Goal: Task Accomplishment & Management: Manage account settings

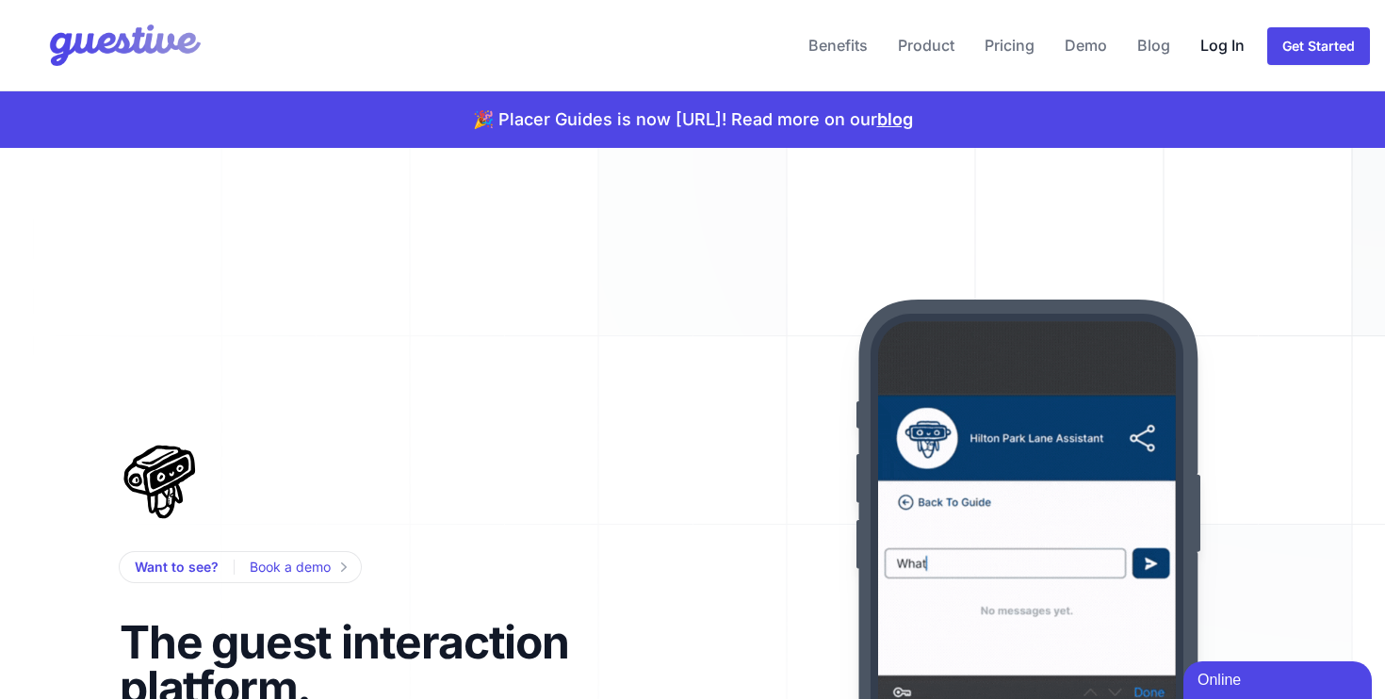
click at [1207, 49] on link "Log In" at bounding box center [1222, 45] width 59 height 45
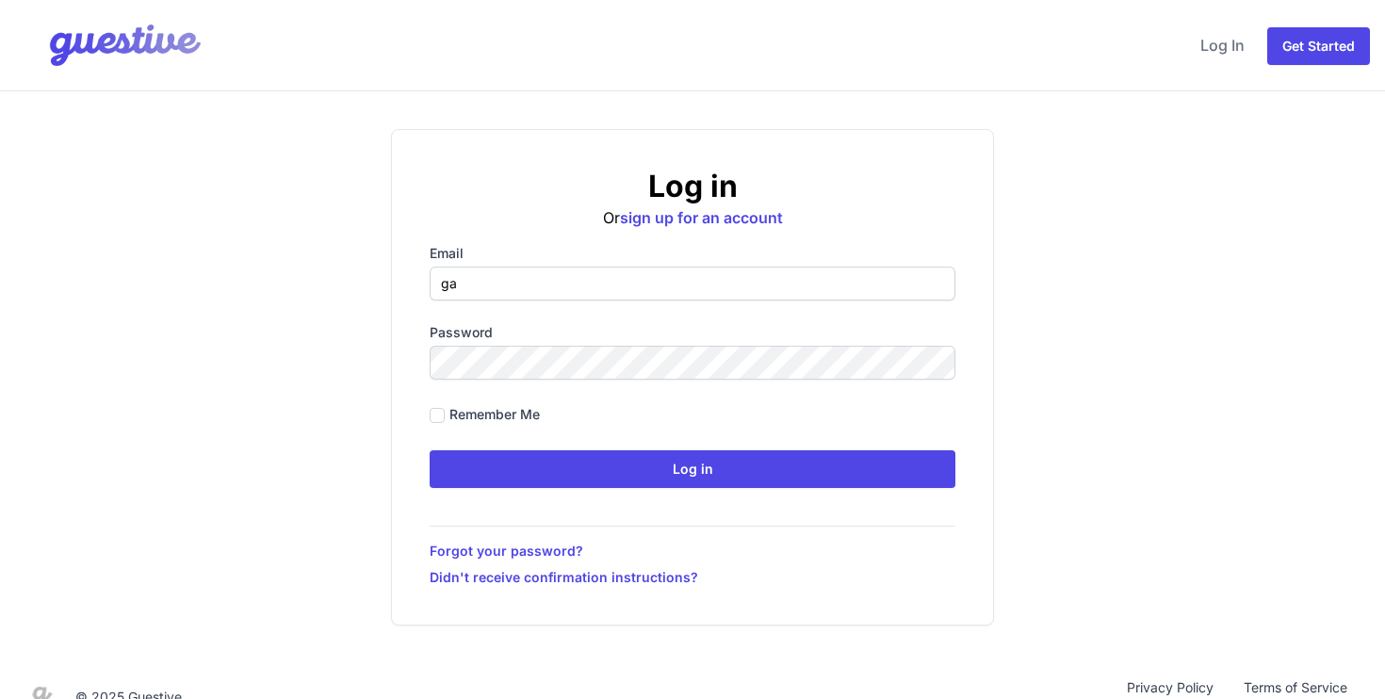
type input "gareth@placer-it.com"
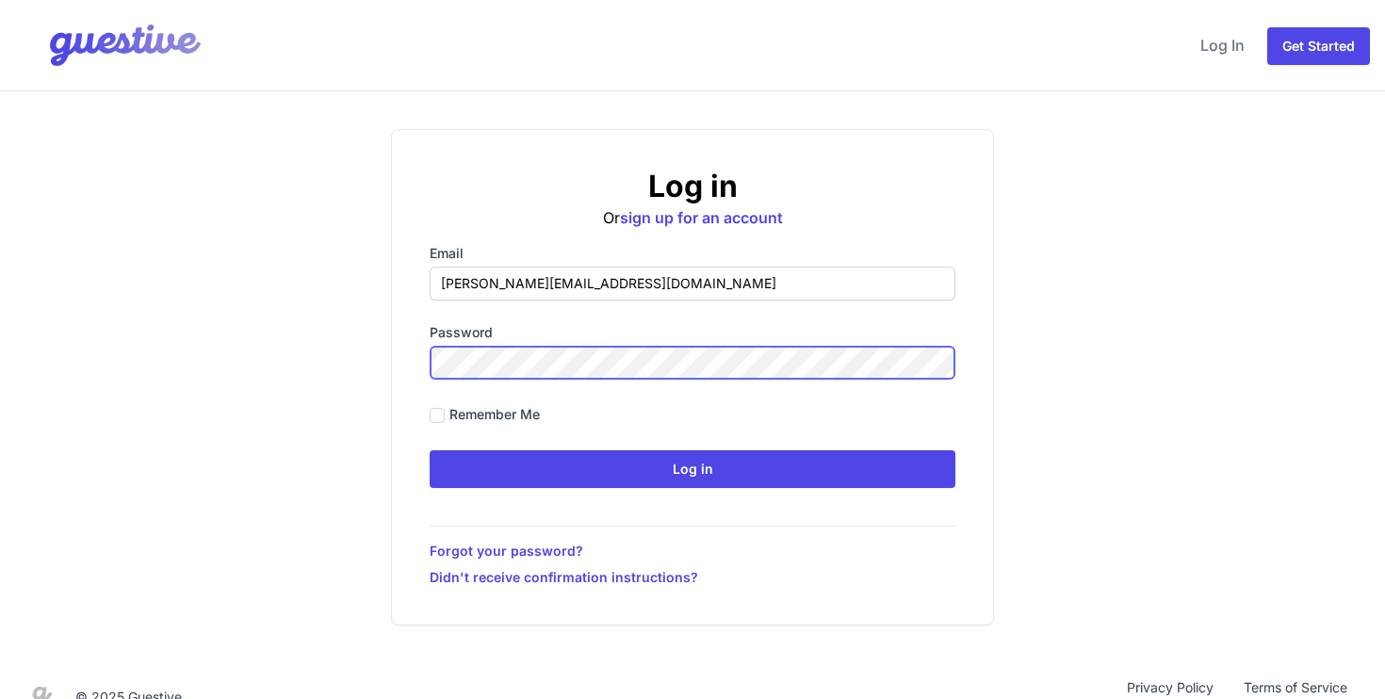
click at [430, 450] on input "Log in" at bounding box center [693, 469] width 526 height 38
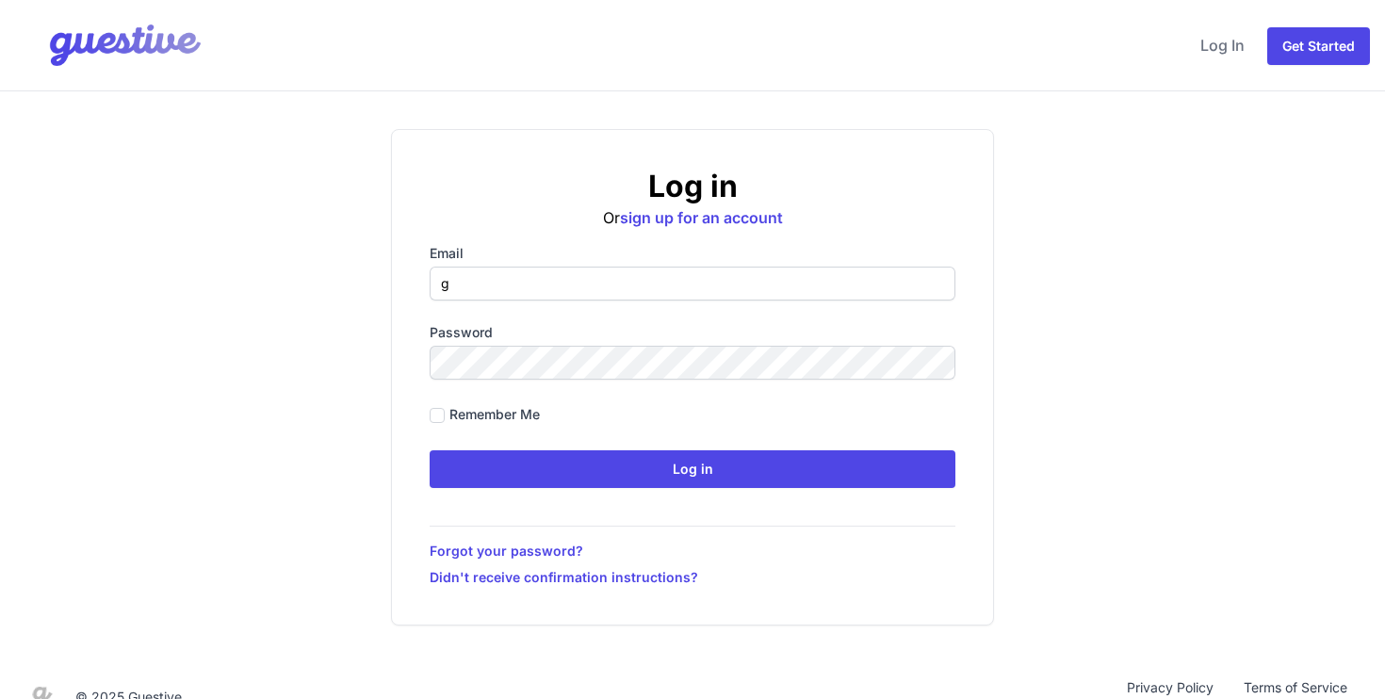
type input "gareth@placer-it.com"
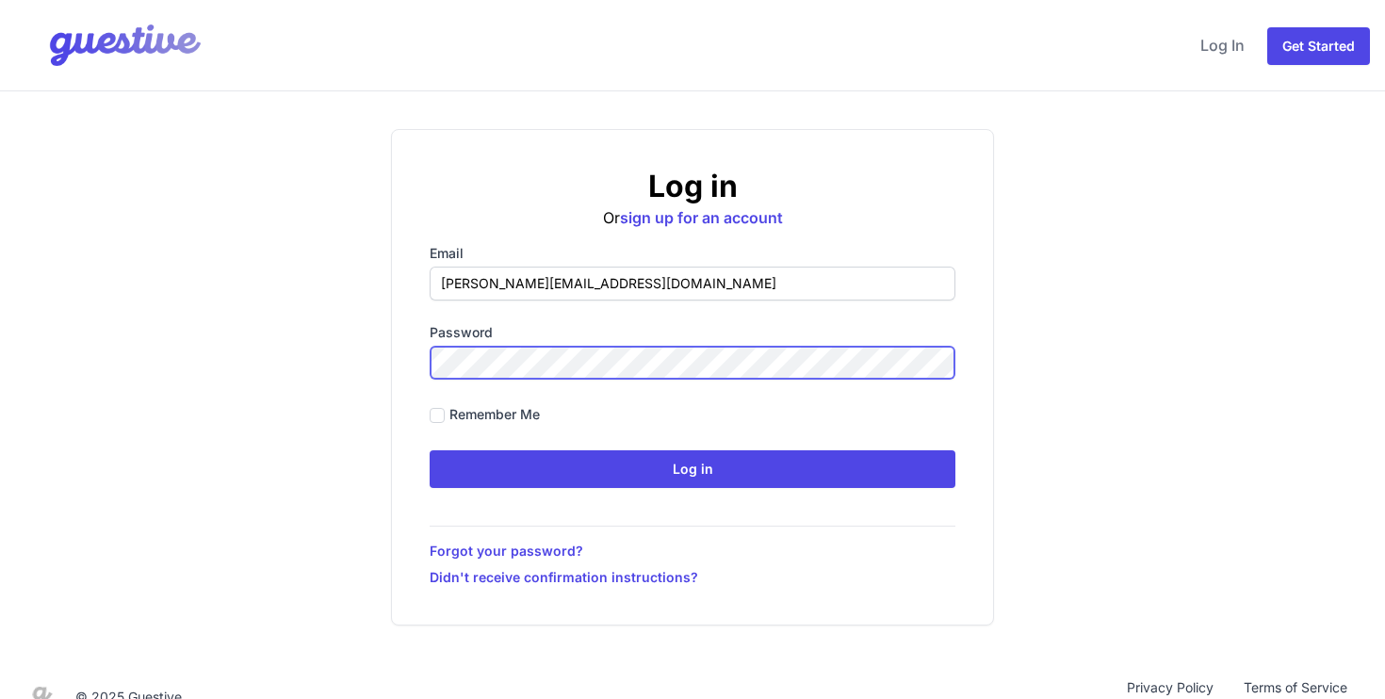
click at [430, 450] on input "Log in" at bounding box center [693, 469] width 526 height 38
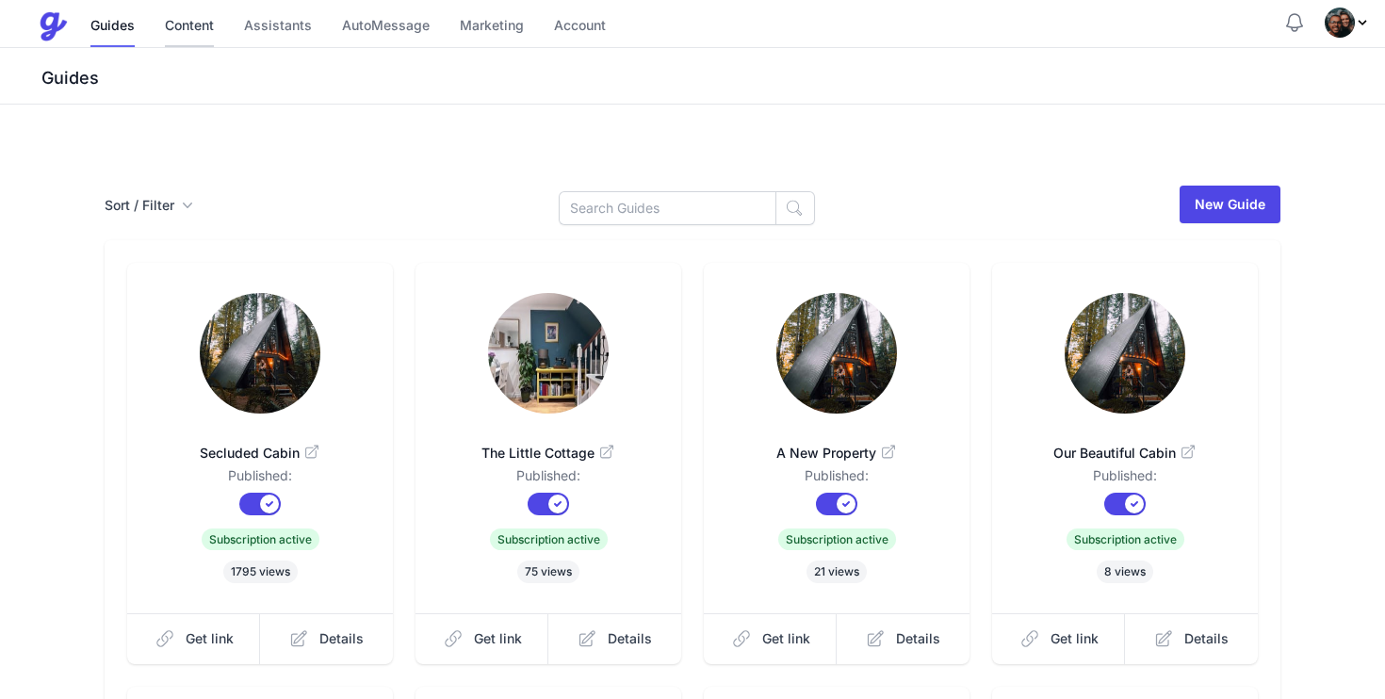
click at [179, 37] on link "Content" at bounding box center [189, 27] width 49 height 41
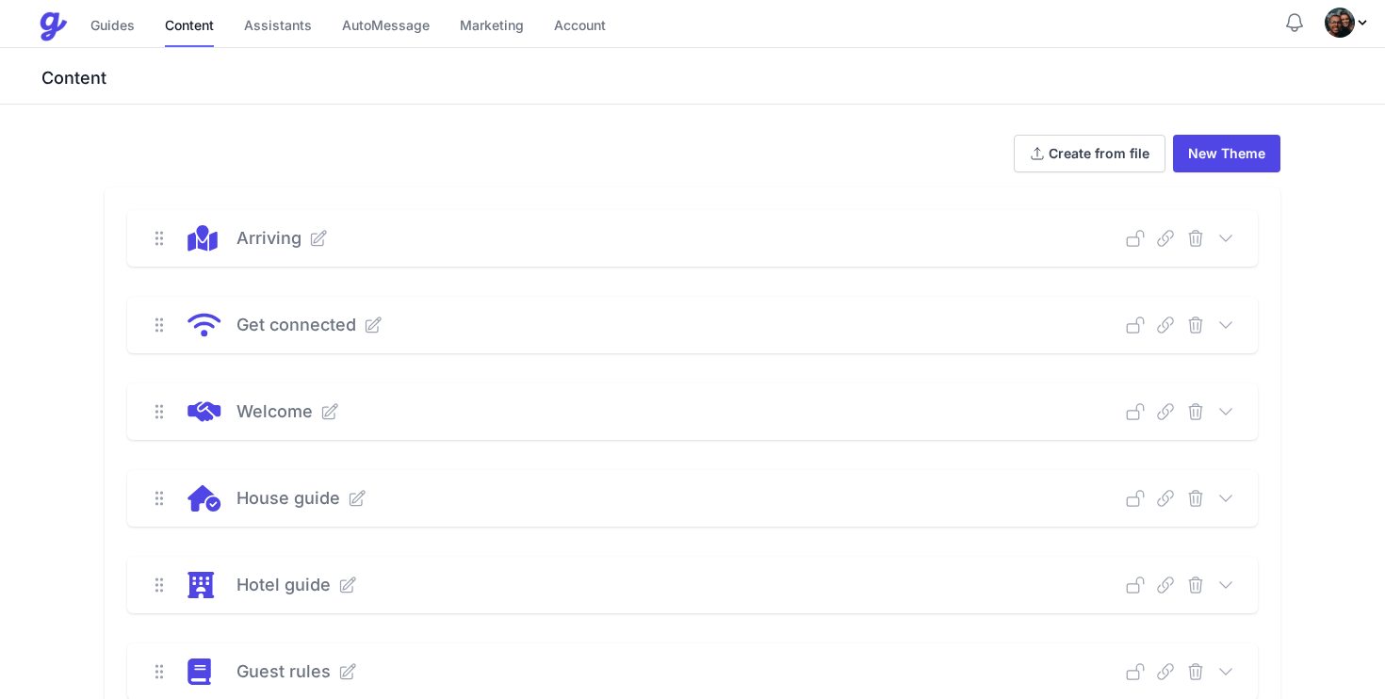
click at [1358, 20] on icon "Profile Menu" at bounding box center [1362, 22] width 15 height 15
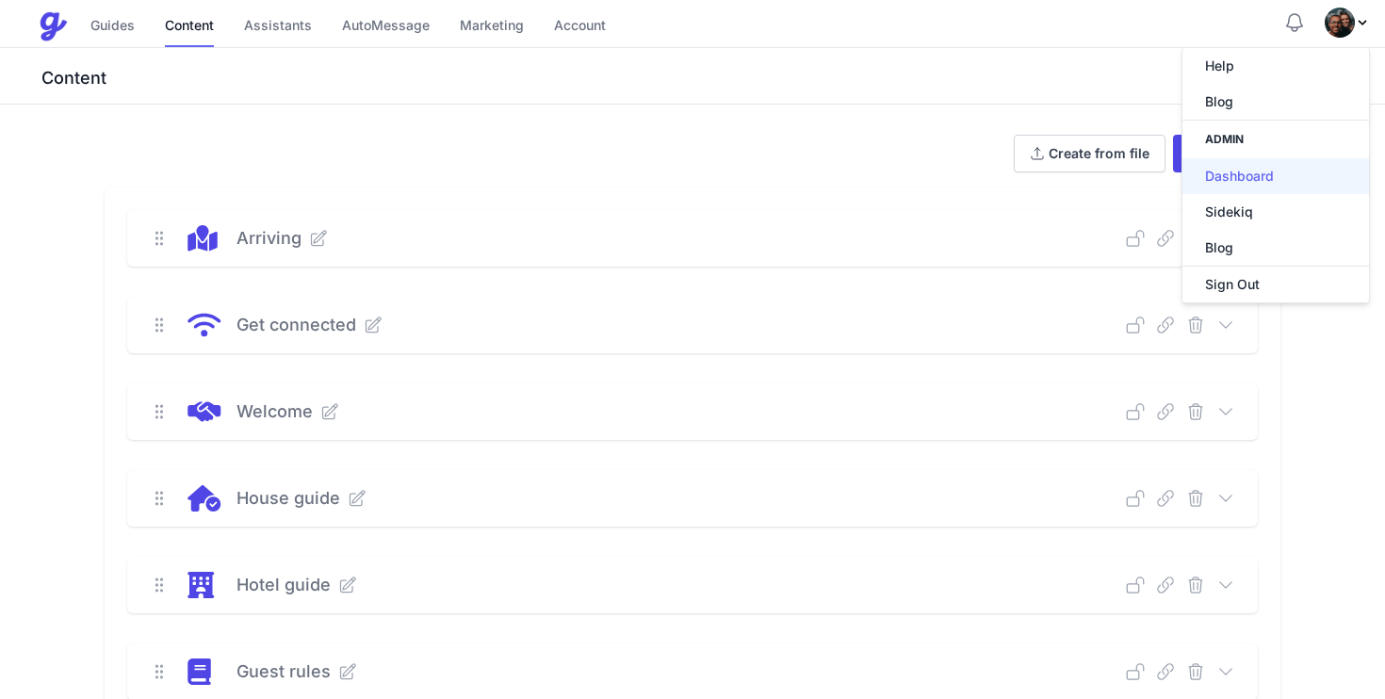
click at [1254, 170] on link "Dashboard" at bounding box center [1276, 176] width 187 height 36
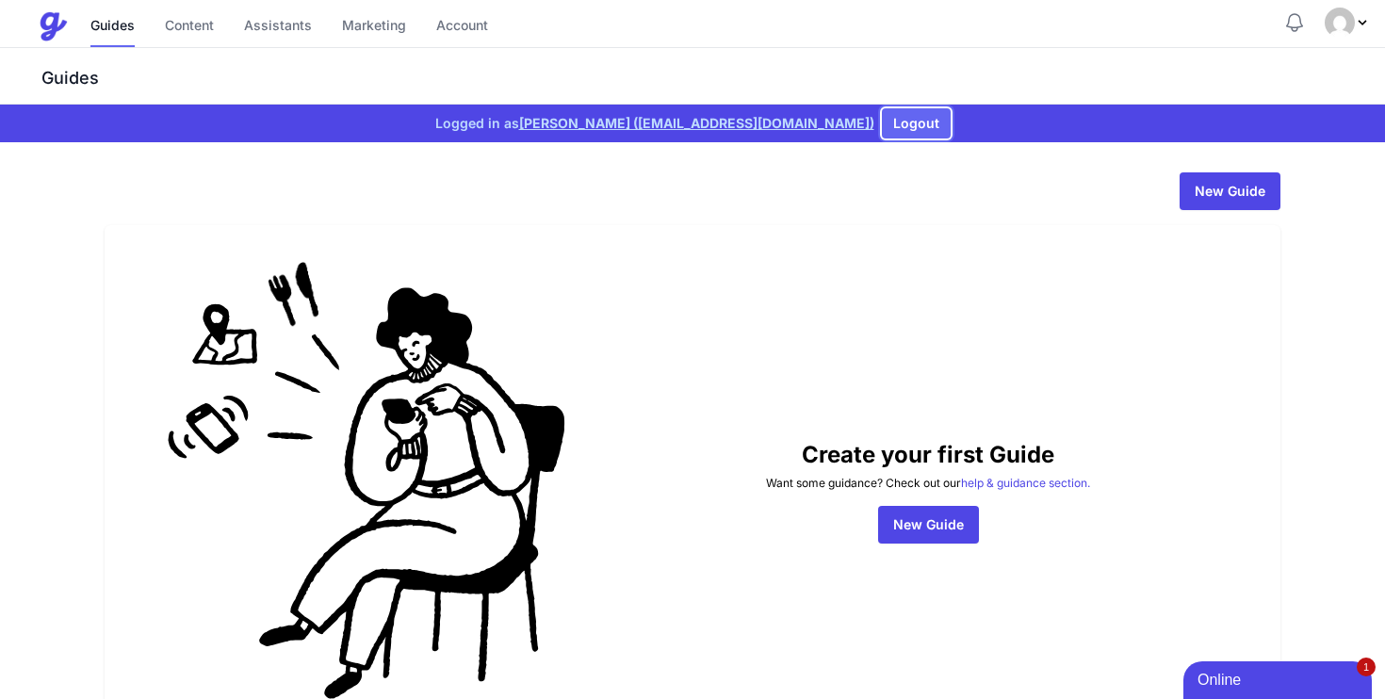
click at [910, 128] on button "Logout" at bounding box center [916, 123] width 69 height 30
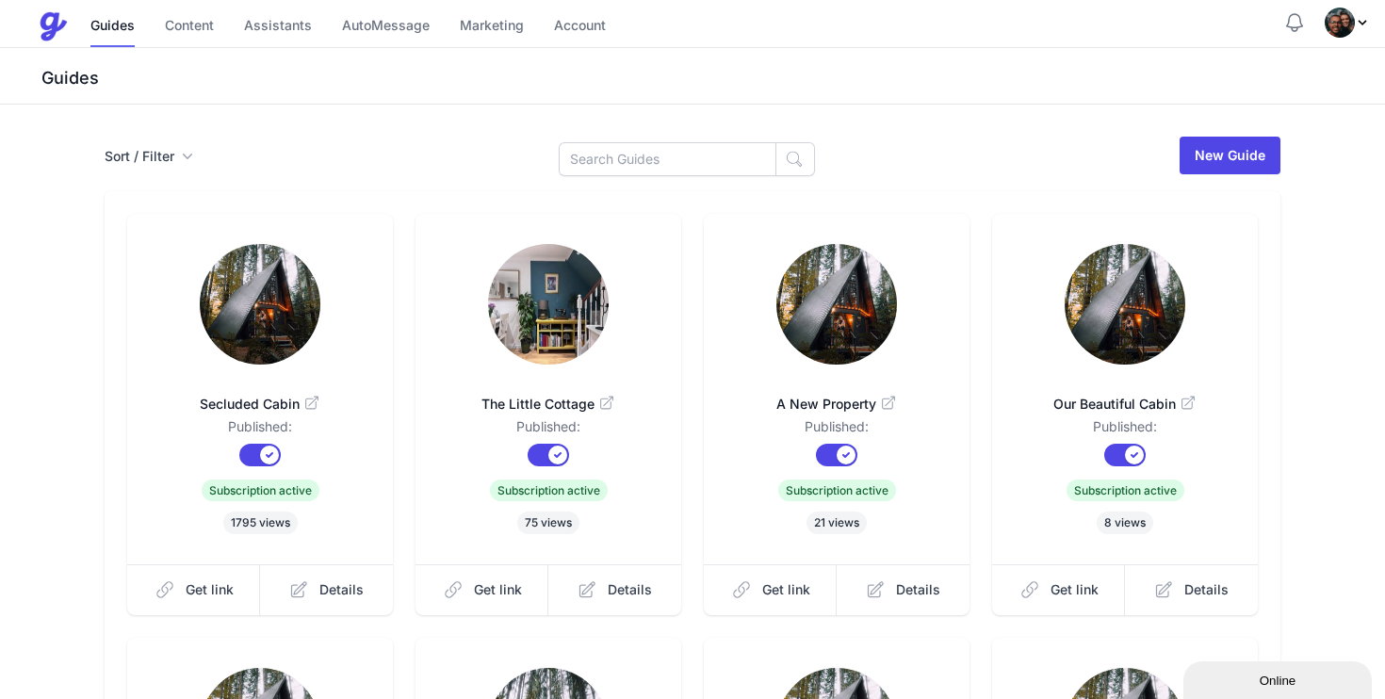
click at [1332, 23] on img "Profile Menu" at bounding box center [1340, 23] width 30 height 30
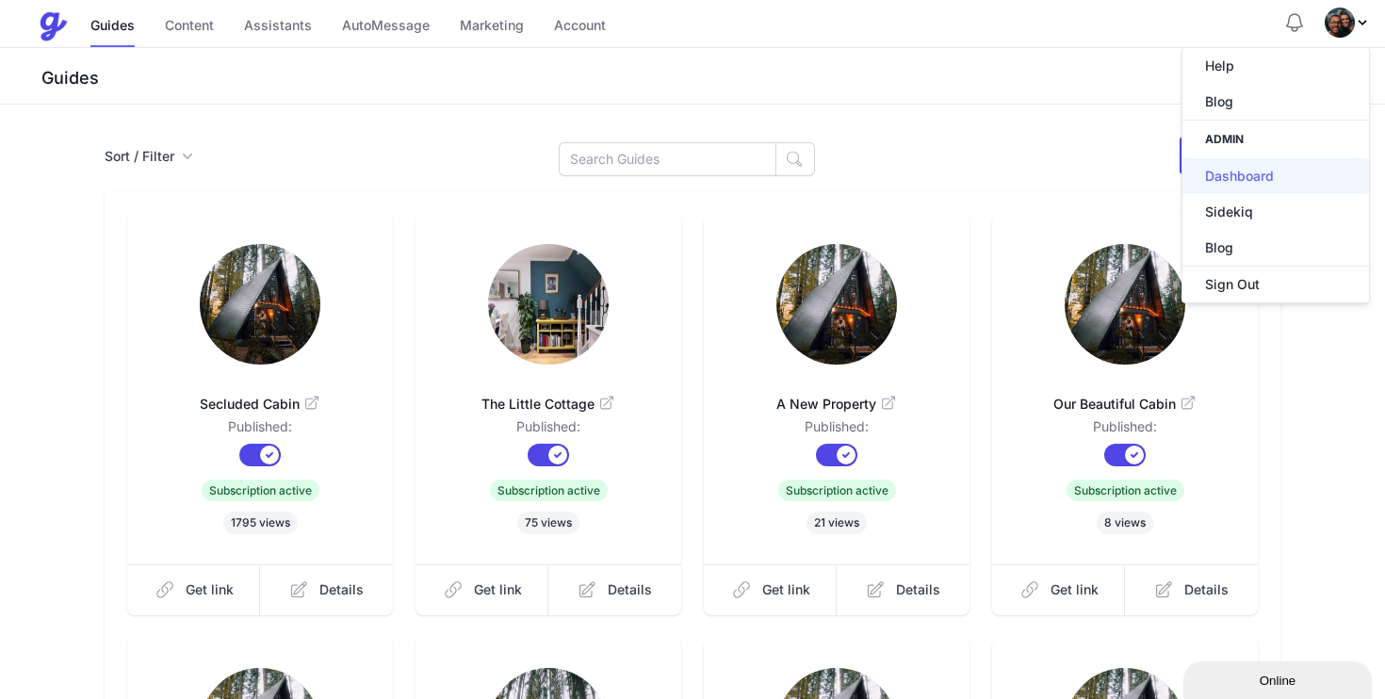
click at [1236, 174] on link "Dashboard" at bounding box center [1276, 176] width 187 height 36
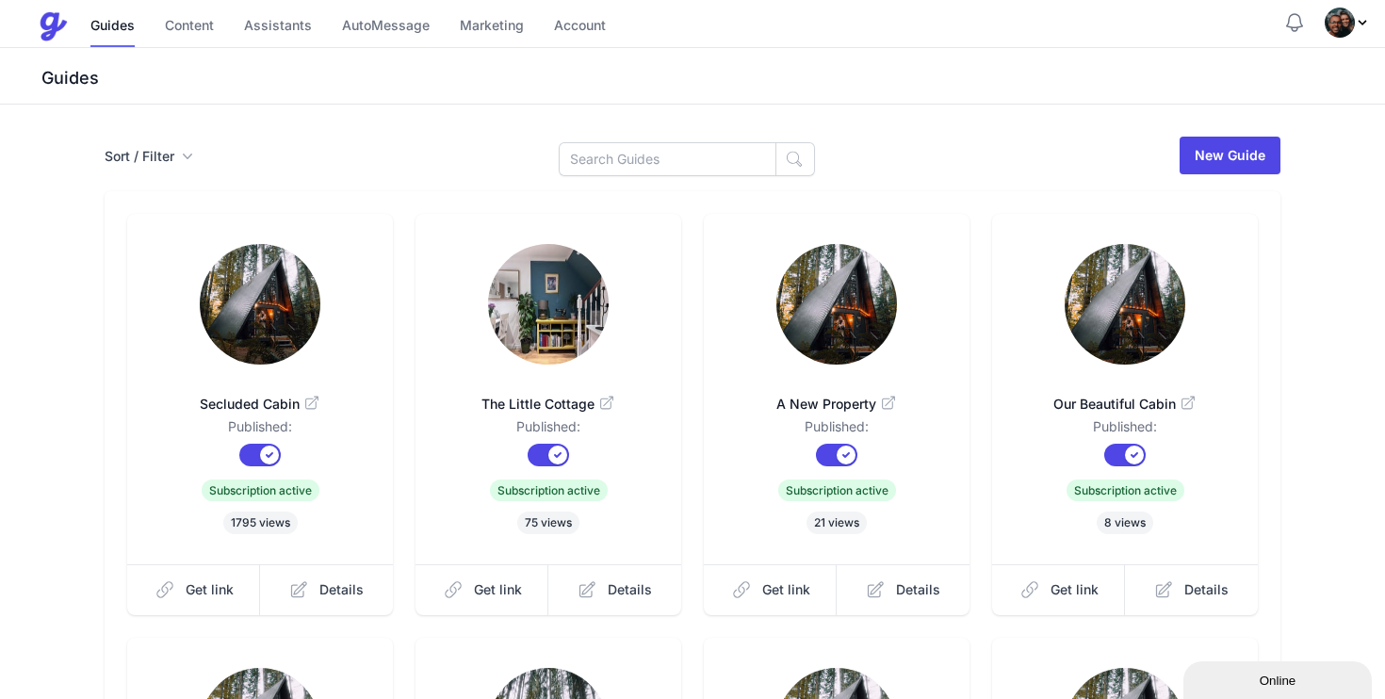
click at [1346, 15] on img "Profile Menu" at bounding box center [1340, 23] width 30 height 30
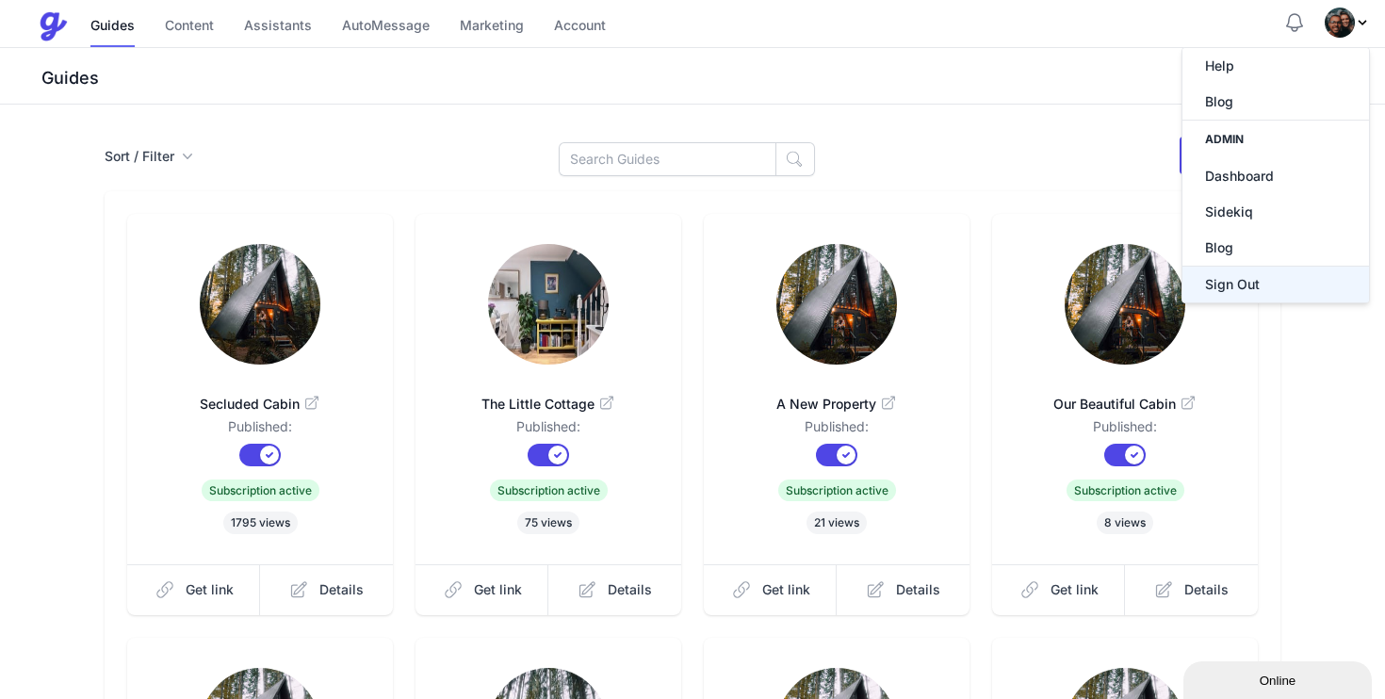
click at [1276, 287] on button "Sign Out" at bounding box center [1276, 284] width 187 height 37
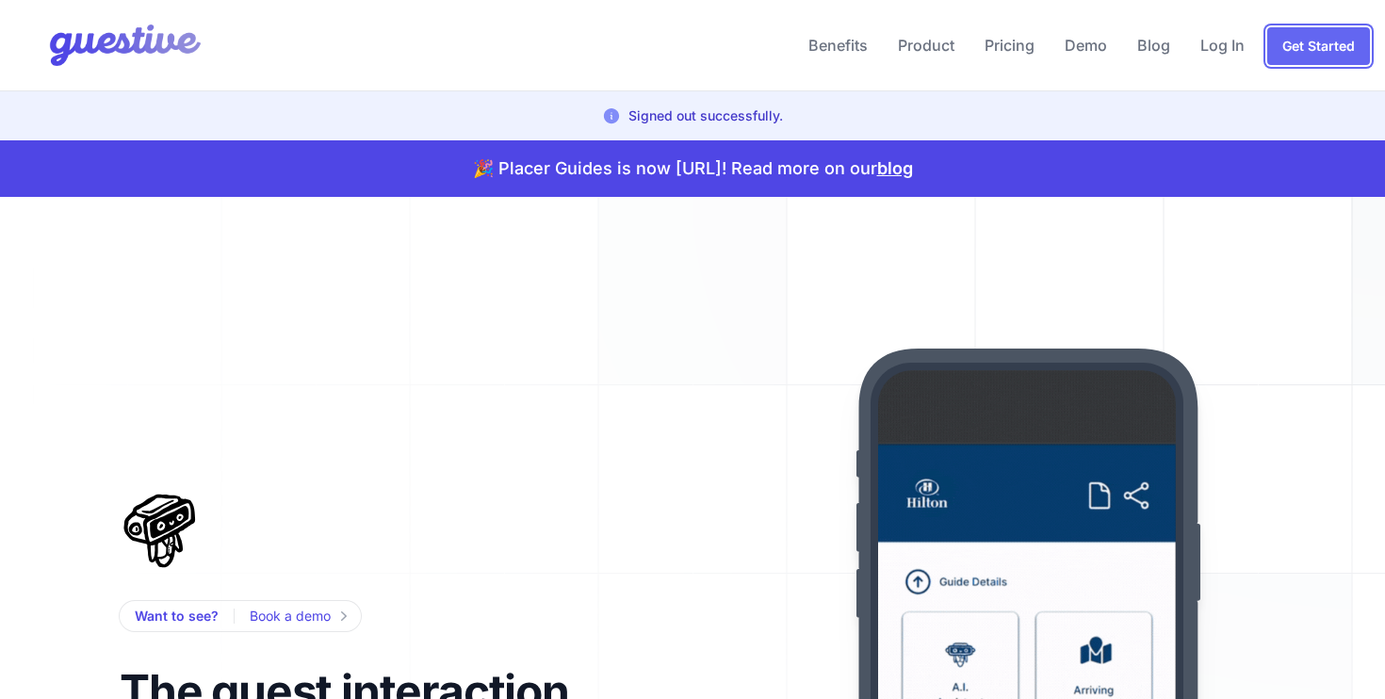
click at [1297, 50] on link "Get Started" at bounding box center [1319, 46] width 103 height 38
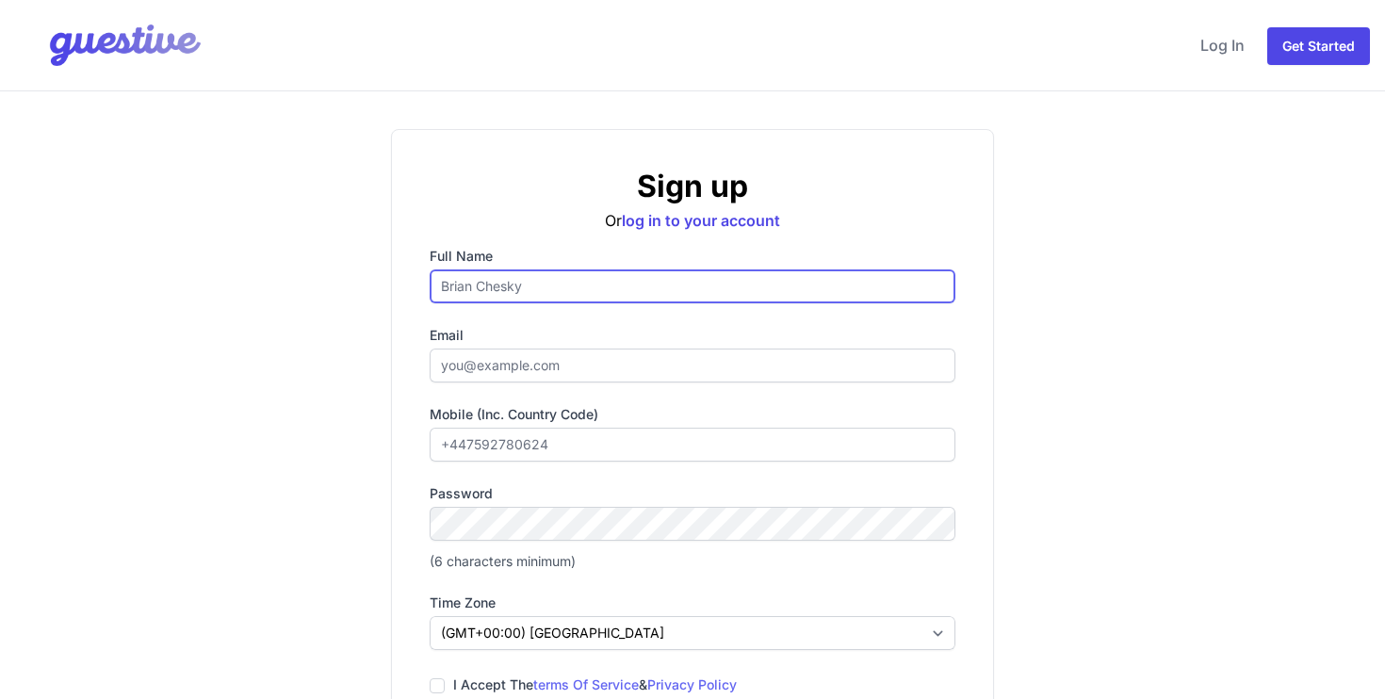
click at [494, 287] on input "Full name" at bounding box center [693, 287] width 526 height 34
type input "A"
type input "London Hotels"
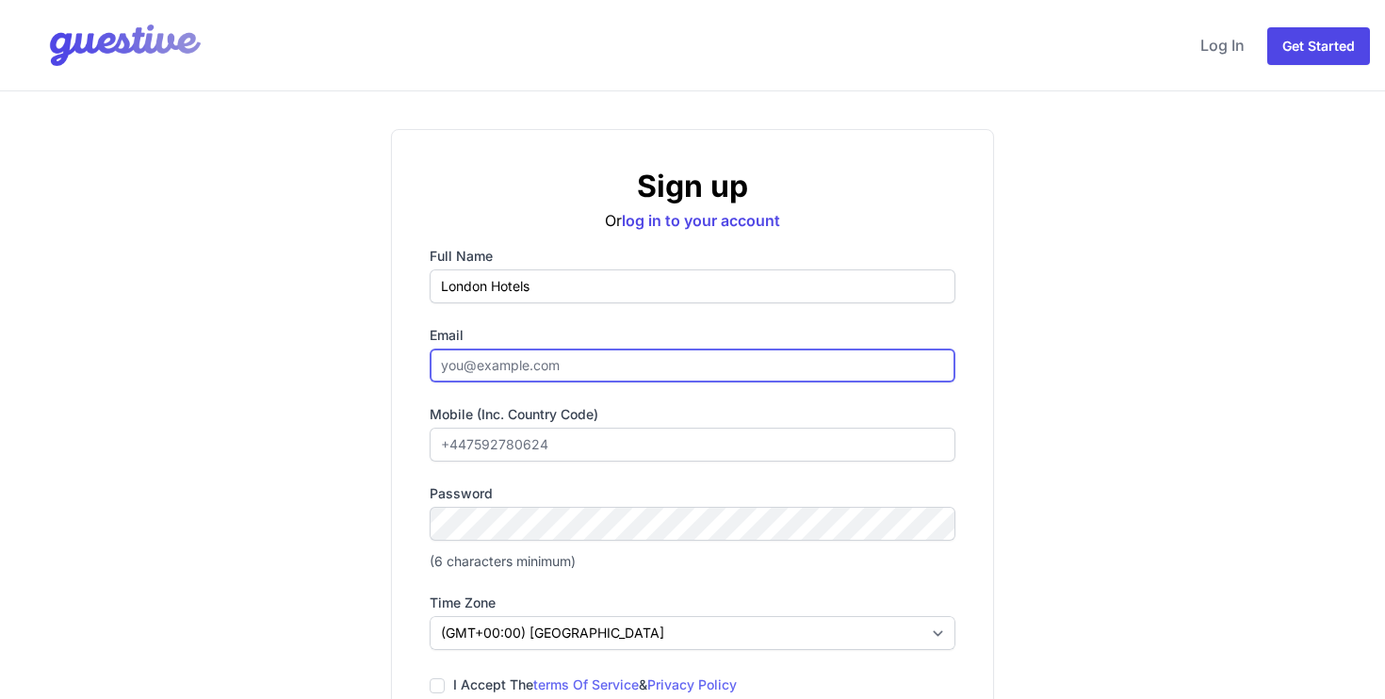
click at [509, 369] on input "Email" at bounding box center [693, 366] width 526 height 34
type input "gareth@guestive.ai"
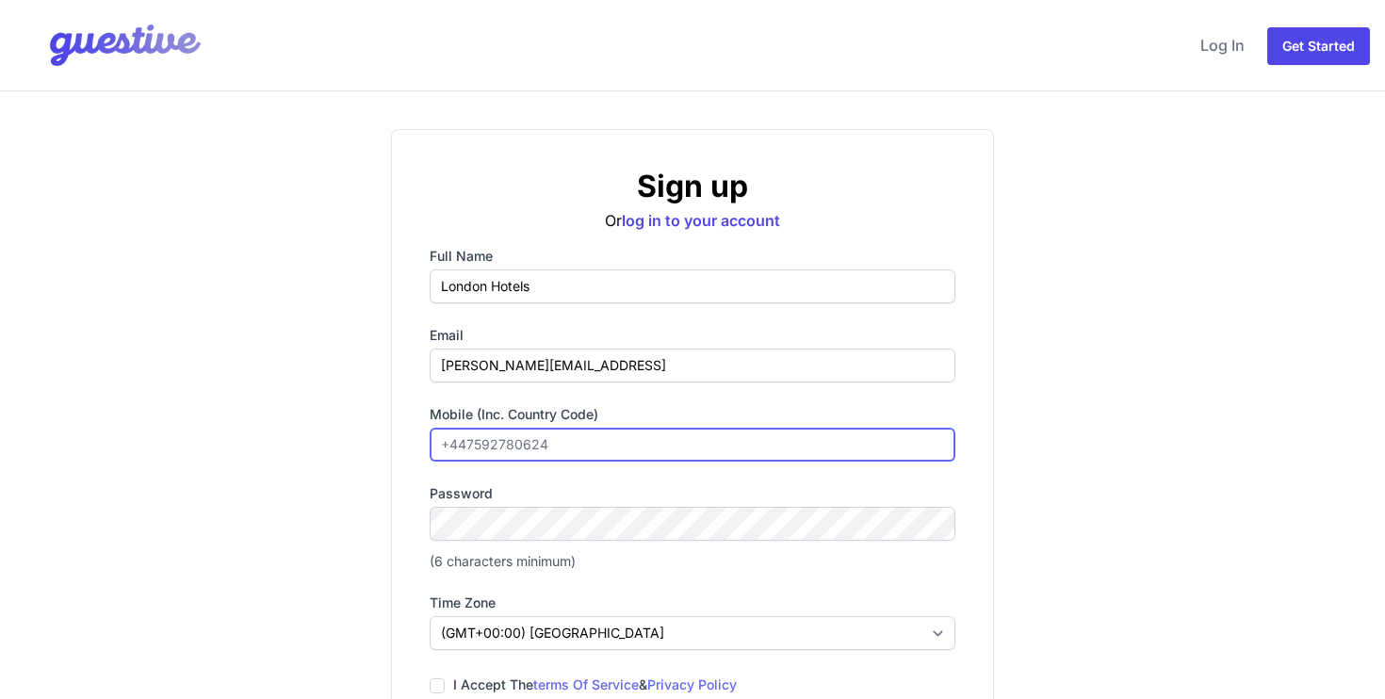
click at [537, 444] on input "Mobile (inc. country code)" at bounding box center [693, 445] width 526 height 34
type input "07592780635"
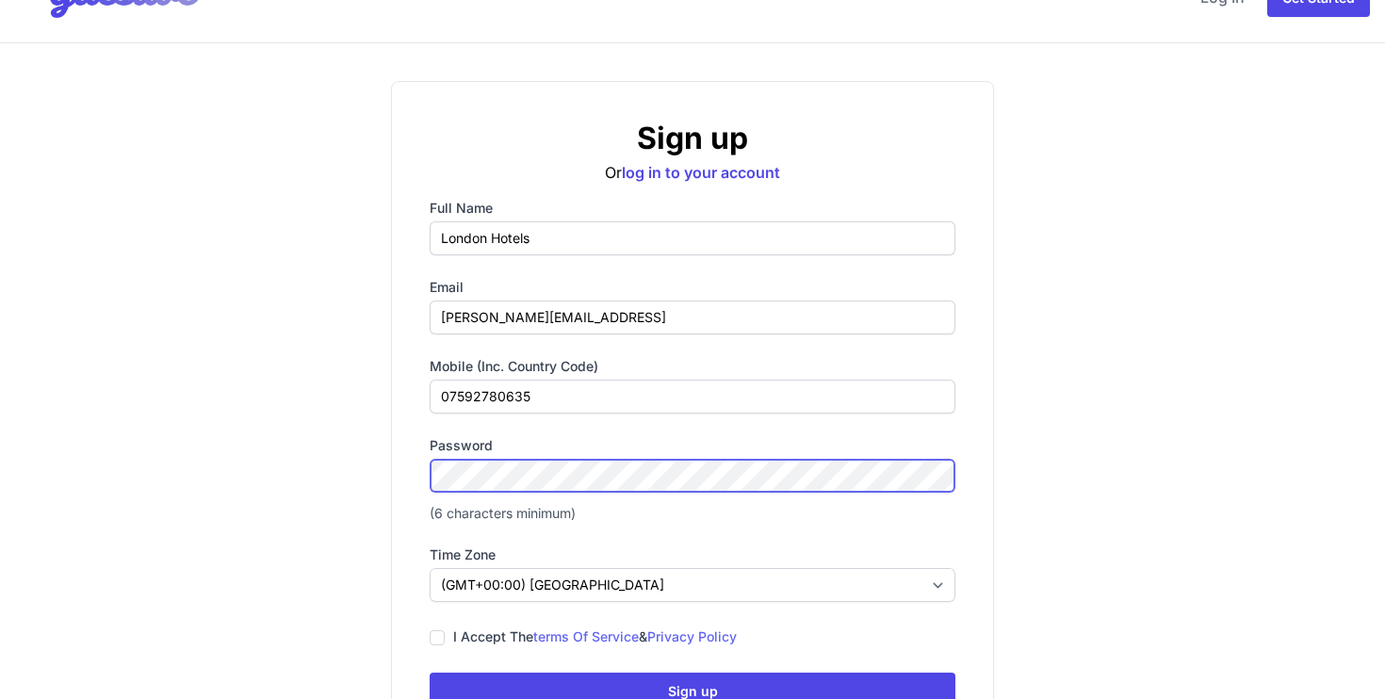
scroll to position [128, 0]
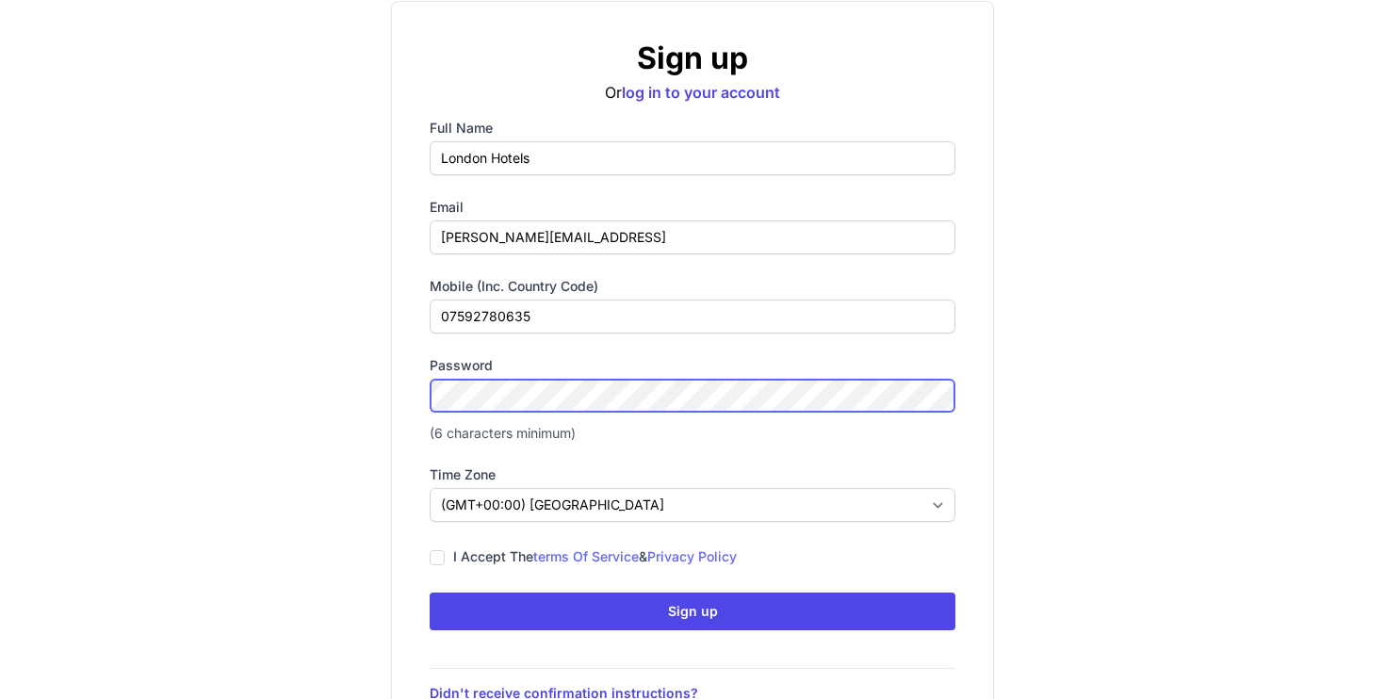
click at [386, 396] on div "Sign up Or log in to your account Full name London Hotels Email gareth@guestive…" at bounding box center [693, 371] width 1206 height 741
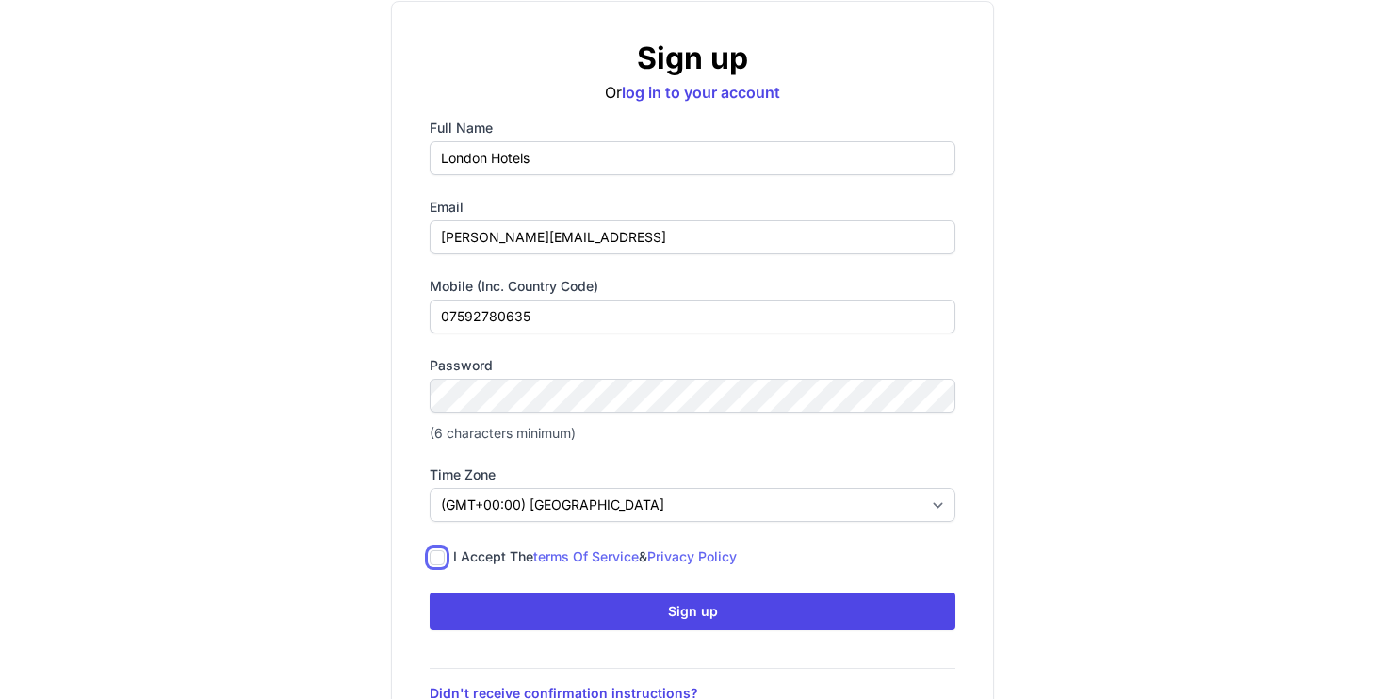
click at [442, 560] on input "I accept the terms of service & privacy policy" at bounding box center [437, 557] width 15 height 15
checkbox input "true"
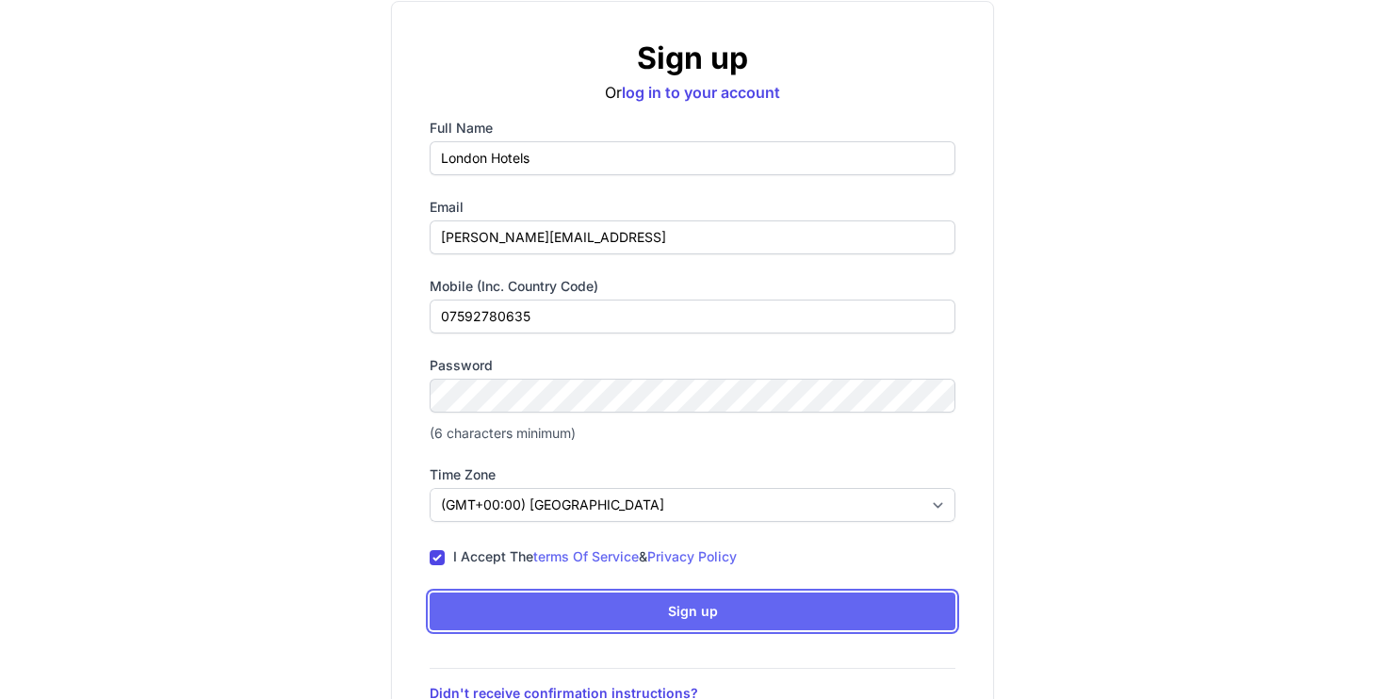
click at [533, 602] on button "Sign up Icons/spinner Submitting..." at bounding box center [693, 612] width 526 height 38
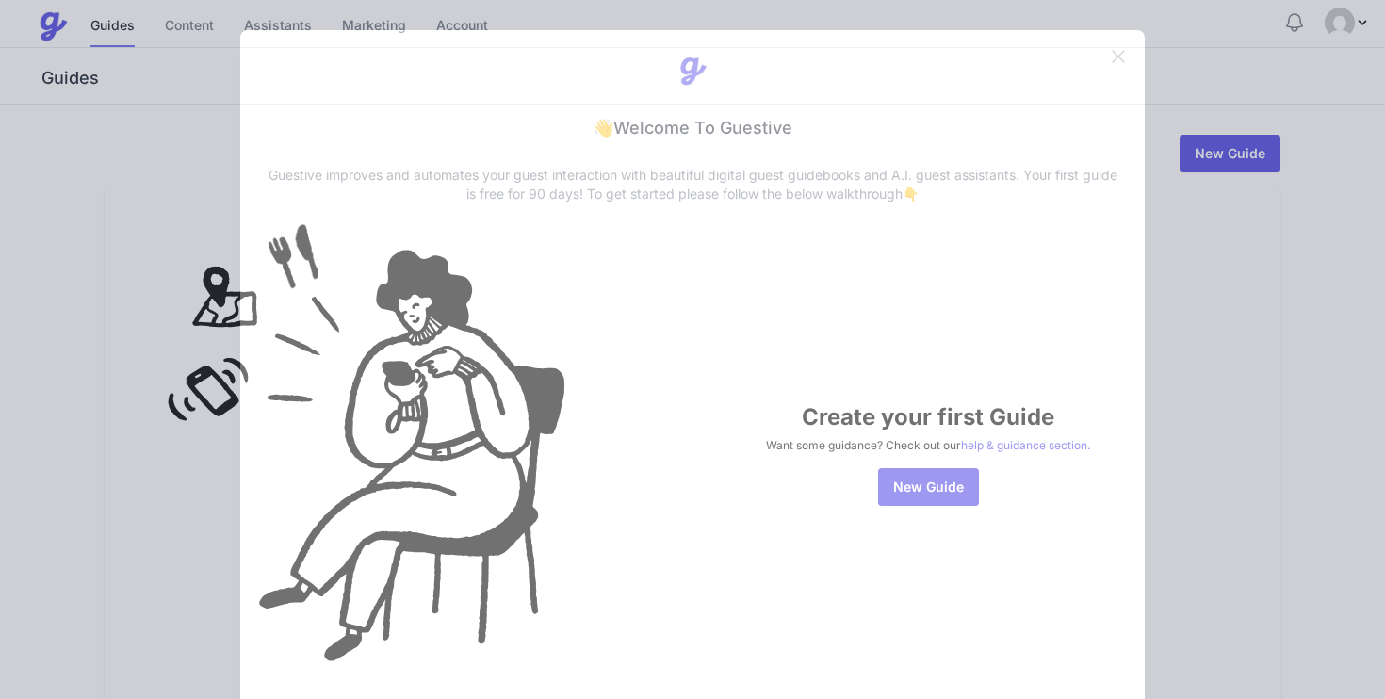
scroll to position [126, 0]
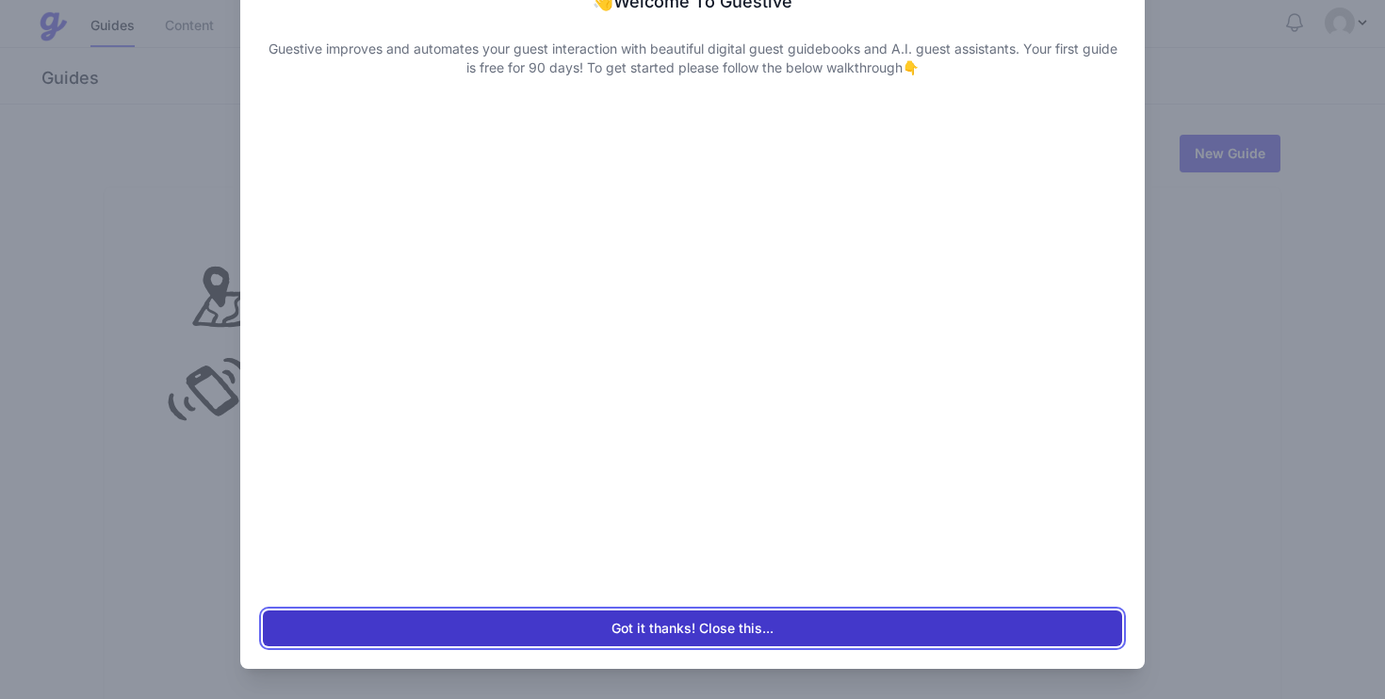
click at [788, 628] on button "Got it thanks! Close this..." at bounding box center [693, 629] width 860 height 36
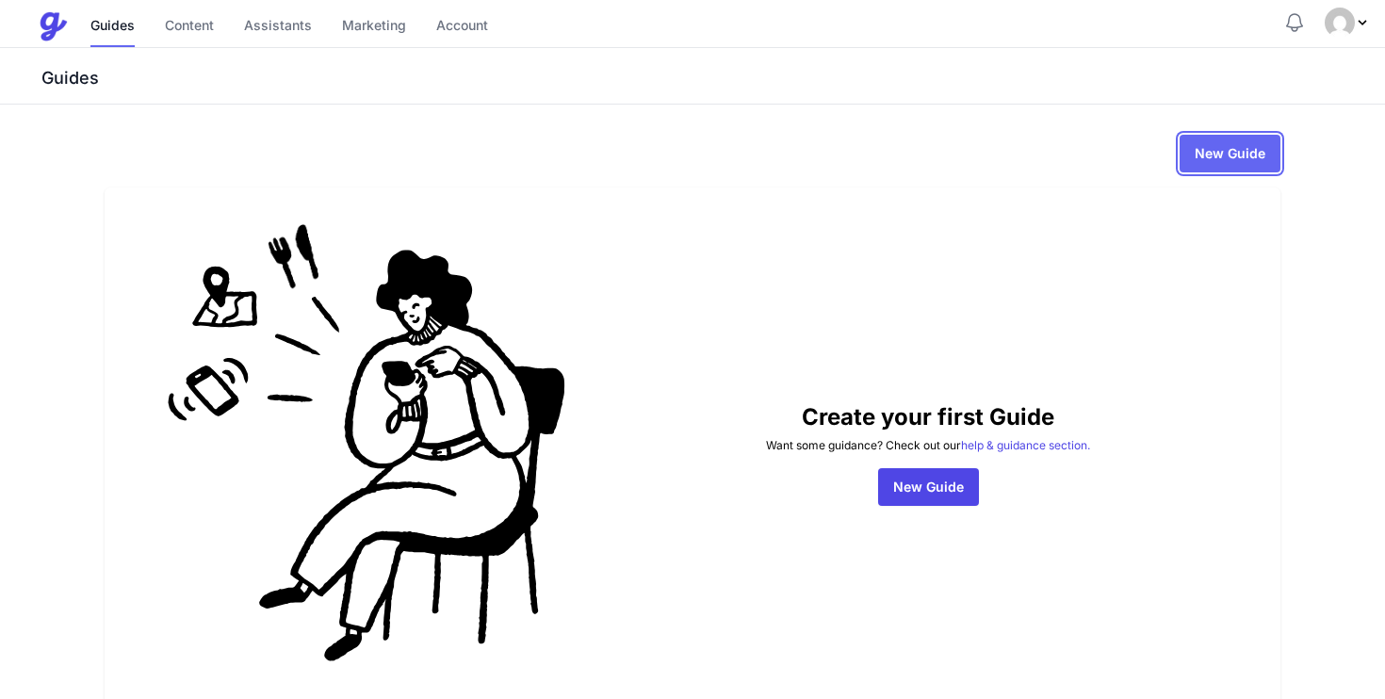
click at [1221, 154] on link "New Guide" at bounding box center [1230, 154] width 101 height 38
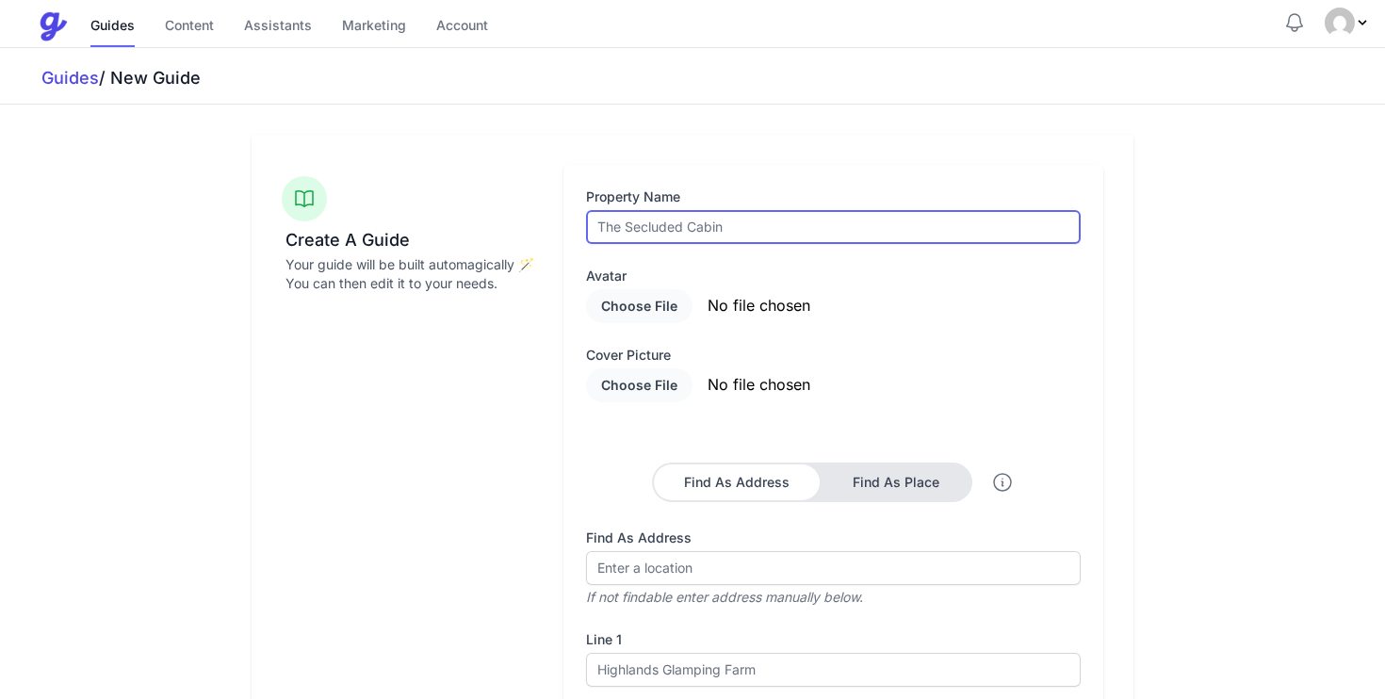
click at [752, 221] on input "text" at bounding box center [833, 227] width 495 height 34
type input "The Langham London Guide"
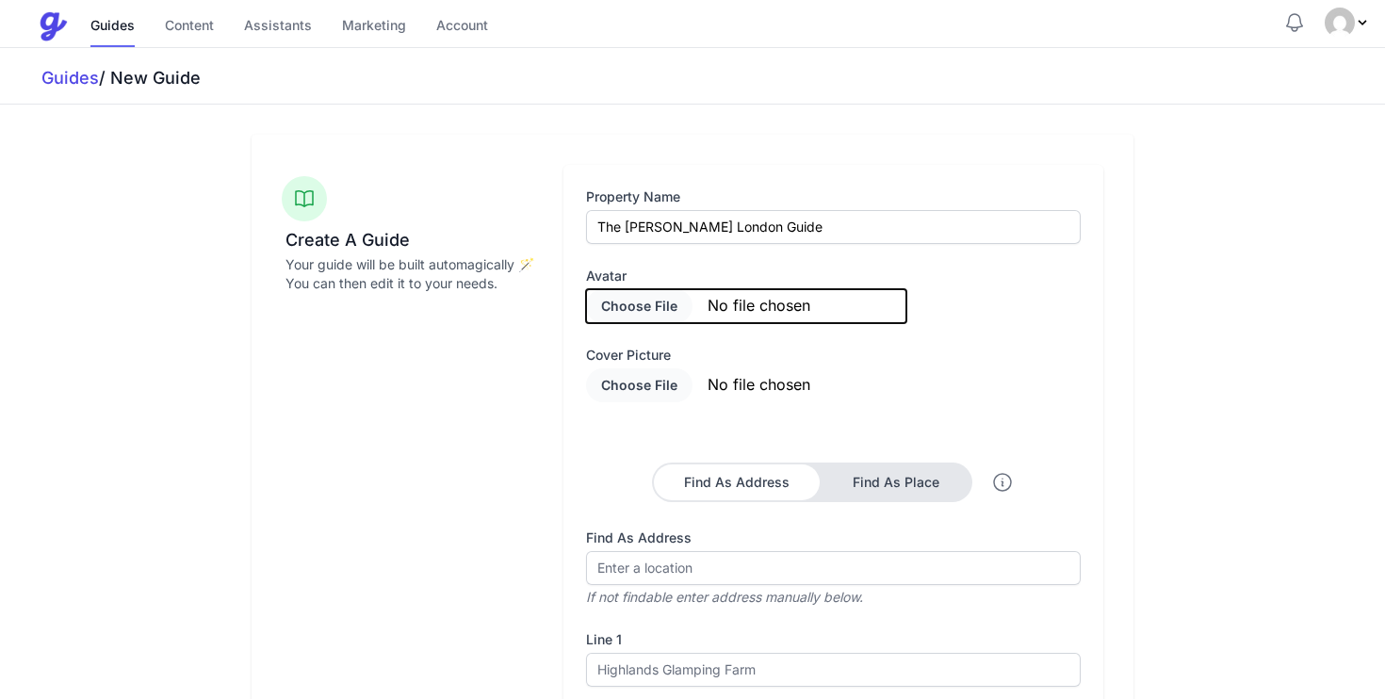
click at [761, 316] on input "file" at bounding box center [746, 306] width 320 height 34
type input "C:\fakepath\images.jpeg"
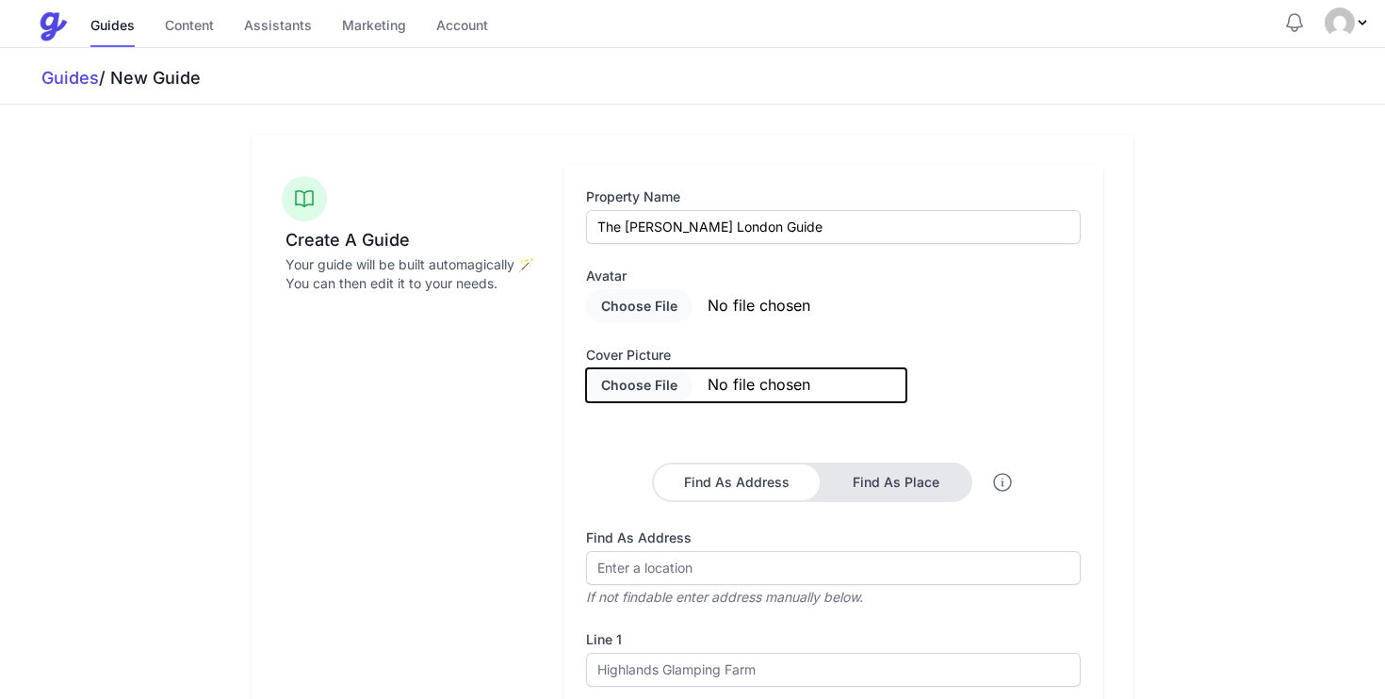
click at [635, 381] on input "file" at bounding box center [746, 385] width 320 height 34
click at [765, 389] on input "file" at bounding box center [746, 385] width 320 height 34
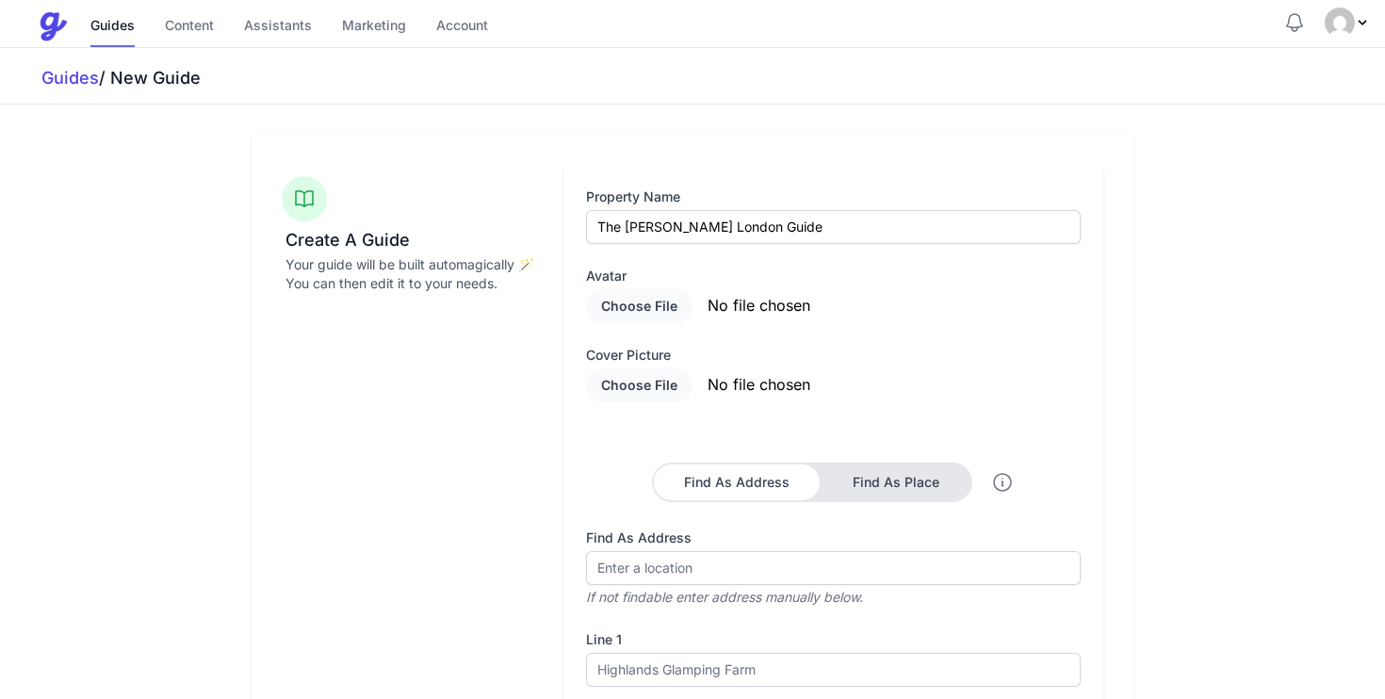
click at [441, 330] on div "Create A Guide Your guide will be built automagically 🪄 You can then edit it to…" at bounding box center [411, 545] width 259 height 761
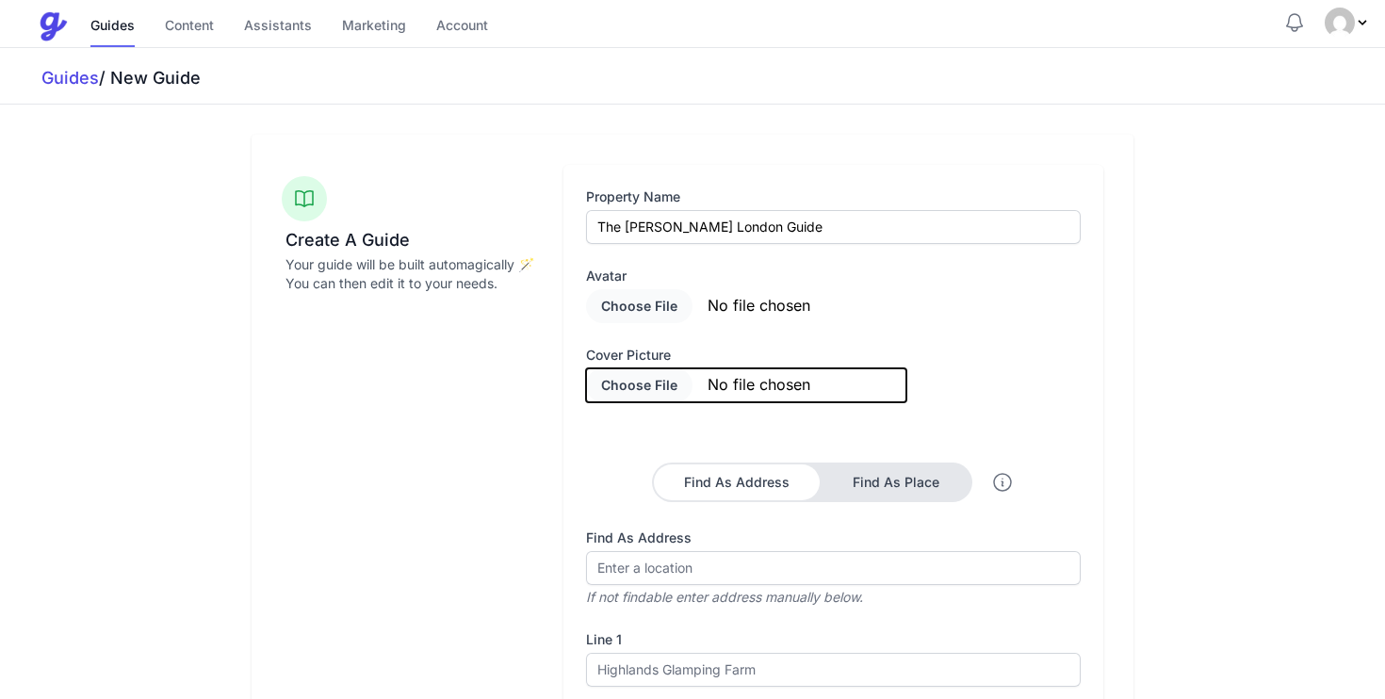
click at [643, 379] on input "file" at bounding box center [746, 385] width 320 height 34
type input "C:\fakepath\TLLON_Stay_Offer_Family_Getaway_01.avif"
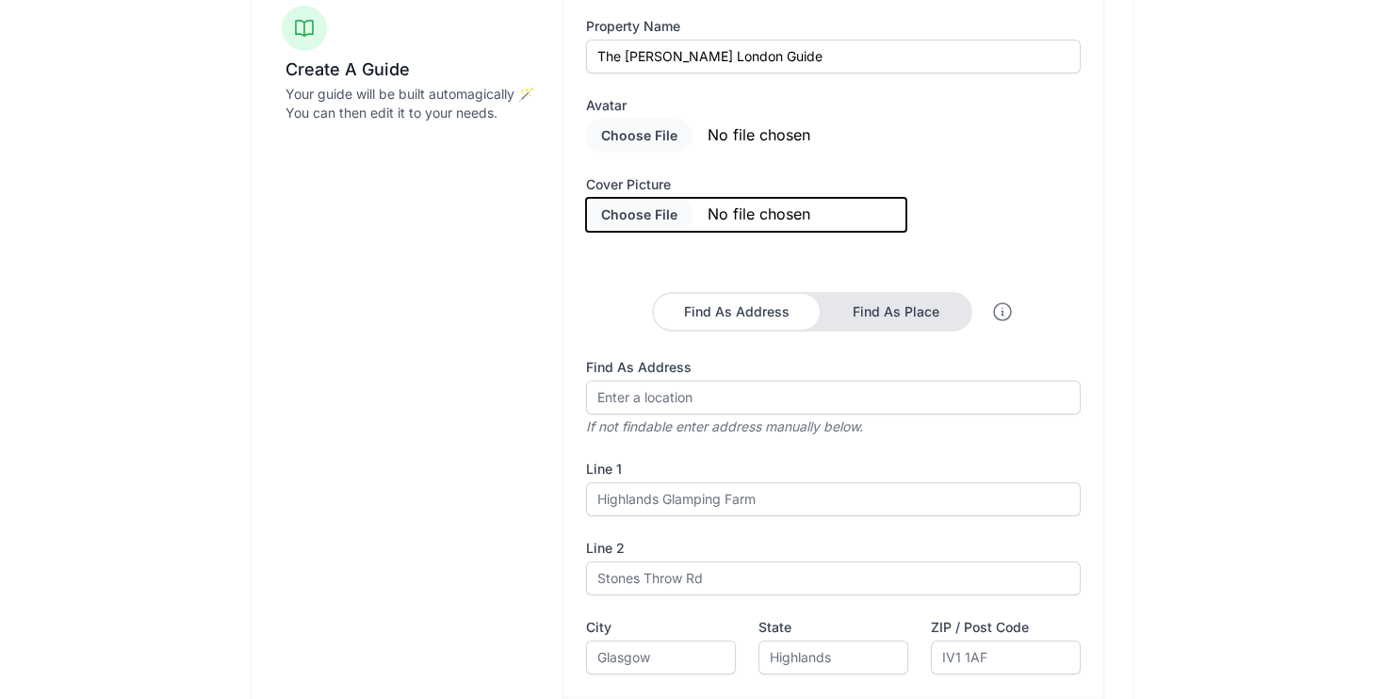
scroll to position [210, 0]
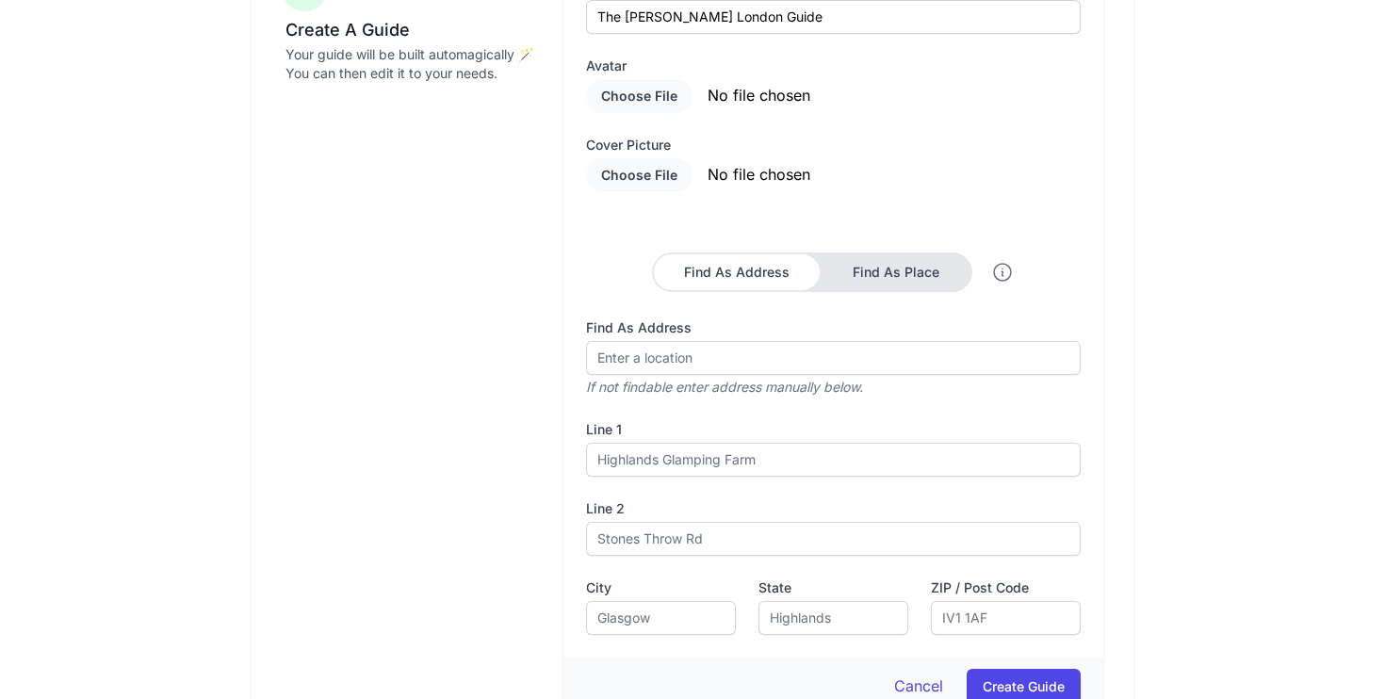
click at [655, 374] on icon "If not findable enter address manually below." at bounding box center [724, 381] width 277 height 27
click at [872, 297] on div "Find As Address Find As Place" at bounding box center [833, 272] width 495 height 55
click at [872, 270] on button "Find As Place" at bounding box center [896, 272] width 149 height 36
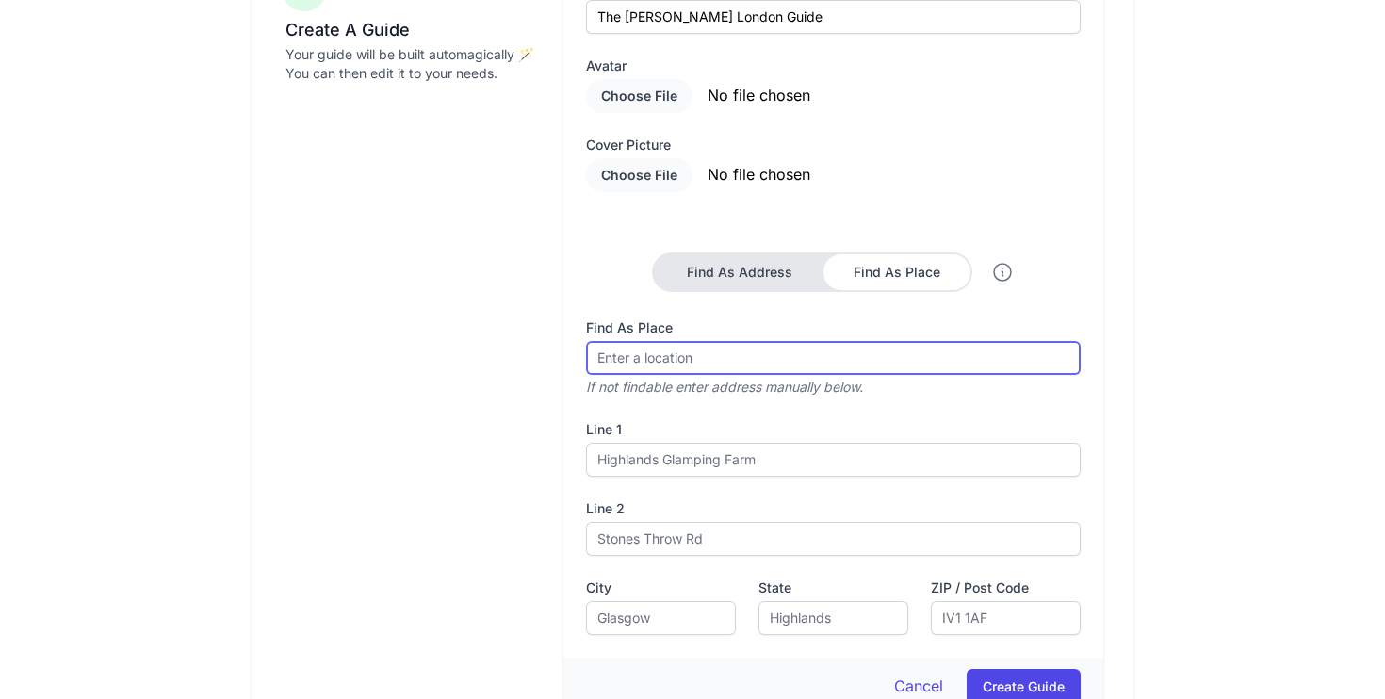
click at [647, 356] on input "Find As Address" at bounding box center [833, 358] width 495 height 34
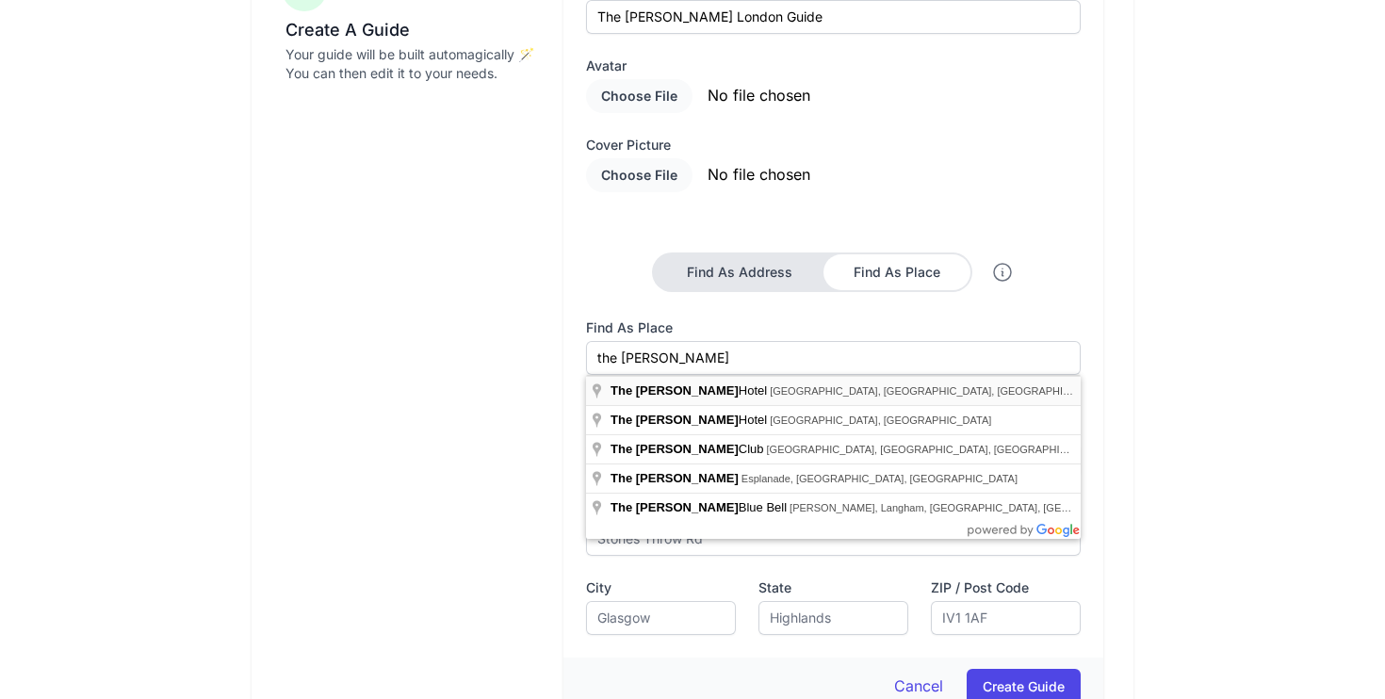
type input "The Langham Hotel, Portland Place, London, UK"
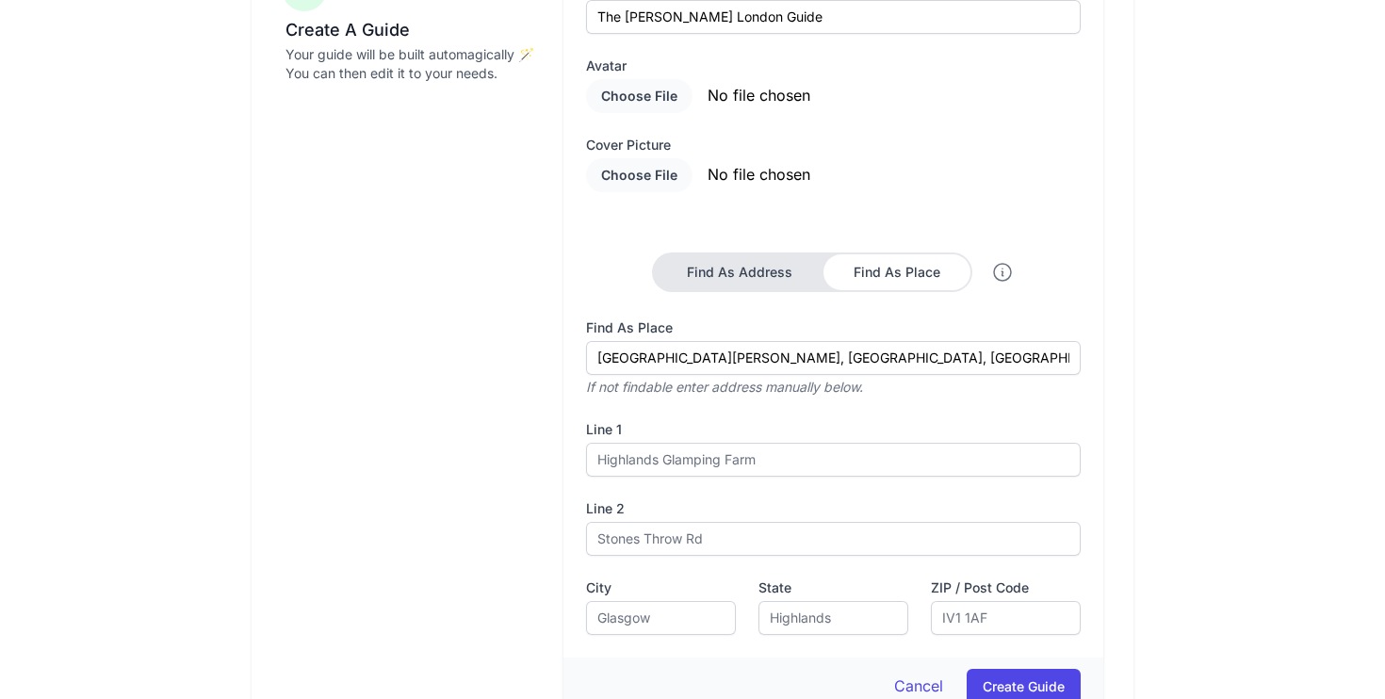
type input "1C Portland Pl"
type input "London"
type input "Greater London"
type input "W1B 1JA"
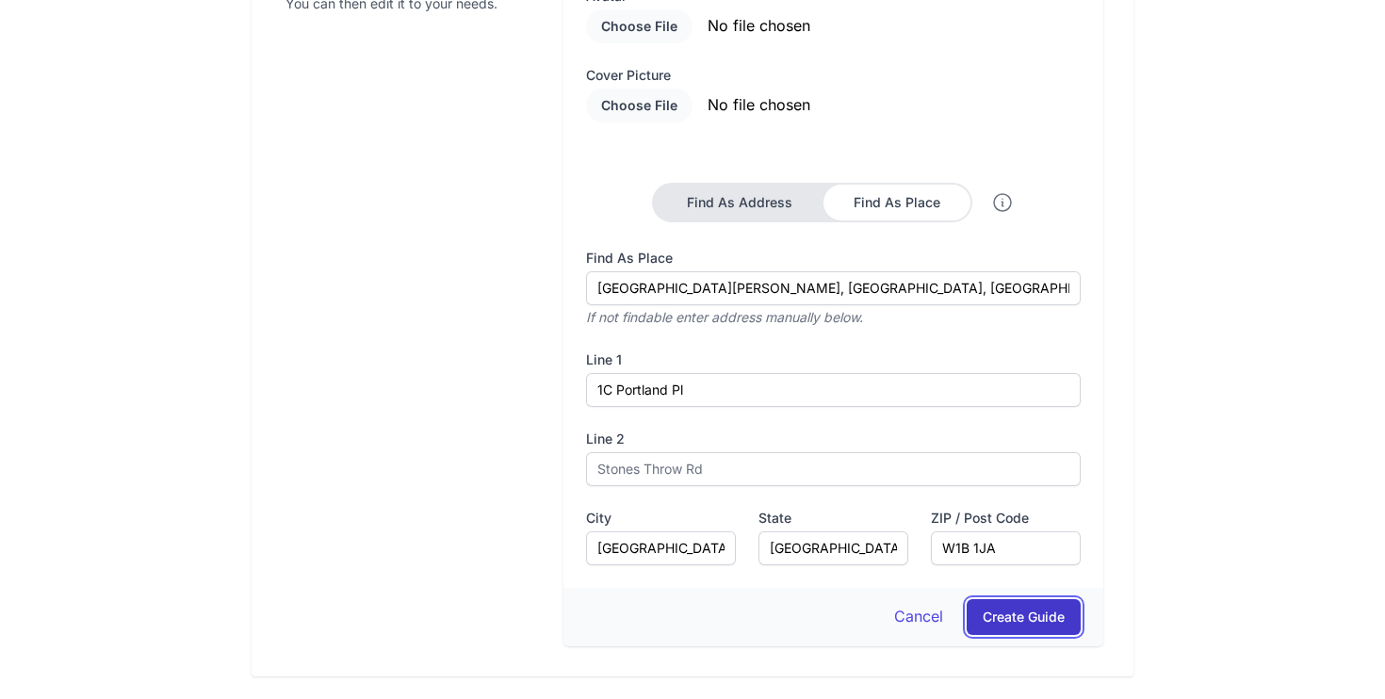
click at [1023, 623] on button "Create Guide" at bounding box center [1024, 617] width 114 height 36
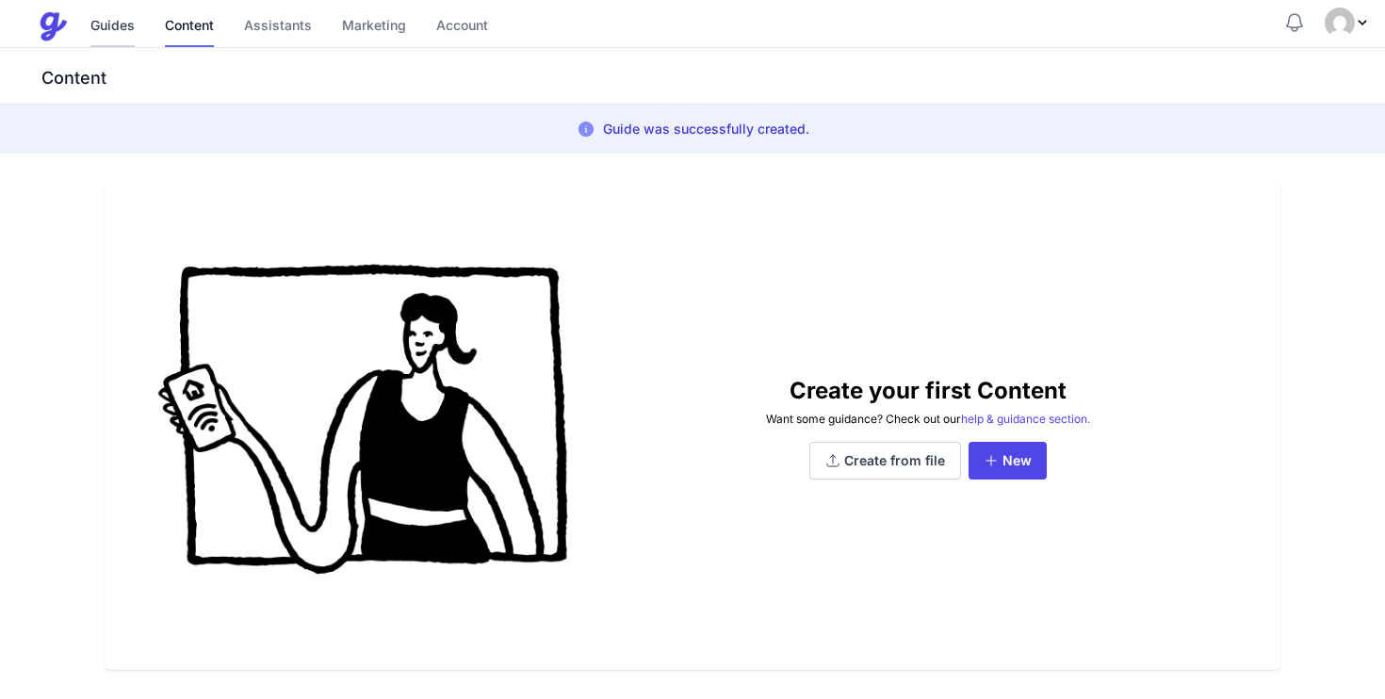
click at [118, 27] on link "Guides" at bounding box center [112, 27] width 44 height 41
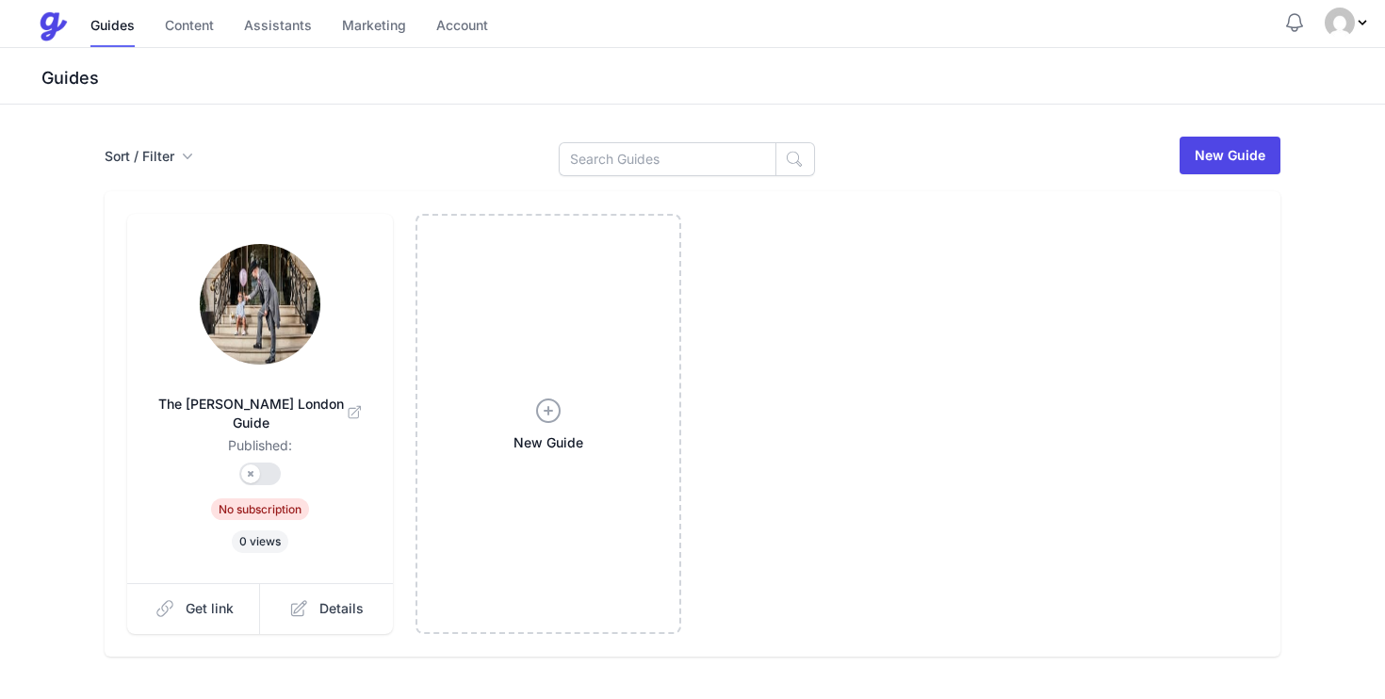
click at [273, 299] on img at bounding box center [260, 304] width 121 height 121
click at [321, 583] on link "Details" at bounding box center [326, 608] width 133 height 51
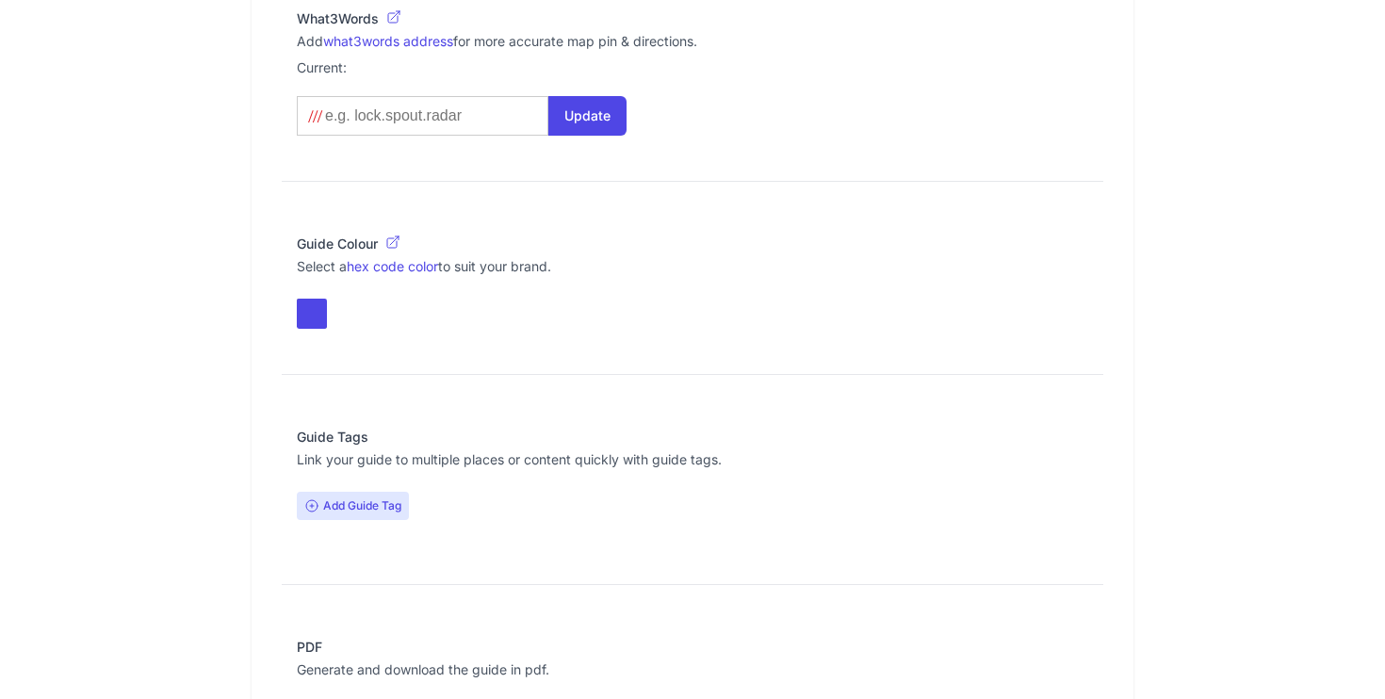
scroll to position [1391, 0]
click at [311, 313] on button "toggle color picker dialog" at bounding box center [312, 313] width 30 height 30
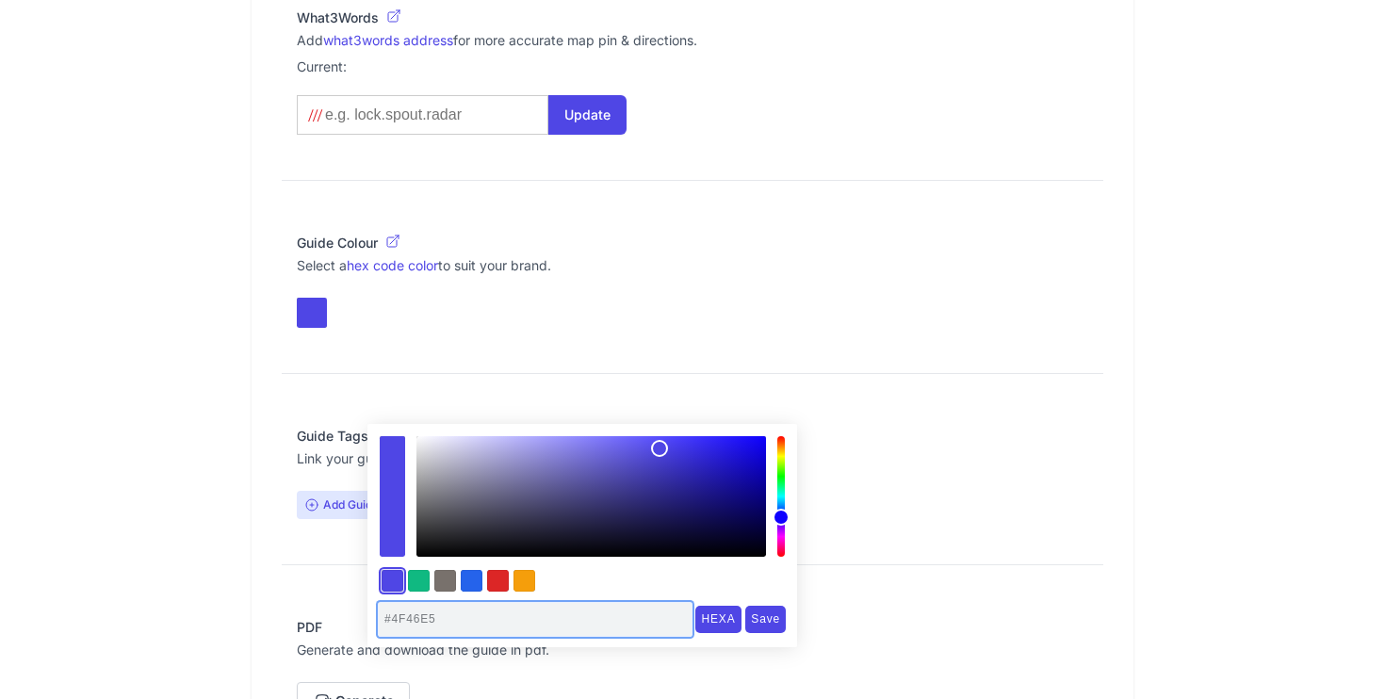
drag, startPoint x: 442, startPoint y: 618, endPoint x: 374, endPoint y: 618, distance: 67.9
click at [374, 618] on div "#4F46E5 HEXA RGBA HSLA HSVA CMYK Save Cancel Clear" at bounding box center [583, 535] width 430 height 223
paste input "6e5f5f"
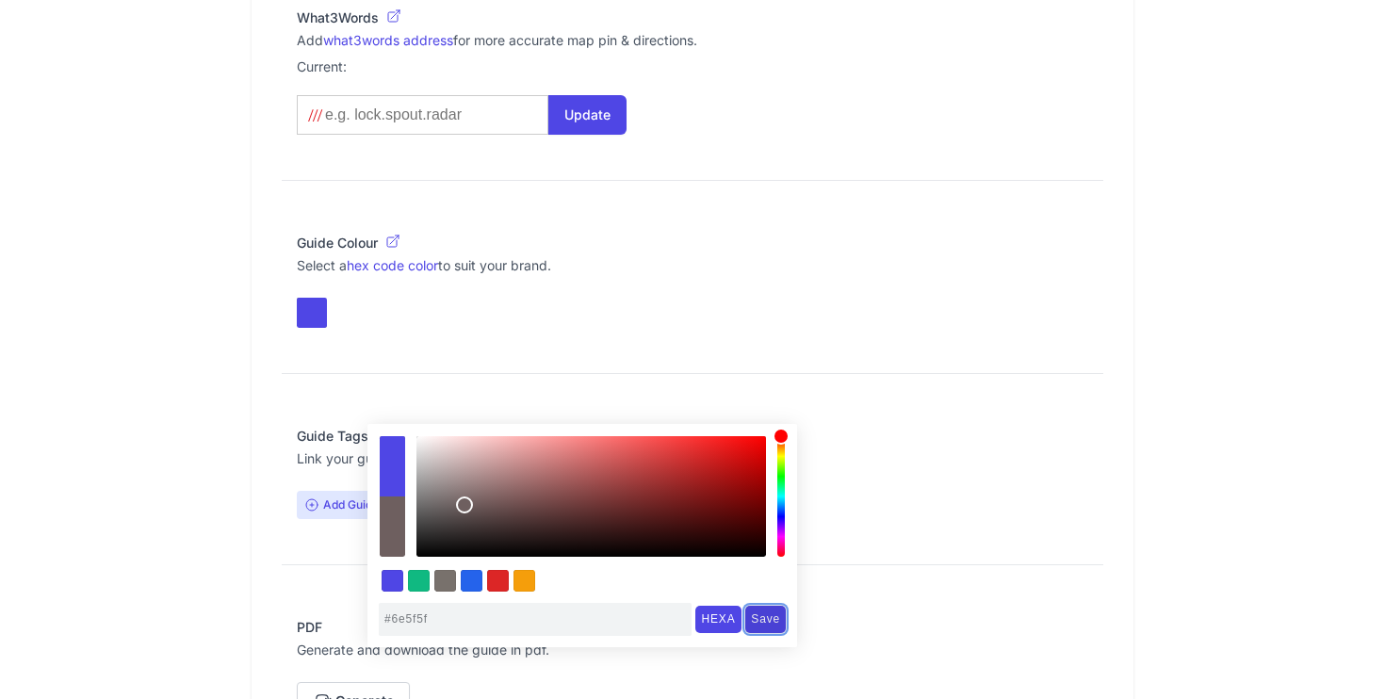
type input "#6E5F5F"
click at [772, 618] on input "Save" at bounding box center [765, 619] width 41 height 27
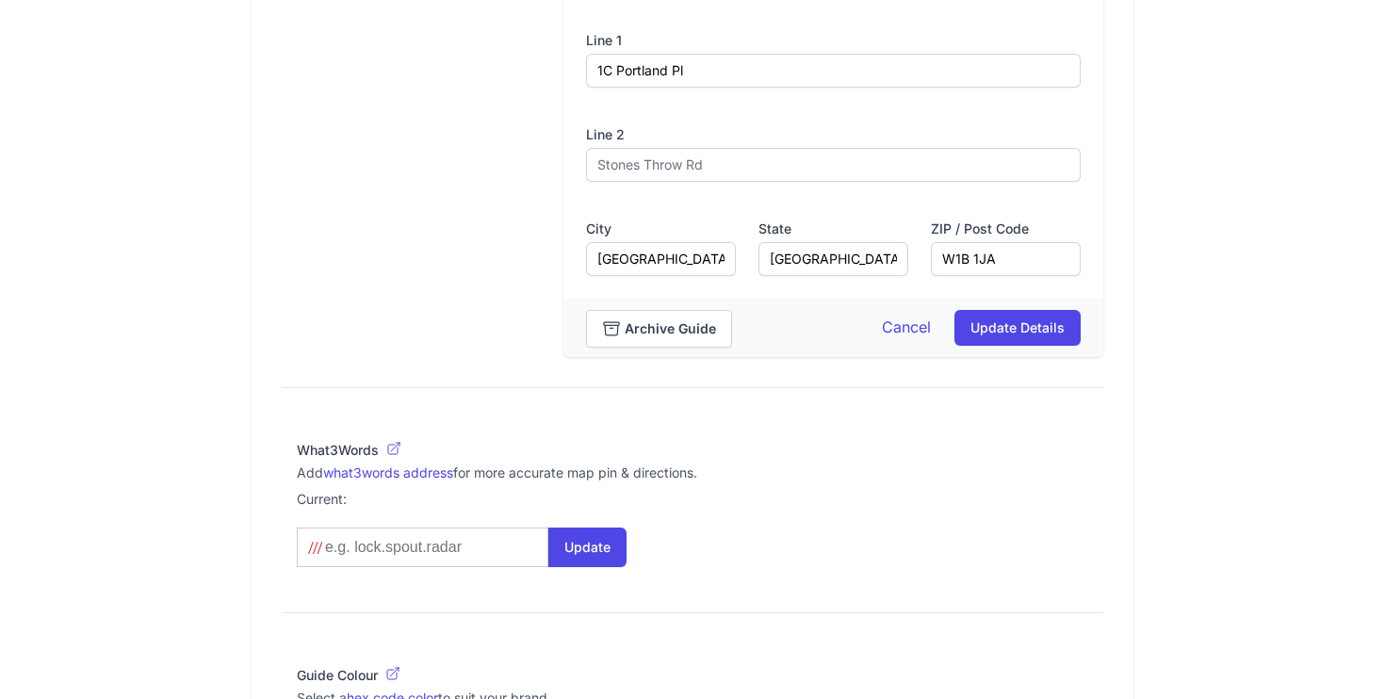
scroll to position [957, 0]
click at [419, 478] on link "what3words address" at bounding box center [388, 475] width 130 height 16
click at [346, 553] on input at bounding box center [419, 549] width 192 height 19
paste input "slate.wounds.grew"
type input "slate.wounds.grew"
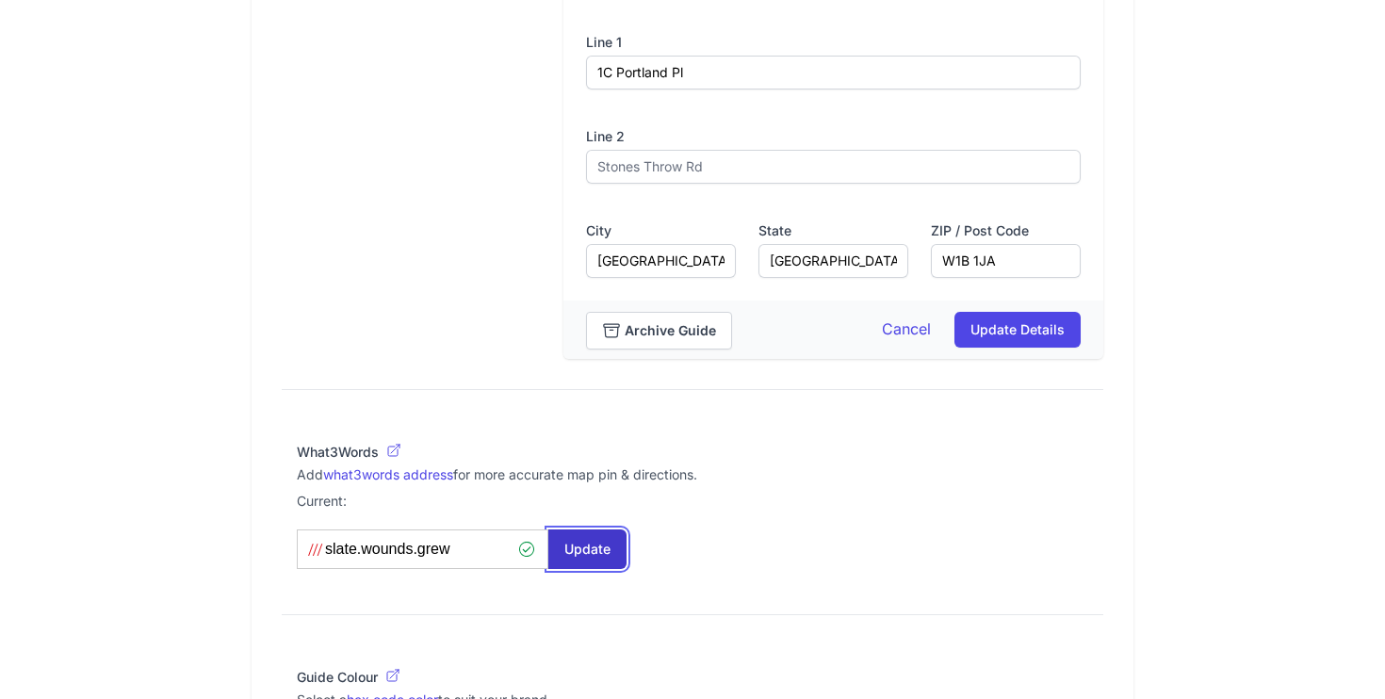
click at [567, 547] on button "Update" at bounding box center [588, 550] width 78 height 40
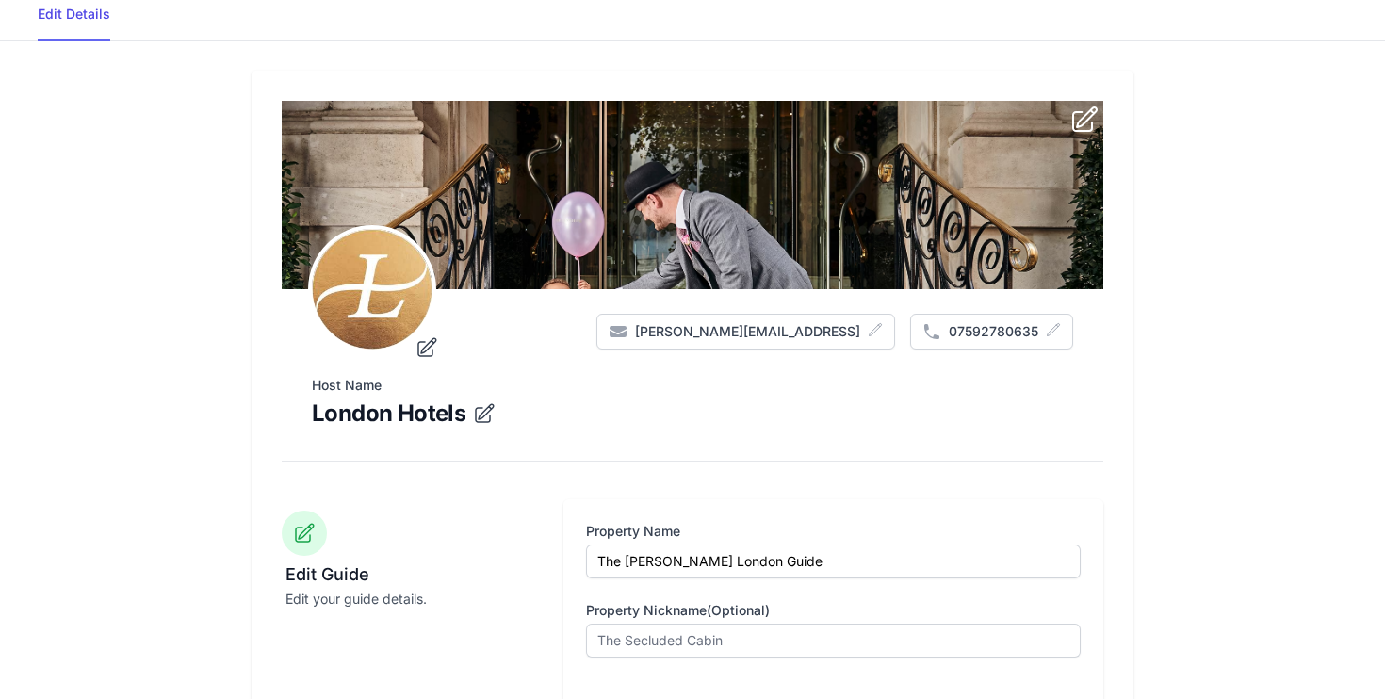
scroll to position [96, 0]
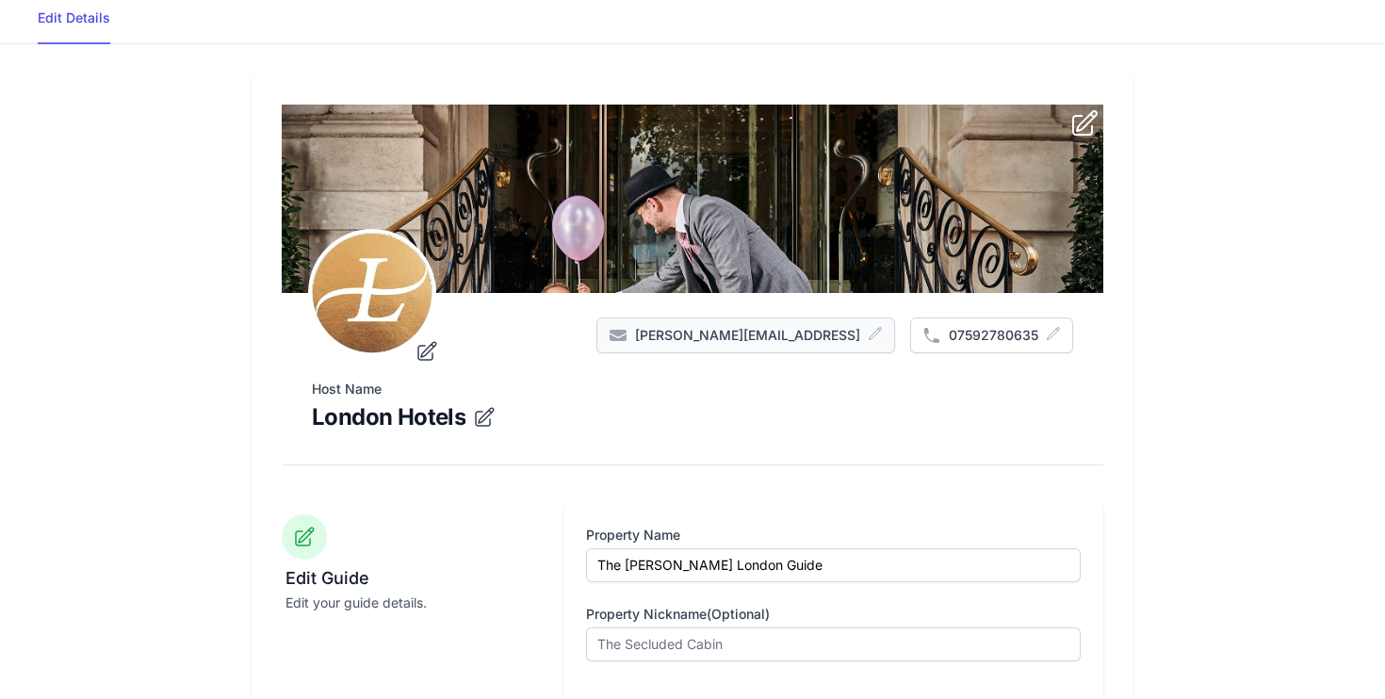
click at [873, 332] on icon "submit" at bounding box center [875, 333] width 15 height 15
drag, startPoint x: 785, startPoint y: 335, endPoint x: 637, endPoint y: 332, distance: 148.0
click at [637, 331] on div "Host Name London Hotels gareth@guestive.ai Update 07592780635" at bounding box center [762, 324] width 622 height 66
type input "rashid.ali@langhamhotels.com"
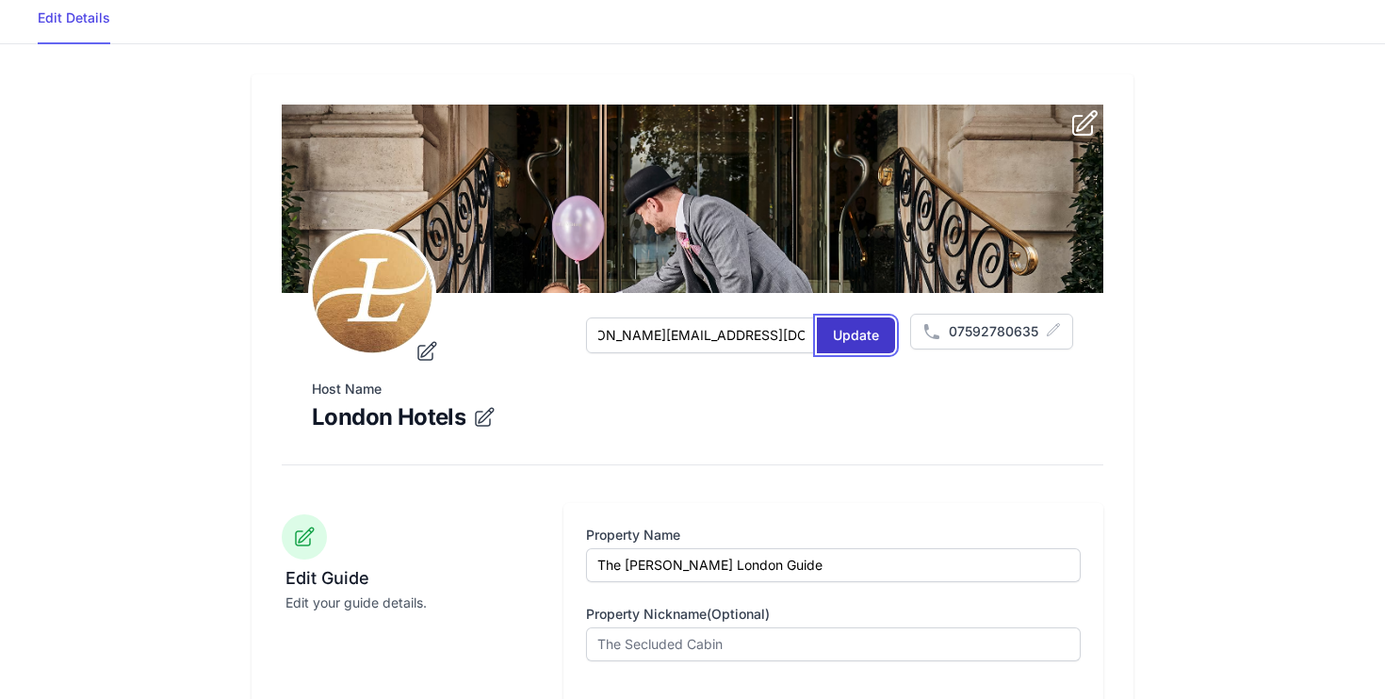
click at [847, 328] on button "Update" at bounding box center [856, 336] width 78 height 36
click at [1047, 333] on icon "submit" at bounding box center [1053, 333] width 15 height 15
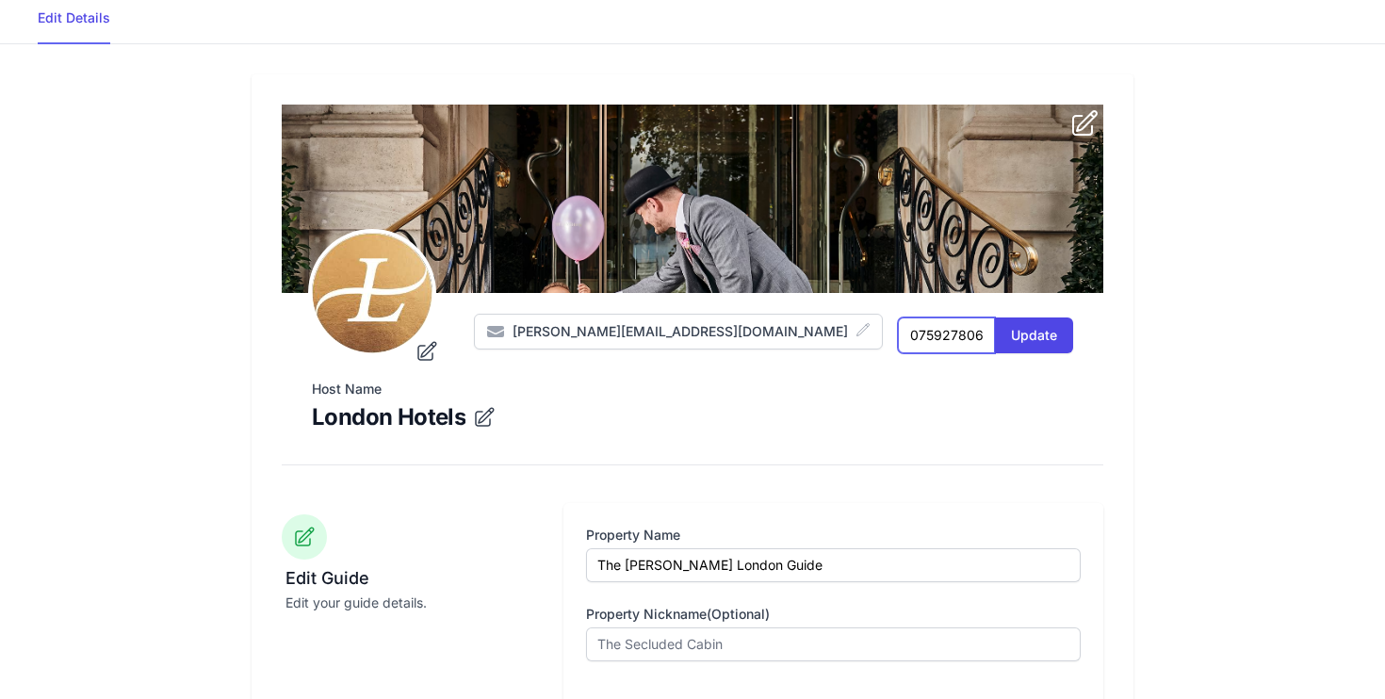
drag, startPoint x: 940, startPoint y: 336, endPoint x: 817, endPoint y: 336, distance: 122.5
click at [819, 336] on div "rashid.ali@langhamhotels.com 07592780635 Update" at bounding box center [773, 334] width 599 height 40
type input "02076361000"
click at [1042, 348] on button "Update" at bounding box center [1034, 336] width 78 height 36
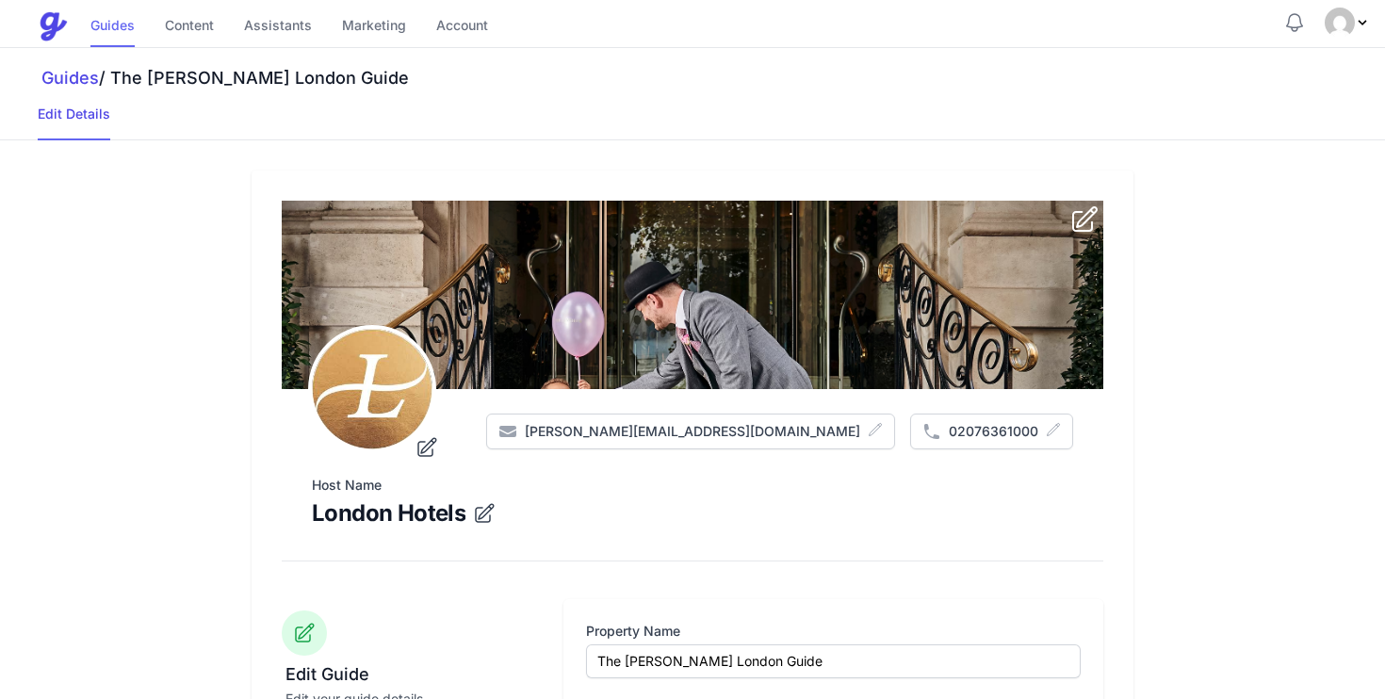
click at [115, 25] on link "Guides" at bounding box center [112, 27] width 44 height 41
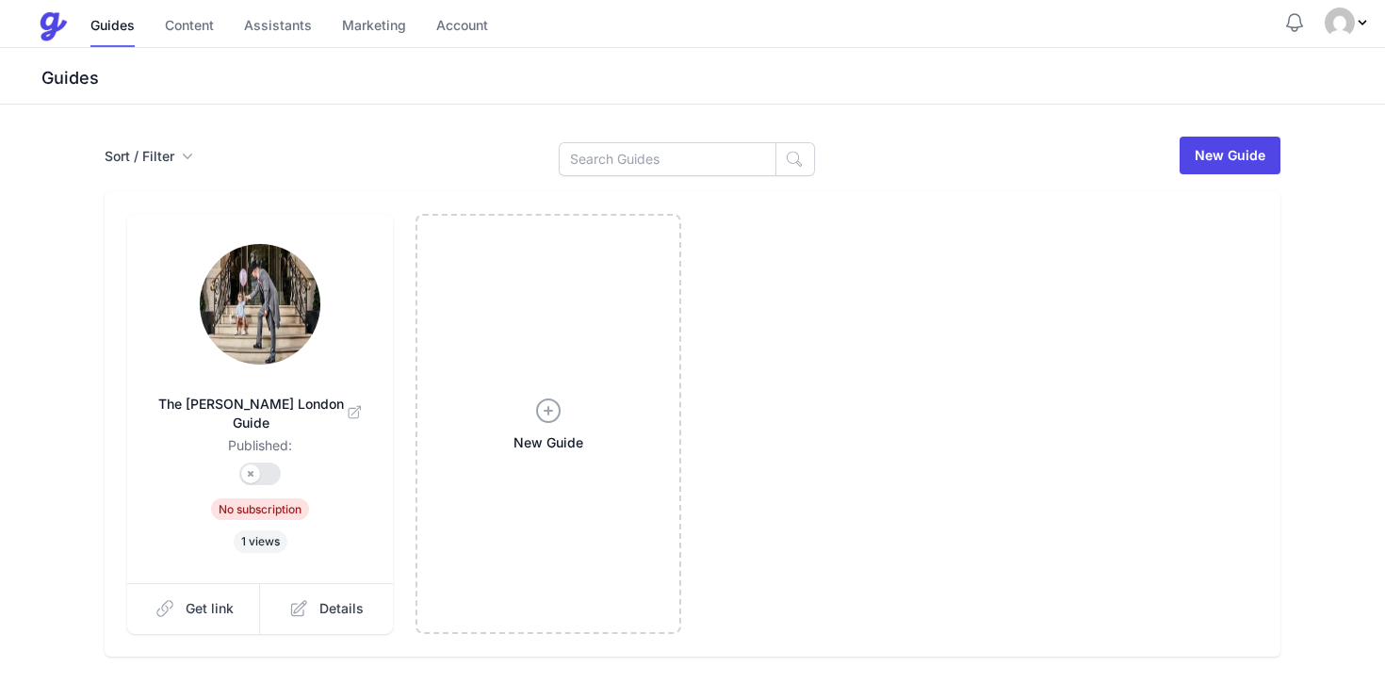
click at [278, 326] on img at bounding box center [260, 304] width 121 height 121
click at [185, 30] on link "Content" at bounding box center [189, 27] width 49 height 41
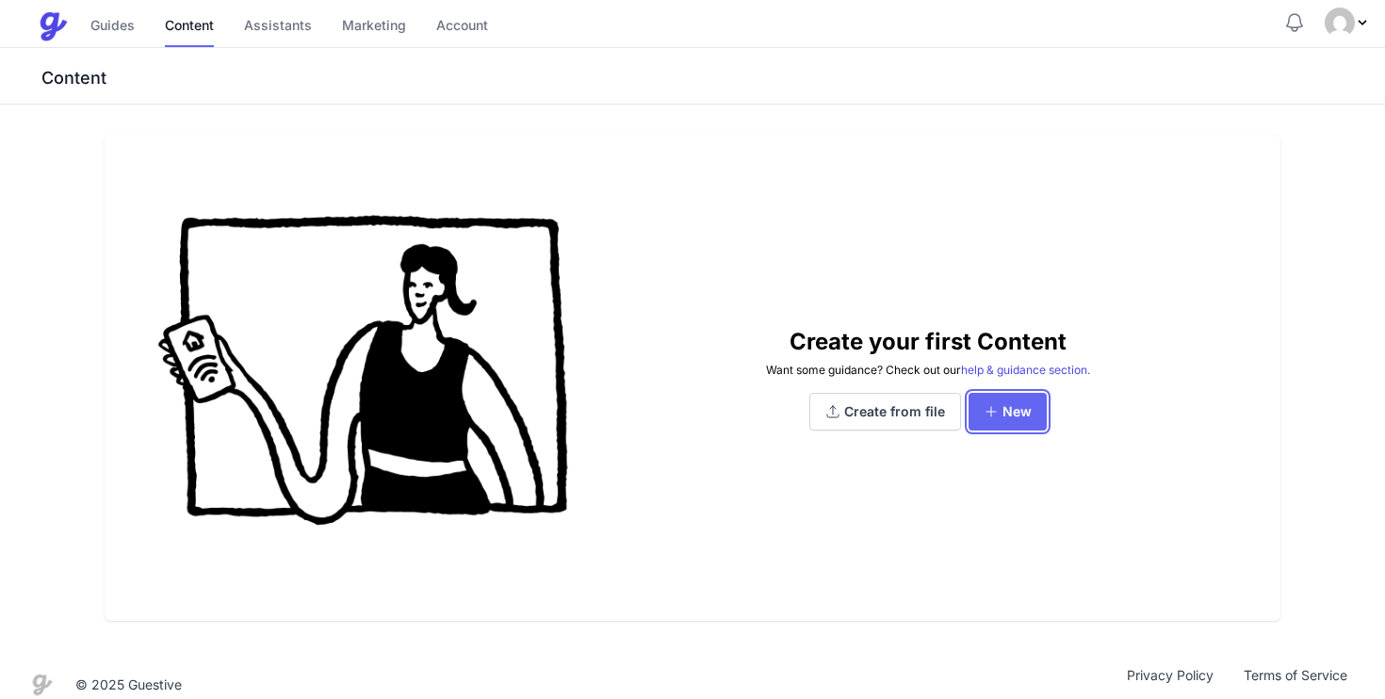
click at [1033, 413] on link "New" at bounding box center [1008, 412] width 78 height 38
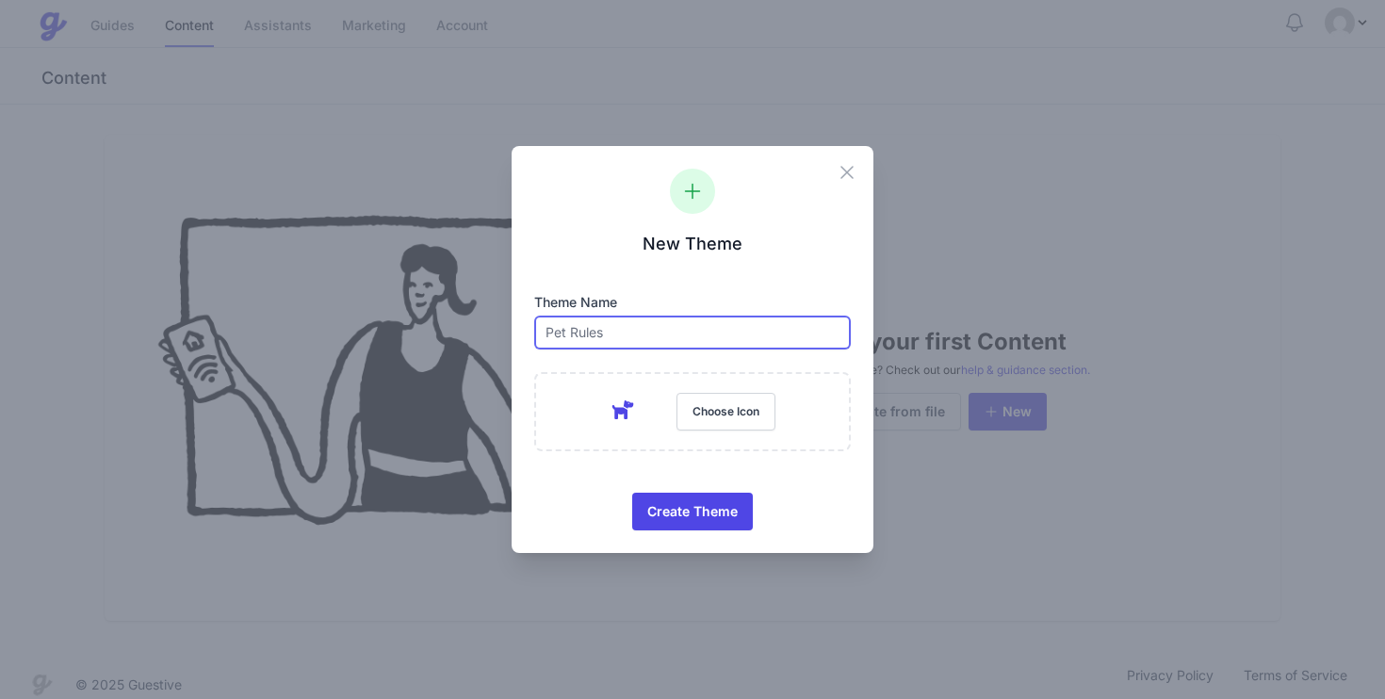
click at [665, 324] on input "text" at bounding box center [692, 333] width 317 height 34
drag, startPoint x: 630, startPoint y: 336, endPoint x: 520, endPoint y: 327, distance: 109.7
click at [520, 327] on div "Close New Theme Theme name Things To Do m309.6 158.5l23.1-138.7C334.6 8.4 344.5…" at bounding box center [693, 349] width 362 height 407
type input "[GEOGRAPHIC_DATA]"
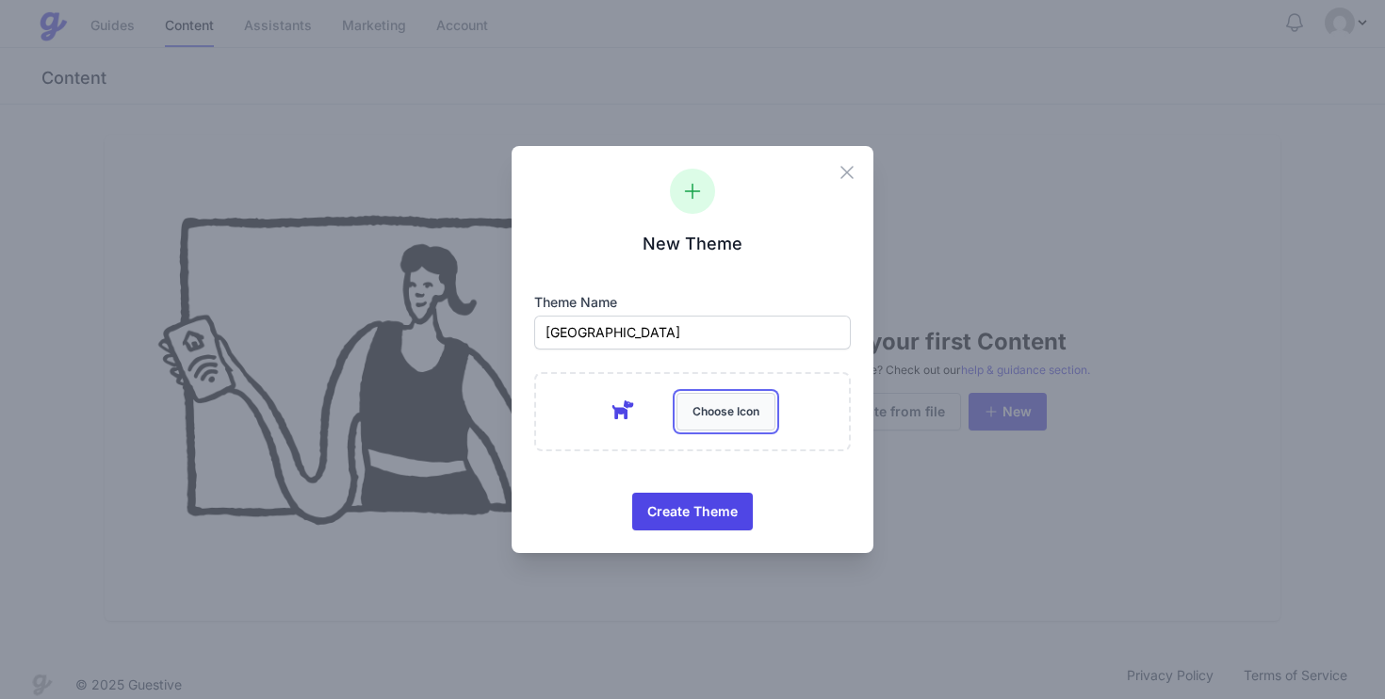
click at [713, 415] on button "Choose Icon" at bounding box center [726, 412] width 99 height 38
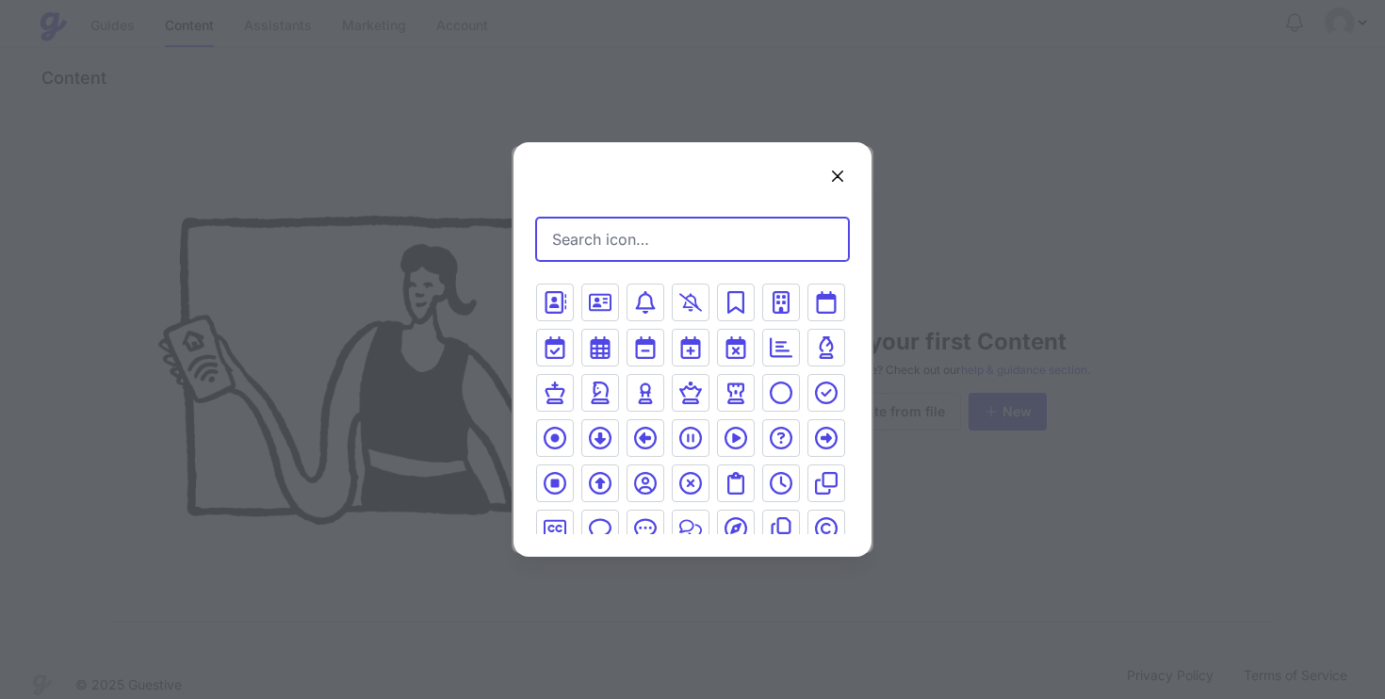
click at [630, 237] on input "Search icon…" at bounding box center [692, 239] width 313 height 43
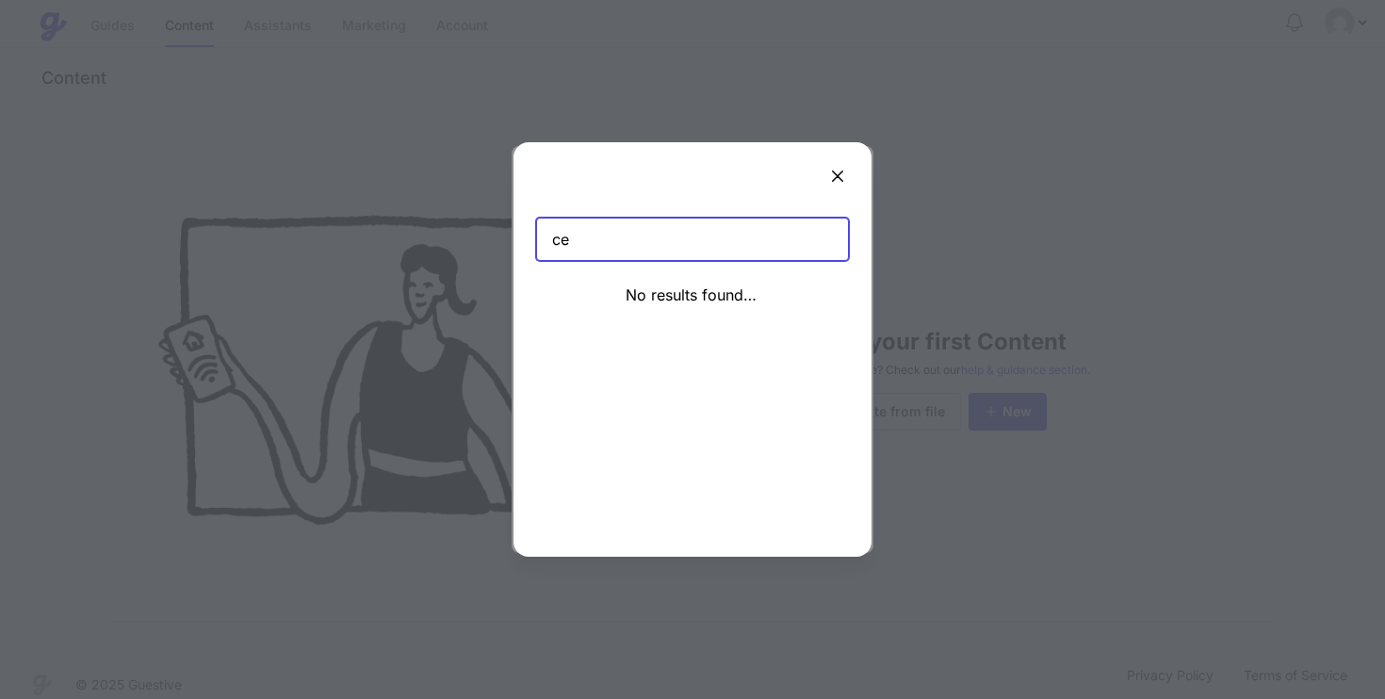
type input "c"
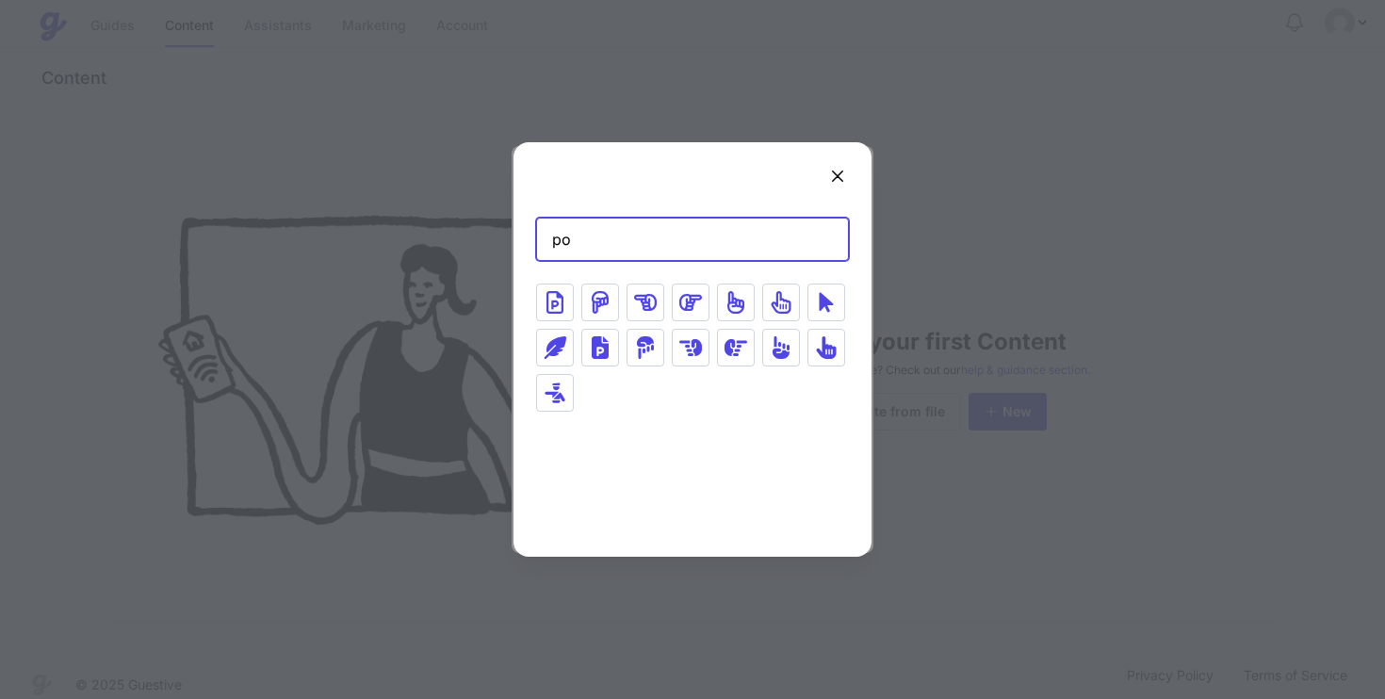
type input "p"
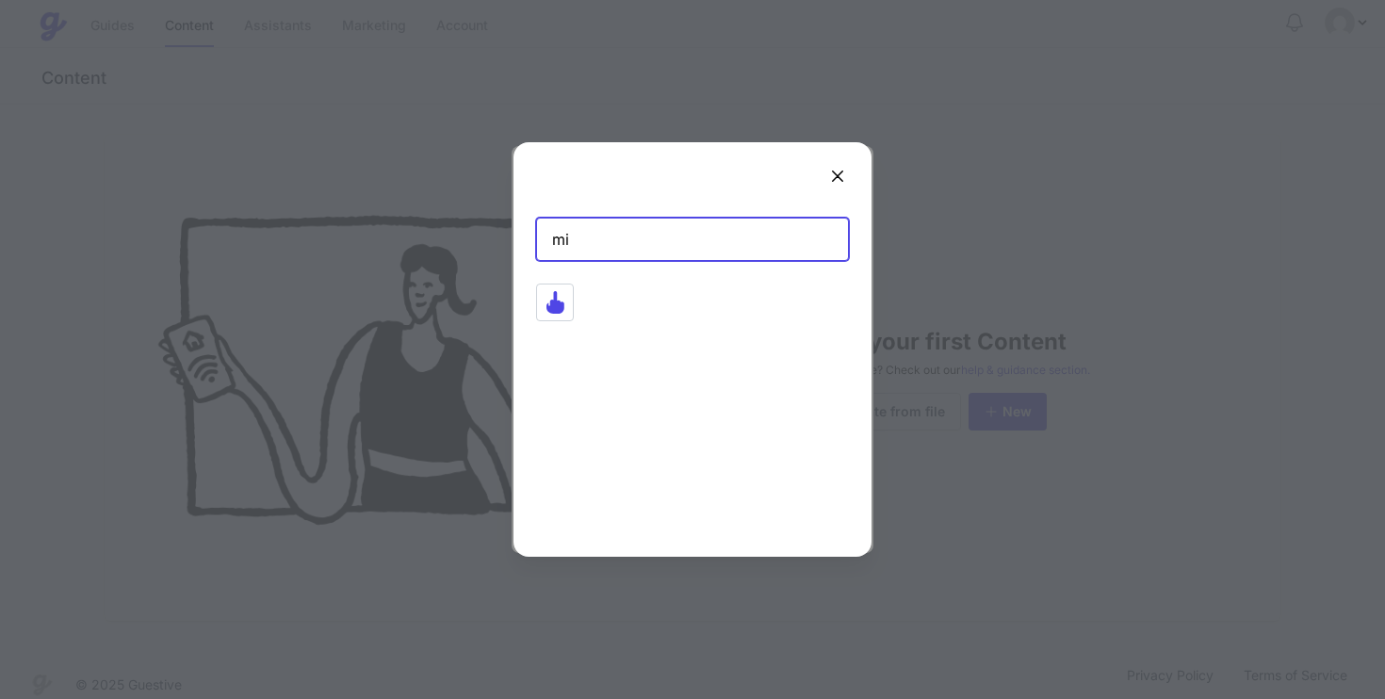
type input "m"
type input "c"
type input "pin"
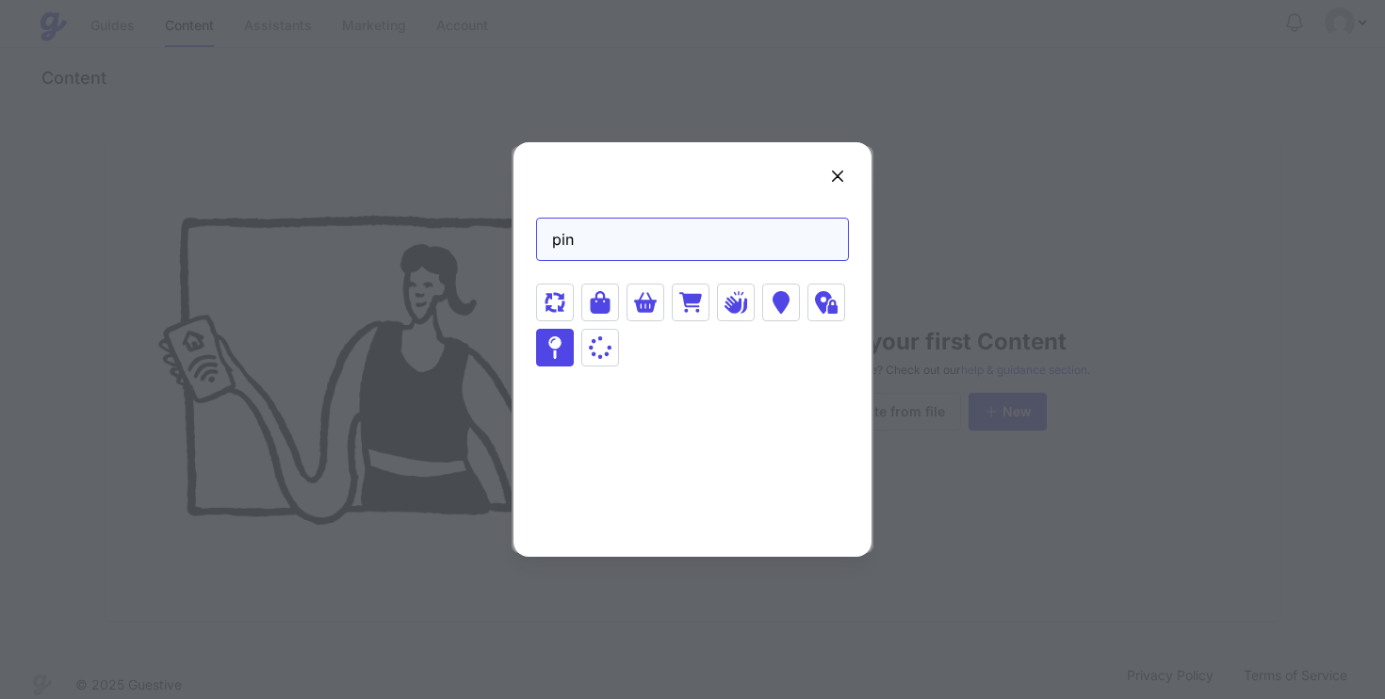
click at [561, 344] on icon at bounding box center [555, 347] width 13 height 23
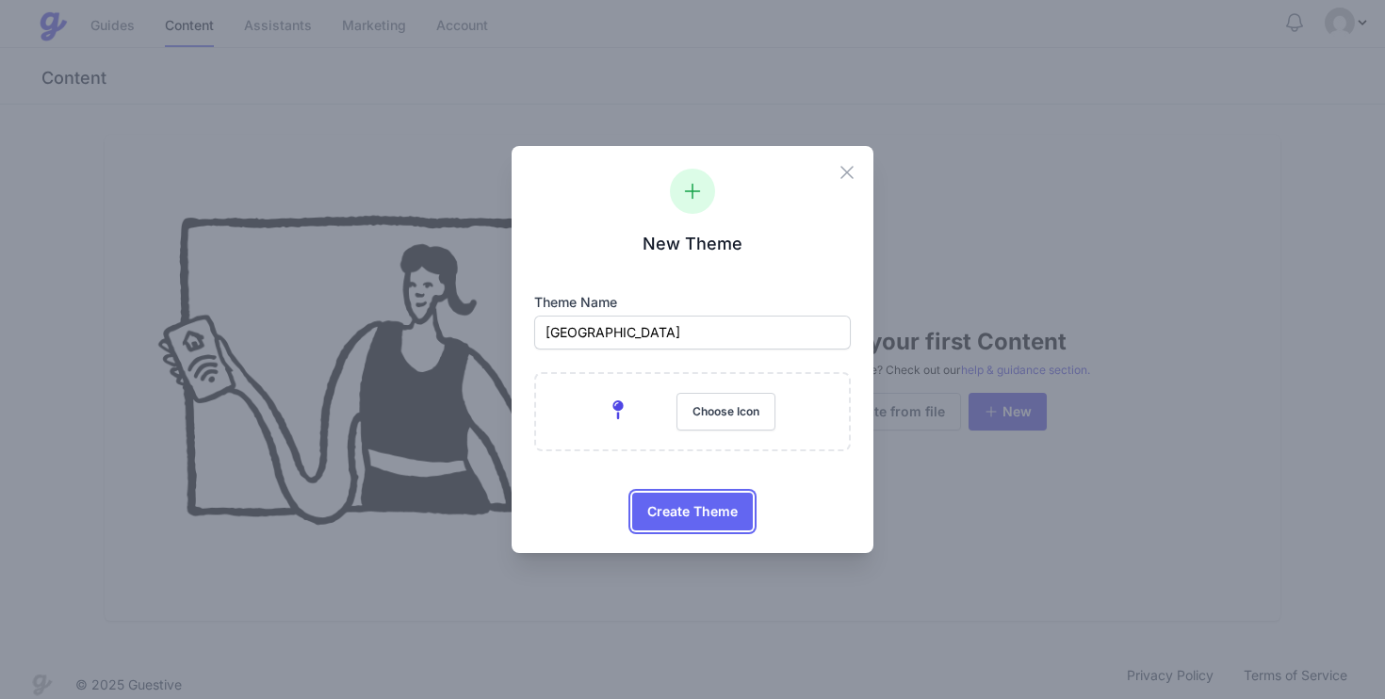
click at [692, 506] on span "Create Theme" at bounding box center [692, 512] width 90 height 38
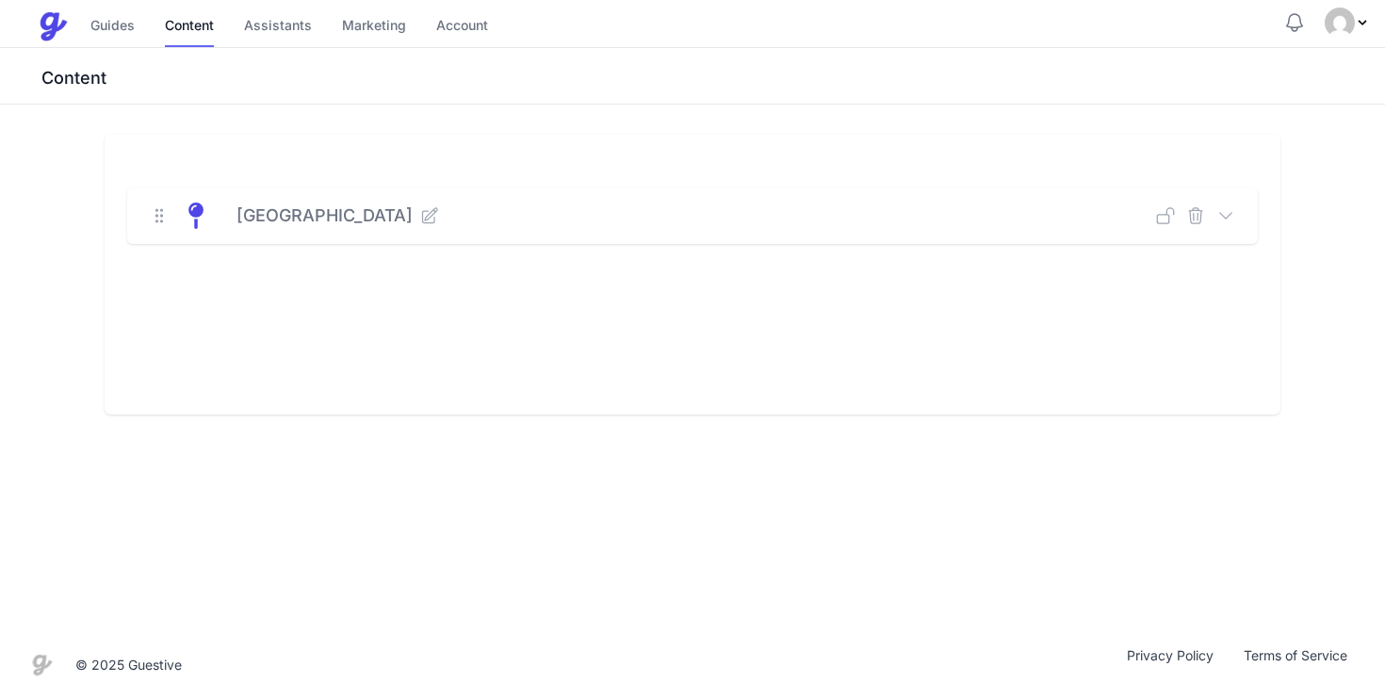
click at [1231, 221] on icon at bounding box center [1226, 215] width 19 height 19
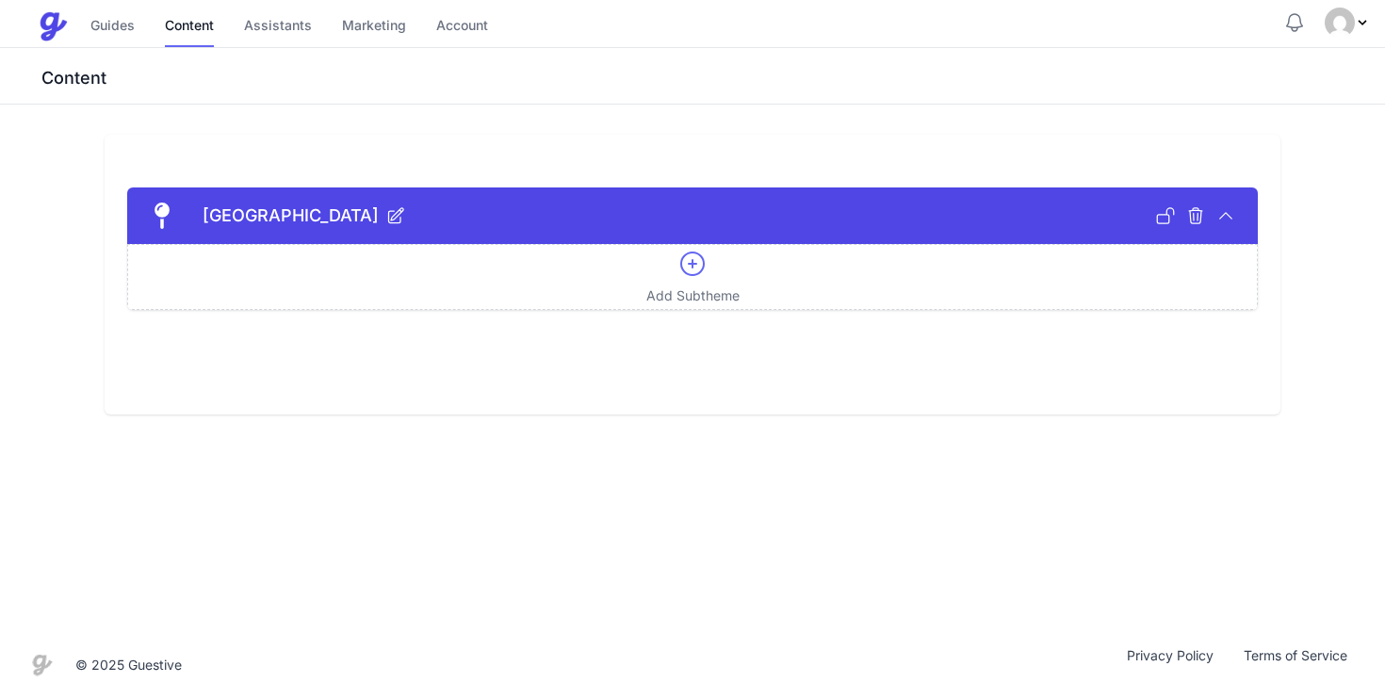
click at [696, 282] on div "Add Subtheme" at bounding box center [693, 277] width 93 height 57
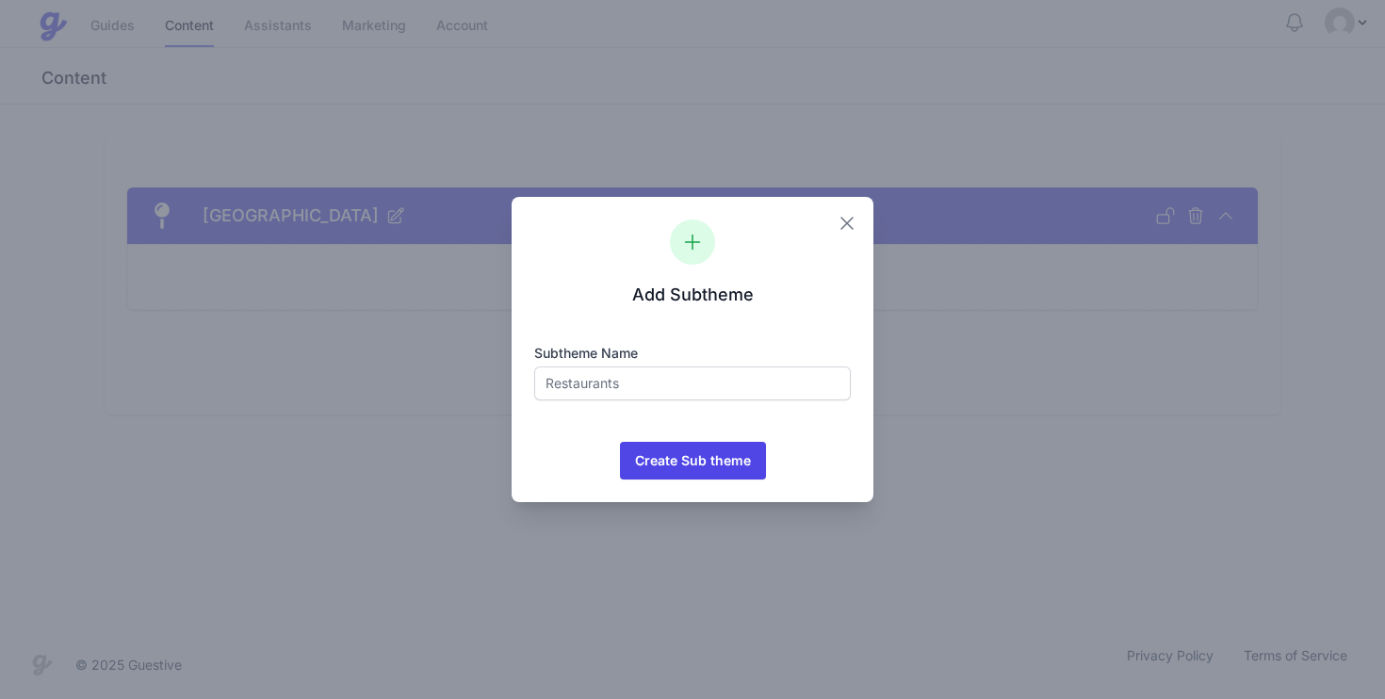
click at [846, 226] on icon "button" at bounding box center [847, 223] width 23 height 23
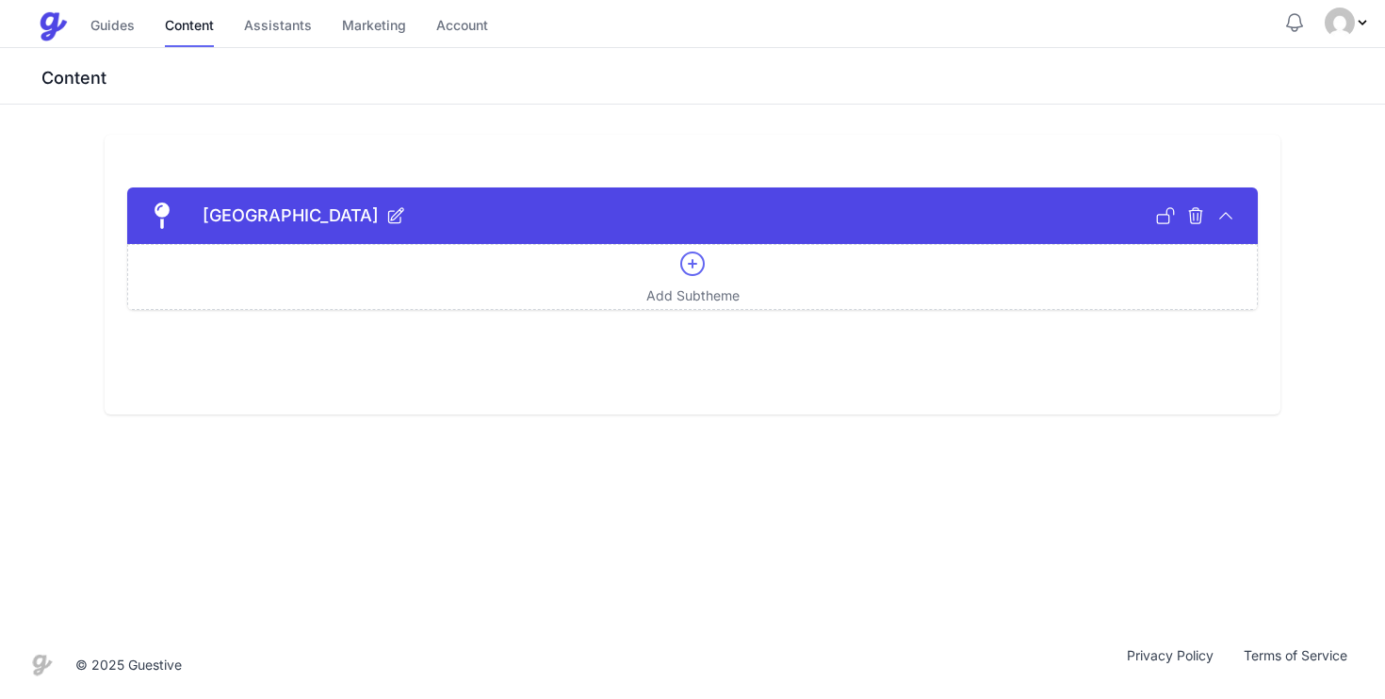
click at [679, 280] on div "Add Subtheme" at bounding box center [693, 277] width 93 height 57
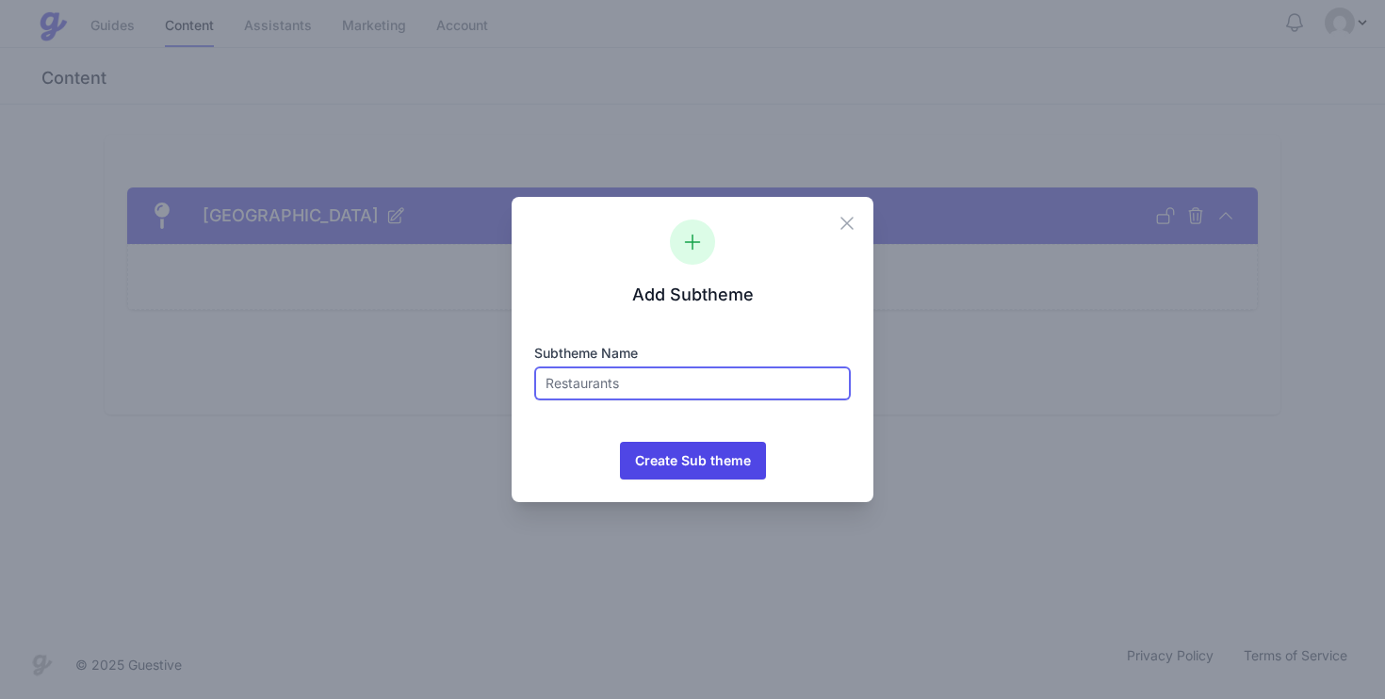
click at [614, 376] on input "text" at bounding box center [692, 384] width 317 height 34
type input "Food & Drink"
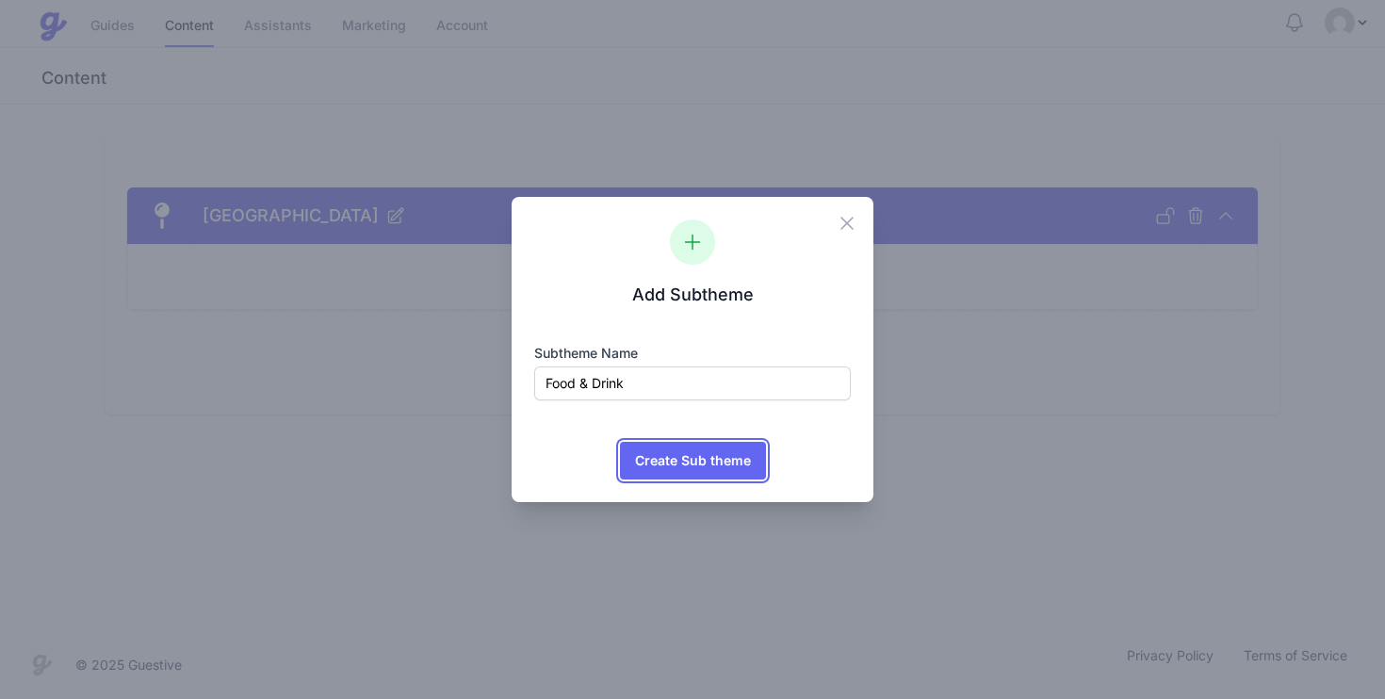
click at [674, 478] on span "Create Sub theme" at bounding box center [693, 461] width 116 height 38
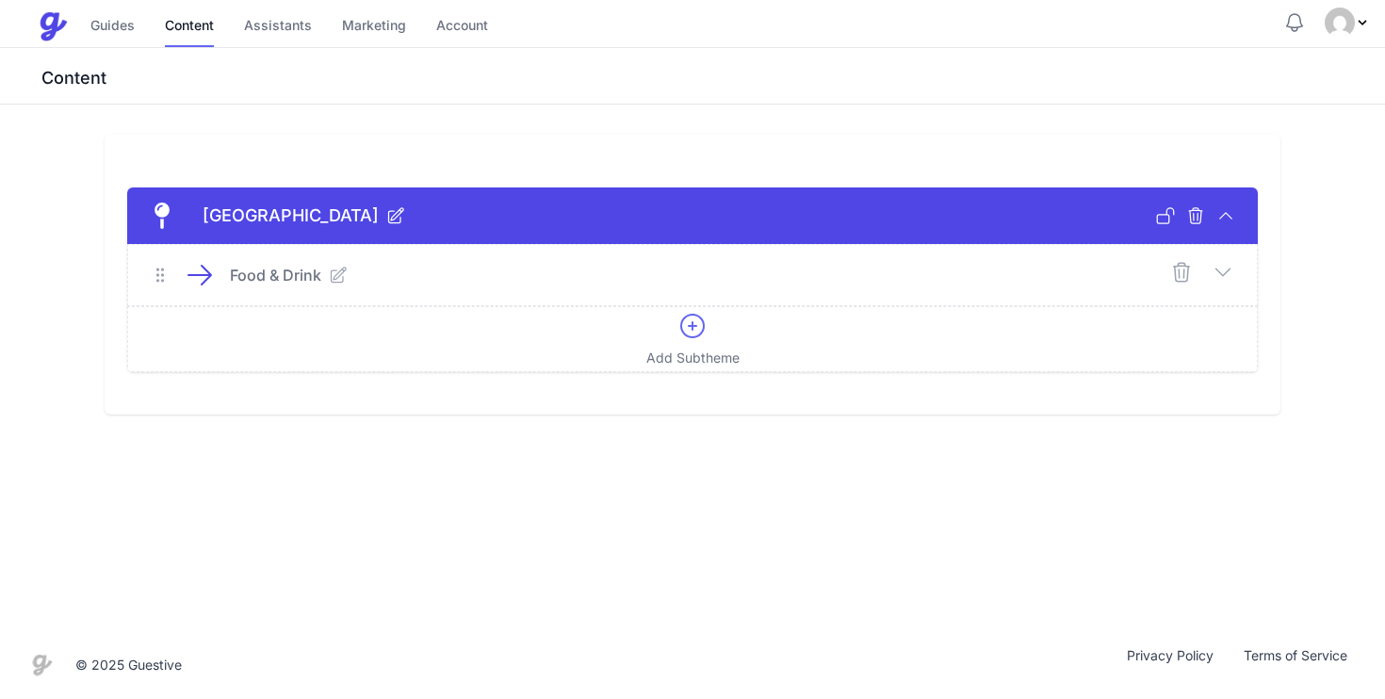
click at [1234, 273] on icon at bounding box center [1223, 272] width 23 height 23
click at [700, 332] on icon at bounding box center [692, 326] width 23 height 23
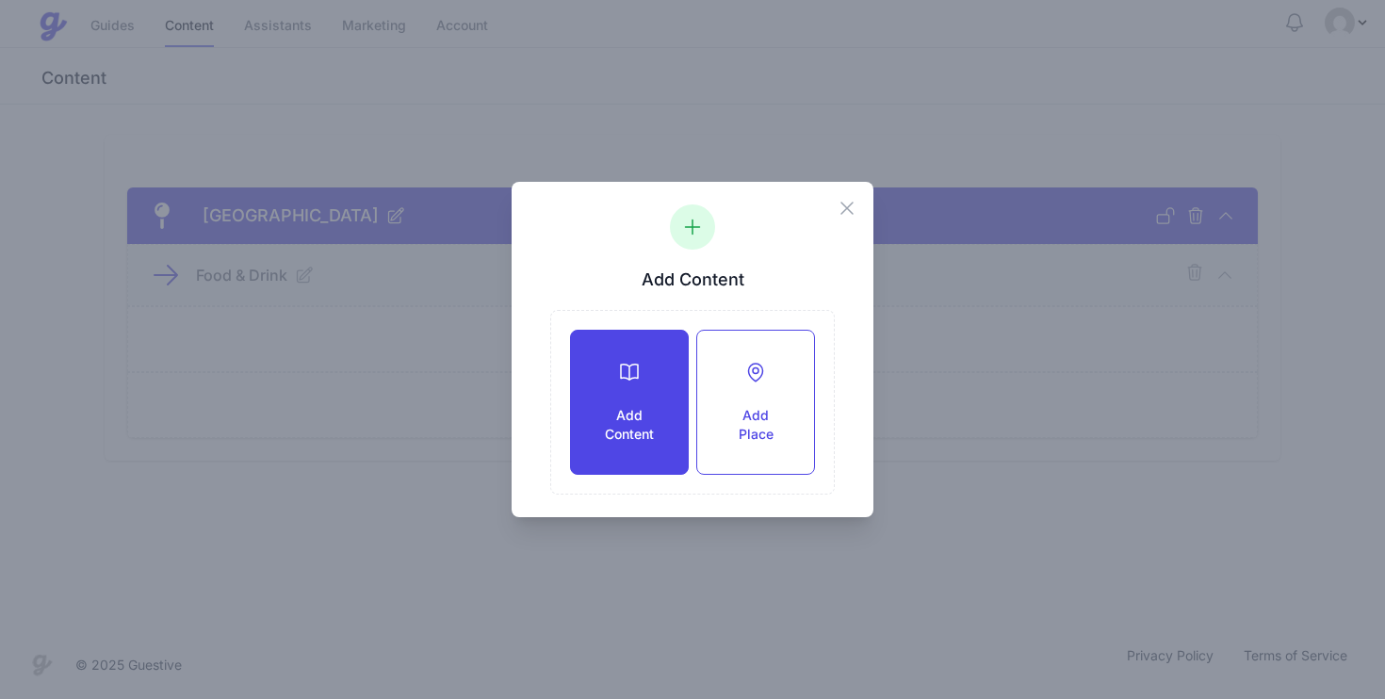
click at [609, 374] on div at bounding box center [629, 372] width 57 height 23
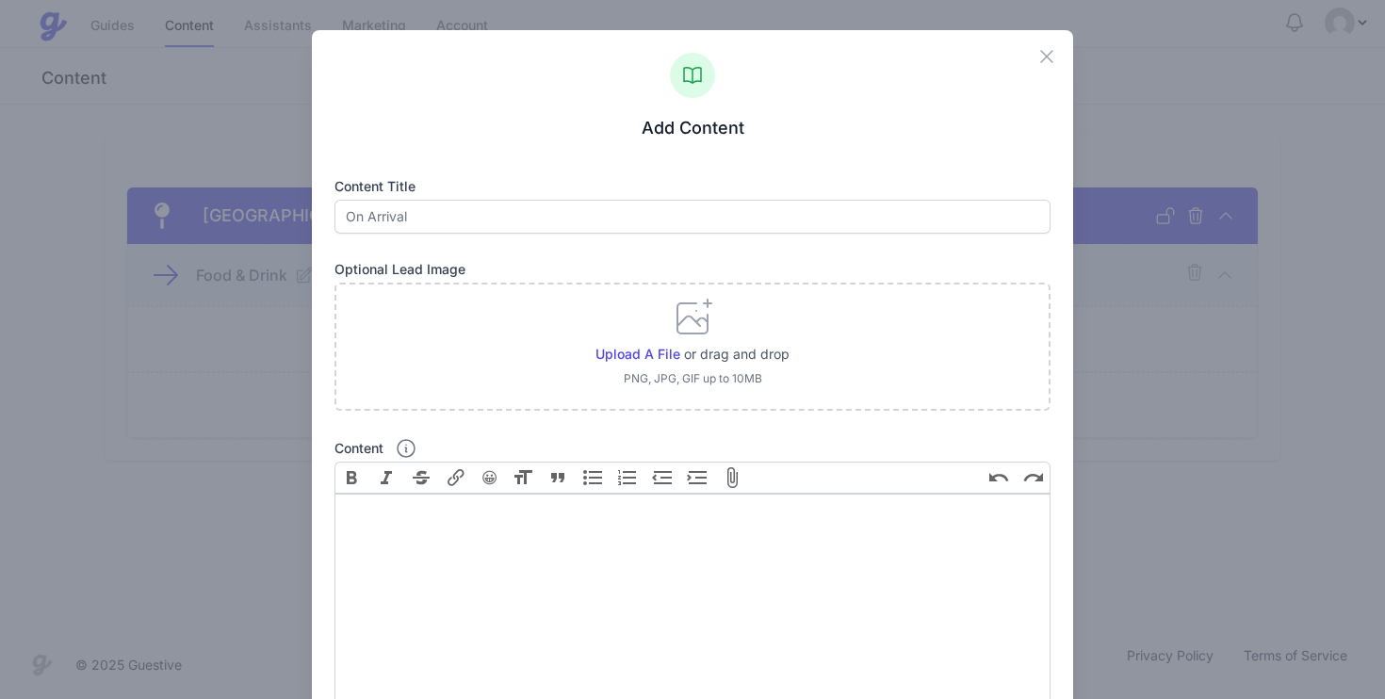
click at [1046, 71] on div "Close" at bounding box center [1055, 51] width 38 height 43
click at [1047, 53] on icon "button" at bounding box center [1047, 56] width 23 height 23
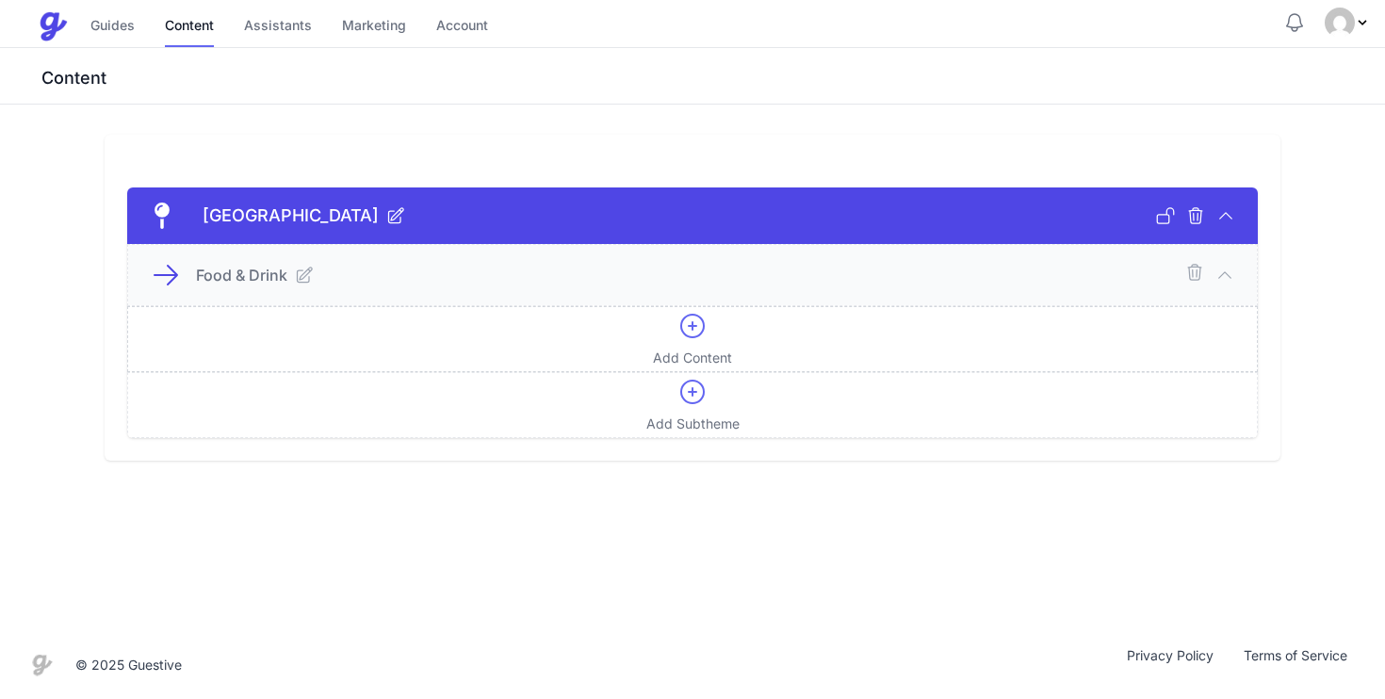
click at [708, 336] on div "Add Content" at bounding box center [692, 339] width 79 height 57
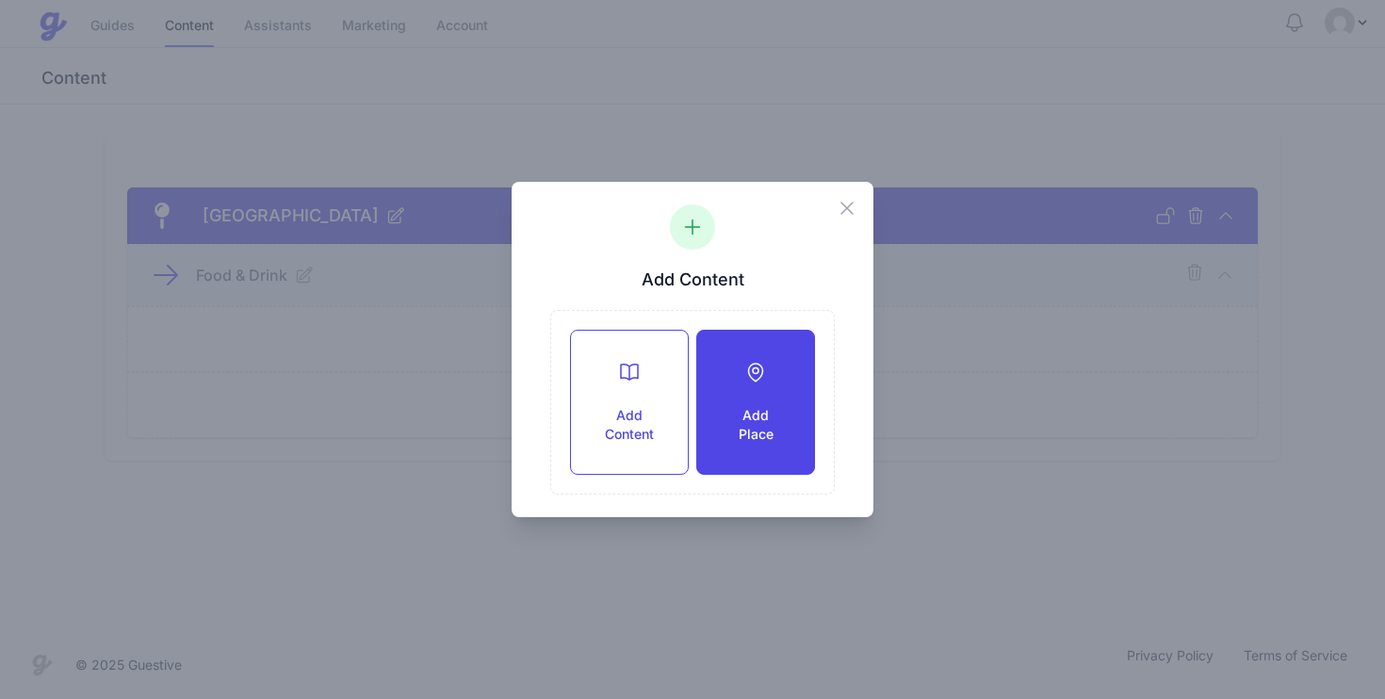
click at [739, 377] on div at bounding box center [756, 372] width 57 height 23
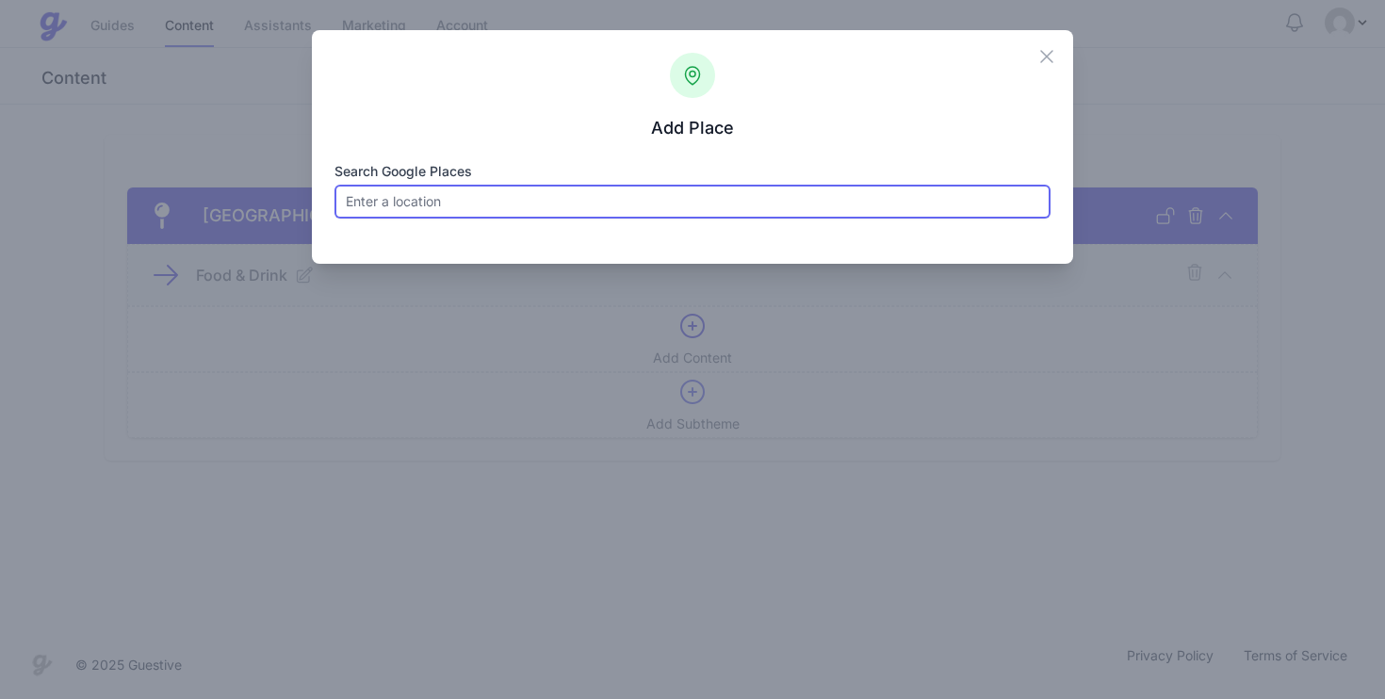
click at [671, 211] on input "Search Google Places" at bounding box center [693, 202] width 717 height 34
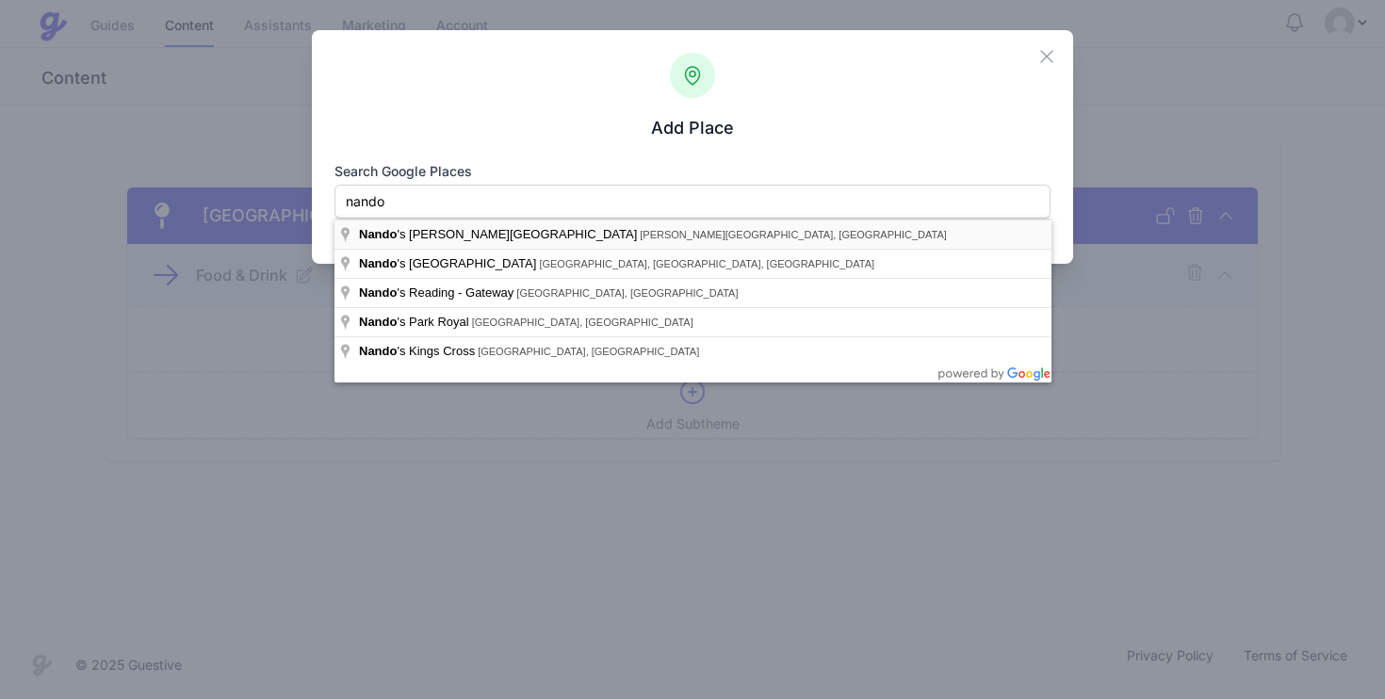
type input "Nando's Baker Street, Baker Street, London, UK"
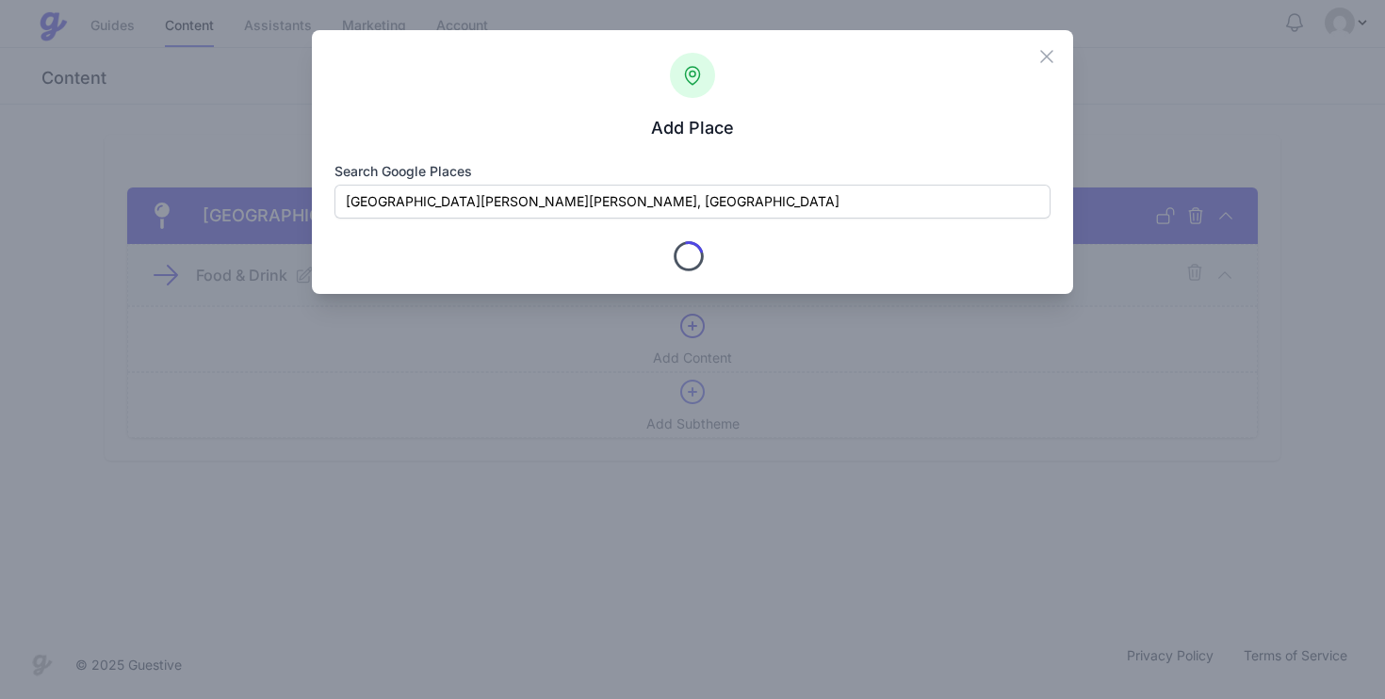
type input "Nando's Baker Street"
checkbox input "true"
type input "113 Baker St"
type input "London"
type input "Greater London"
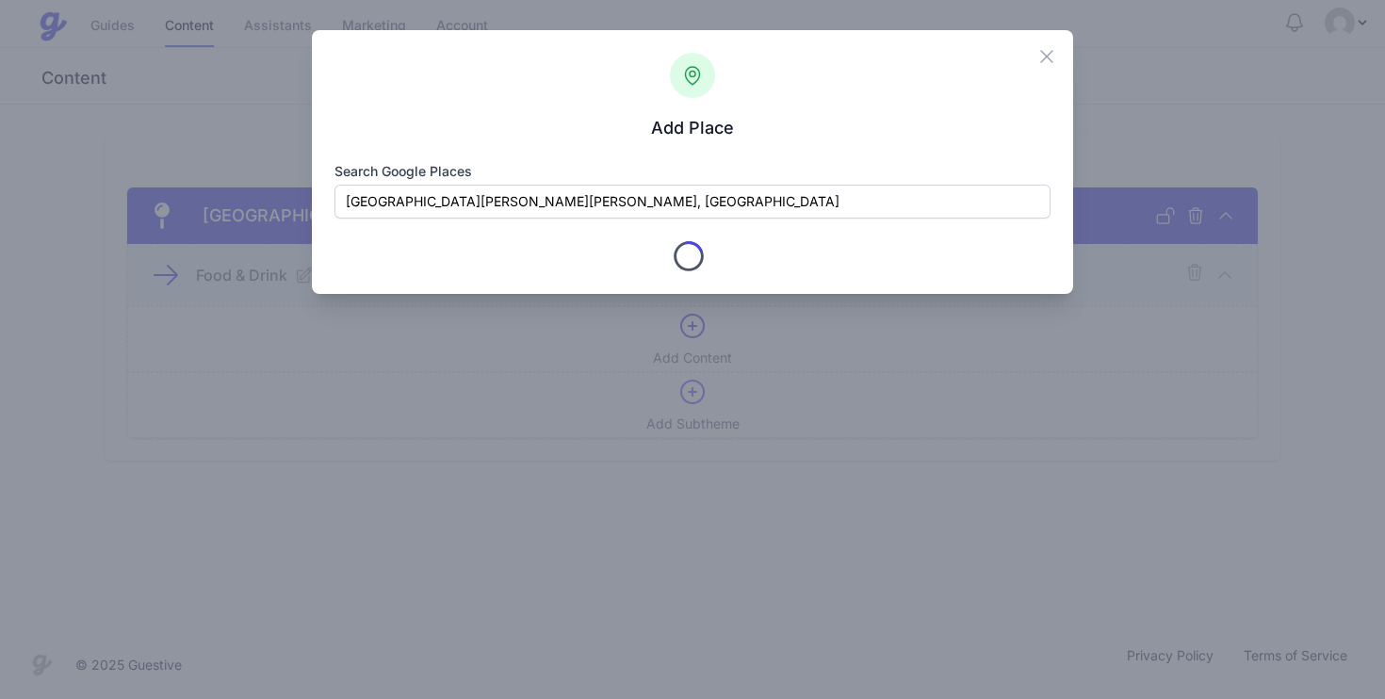
type input "W1U 6RS"
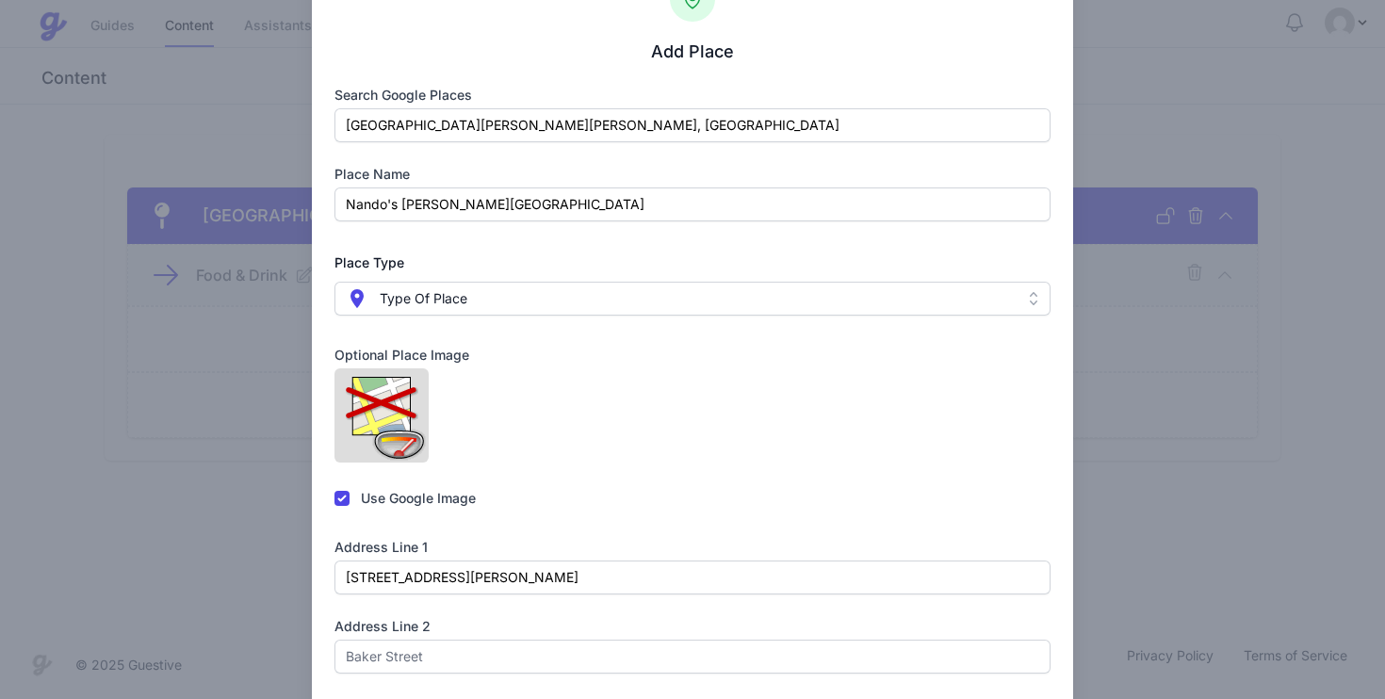
scroll to position [106, 0]
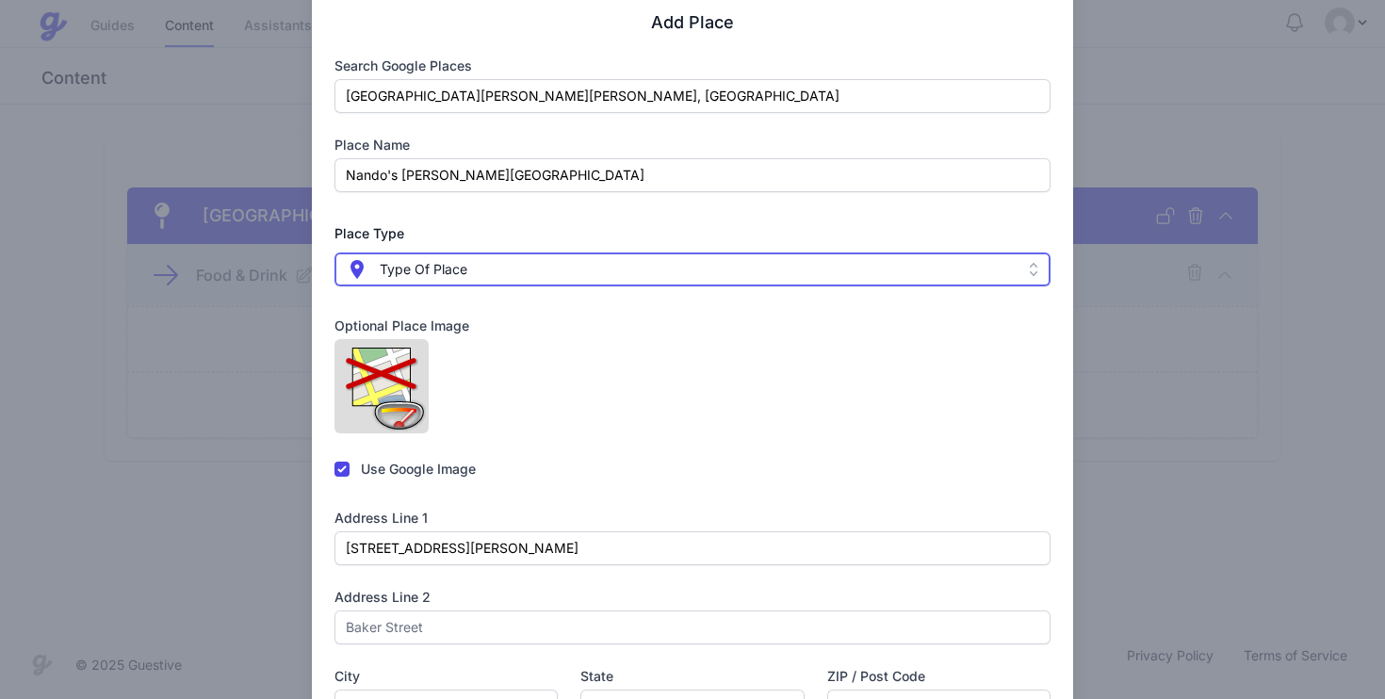
click at [613, 272] on span " Type Of Place" at bounding box center [680, 269] width 668 height 23
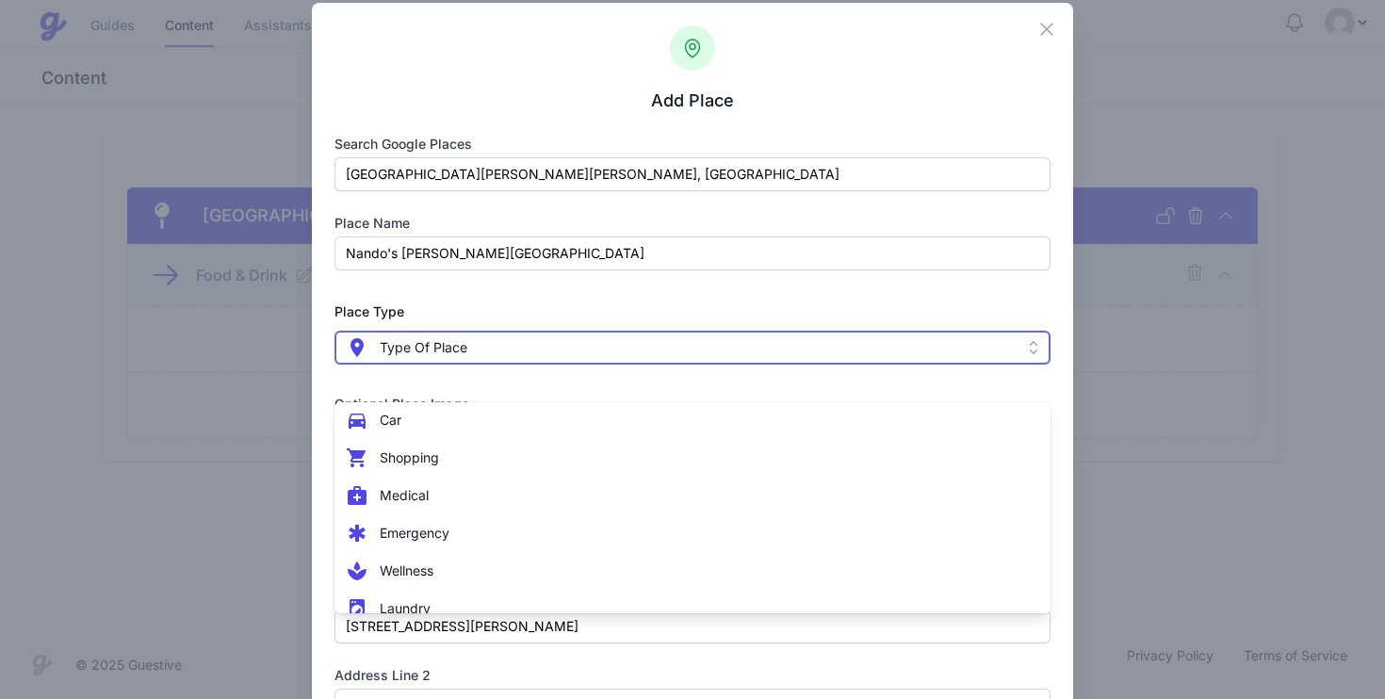
scroll to position [15, 0]
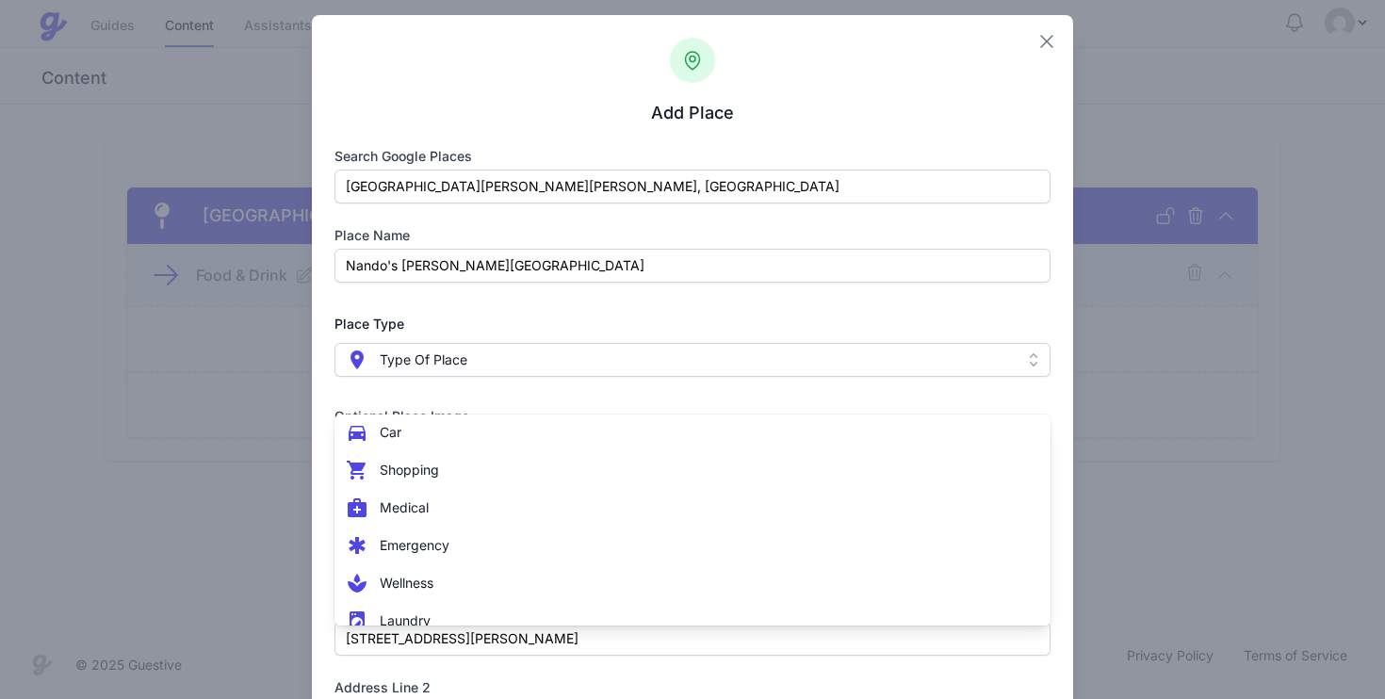
click at [1043, 37] on icon "button" at bounding box center [1046, 41] width 11 height 11
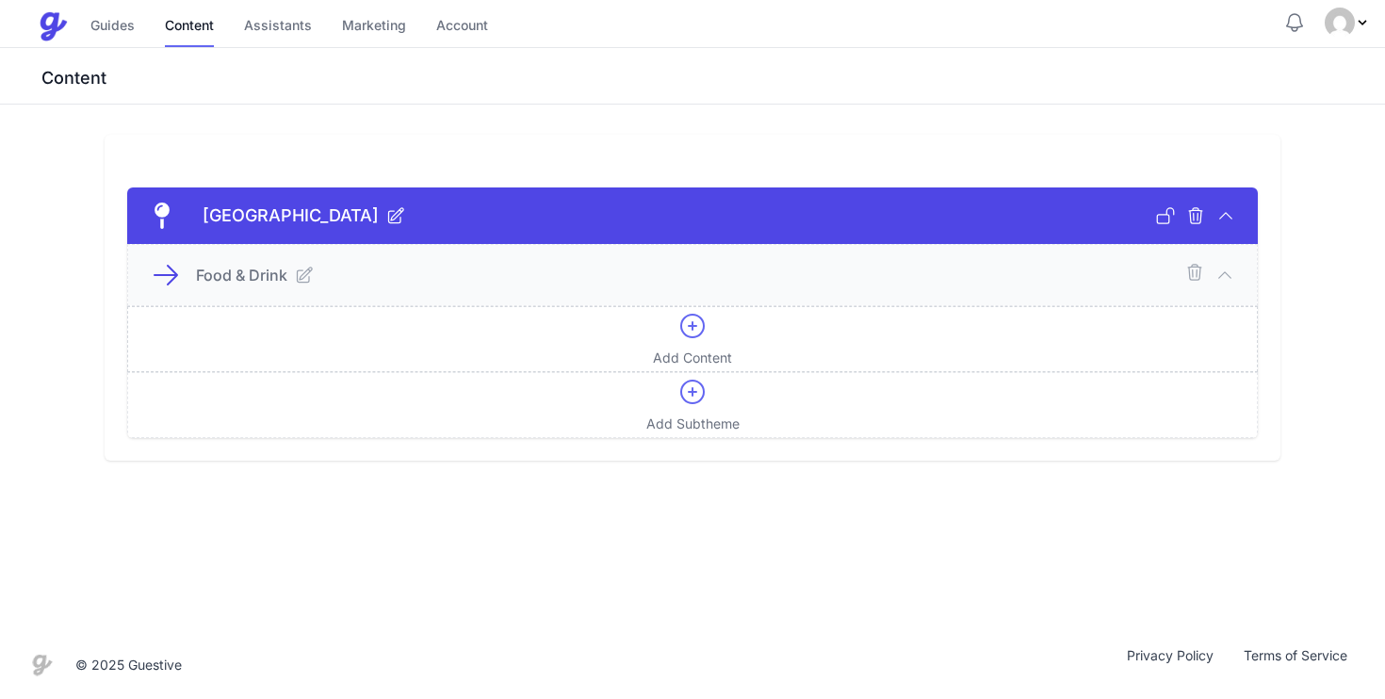
click at [691, 337] on icon at bounding box center [692, 326] width 23 height 23
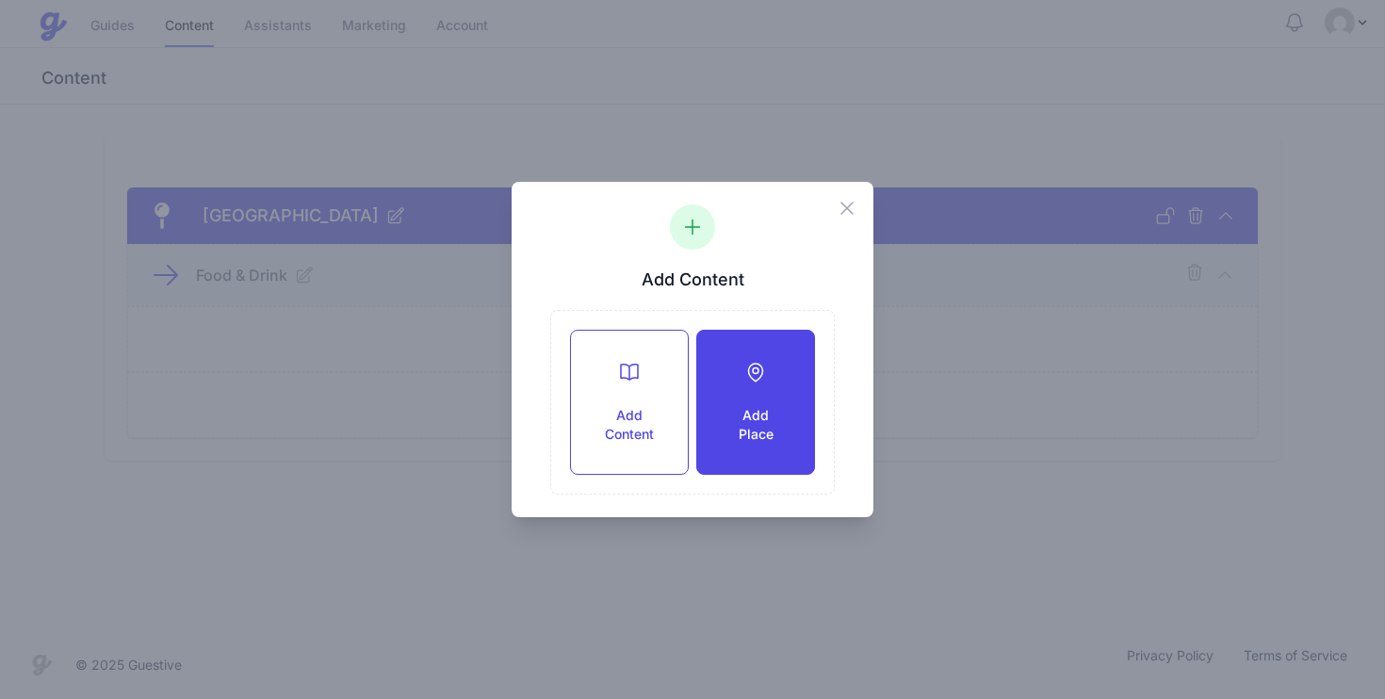
click at [744, 385] on div "Add Place" at bounding box center [755, 402] width 117 height 143
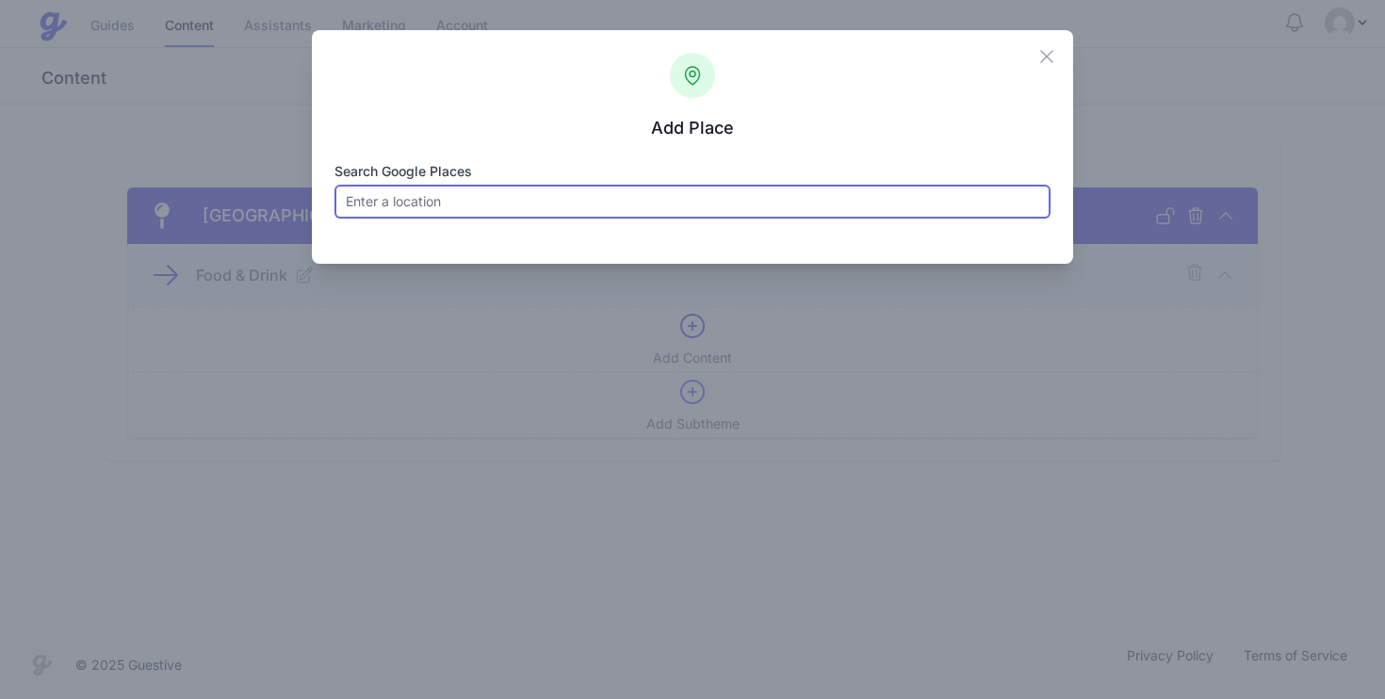
click at [530, 204] on input "Search Google Places" at bounding box center [693, 202] width 717 height 34
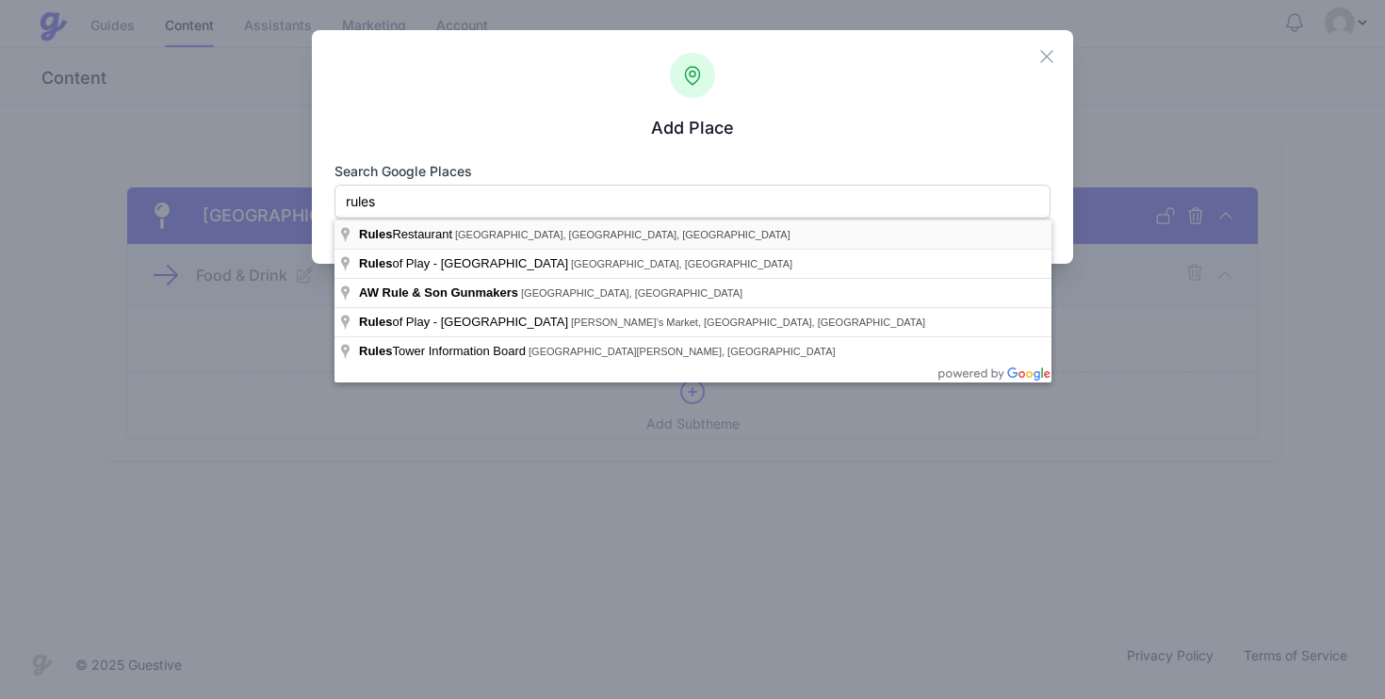
type input "Rules Restaurant, Maiden Lane, London, UK"
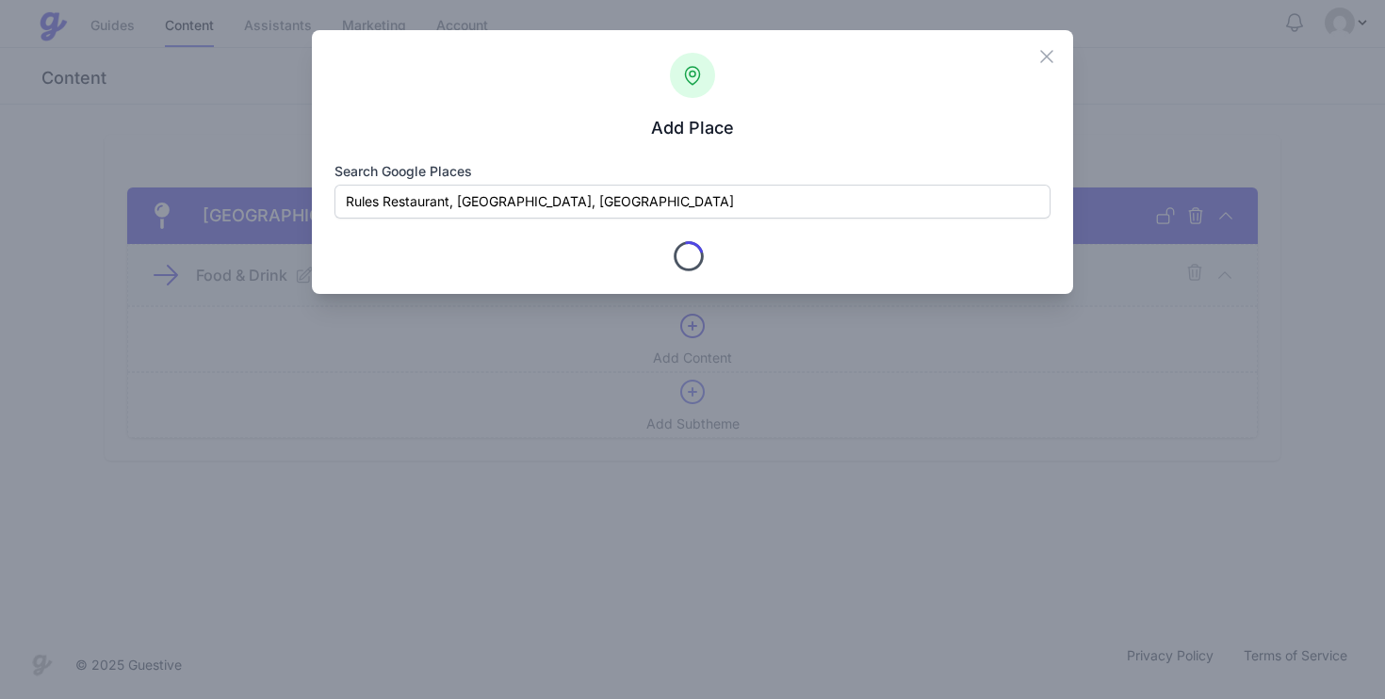
type input "Rules"
checkbox input "true"
type input "34-35 Maiden Ln"
type input "London"
type input "Greater London"
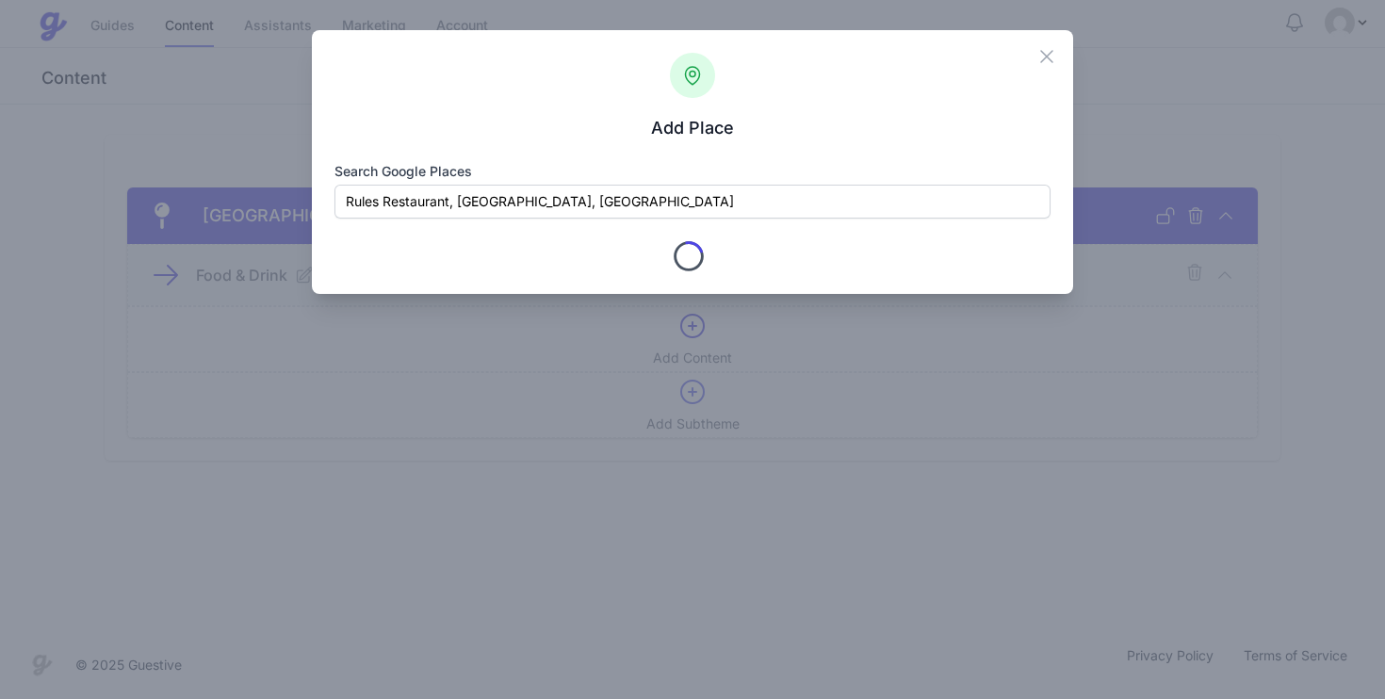
type input "WC2E 7LB"
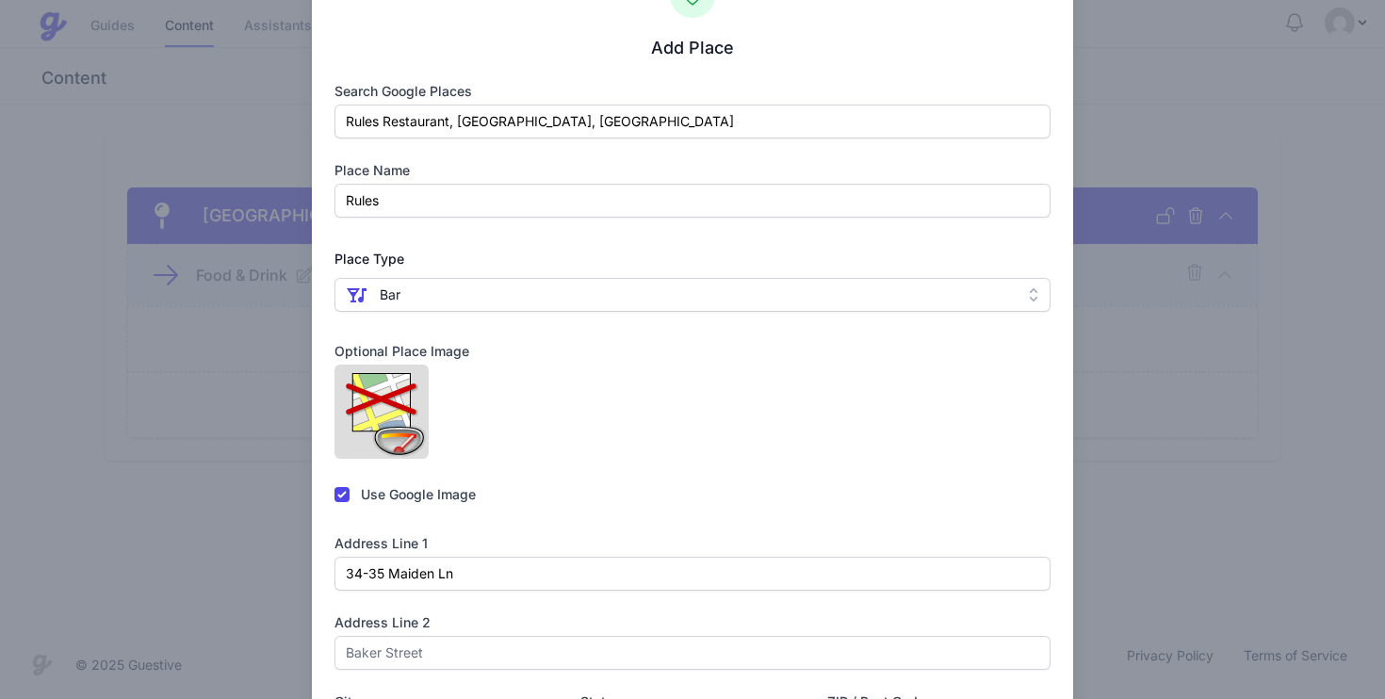
scroll to position [97, 0]
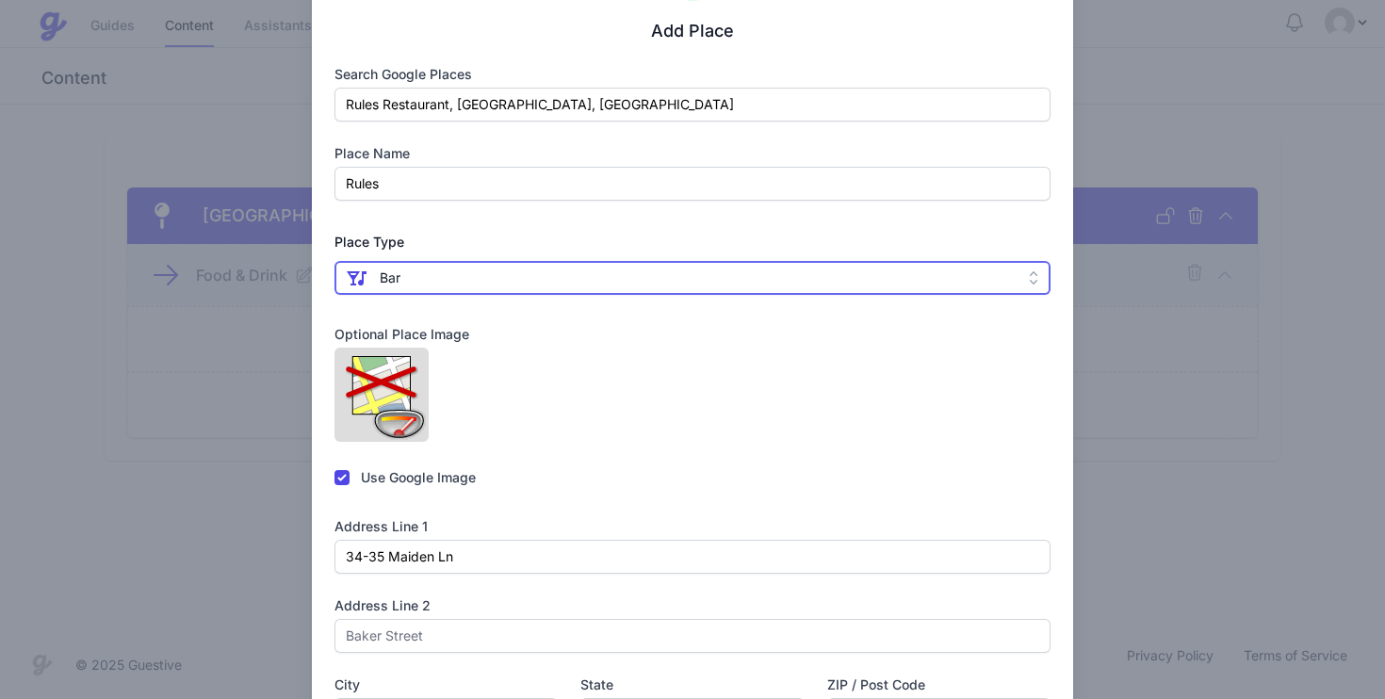
click at [537, 285] on span " Bar" at bounding box center [680, 278] width 668 height 23
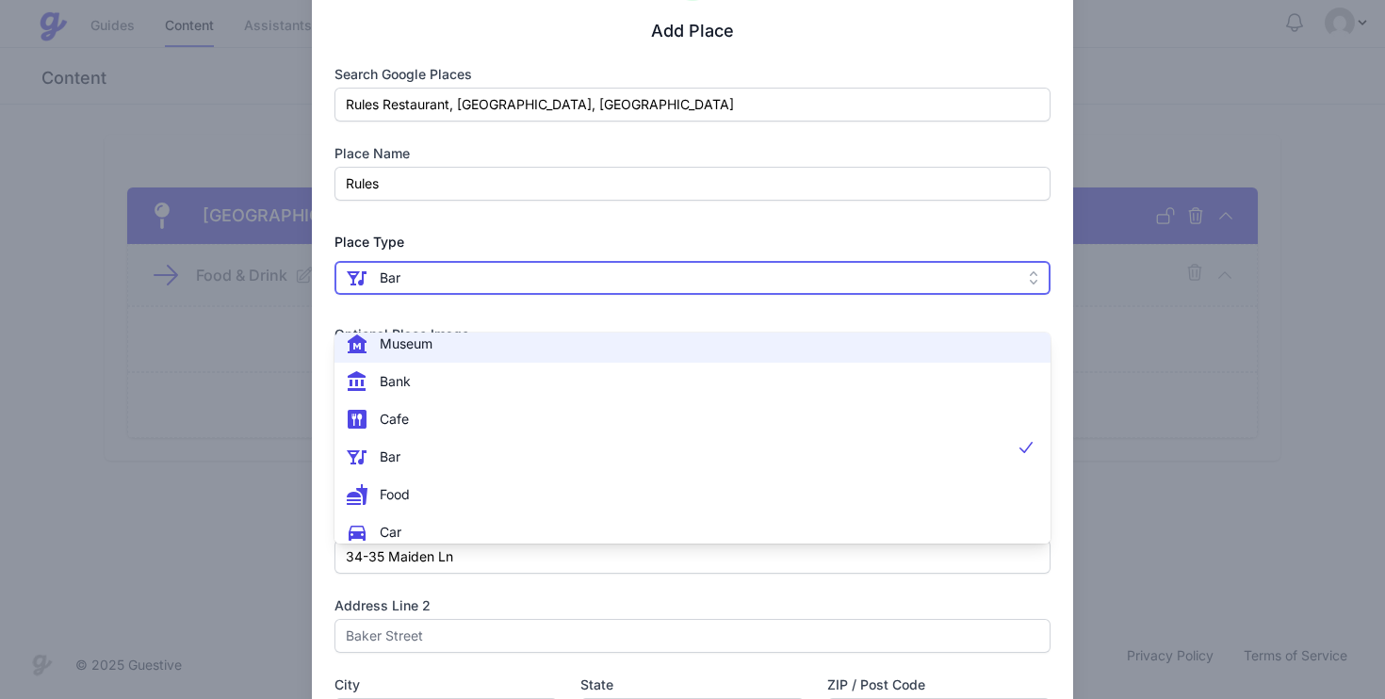
scroll to position [128, 0]
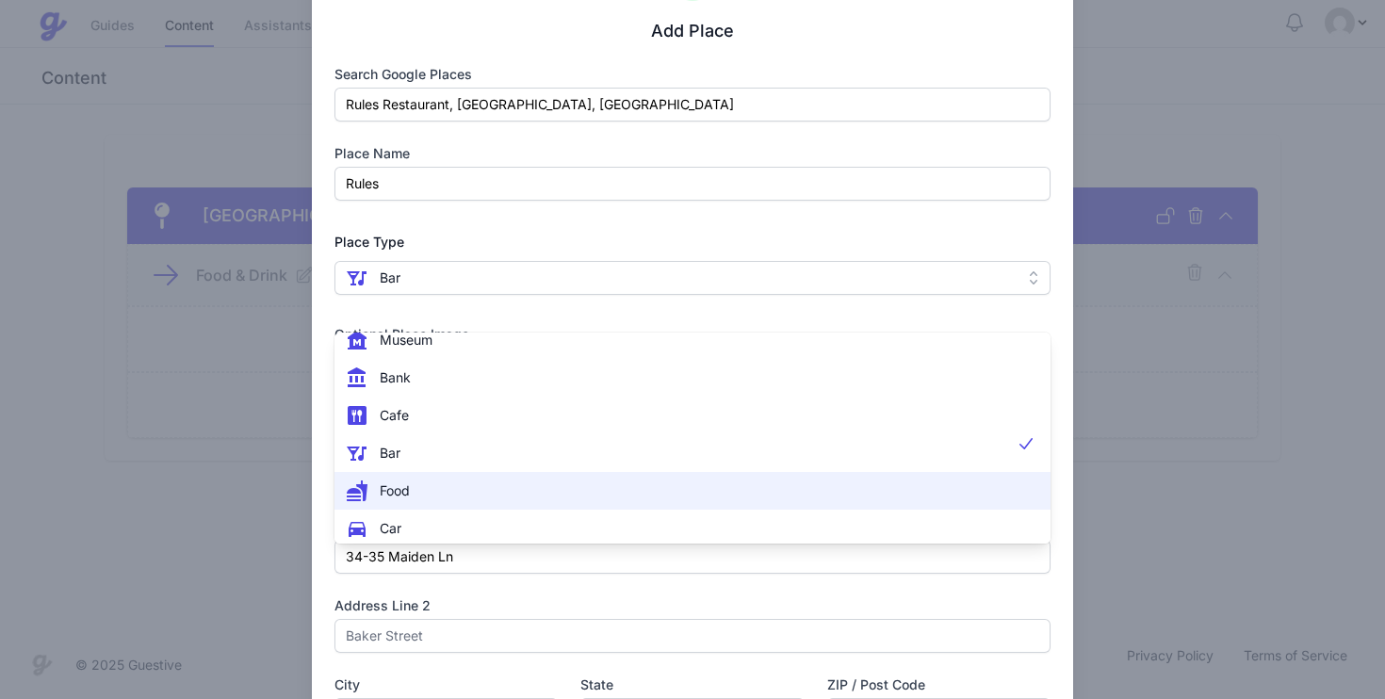
click at [490, 490] on span " Food" at bounding box center [682, 491] width 672 height 23
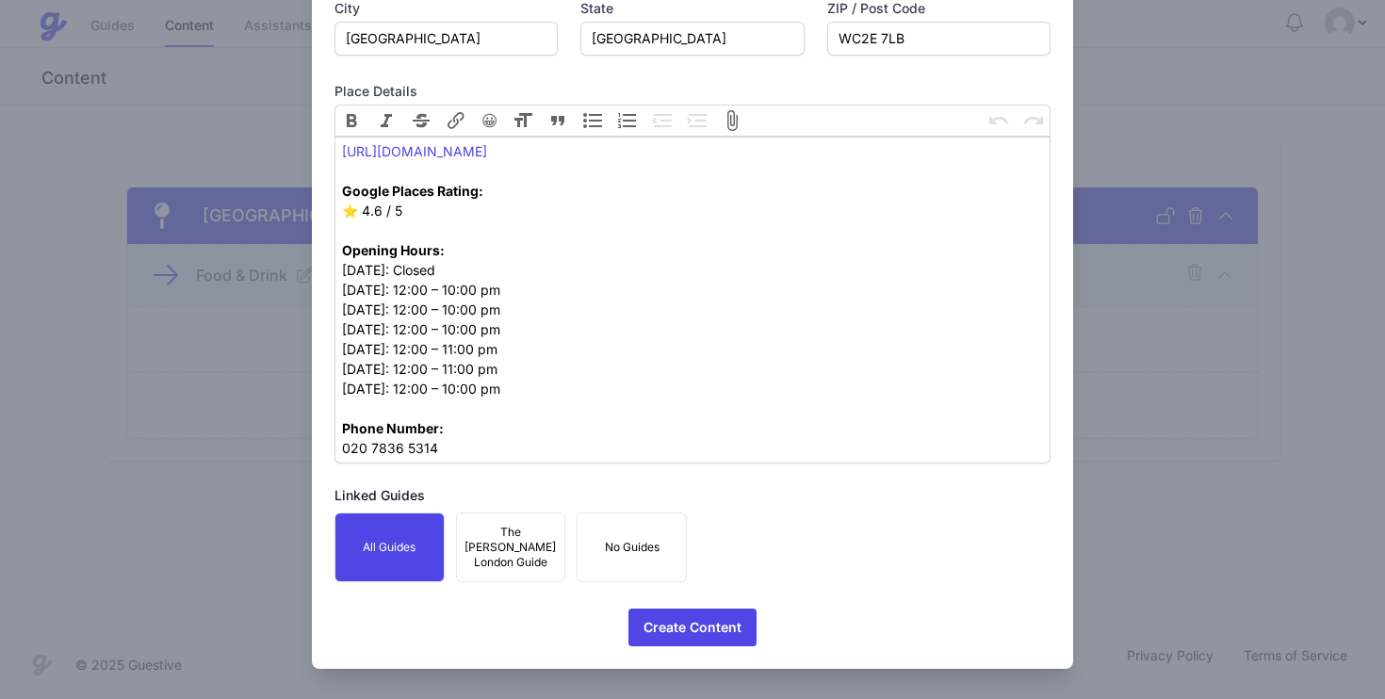
scroll to position [793, 0]
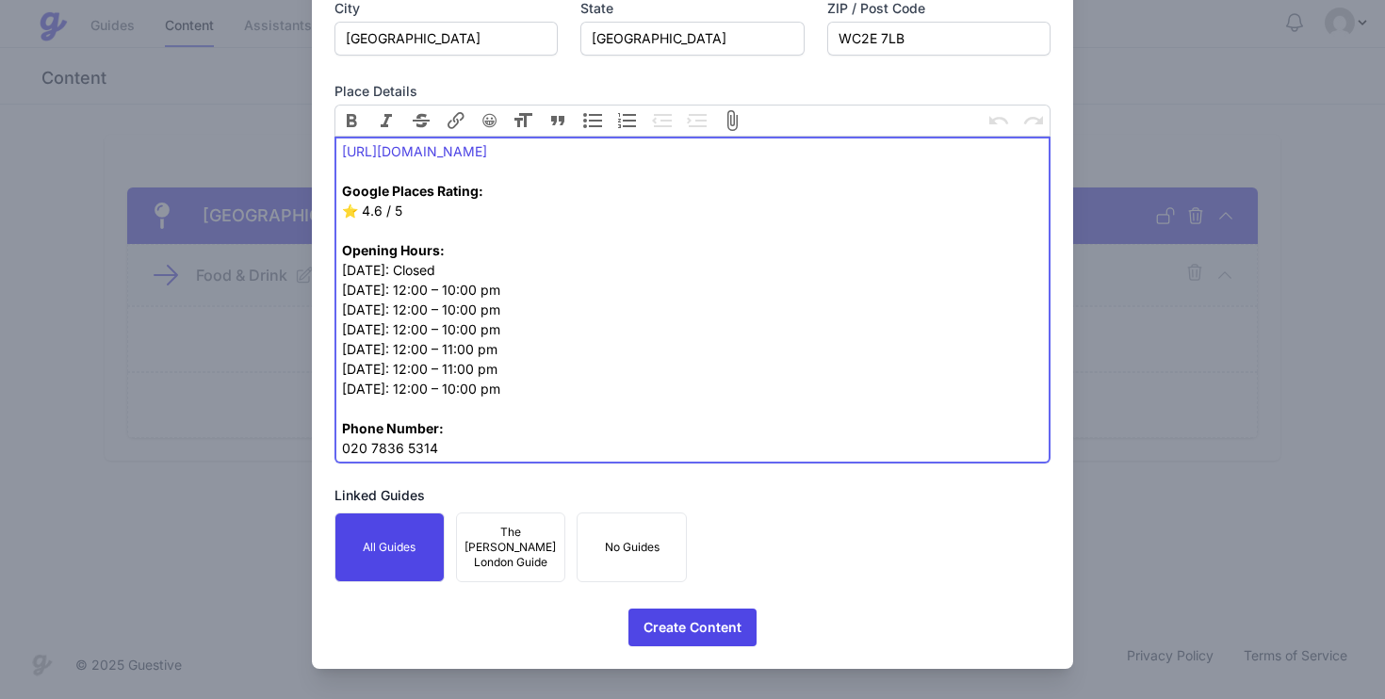
click at [340, 420] on trix-editor "http://www.rules.co.uk/ Google Places Rating: ⭐️ 4.6 / 5 Opening Hours: Monday:…" at bounding box center [693, 300] width 717 height 327
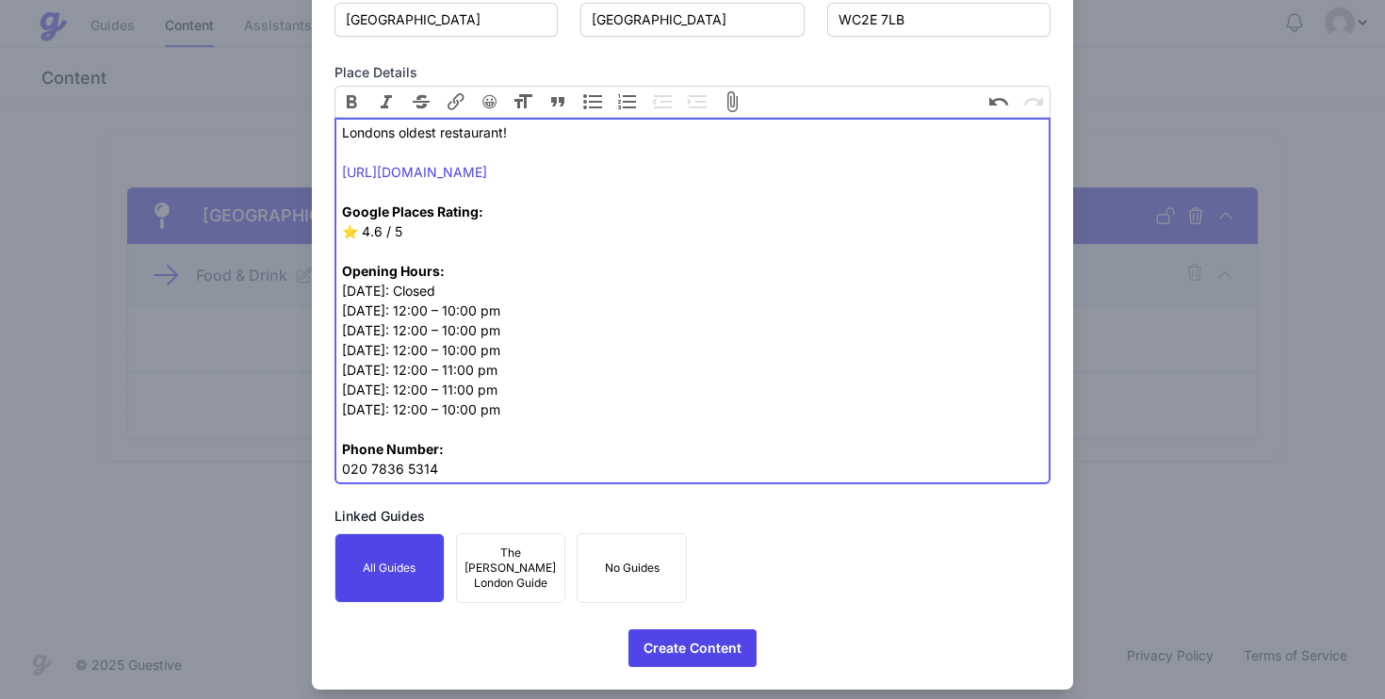
type trix-editor "<div>Londons oldest restaurant!<br><br><a href="http://www.rules.co.uk/">http:/…"
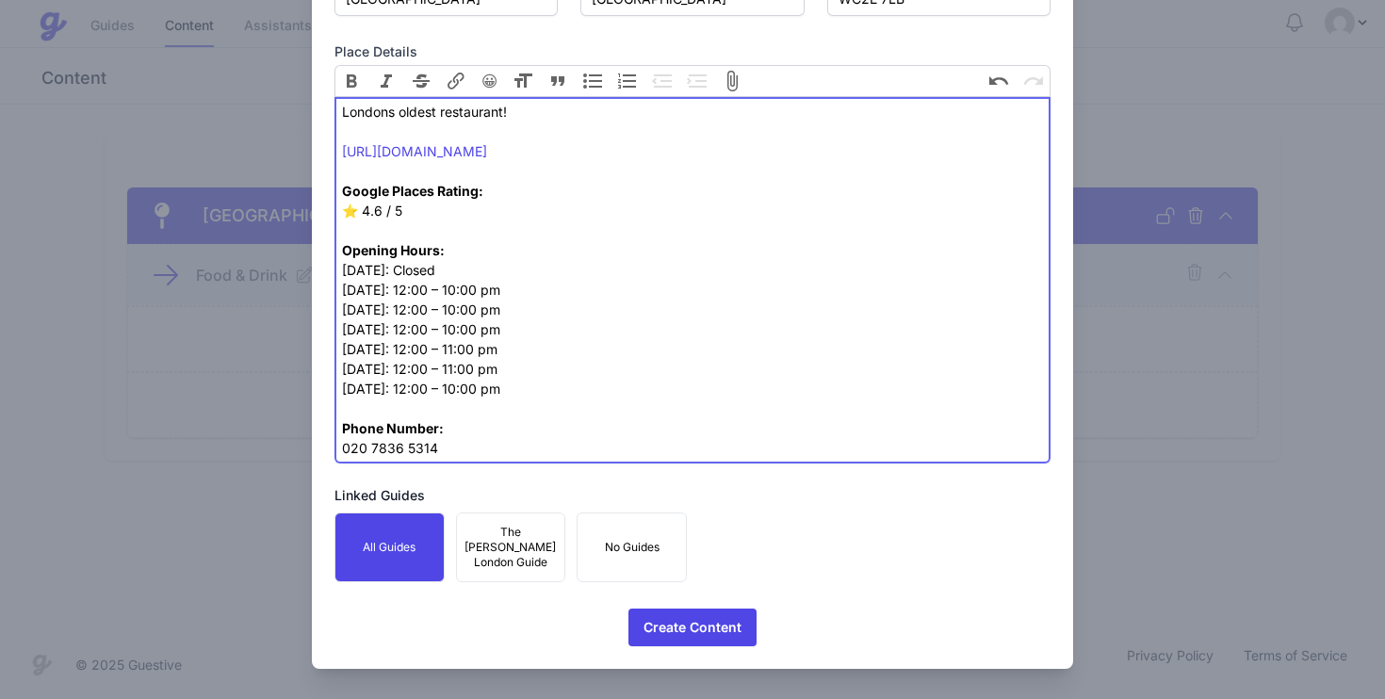
scroll to position [1081, 0]
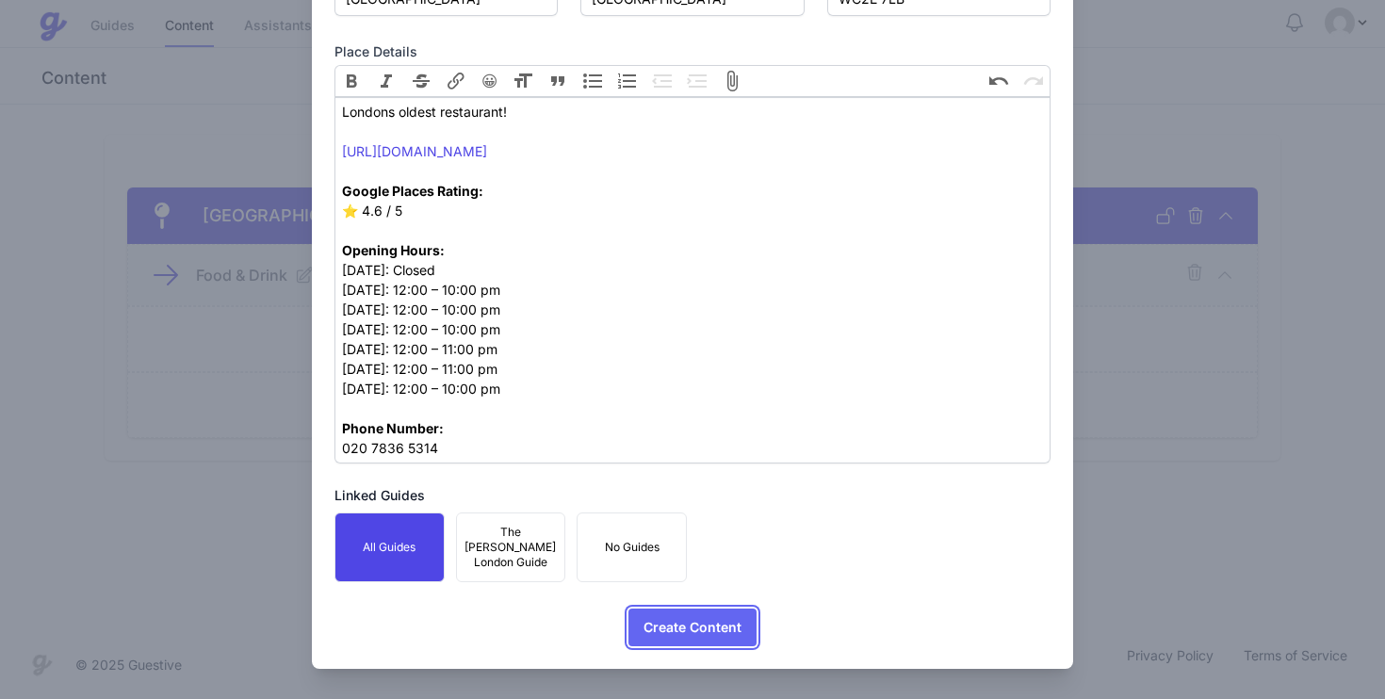
click at [673, 624] on span "Create Content" at bounding box center [693, 628] width 98 height 38
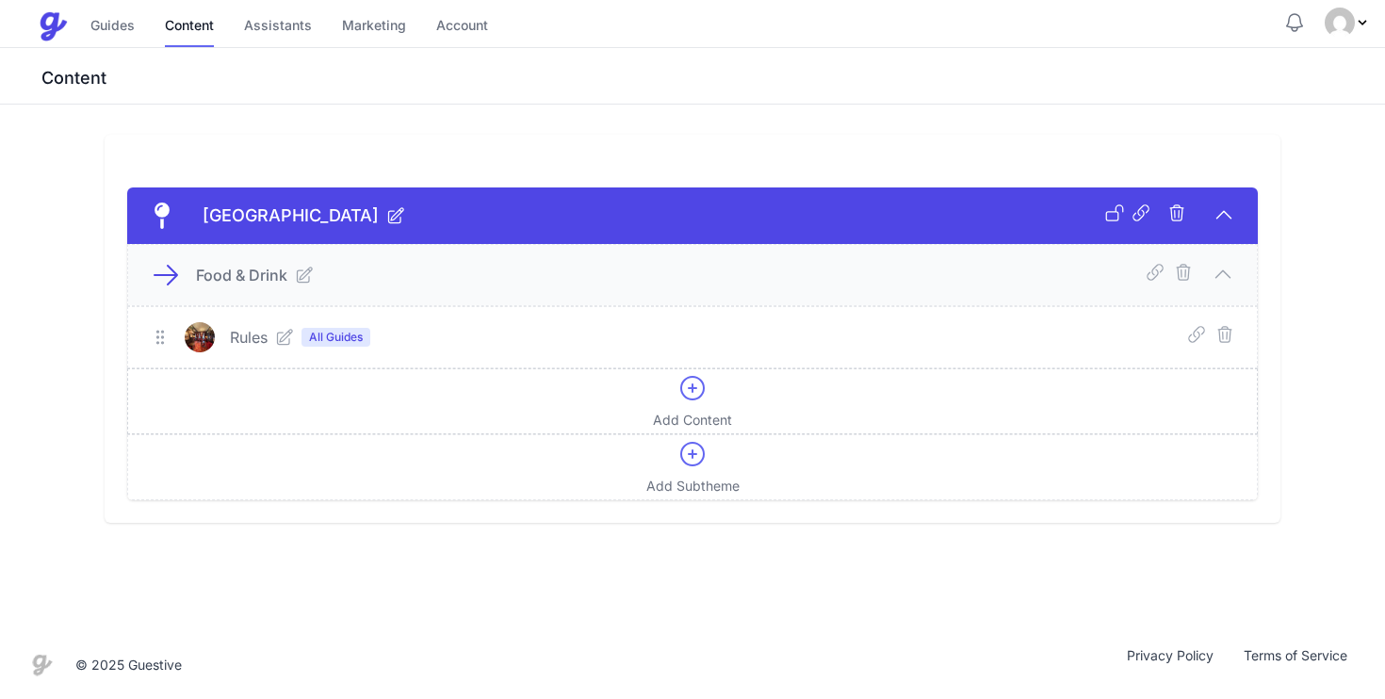
click at [691, 394] on icon at bounding box center [693, 388] width 30 height 30
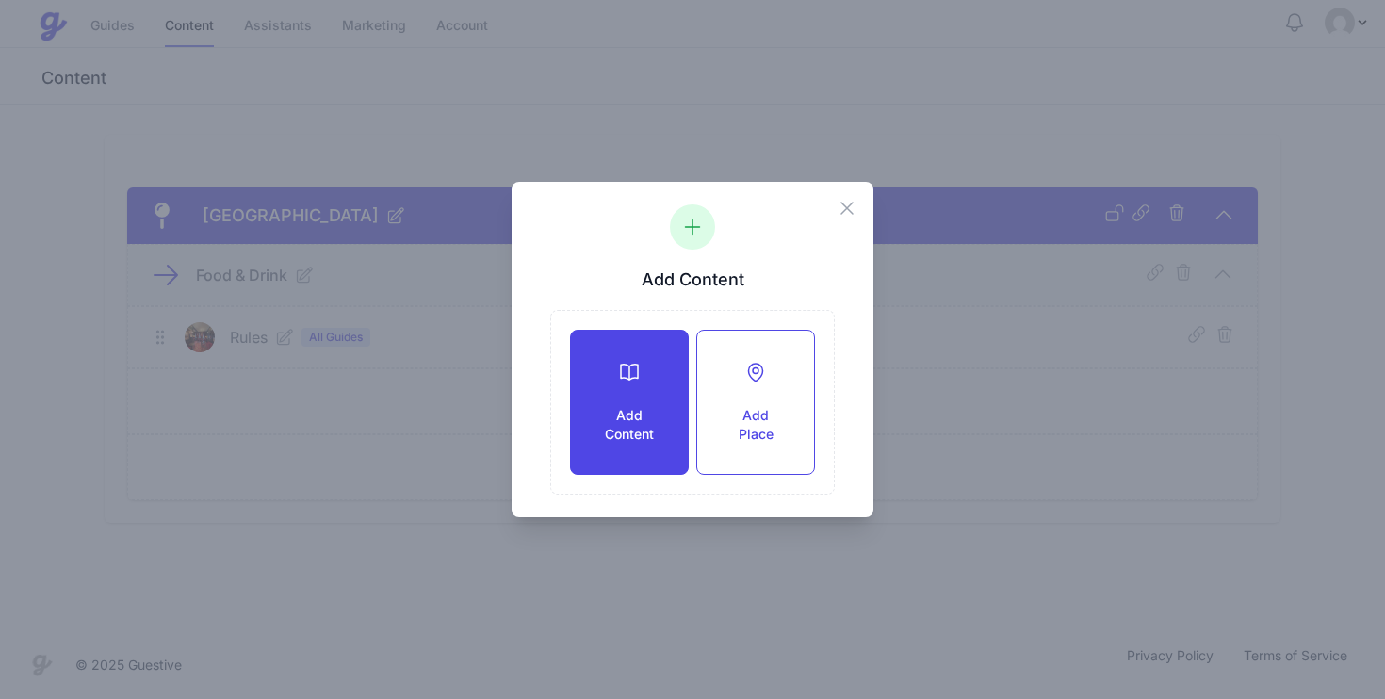
click at [593, 412] on div "Add Content" at bounding box center [629, 402] width 117 height 143
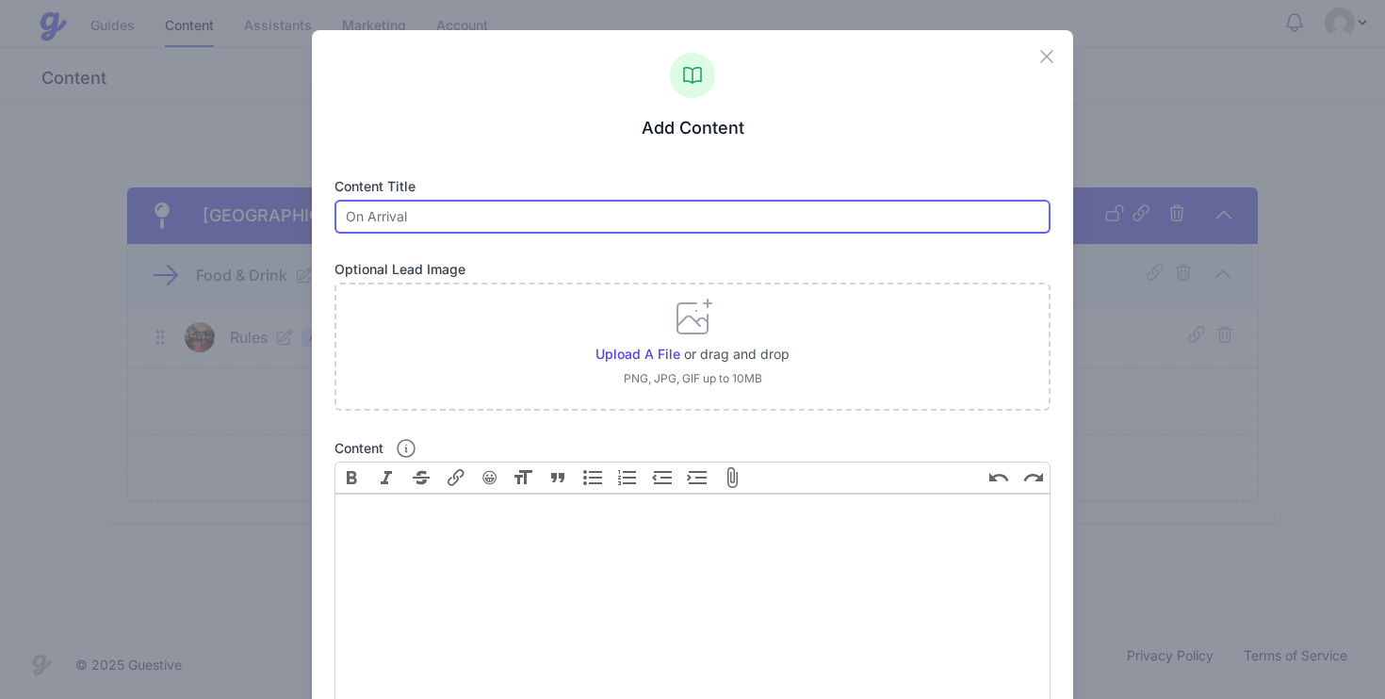
click at [474, 223] on input "text" at bounding box center [693, 217] width 717 height 34
paste input "Dishoom Covent Garden"
type input "Dishoom Covent Garden"
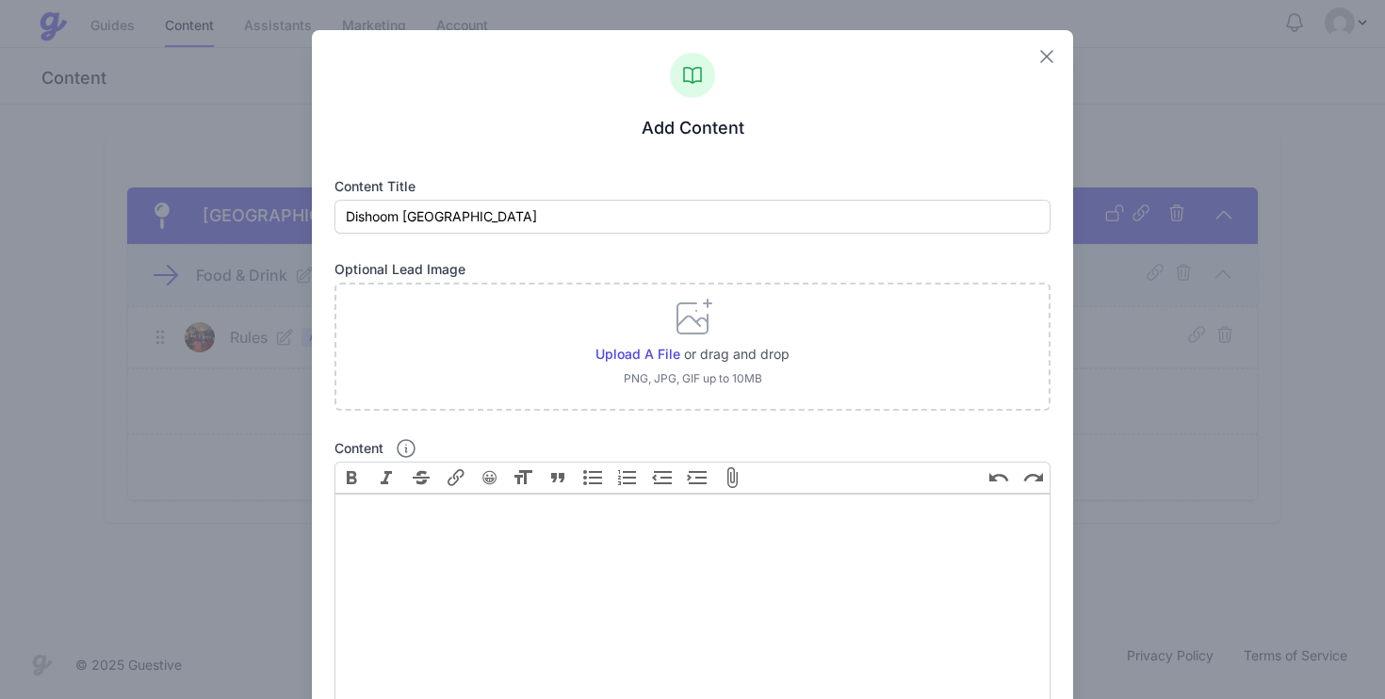
click at [1043, 55] on icon "button" at bounding box center [1047, 56] width 23 height 23
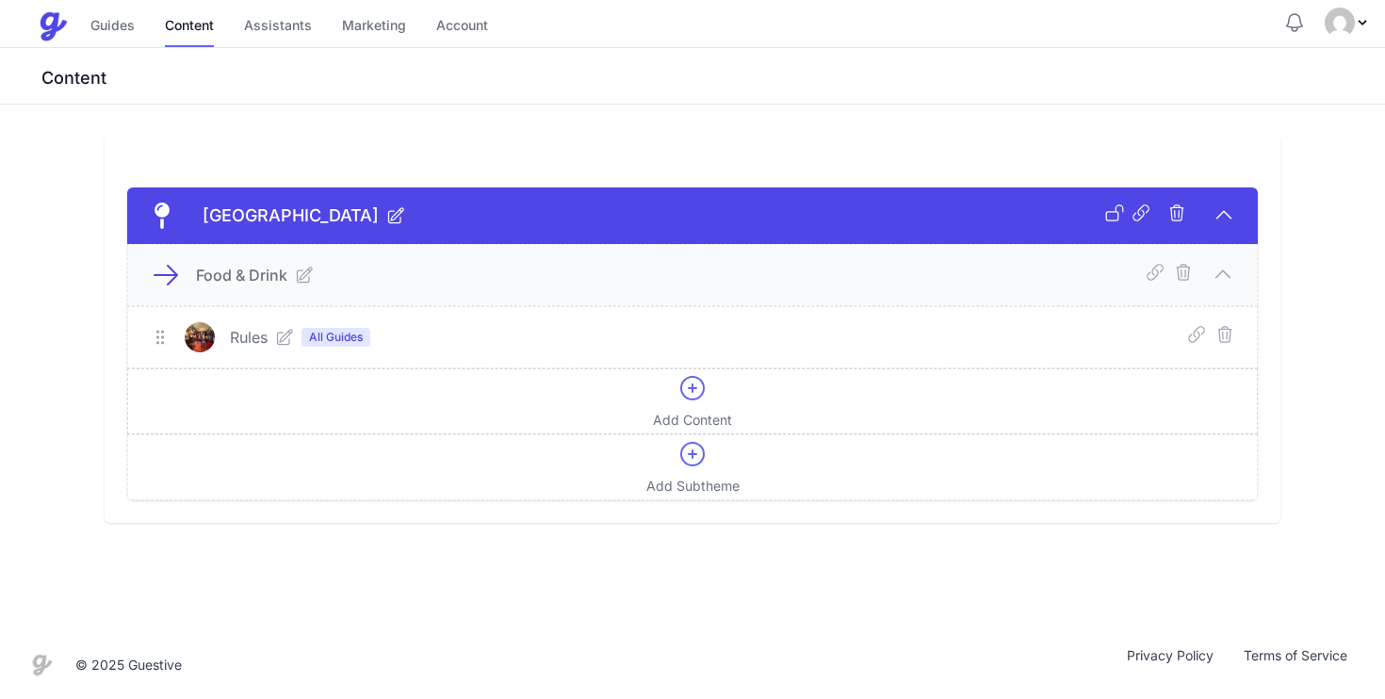
click at [695, 382] on icon at bounding box center [693, 388] width 30 height 30
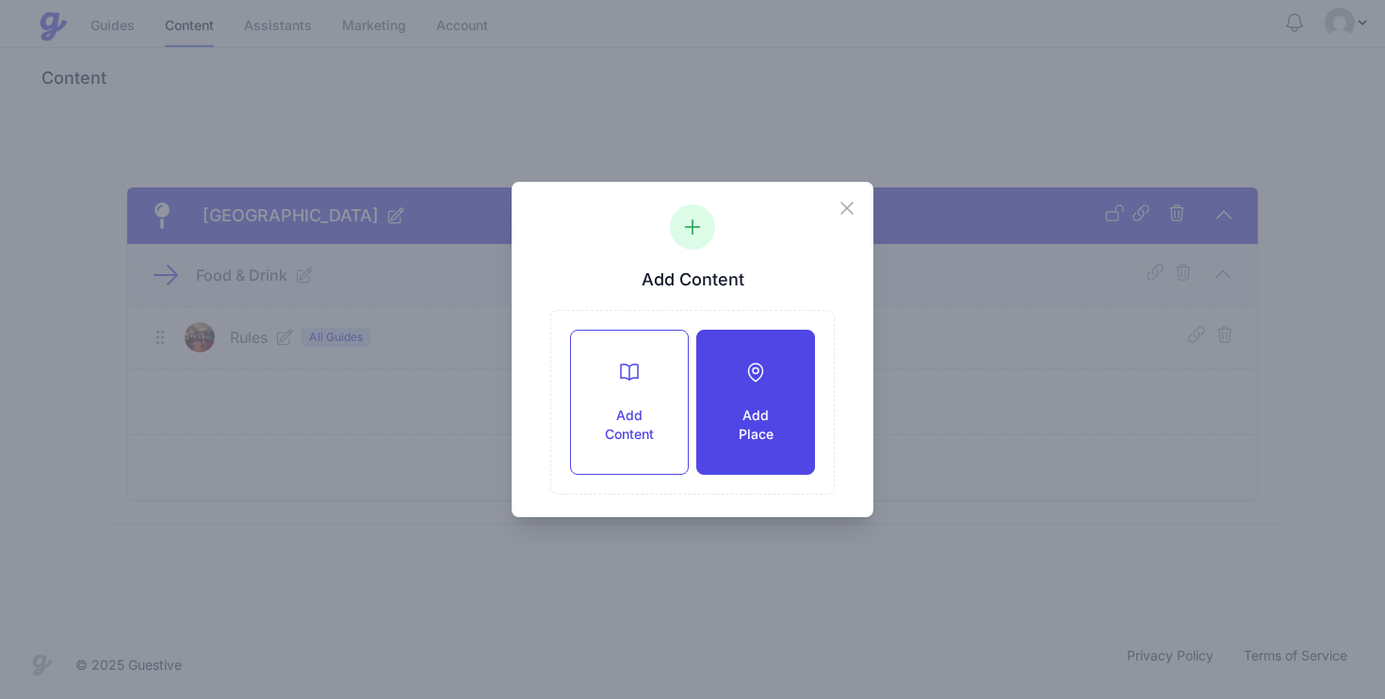
click at [735, 412] on h3 "Add Place" at bounding box center [756, 425] width 57 height 38
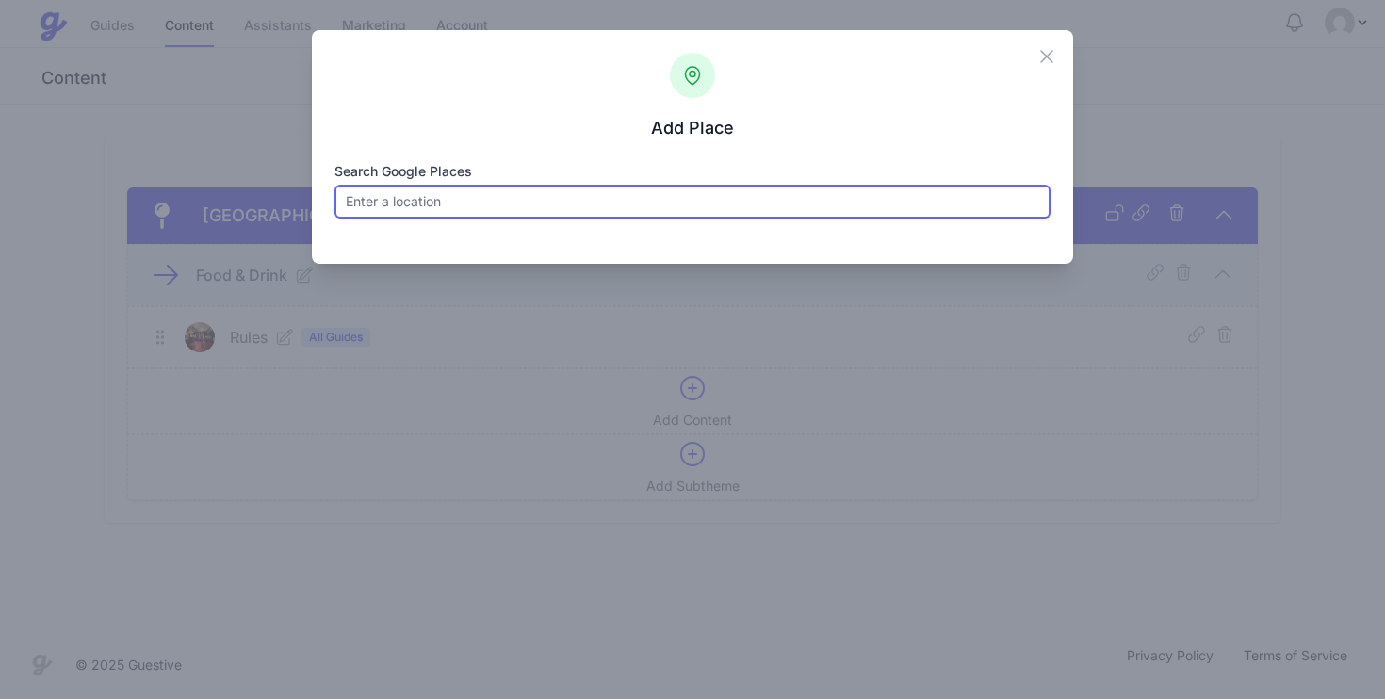
click at [617, 202] on input "Search Google Places" at bounding box center [693, 202] width 717 height 34
paste input "Dishoom Covent Garden"
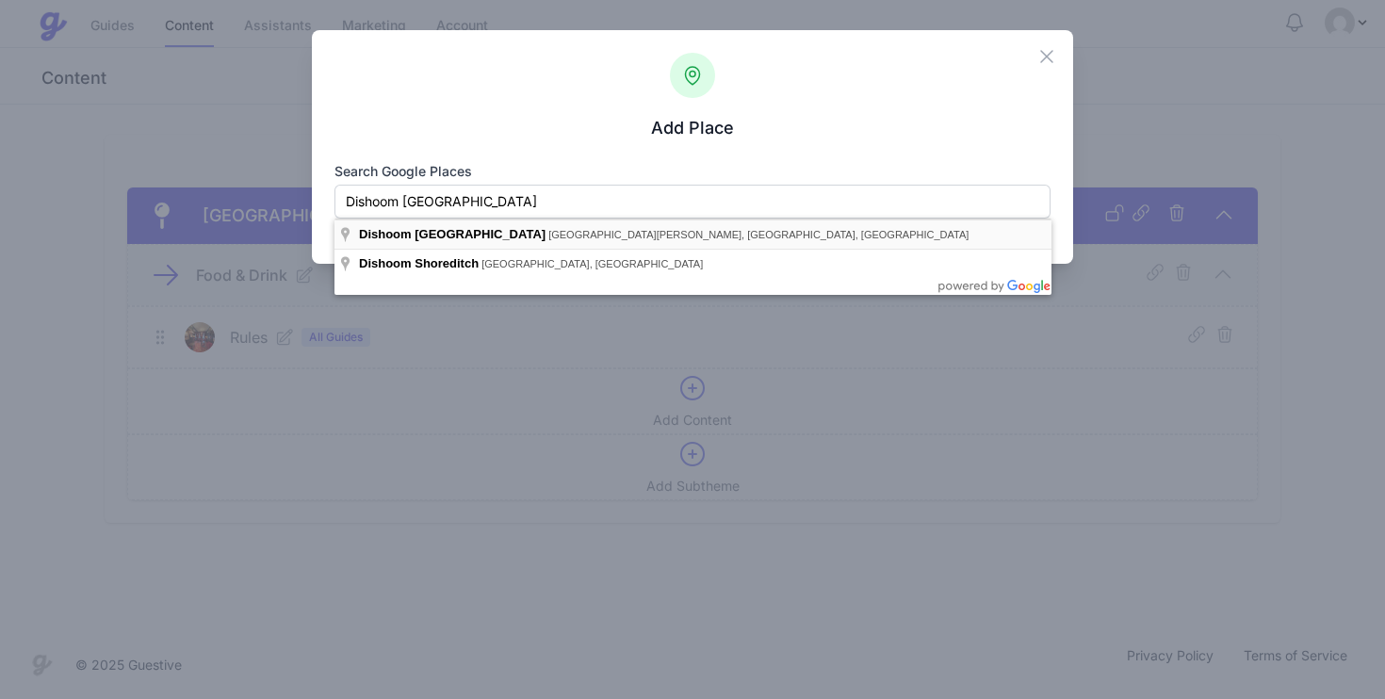
type input "Dishoom Covent Garden, Upper St Martin's Lane, London, UK"
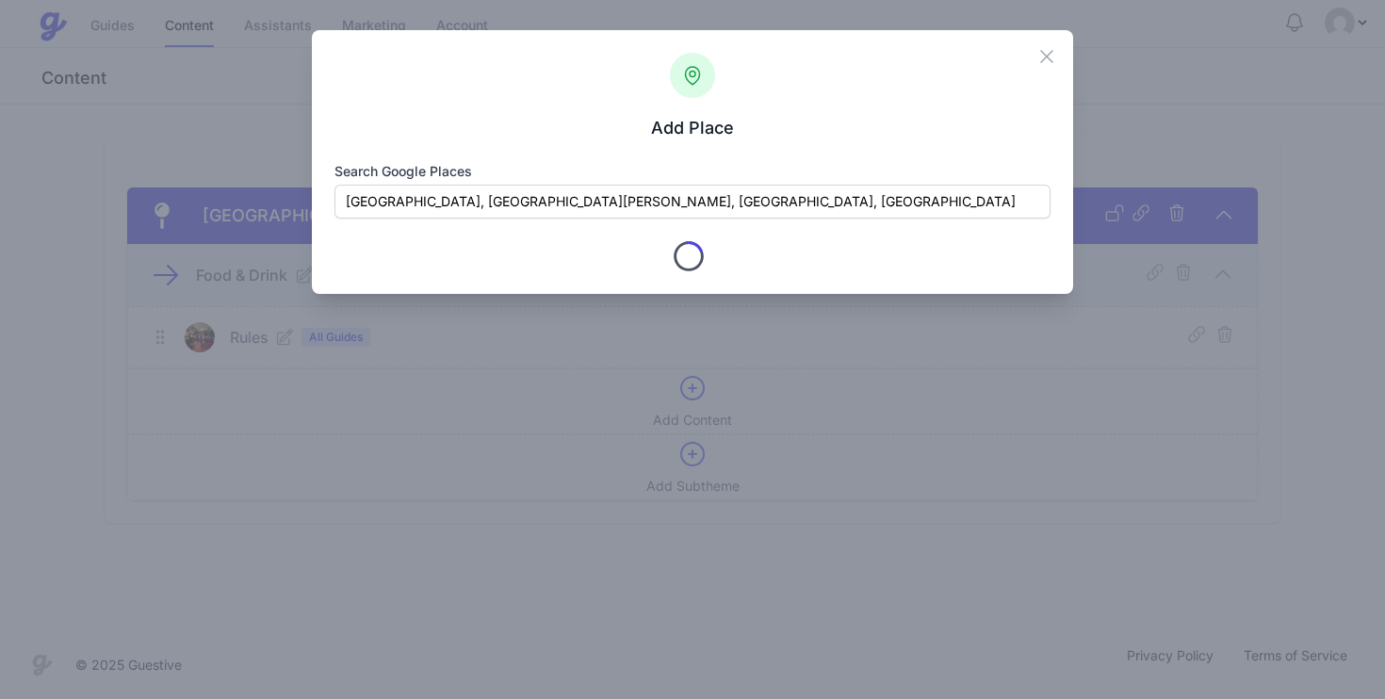
type input "Dishoom Covent Garden"
checkbox input "true"
type input "12 Upper St Martin's Ln"
type input "London"
type input "Greater London"
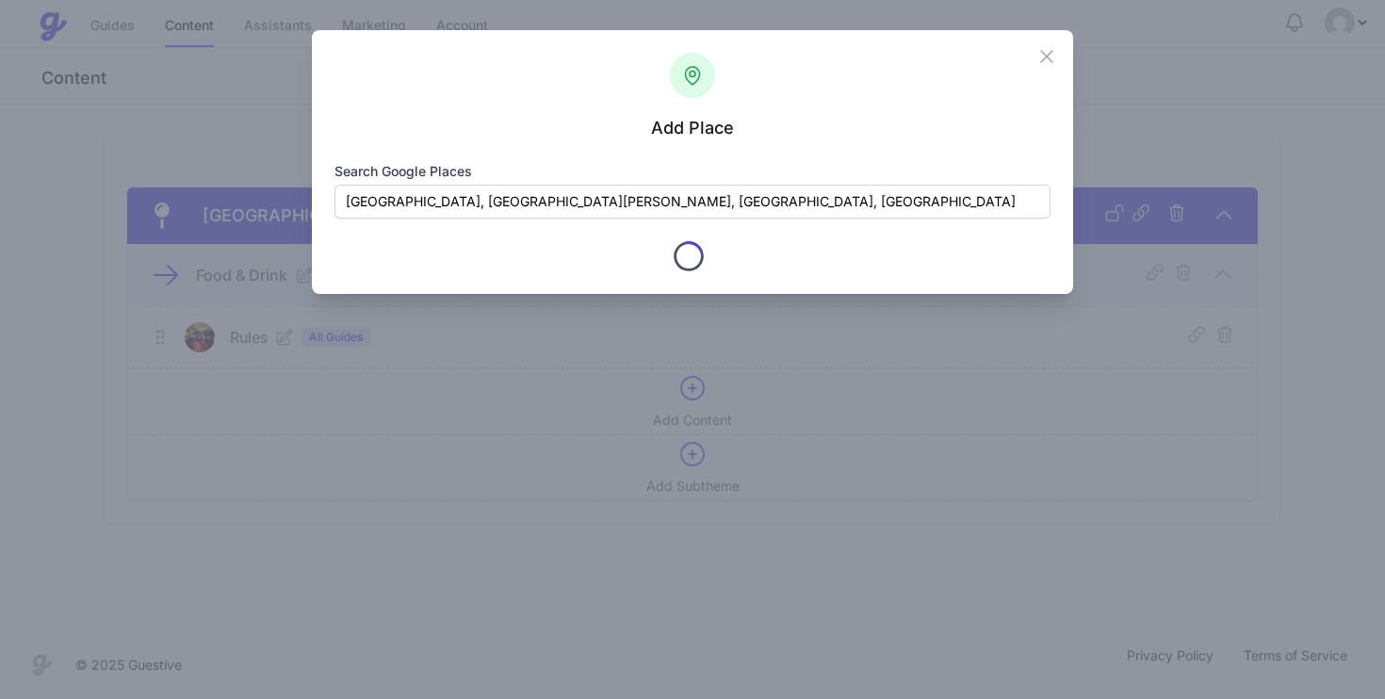
type input "WC2H 9FB"
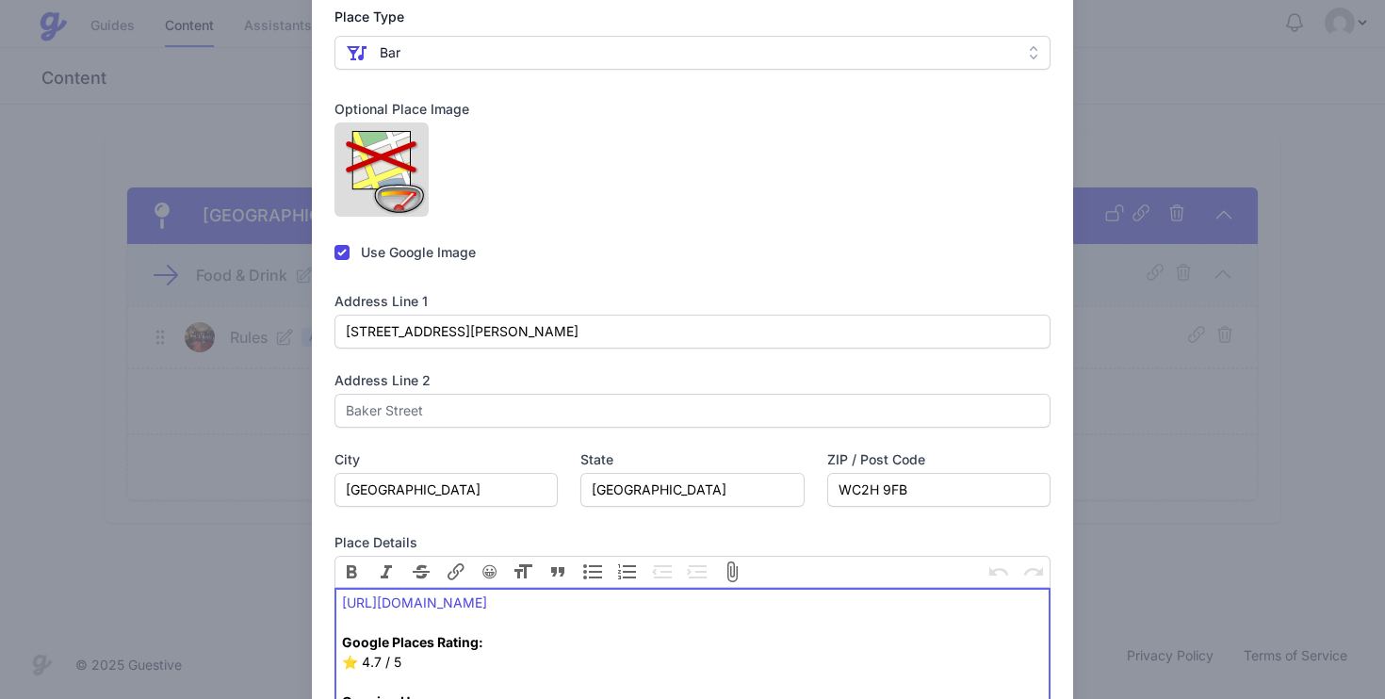
scroll to position [207, 0]
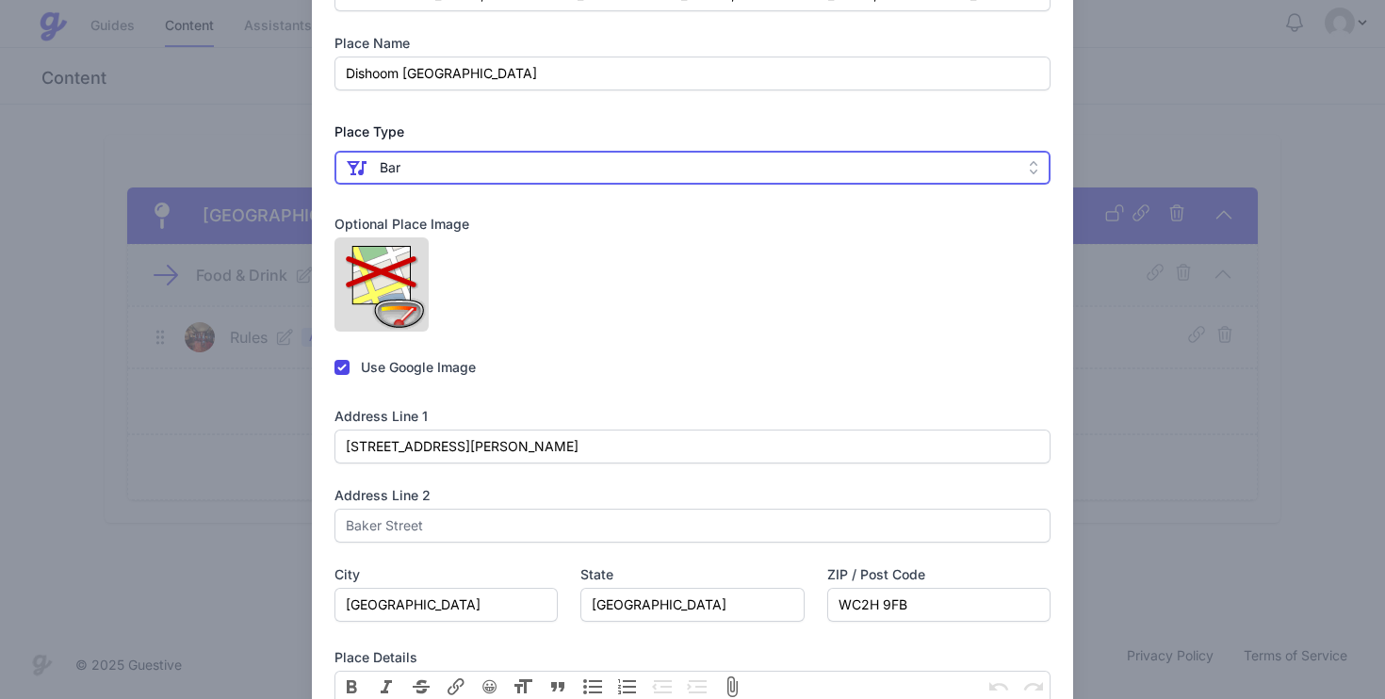
click at [559, 177] on span " Bar" at bounding box center [680, 167] width 668 height 23
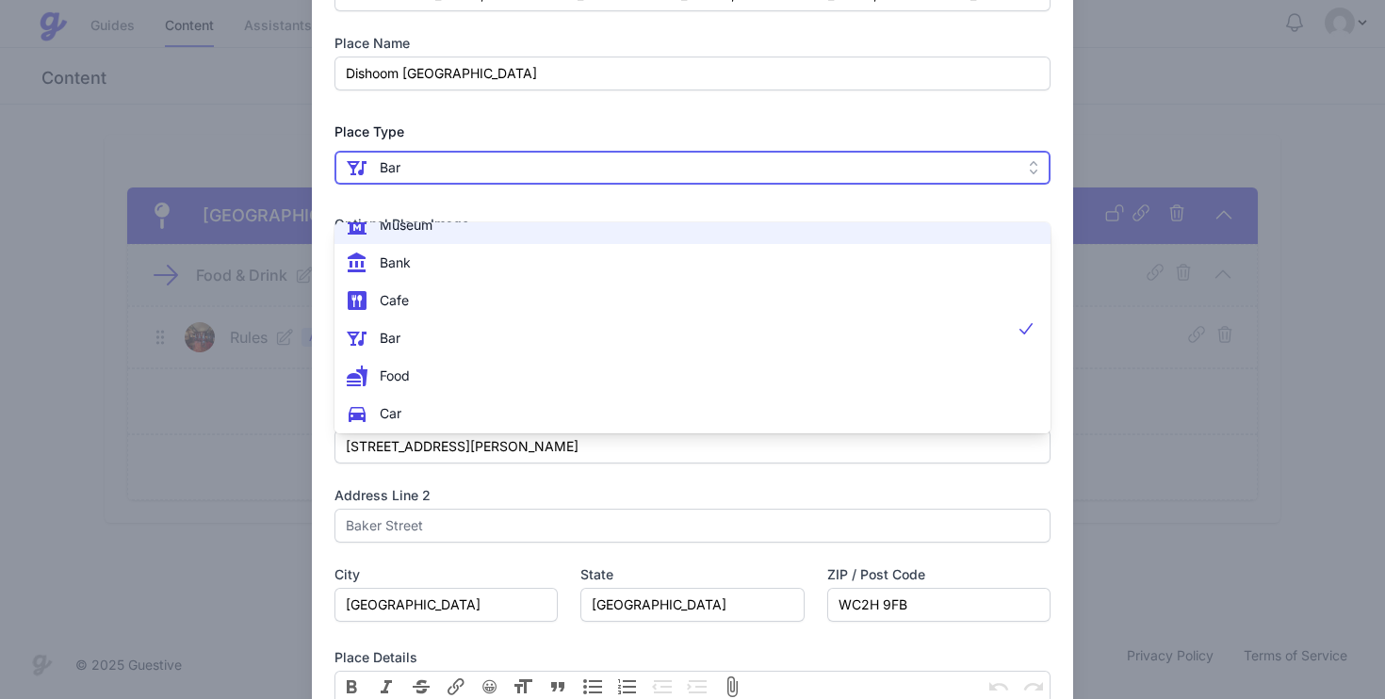
scroll to position [135, 0]
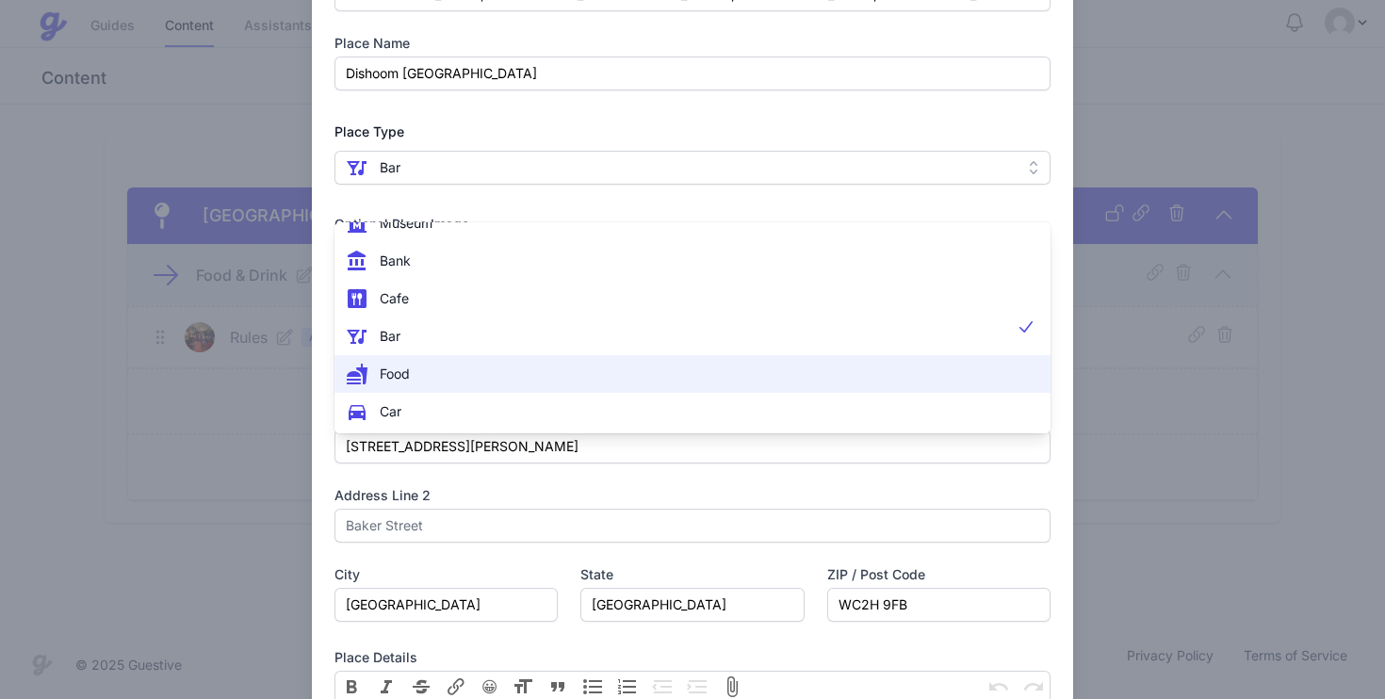
click at [482, 370] on span " Food" at bounding box center [682, 374] width 672 height 23
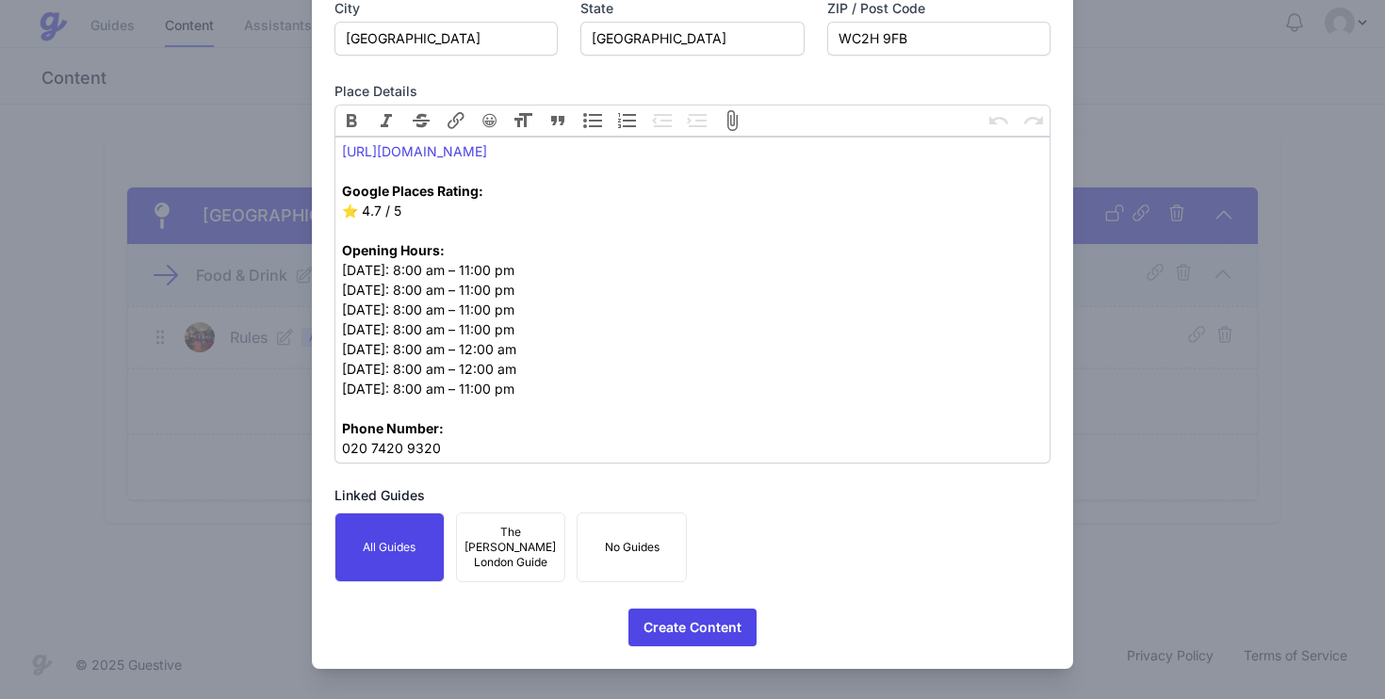
scroll to position [1041, 0]
click at [502, 553] on span "The [PERSON_NAME] London Guide" at bounding box center [510, 547] width 91 height 45
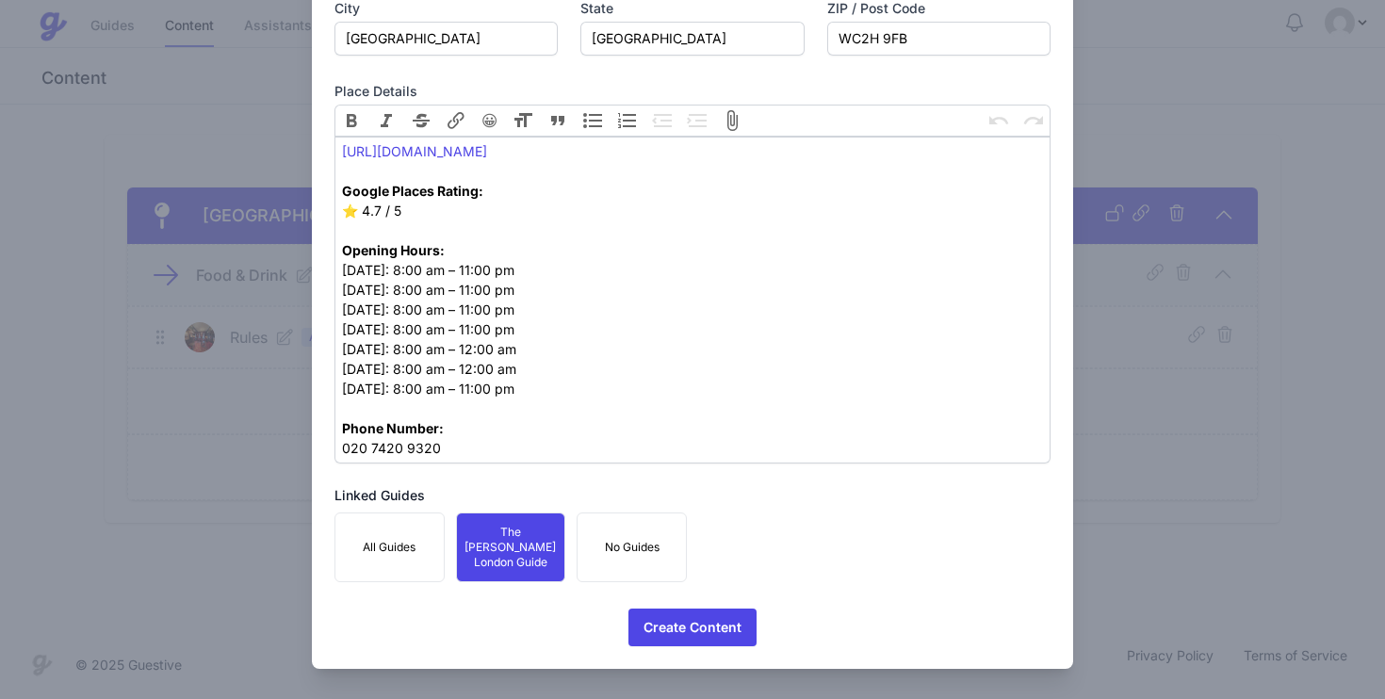
click at [427, 565] on button "All Guides" at bounding box center [390, 548] width 110 height 70
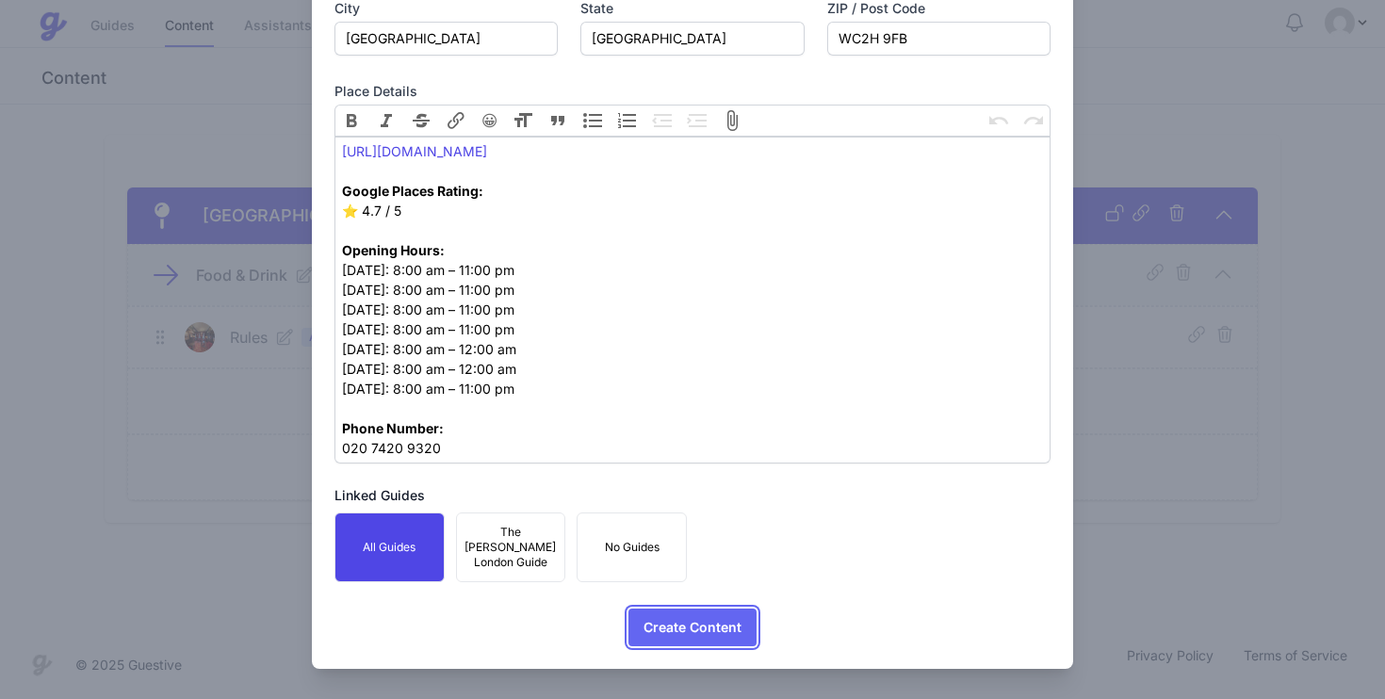
click at [707, 625] on span "Create Content" at bounding box center [693, 628] width 98 height 38
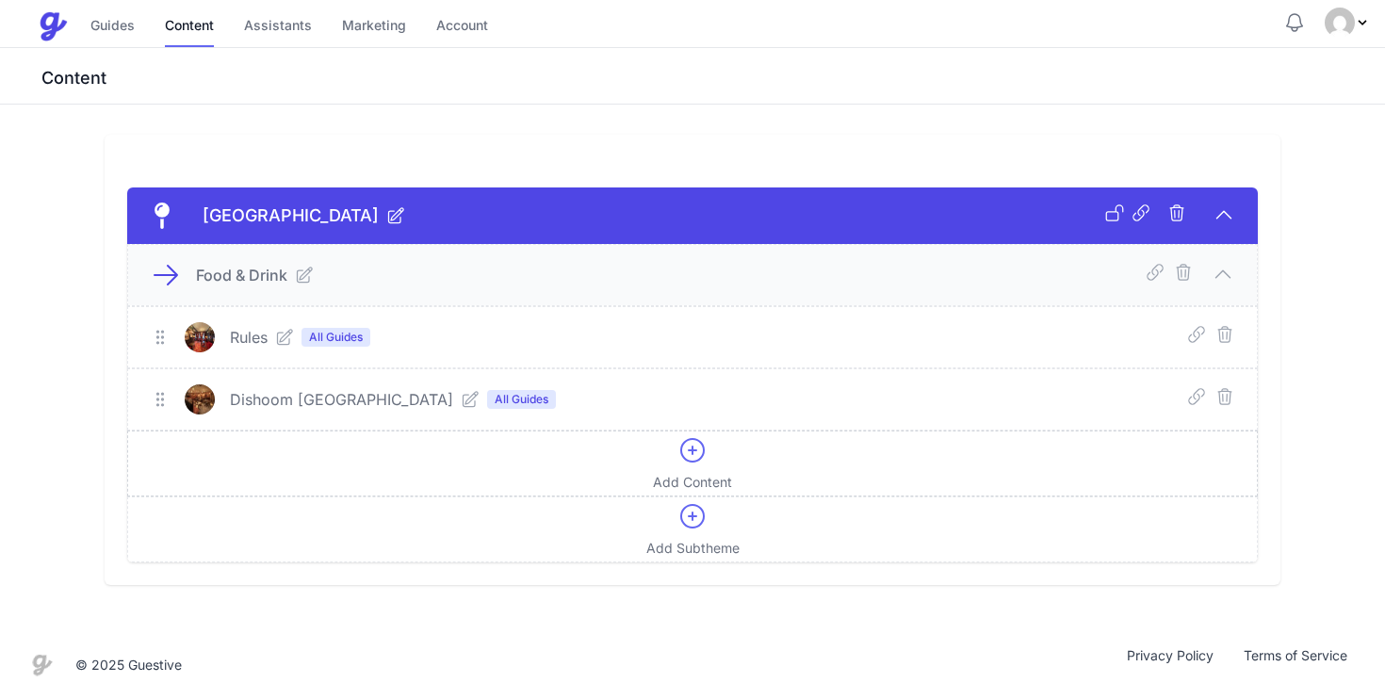
click at [691, 448] on icon at bounding box center [693, 450] width 30 height 30
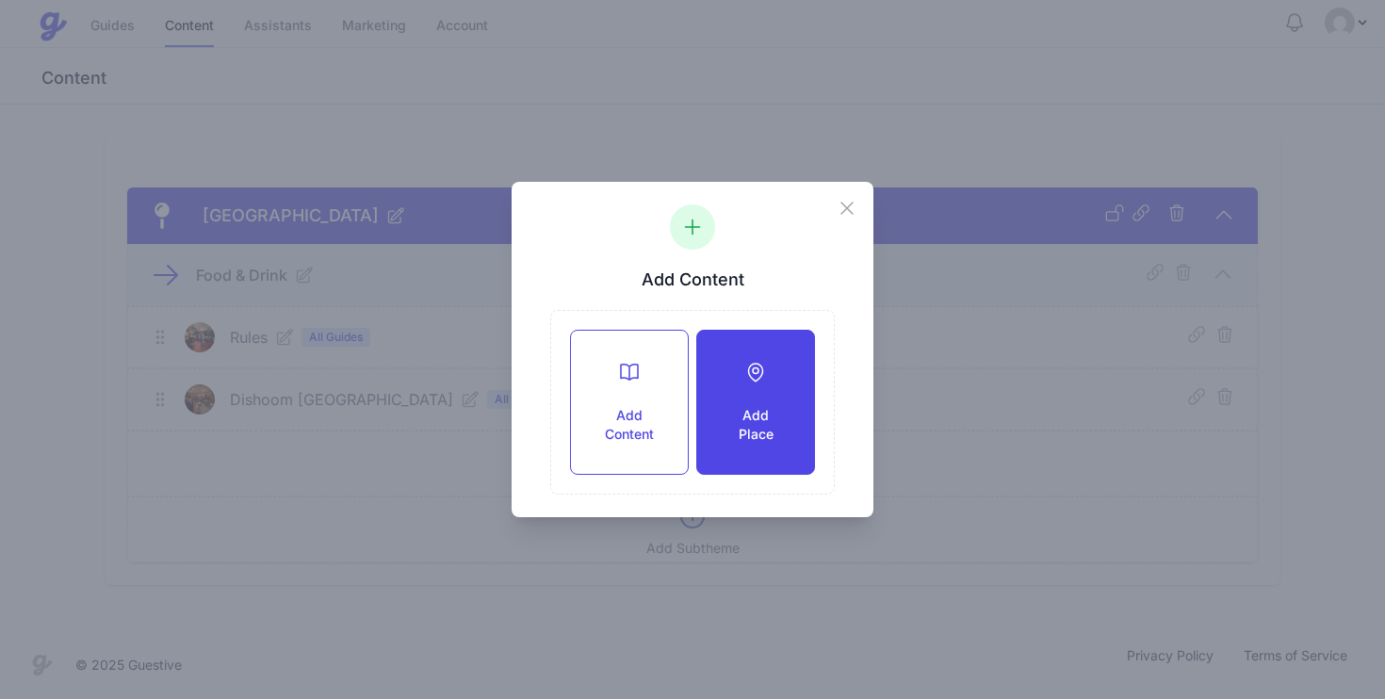
click at [757, 387] on div "Add Place" at bounding box center [755, 402] width 117 height 143
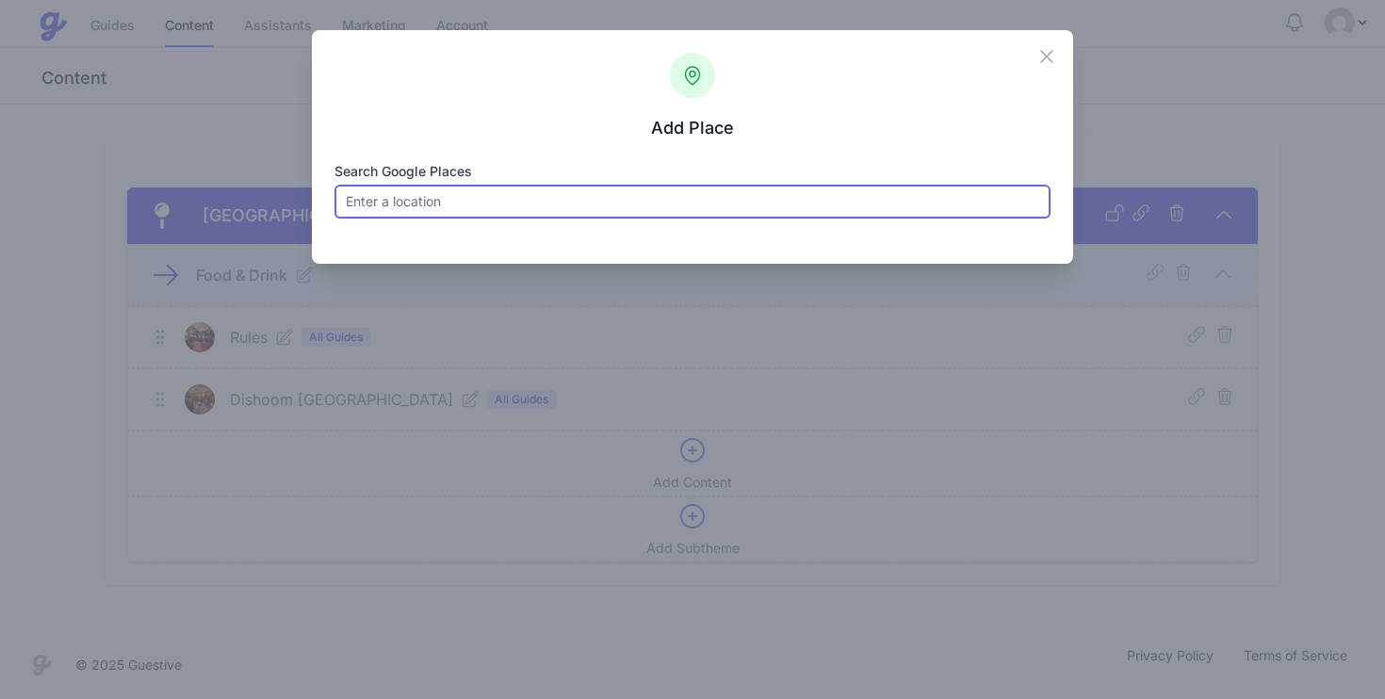
click at [499, 200] on input "Search Google Places" at bounding box center [693, 202] width 717 height 34
paste input "Hawksmoor Seven Dials"
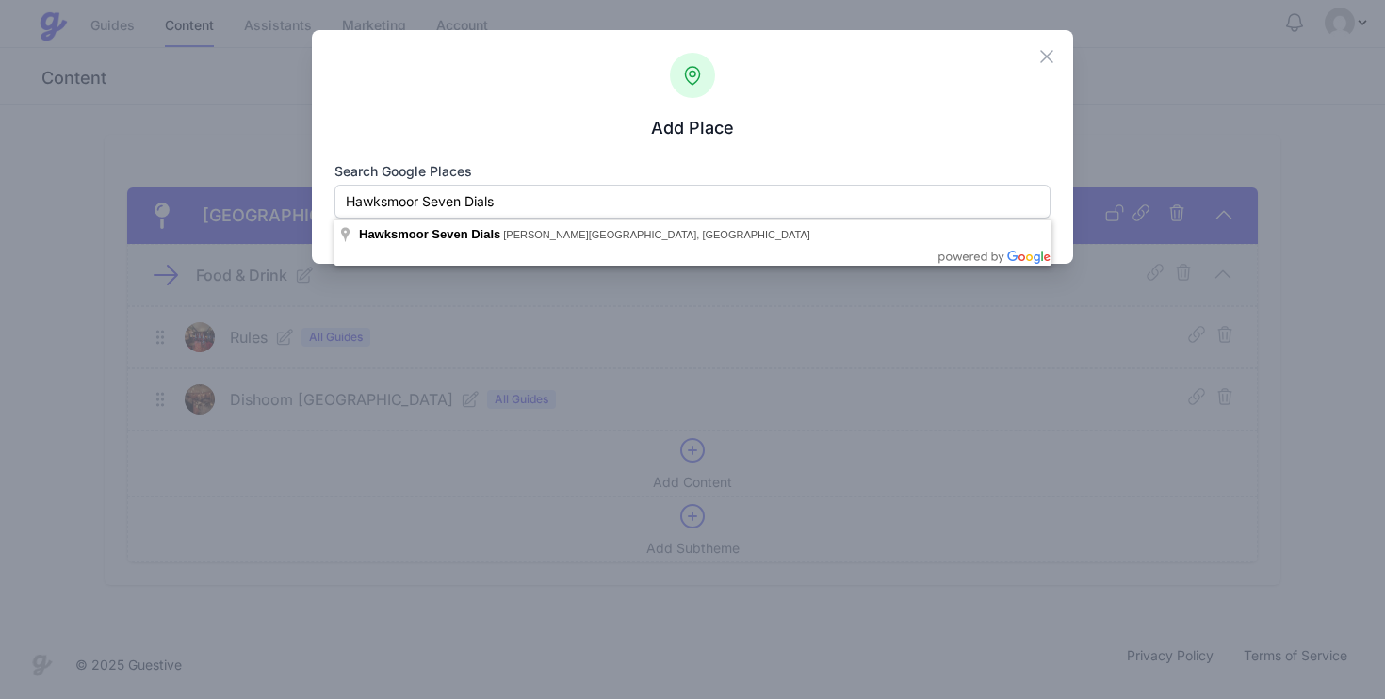
type input "Hawksmoor Seven Dials, Langley Street, London, UK"
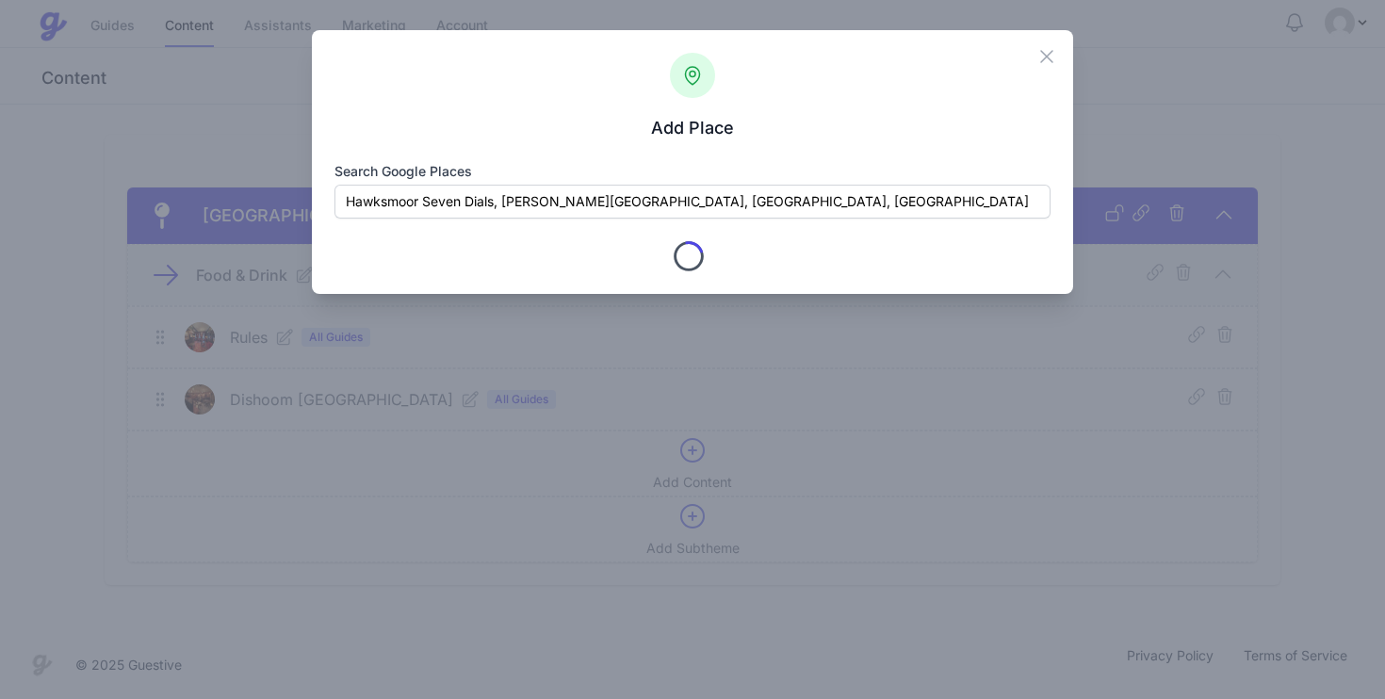
type input "Hawksmoor Seven Dials"
checkbox input "true"
type input "11 Langley St"
type input "London"
type input "Greater London"
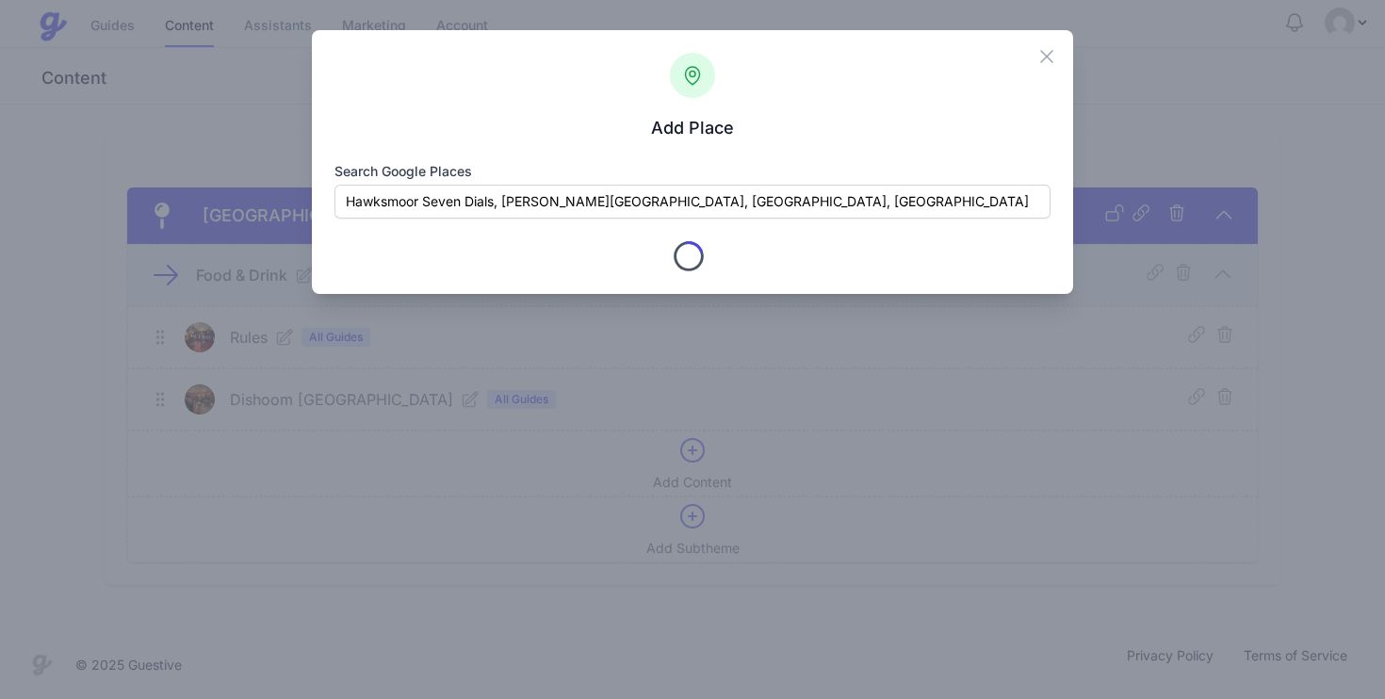
type input "WC2H 9JG"
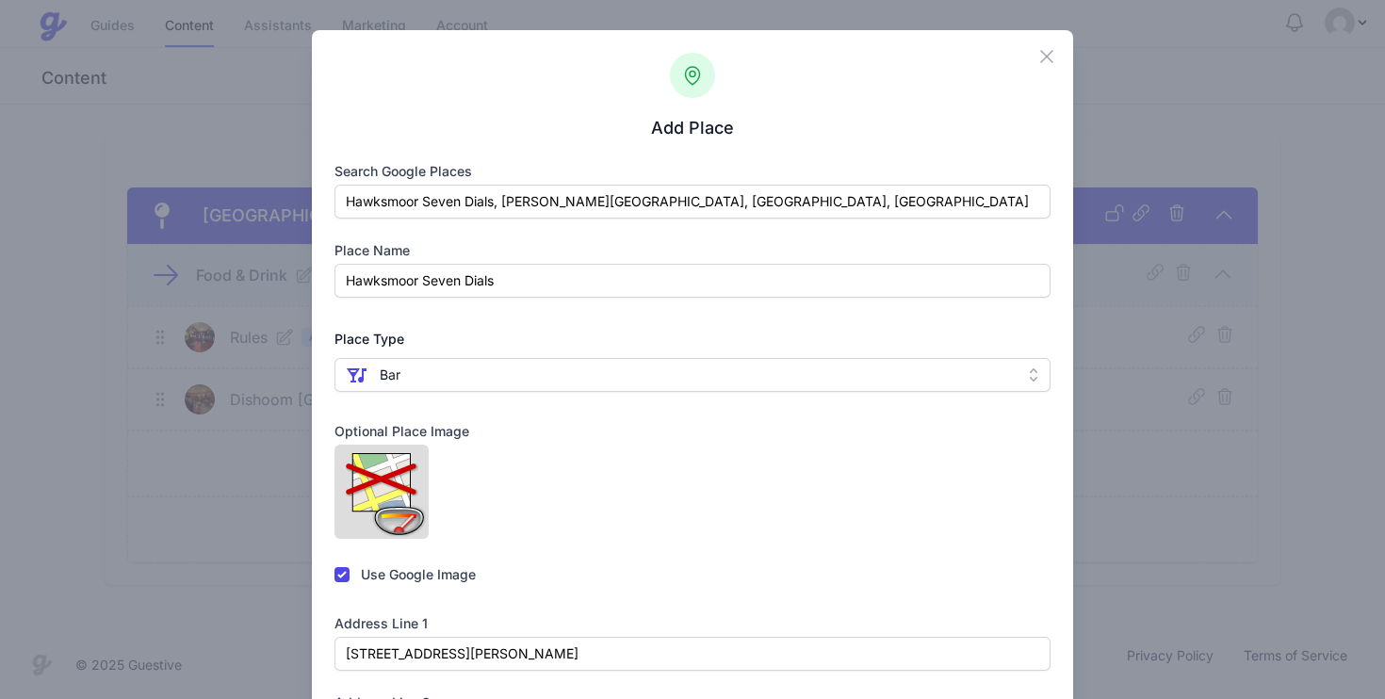
scroll to position [47, 0]
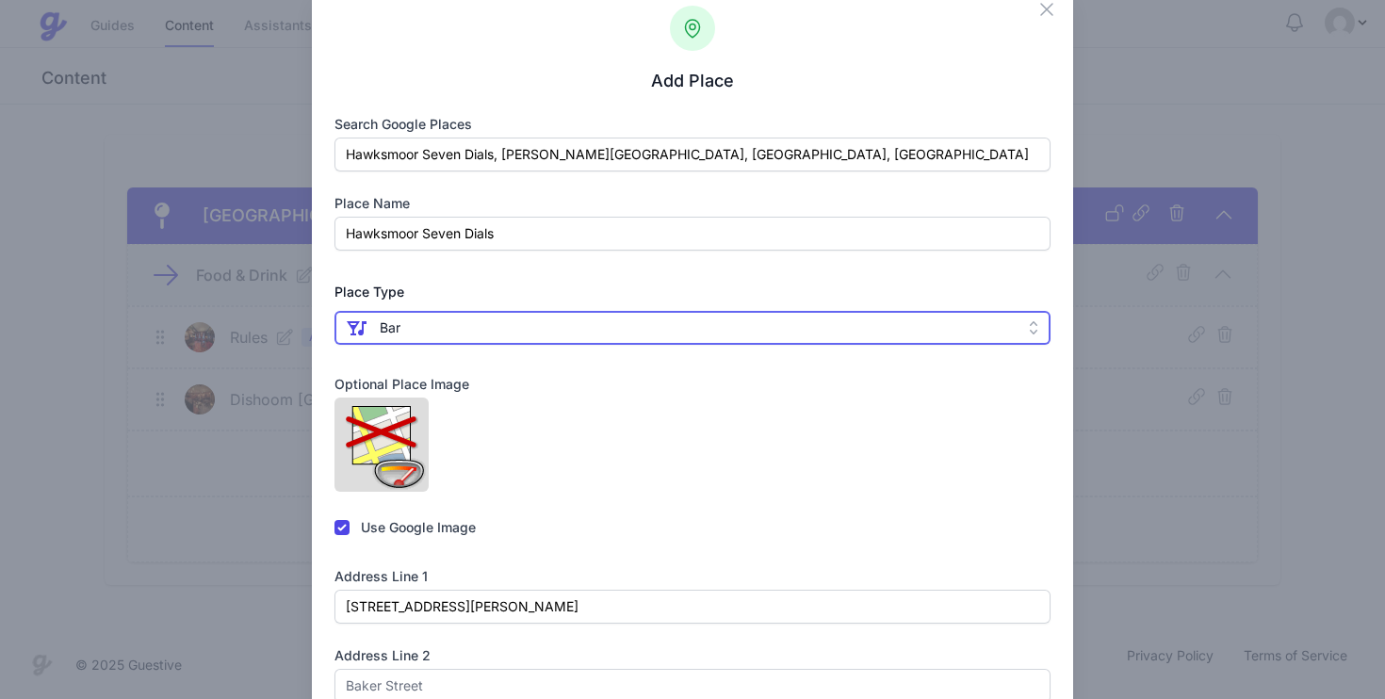
click at [565, 338] on span " Bar" at bounding box center [680, 328] width 668 height 23
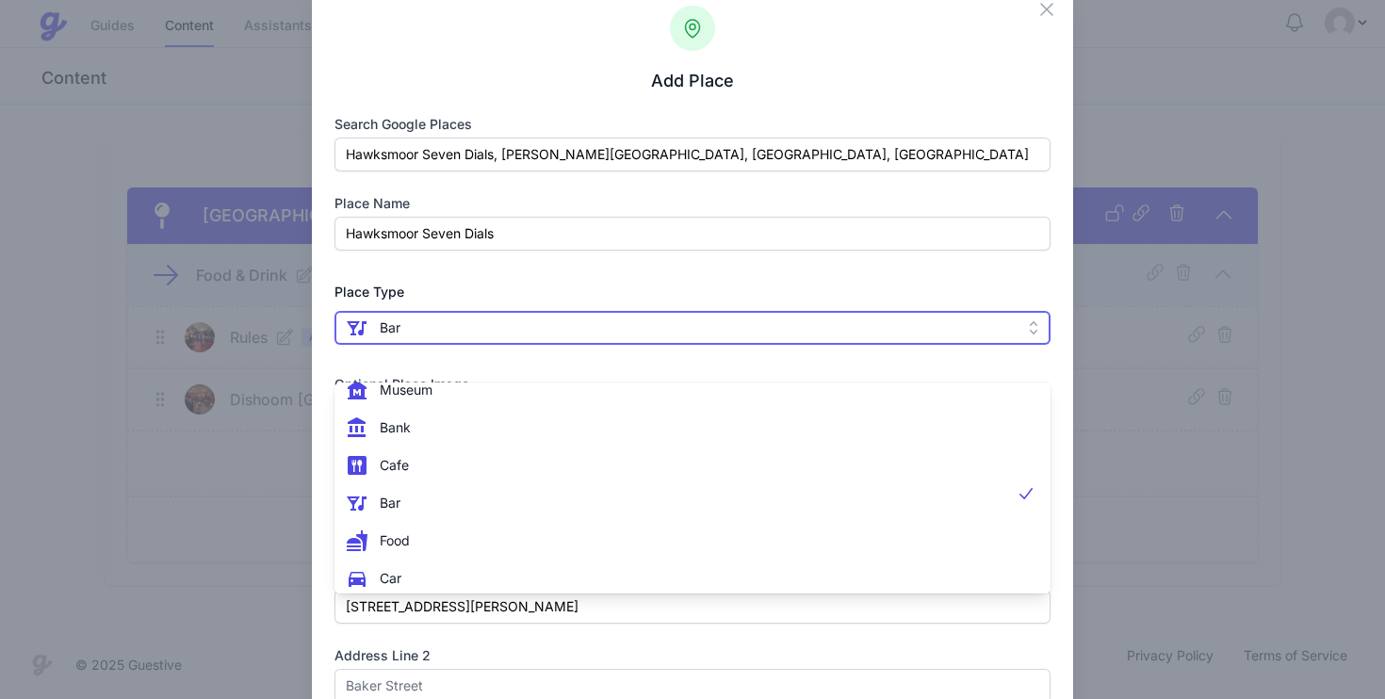
scroll to position [158, 0]
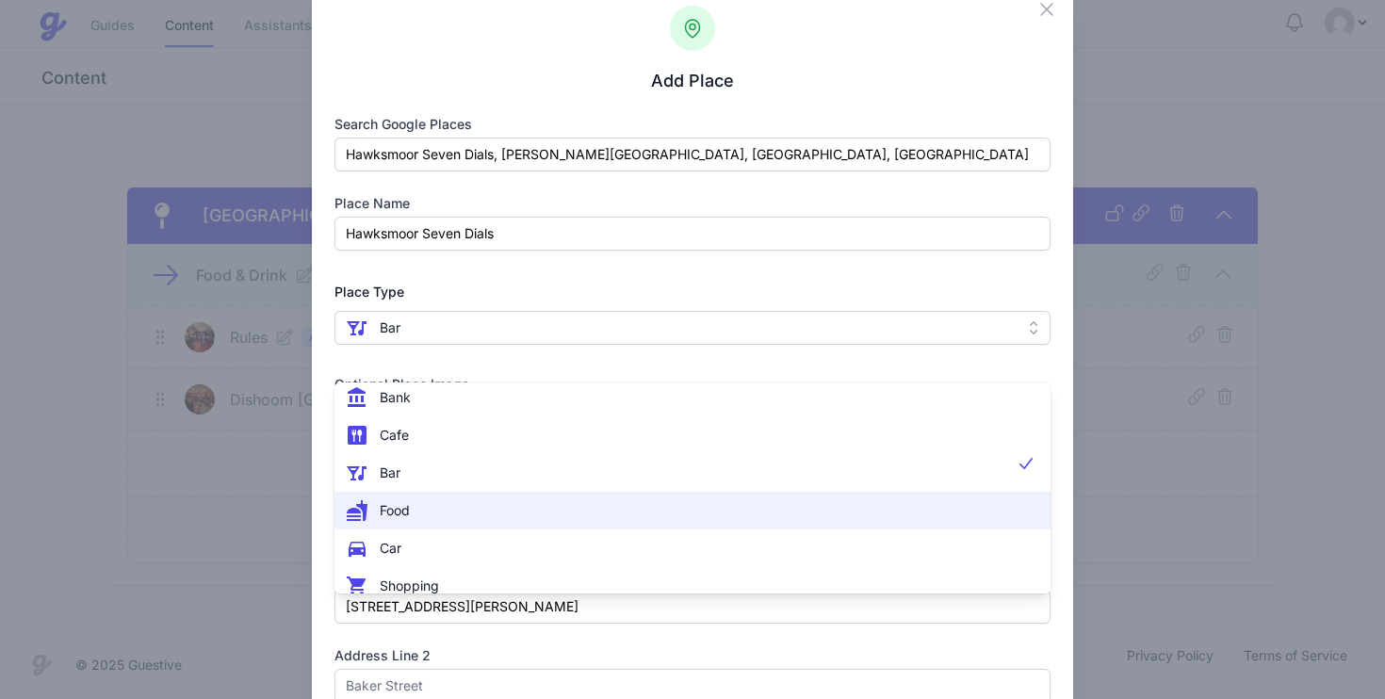
click at [532, 494] on li " Food" at bounding box center [693, 511] width 717 height 38
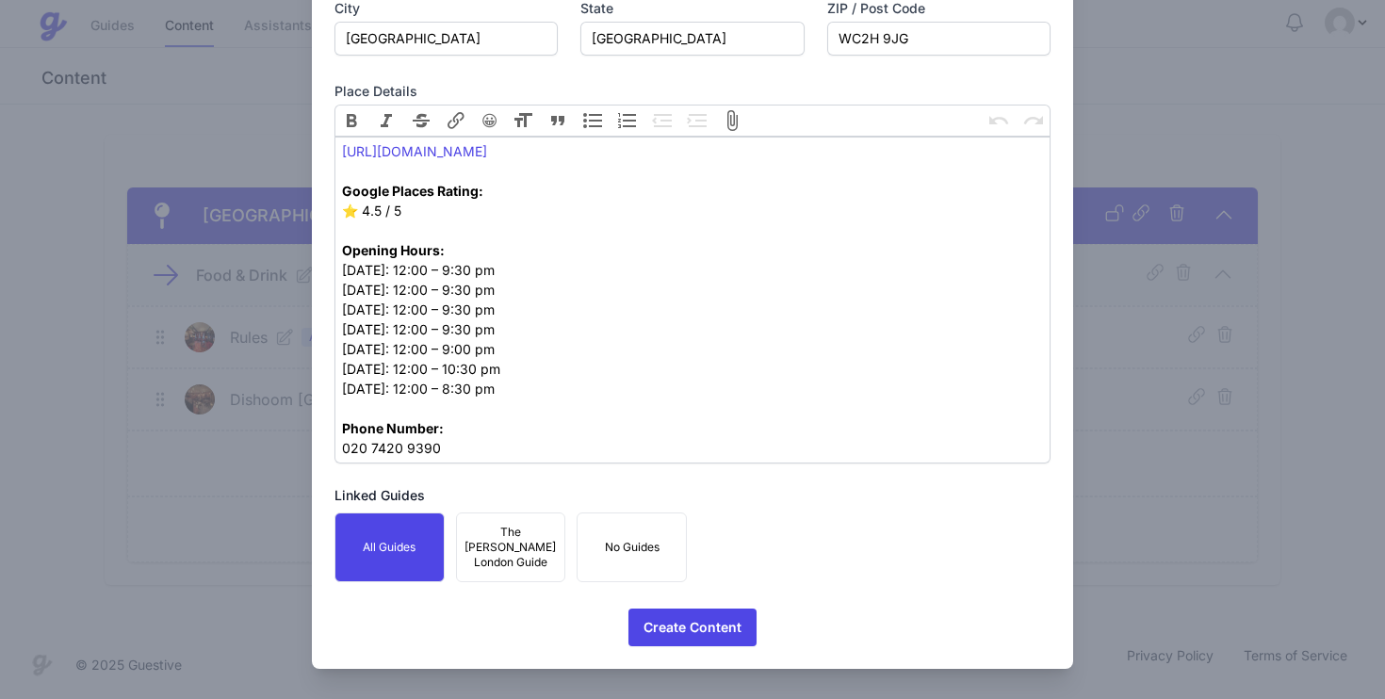
scroll to position [1041, 0]
click at [670, 618] on span "Create Content" at bounding box center [693, 628] width 98 height 38
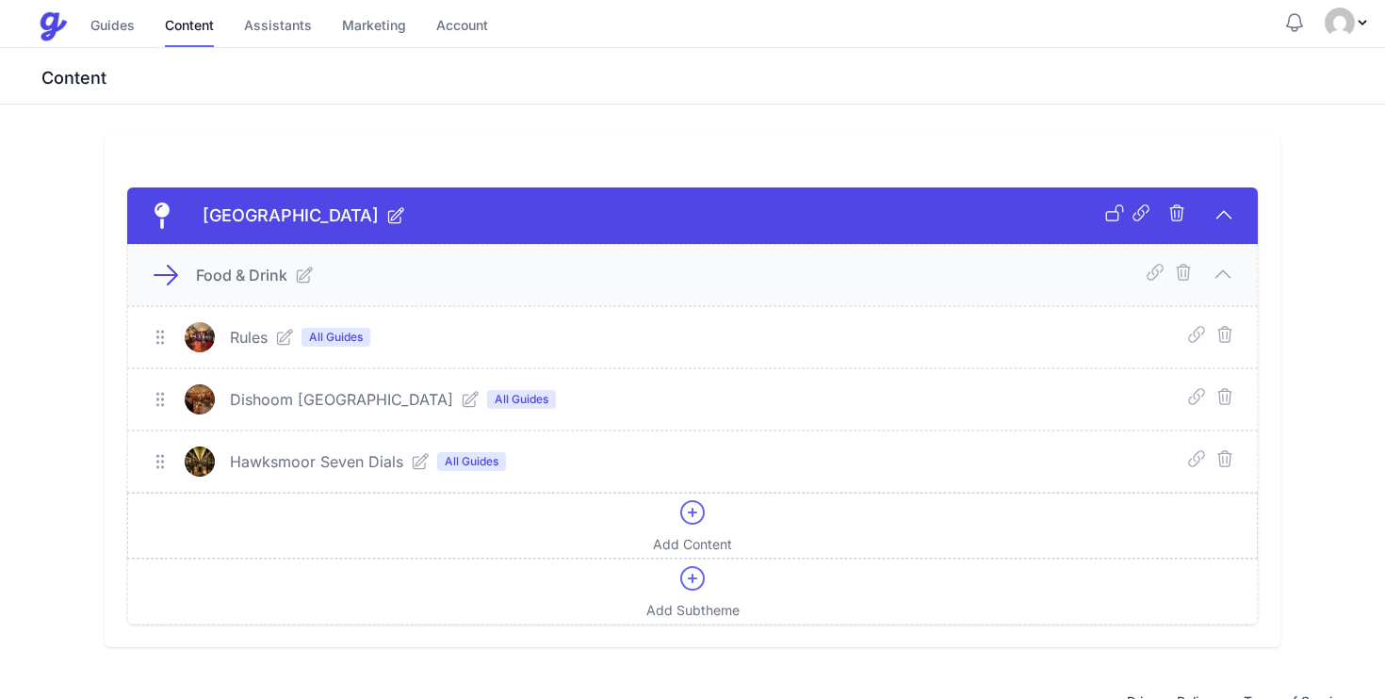
click at [704, 535] on span "Add Content" at bounding box center [692, 544] width 79 height 19
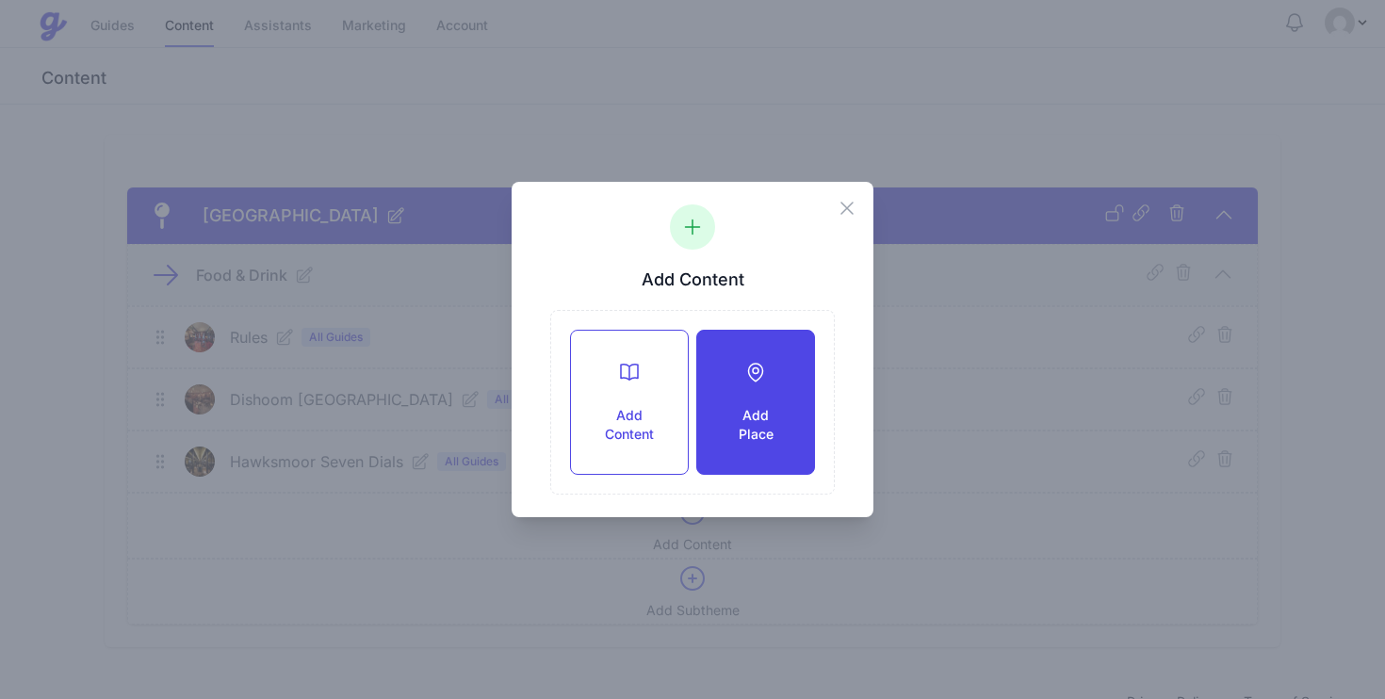
click at [731, 411] on h3 "Add Place" at bounding box center [756, 425] width 57 height 38
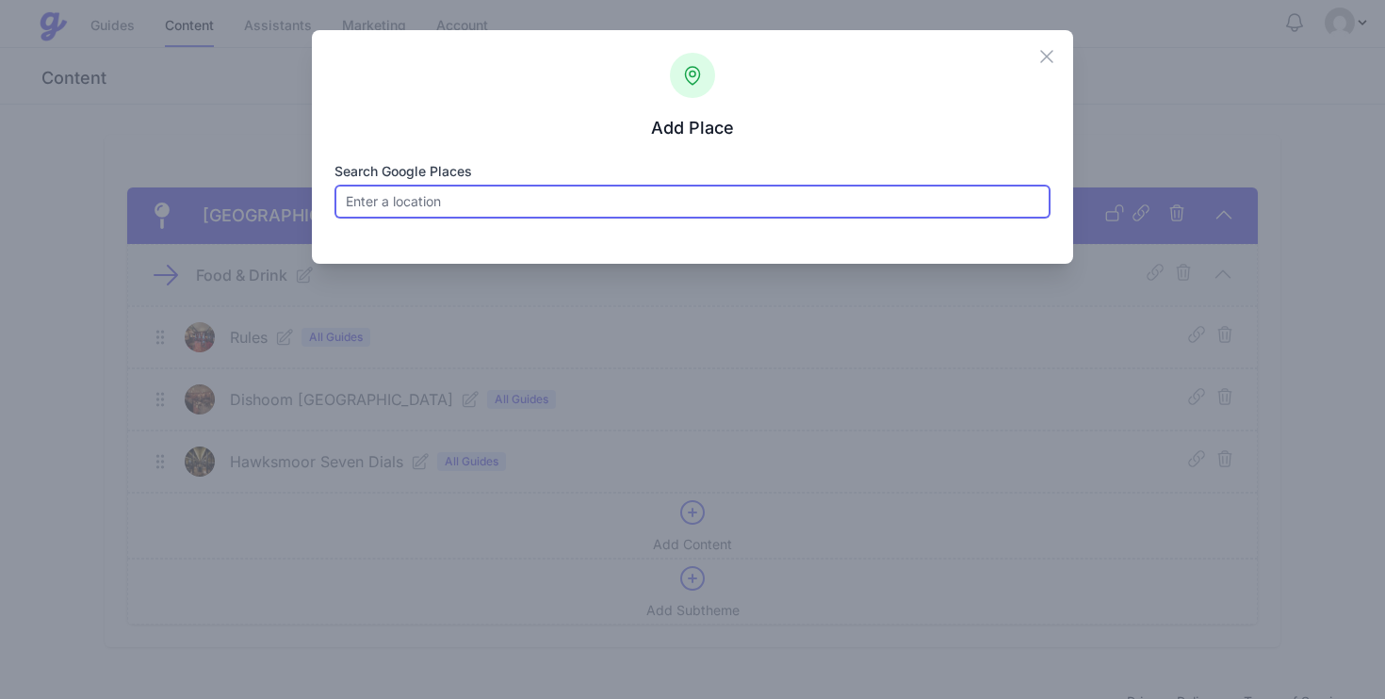
click at [552, 205] on input "Search Google Places" at bounding box center [693, 202] width 717 height 34
paste input "Sketch"
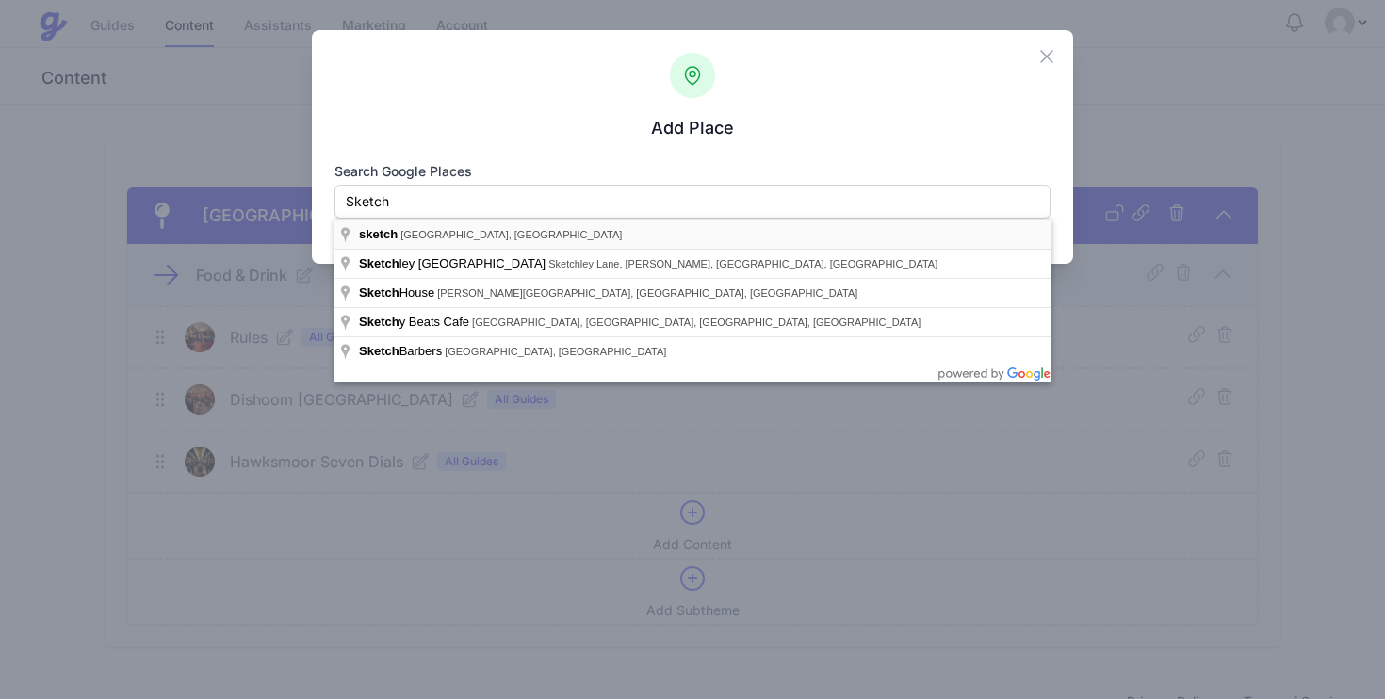
type input "sketch, Conduit Street, London, UK"
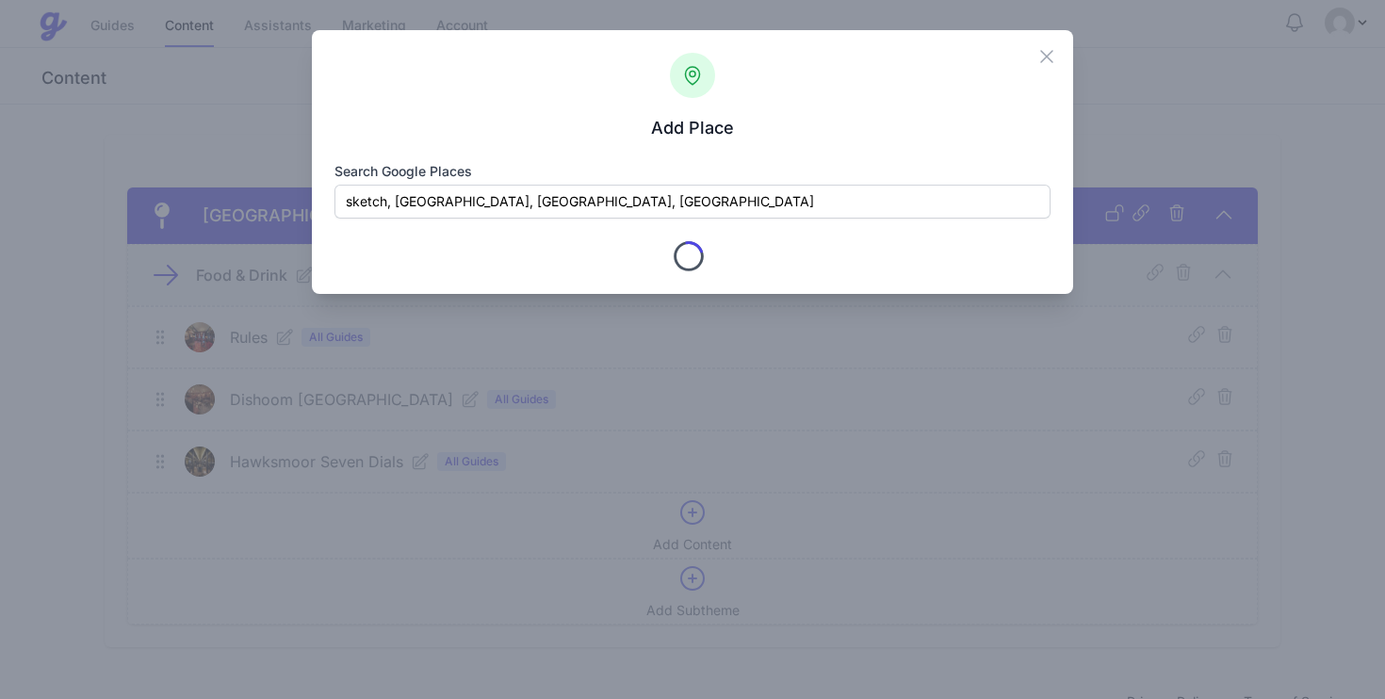
type input "sketch"
checkbox input "true"
type input "9 Conduit St"
type input "London"
type input "Greater London"
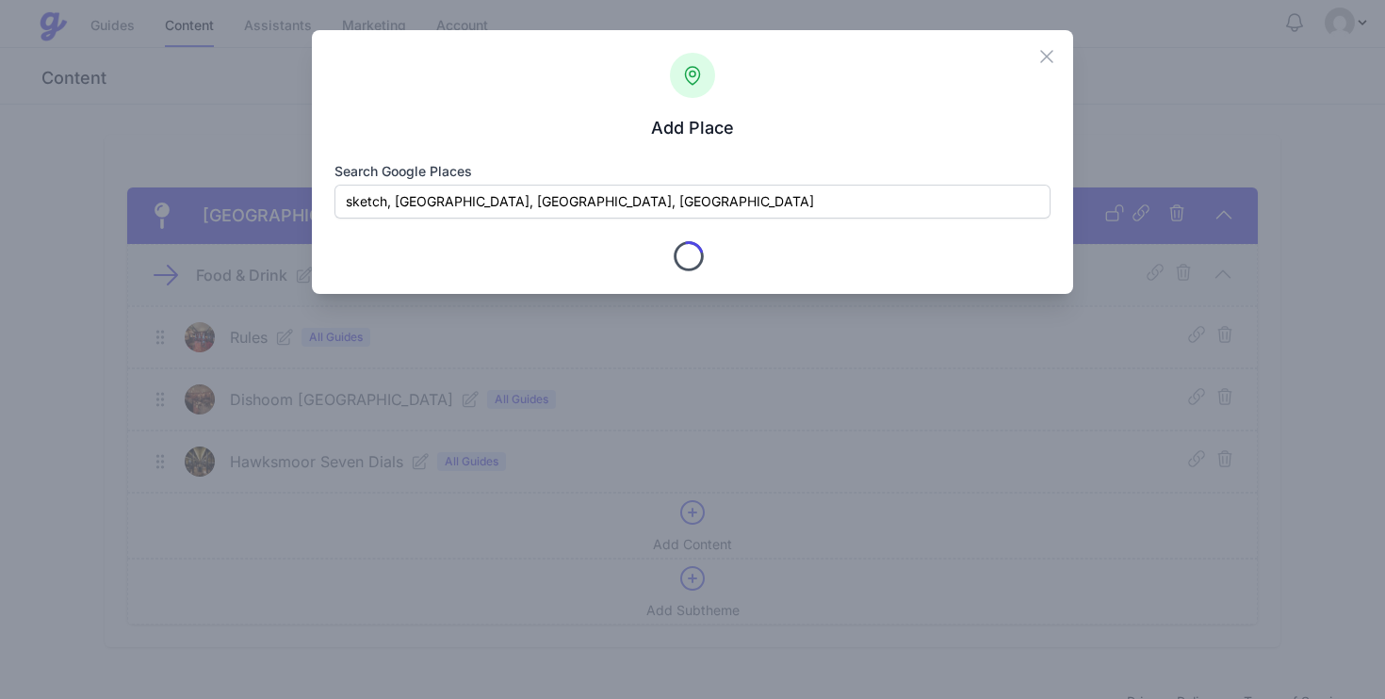
type input "W1S 2XG"
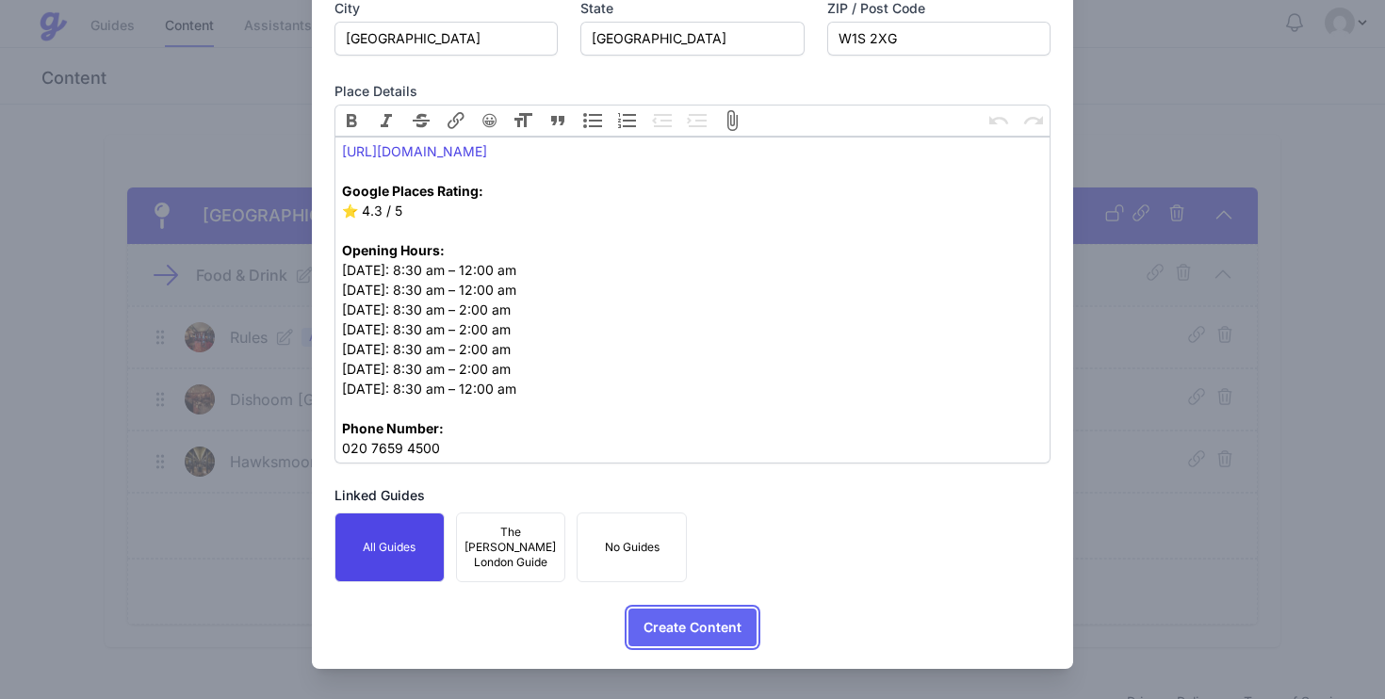
click at [680, 620] on span "Create Content" at bounding box center [693, 628] width 98 height 38
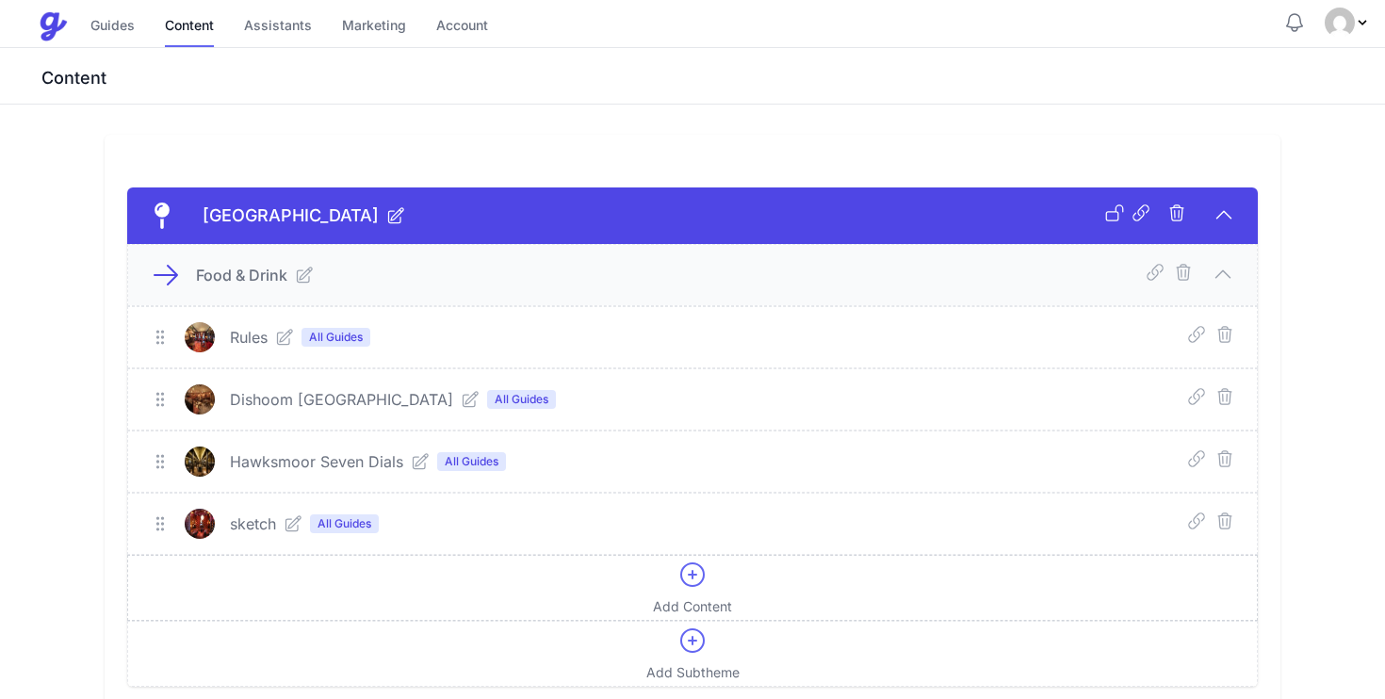
click at [684, 598] on span "Add Content" at bounding box center [692, 607] width 79 height 19
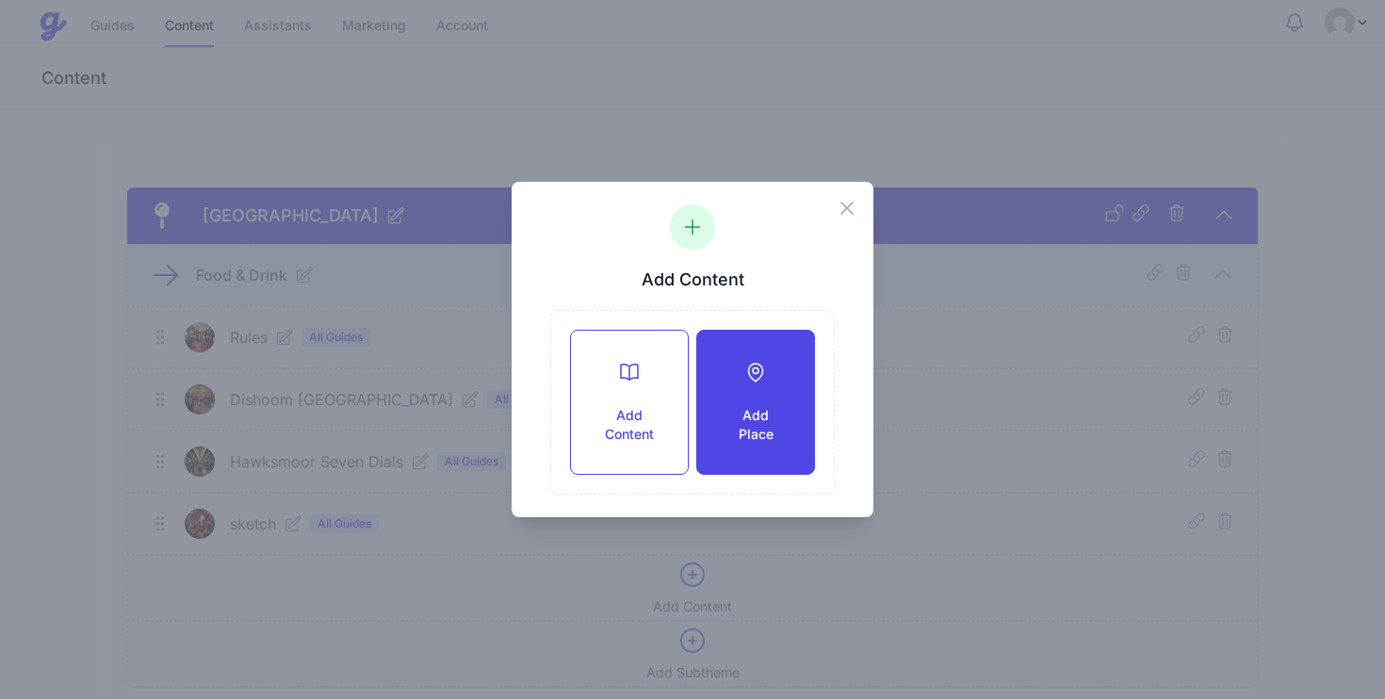
click at [739, 420] on h3 "Add Place" at bounding box center [756, 425] width 57 height 38
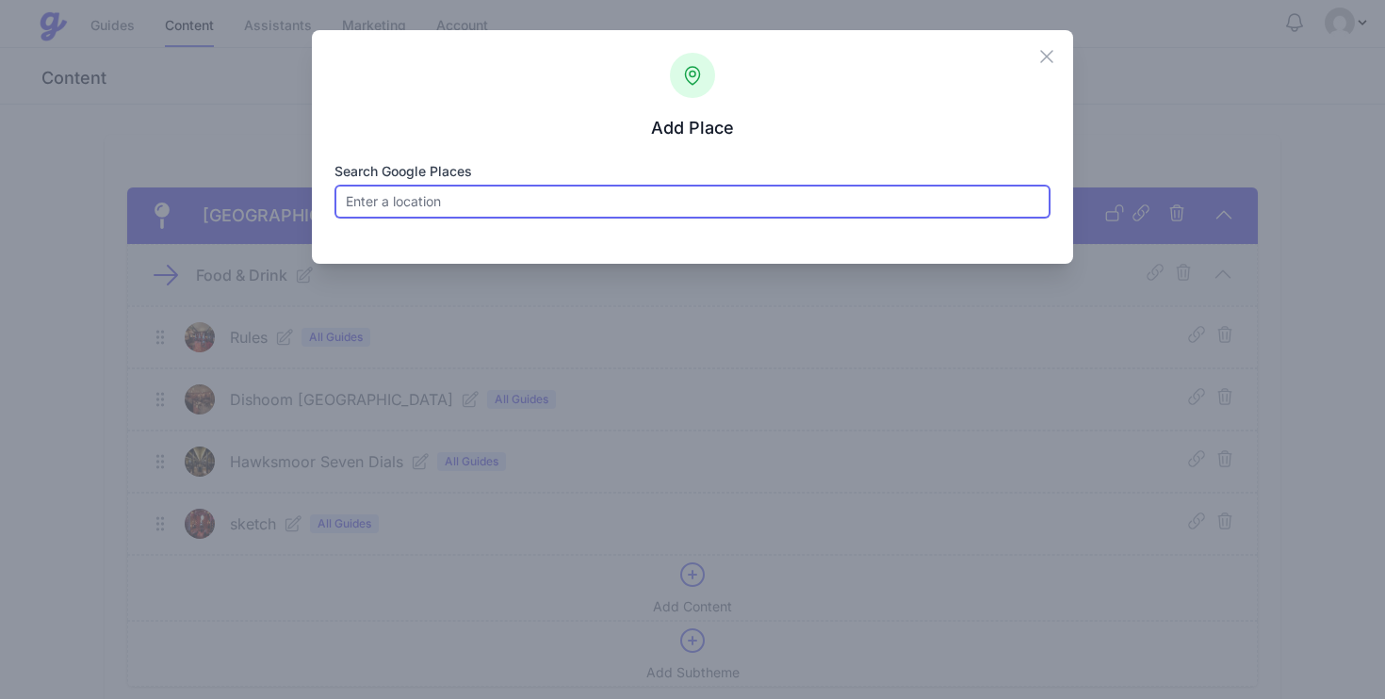
click at [540, 203] on input "Search Google Places" at bounding box center [693, 202] width 717 height 34
paste input "Gordon’s Wine Bar"
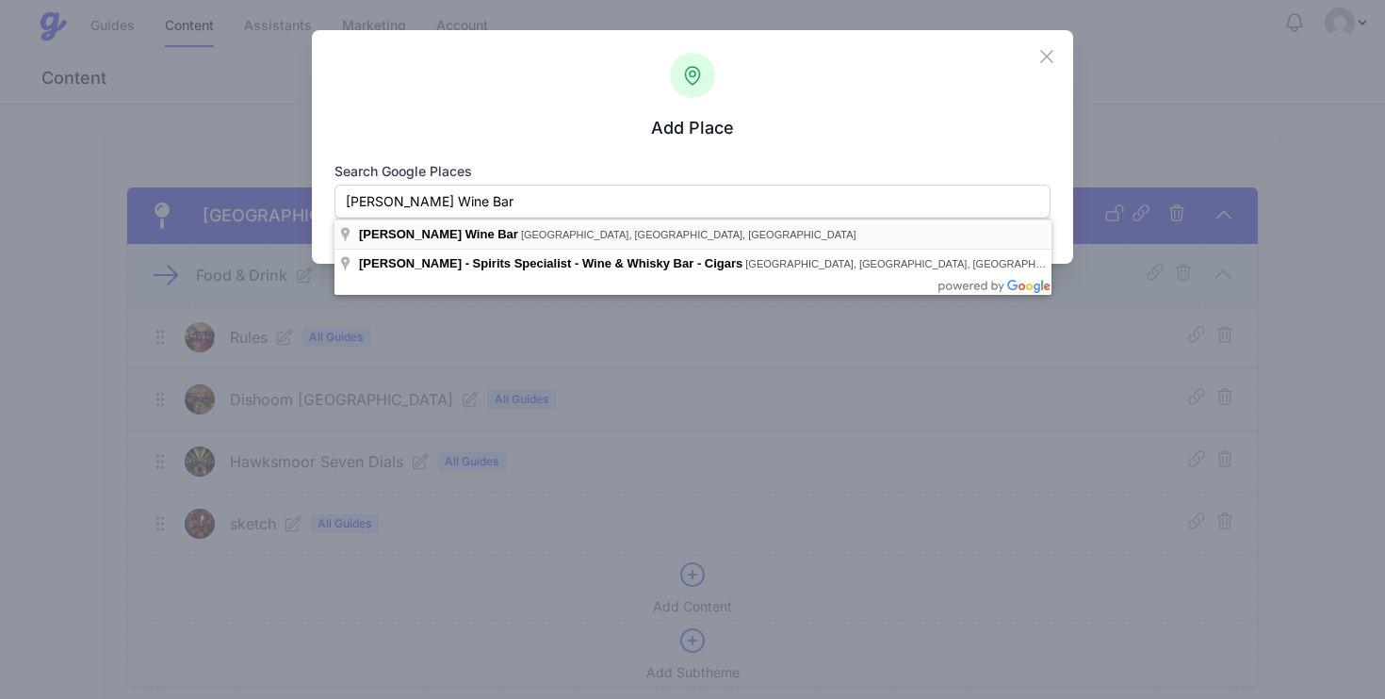
type input "Gordon's Wine Bar, Villiers Street, London, UK"
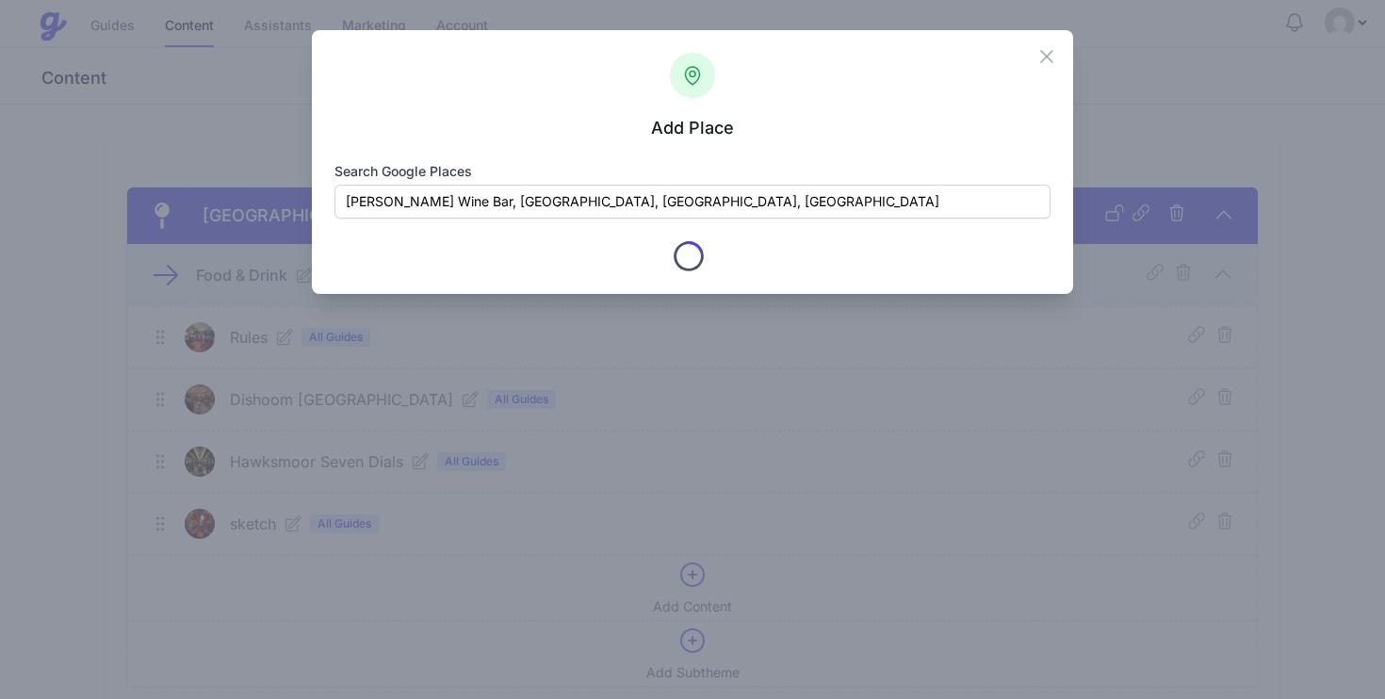
type input "Gordon's Wine Bar"
checkbox input "true"
type input "47 Villiers St"
type input "London"
type input "Greater London"
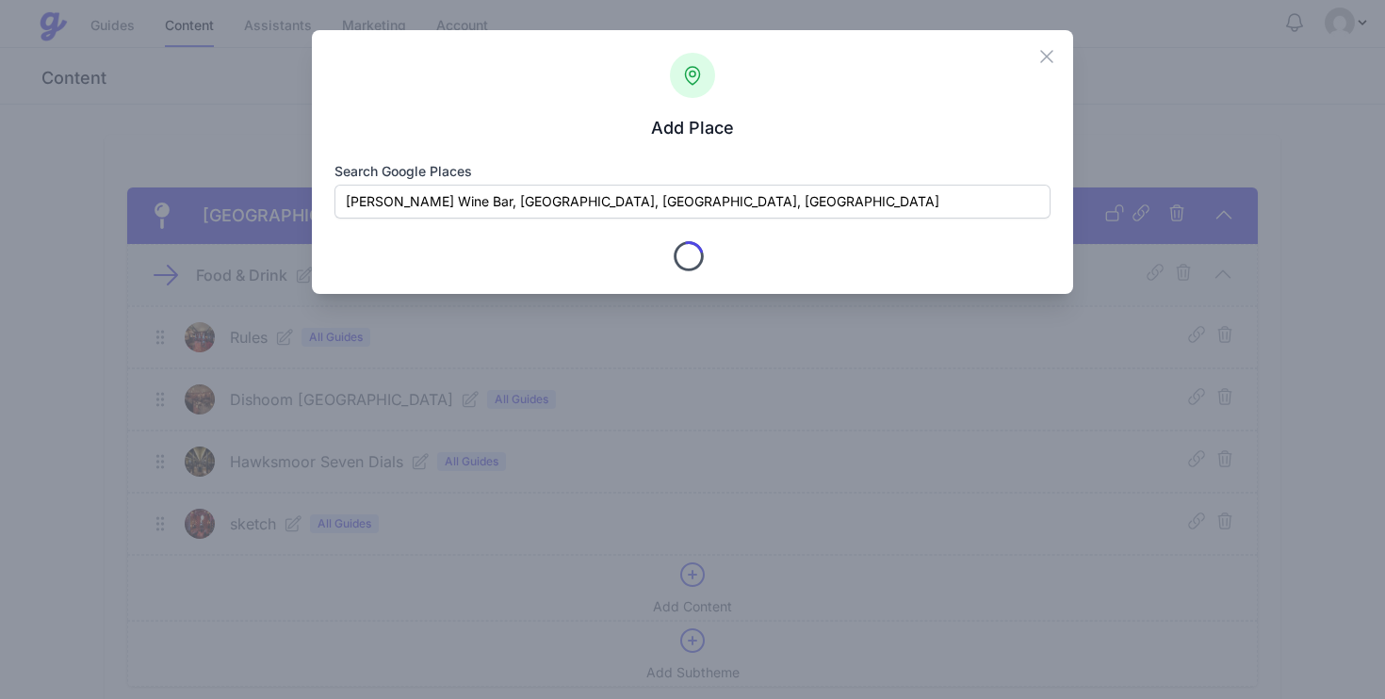
type input "WC2N 6NE"
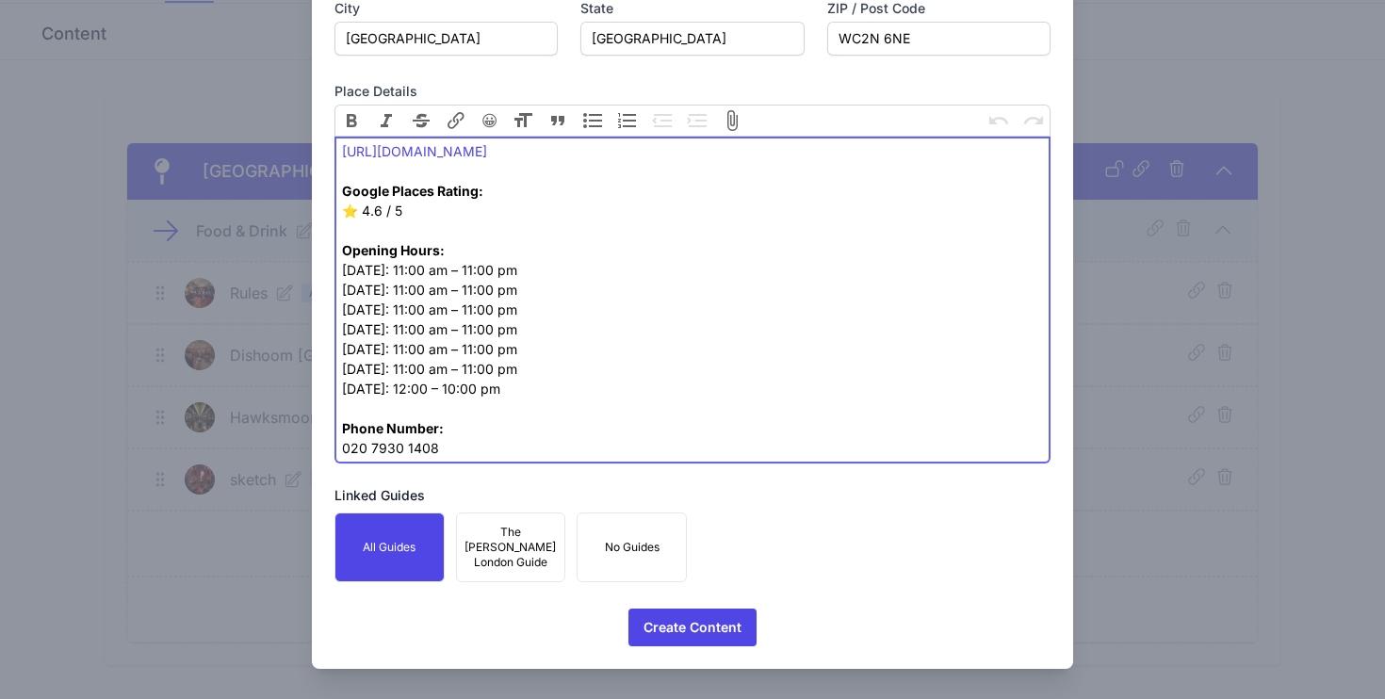
scroll to position [108, 0]
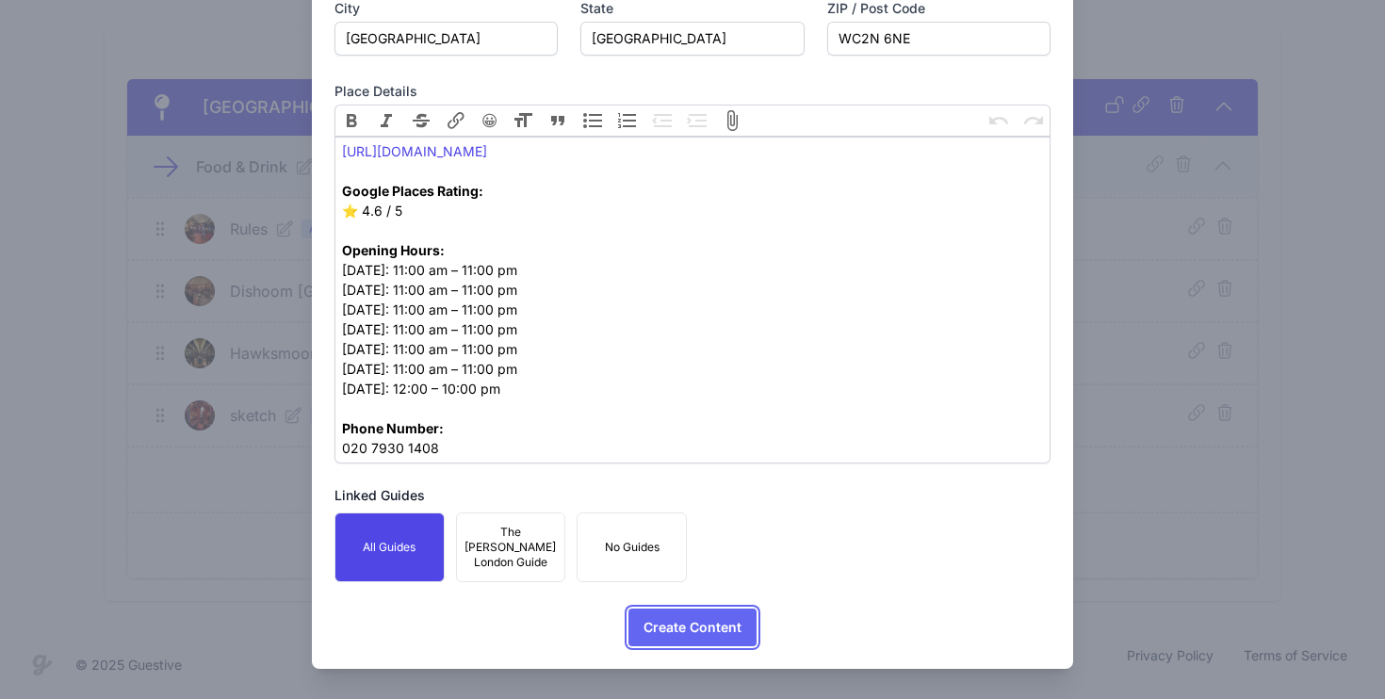
click at [696, 629] on span "Create Content" at bounding box center [693, 628] width 98 height 38
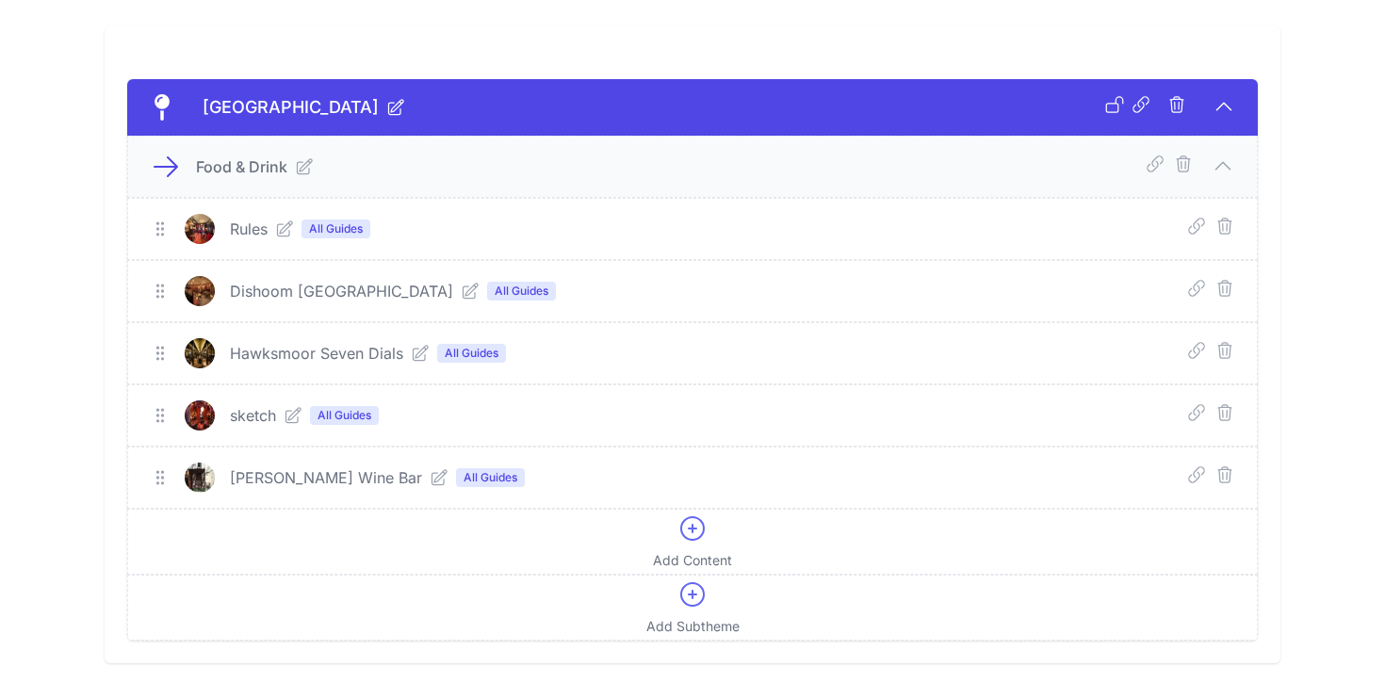
click at [1226, 166] on icon at bounding box center [1223, 166] width 23 height 23
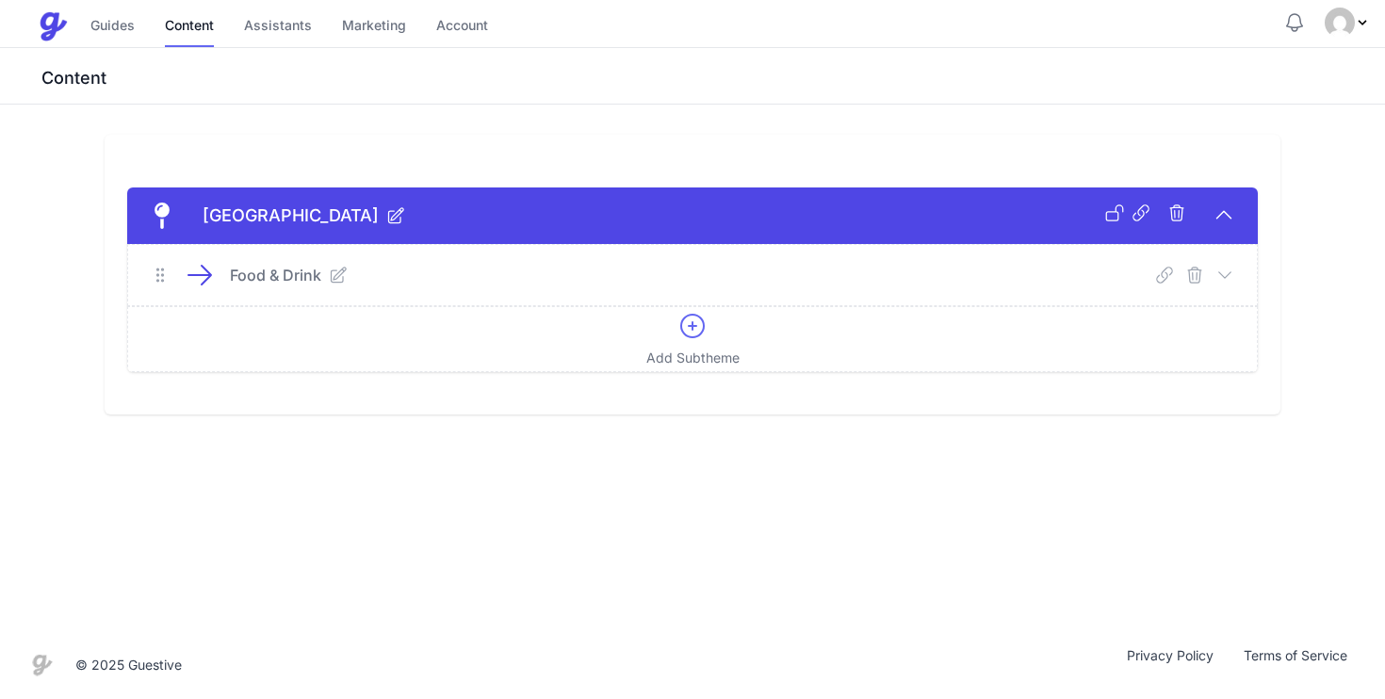
scroll to position [0, 0]
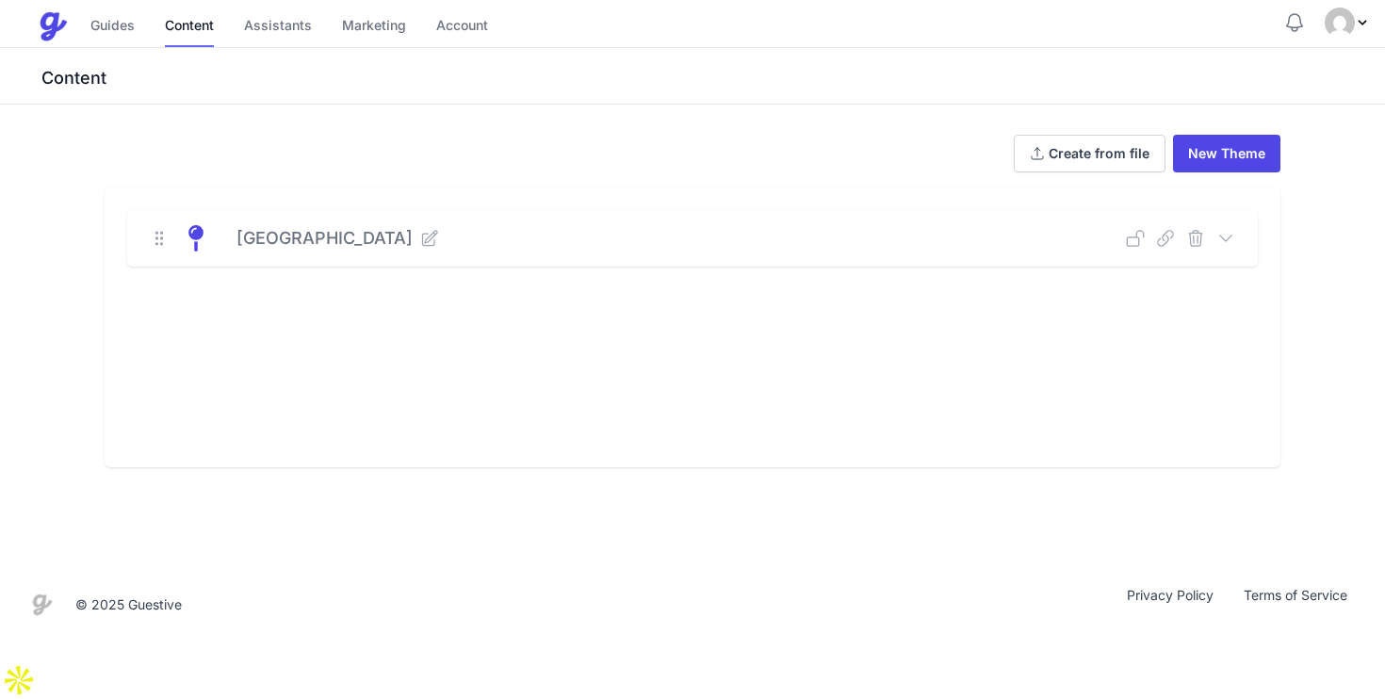
click at [1231, 241] on icon at bounding box center [1226, 238] width 19 height 19
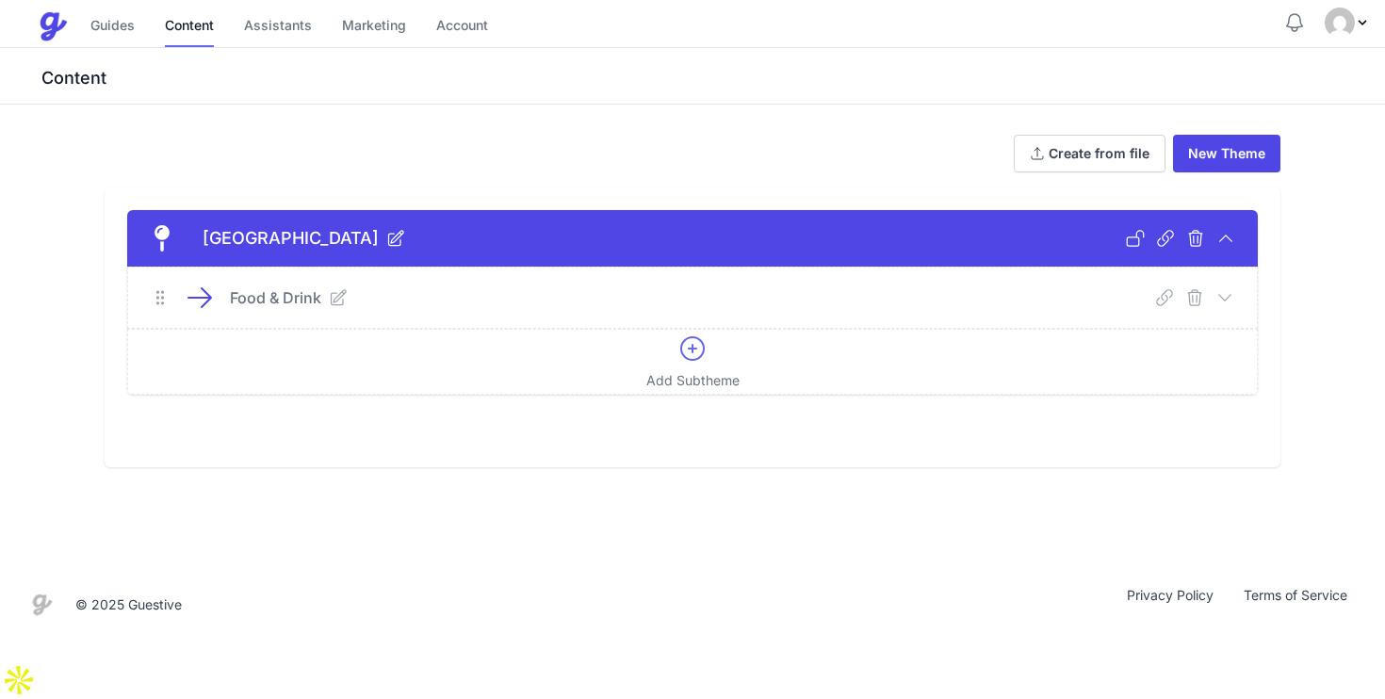
click at [1229, 302] on icon at bounding box center [1225, 297] width 19 height 19
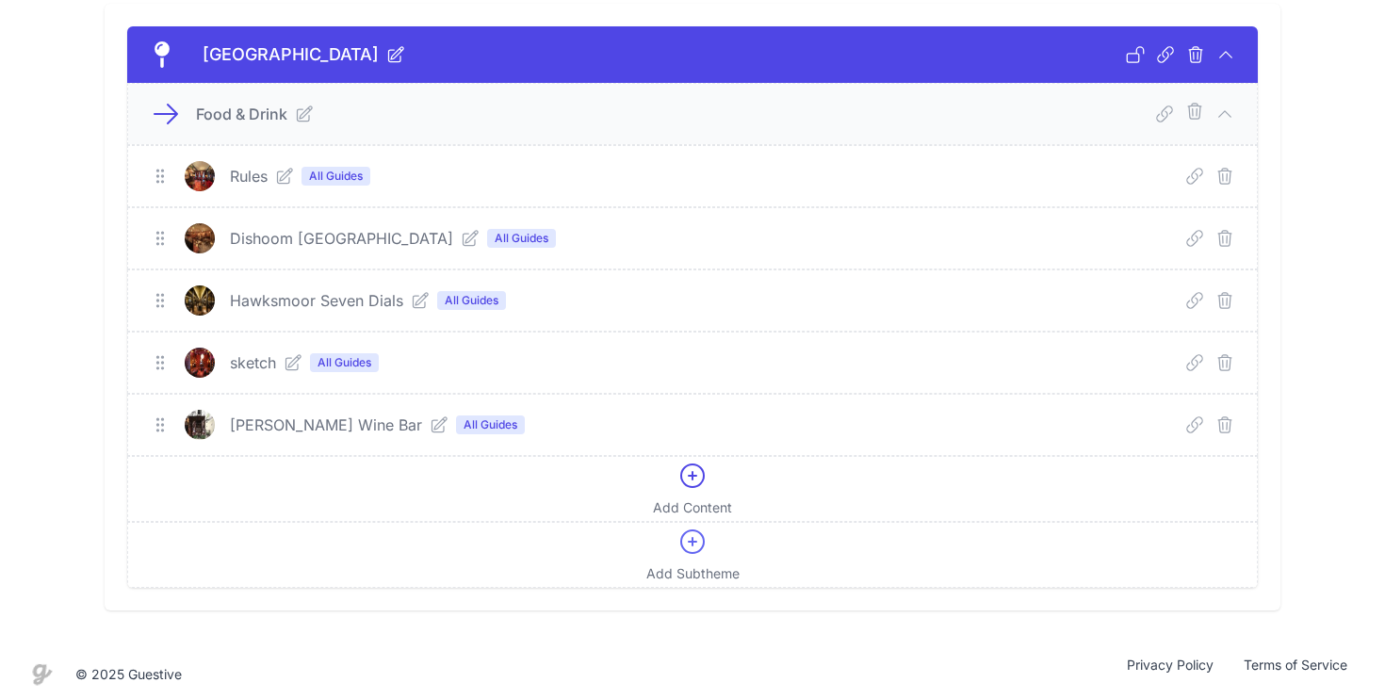
scroll to position [186, 0]
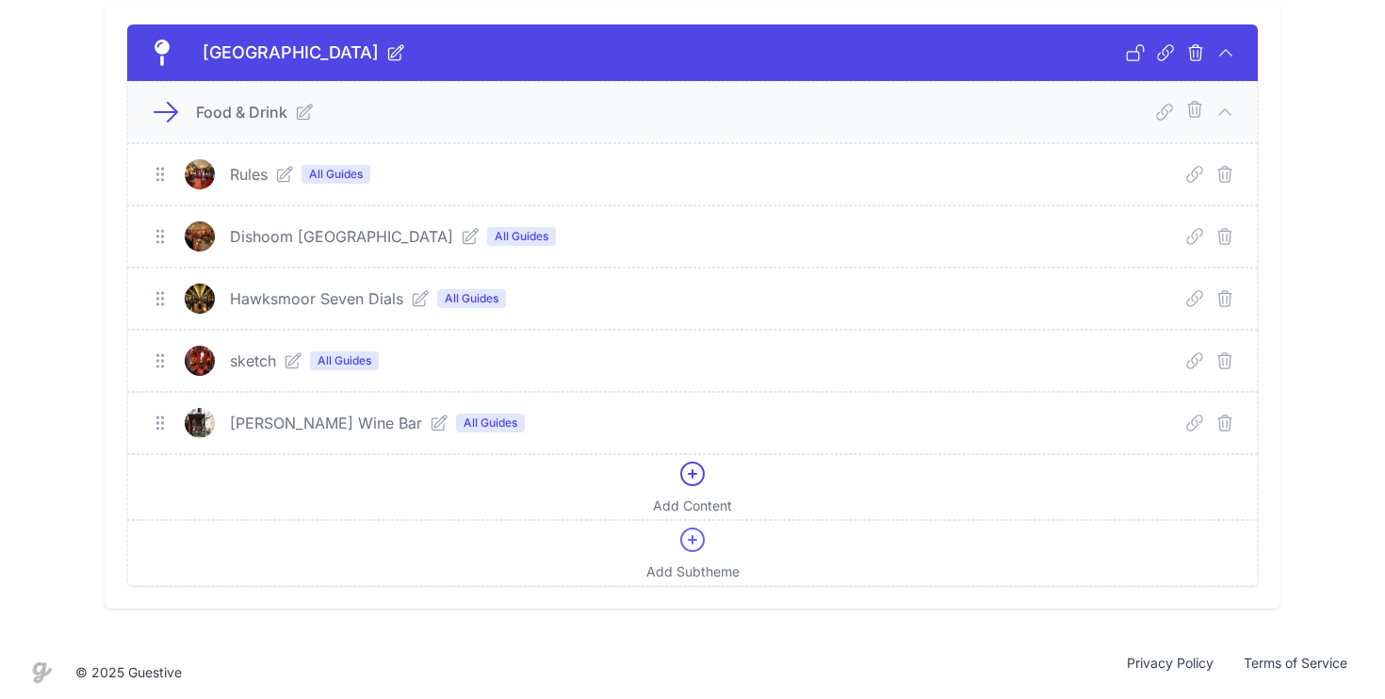
click at [302, 363] on icon at bounding box center [293, 361] width 19 height 19
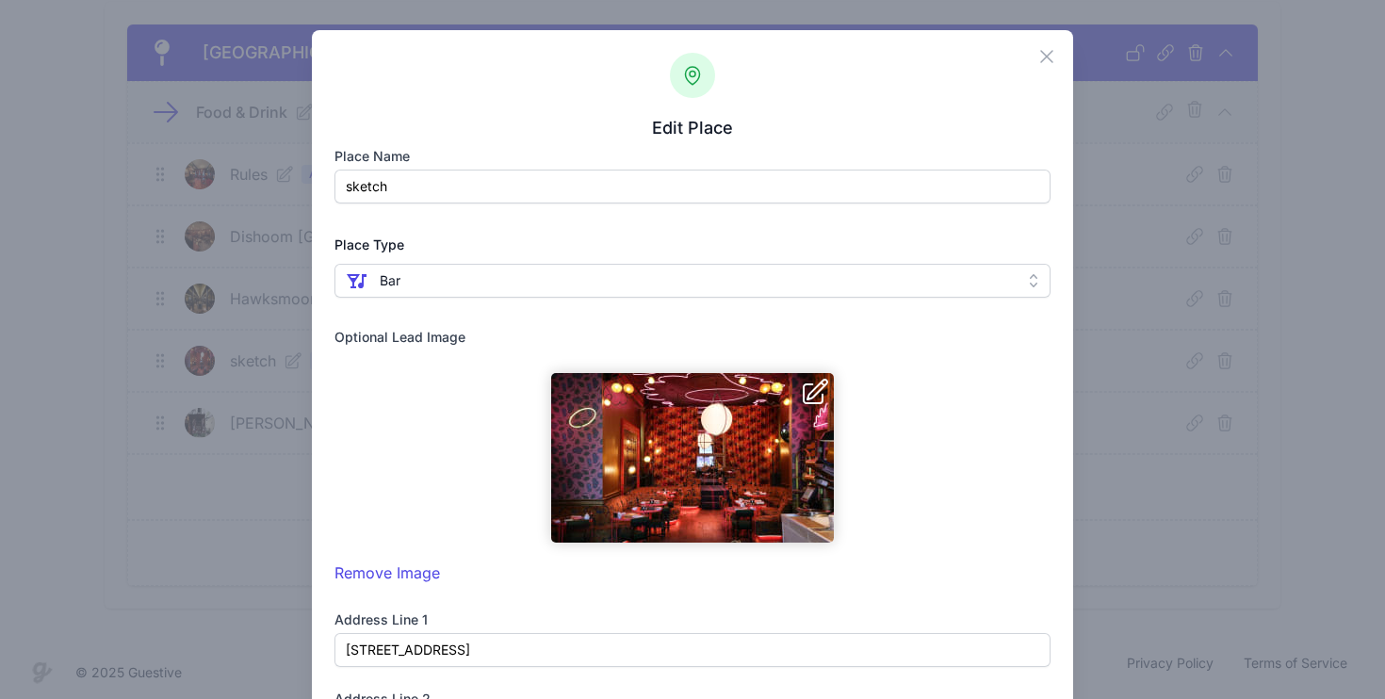
click at [350, 188] on input "sketch" at bounding box center [693, 187] width 717 height 34
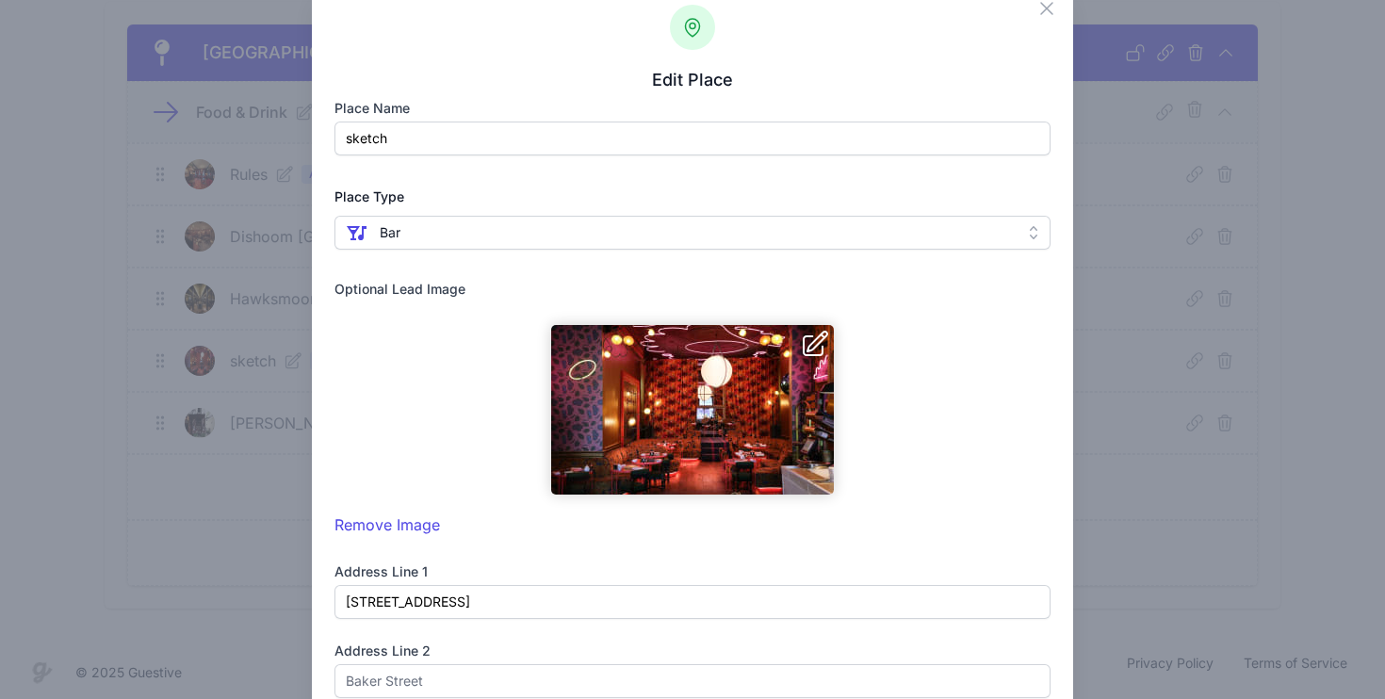
scroll to position [43, 0]
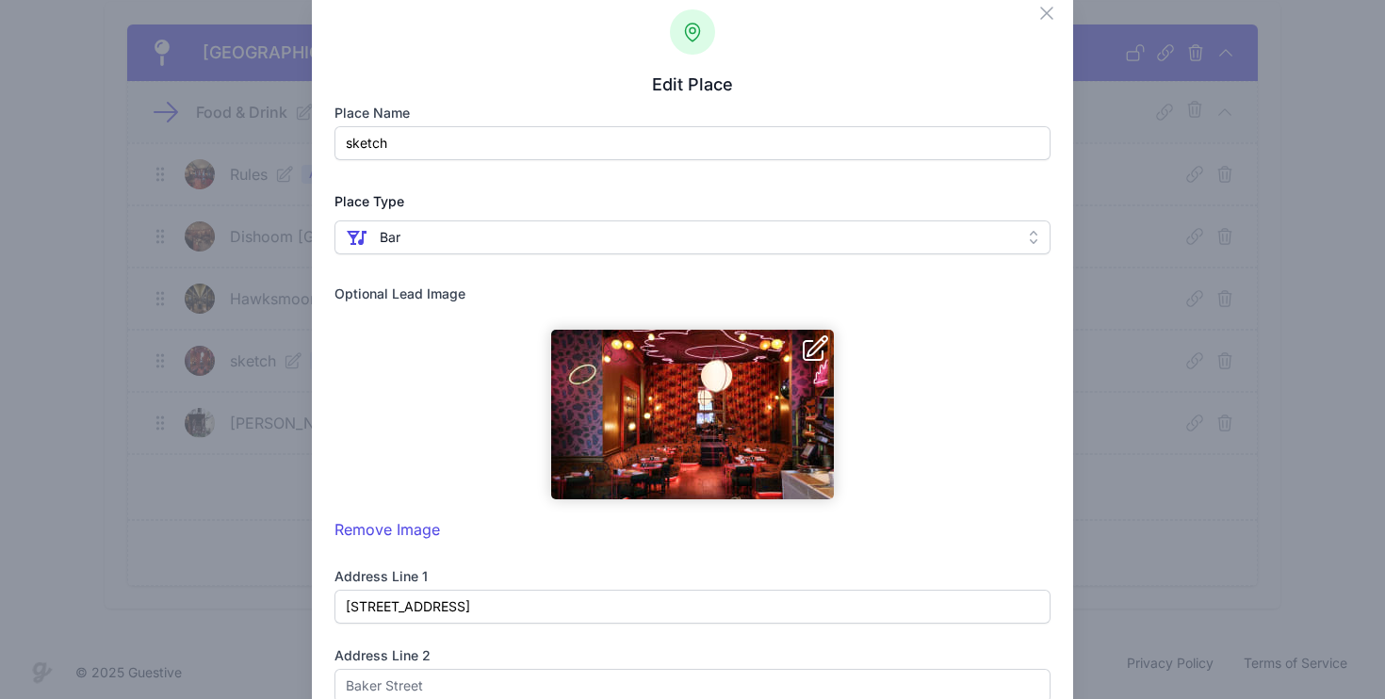
click at [354, 144] on input "sketch" at bounding box center [693, 143] width 717 height 34
drag, startPoint x: 406, startPoint y: 143, endPoint x: 306, endPoint y: 143, distance: 99.9
click at [306, 143] on div "Close Edit Place Place name sketch Place Type  Bar  Other  Airport  Attract…" at bounding box center [692, 691] width 1385 height 1469
drag, startPoint x: 398, startPoint y: 144, endPoint x: 346, endPoint y: 144, distance: 51.8
click at [347, 144] on input "sketch" at bounding box center [693, 143] width 717 height 34
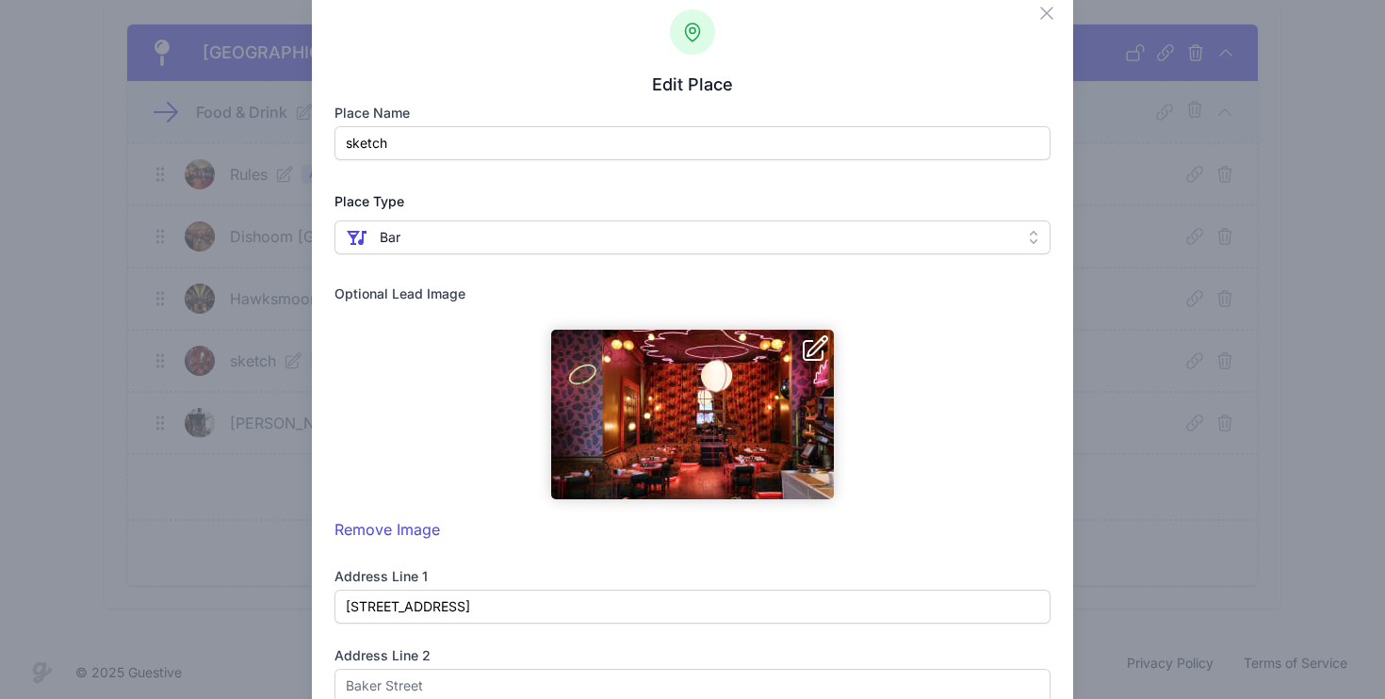
drag, startPoint x: 346, startPoint y: 144, endPoint x: 398, endPoint y: 144, distance: 51.8
click at [398, 144] on input "sketch" at bounding box center [693, 143] width 717 height 34
click at [401, 144] on input "sketch" at bounding box center [693, 143] width 717 height 34
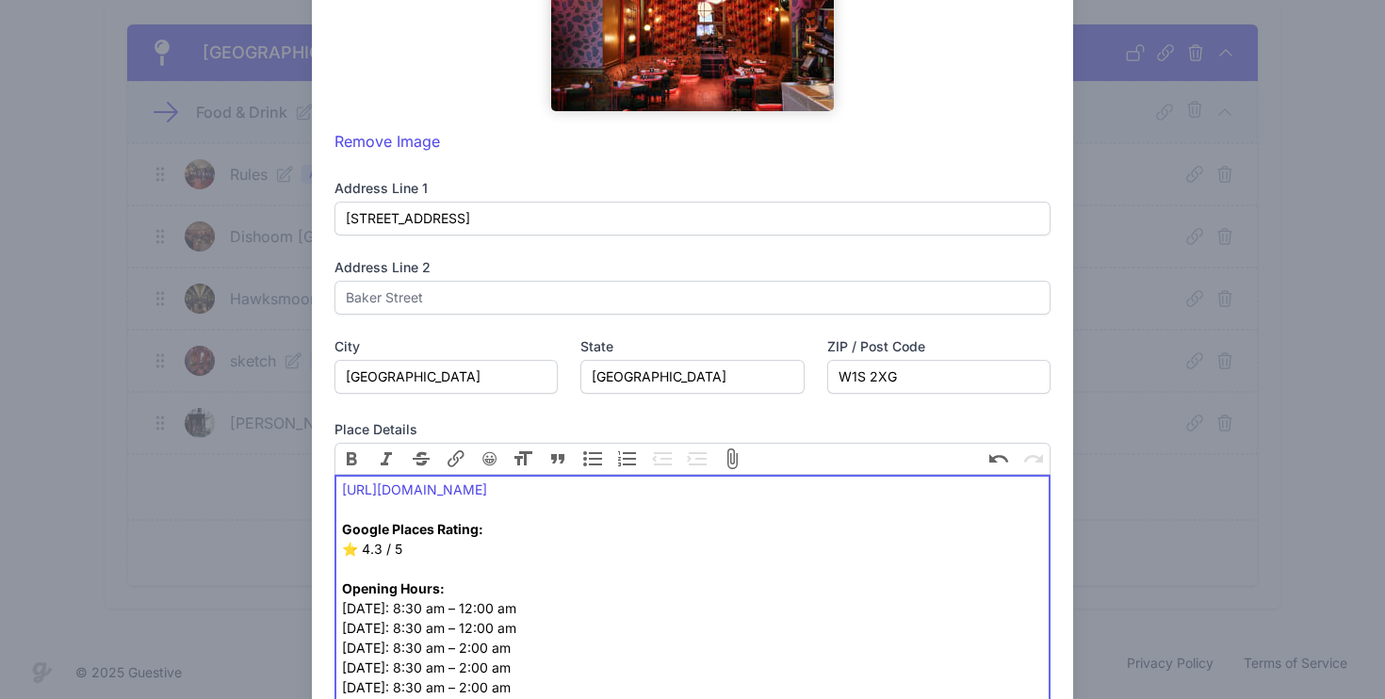
scroll to position [0, 0]
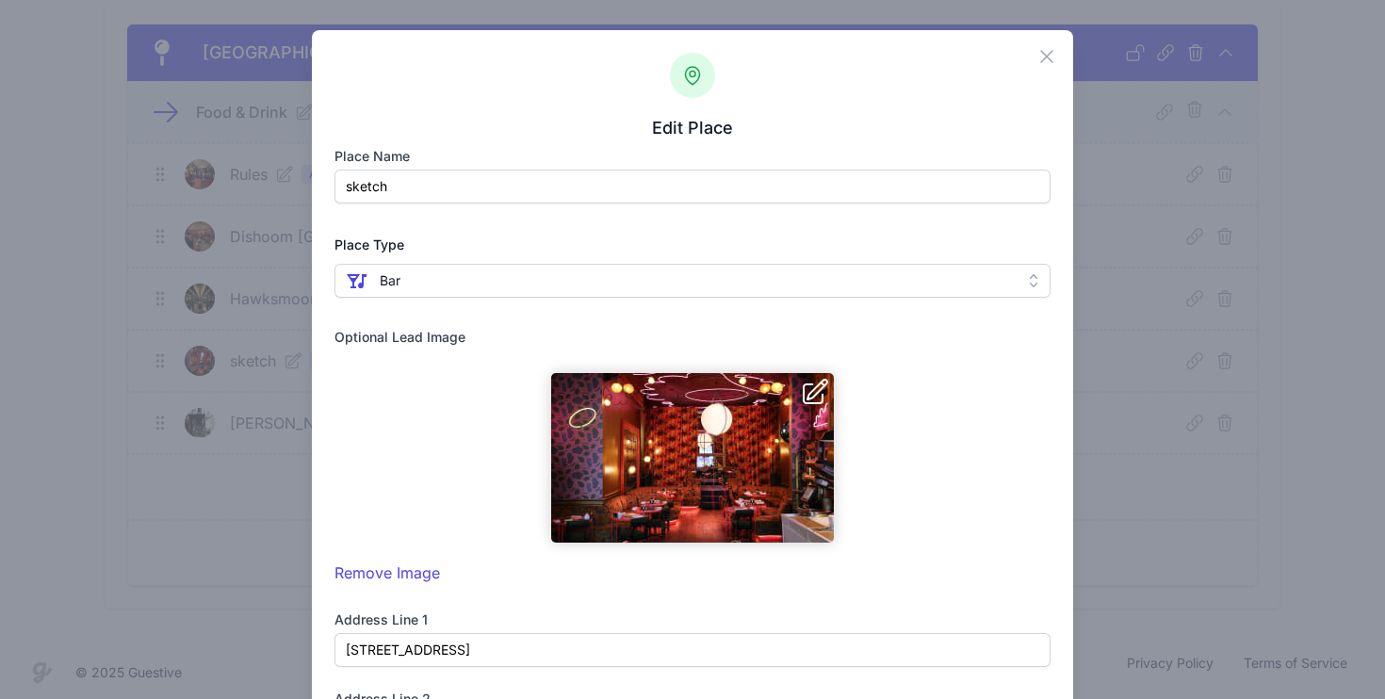
click at [424, 190] on input "sketch" at bounding box center [693, 187] width 717 height 34
click at [426, 183] on input "sketch" at bounding box center [693, 187] width 717 height 34
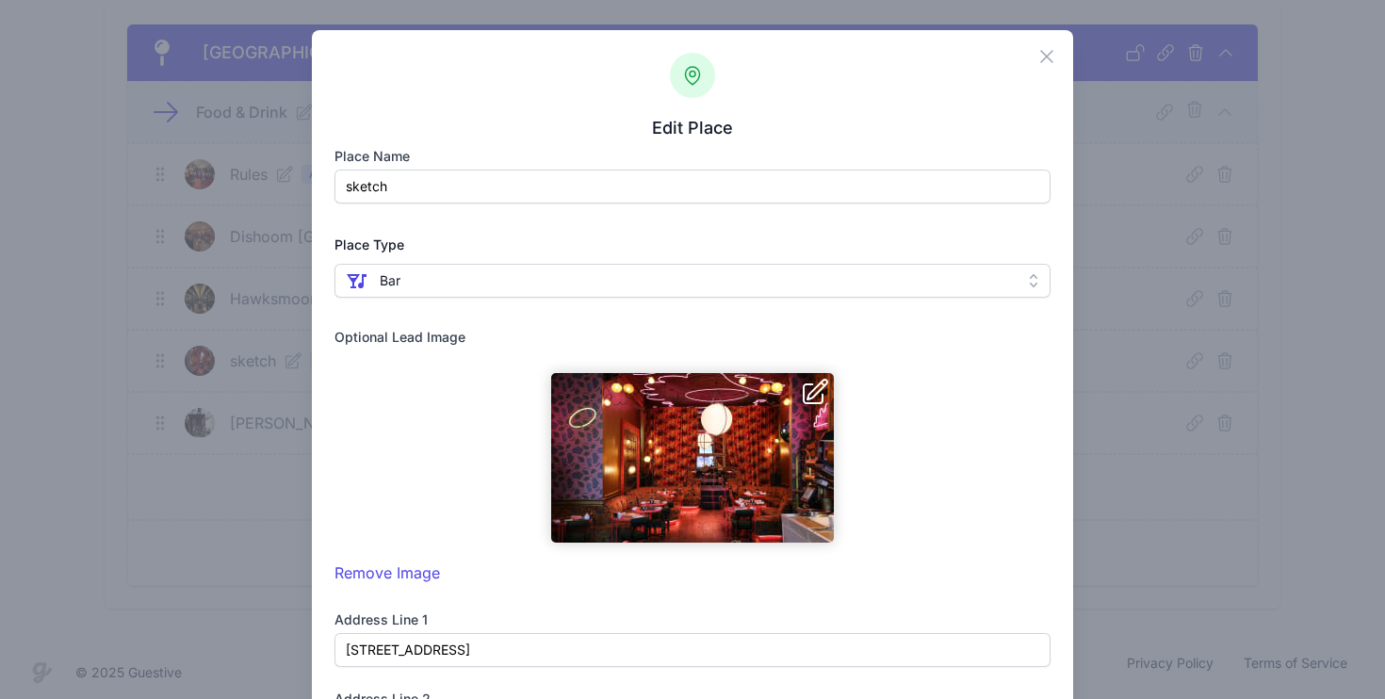
click at [426, 183] on input "sketch" at bounding box center [693, 187] width 717 height 34
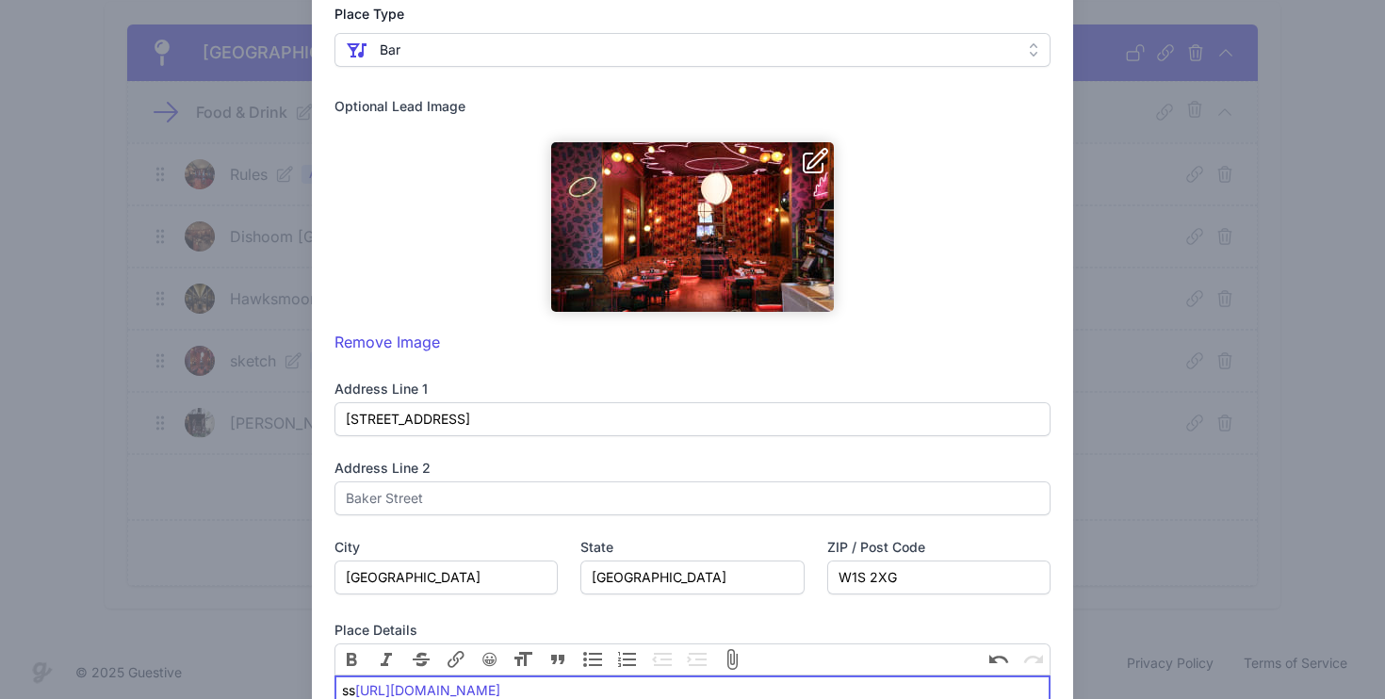
scroll to position [755, 0]
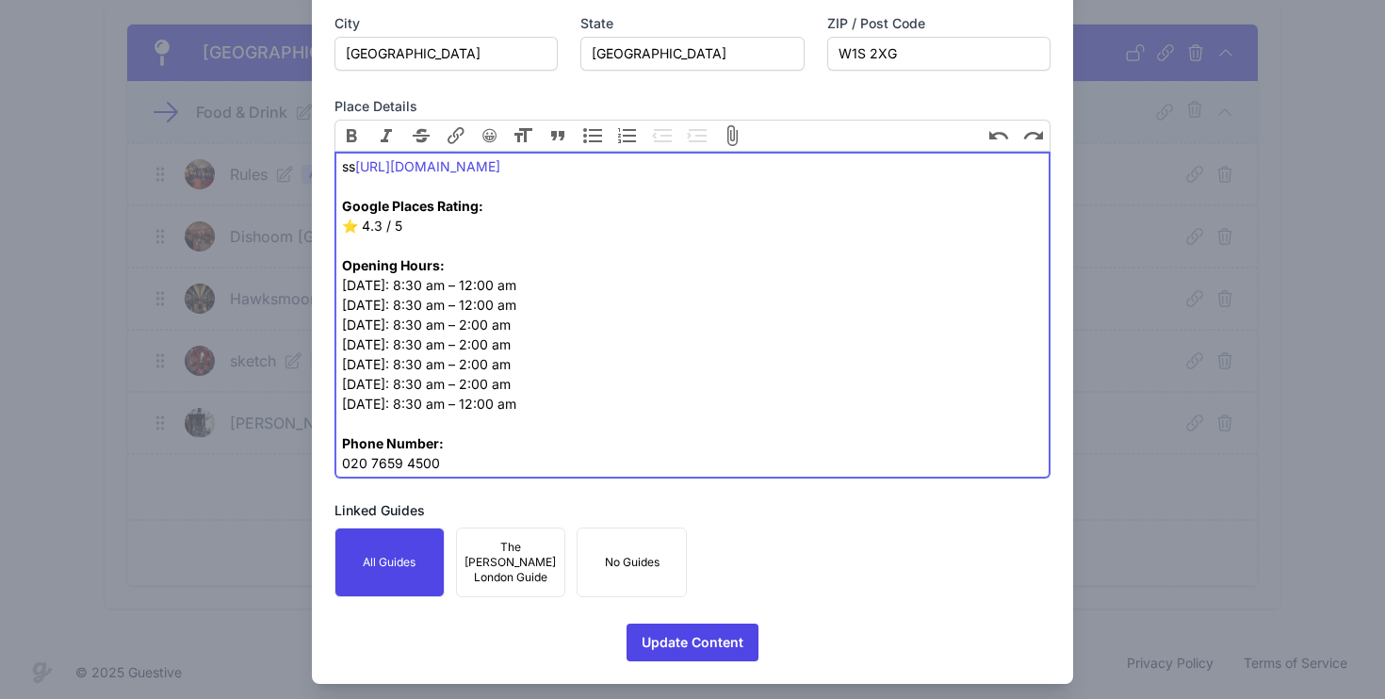
type trix-editor "<div><a href="https://sketch.london/">https://sketch.london/</a><br> <br> <stro…"
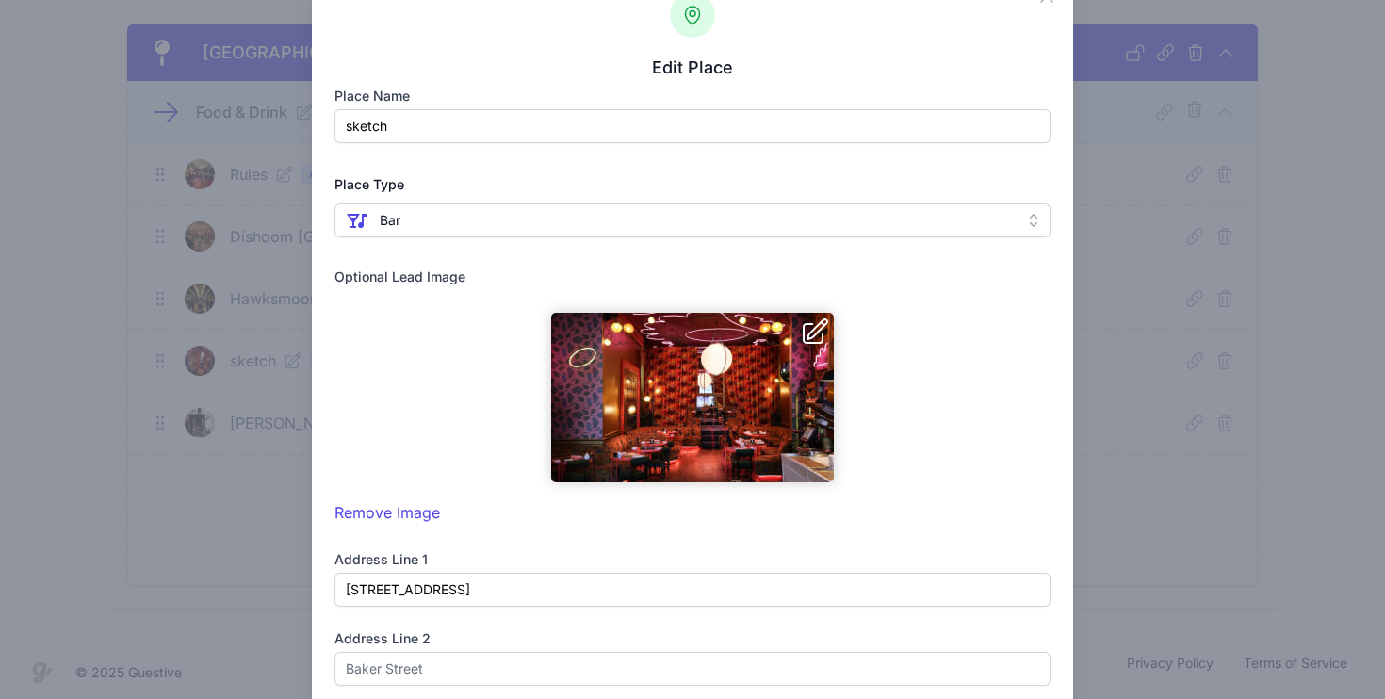
scroll to position [0, 0]
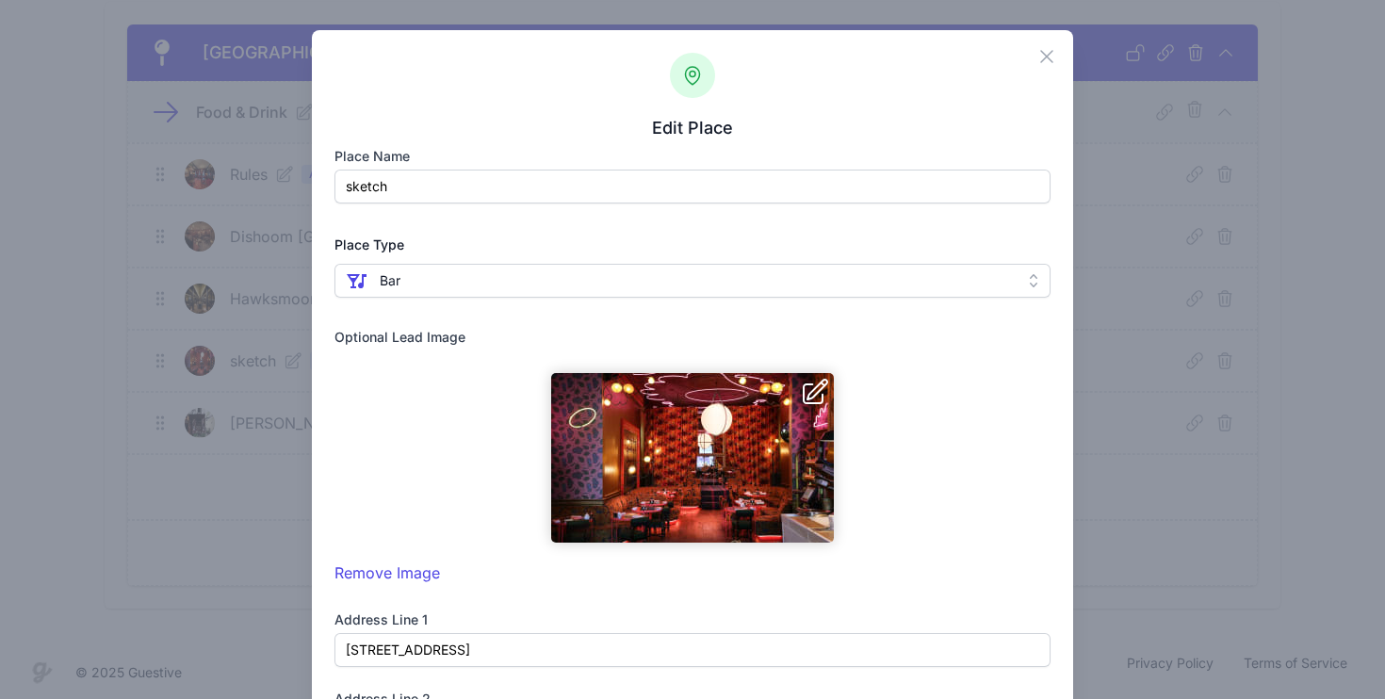
click at [427, 171] on input "sketch" at bounding box center [693, 187] width 717 height 34
click at [425, 181] on input "sketch" at bounding box center [693, 187] width 717 height 34
click at [574, 190] on input "sketch" at bounding box center [693, 187] width 717 height 34
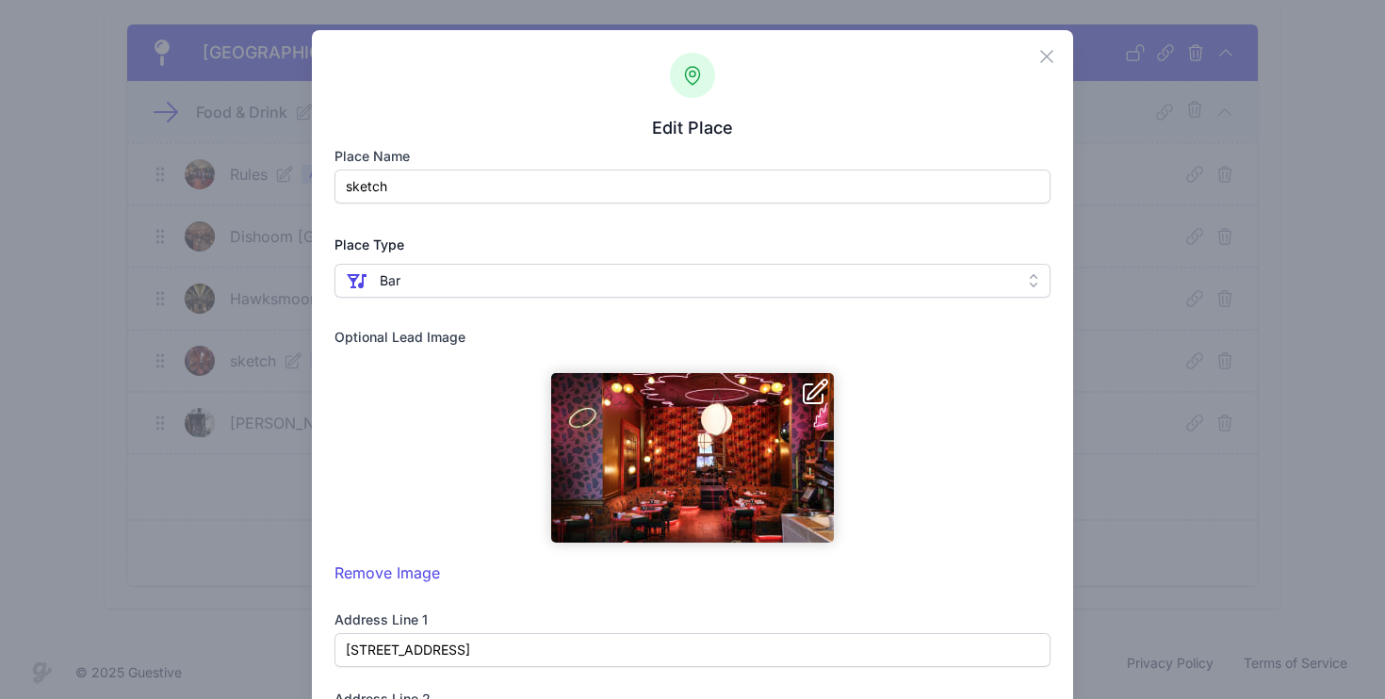
click at [574, 190] on input "sketch" at bounding box center [693, 187] width 717 height 34
click at [1051, 50] on icon "button" at bounding box center [1047, 56] width 23 height 23
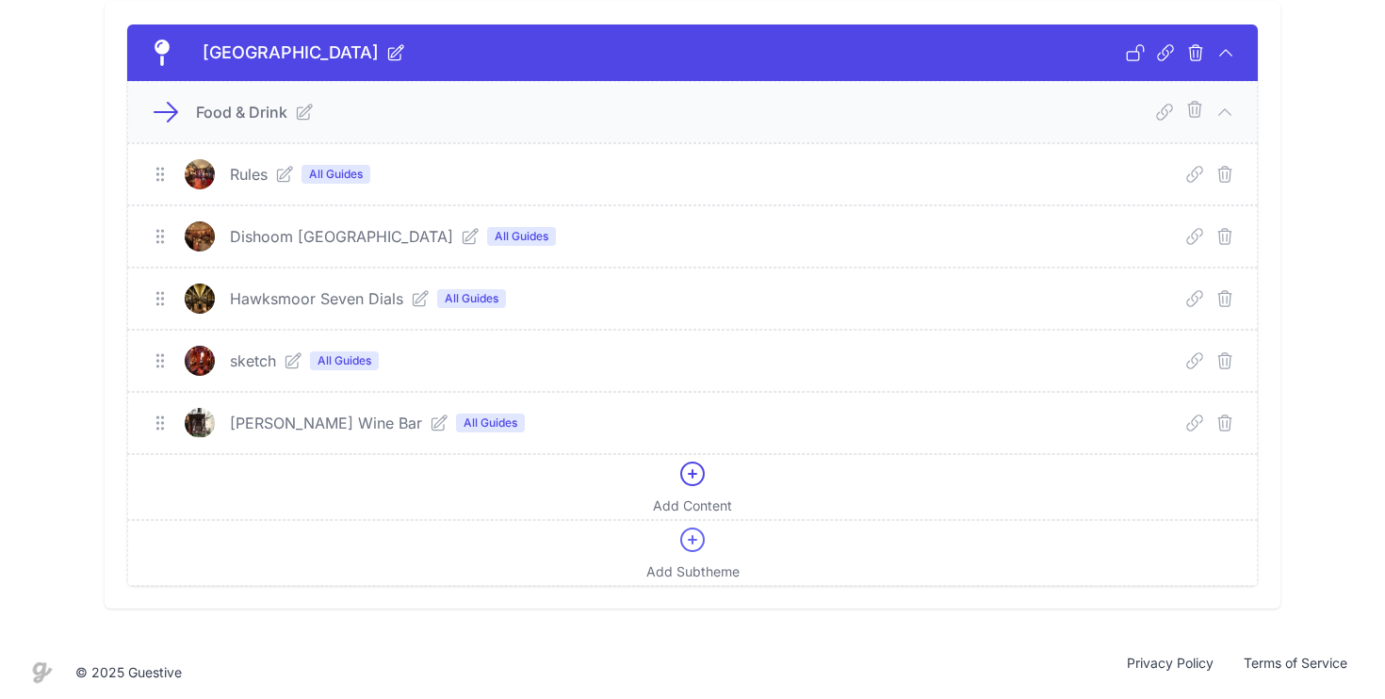
scroll to position [193, 0]
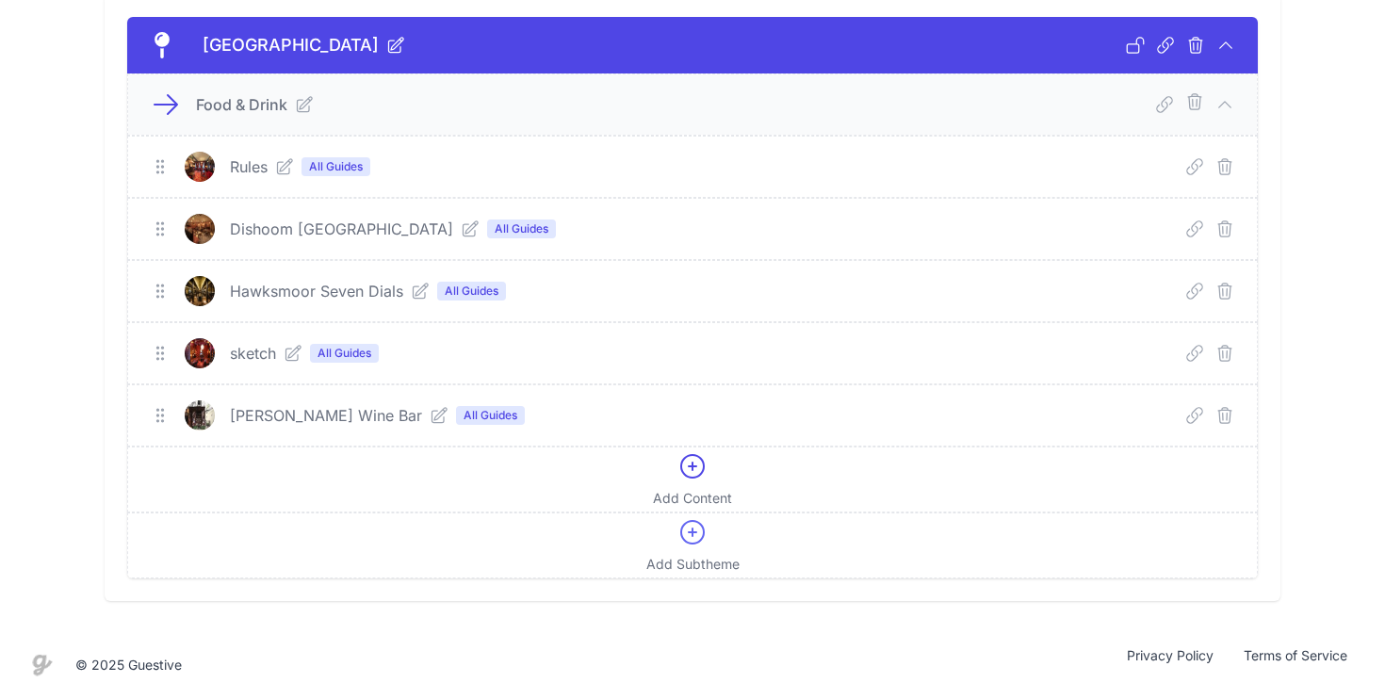
click at [430, 419] on icon at bounding box center [439, 415] width 19 height 19
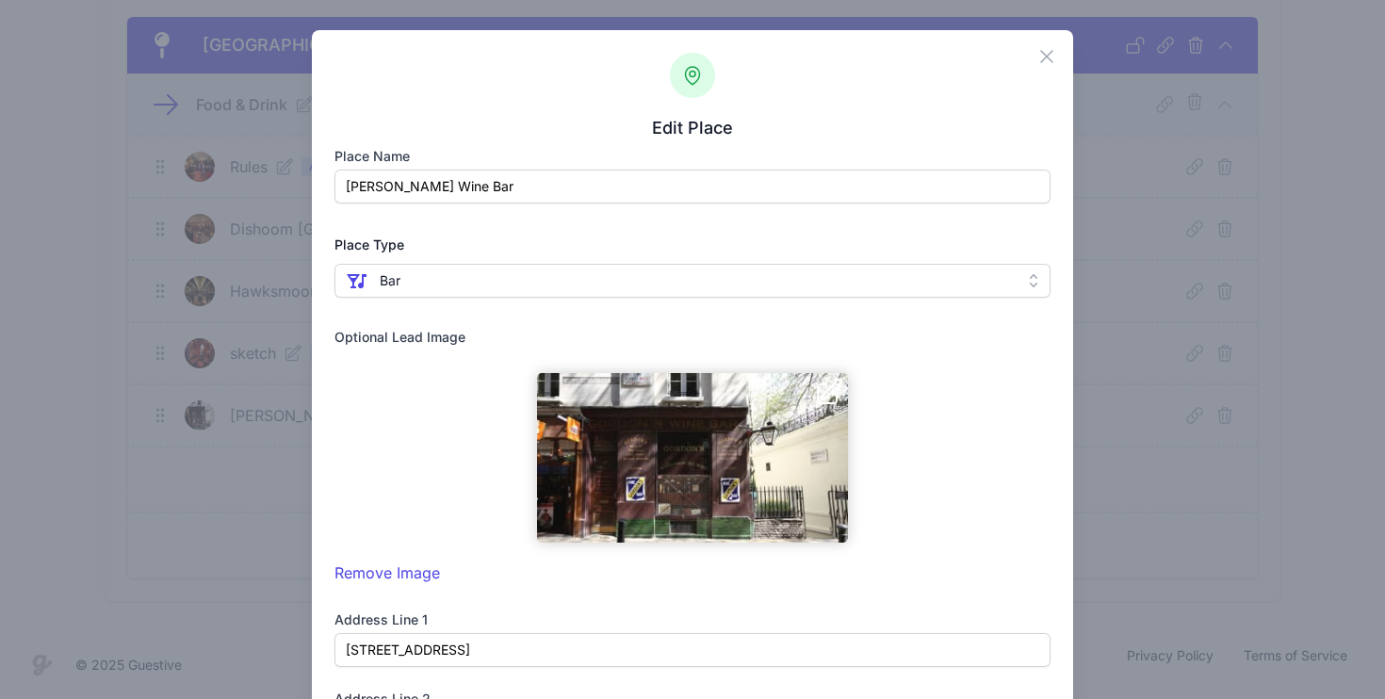
click at [509, 188] on input "Gordon's Wine Bar" at bounding box center [693, 187] width 717 height 34
click at [1049, 55] on icon "button" at bounding box center [1046, 56] width 11 height 11
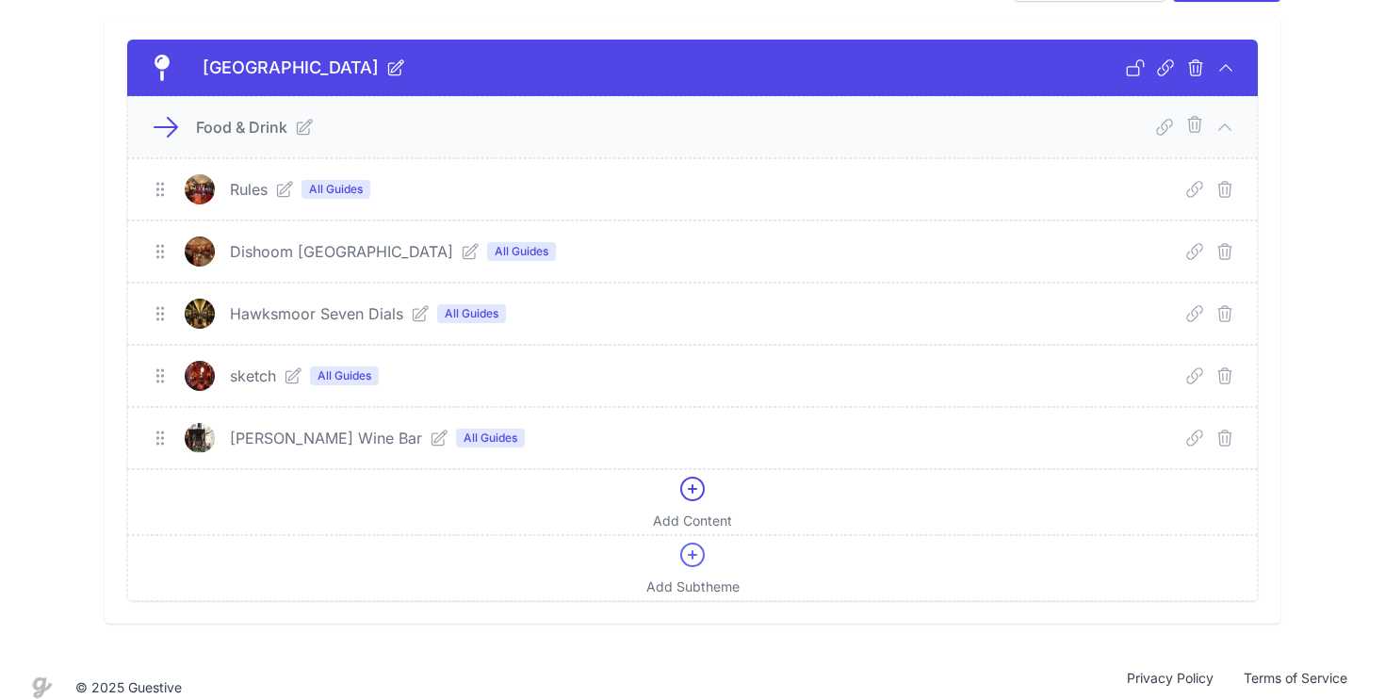
scroll to position [165, 0]
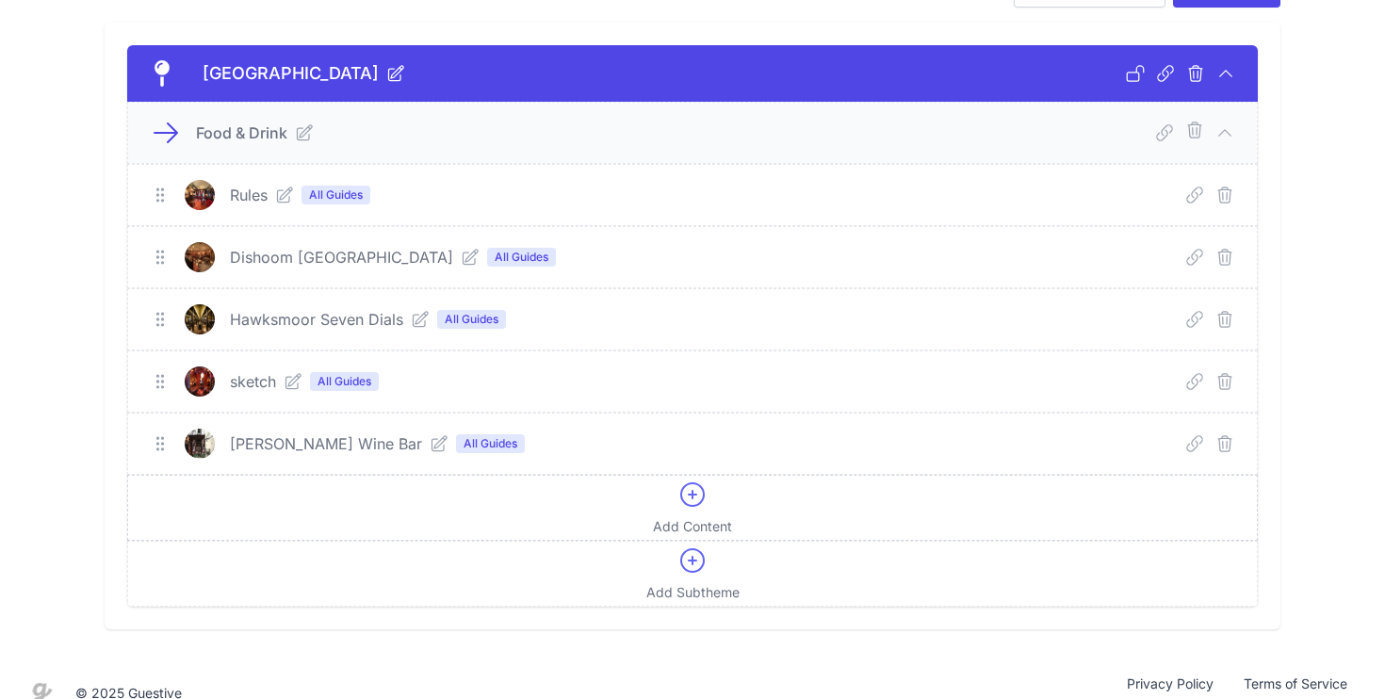
click at [696, 499] on icon at bounding box center [693, 495] width 30 height 30
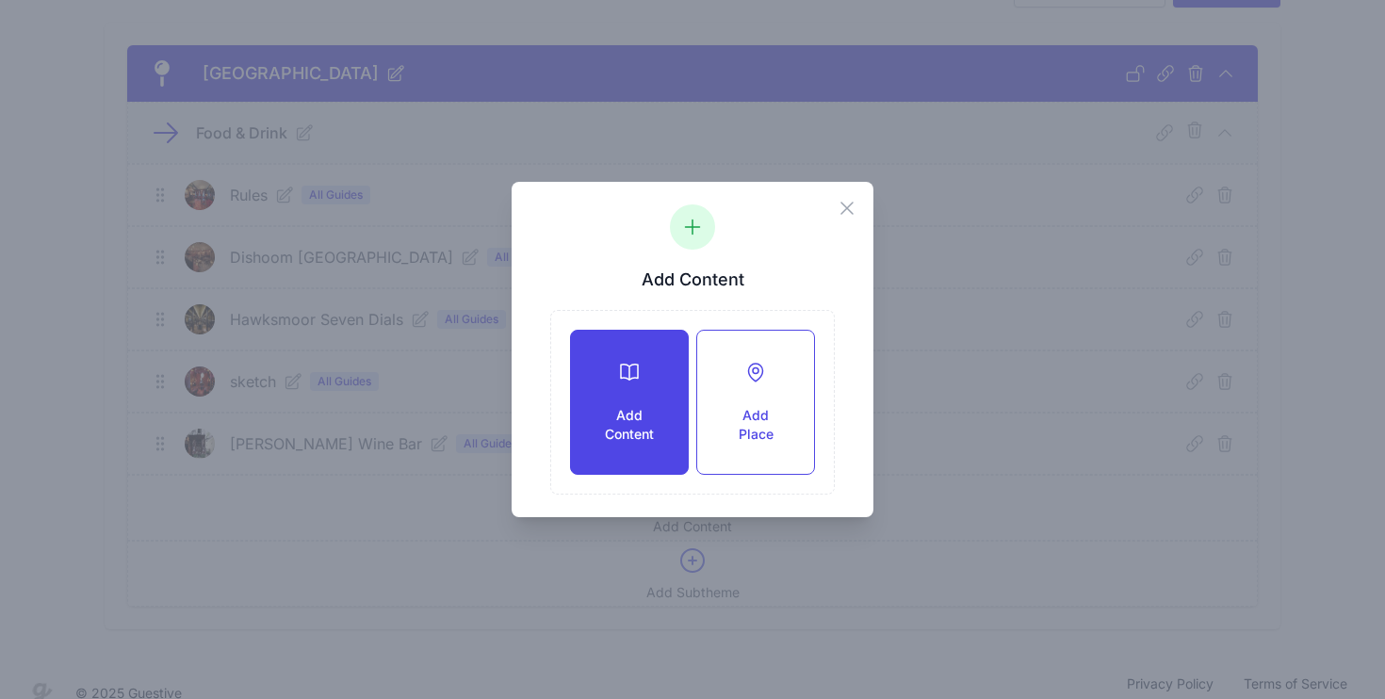
click at [645, 385] on div "Add Content" at bounding box center [629, 402] width 117 height 143
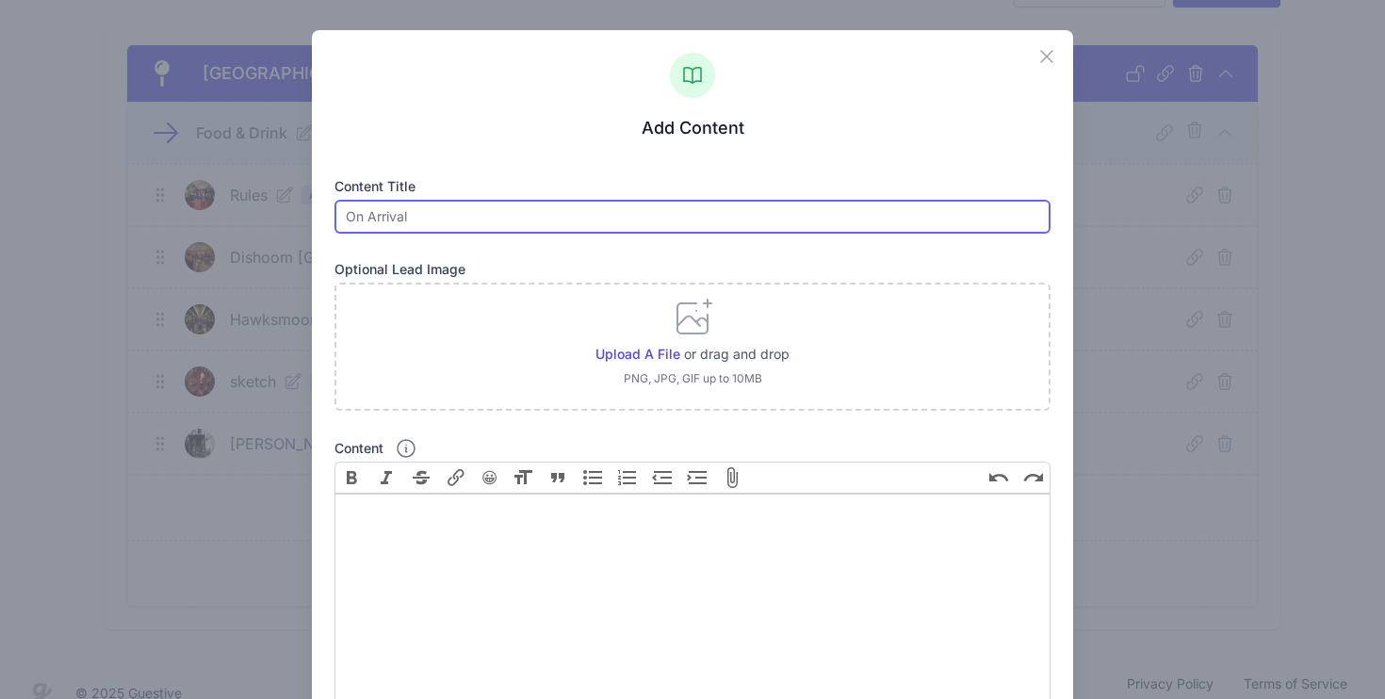
click at [530, 209] on input "text" at bounding box center [693, 217] width 717 height 34
type input "q"
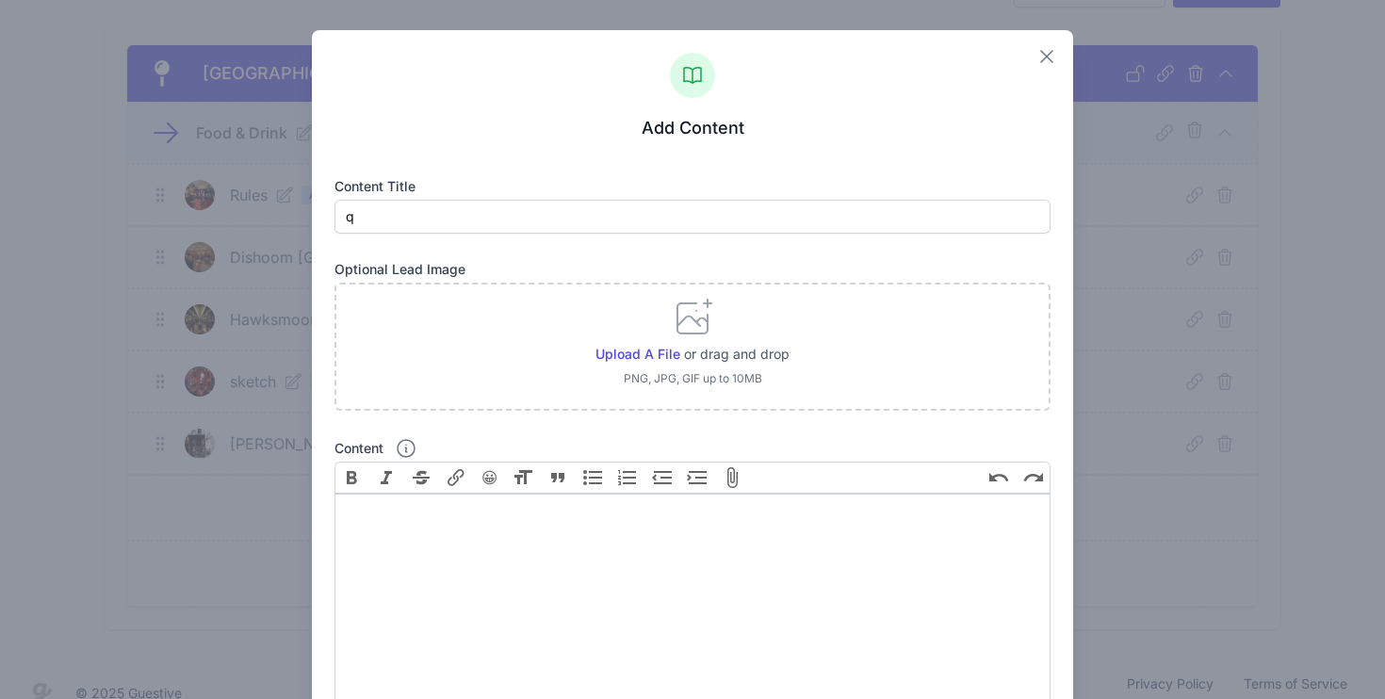
click at [1047, 60] on icon "button" at bounding box center [1047, 56] width 23 height 23
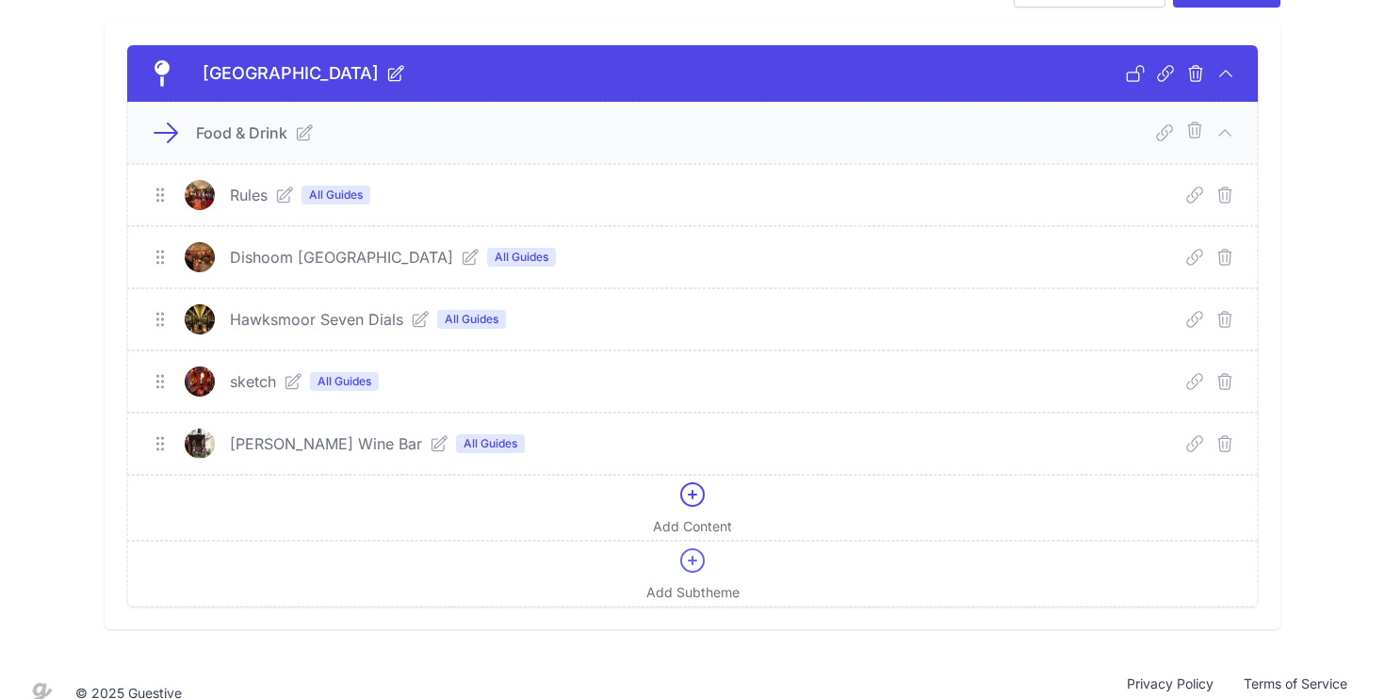
click at [291, 385] on icon at bounding box center [293, 381] width 19 height 19
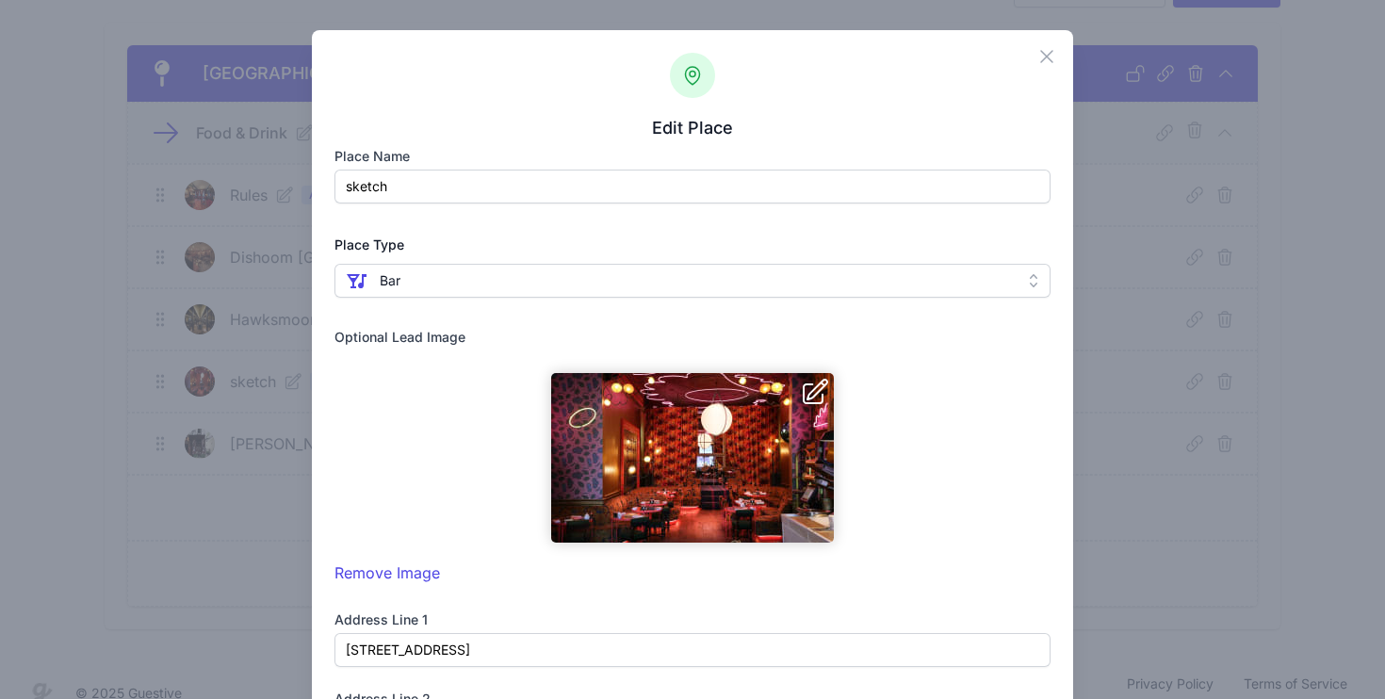
click at [446, 198] on input "sketch" at bounding box center [693, 187] width 717 height 34
click at [445, 198] on input "sketch" at bounding box center [693, 187] width 717 height 34
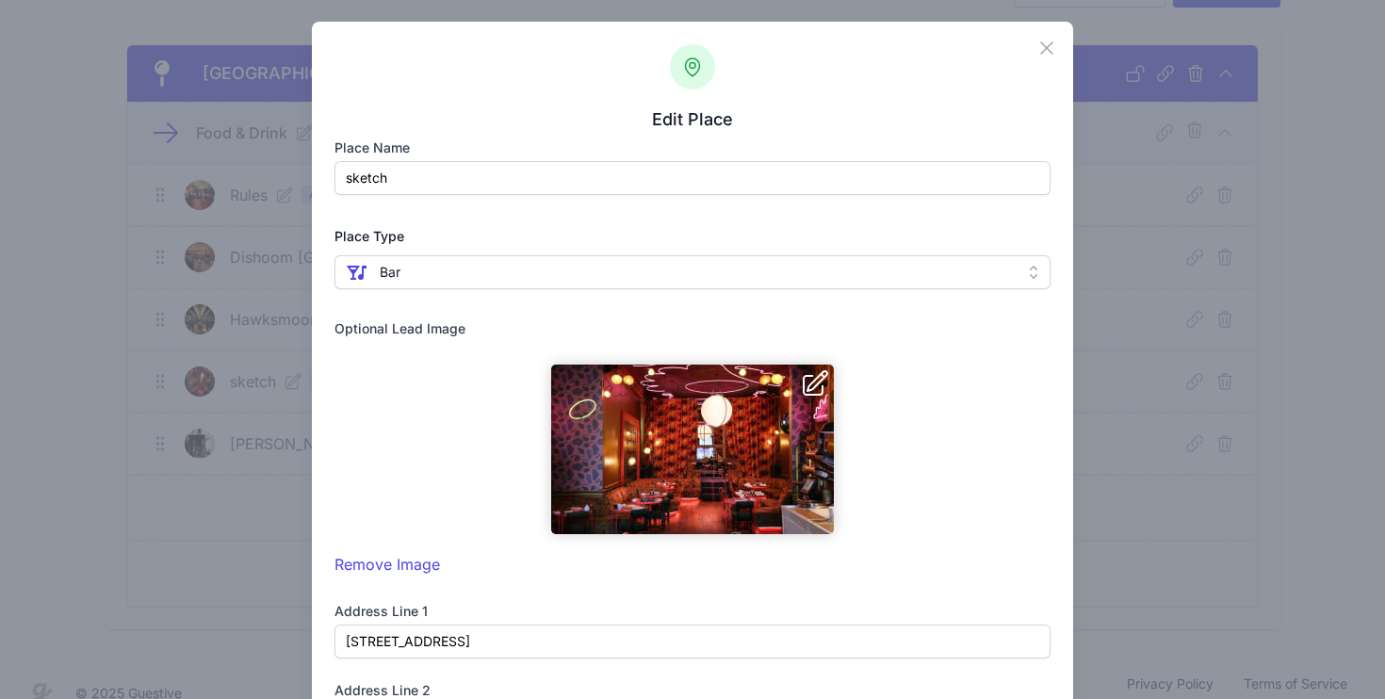
click at [426, 193] on input "sketch" at bounding box center [693, 178] width 717 height 34
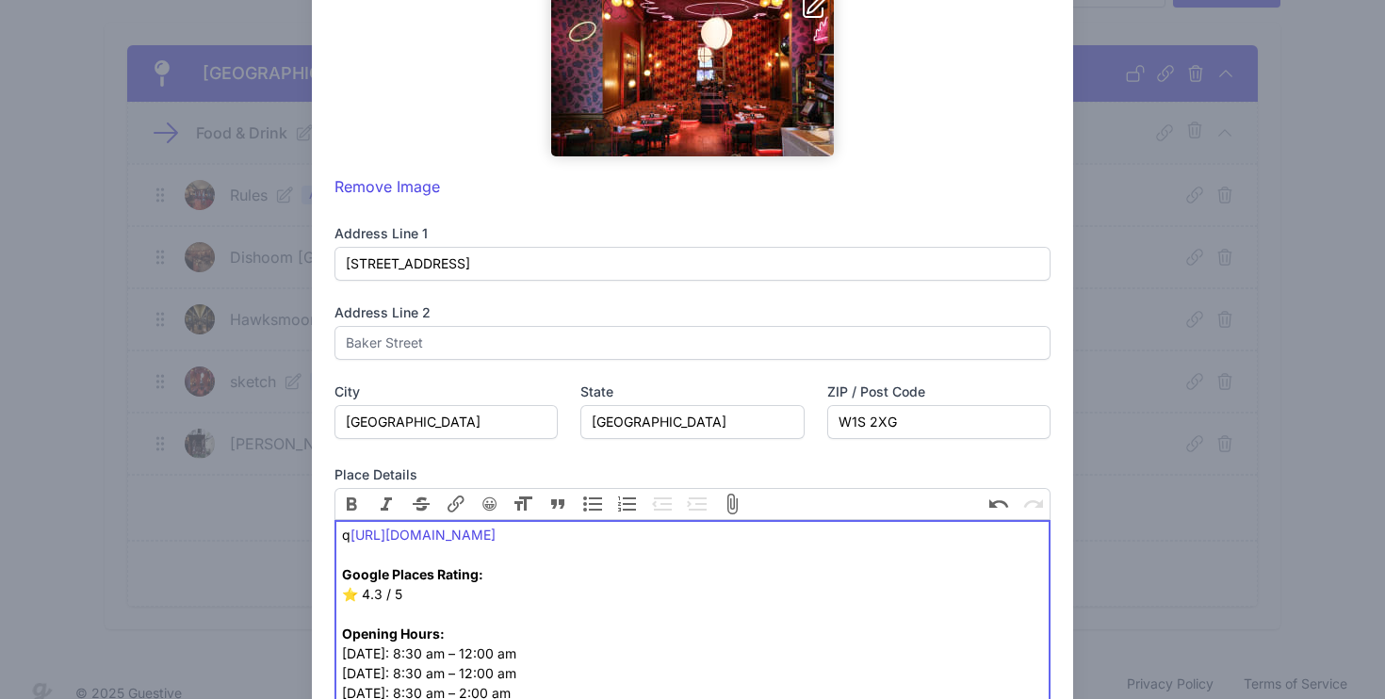
scroll to position [388, 0]
type trix-editor "<div><a href="https://sketch.london/">https://sketch.london/</a><br> <br> <stro…"
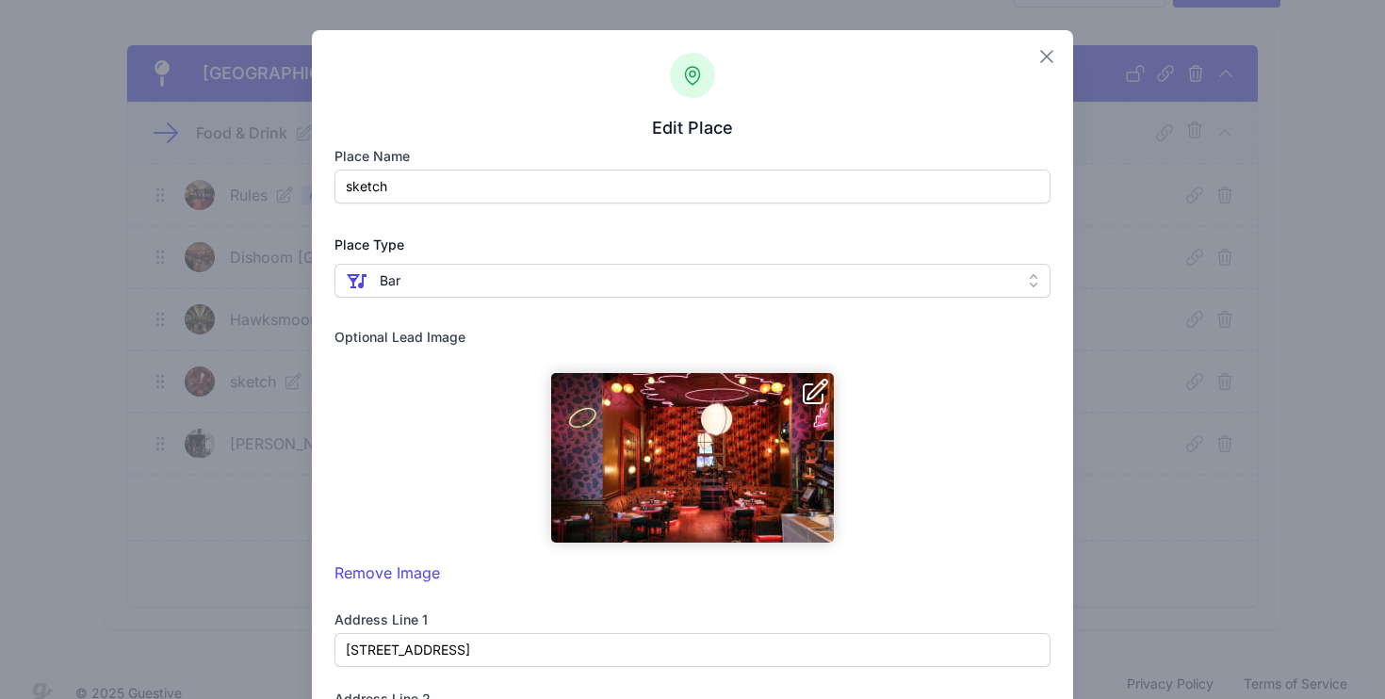
click at [1046, 64] on icon "button" at bounding box center [1047, 56] width 23 height 23
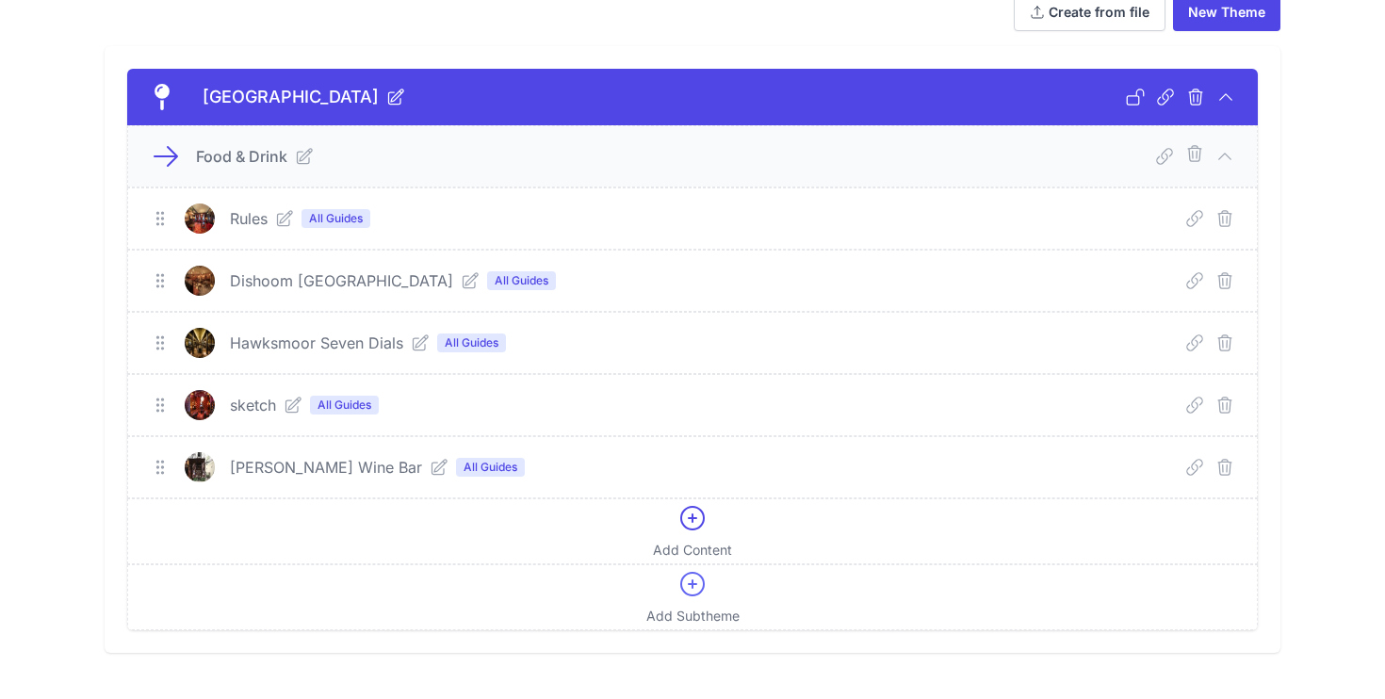
scroll to position [140, 0]
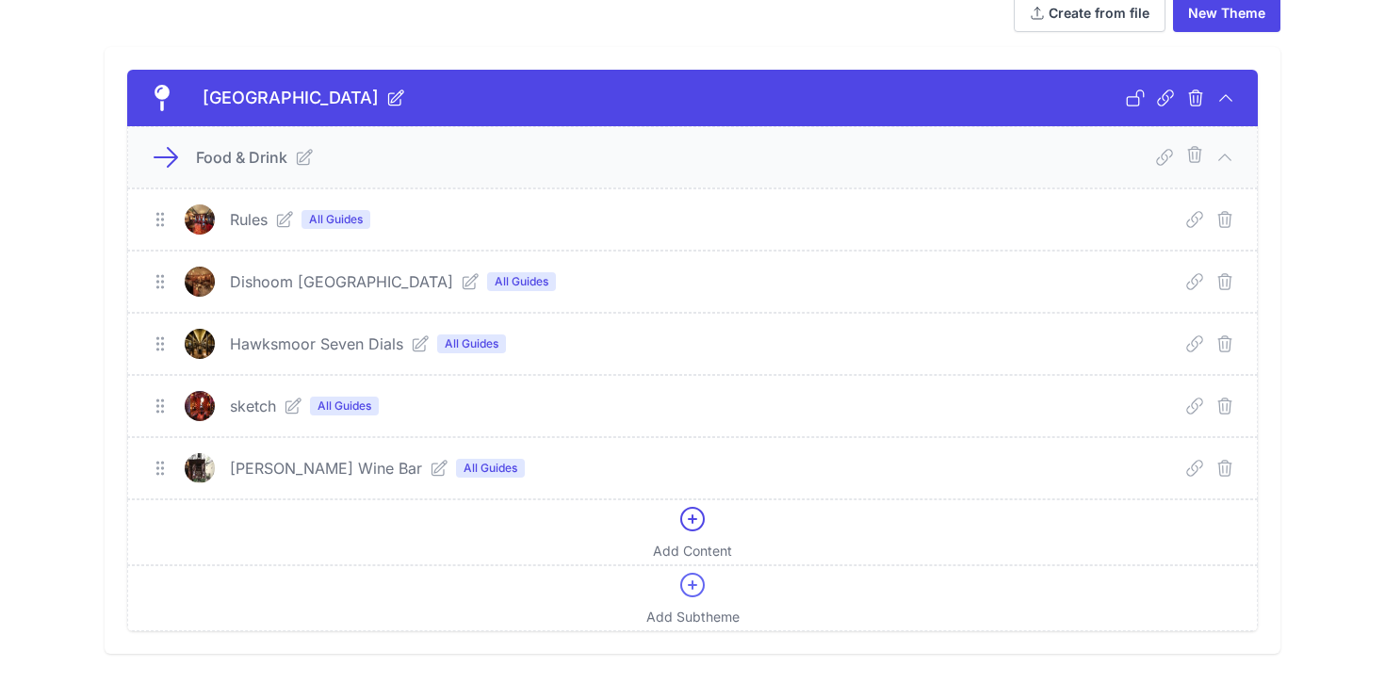
click at [1226, 156] on icon at bounding box center [1225, 157] width 19 height 19
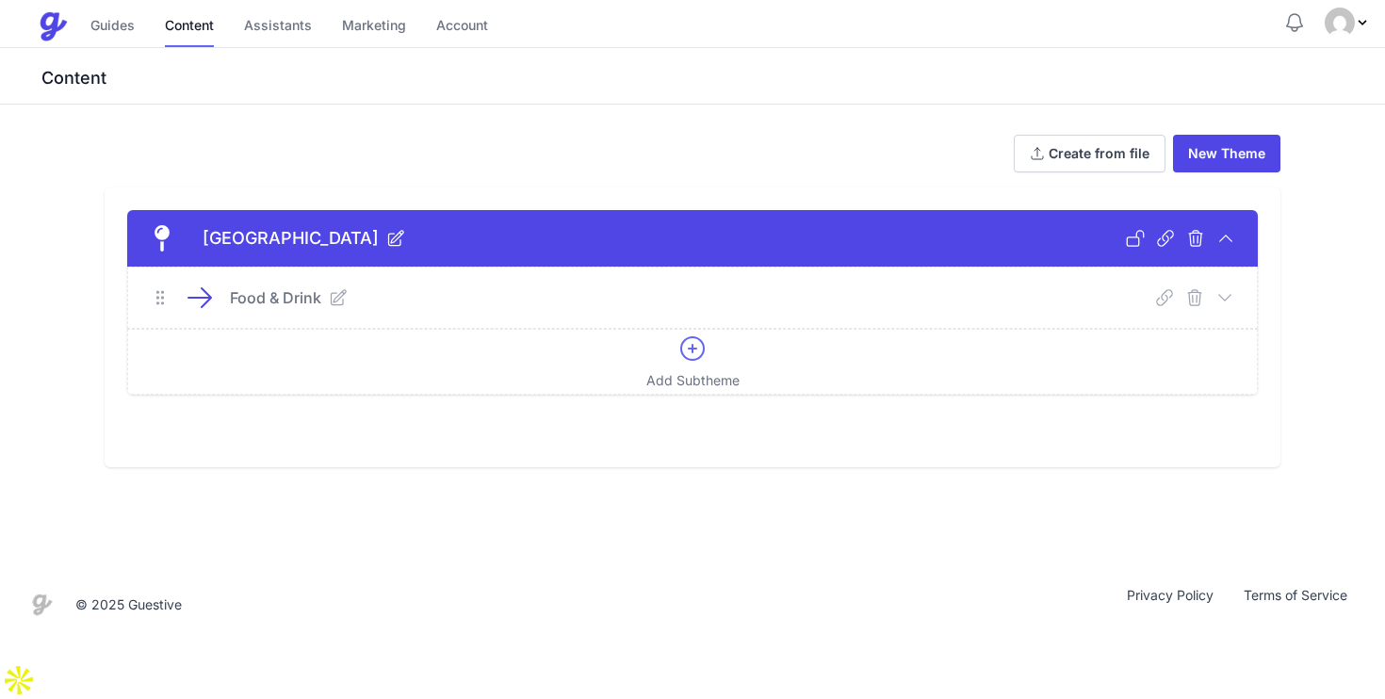
scroll to position [0, 0]
click at [689, 352] on icon at bounding box center [693, 349] width 30 height 30
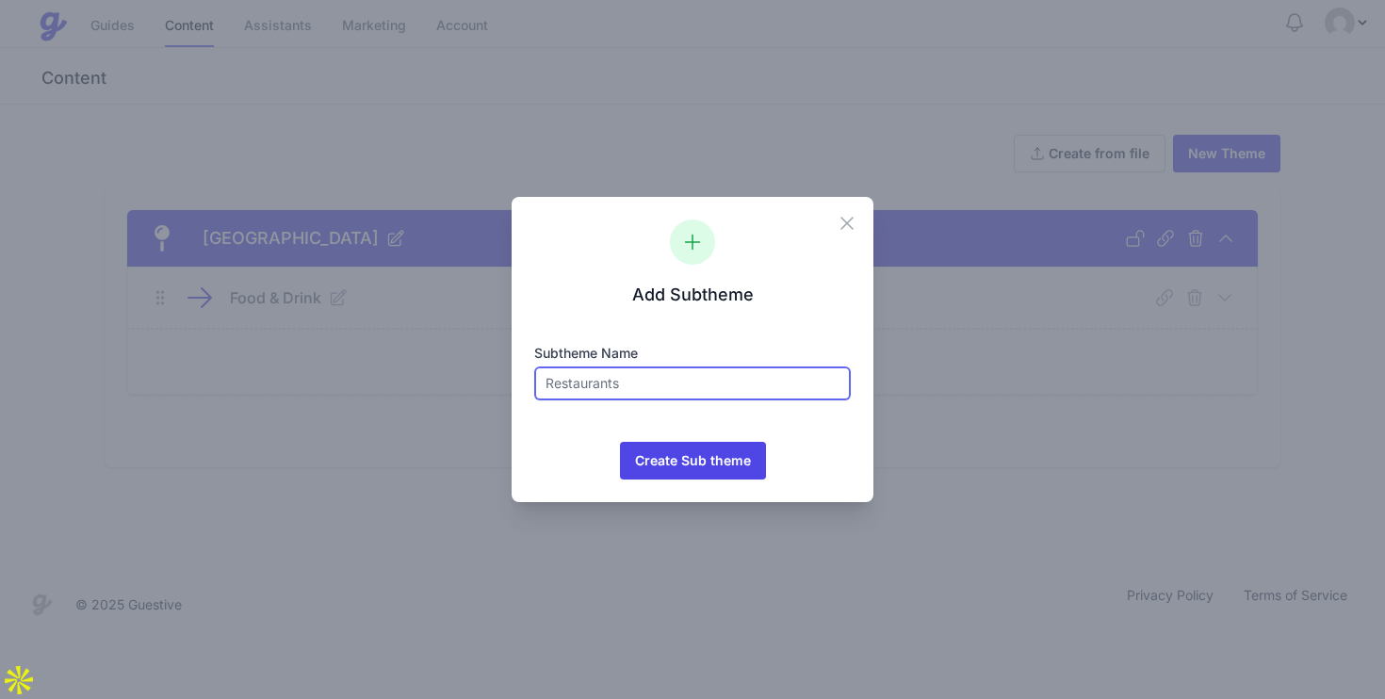
click at [639, 392] on input "text" at bounding box center [692, 384] width 317 height 34
type input "Attractions"
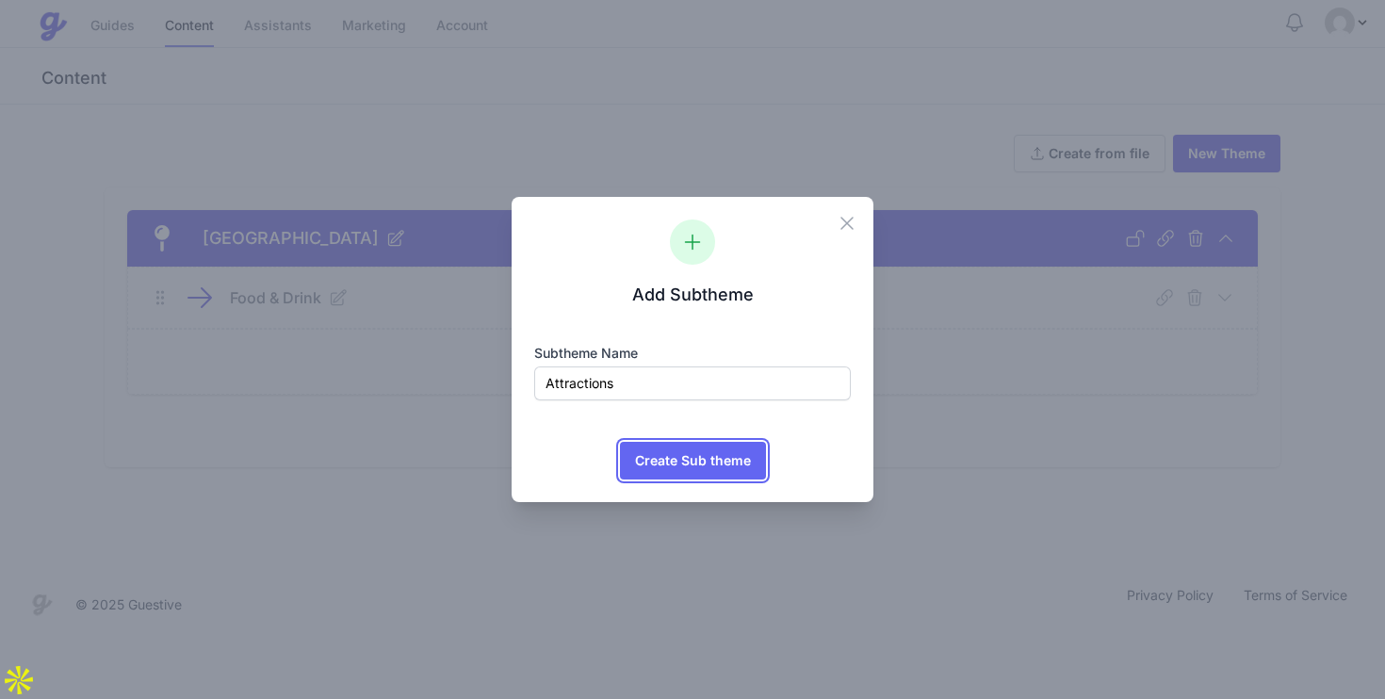
click at [712, 466] on span "Create Sub theme" at bounding box center [693, 461] width 116 height 38
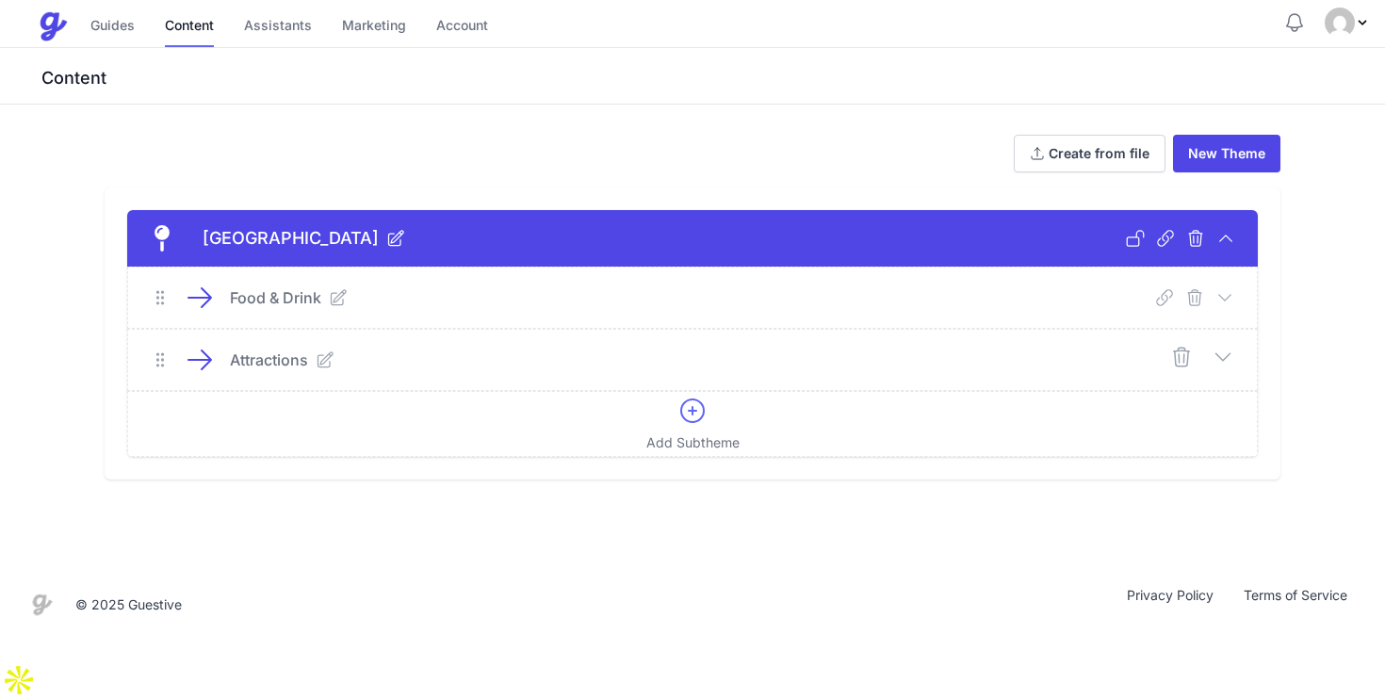
click at [1237, 358] on div "Attractions" at bounding box center [692, 360] width 1129 height 60
click at [690, 417] on icon at bounding box center [693, 411] width 30 height 30
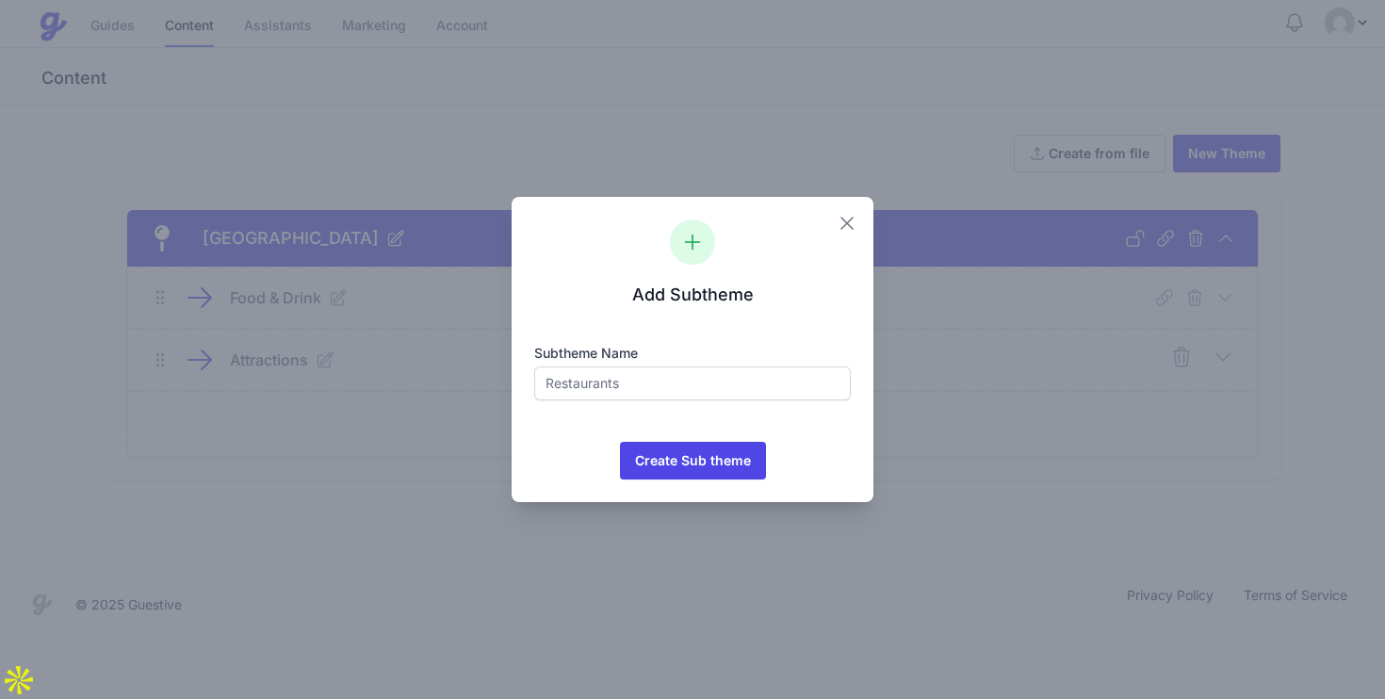
click at [844, 229] on icon "button" at bounding box center [847, 223] width 23 height 23
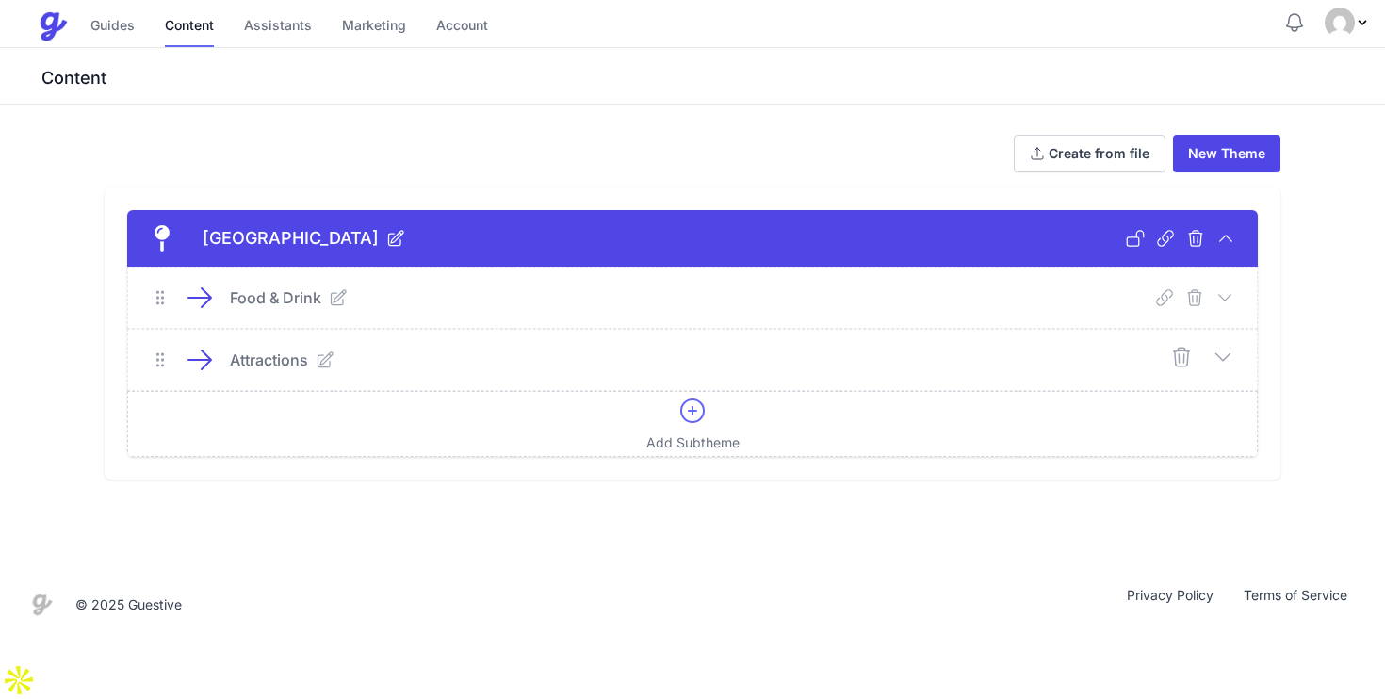
click at [694, 426] on div "Add Subtheme" at bounding box center [693, 424] width 93 height 57
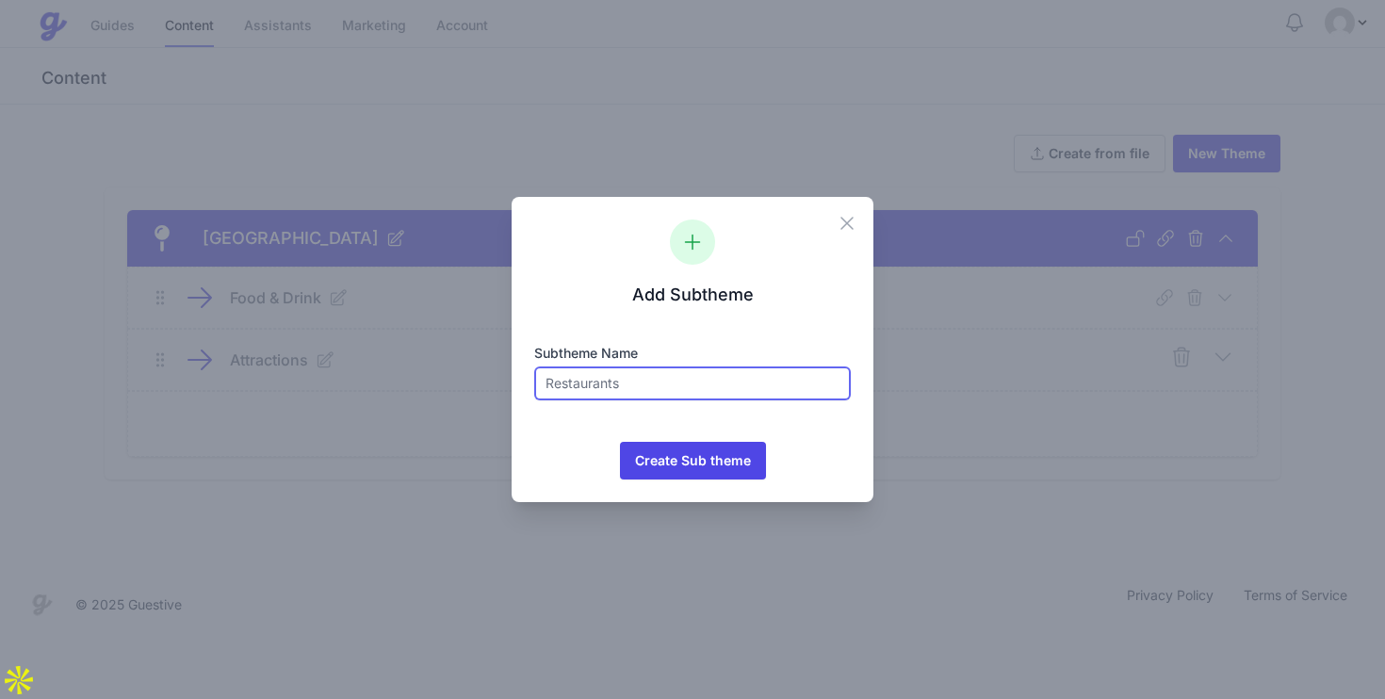
click at [577, 377] on input "text" at bounding box center [692, 384] width 317 height 34
type input "Museums"
click at [620, 442] on button "Create Sub theme Icons/spinner Processing..." at bounding box center [693, 461] width 146 height 38
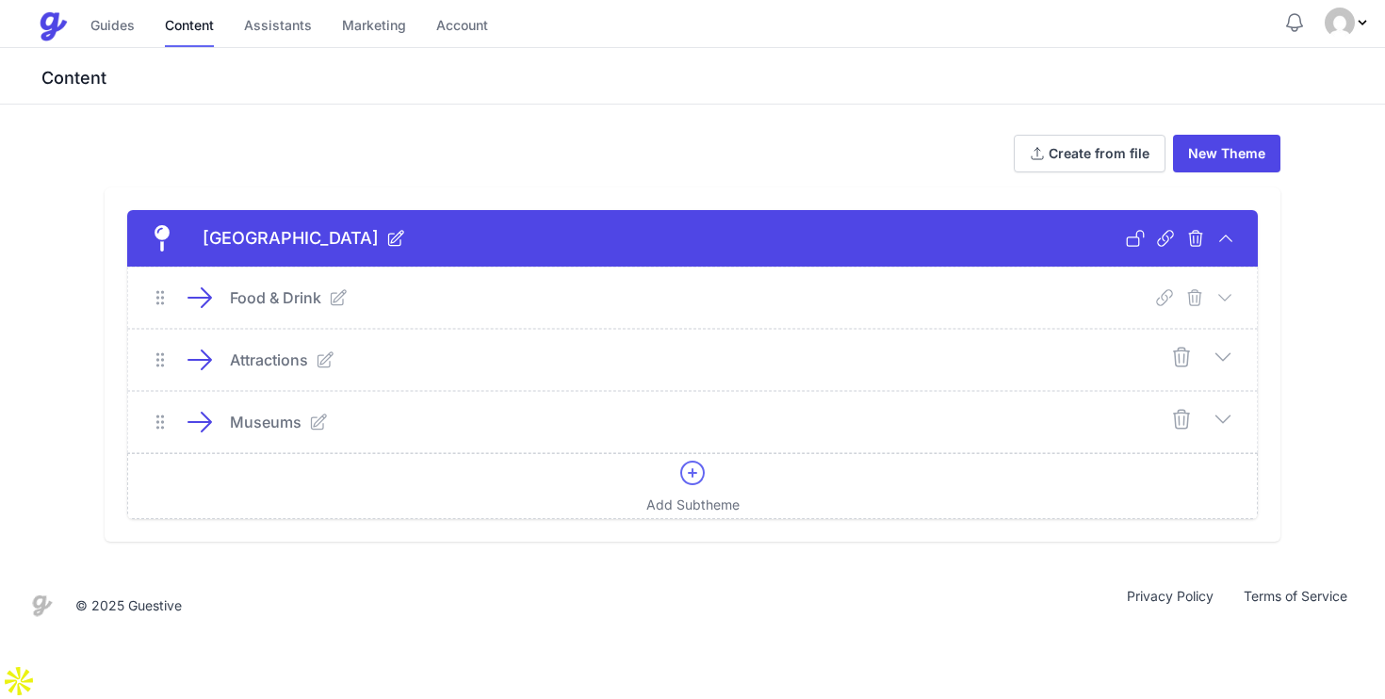
click at [685, 485] on icon at bounding box center [693, 473] width 30 height 30
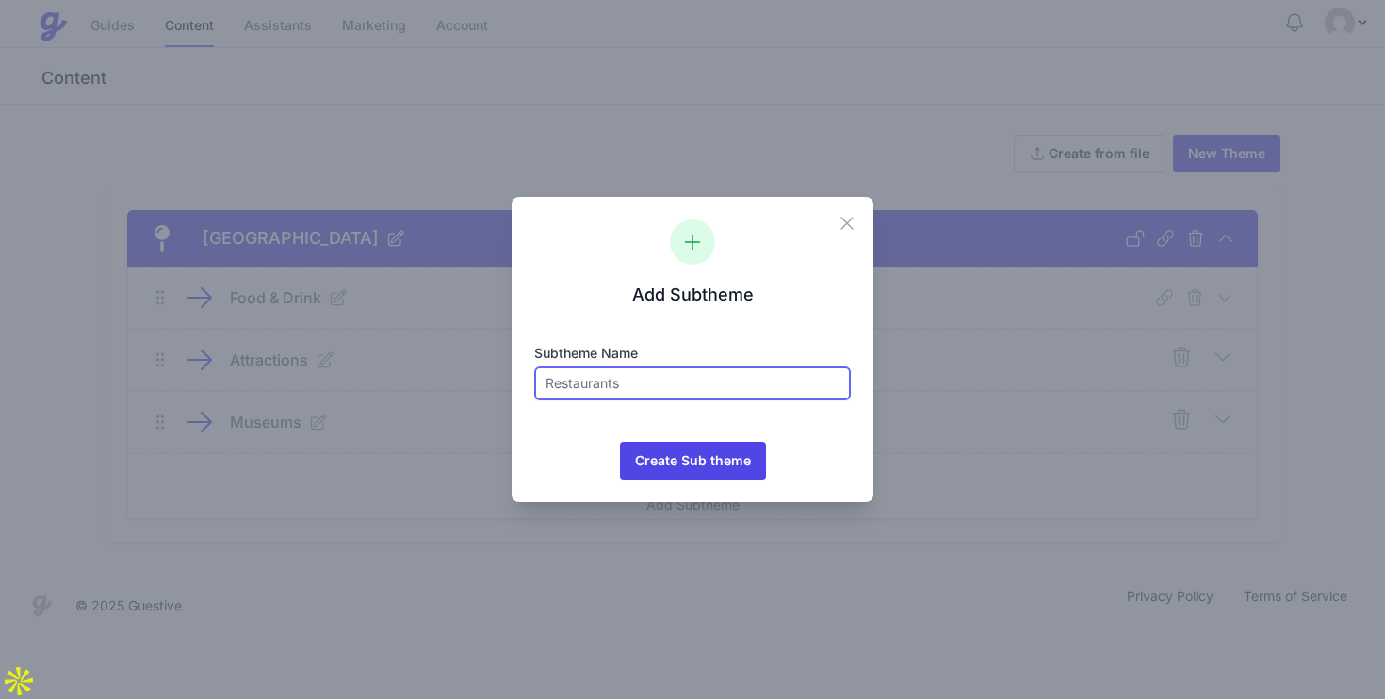
click at [663, 397] on input "text" at bounding box center [692, 384] width 317 height 34
type input "Shopping"
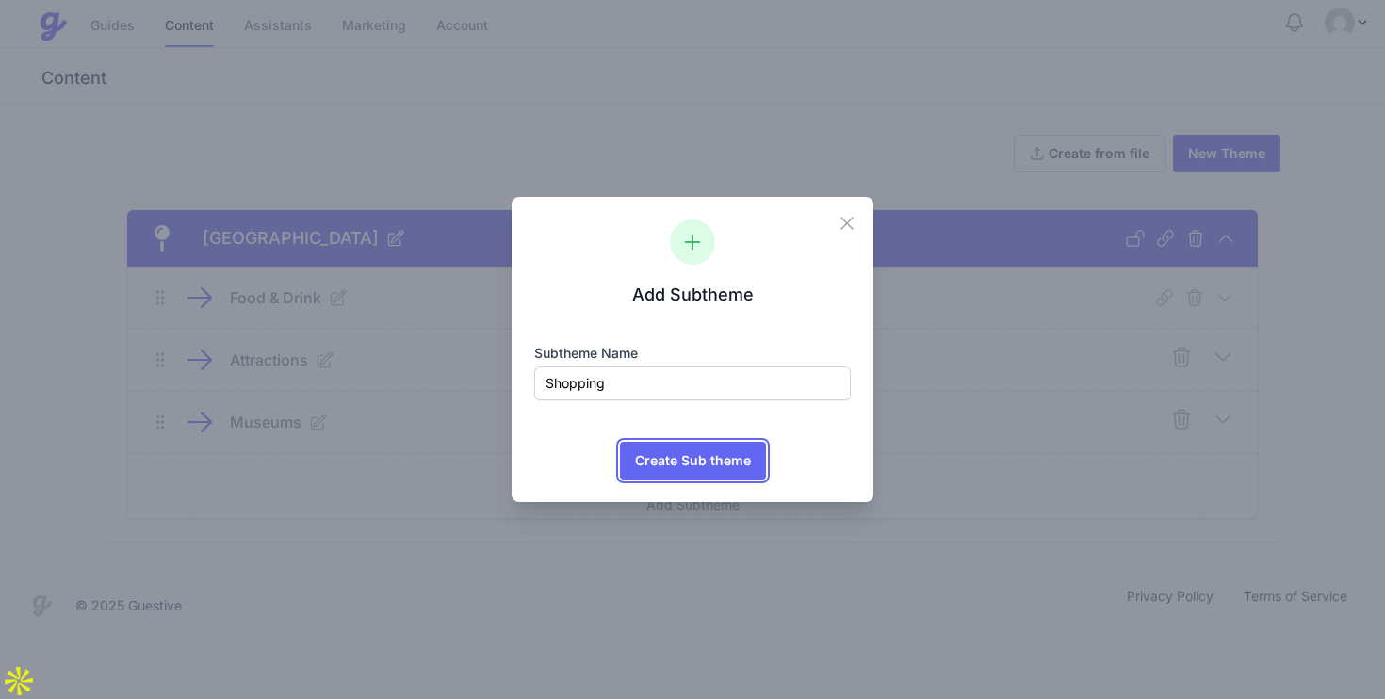
click at [720, 468] on span "Create Sub theme" at bounding box center [693, 461] width 116 height 38
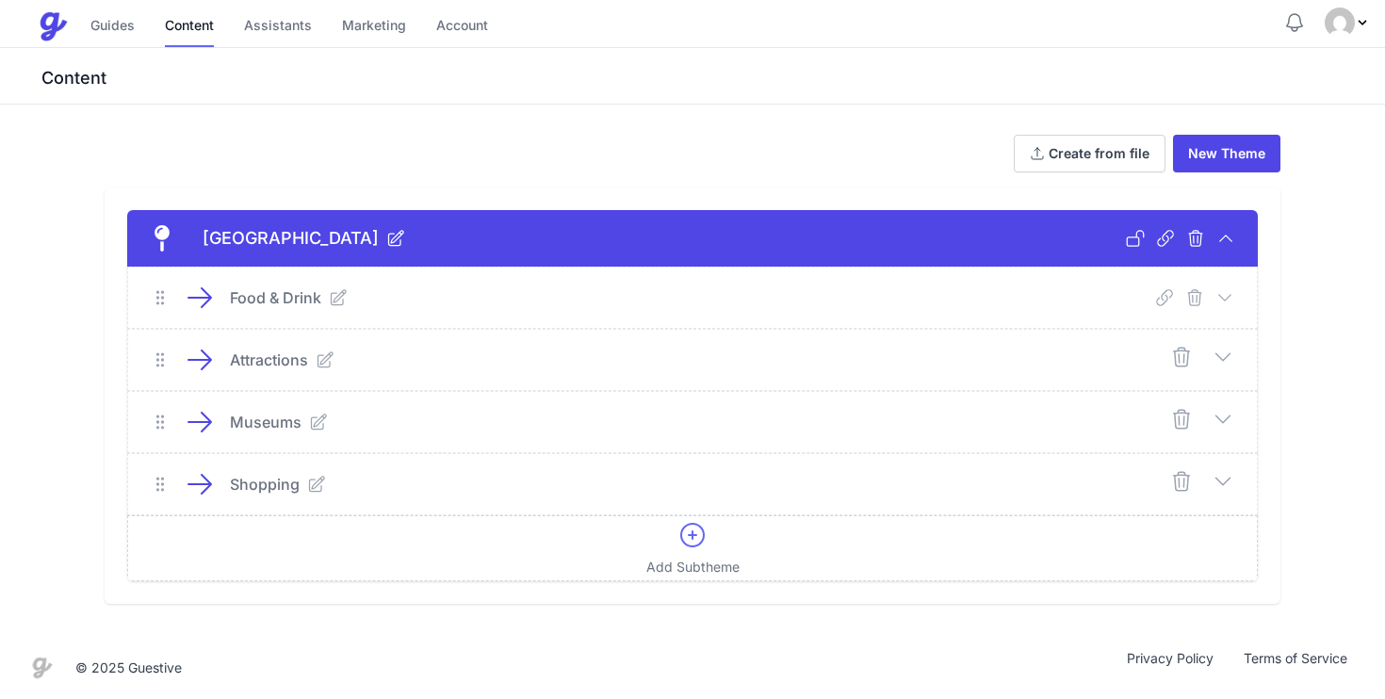
click at [699, 532] on icon at bounding box center [693, 535] width 30 height 30
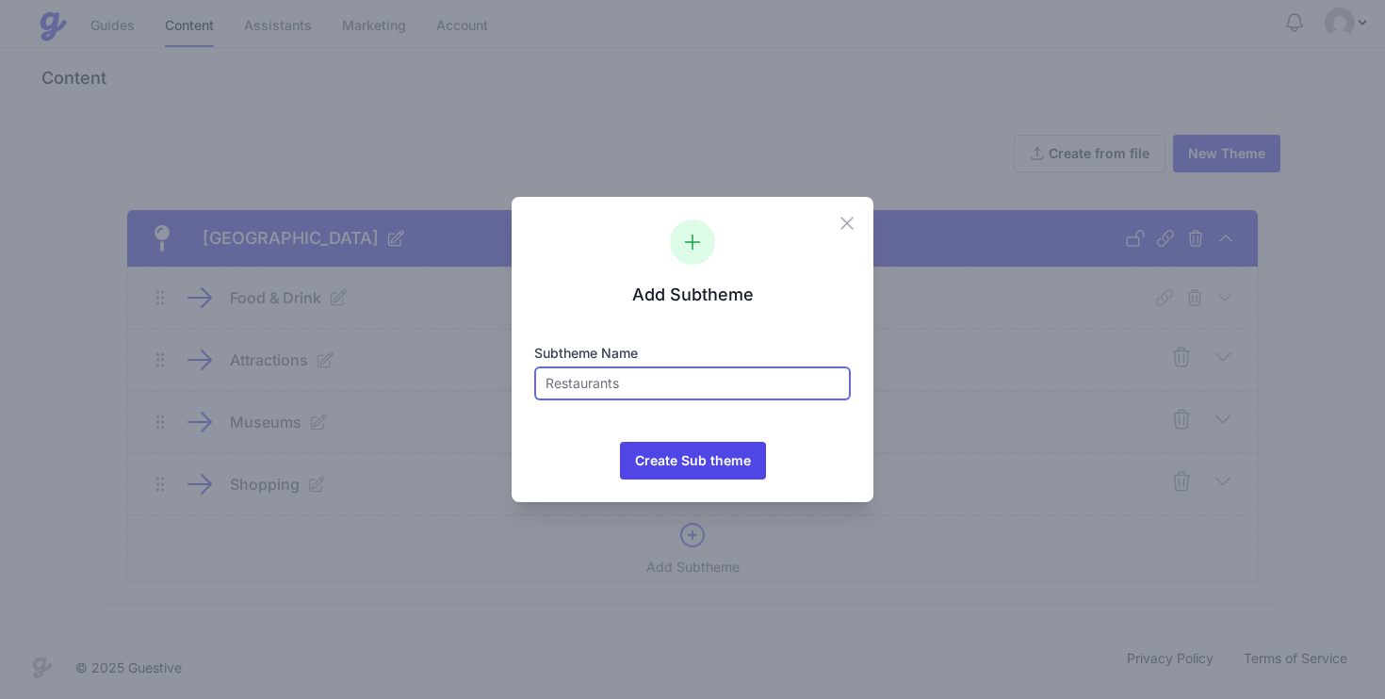
click at [663, 385] on input "text" at bounding box center [692, 384] width 317 height 34
type input "Family Friendly"
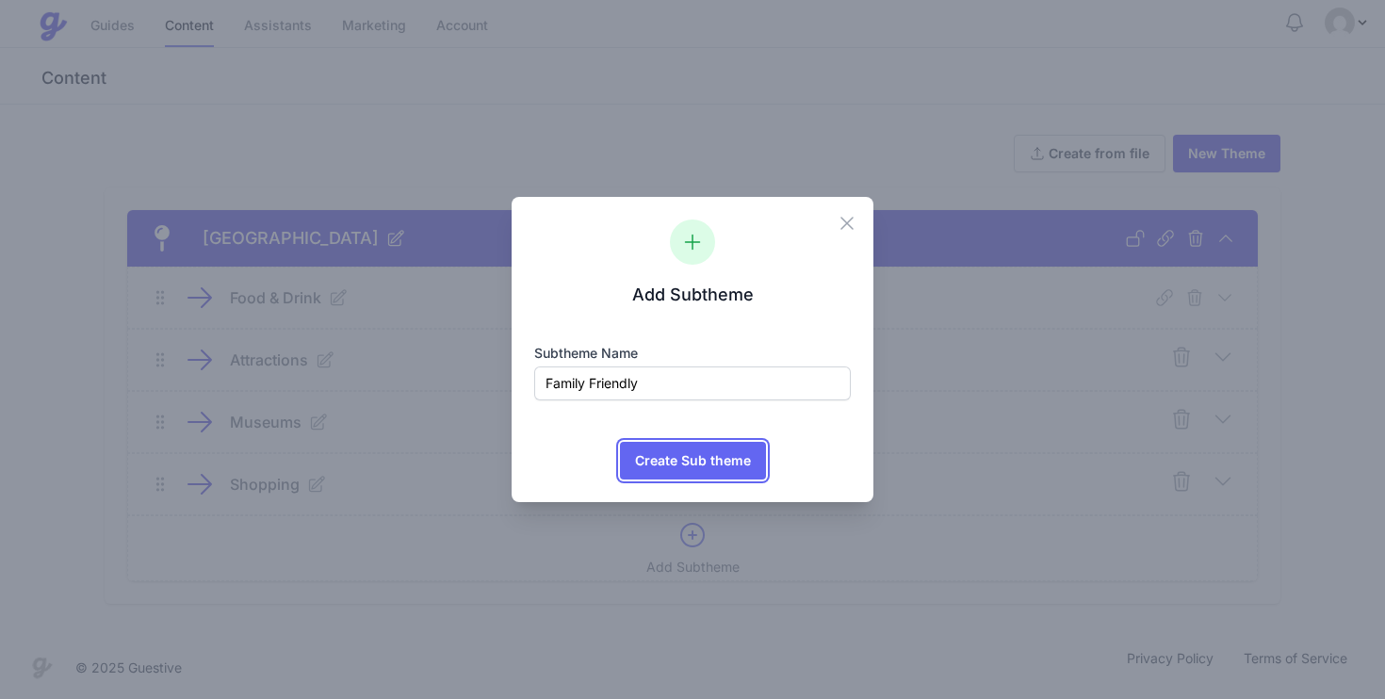
click at [711, 445] on span "Create Sub theme" at bounding box center [693, 461] width 116 height 38
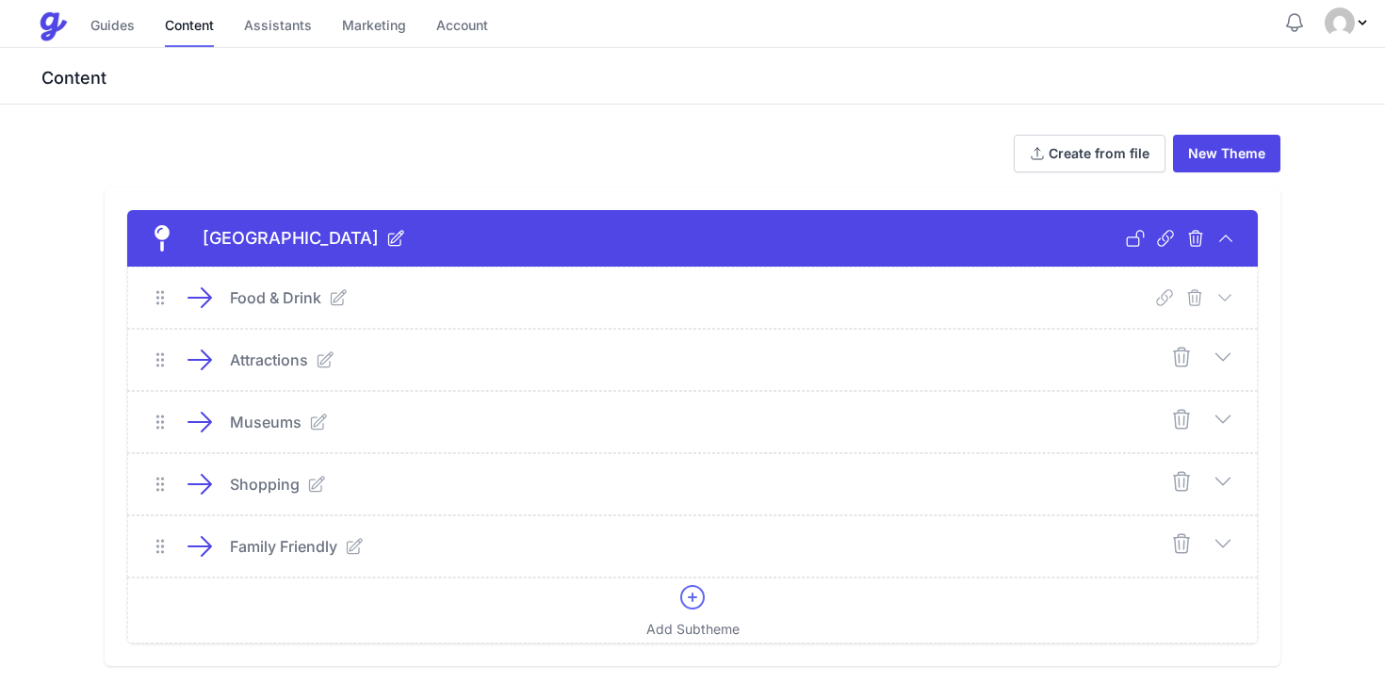
scroll to position [14, 0]
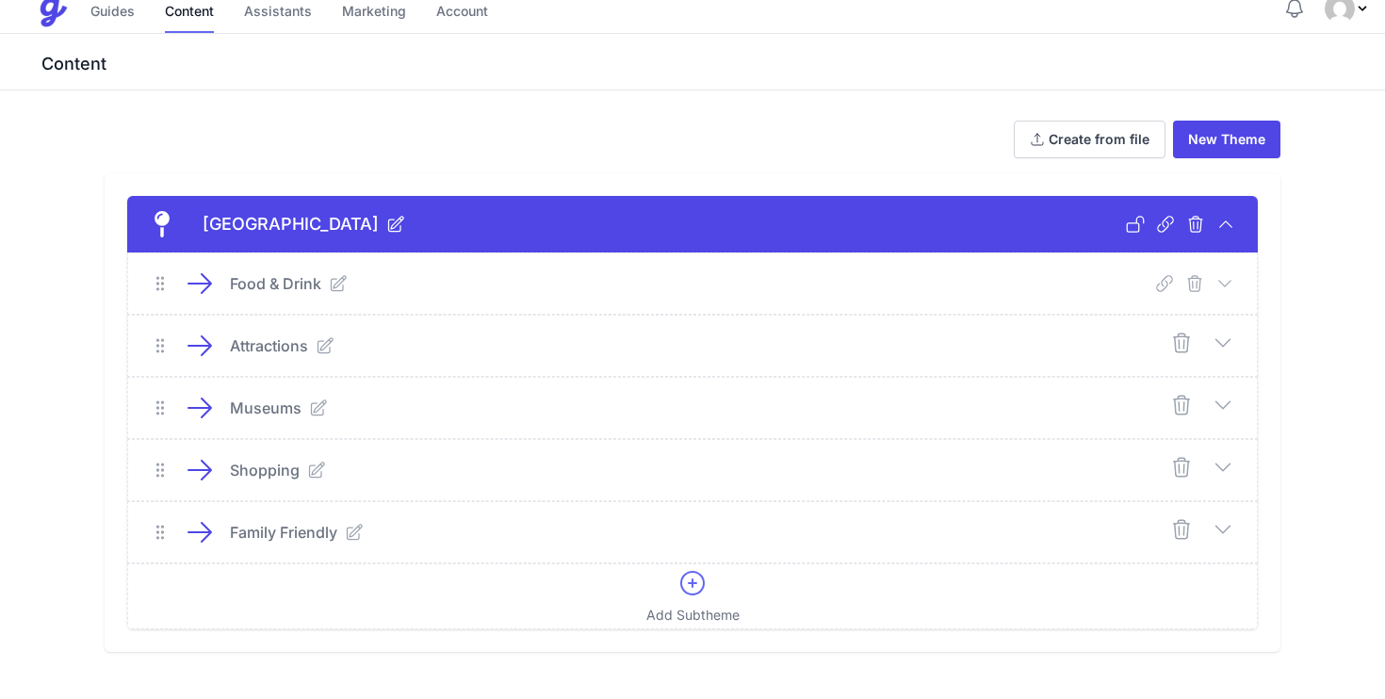
click at [1223, 340] on icon at bounding box center [1223, 343] width 23 height 23
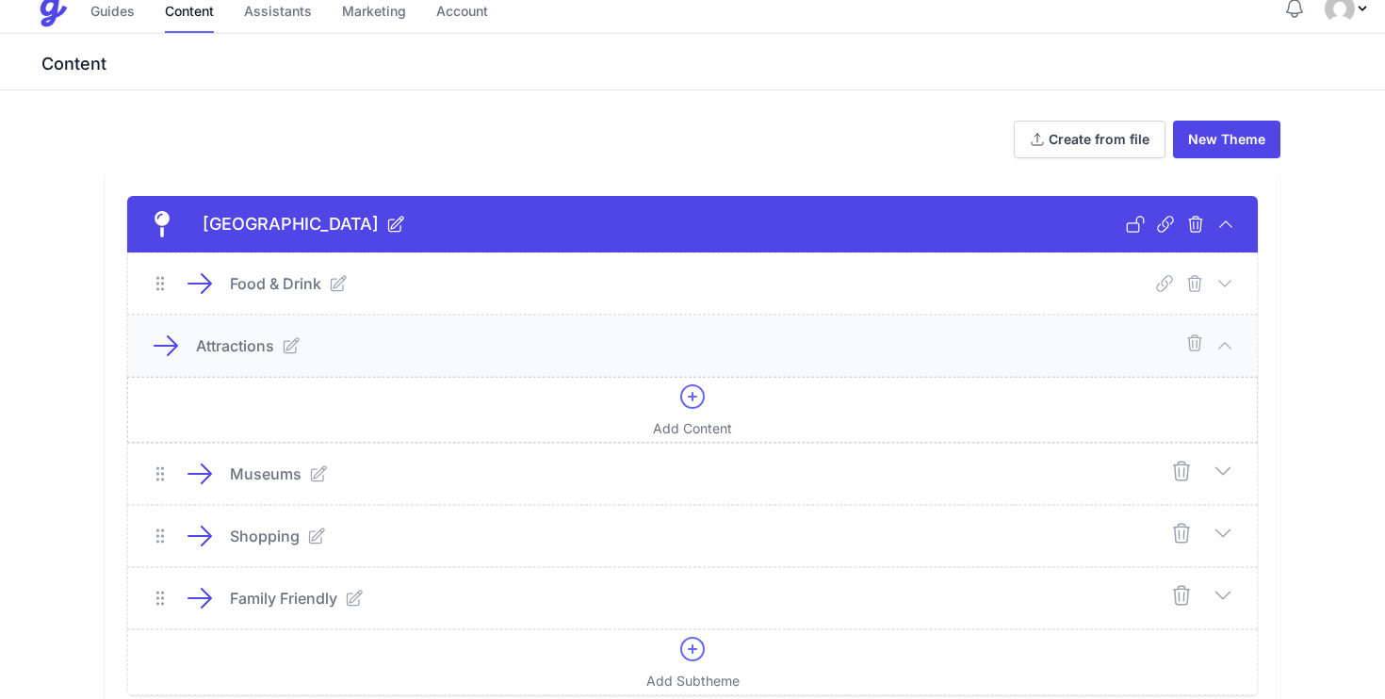
click at [723, 410] on div "Add Content" at bounding box center [692, 410] width 79 height 57
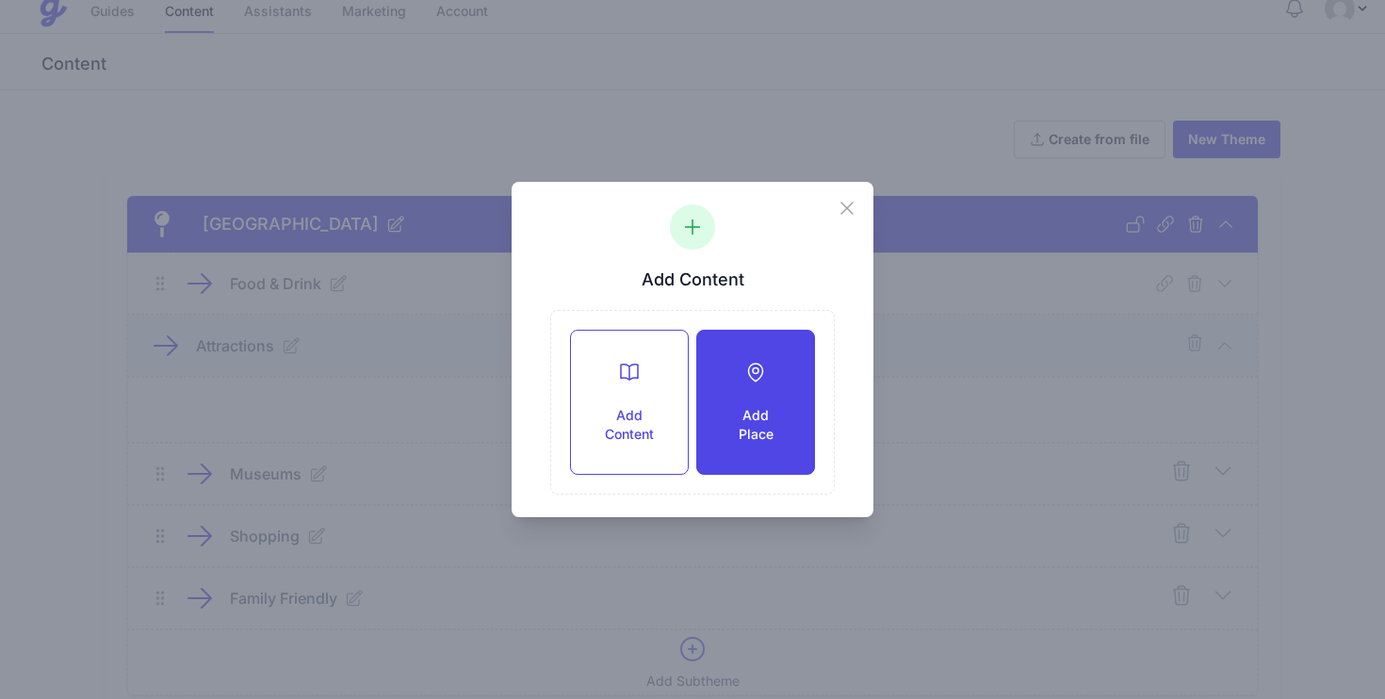
click at [766, 406] on h3 "Add Place" at bounding box center [756, 425] width 57 height 38
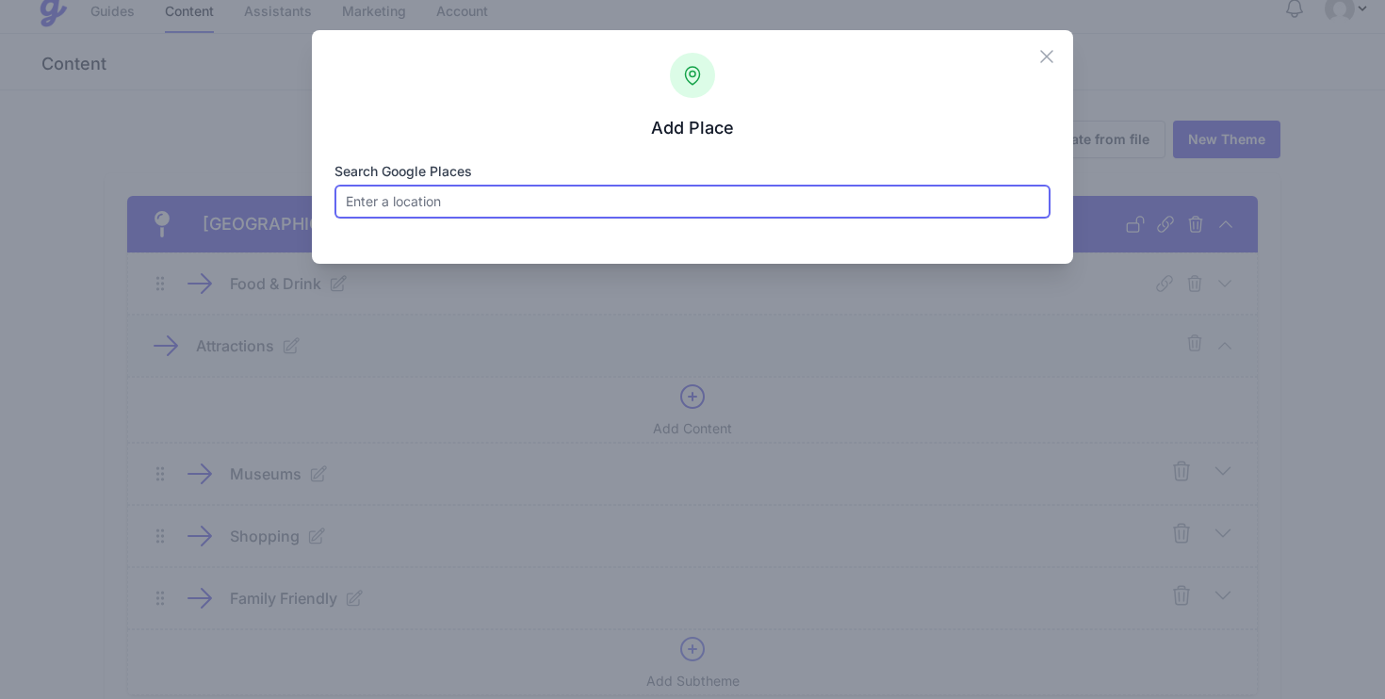
click at [511, 209] on input "Search Google Places" at bounding box center [693, 202] width 717 height 34
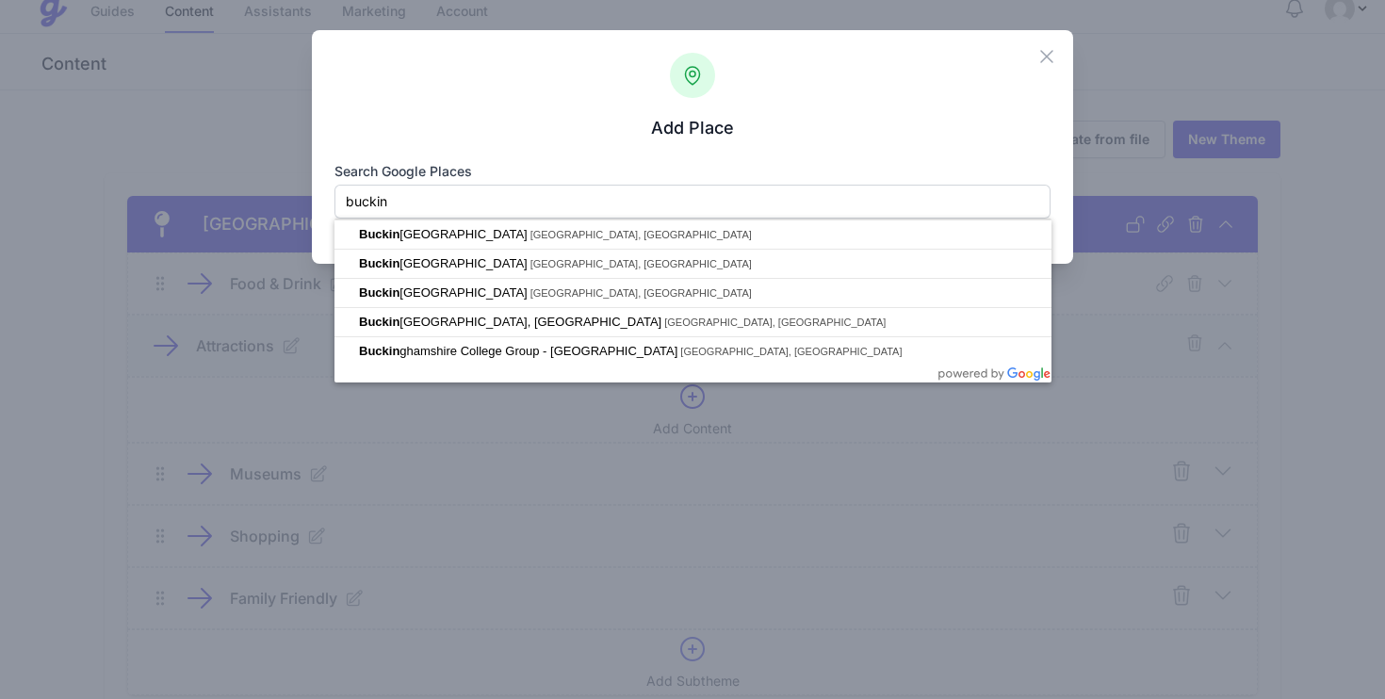
type input "Buckingham Palace, London, UK"
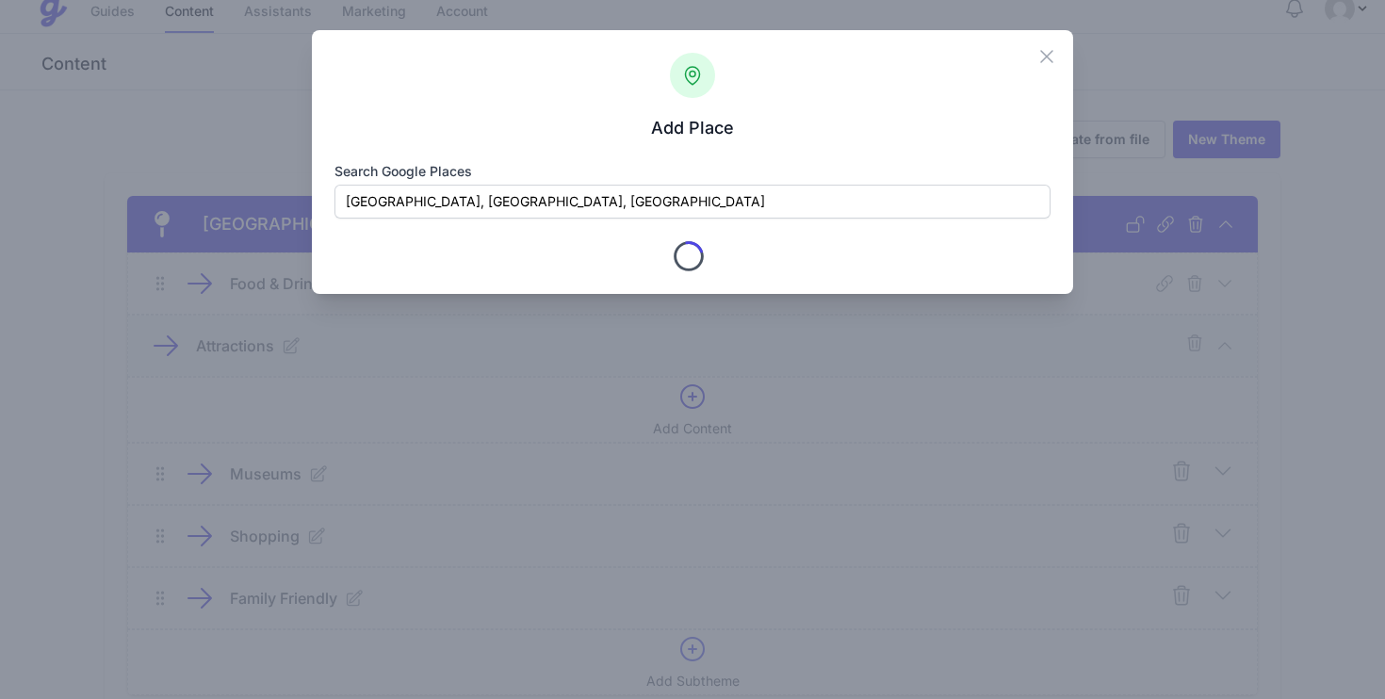
type input "Buckingham Palace"
checkbox input "true"
type input "Buckingham Palace"
type input "London"
type input "Greater London"
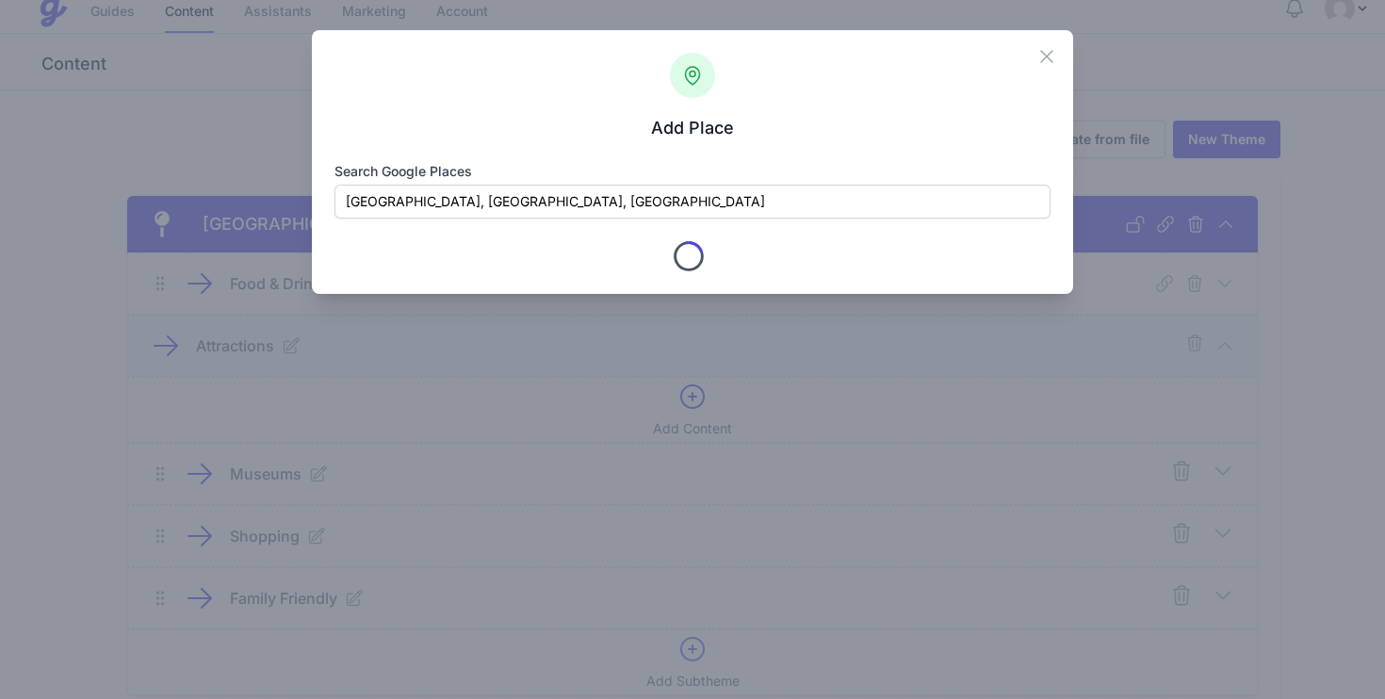
type input "SW1A 1AA"
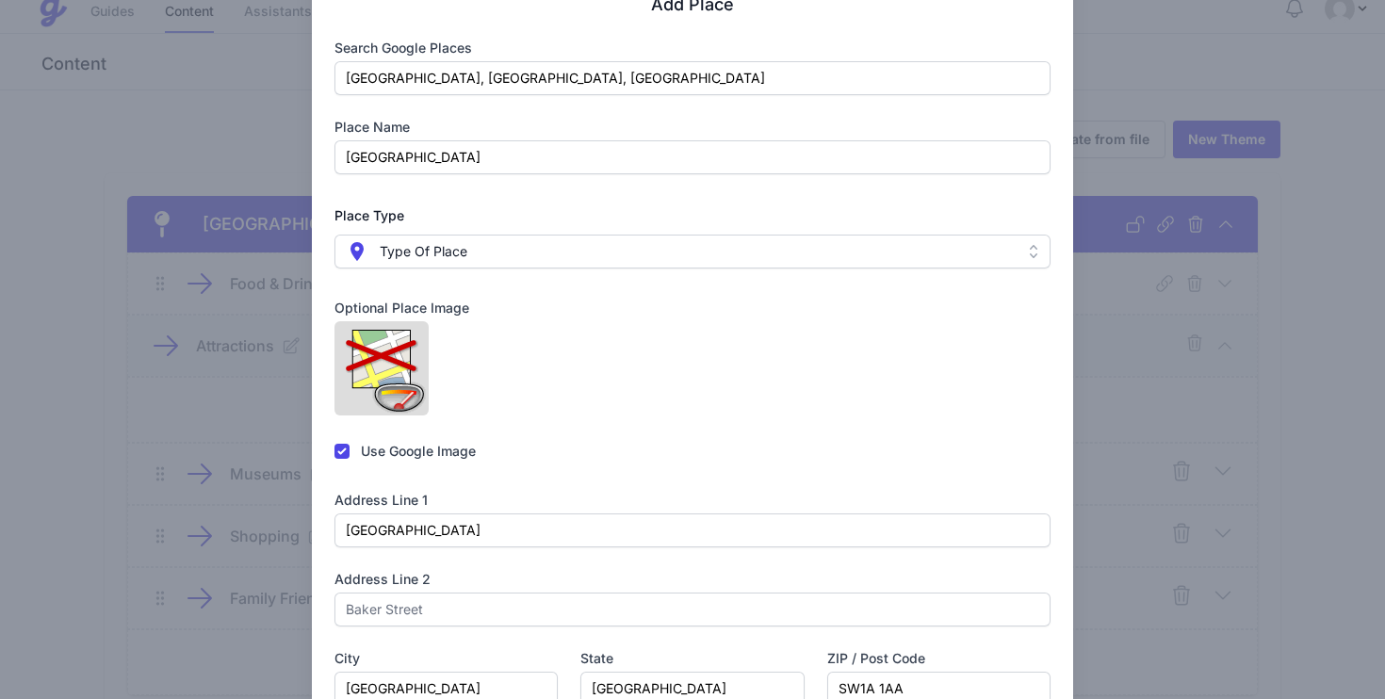
scroll to position [125, 0]
click at [558, 248] on span " Type Of Place" at bounding box center [680, 249] width 668 height 23
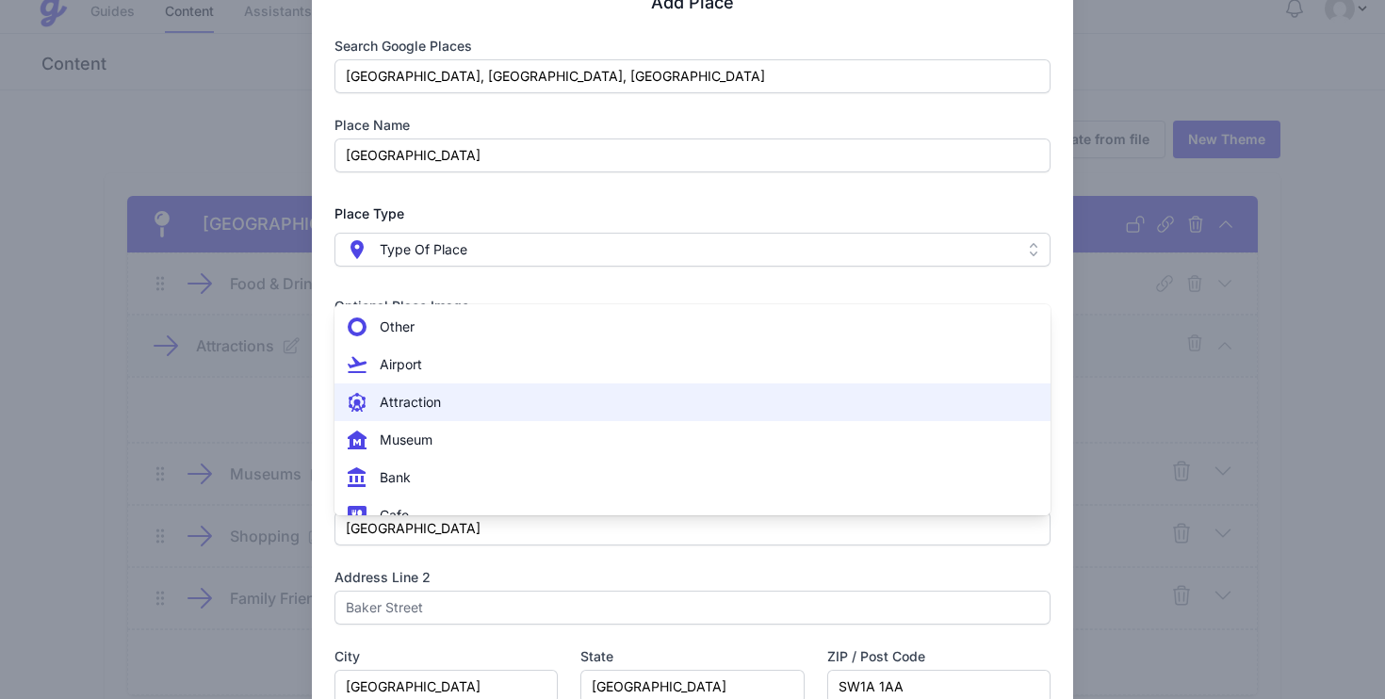
click at [499, 399] on span " Attraction" at bounding box center [682, 402] width 672 height 23
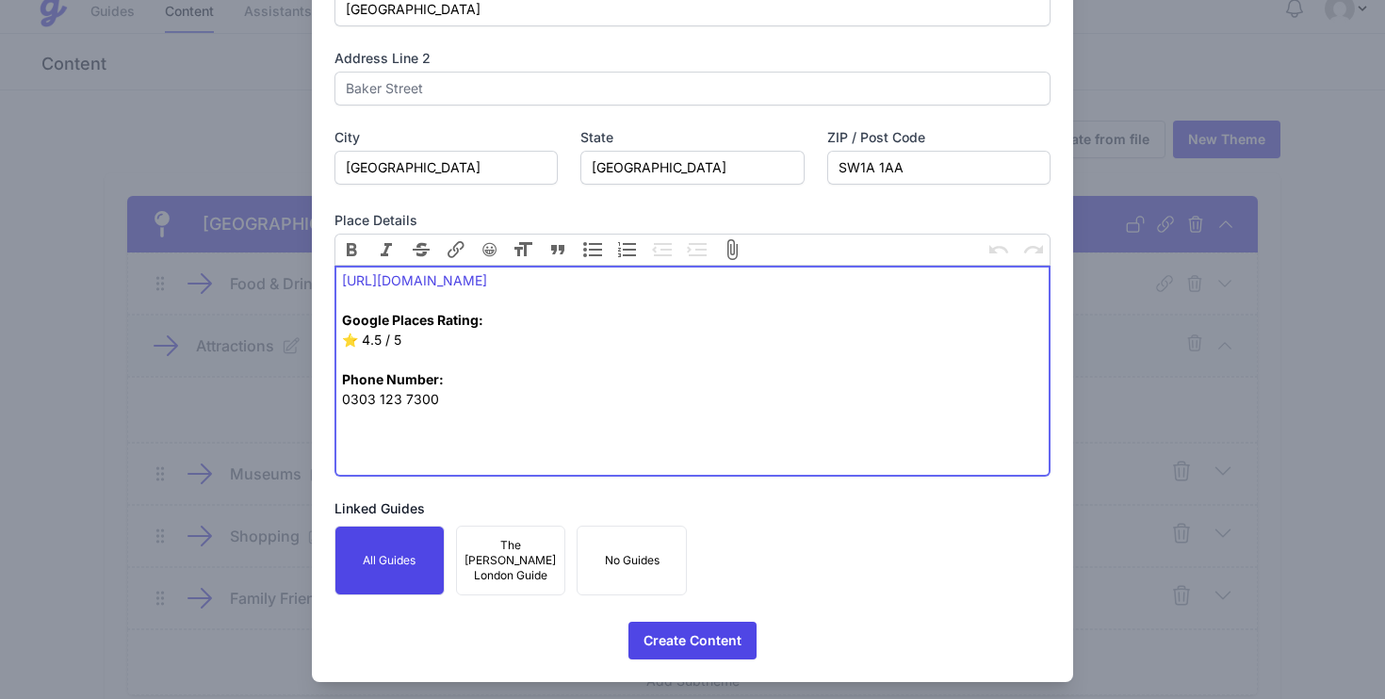
scroll to position [925, 0]
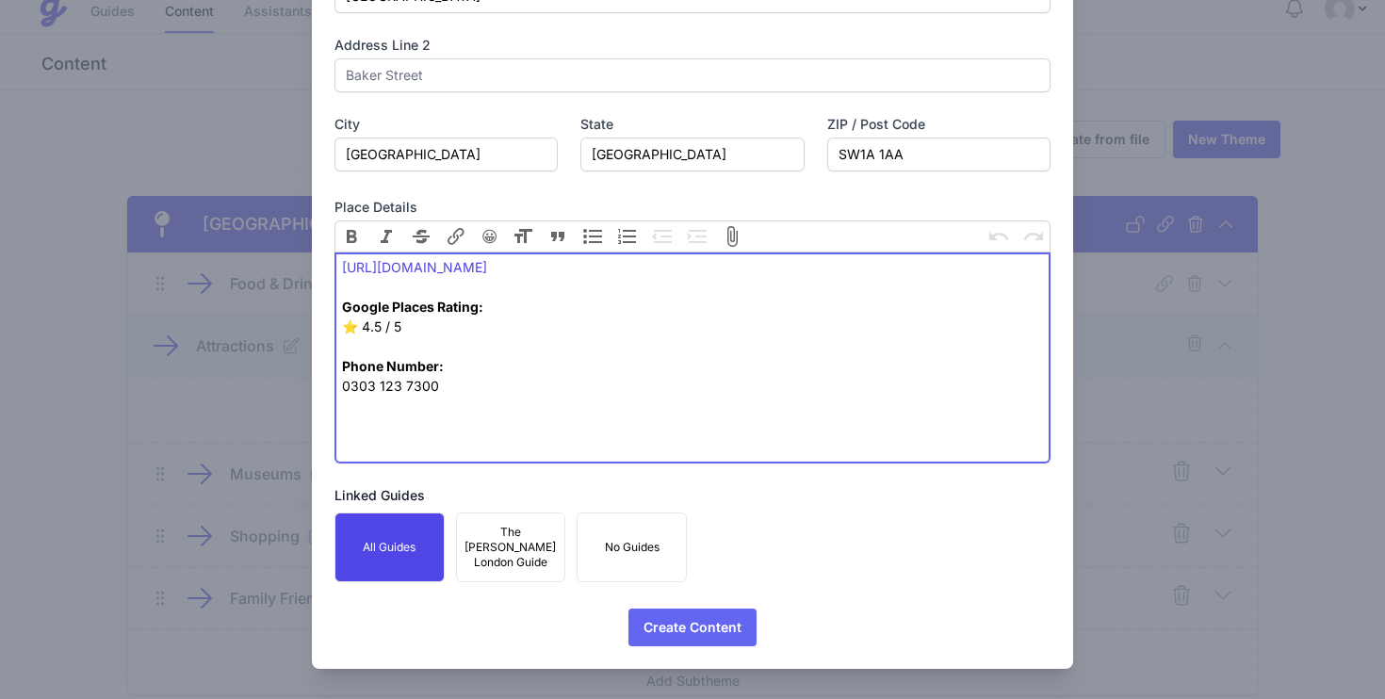
click at [704, 620] on span "Create Content" at bounding box center [693, 628] width 98 height 38
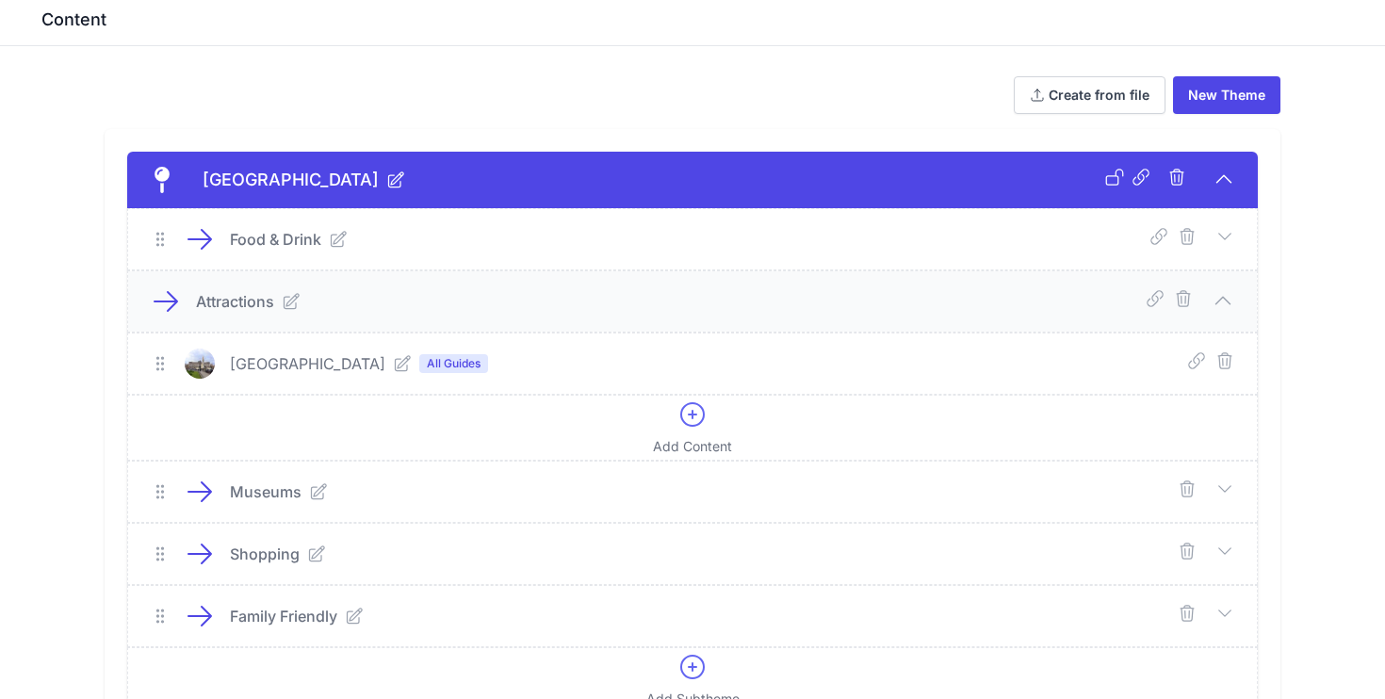
scroll to position [74, 0]
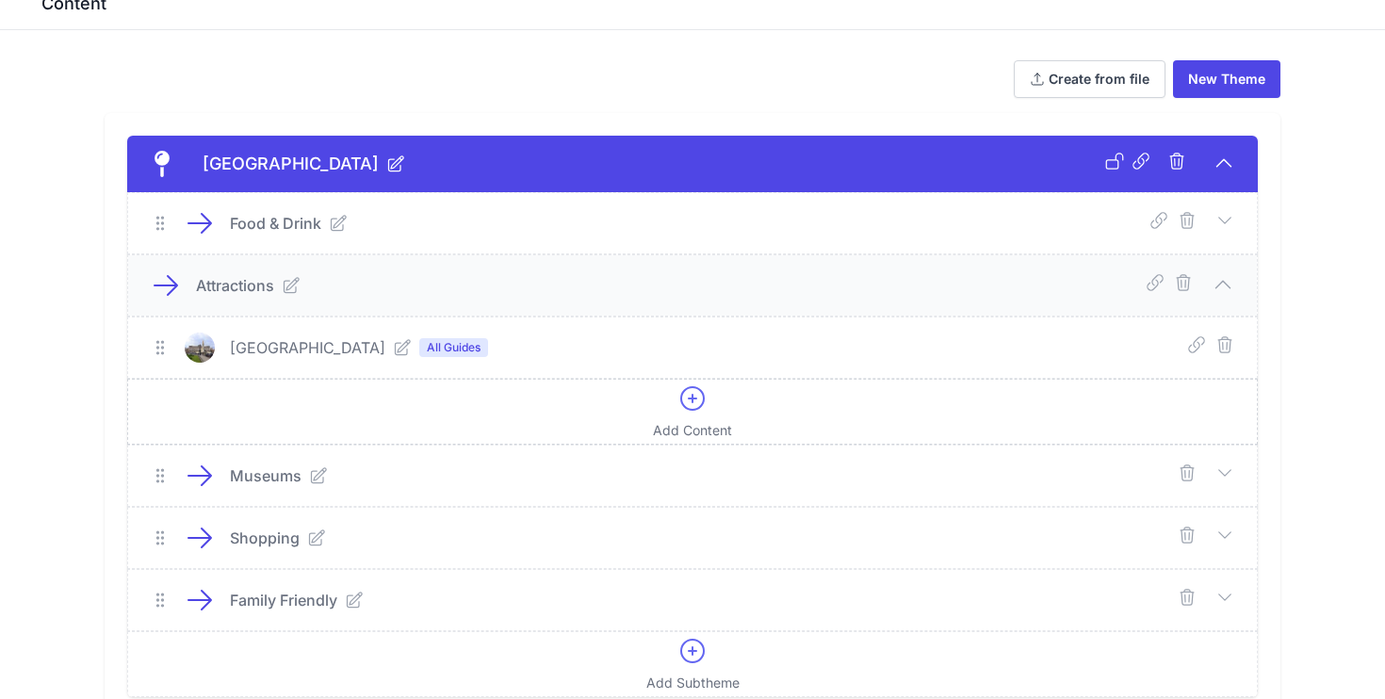
click at [672, 406] on div "Add Content" at bounding box center [692, 412] width 79 height 57
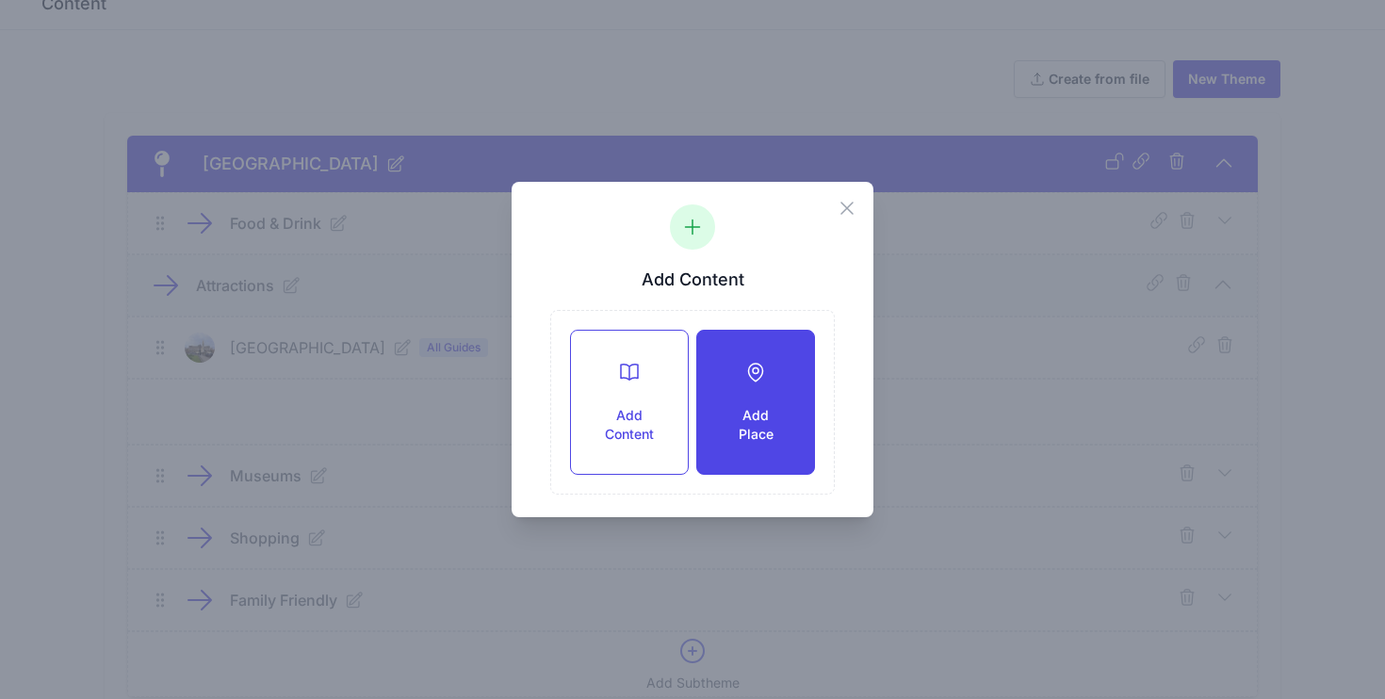
click at [733, 398] on div "Add Place" at bounding box center [755, 402] width 117 height 143
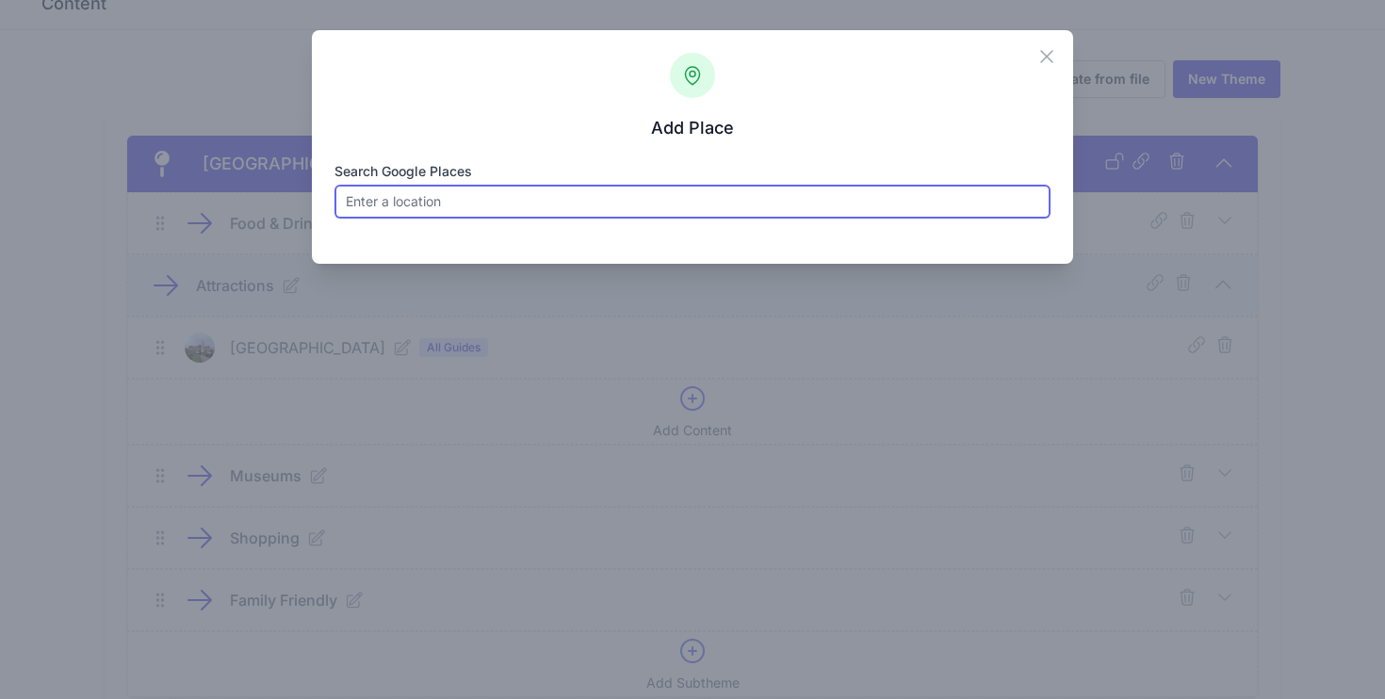
click at [563, 202] on input "Search Google Places" at bounding box center [693, 202] width 717 height 34
paste input "London Eye"
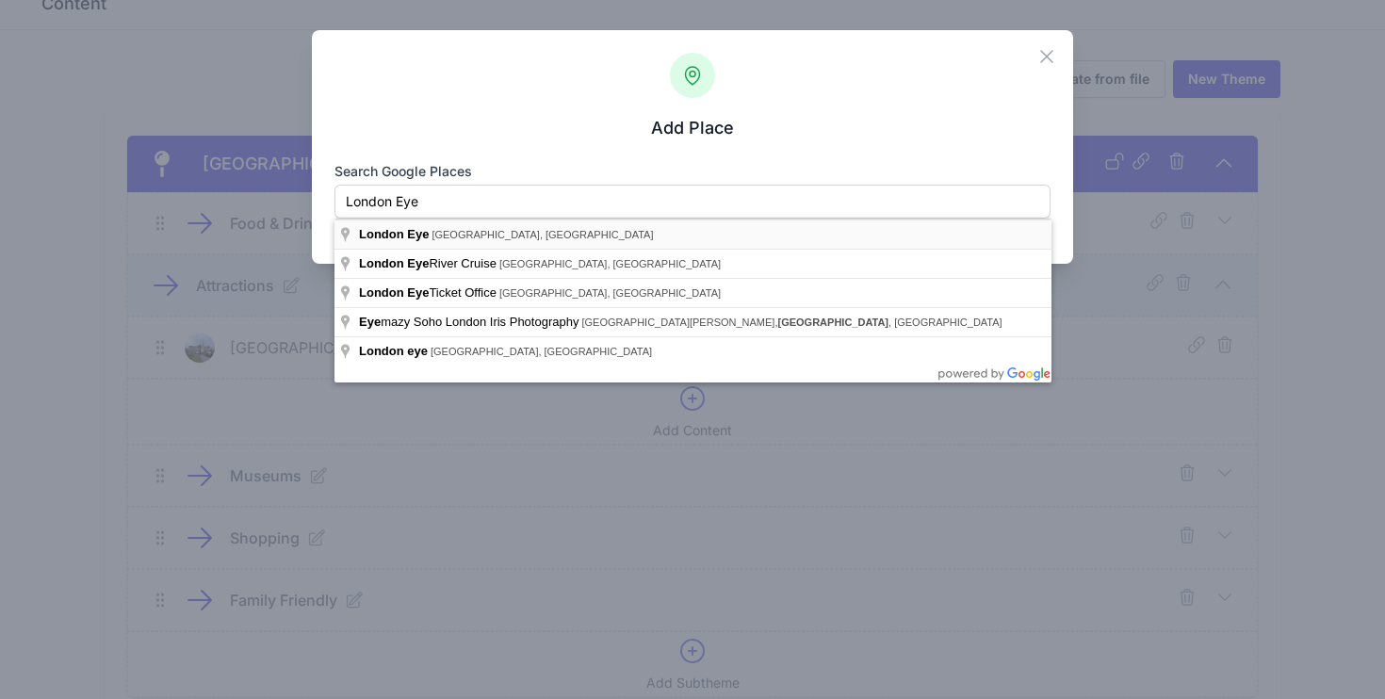
type input "London Eye, Westminster Bridge Road, London, UK"
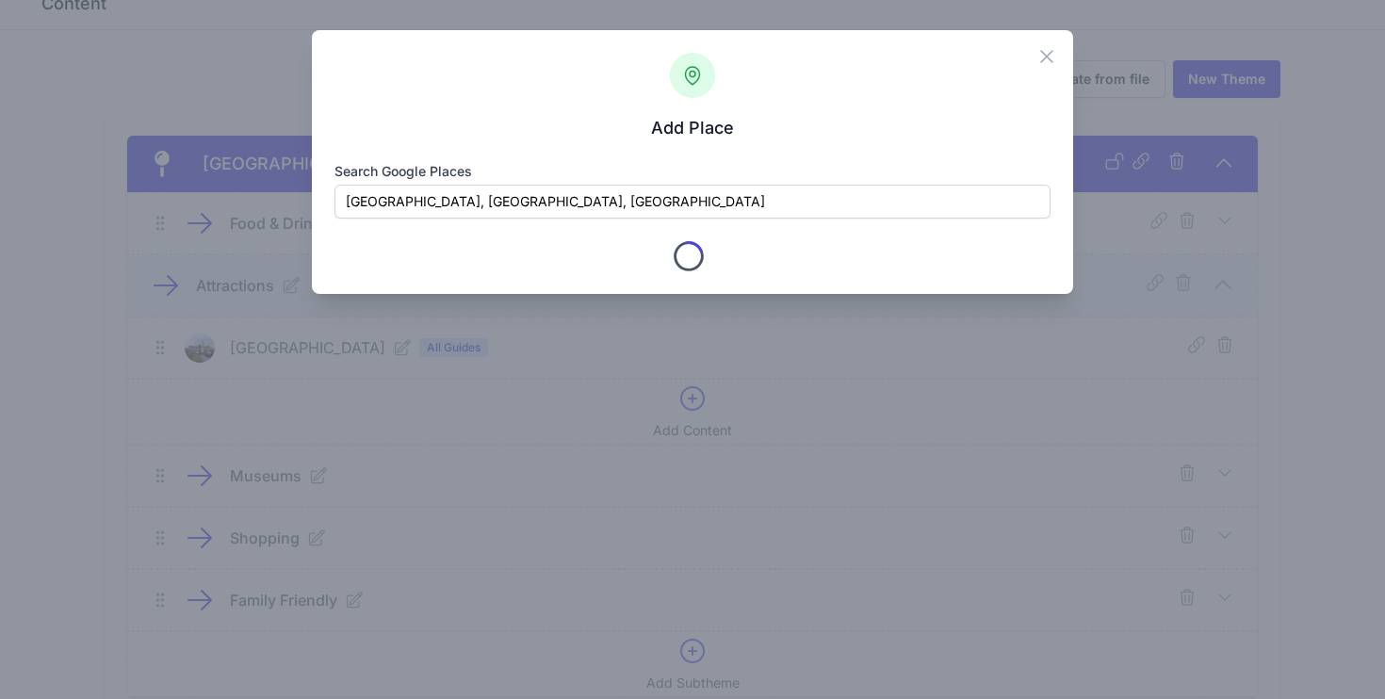
type input "London Eye"
checkbox input "true"
type input "Westminster Bridge Rd"
type input "London"
type input "Greater London"
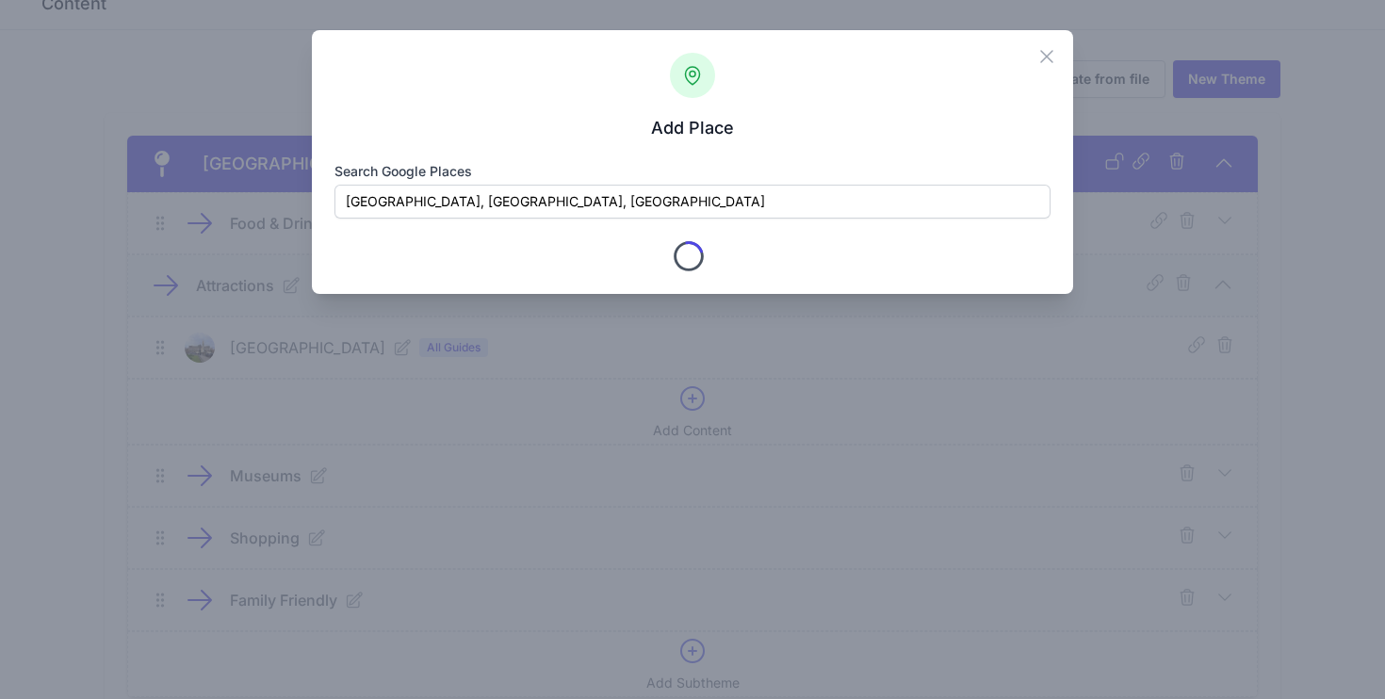
type input "SE1 7PB"
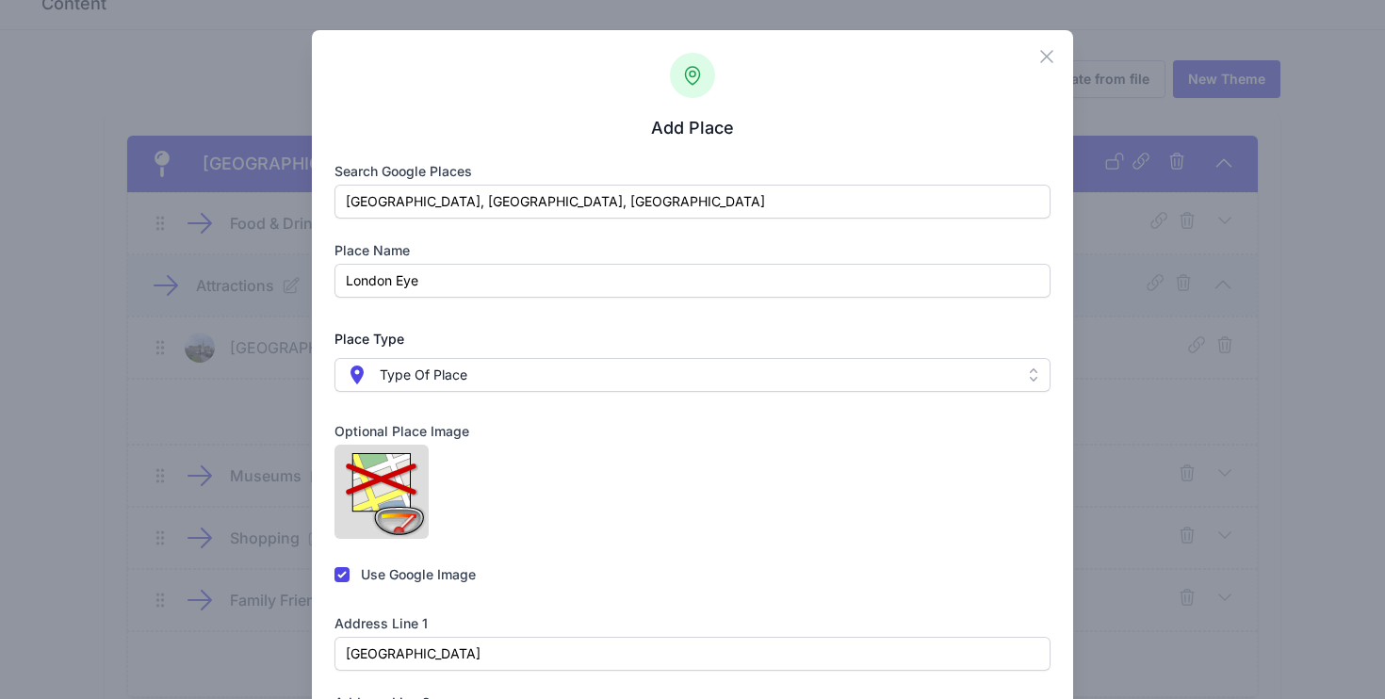
click at [484, 385] on span " Type Of Place" at bounding box center [680, 375] width 668 height 23
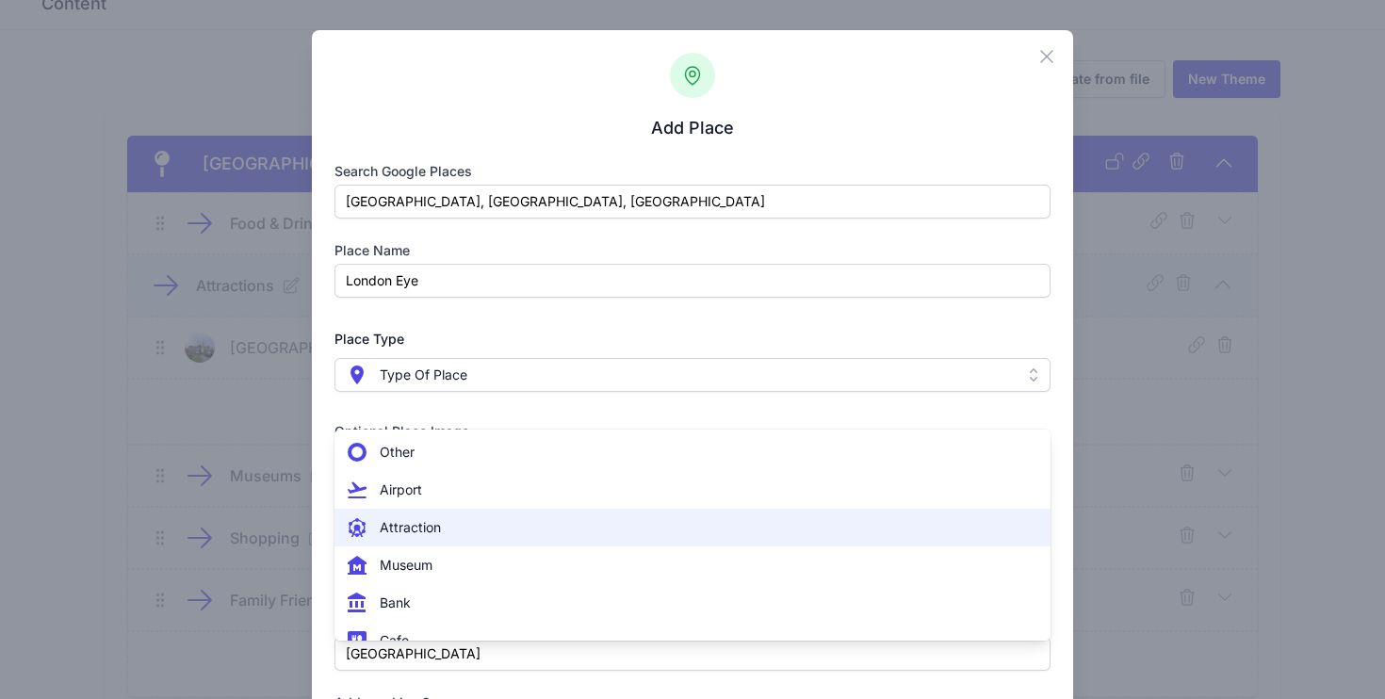
click at [450, 531] on span " Attraction" at bounding box center [682, 527] width 672 height 23
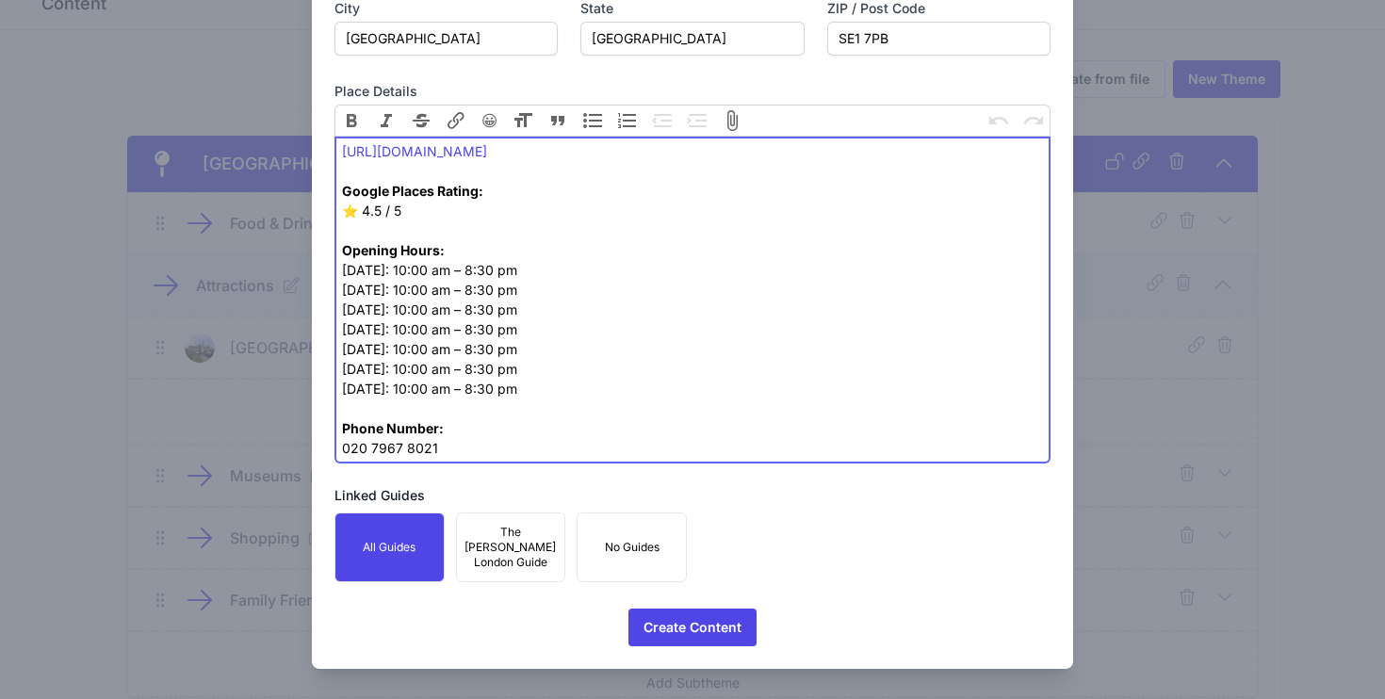
scroll to position [1041, 0]
click at [699, 626] on span "Create Content" at bounding box center [693, 628] width 98 height 38
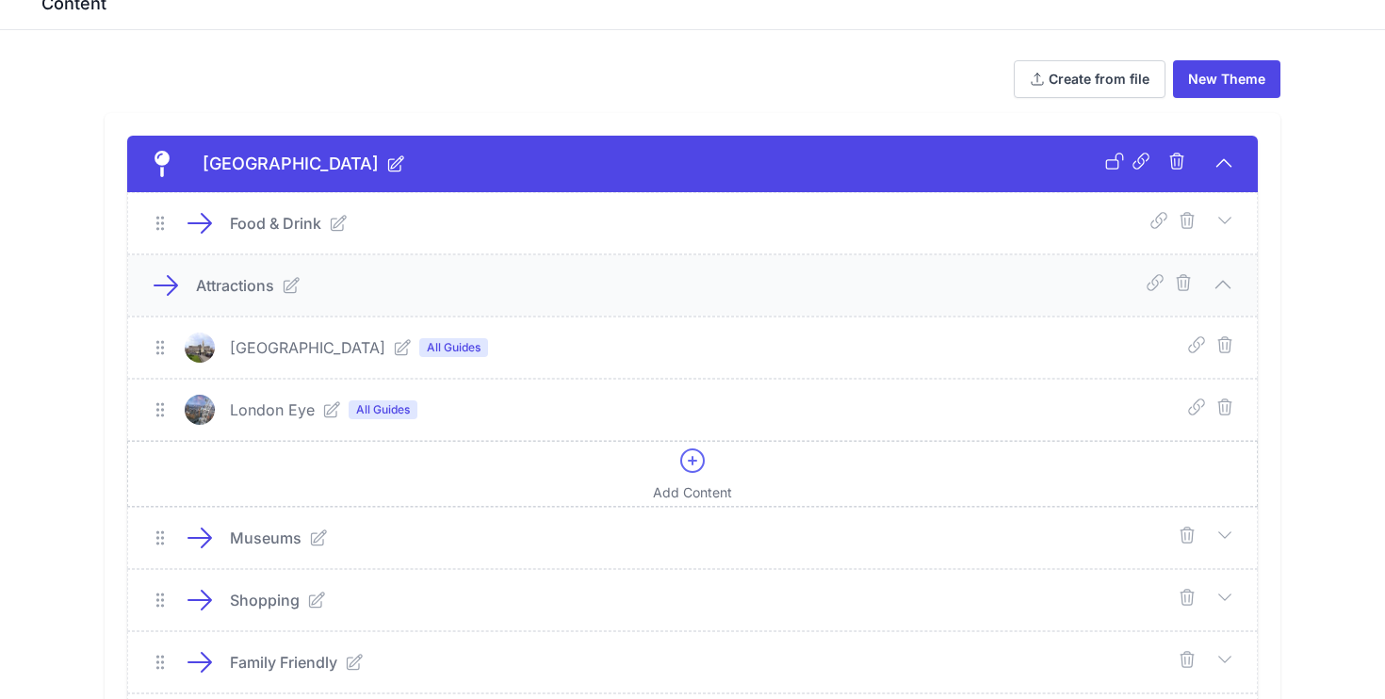
click at [701, 463] on icon at bounding box center [693, 461] width 30 height 30
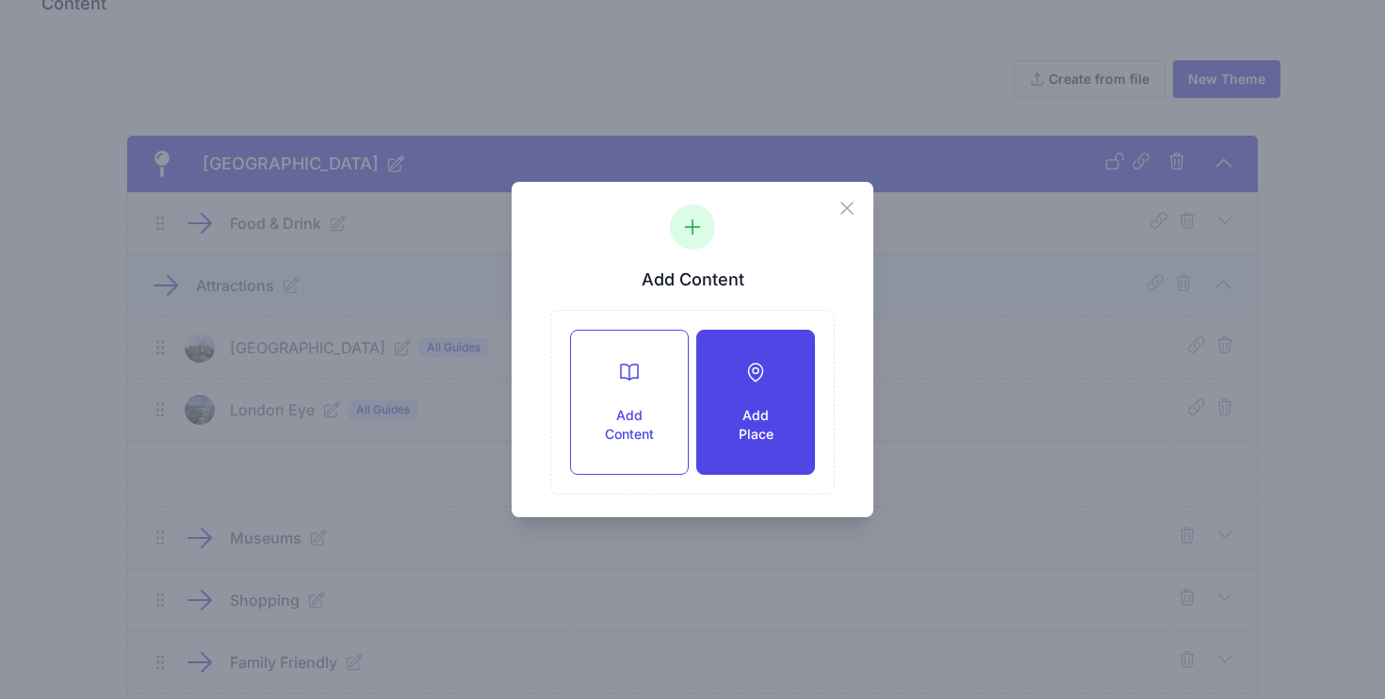
click at [710, 407] on div "Add Place" at bounding box center [755, 402] width 117 height 143
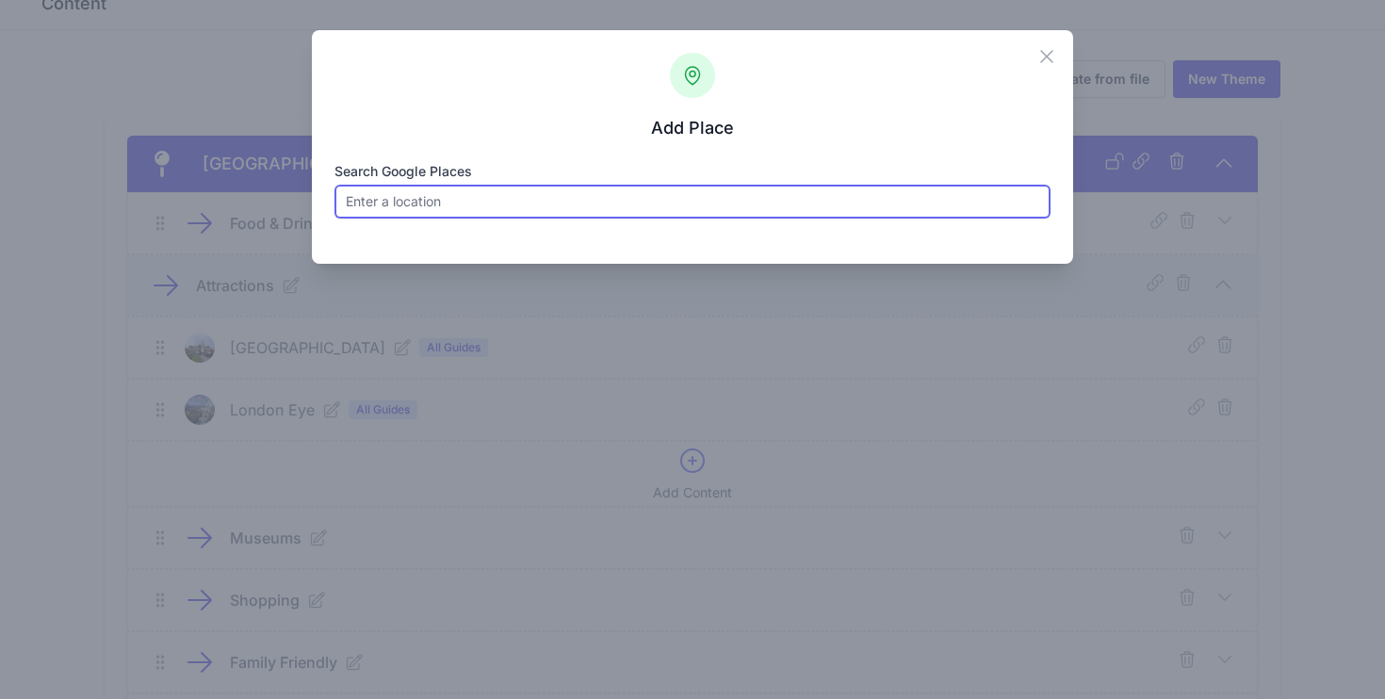
click at [494, 207] on input "Search Google Places" at bounding box center [693, 202] width 717 height 34
paste input "Big Ben & Houses of Parliament"
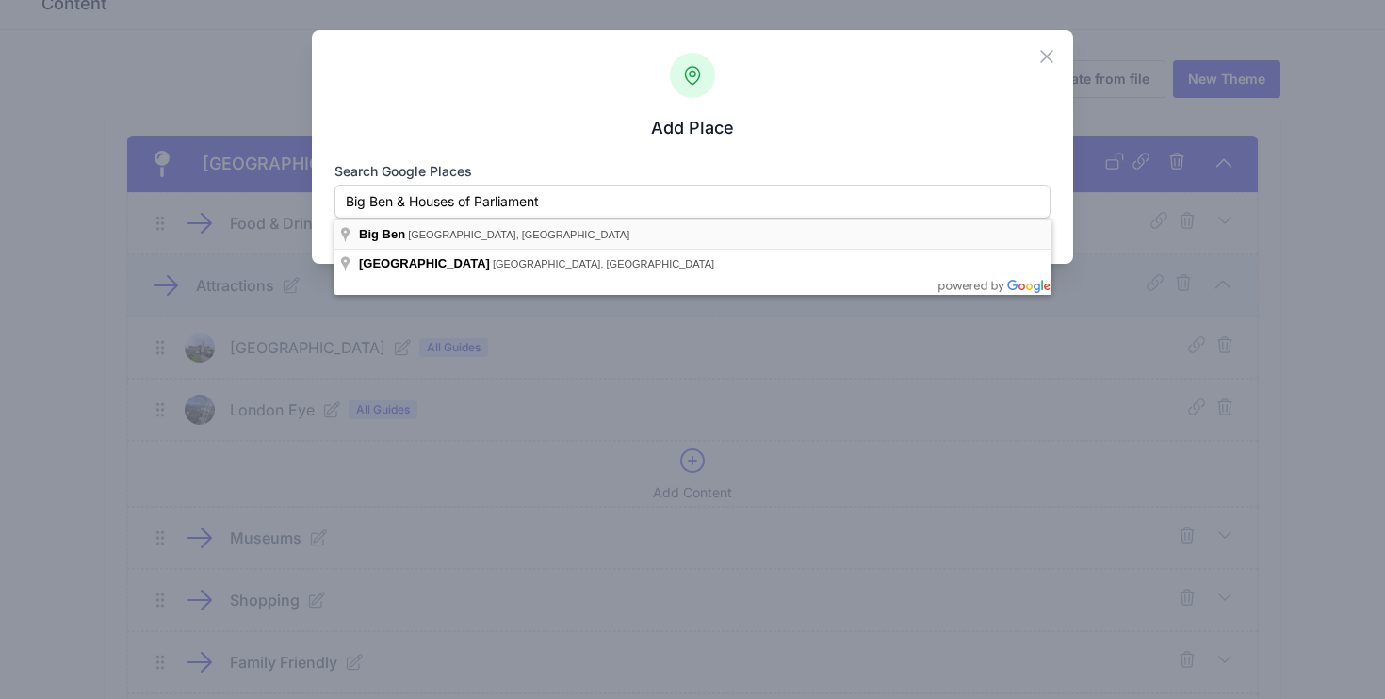
type input "Big Ben, London, UK"
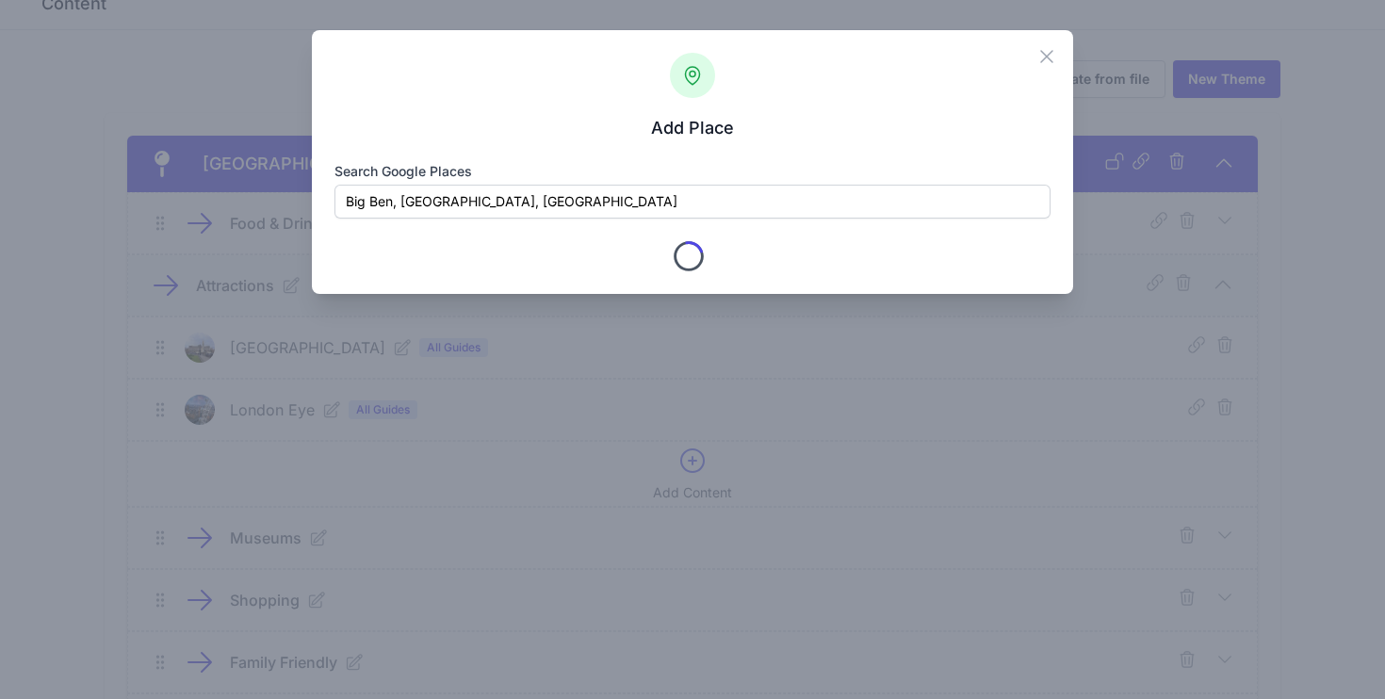
type input "Big Ben"
checkbox input "true"
type input "Big Ben"
type input "London"
type input "Greater London"
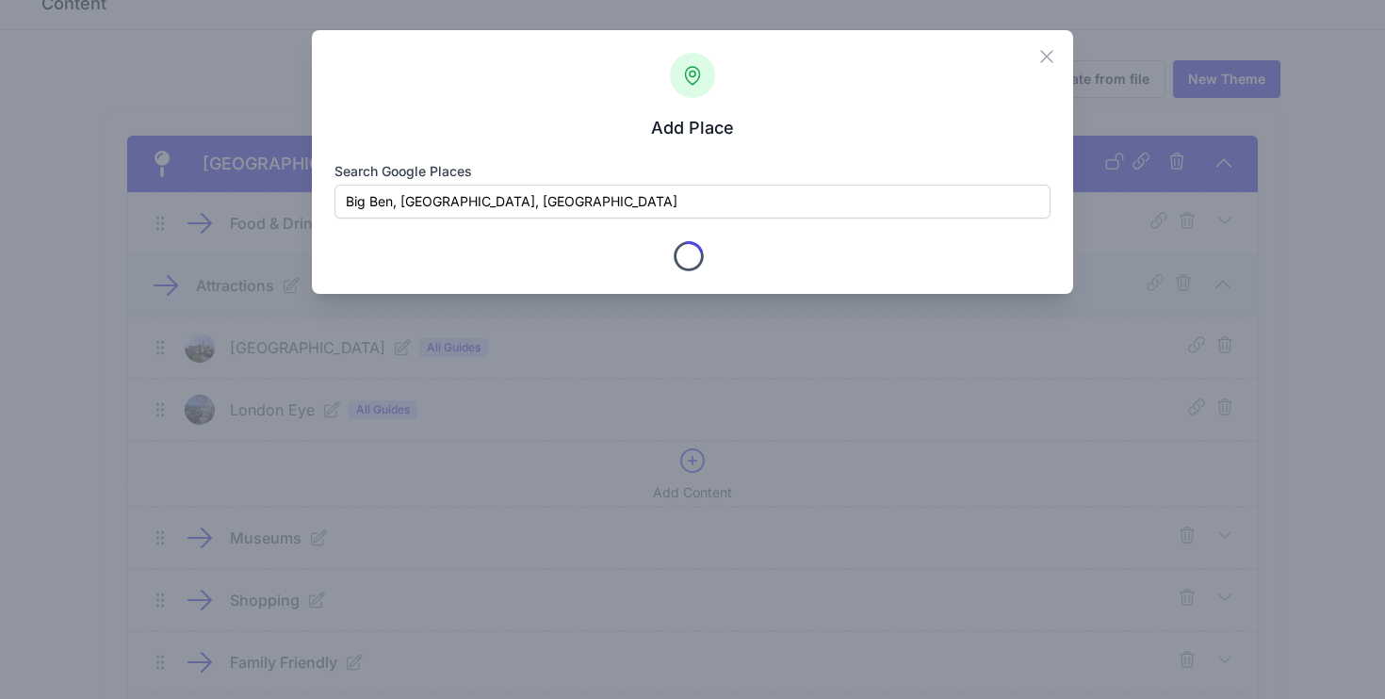
type input "SW1A 0AA"
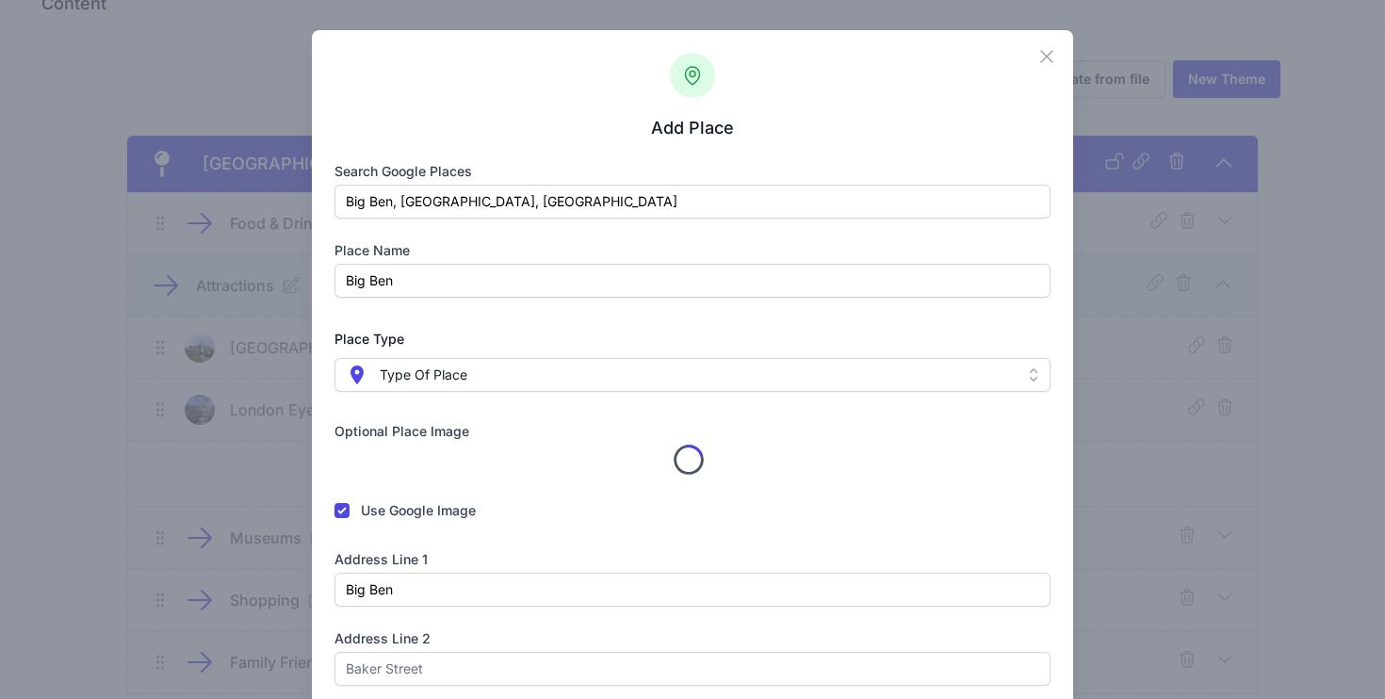
scroll to position [111, 0]
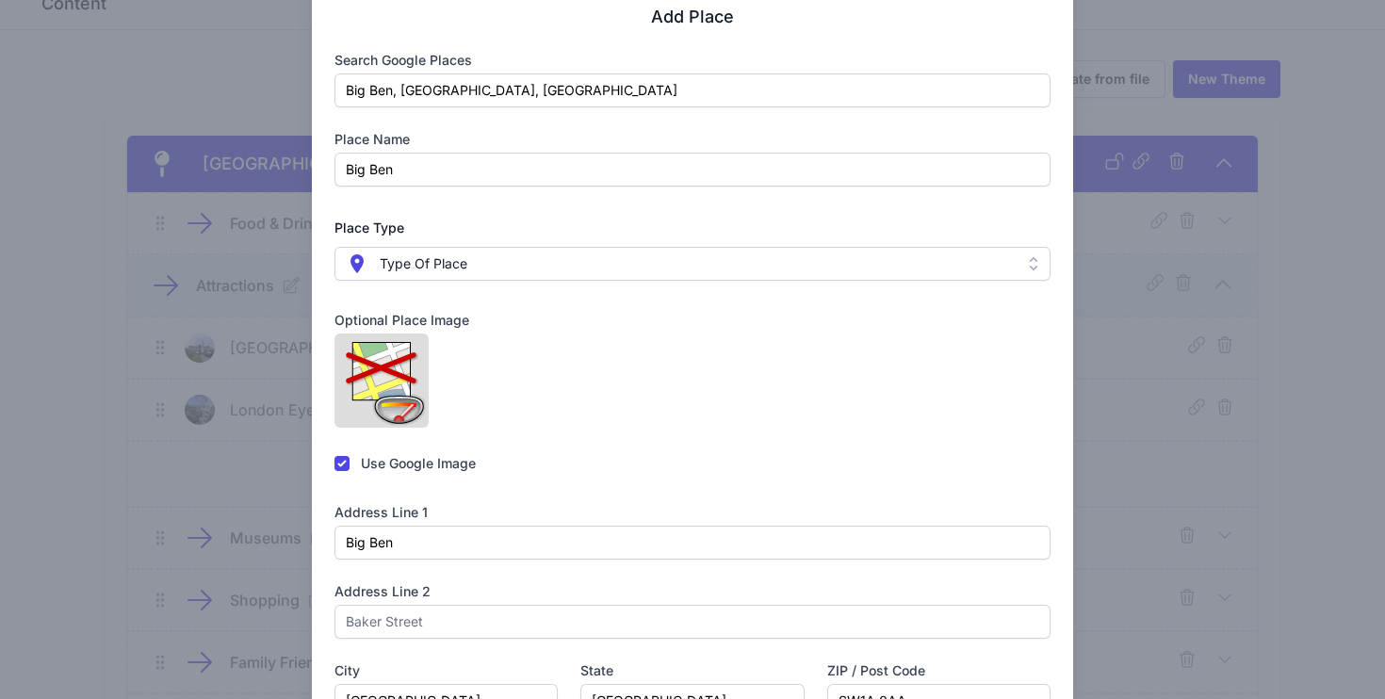
click at [569, 275] on button " Type Of Place" at bounding box center [693, 264] width 717 height 34
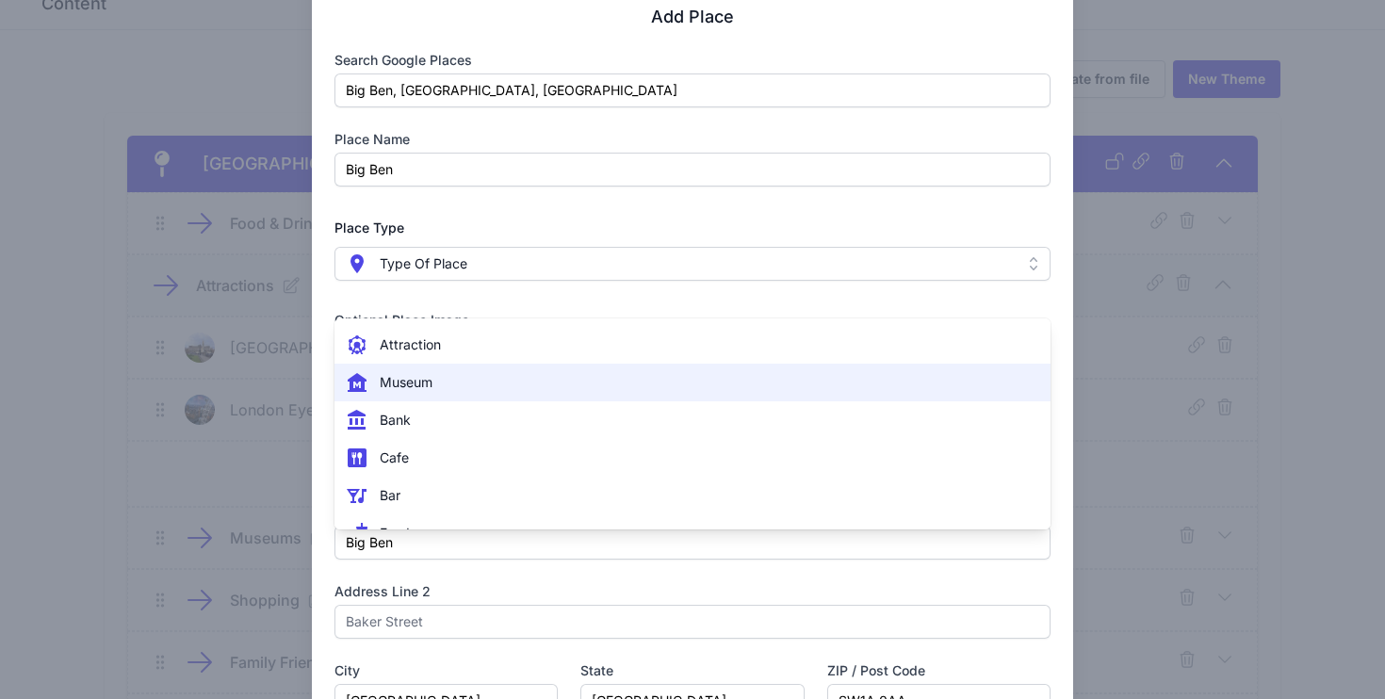
scroll to position [70, 0]
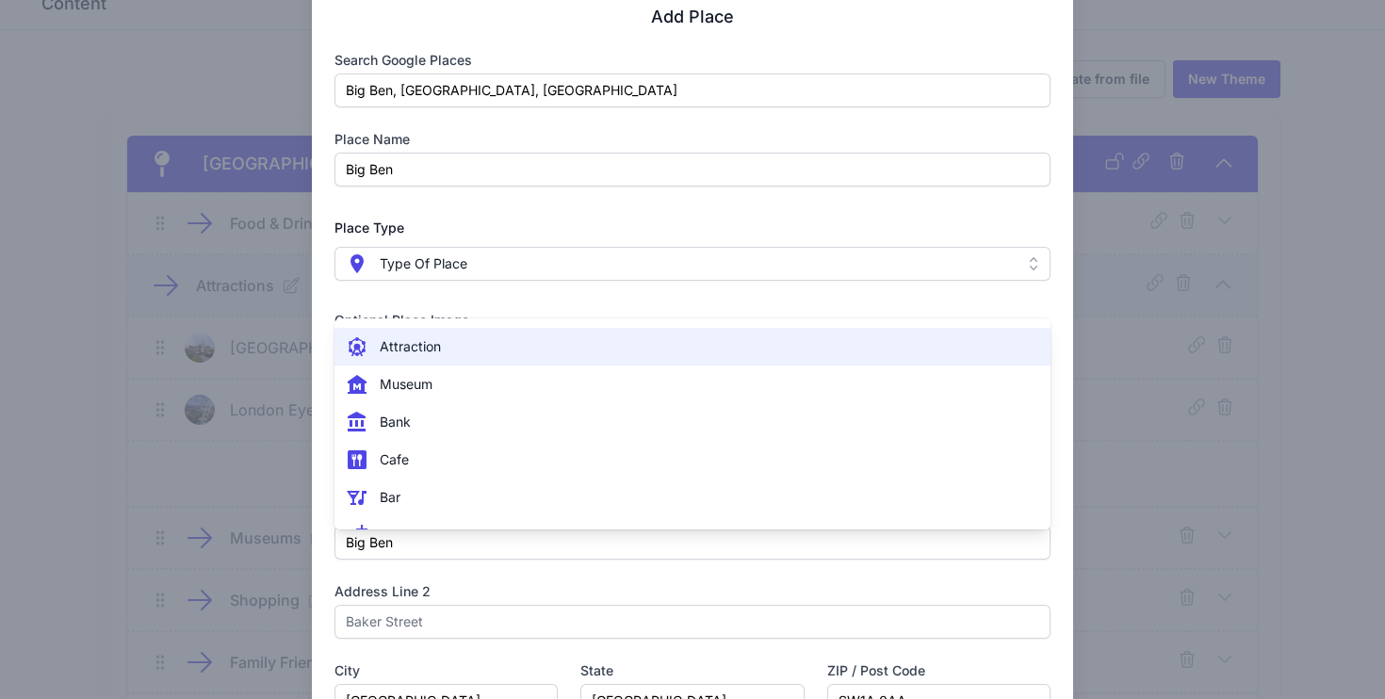
click at [485, 357] on span " Attraction" at bounding box center [682, 347] width 672 height 23
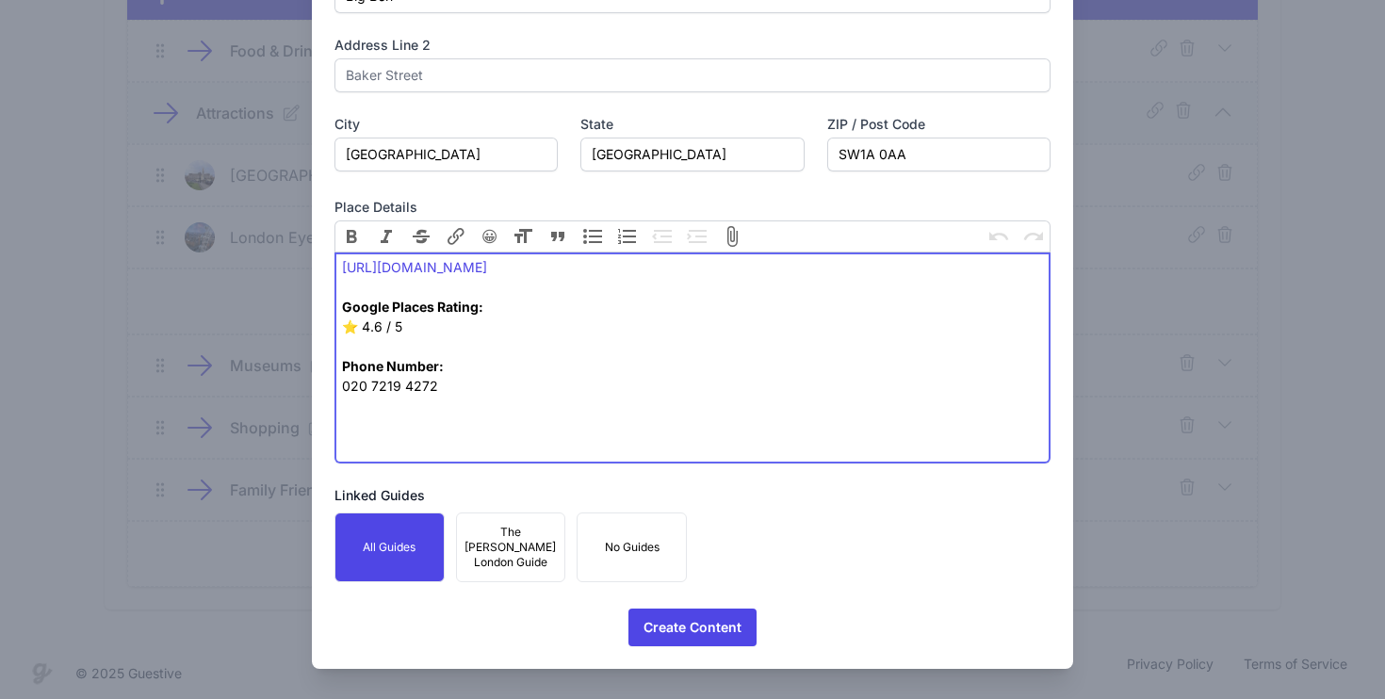
scroll to position [254, 0]
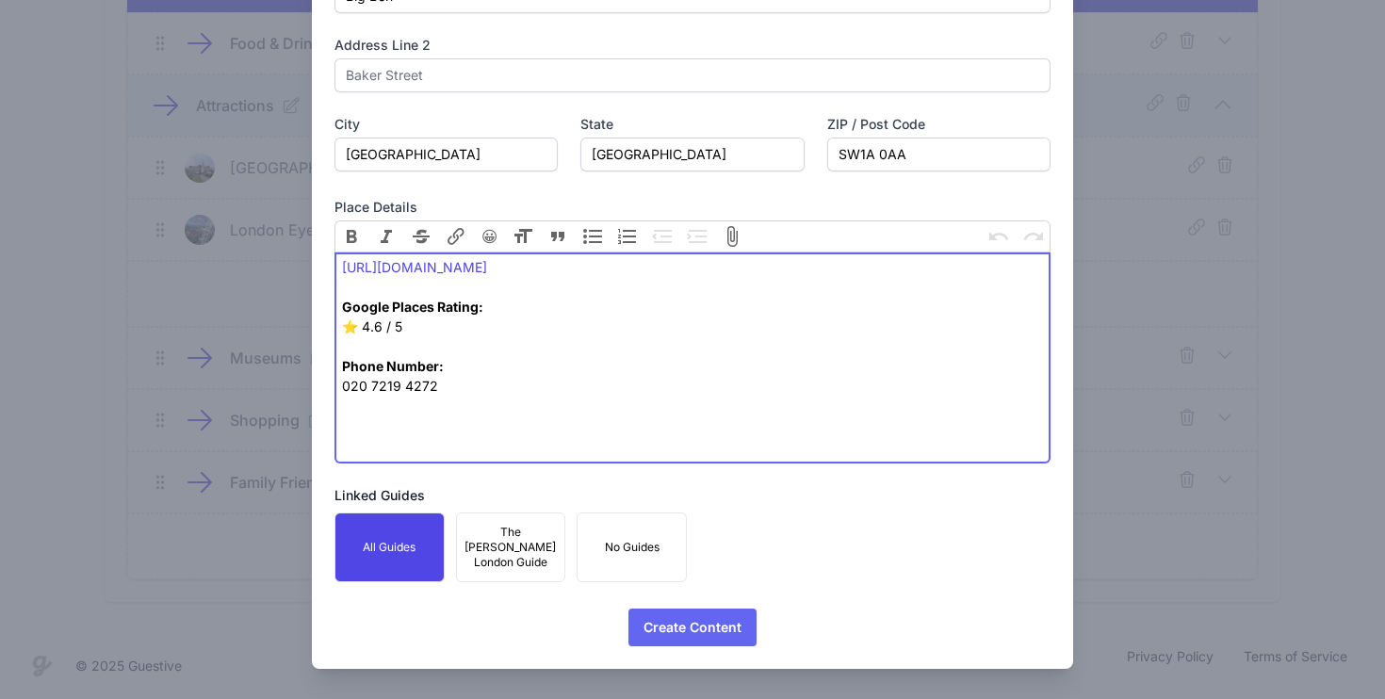
click at [702, 631] on span "Create Content" at bounding box center [693, 628] width 98 height 38
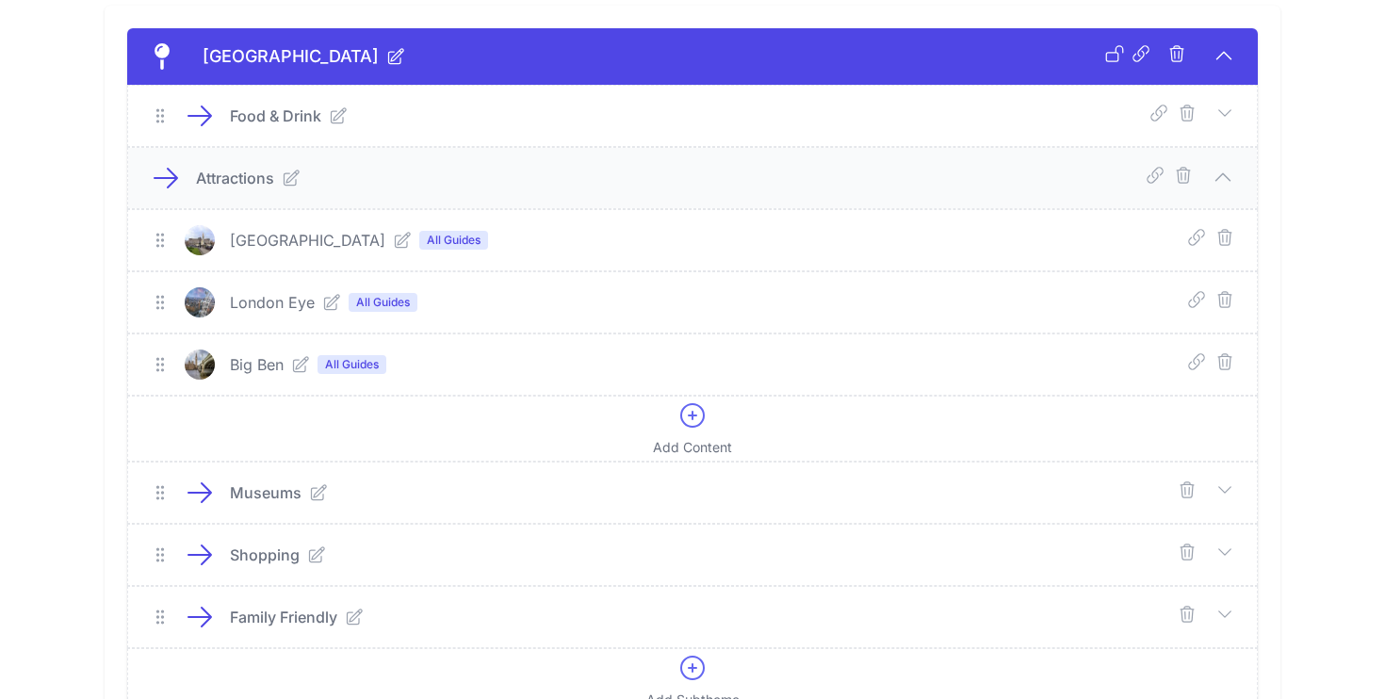
scroll to position [161, 0]
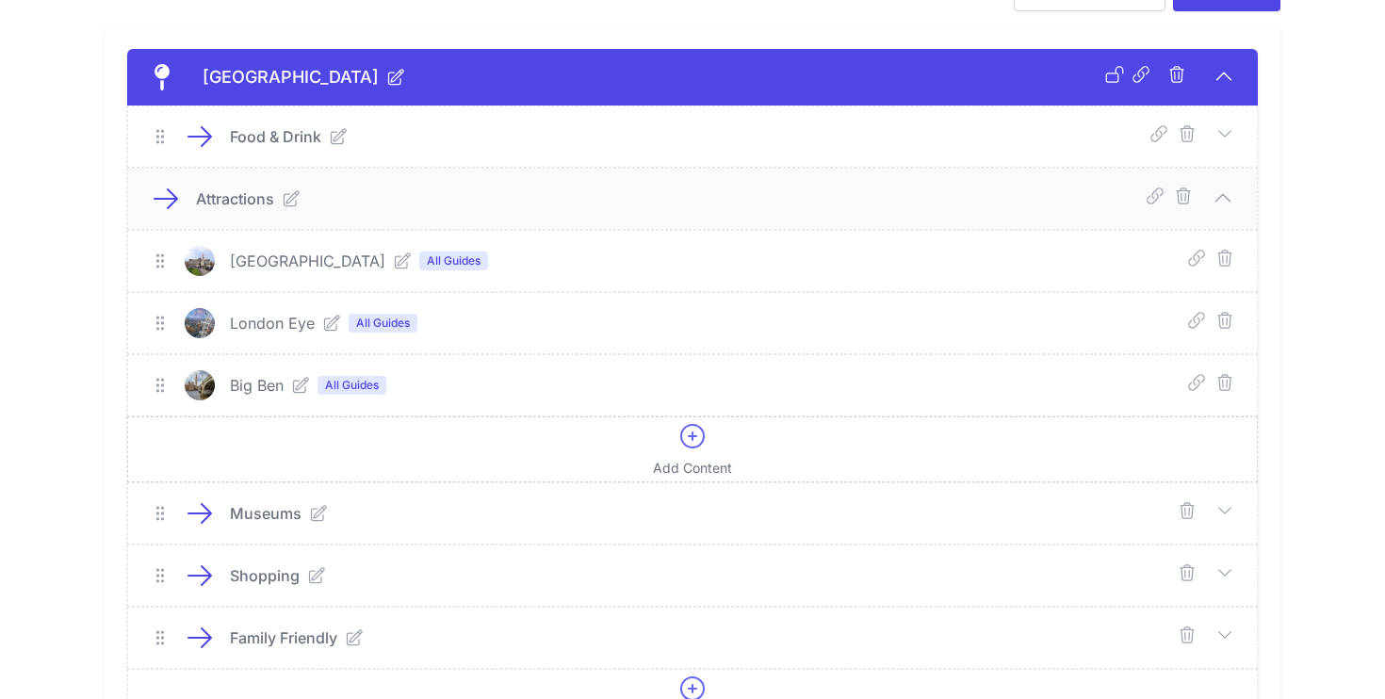
click at [681, 435] on icon at bounding box center [692, 436] width 23 height 23
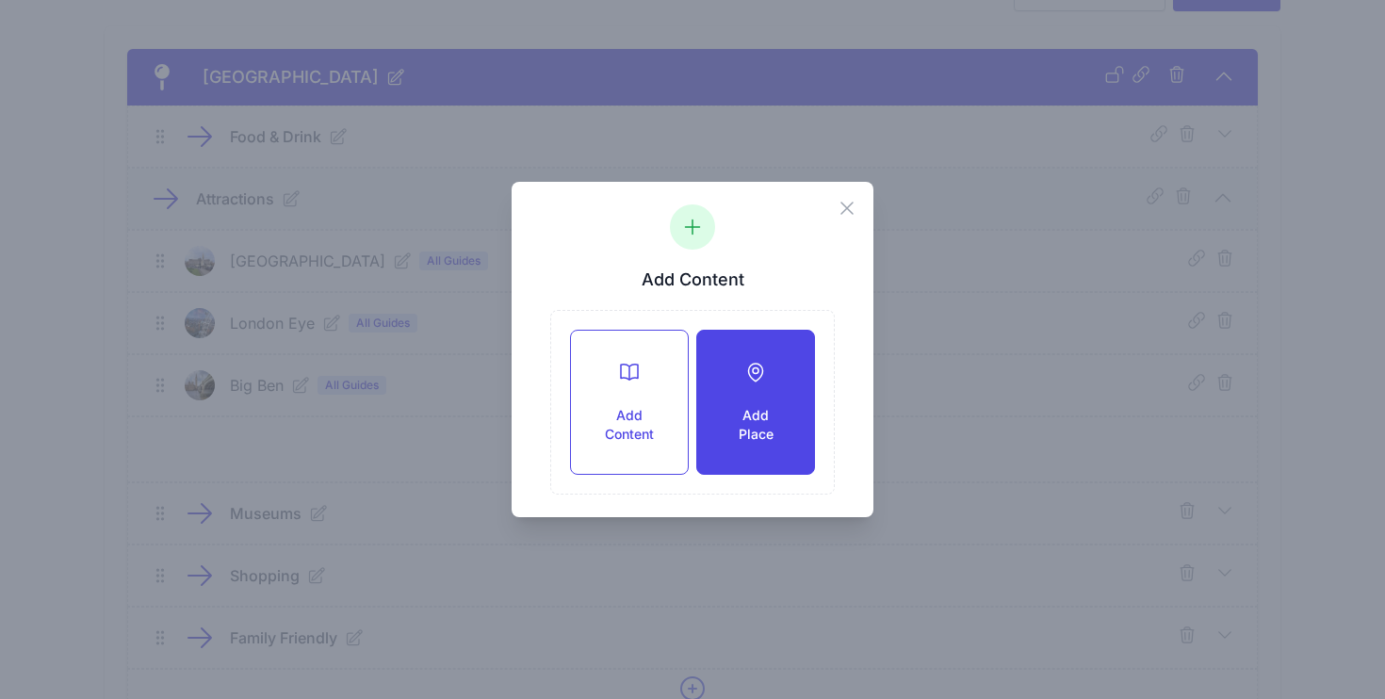
click at [749, 378] on icon at bounding box center [756, 372] width 23 height 23
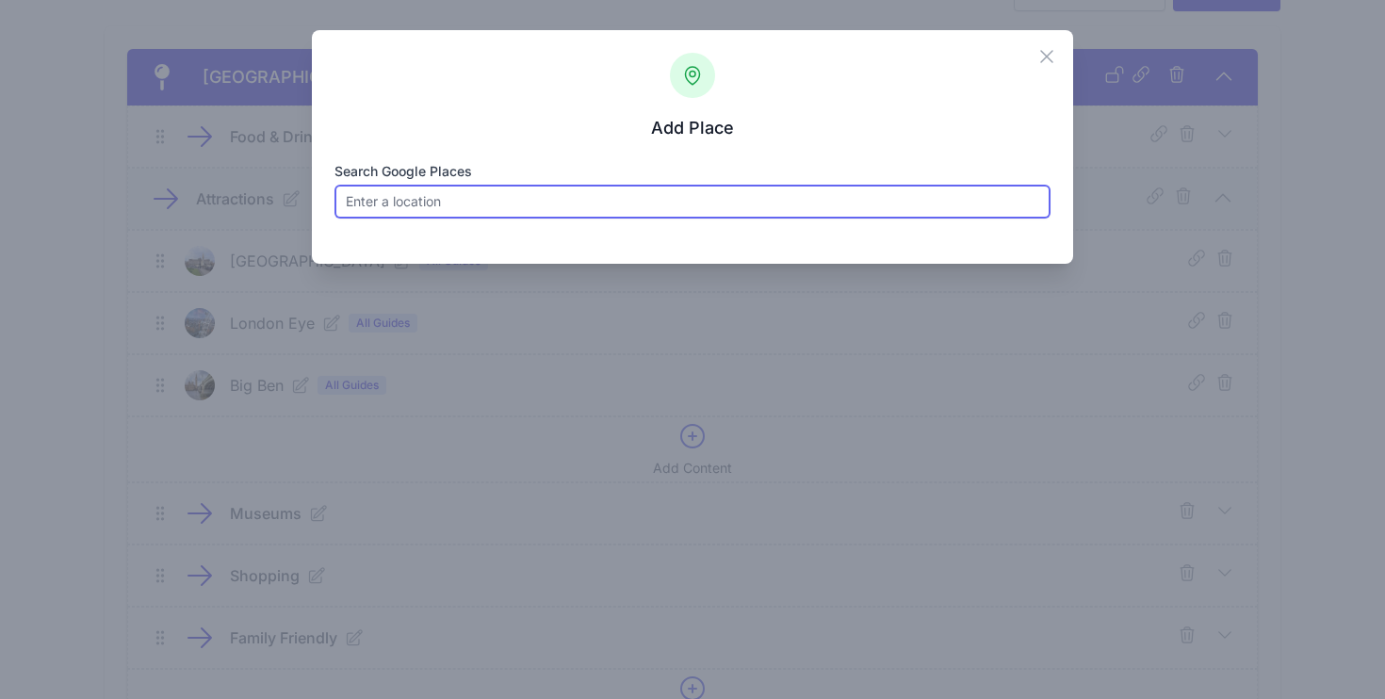
click at [498, 203] on input "Search Google Places" at bounding box center [693, 202] width 717 height 34
paste input "Trafalgar Square"
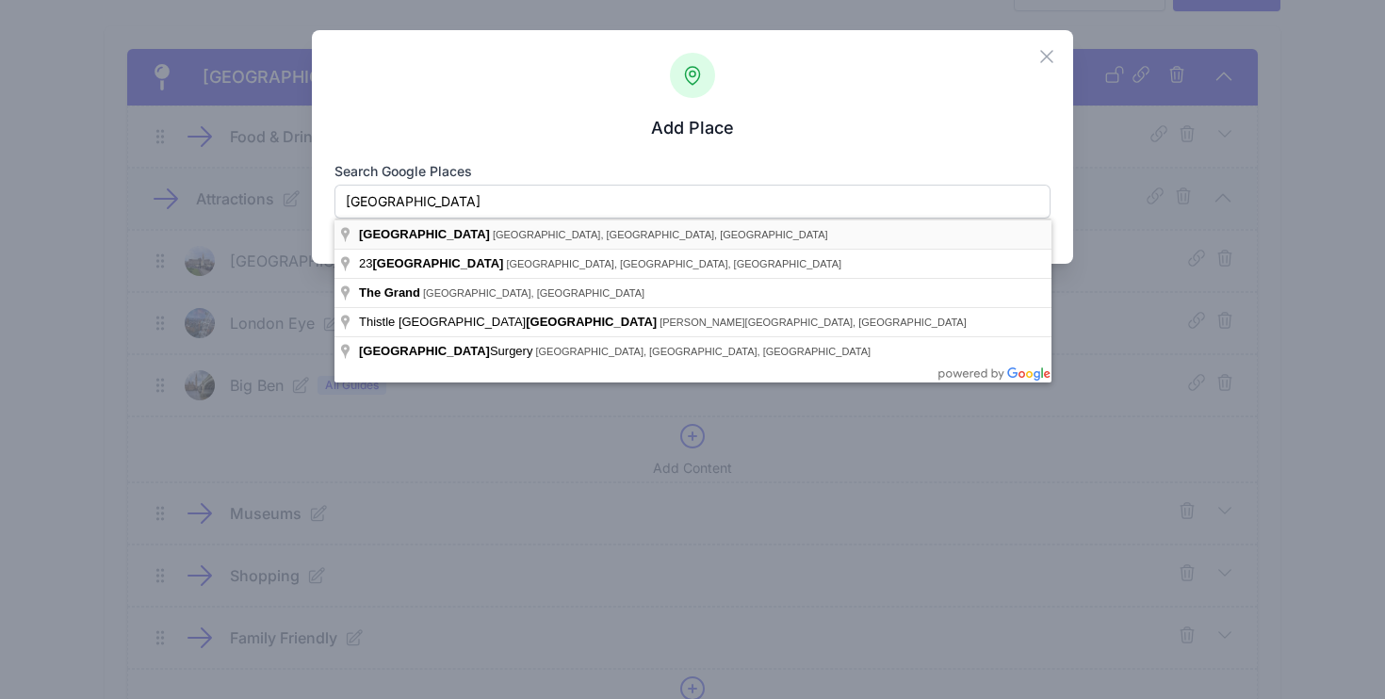
type input "Trafalgar Square, Trafalgar Square, London, UK"
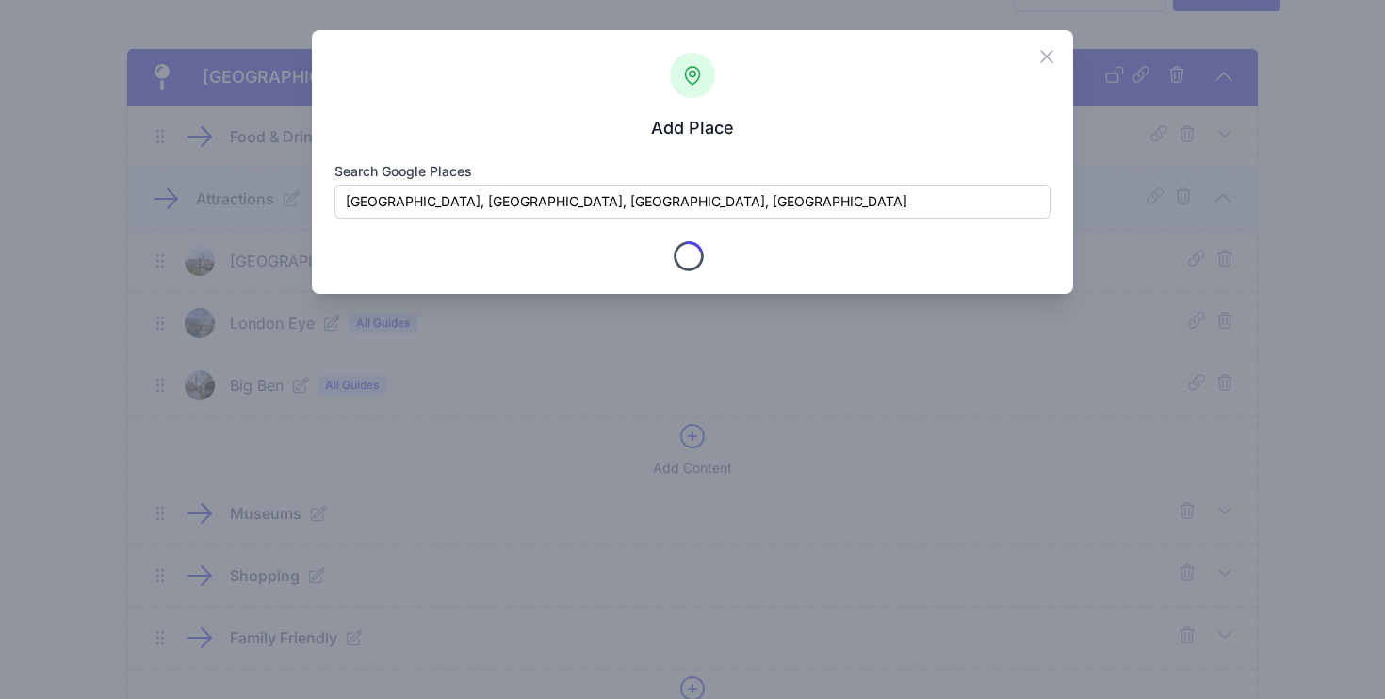
type input "Trafalgar Square"
checkbox input "true"
type input "Trafalgar Sq"
type input "London"
type input "Greater London"
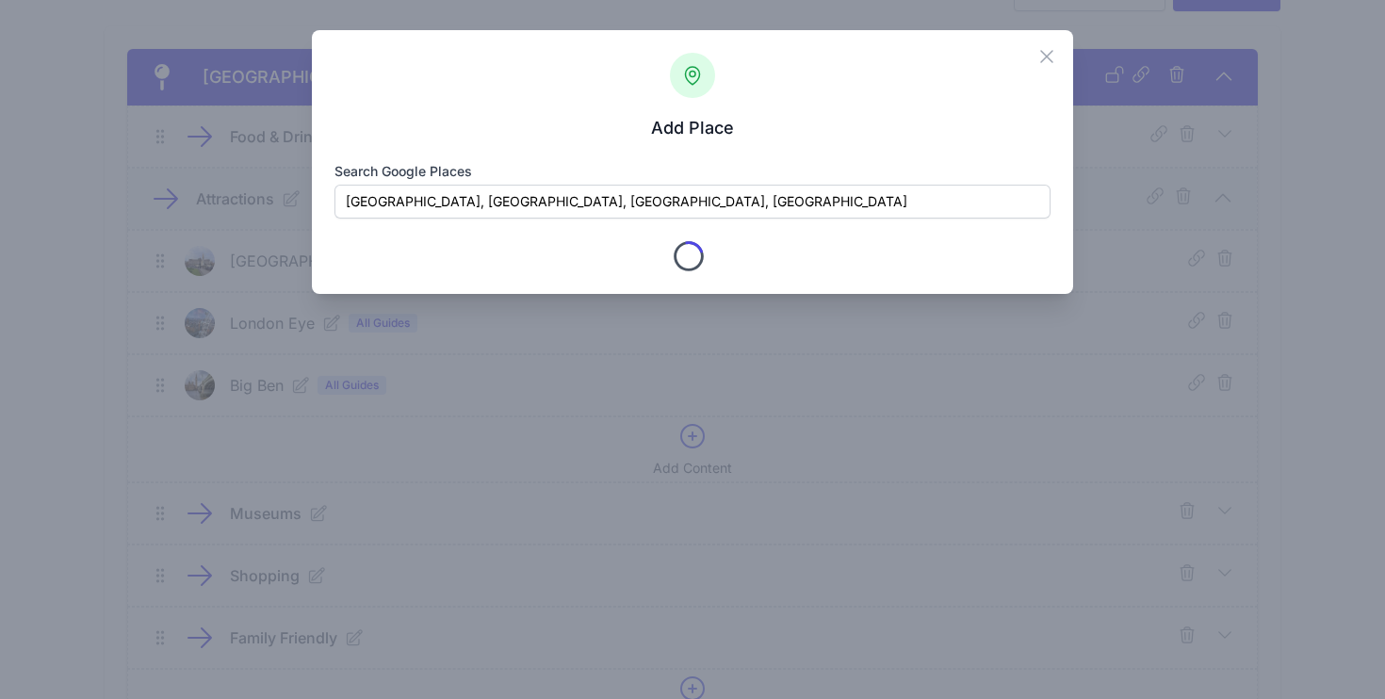
type input "WC2N 5DS"
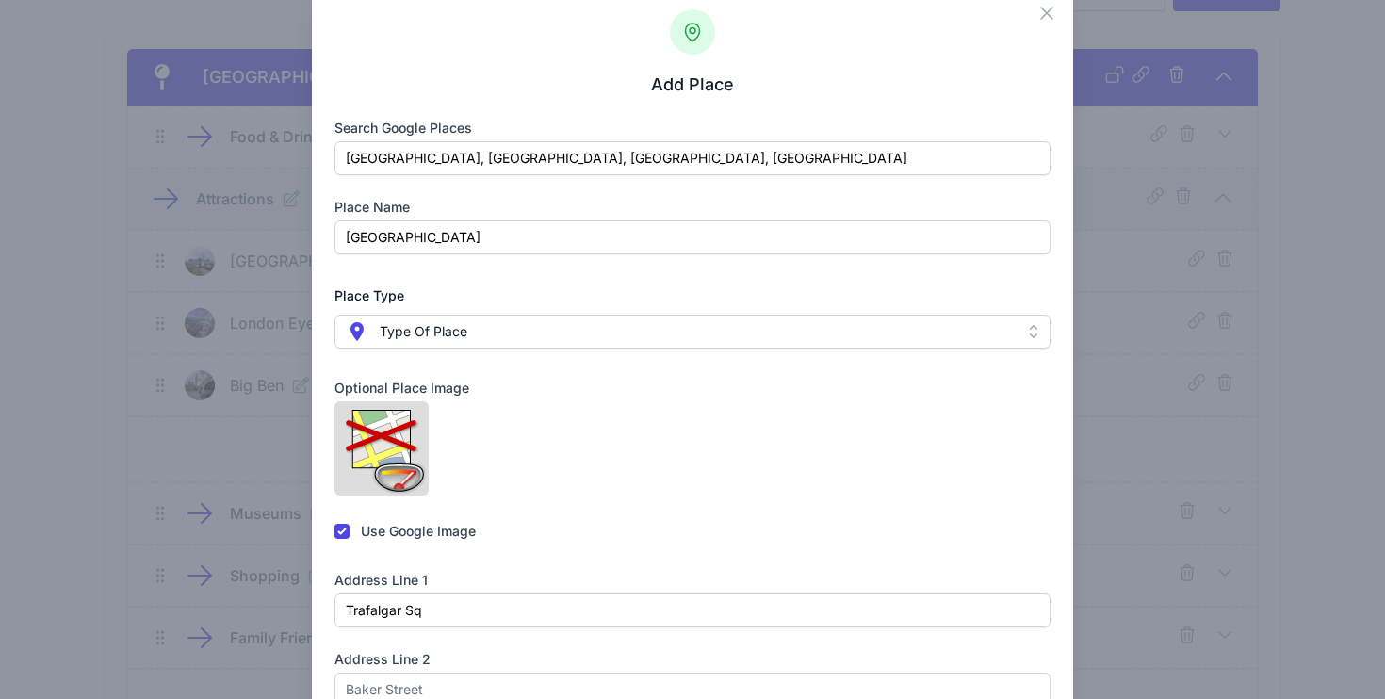
scroll to position [52, 0]
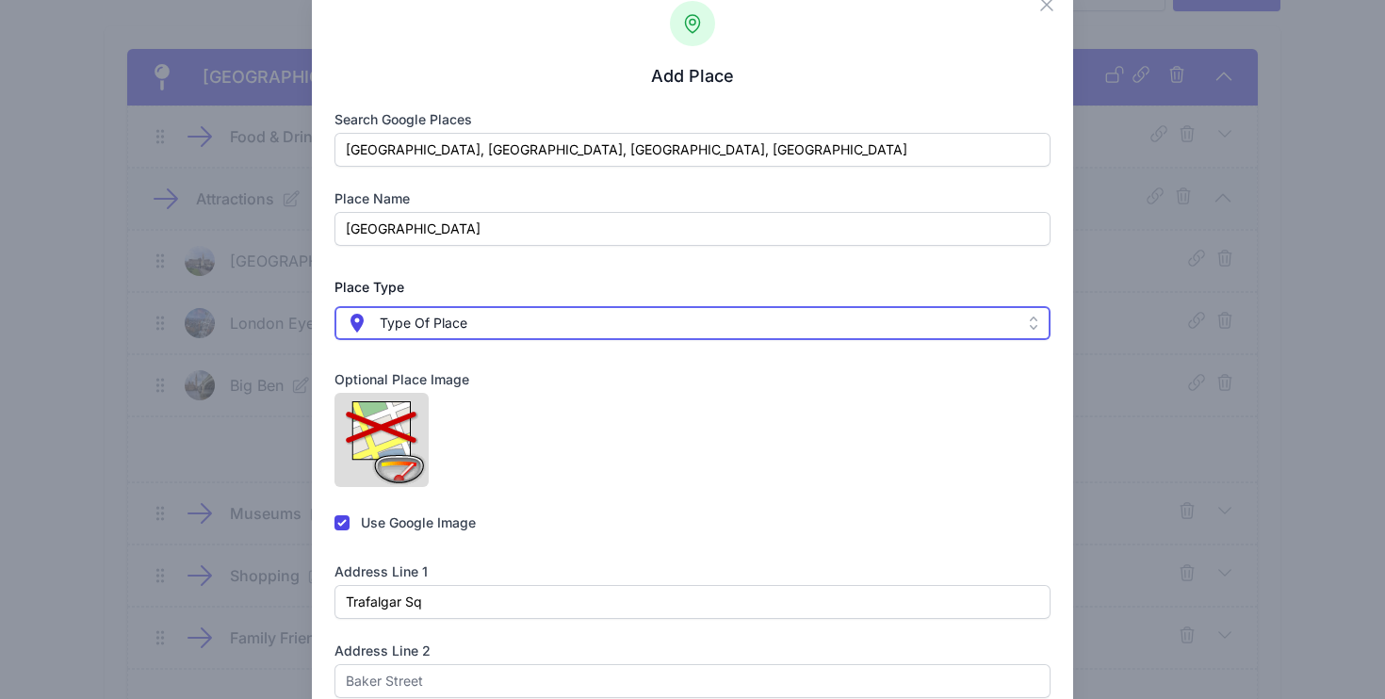
click at [620, 332] on span " Type Of Place" at bounding box center [680, 323] width 668 height 23
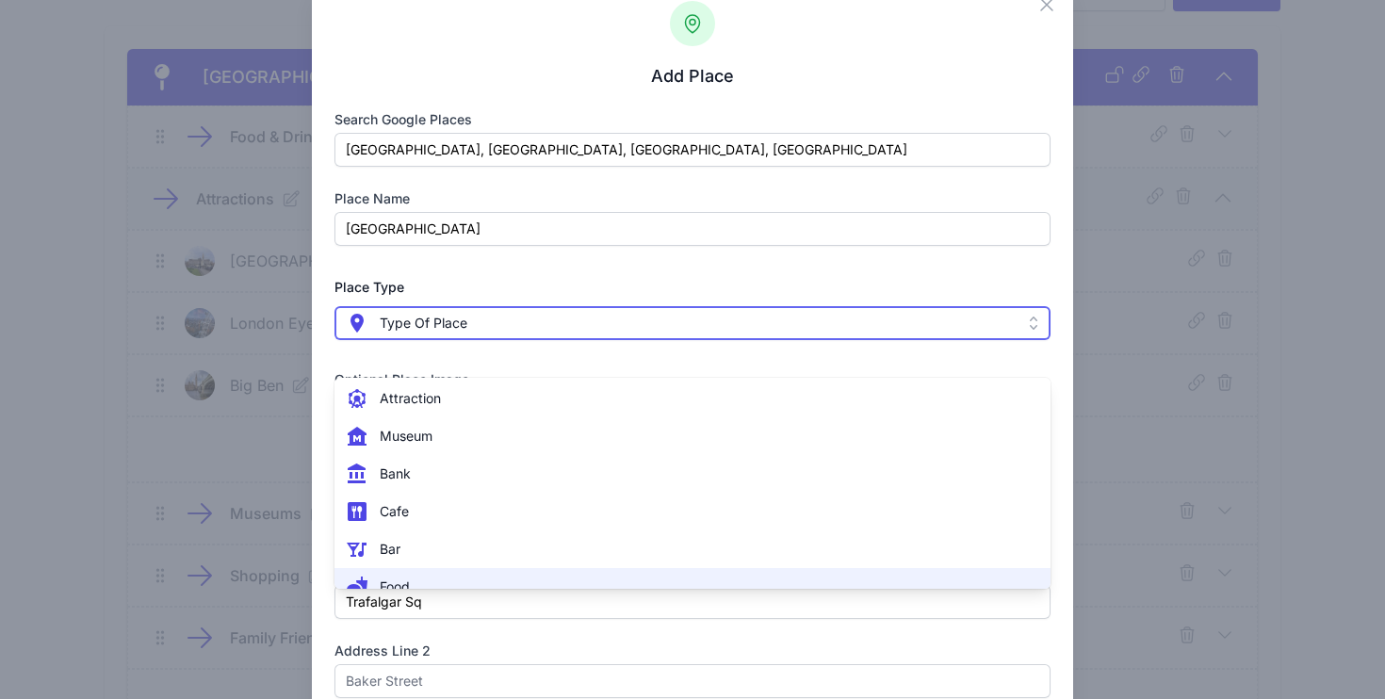
scroll to position [64, 0]
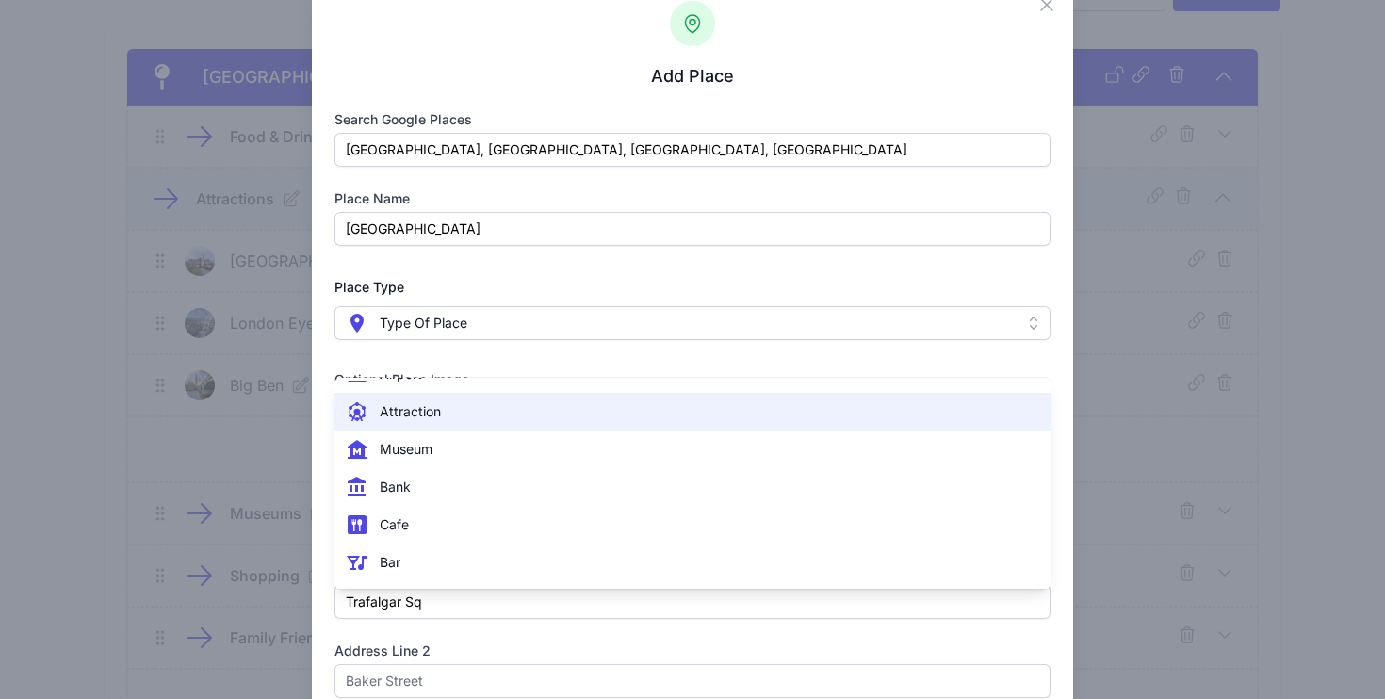
click at [459, 416] on span " Attraction" at bounding box center [682, 412] width 672 height 23
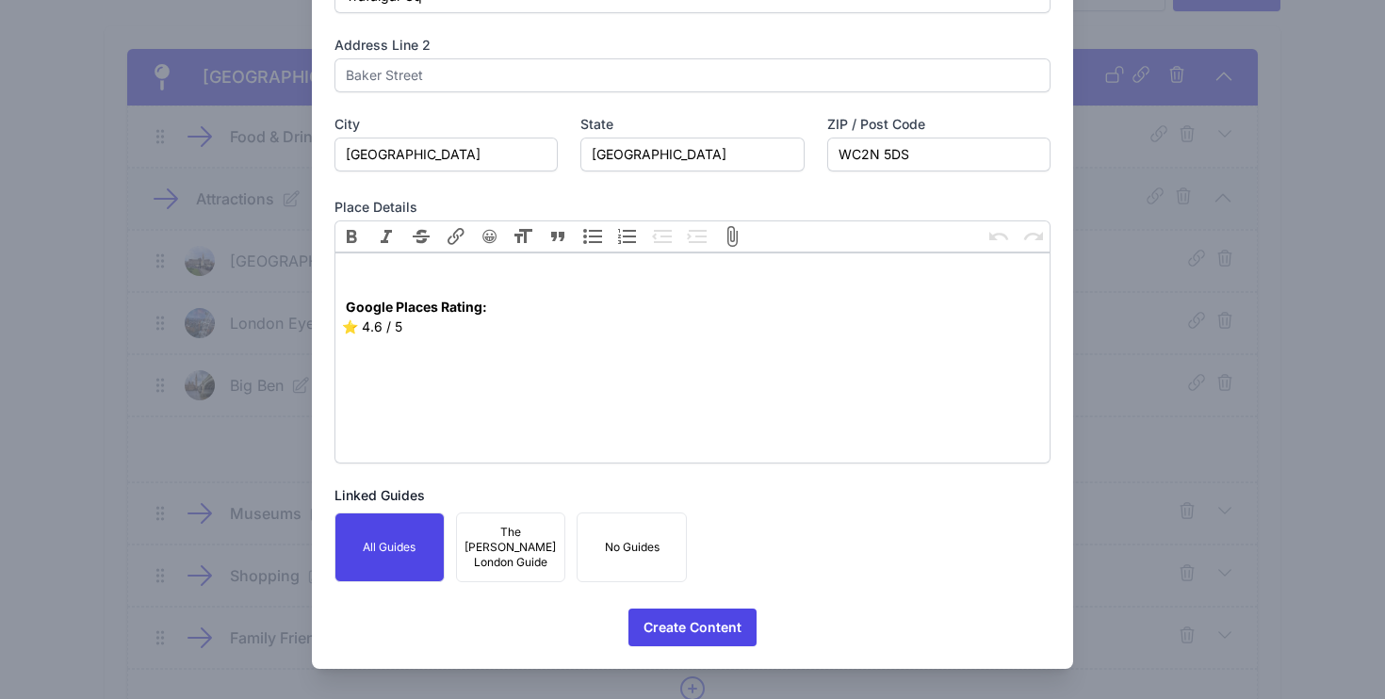
scroll to position [925, 0]
click at [689, 627] on span "Create Content" at bounding box center [693, 628] width 98 height 38
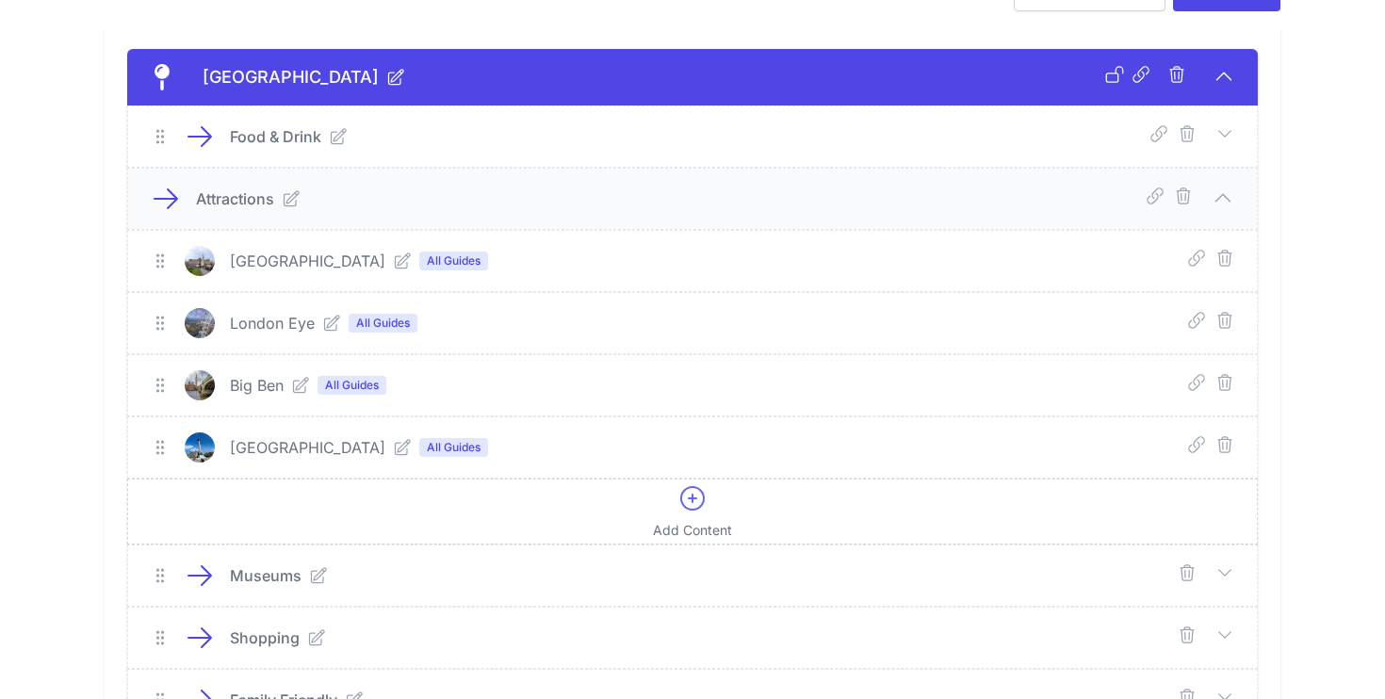
click at [685, 519] on div "Add Content" at bounding box center [692, 511] width 79 height 57
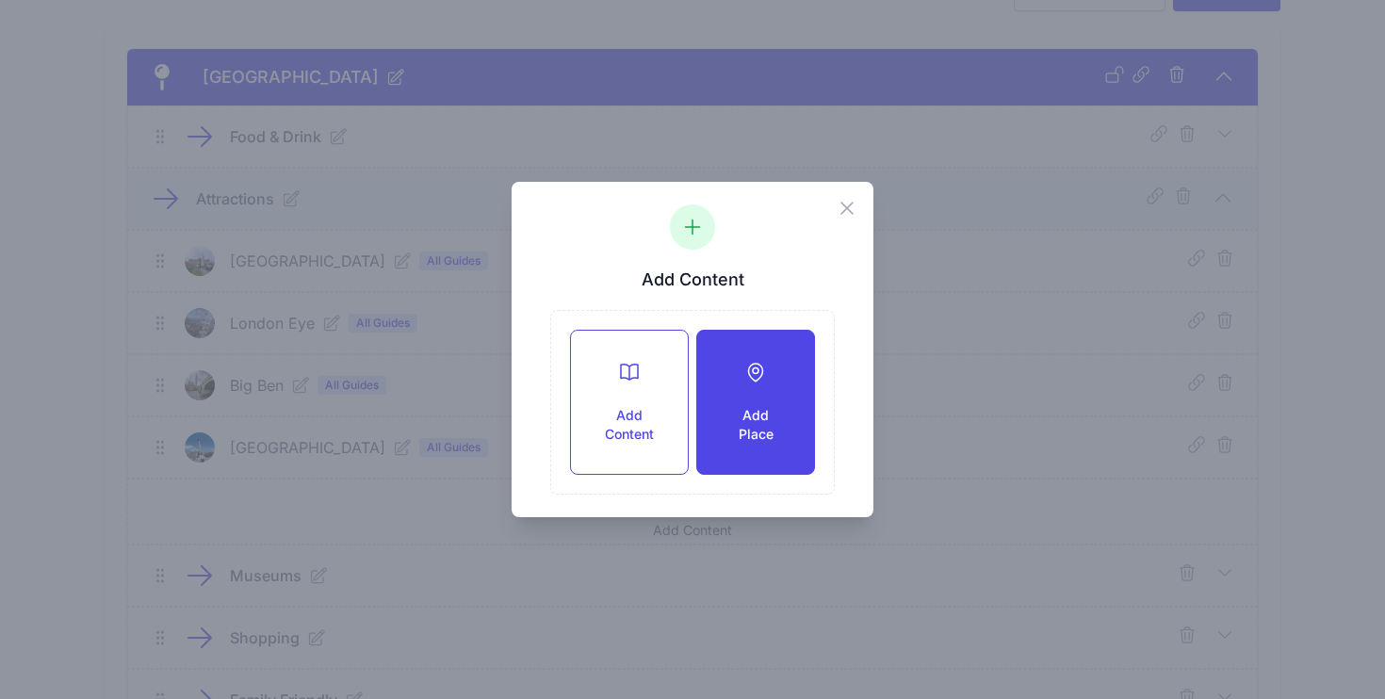
click at [744, 411] on h3 "Add Place" at bounding box center [756, 425] width 57 height 38
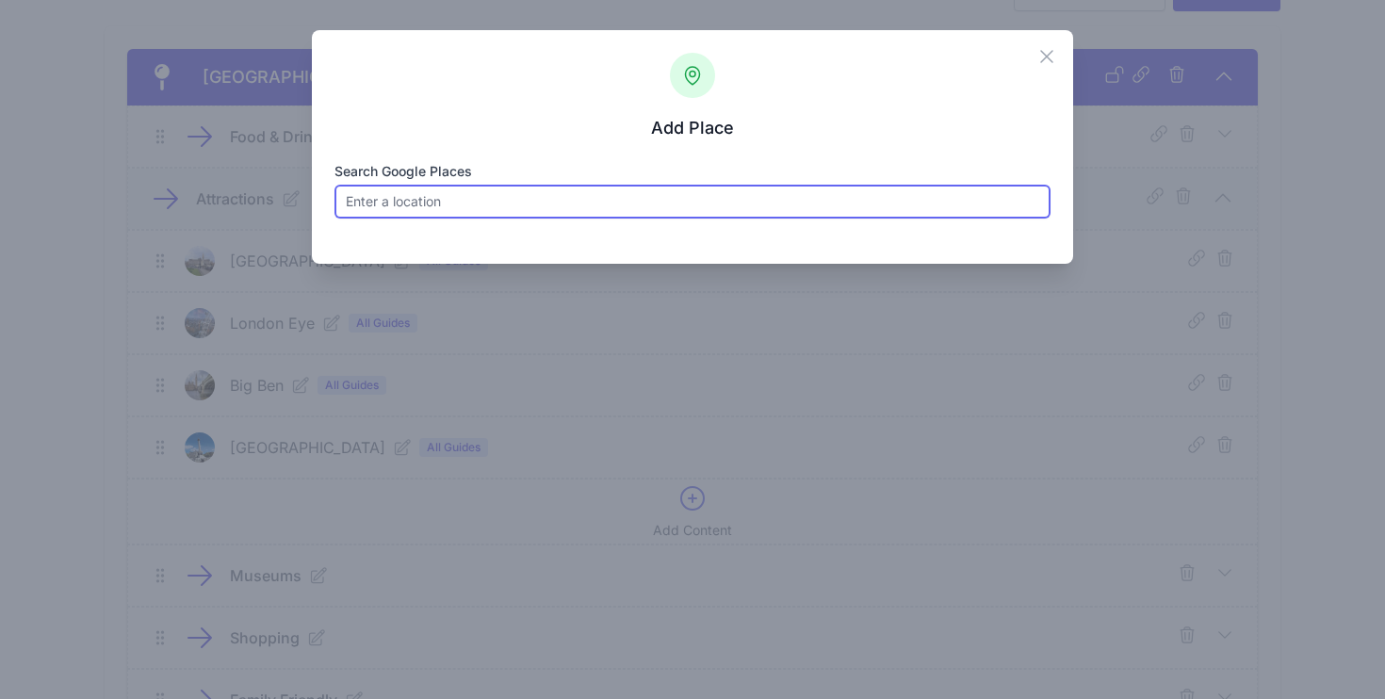
click at [544, 216] on input "Search Google Places" at bounding box center [693, 202] width 717 height 34
paste input "West End theatre shows"
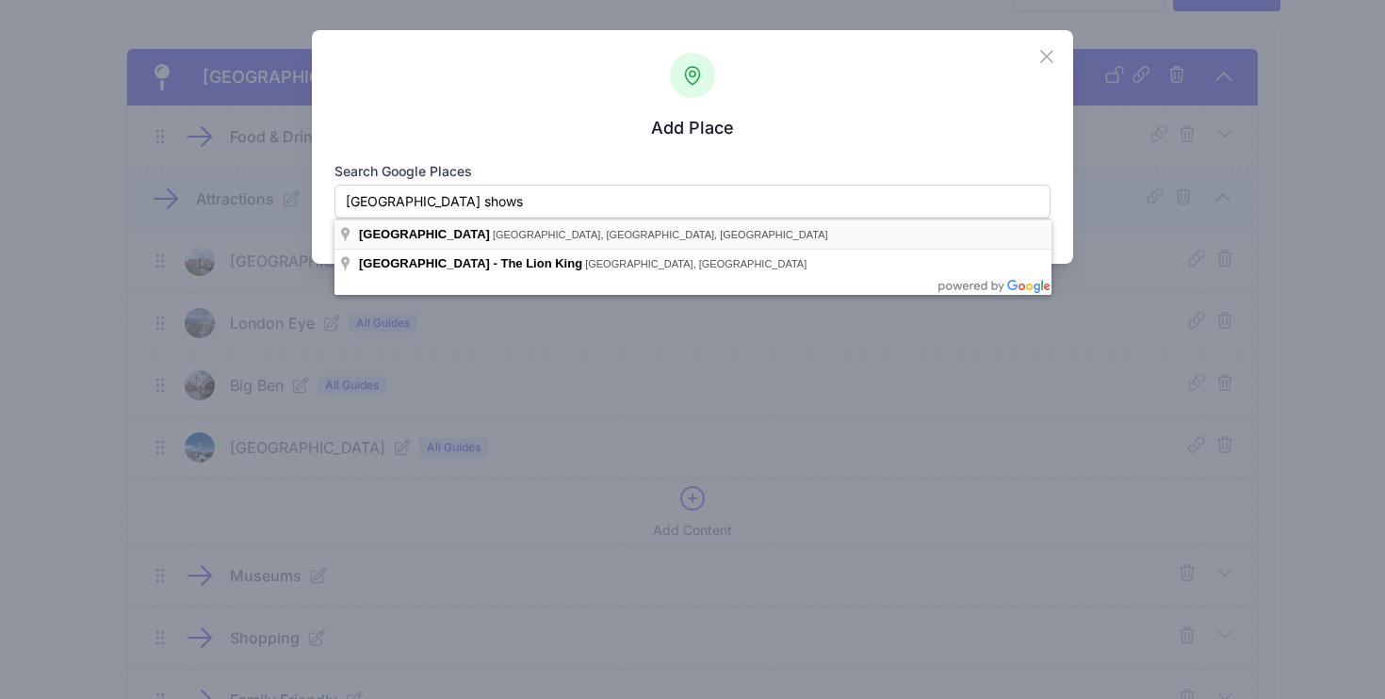
type input "Leicester Square Theatre, Leicester Place, London, UK"
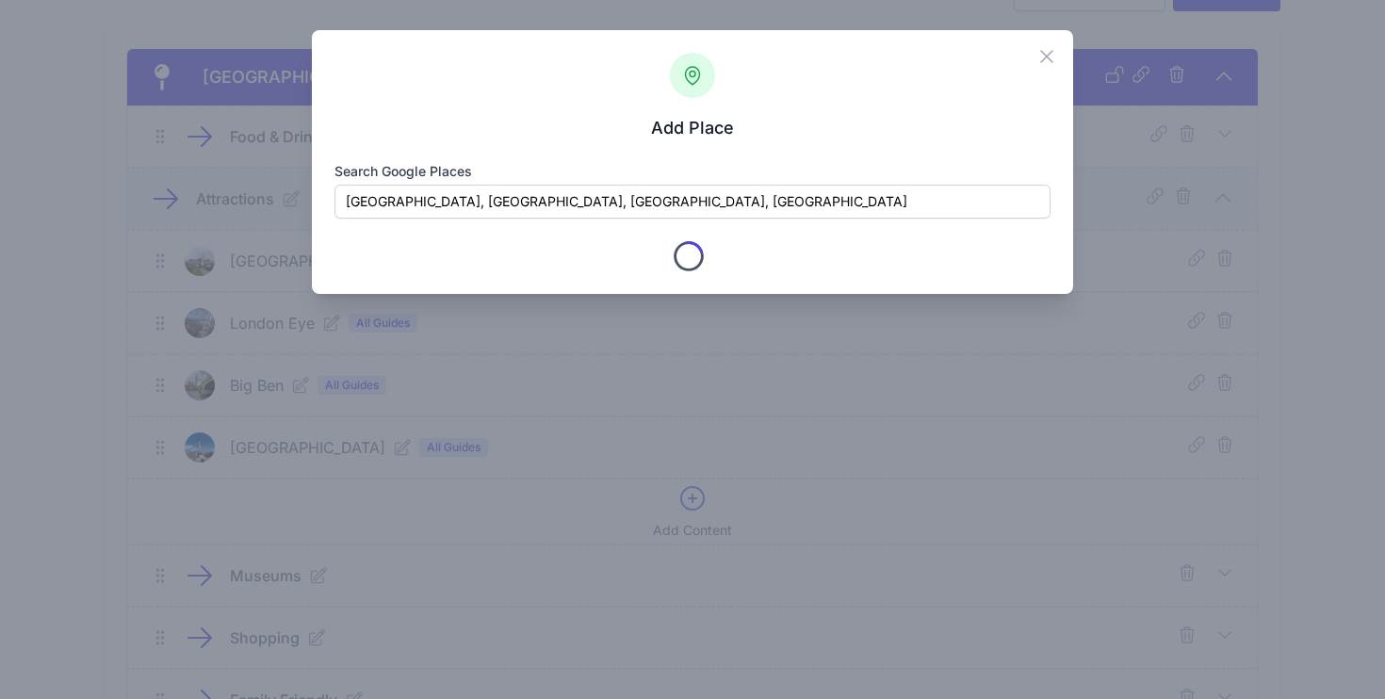
type input "Leicester Square Theatre"
checkbox input "true"
type input "6 Leicester Pl"
type input "London"
type input "Greater London"
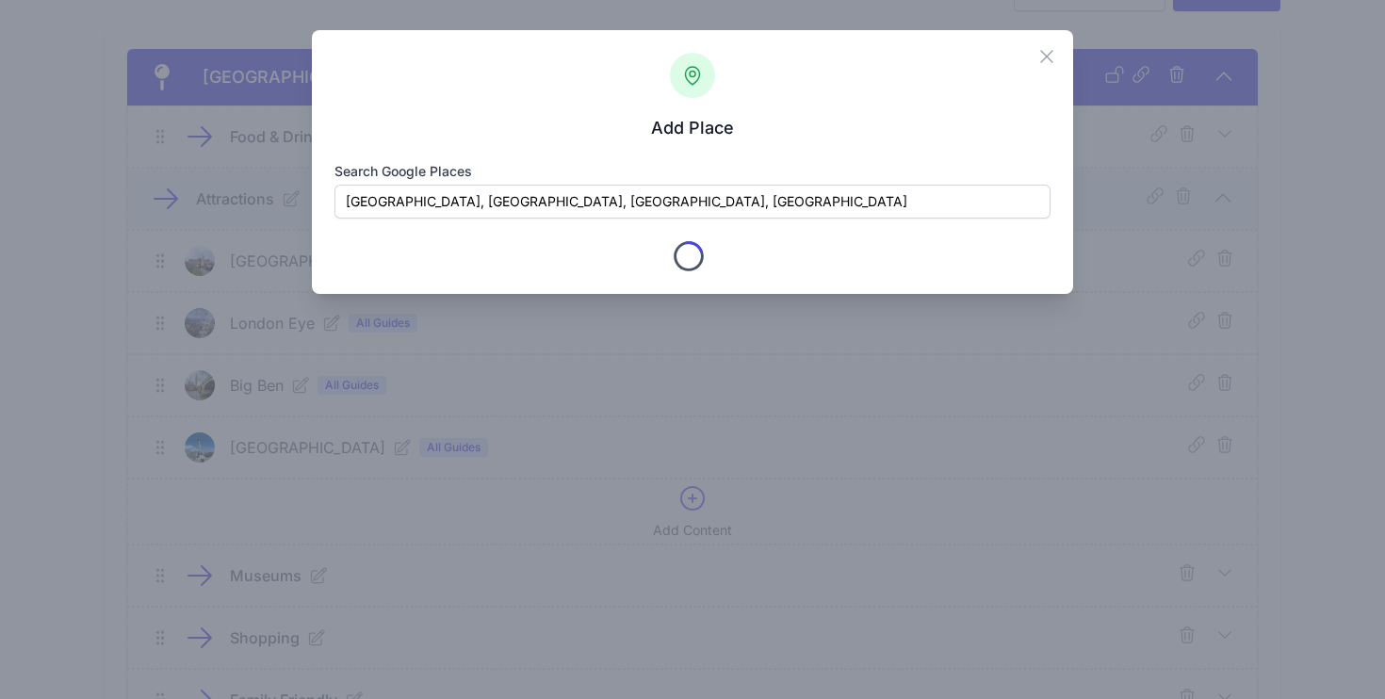
type input "WC2H 7BX"
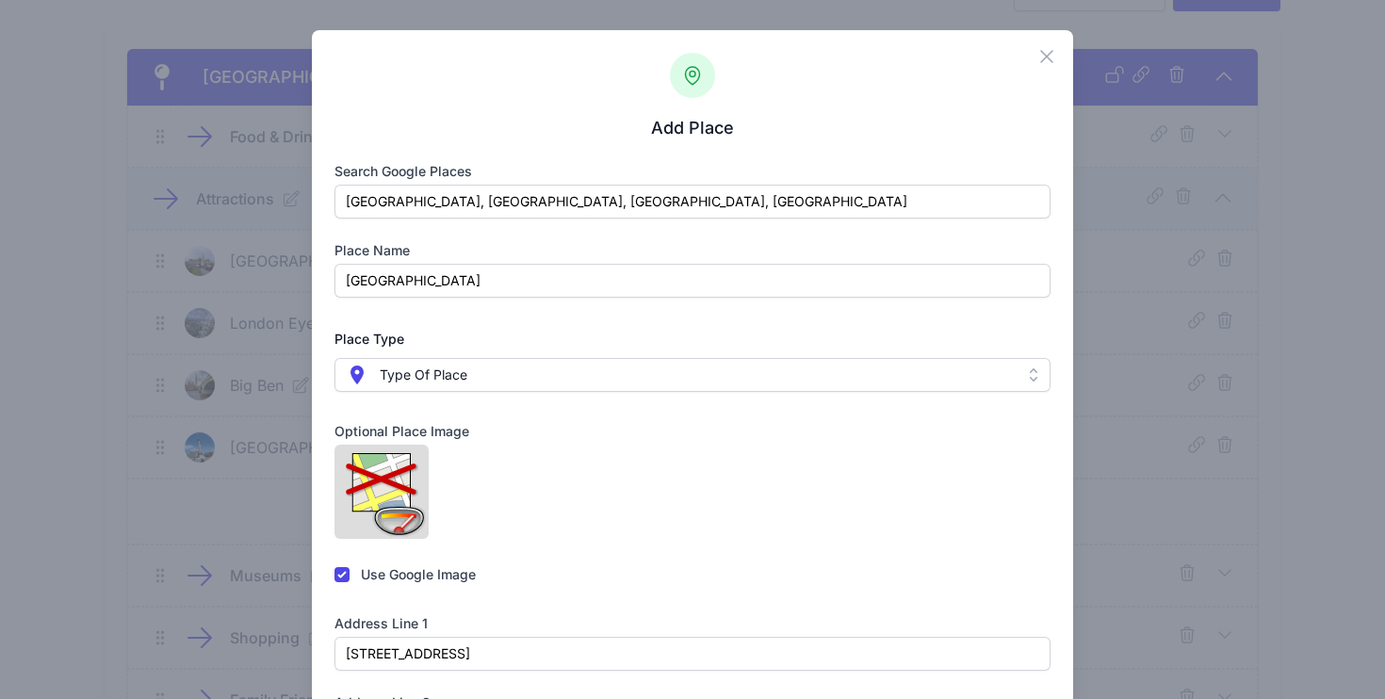
scroll to position [14, 0]
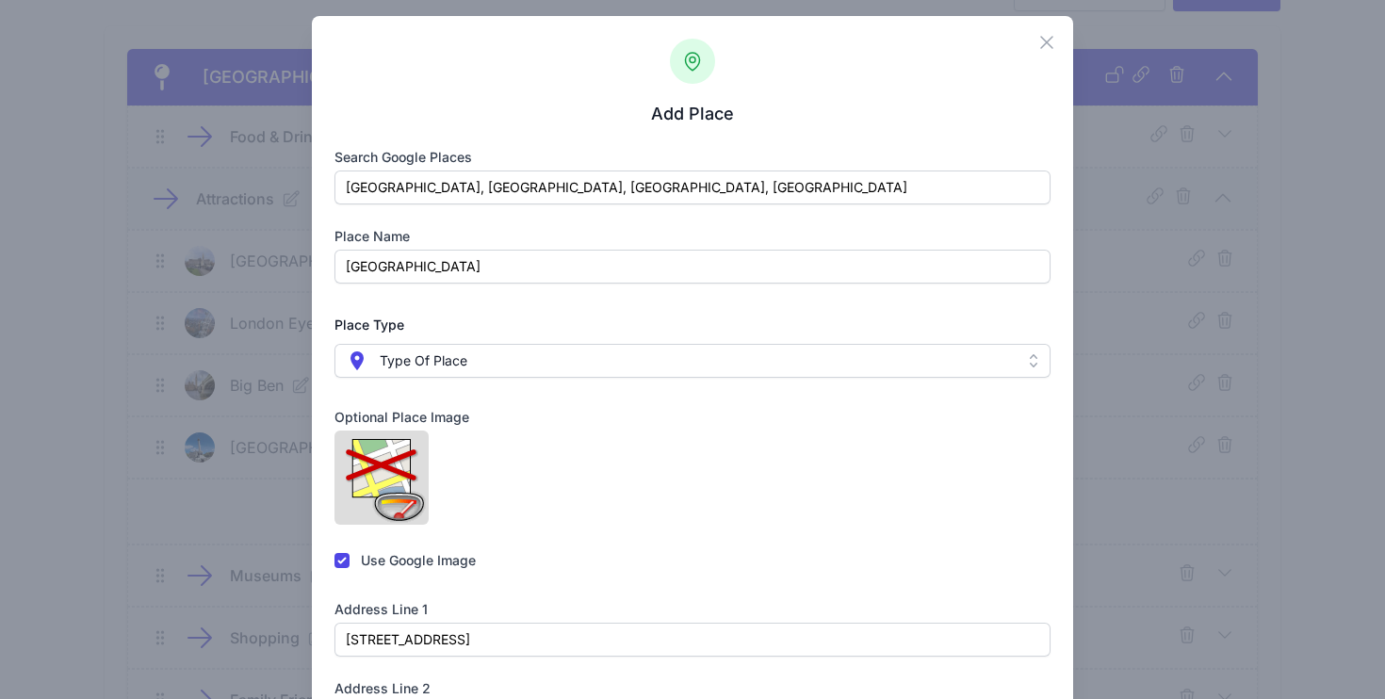
click at [675, 366] on span " Type Of Place" at bounding box center [680, 361] width 668 height 23
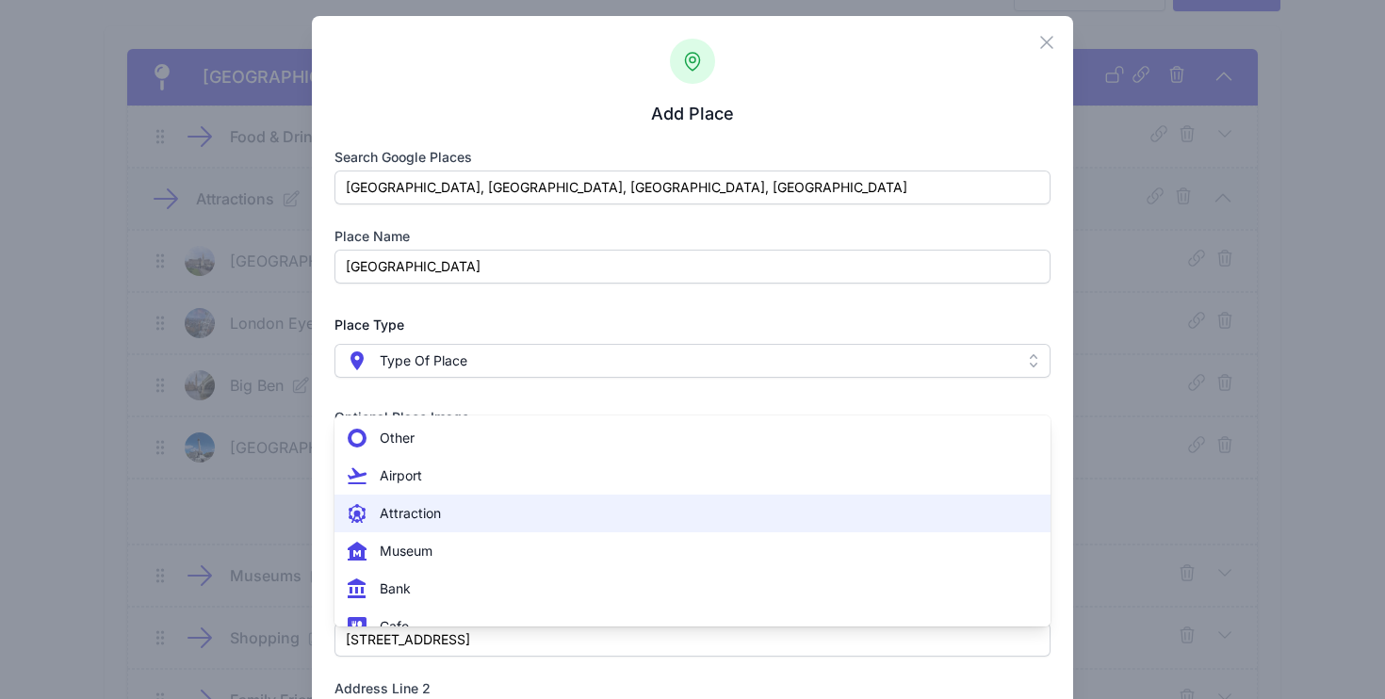
click at [525, 513] on span " Attraction" at bounding box center [682, 513] width 672 height 23
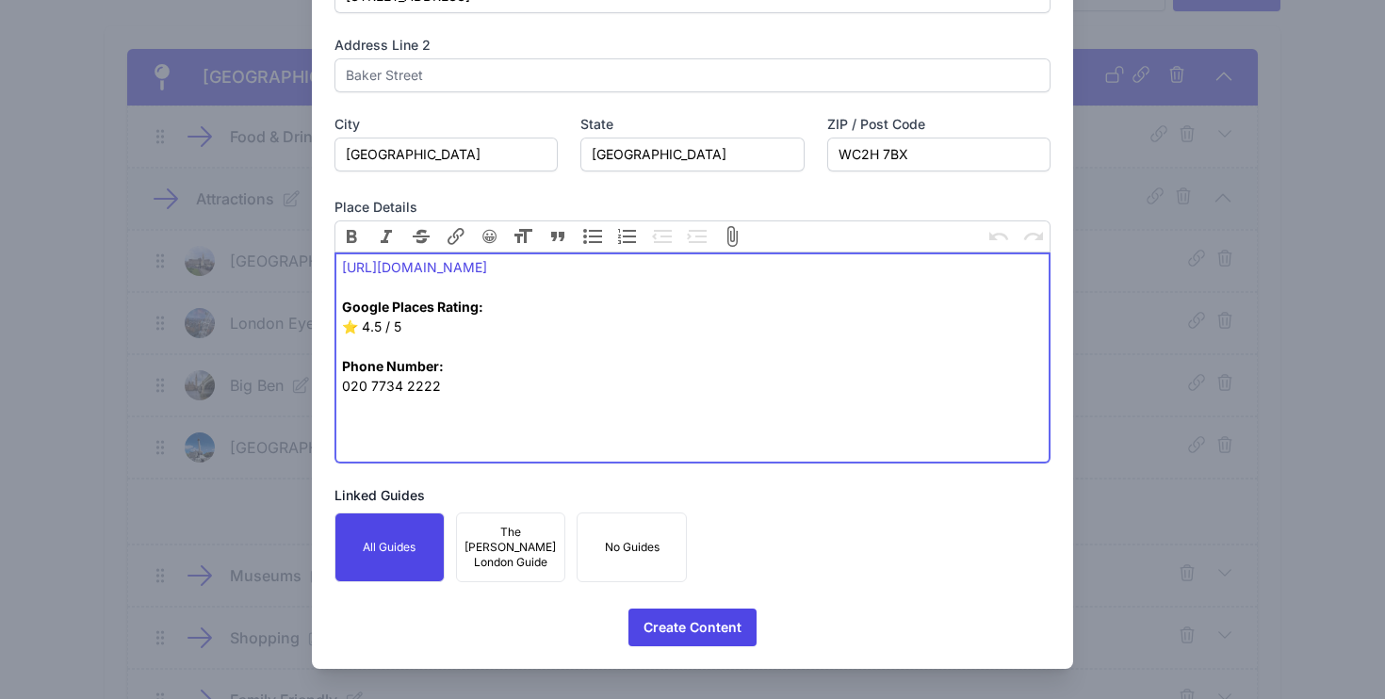
scroll to position [925, 0]
click at [741, 624] on button "Create Content Icons/spinner Processing..." at bounding box center [693, 628] width 128 height 38
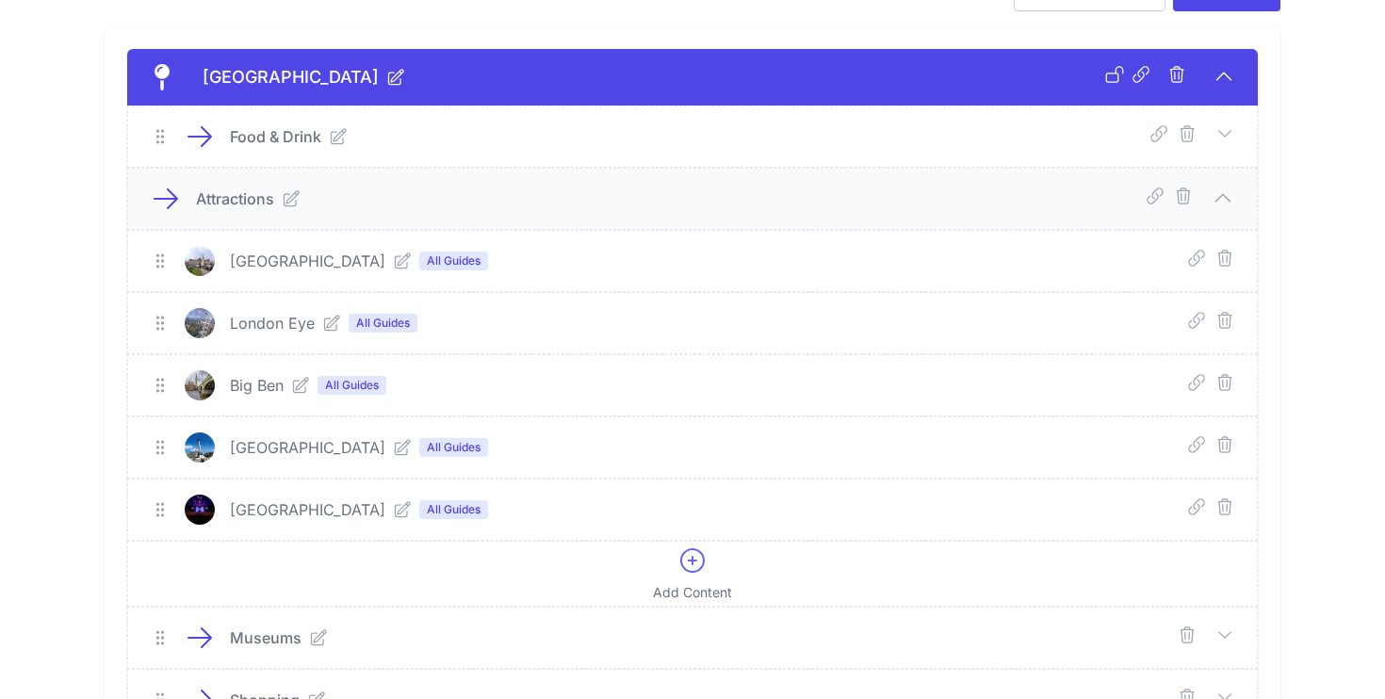
click at [1224, 198] on icon at bounding box center [1223, 198] width 23 height 23
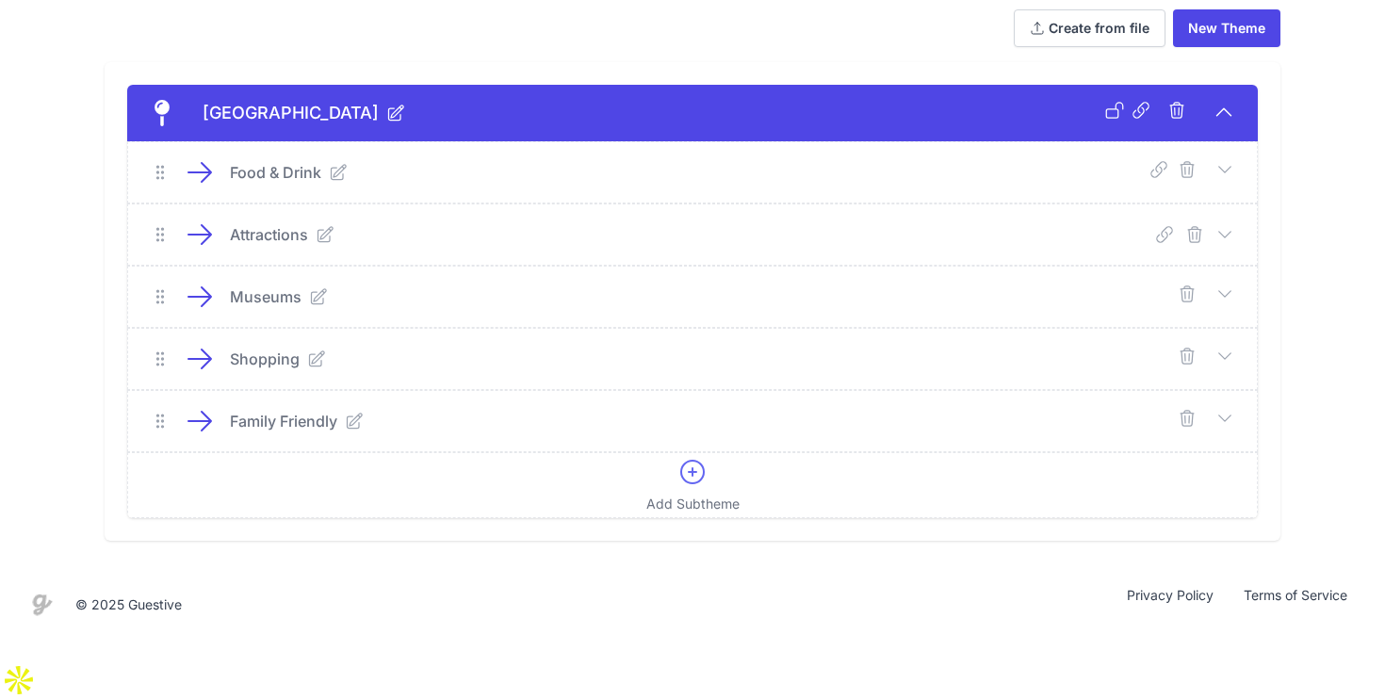
scroll to position [65, 0]
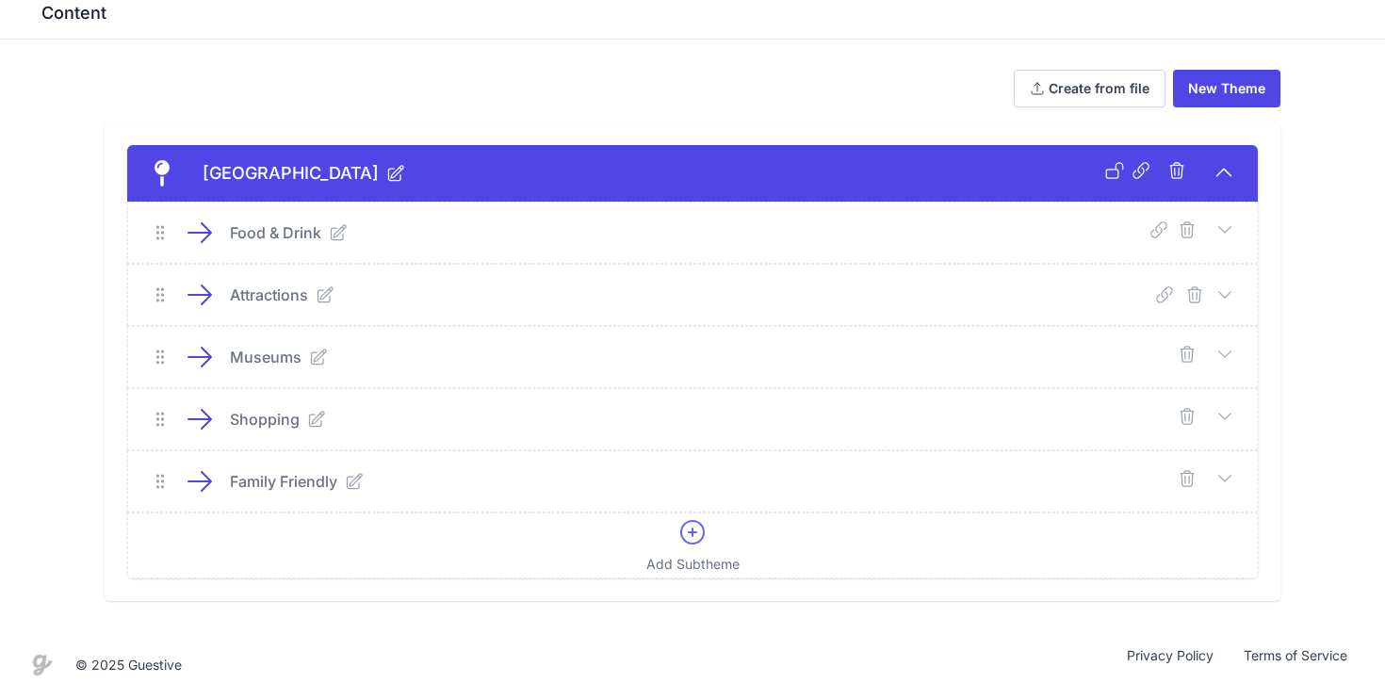
click at [1224, 348] on icon at bounding box center [1225, 354] width 19 height 19
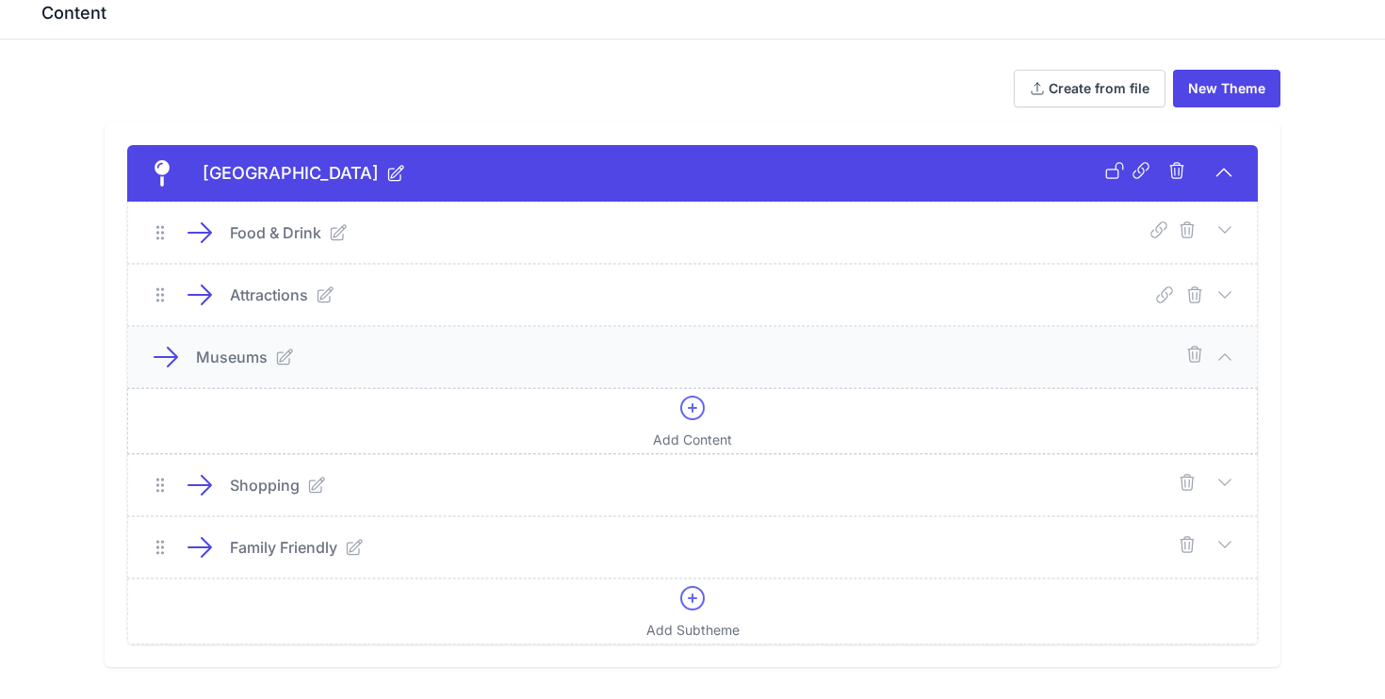
click at [694, 418] on icon at bounding box center [693, 408] width 30 height 30
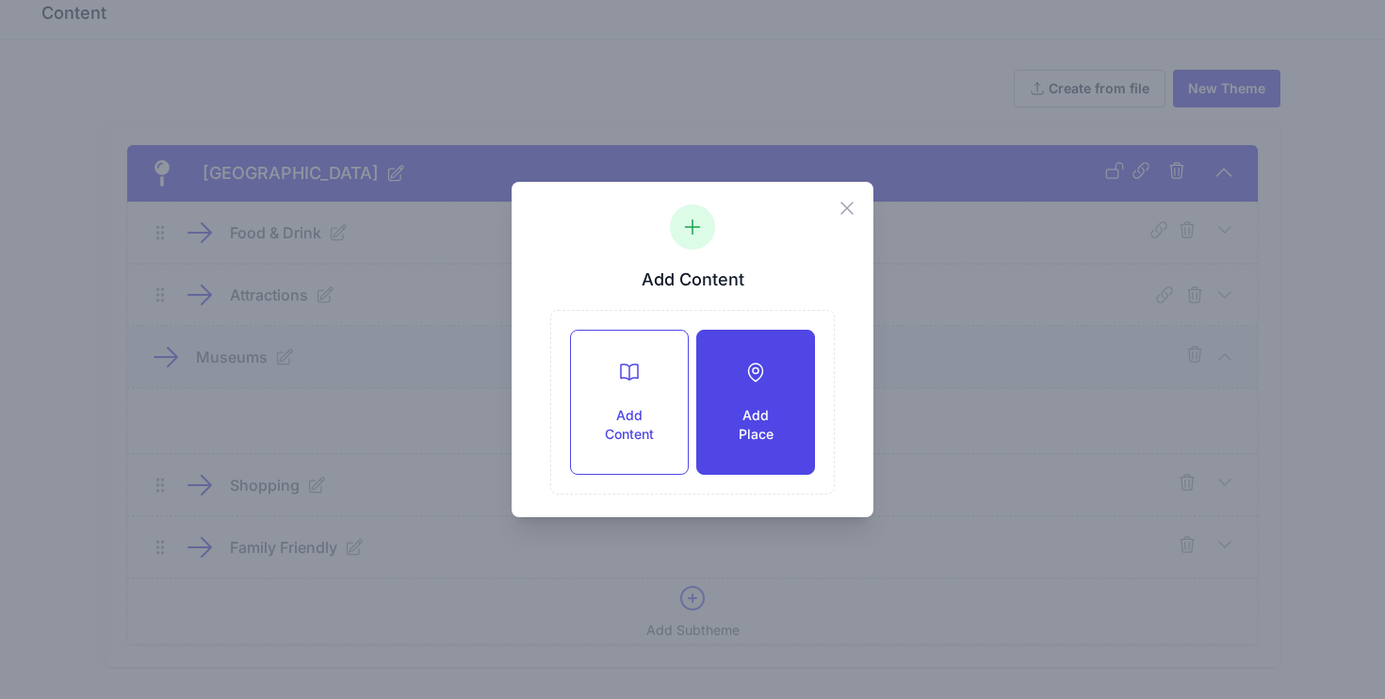
click at [736, 377] on div at bounding box center [756, 372] width 57 height 23
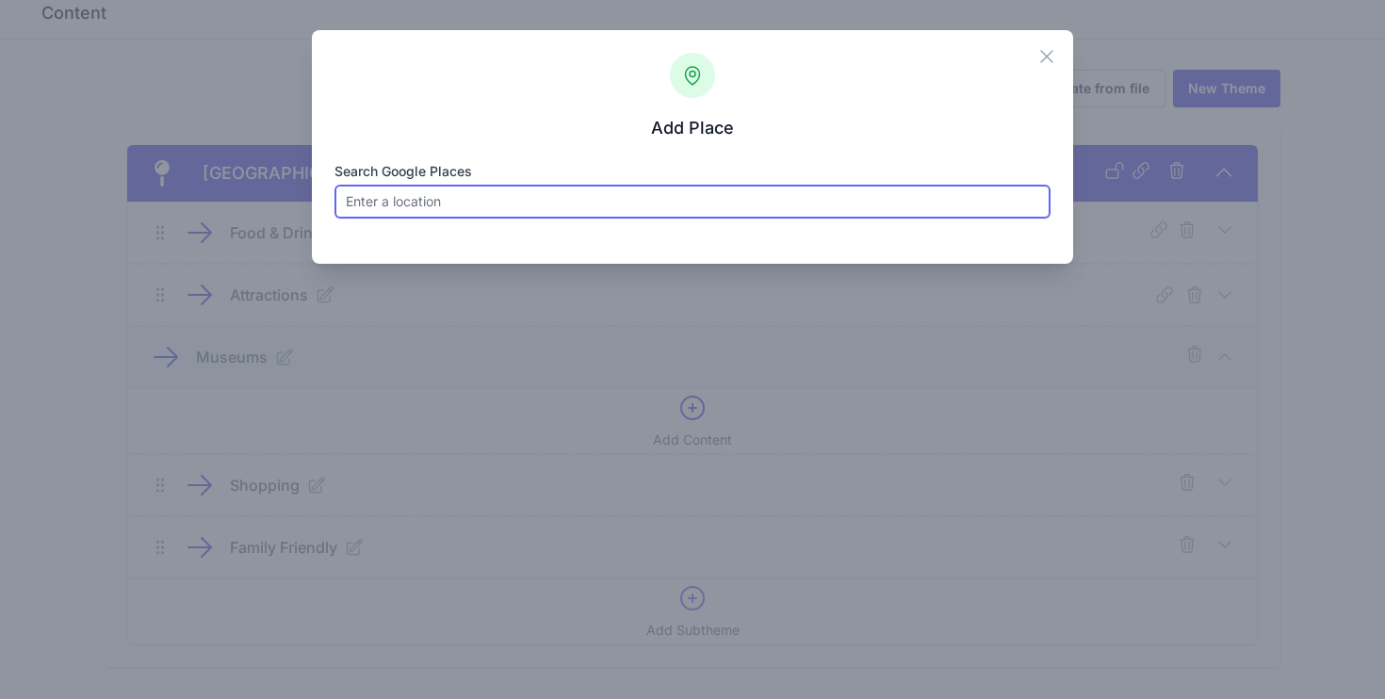
click at [453, 204] on input "Search Google Places" at bounding box center [693, 202] width 717 height 34
paste input "National Gallery"
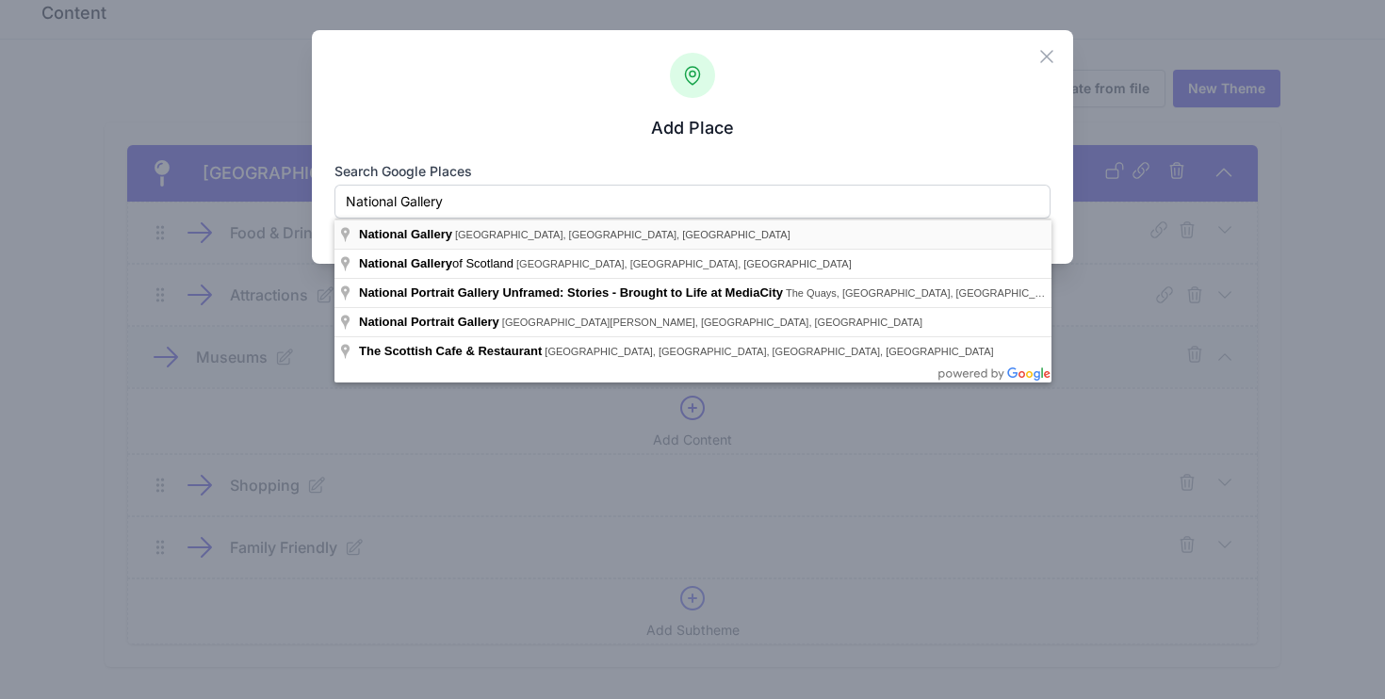
type input "National Gallery, Trafalgar Square, London, UK"
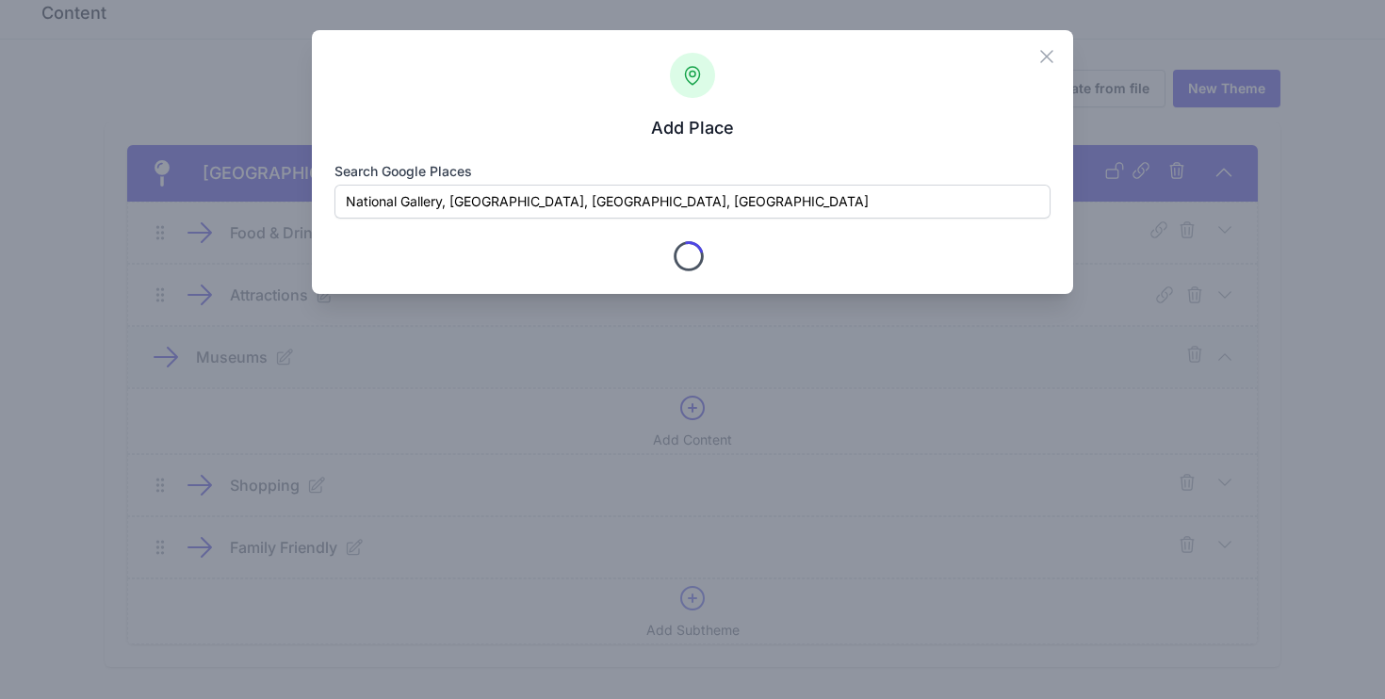
type input "The National Gallery"
checkbox input "true"
type input "Trafalgar Square"
type input "London"
type input "Greater London"
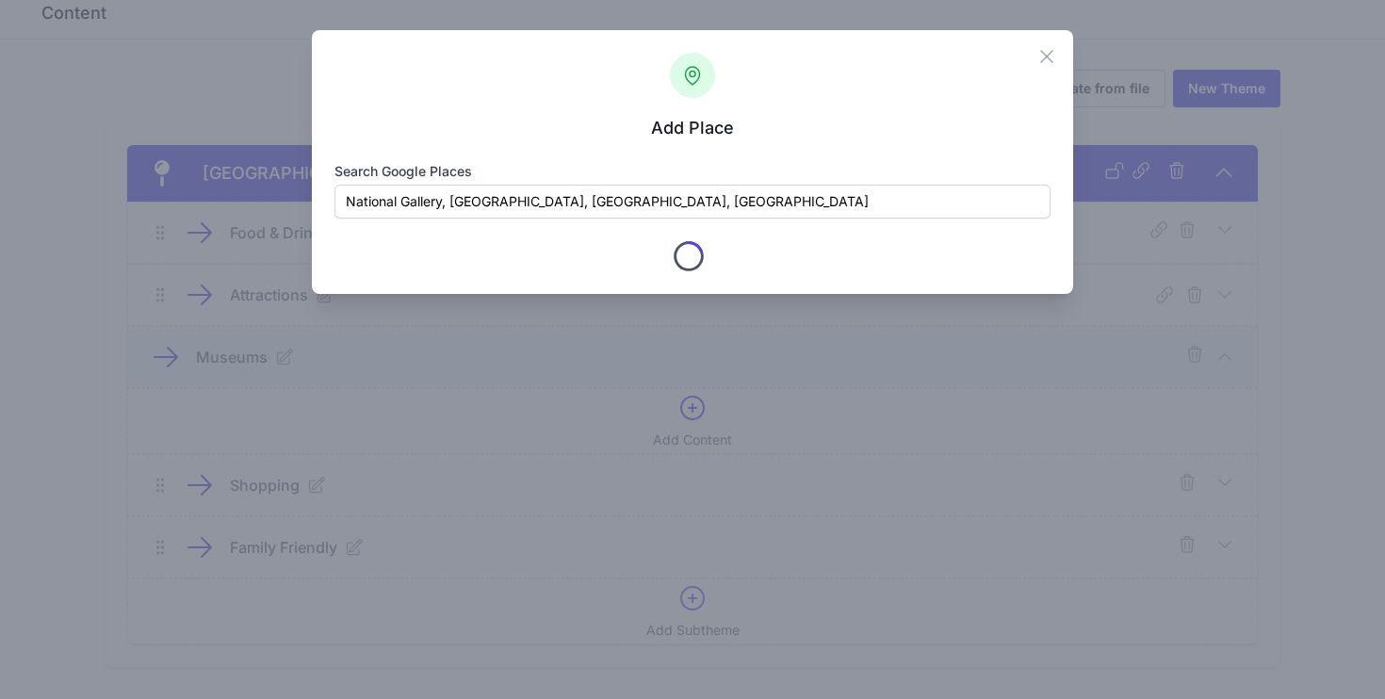
type input "WC2N 5DN"
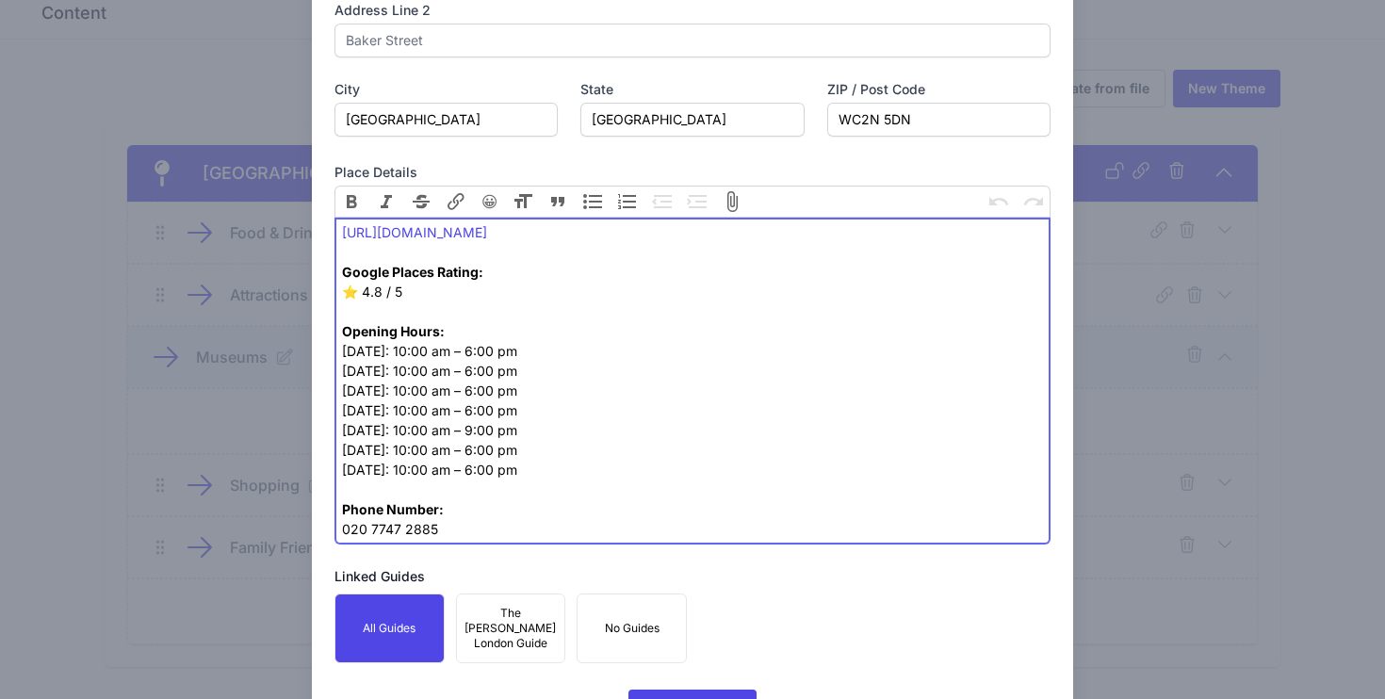
scroll to position [1041, 0]
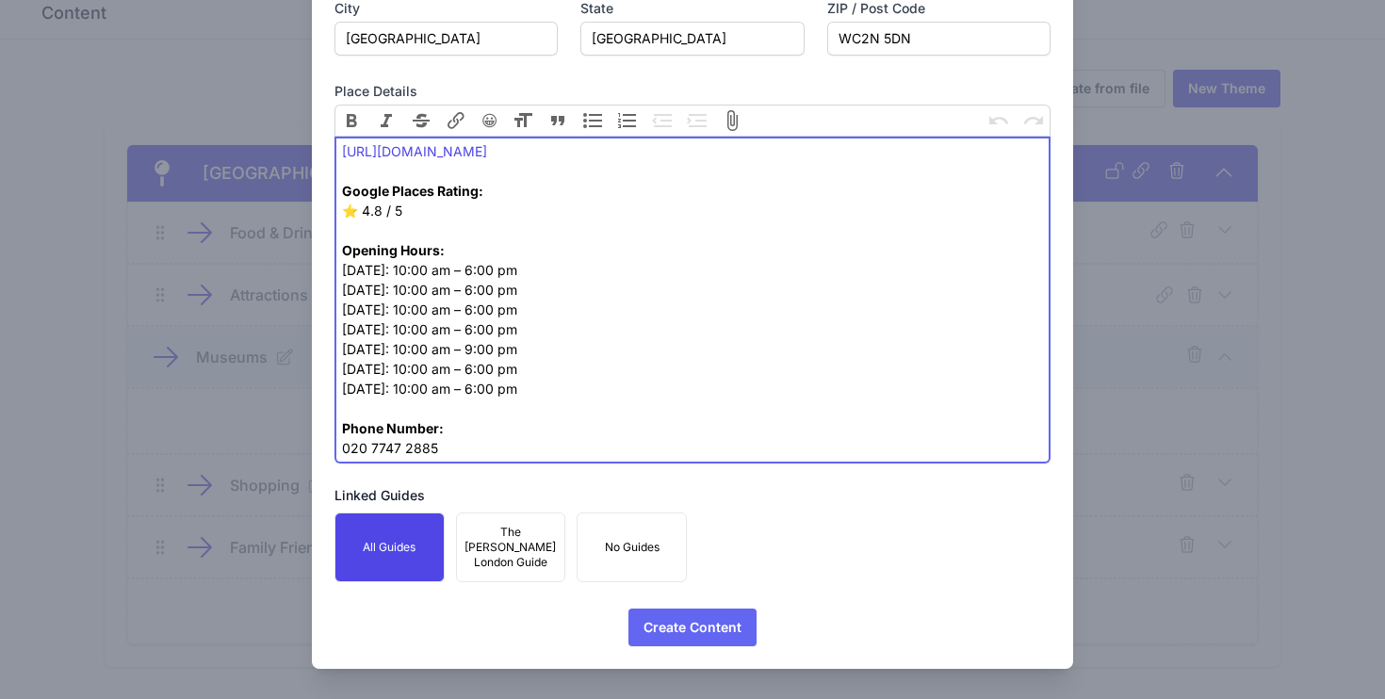
click at [712, 640] on span "Create Content" at bounding box center [693, 628] width 98 height 38
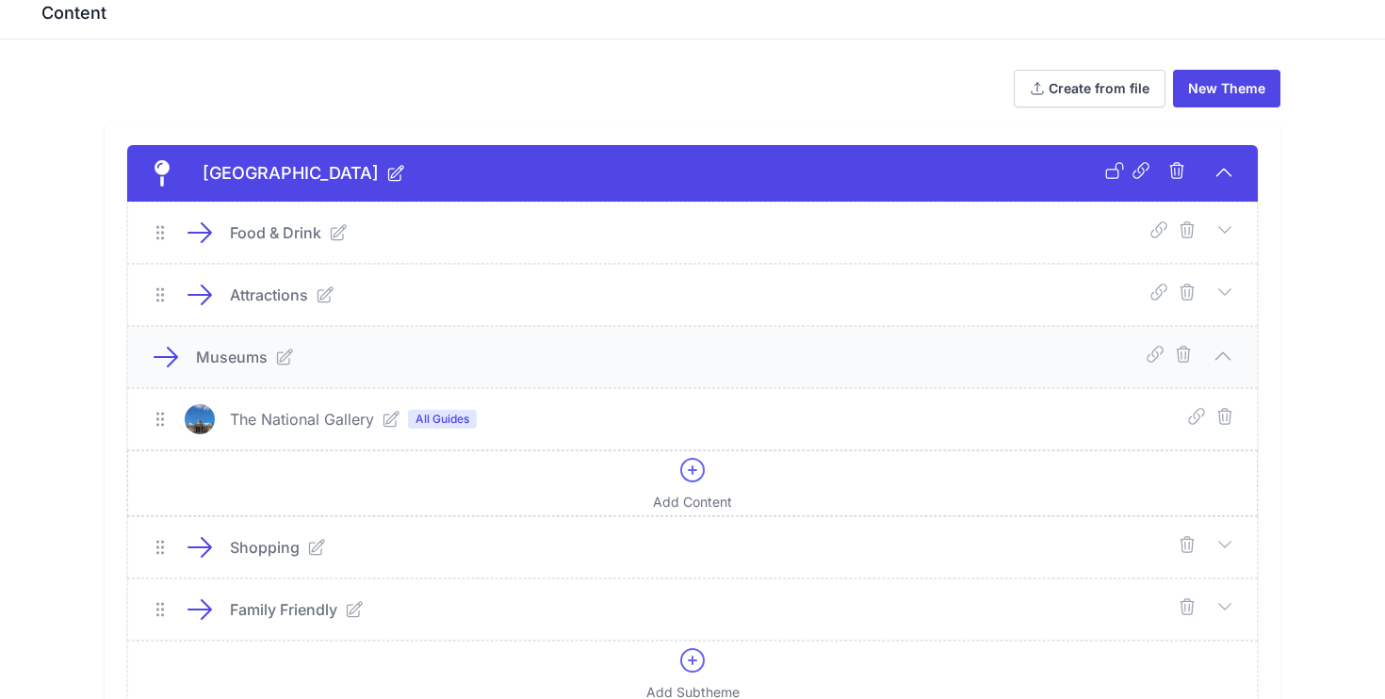
click at [684, 478] on icon at bounding box center [692, 470] width 23 height 23
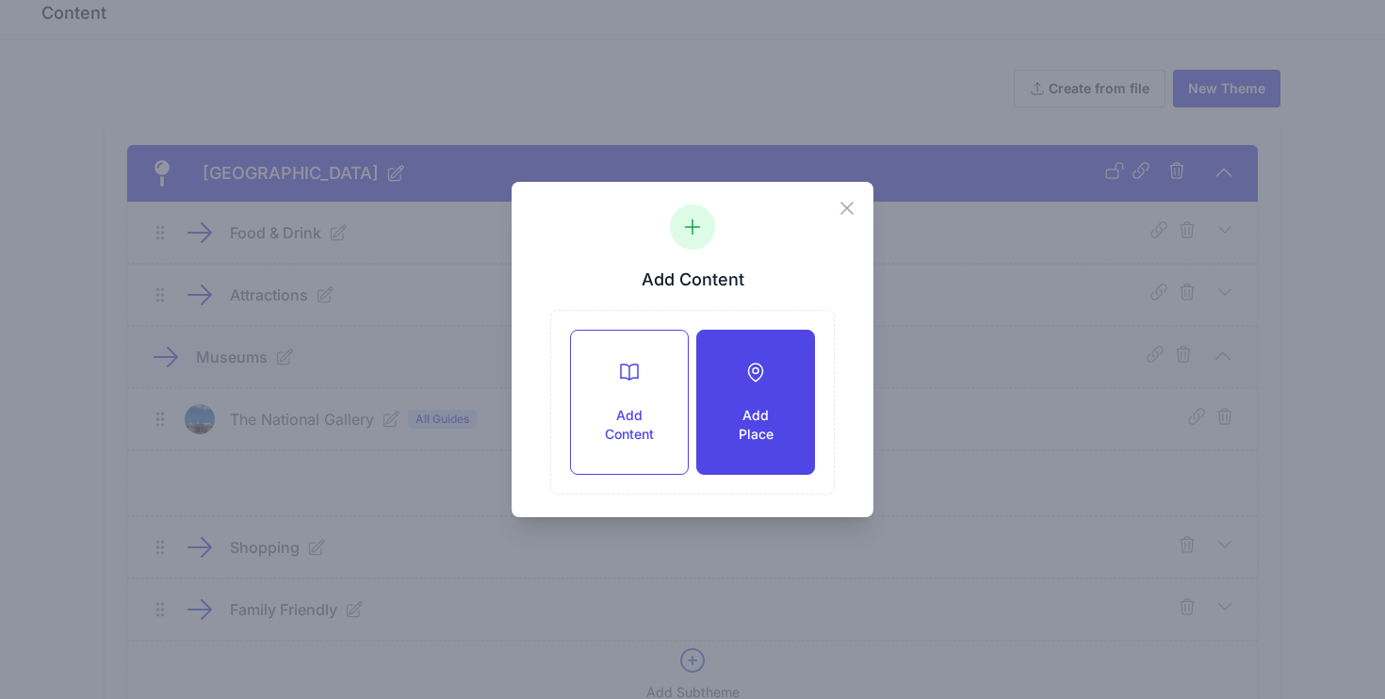
click at [759, 405] on div "Add Place" at bounding box center [755, 402] width 117 height 143
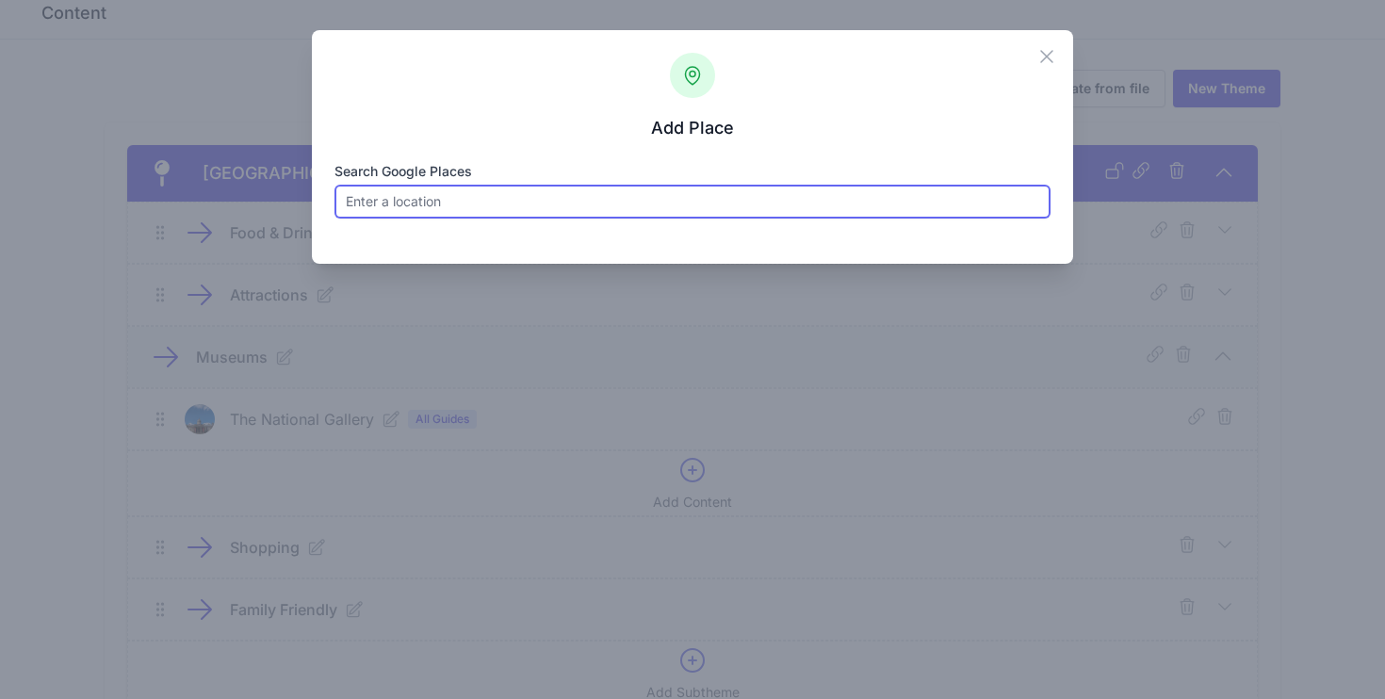
click at [741, 202] on input "Search Google Places" at bounding box center [693, 202] width 717 height 34
paste input "National Portrait Gallery"
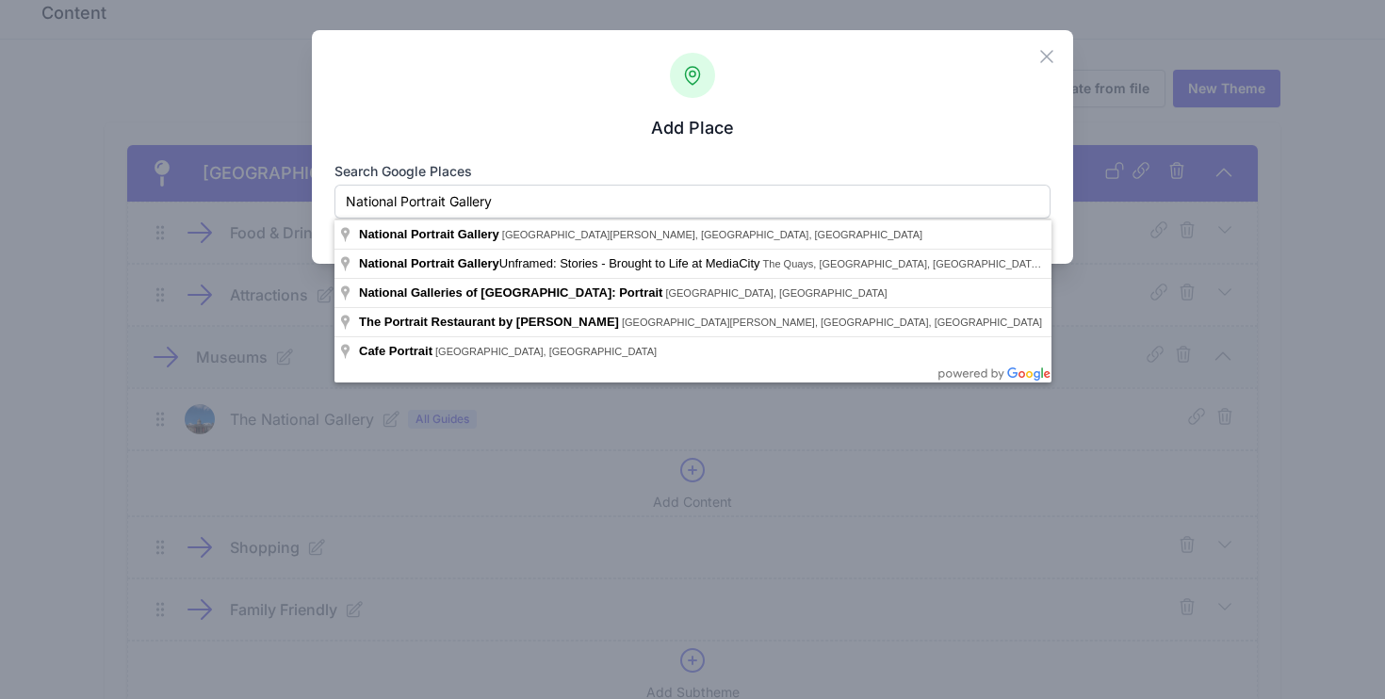
type input "National Portrait Gallery, Saint Martin's Place, London, UK"
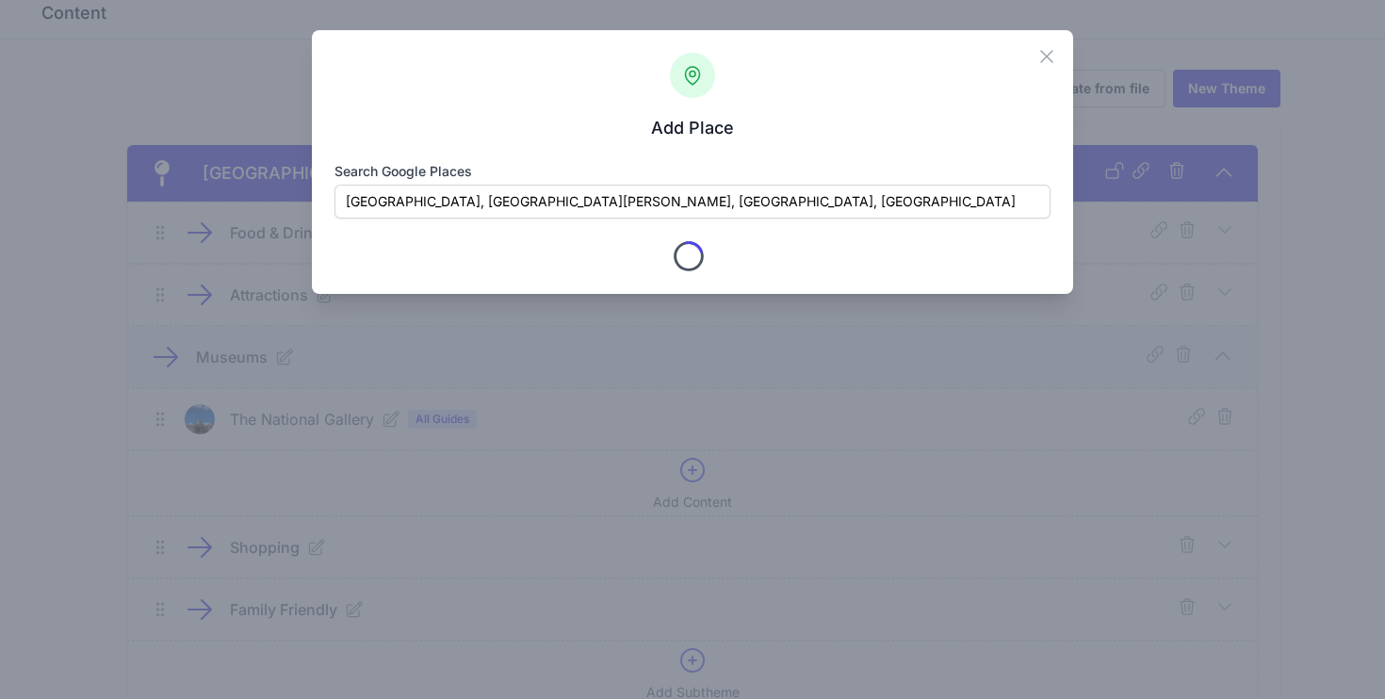
type input "National Portrait Gallery"
checkbox input "true"
type input "St. Martin's Pl"
type input "London"
type input "Greater London"
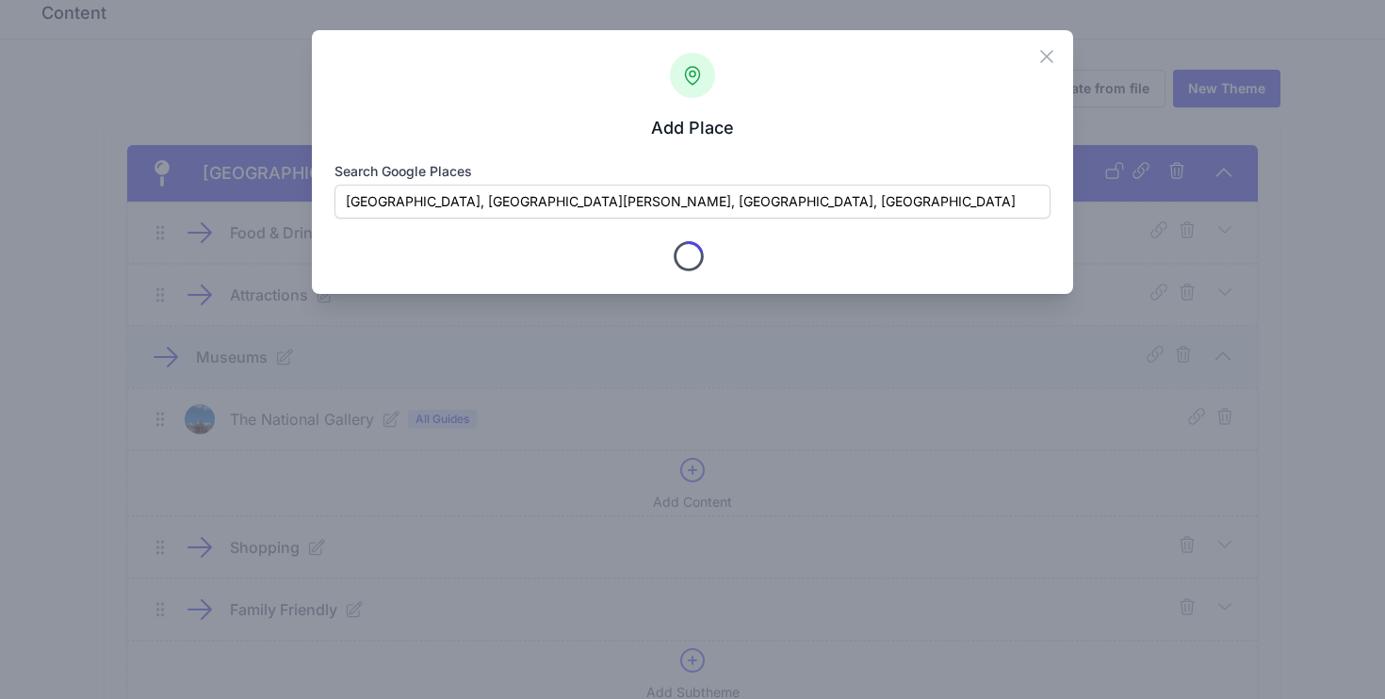
type input "WC2H 0HE"
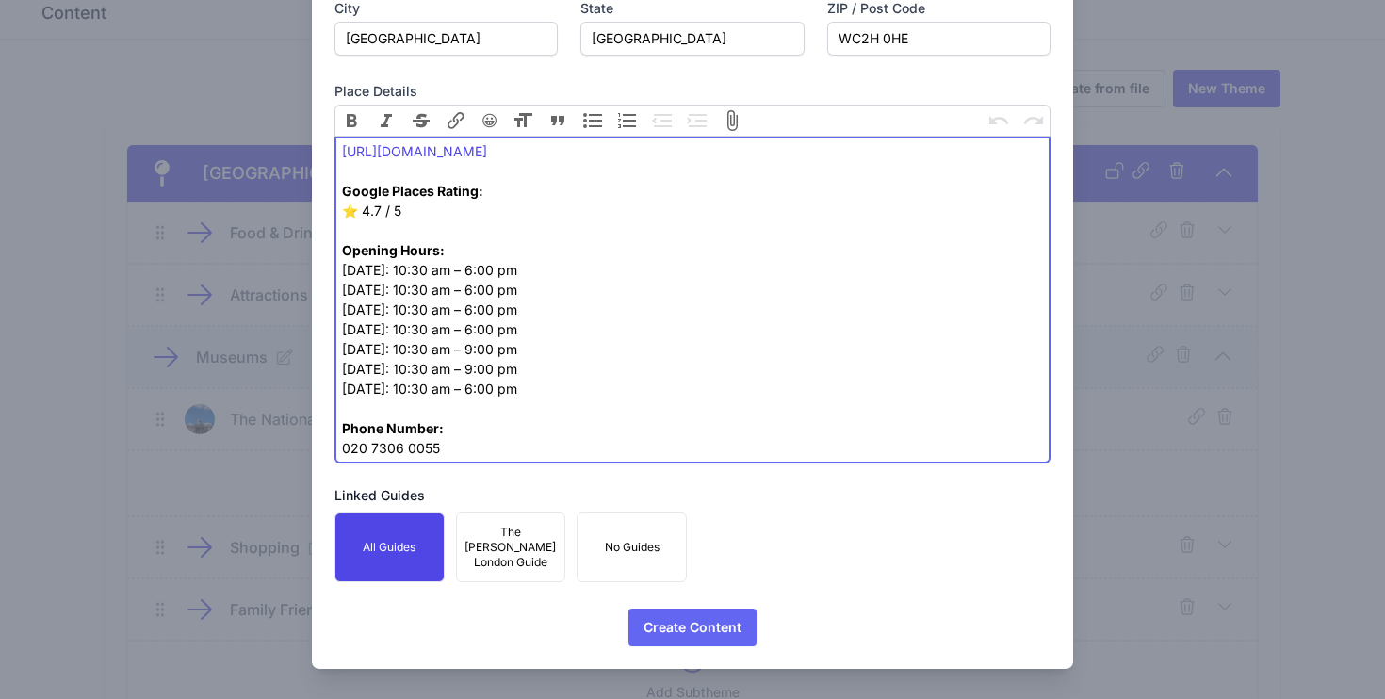
click at [662, 623] on span "Create Content" at bounding box center [693, 628] width 98 height 38
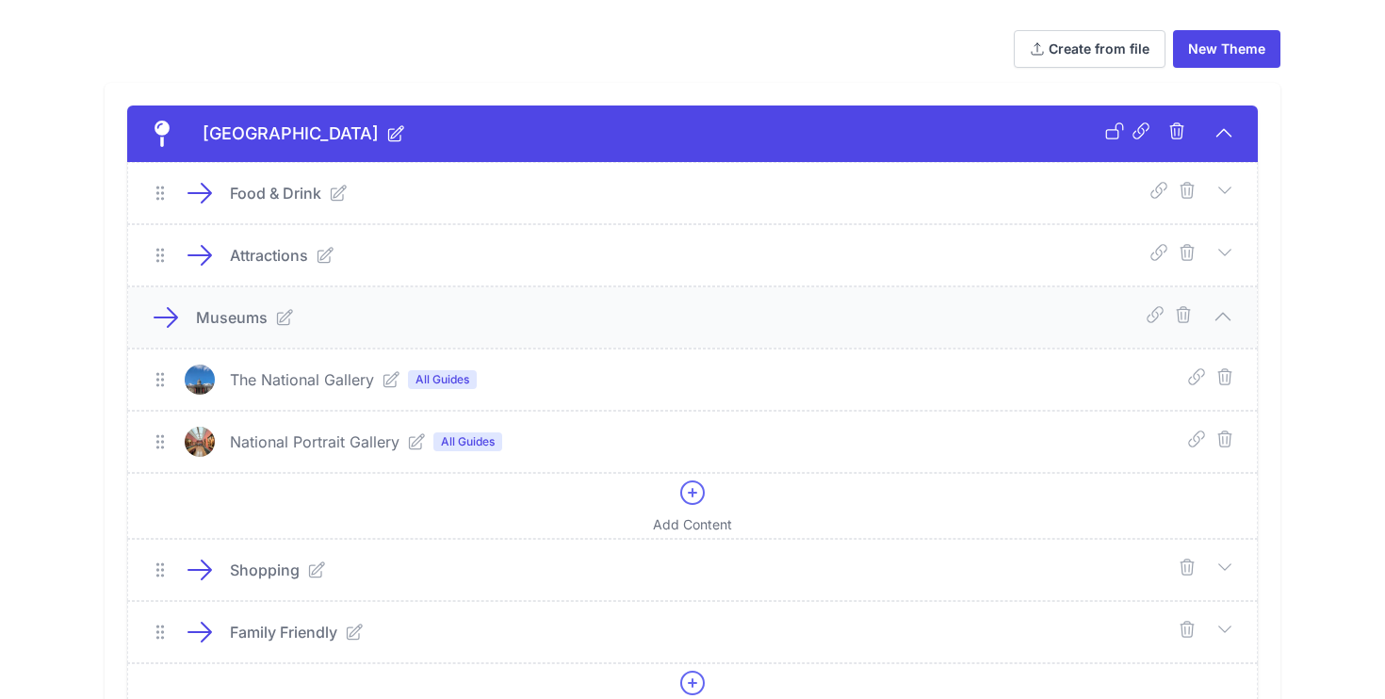
scroll to position [130, 0]
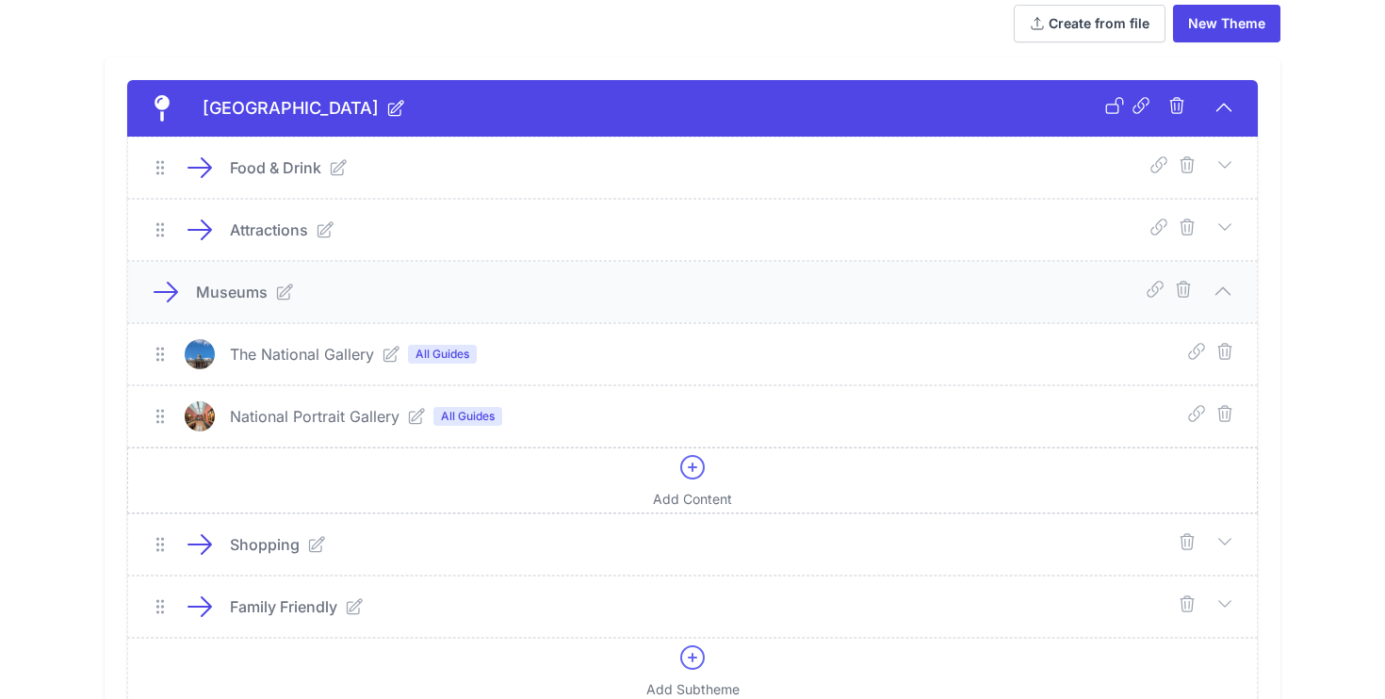
click at [688, 467] on icon at bounding box center [692, 467] width 23 height 23
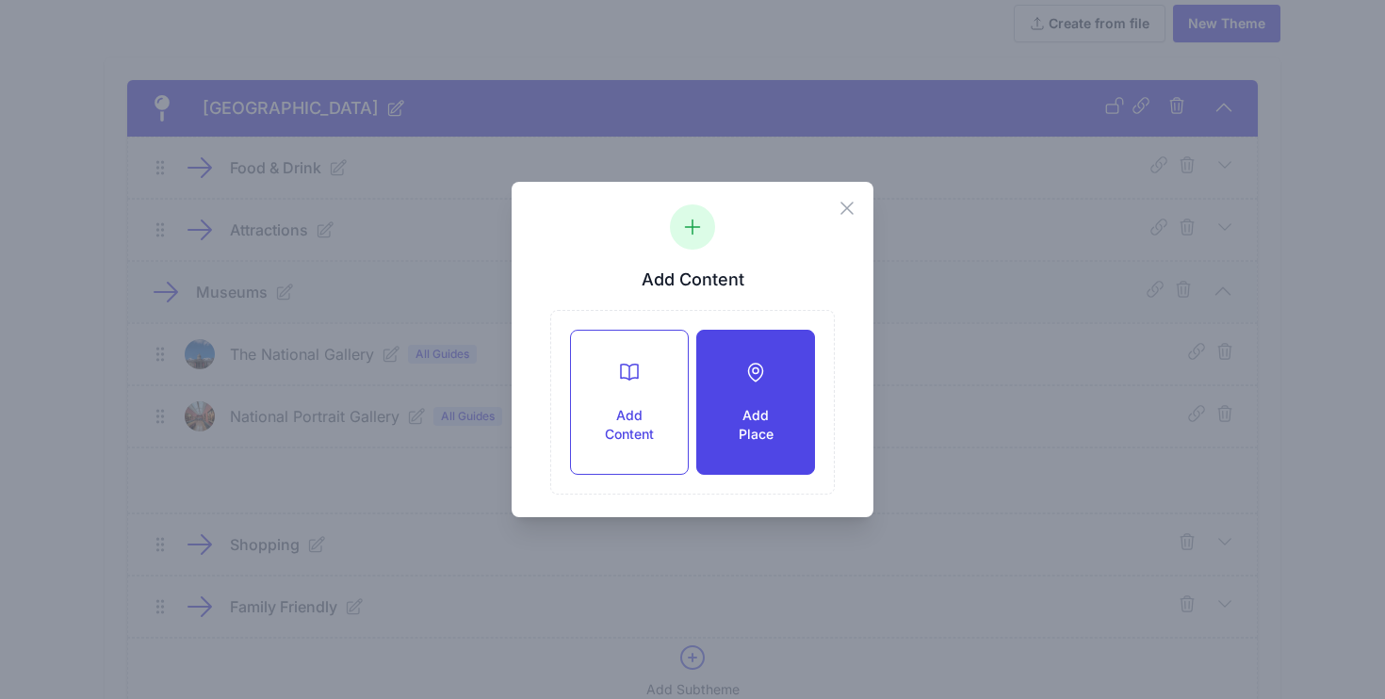
click at [744, 403] on div "Add Place" at bounding box center [755, 402] width 117 height 143
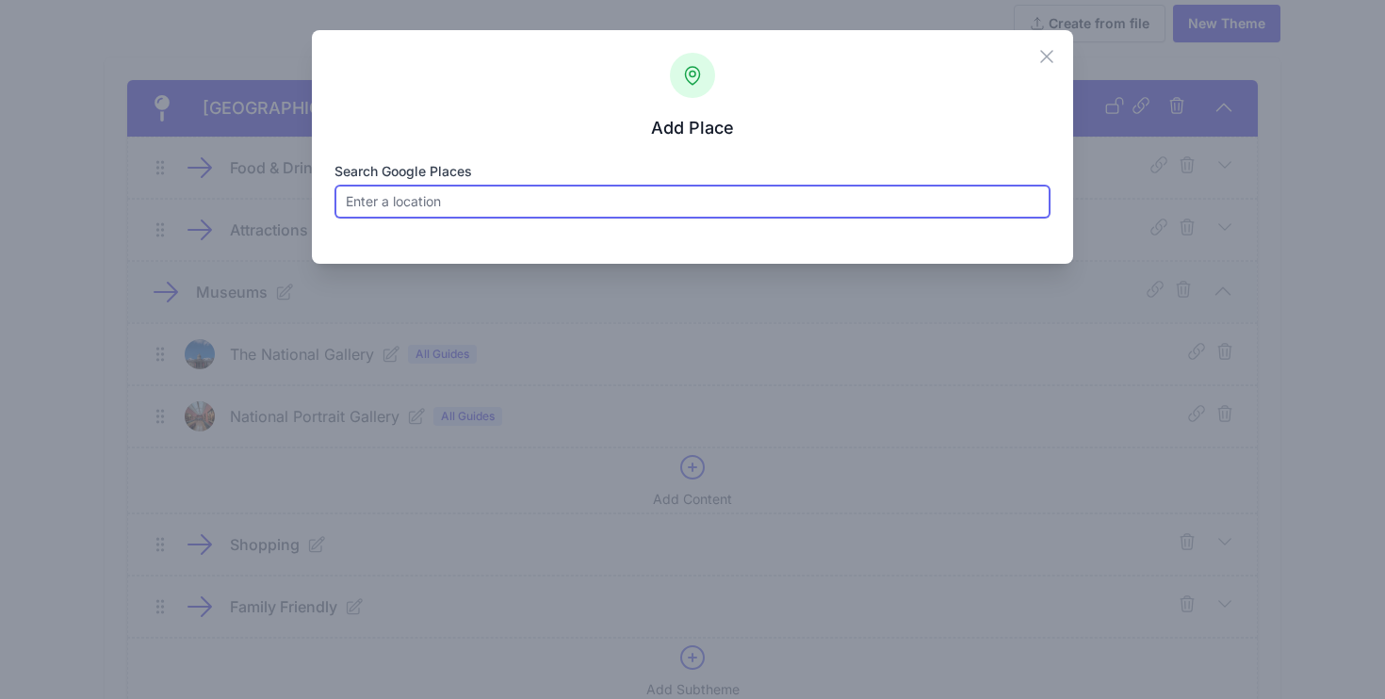
click at [476, 202] on input "Search Google Places" at bounding box center [693, 202] width 717 height 34
paste input "Household Cavalry Museum"
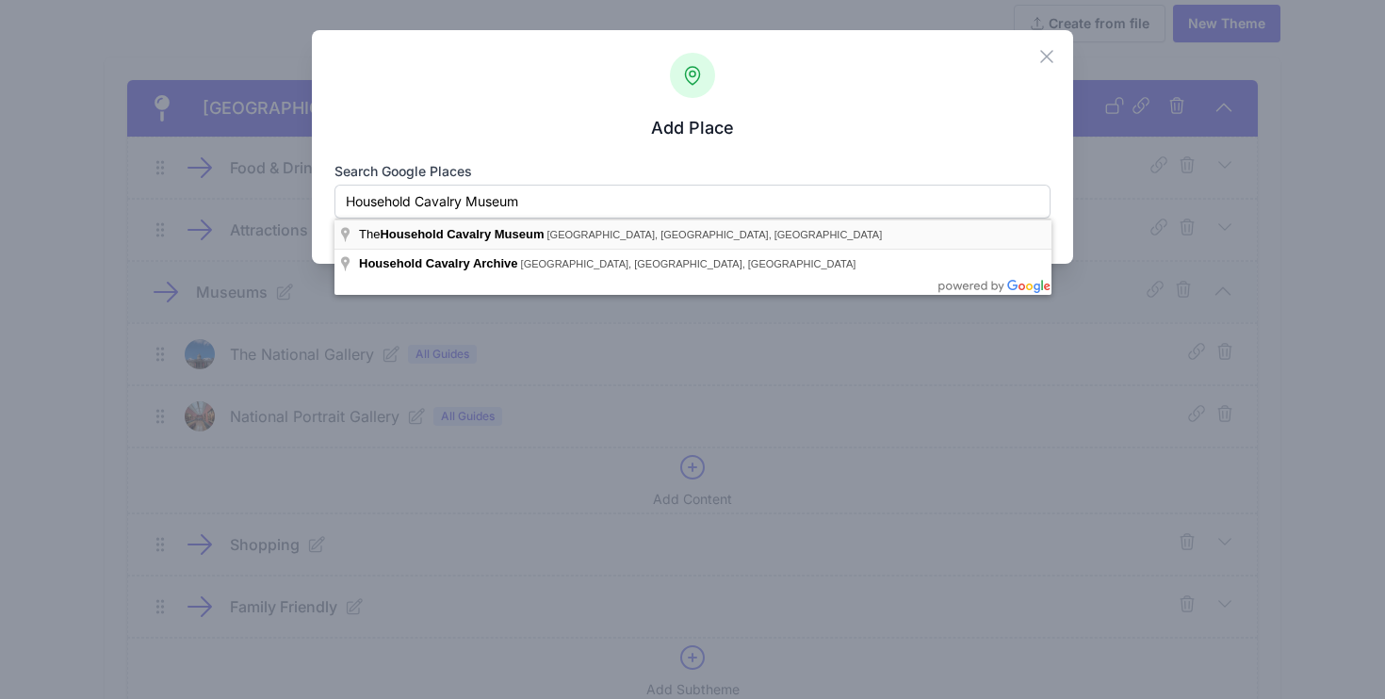
type input "The Household Cavalry Museum, Horse Guards Avenue, Whitehall, London, UK"
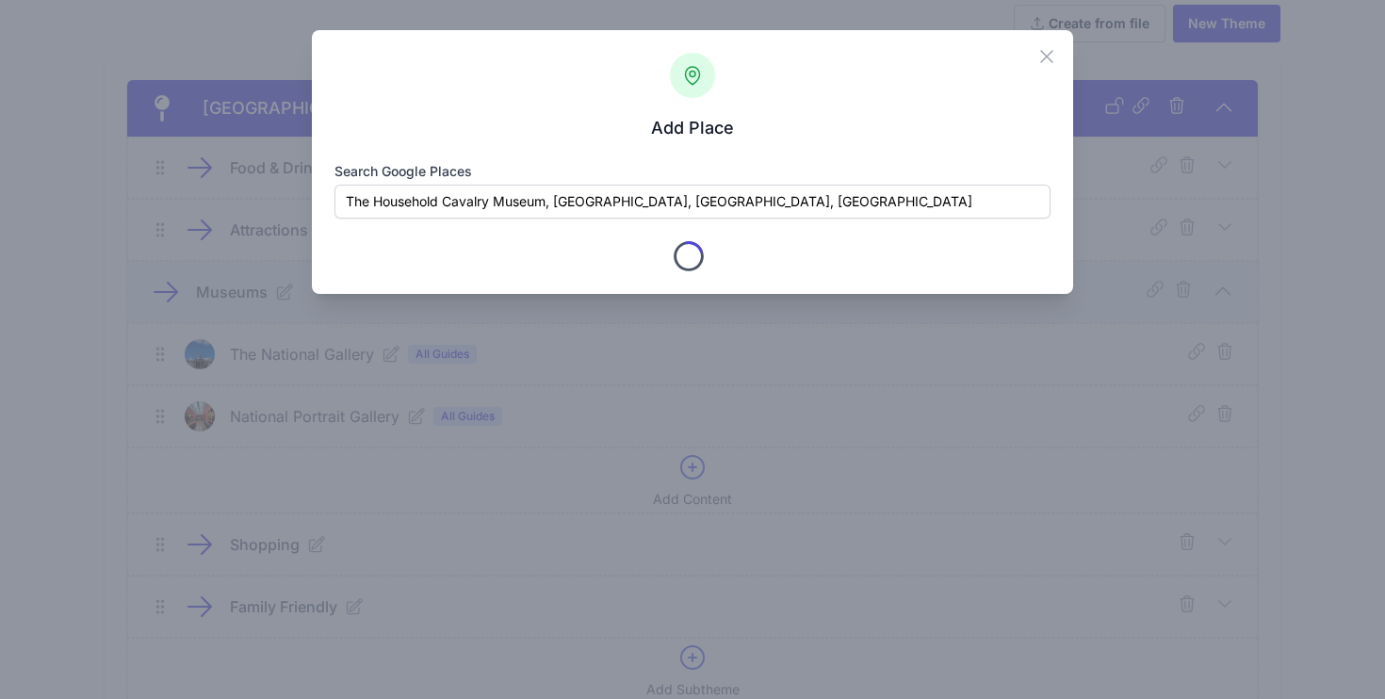
type input "The Household Cavalry Museum"
checkbox input "true"
type input "66 Horse Guards AveWhitehall"
type input "London"
type input "Greater London"
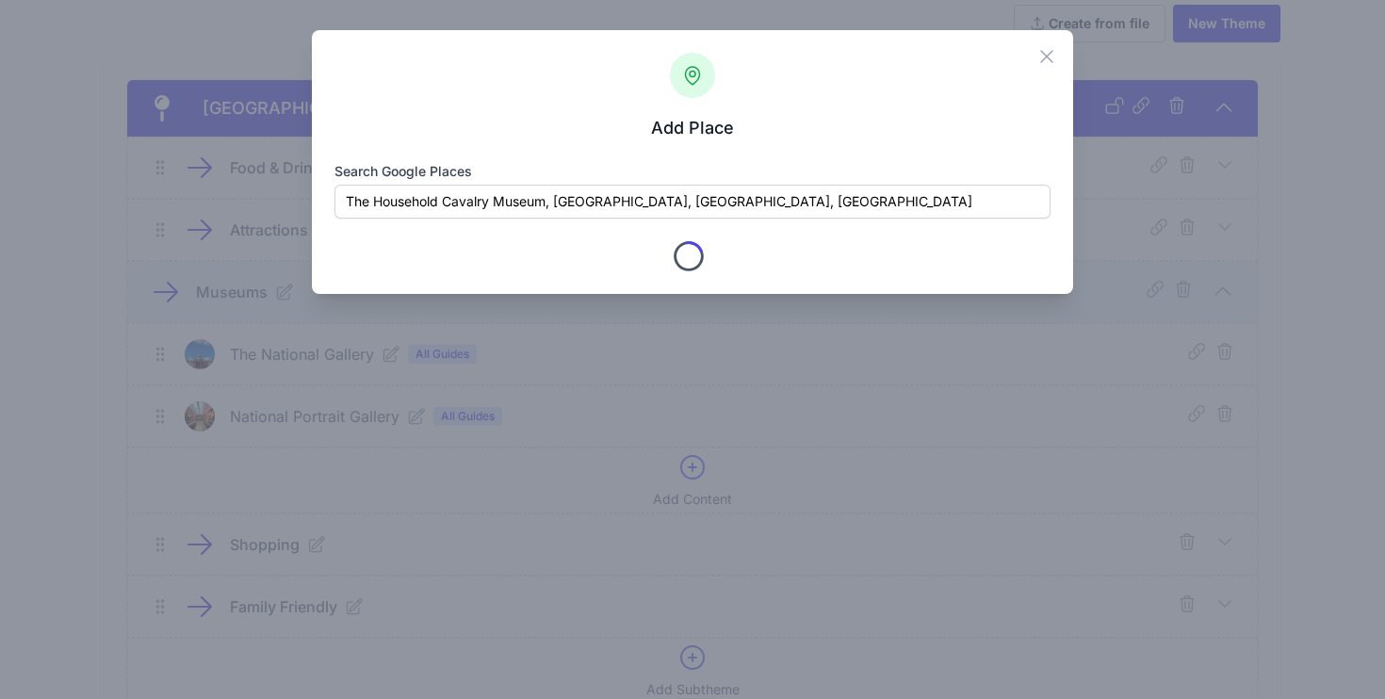
type input "SW1A 2AX"
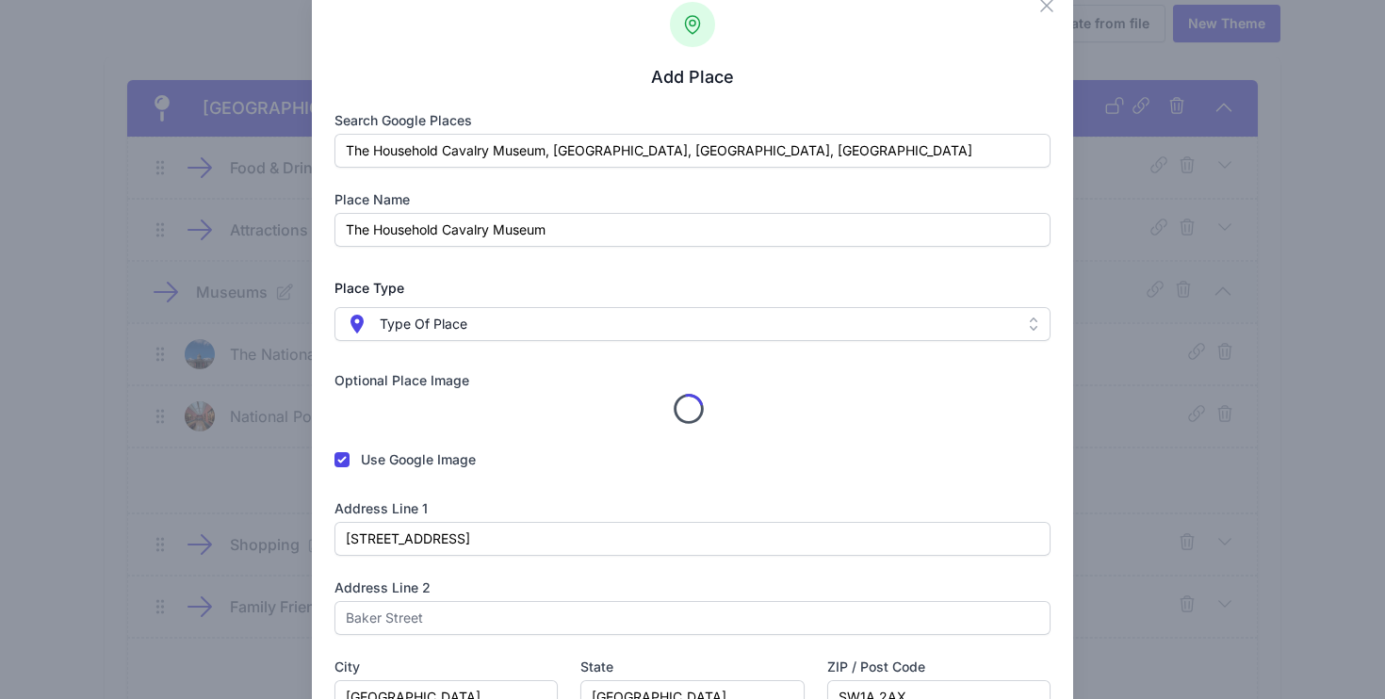
scroll to position [71, 0]
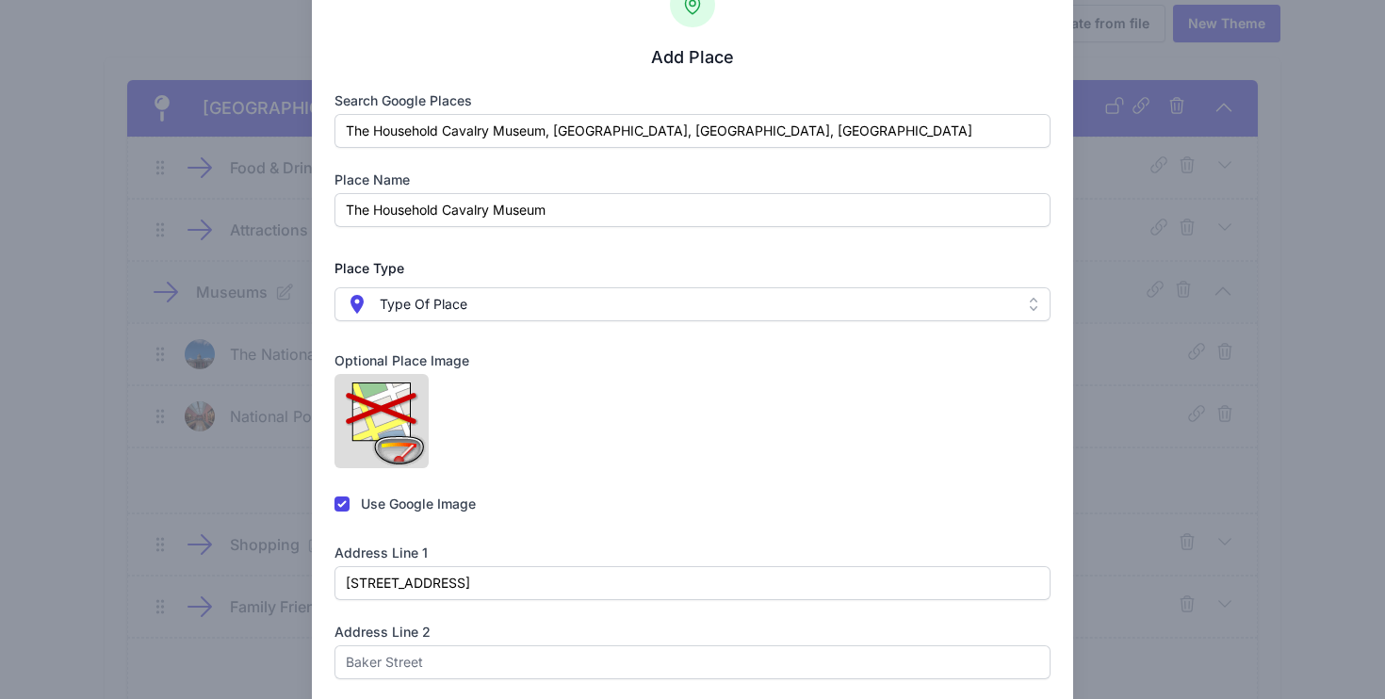
click at [534, 301] on span " Type Of Place" at bounding box center [680, 304] width 668 height 23
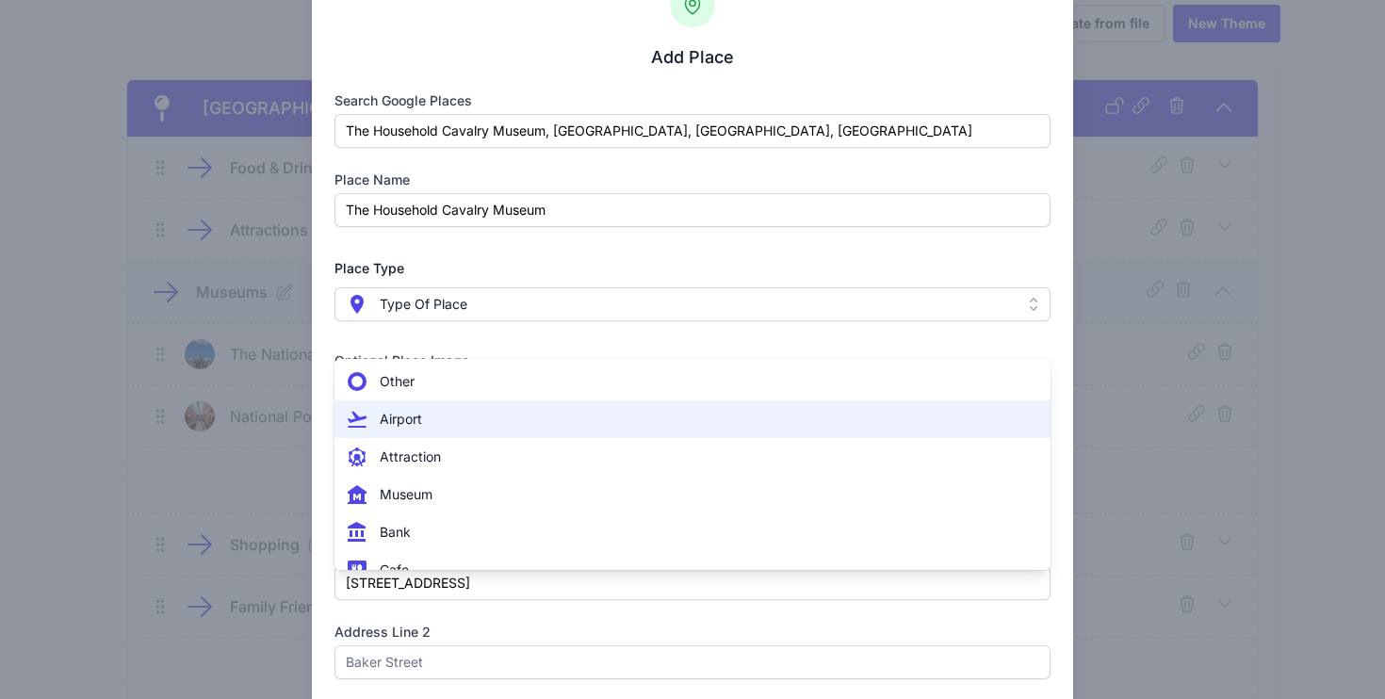
scroll to position [30, 0]
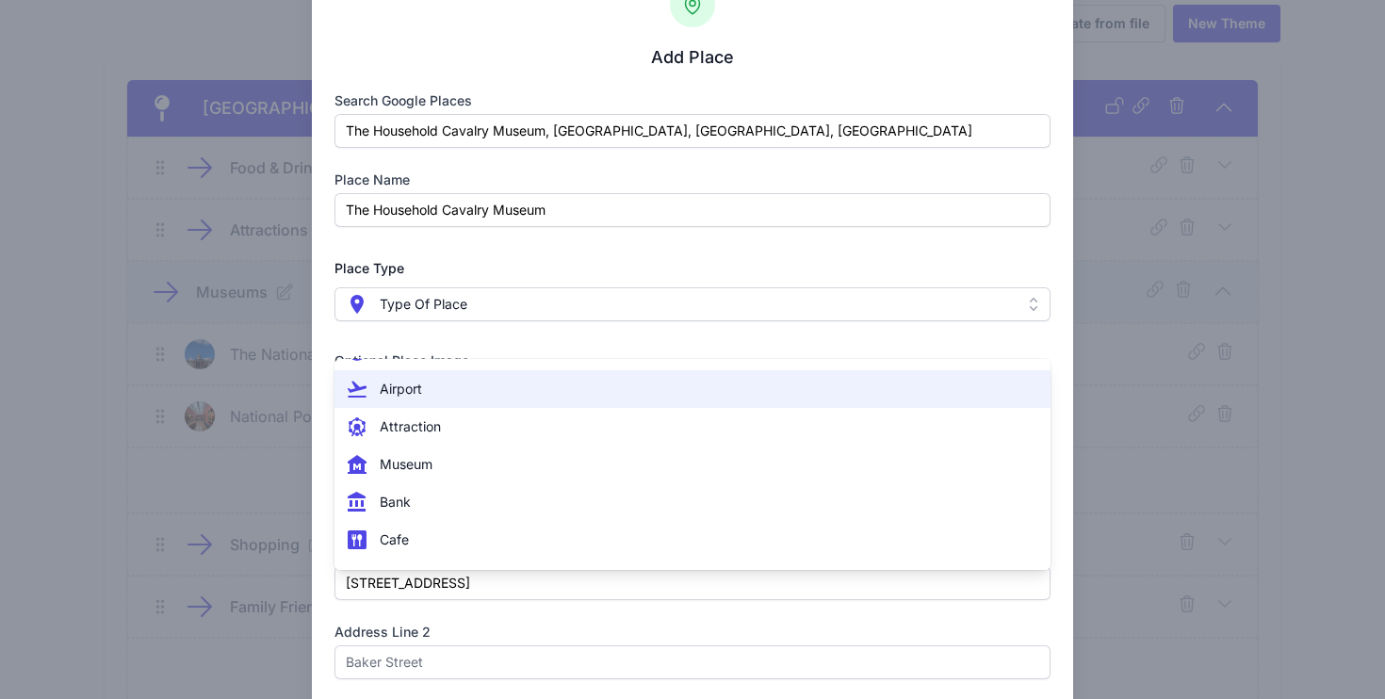
click at [502, 426] on span " Attraction" at bounding box center [682, 427] width 672 height 23
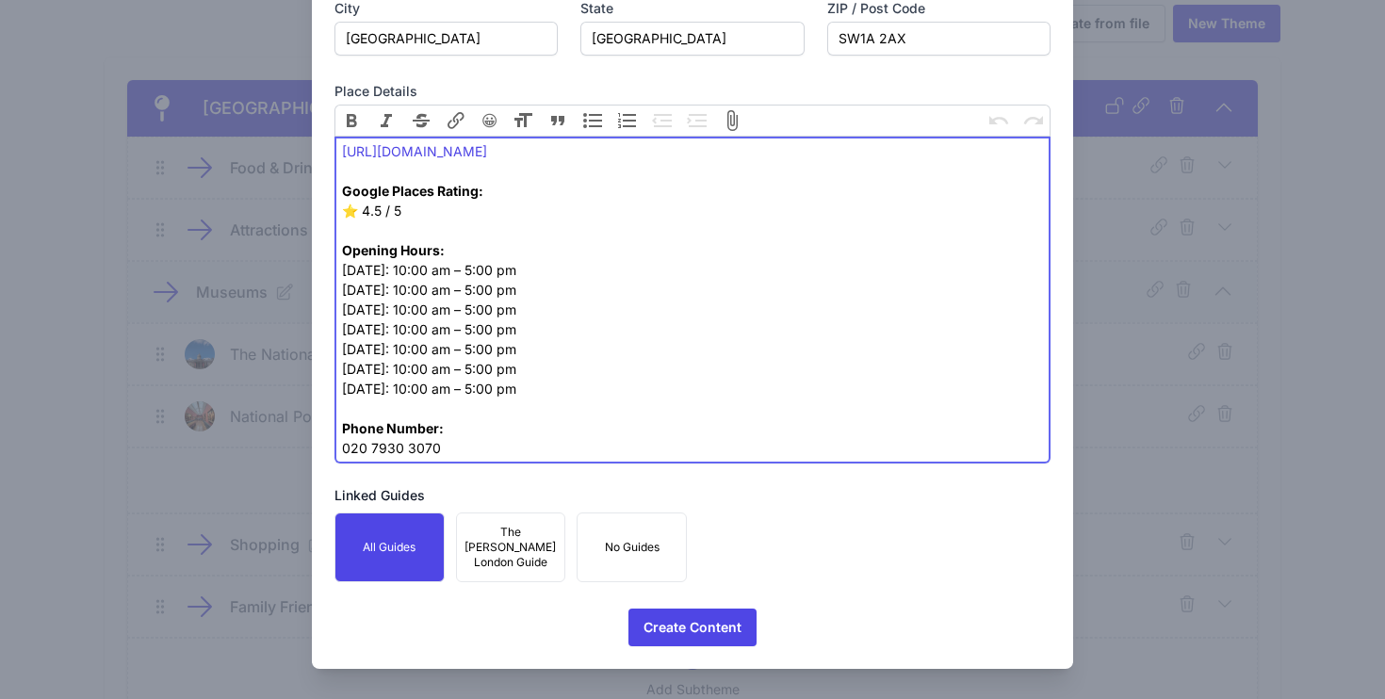
scroll to position [1041, 0]
click at [696, 628] on span "Create Content" at bounding box center [693, 628] width 98 height 38
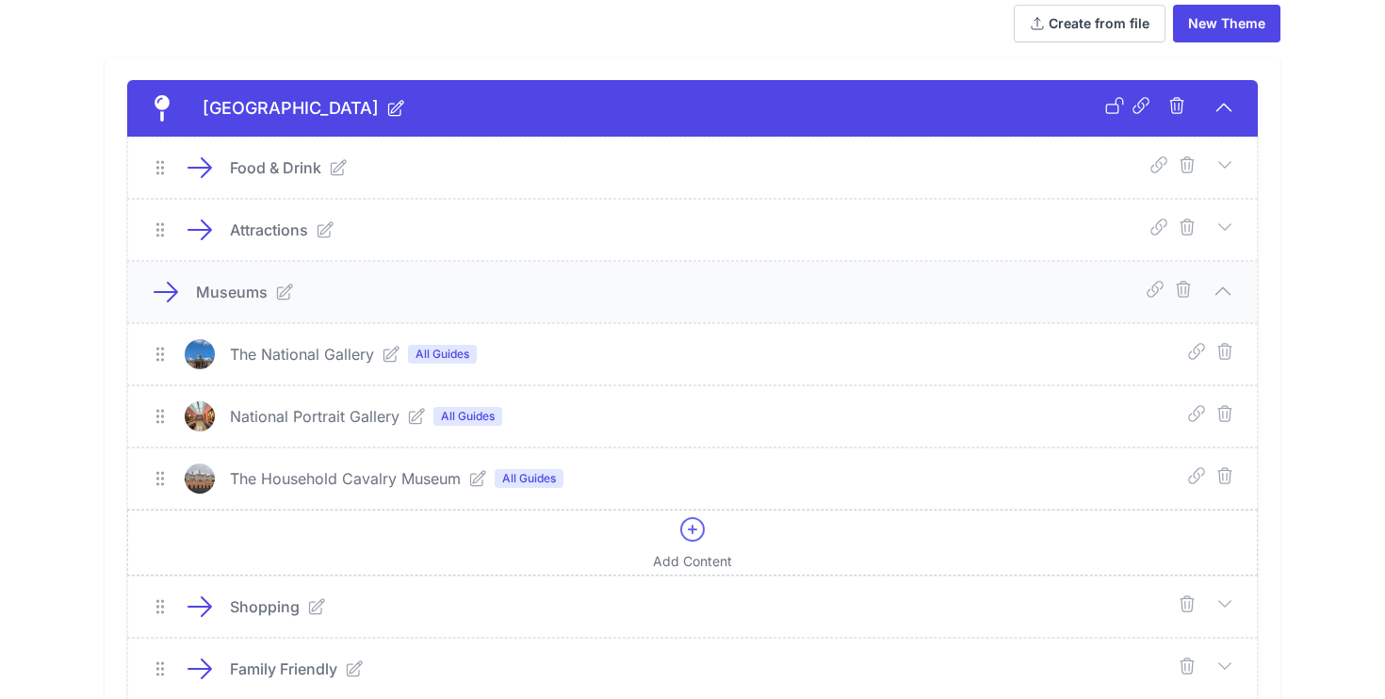
click at [678, 528] on icon at bounding box center [693, 530] width 30 height 30
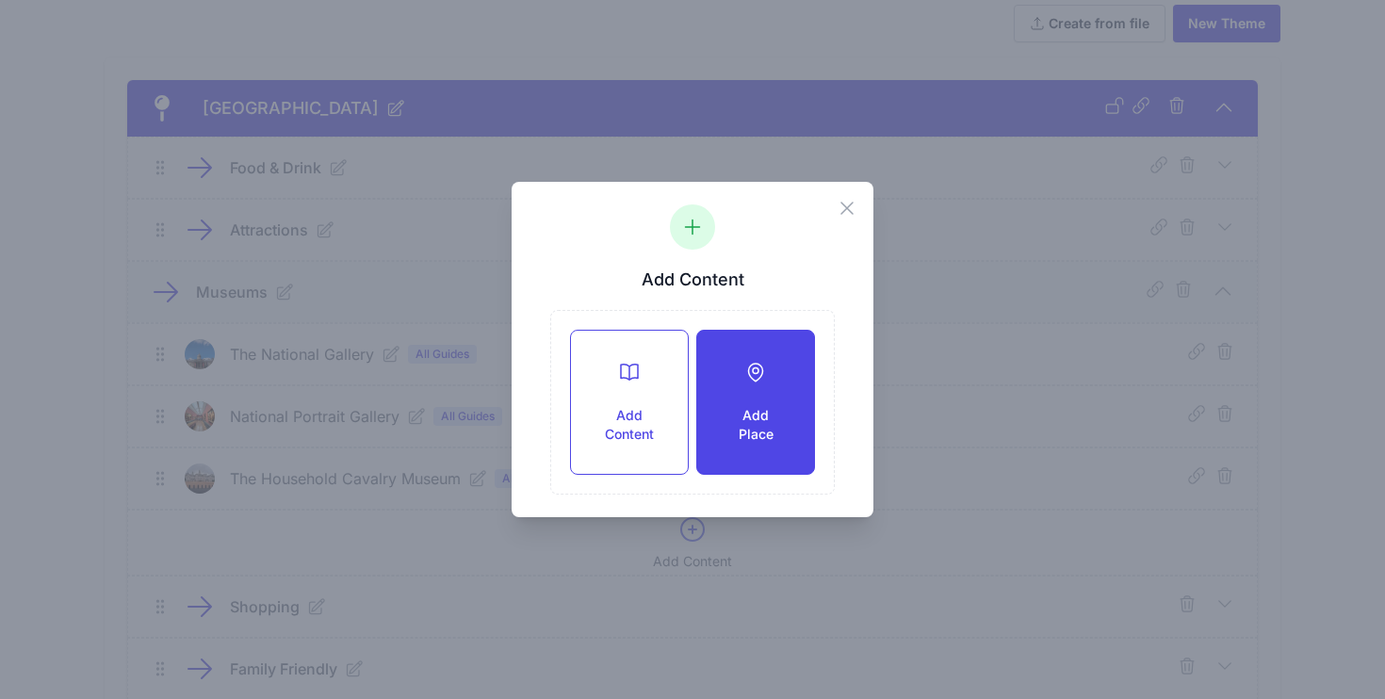
click at [741, 428] on h3 "Add Place" at bounding box center [756, 425] width 57 height 38
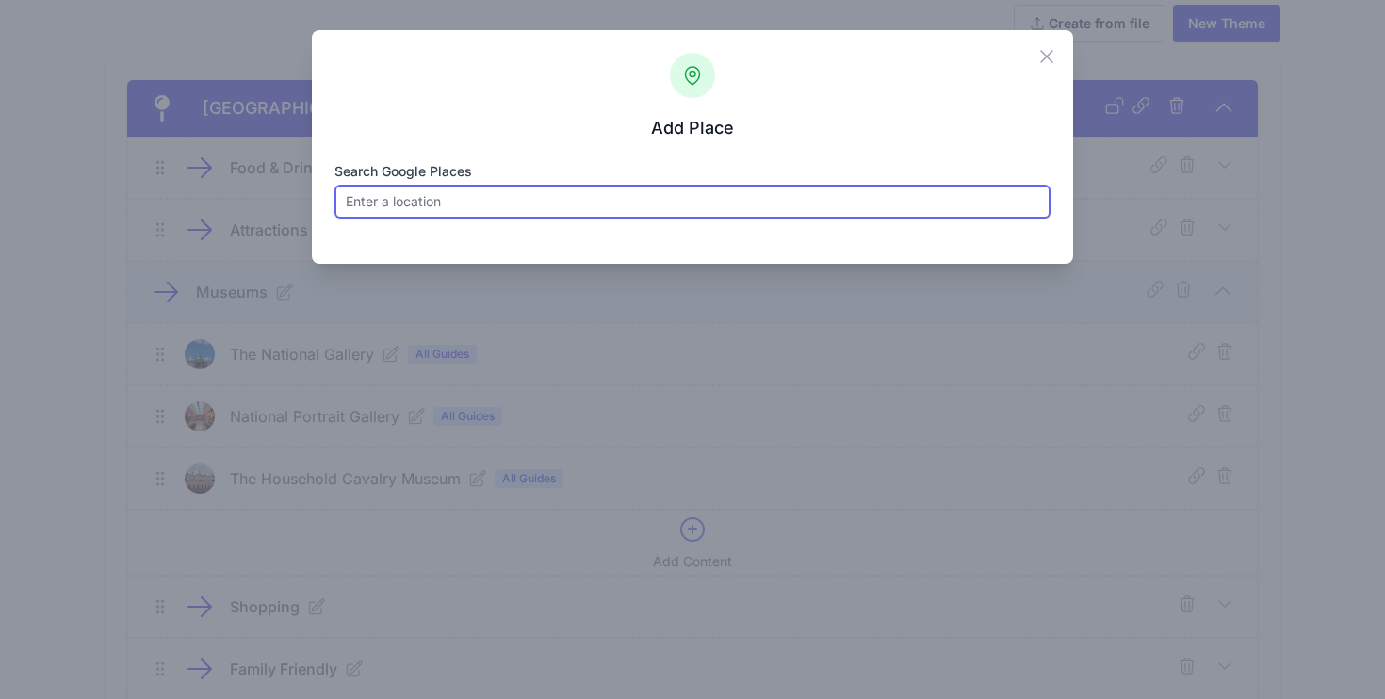
click at [550, 197] on input "Search Google Places" at bounding box center [693, 202] width 717 height 34
paste input "Churchill War Rooms"
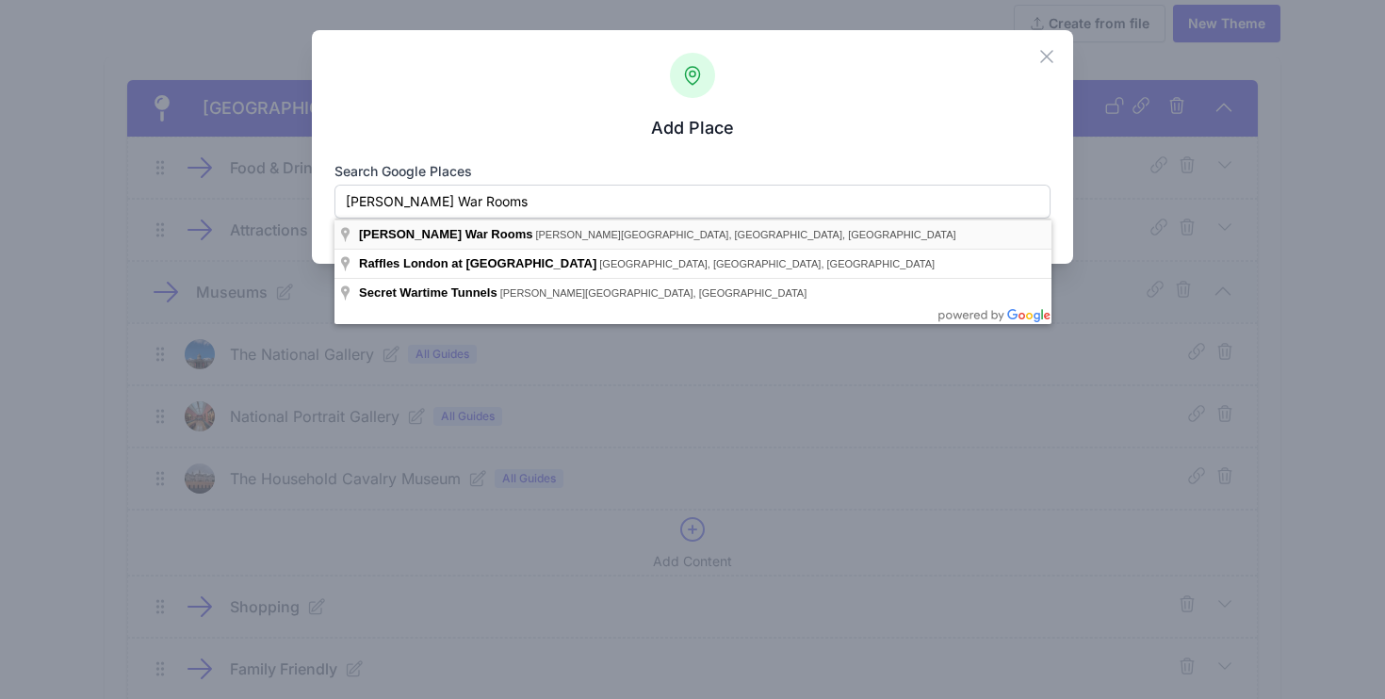
type input "Churchill War Rooms, King Charles Street, London, UK"
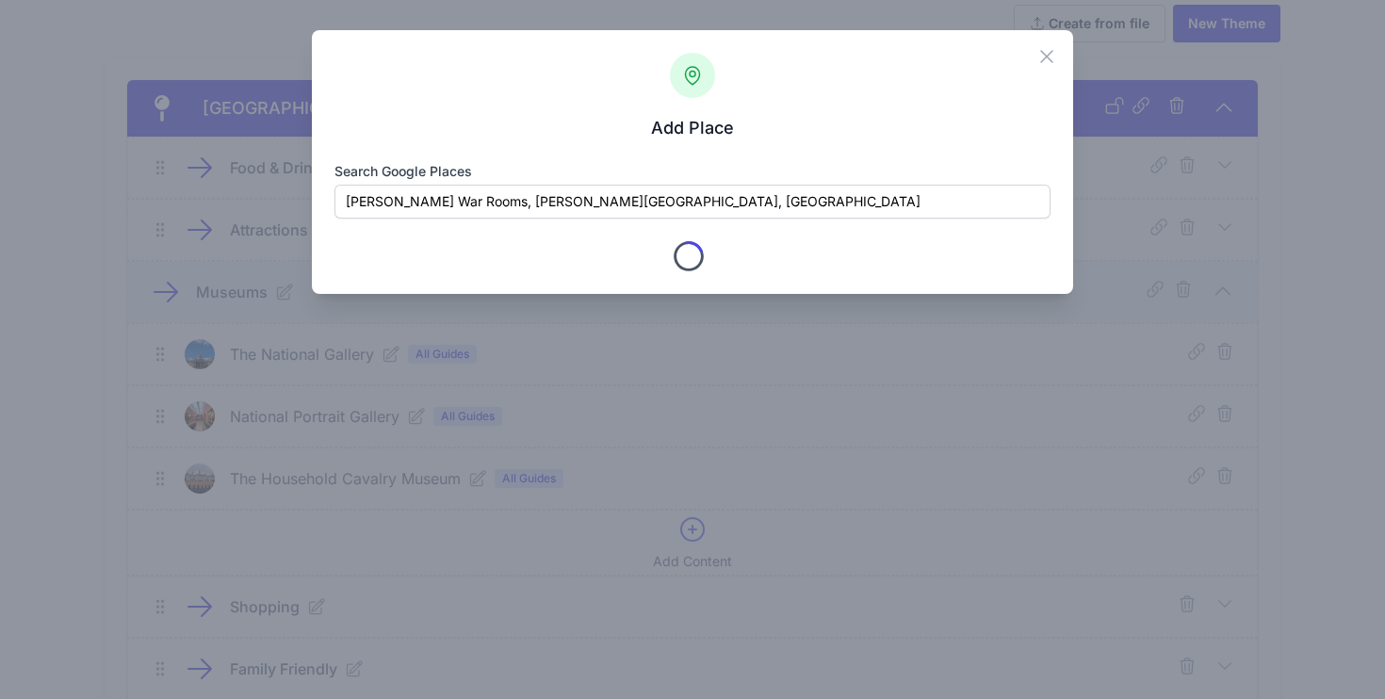
type input "Churchill War Rooms"
checkbox input "true"
type input "King Charles St"
type input "London"
type input "Greater London"
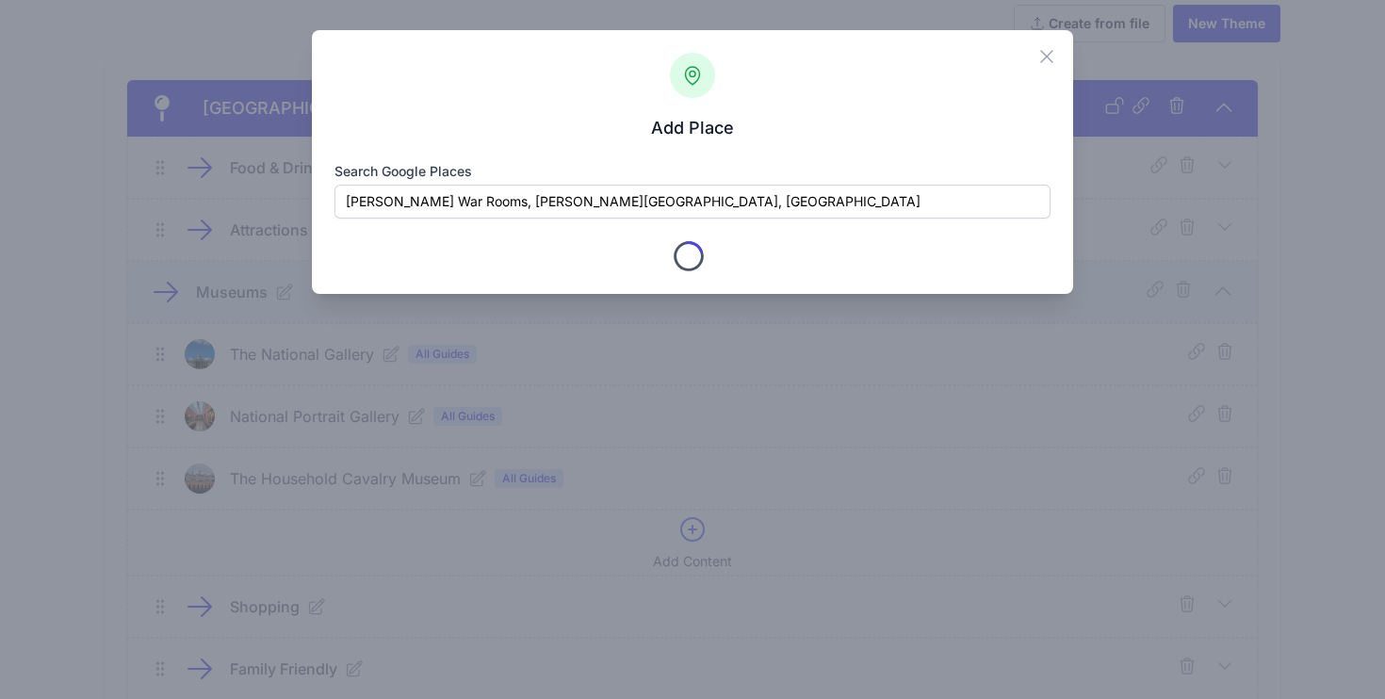
type input "SW1A 2AQ"
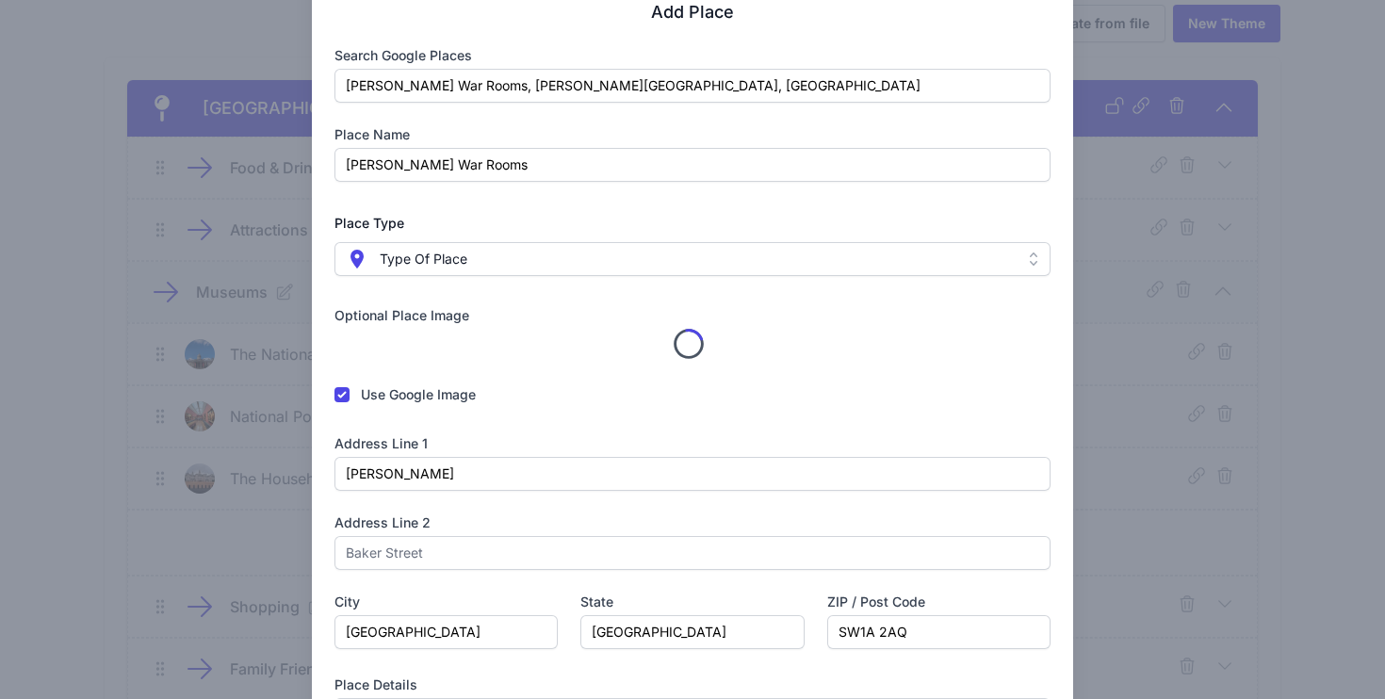
scroll to position [117, 0]
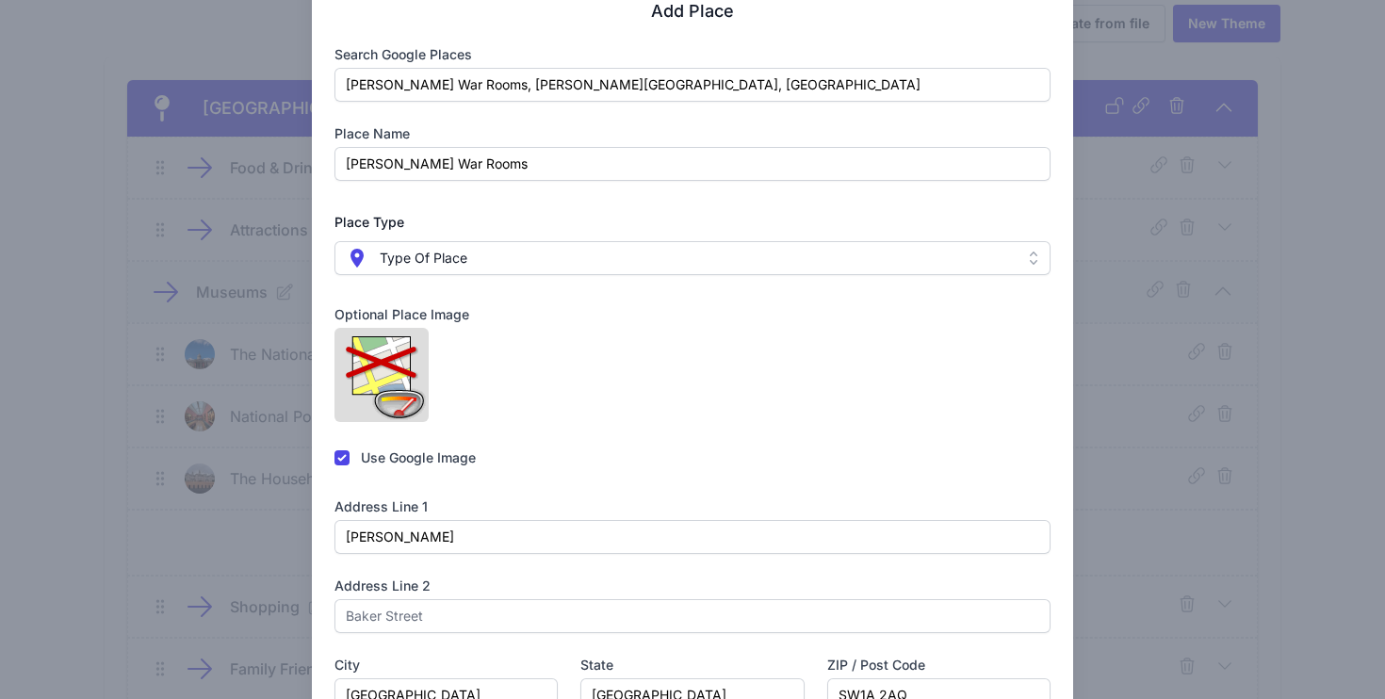
click at [573, 260] on span " Type Of Place" at bounding box center [680, 258] width 668 height 23
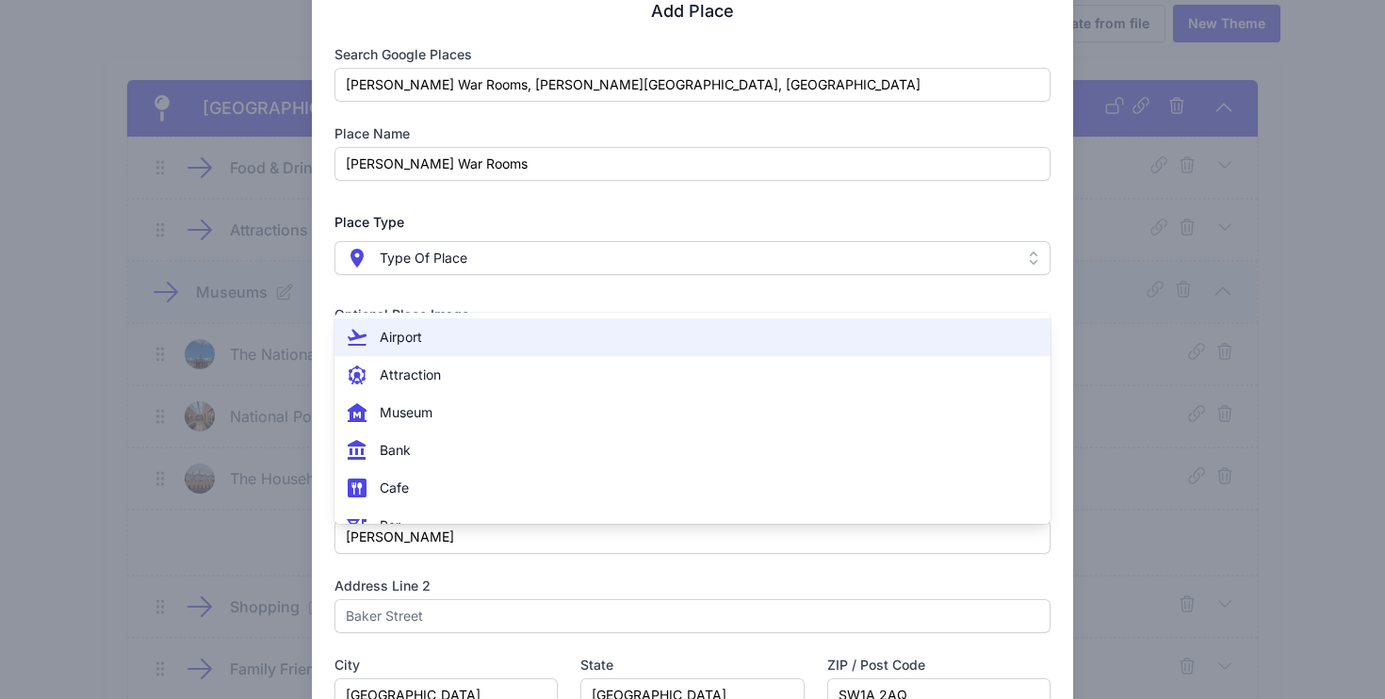
scroll to position [52, 0]
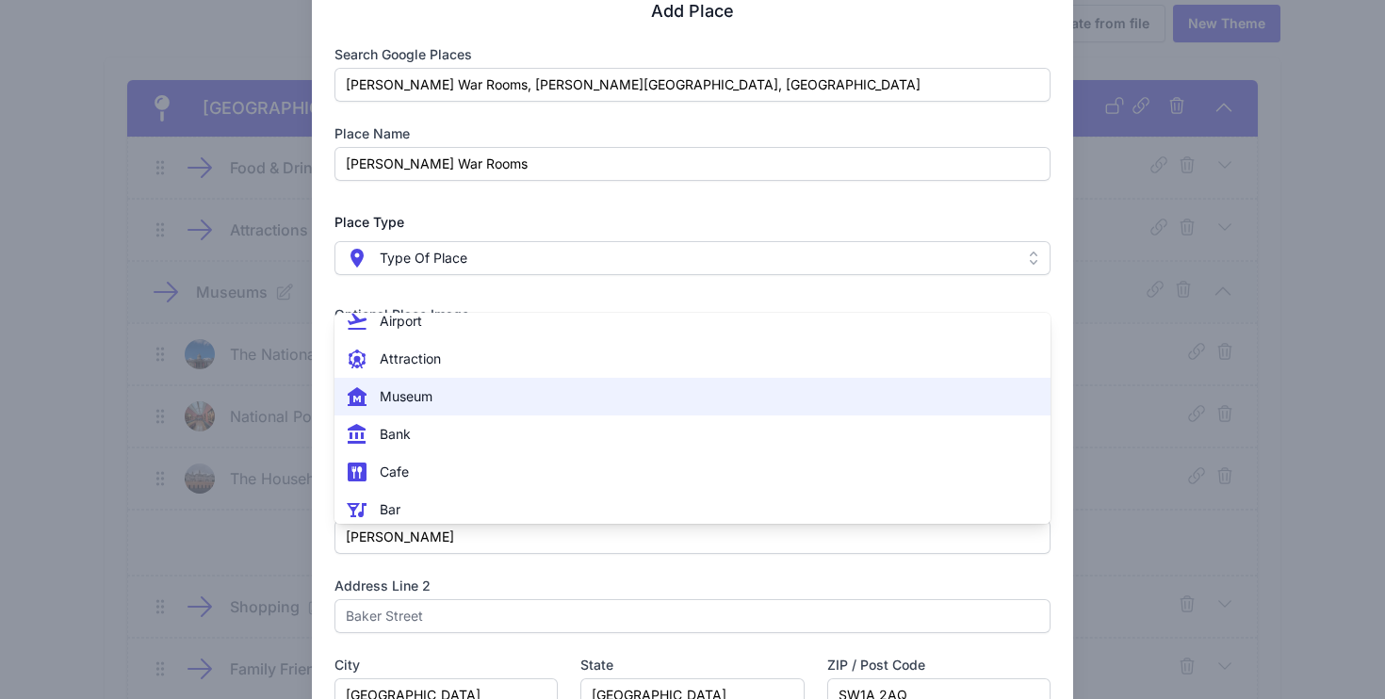
click at [480, 391] on span " Museum" at bounding box center [682, 396] width 672 height 23
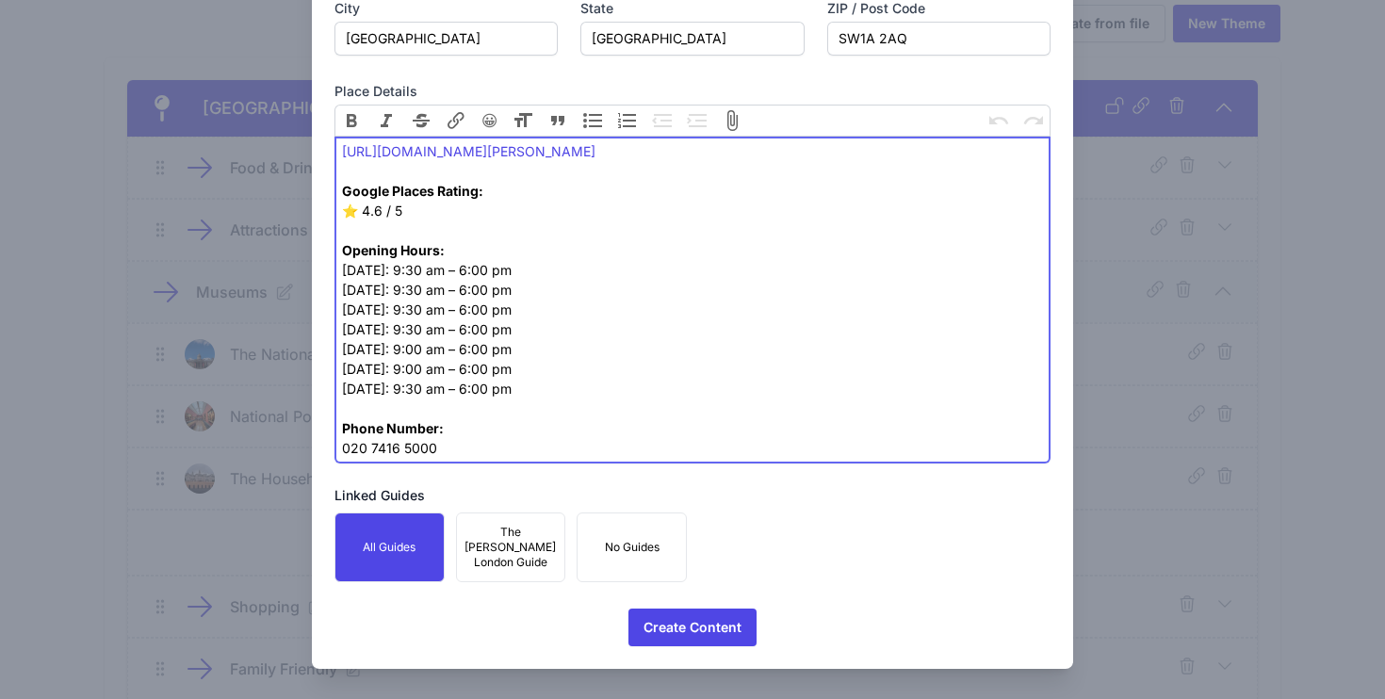
scroll to position [1041, 0]
click at [724, 621] on span "Create Content" at bounding box center [693, 628] width 98 height 38
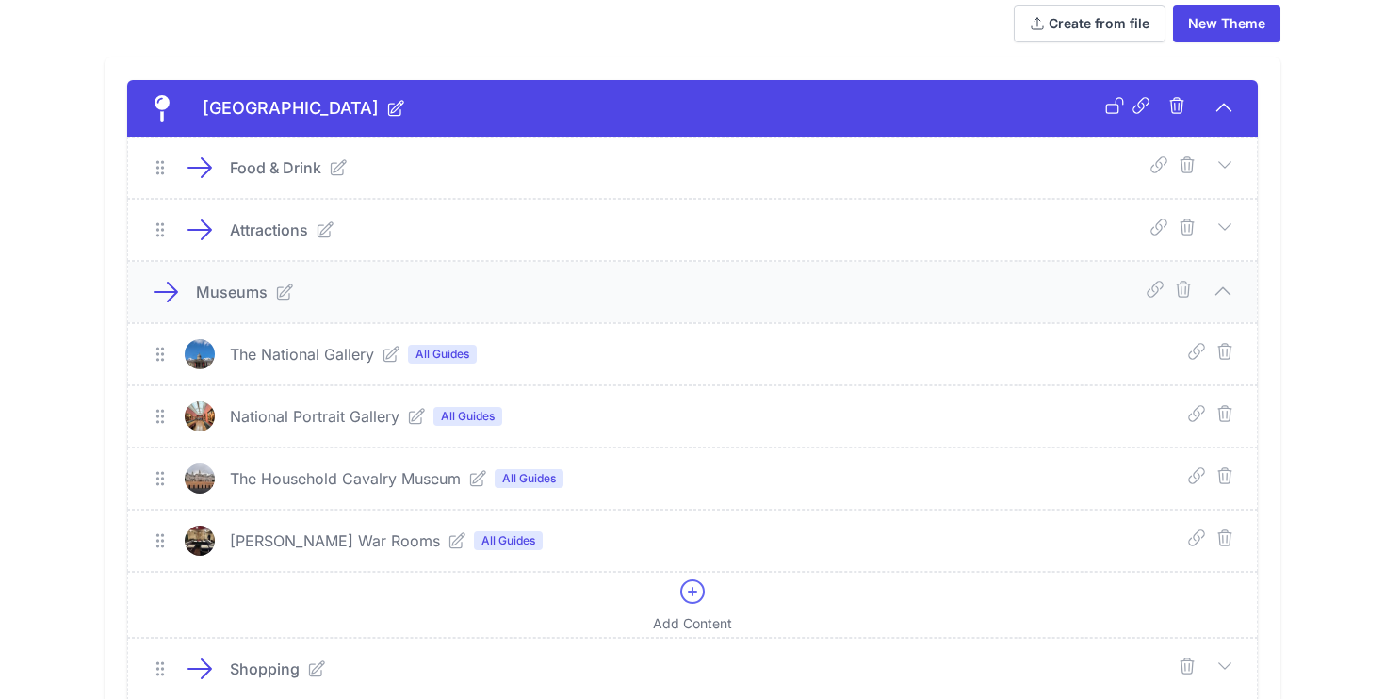
click at [477, 474] on icon at bounding box center [478, 478] width 15 height 15
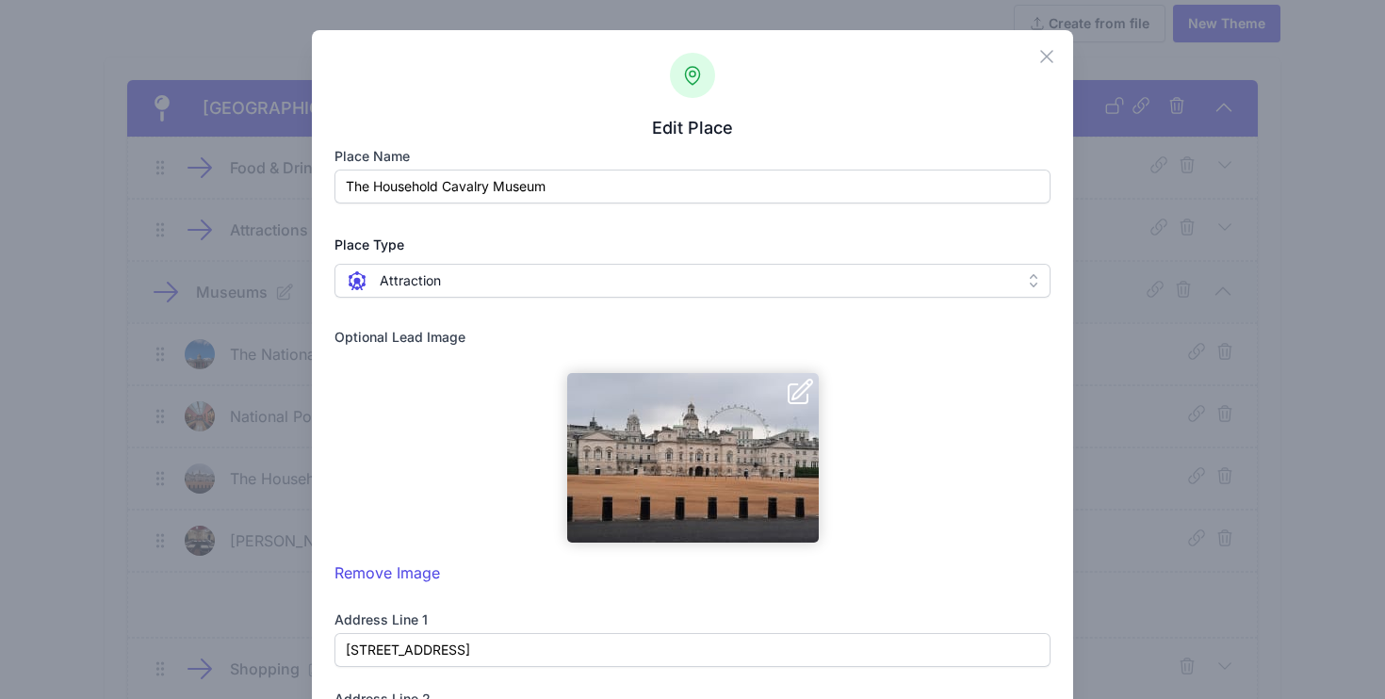
click at [570, 289] on span " Attraction" at bounding box center [680, 281] width 668 height 23
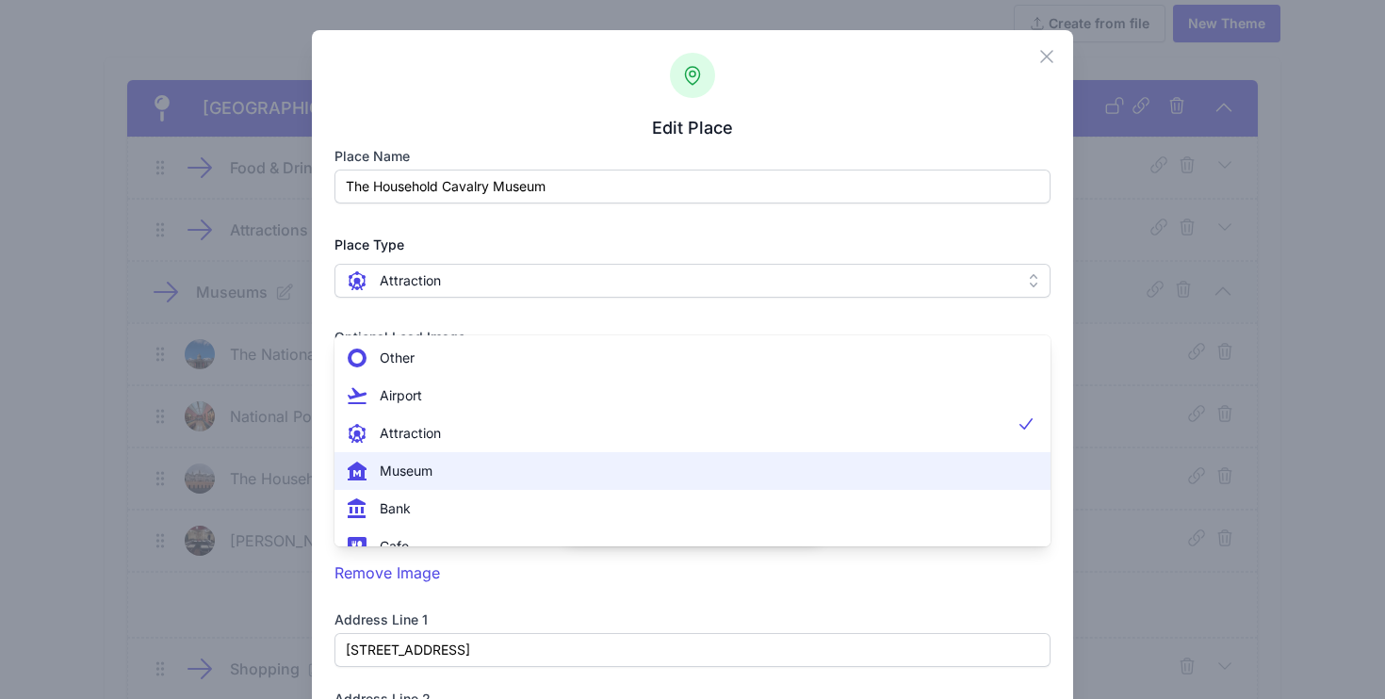
click at [522, 465] on span " Museum" at bounding box center [682, 471] width 672 height 23
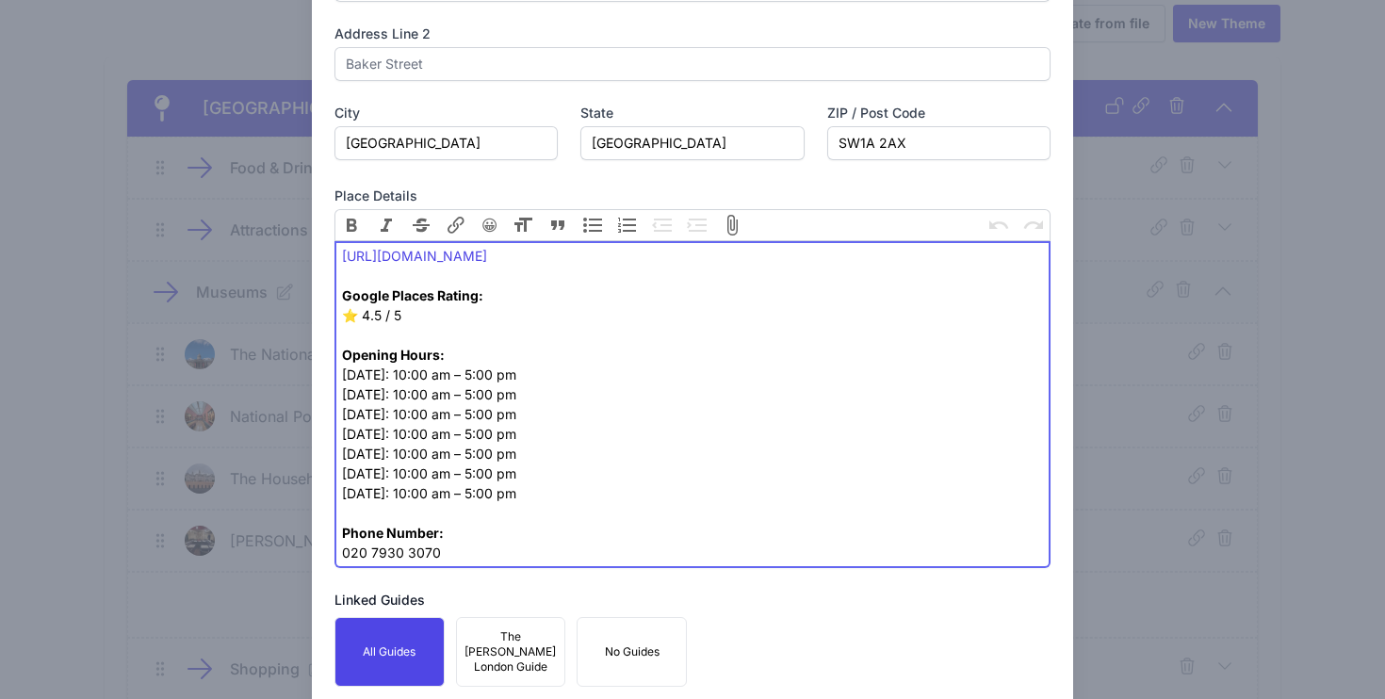
scroll to position [755, 0]
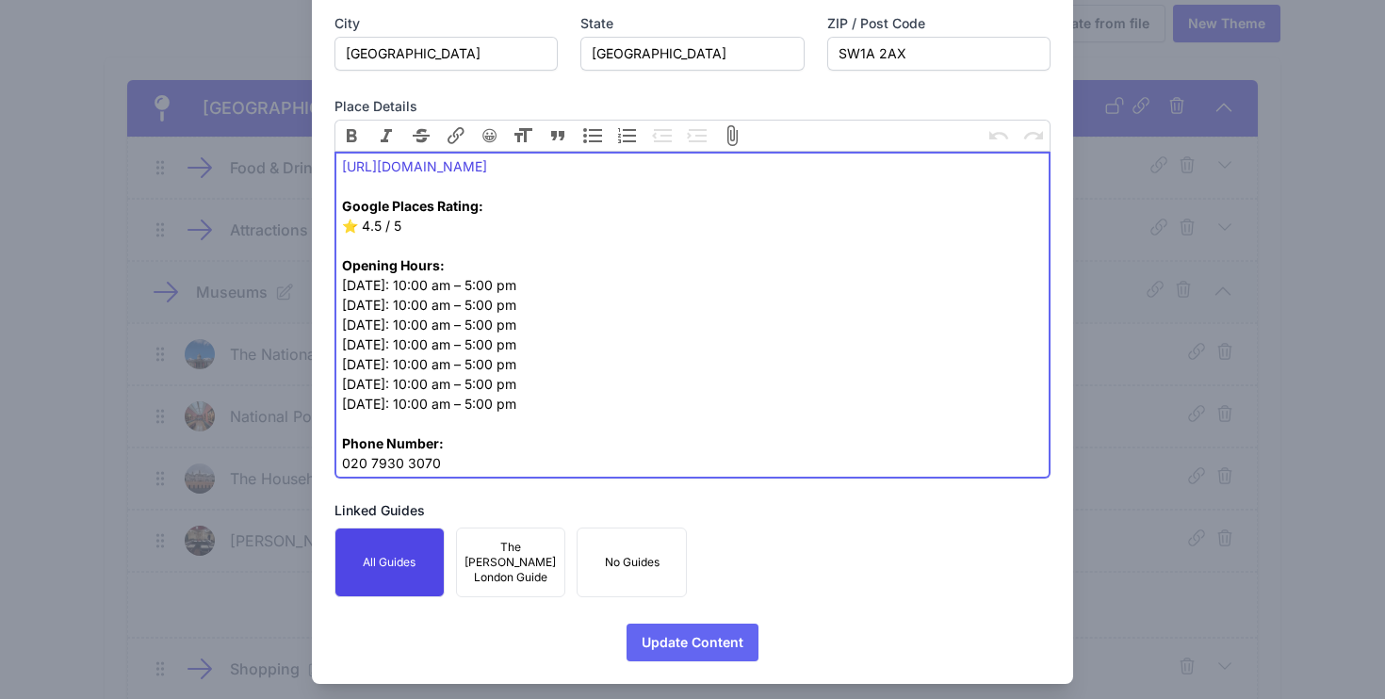
click at [656, 624] on span "Update Content" at bounding box center [693, 643] width 102 height 38
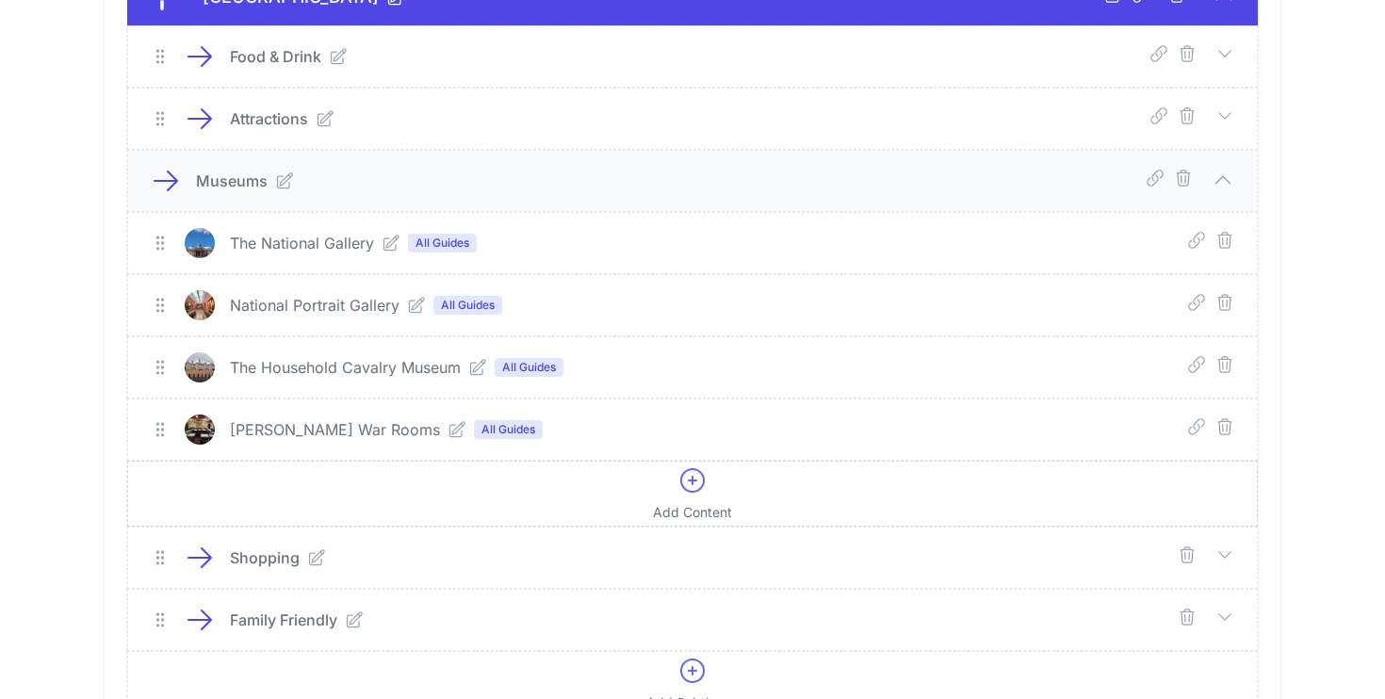
scroll to position [259, 0]
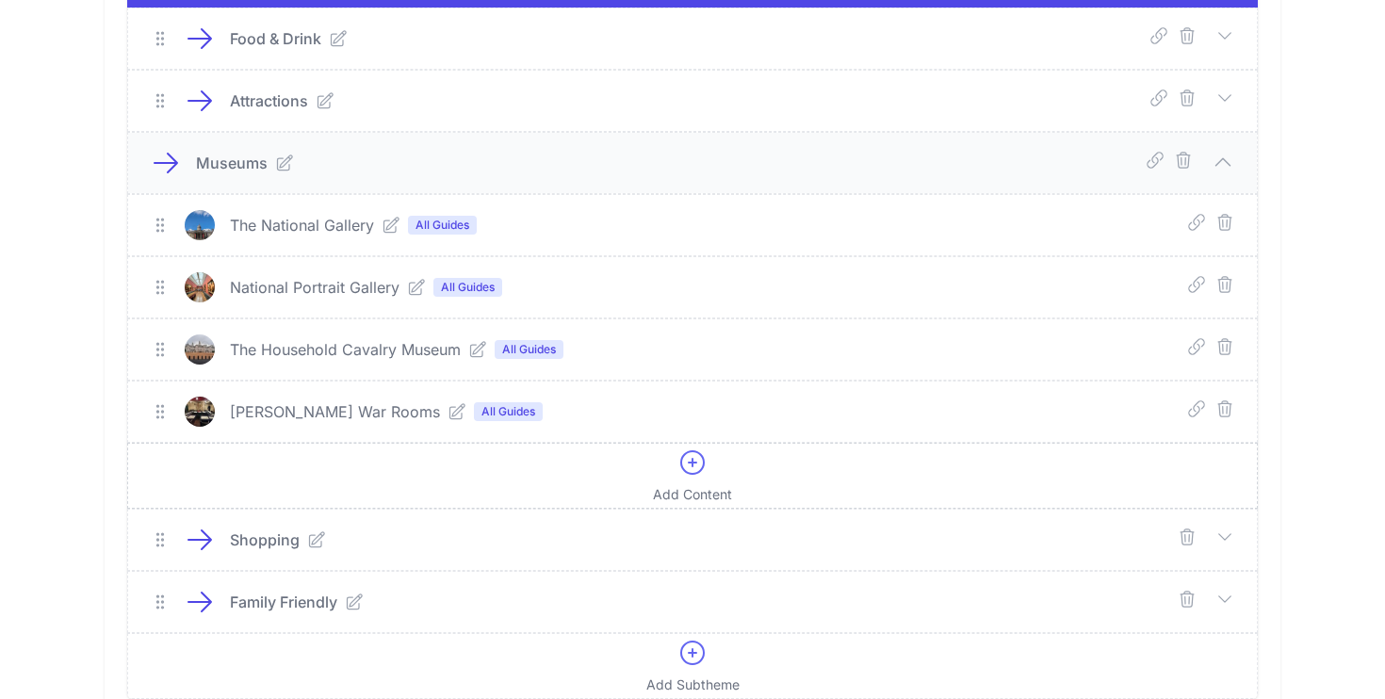
click at [694, 483] on div "Add Content" at bounding box center [692, 476] width 79 height 57
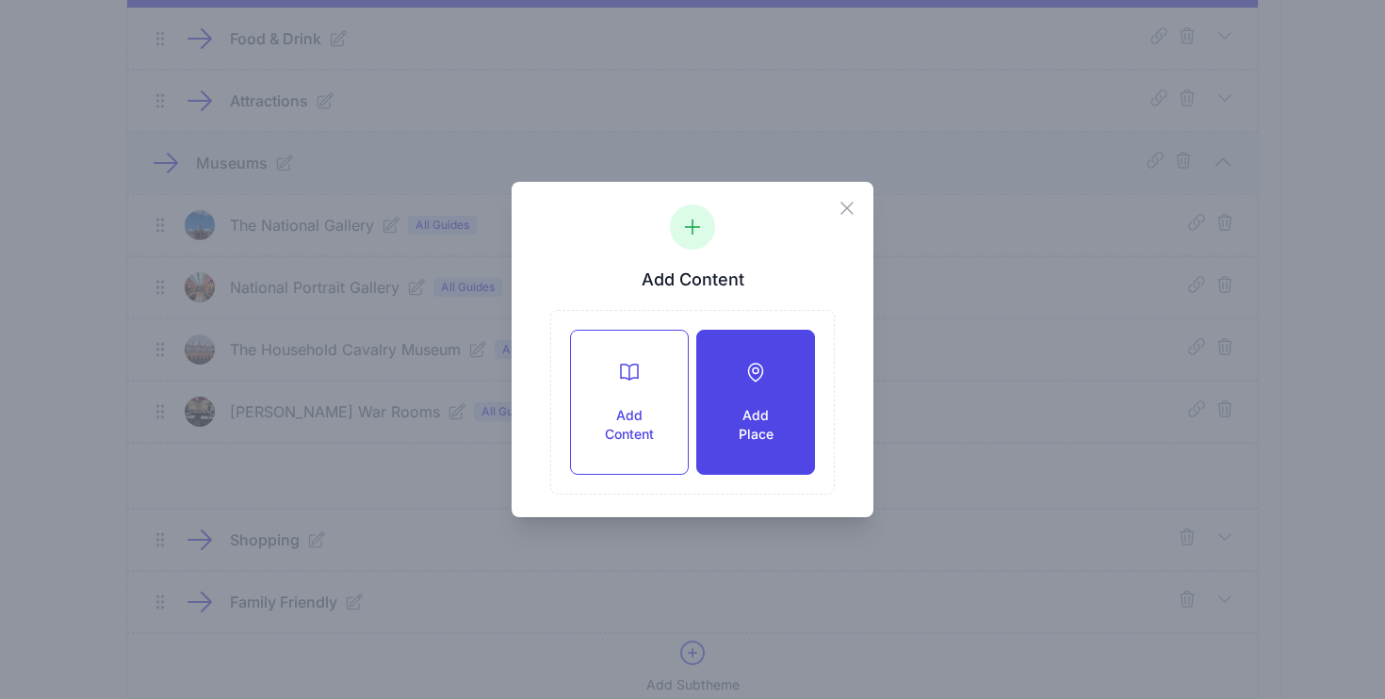
click at [742, 431] on h3 "Add Place" at bounding box center [756, 425] width 57 height 38
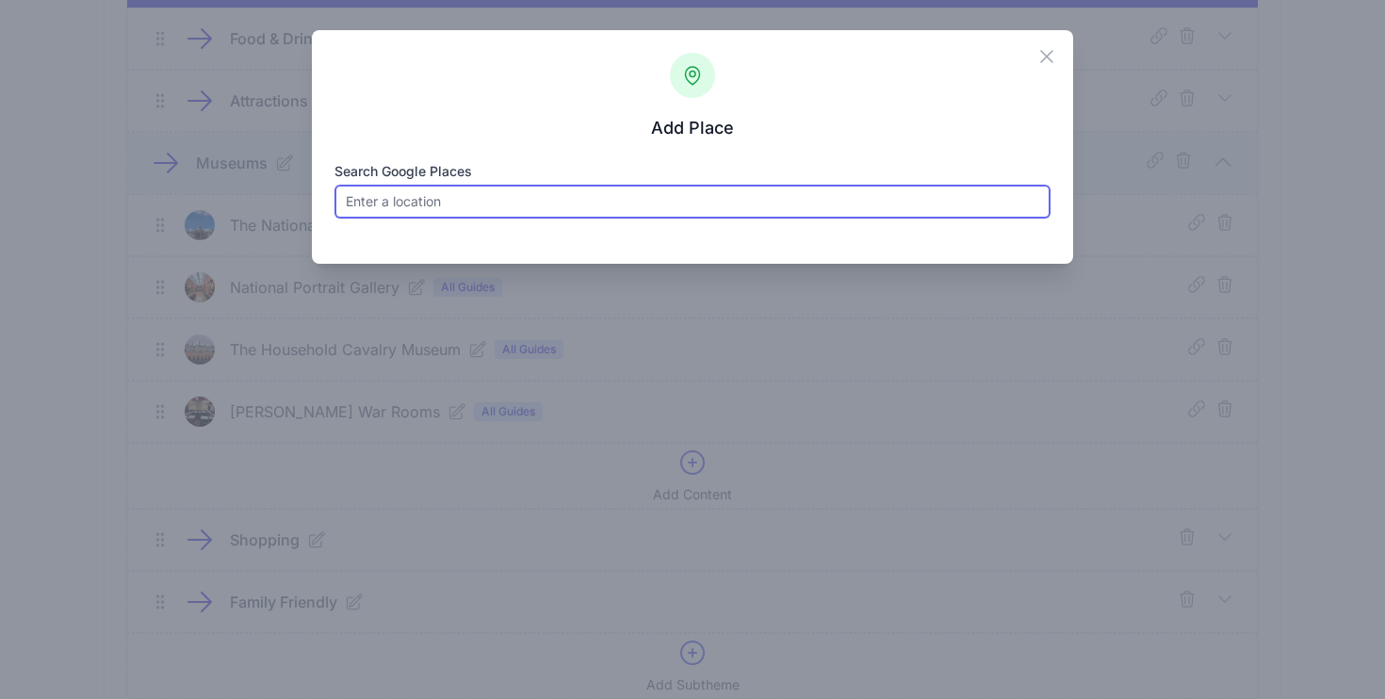
click at [480, 209] on input "Search Google Places" at bounding box center [693, 202] width 717 height 34
paste input "The Courtauld Gallery"
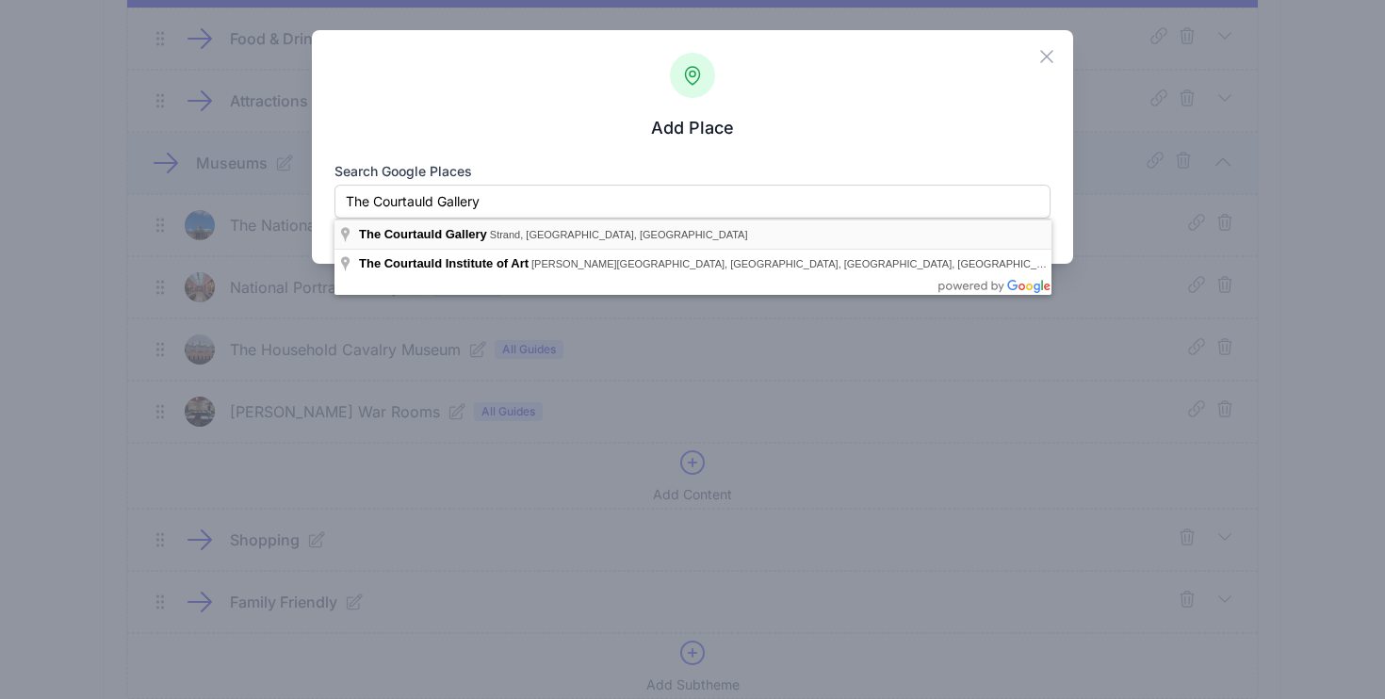
type input "The Courtauld Gallery, Strand, London, UK"
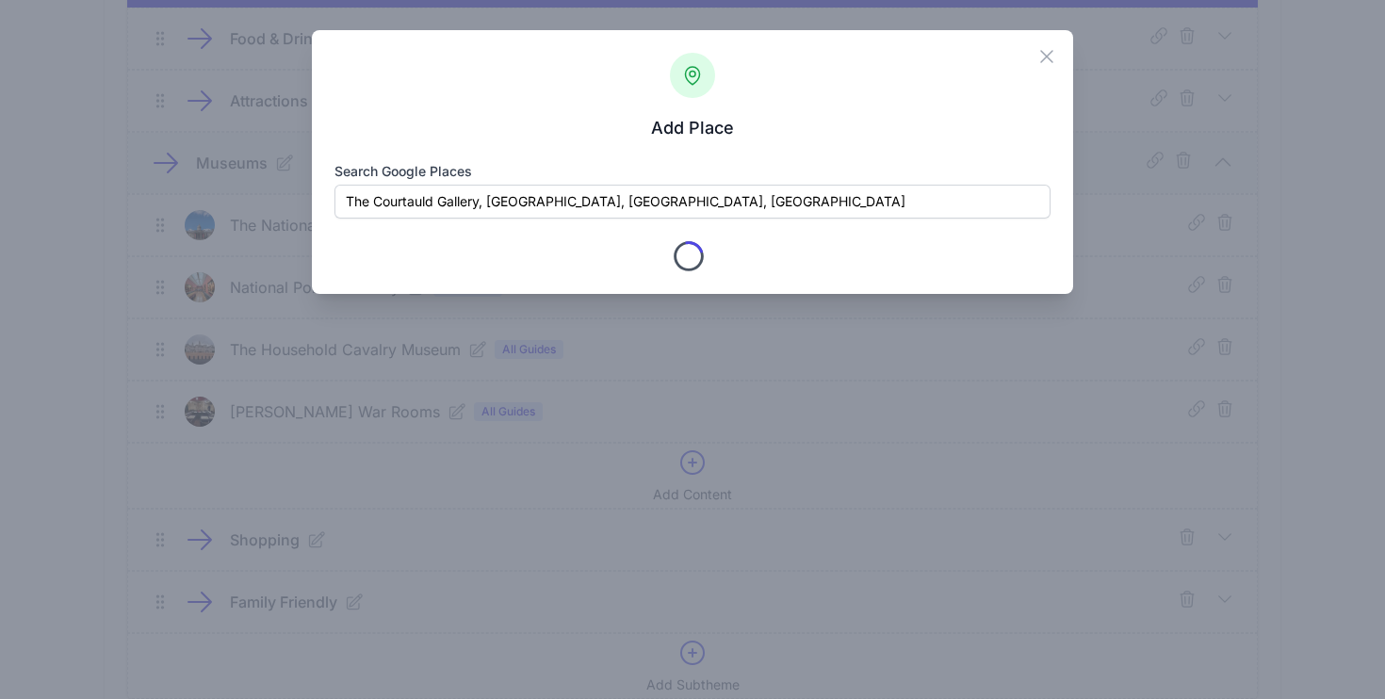
type input "The Courtauld Gallery"
checkbox input "true"
type input "Strand"
type input "London"
type input "Greater London"
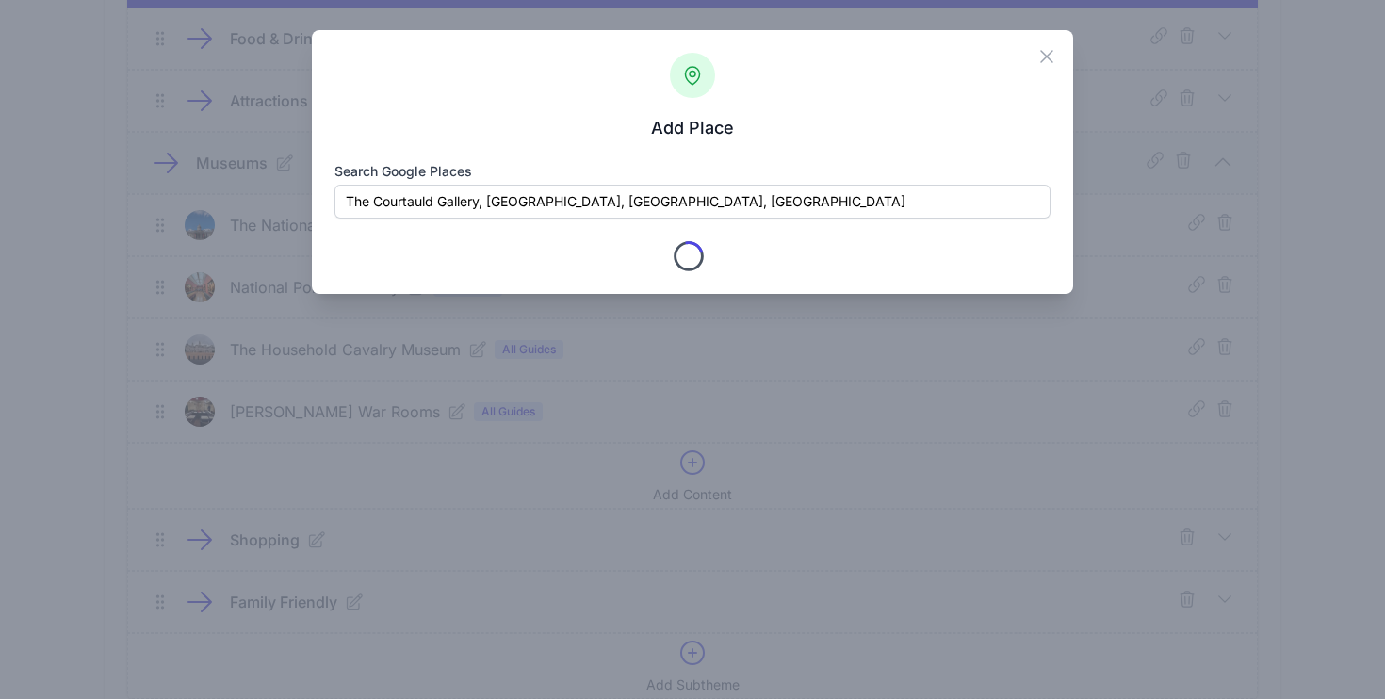
type input "WC2R 0RN"
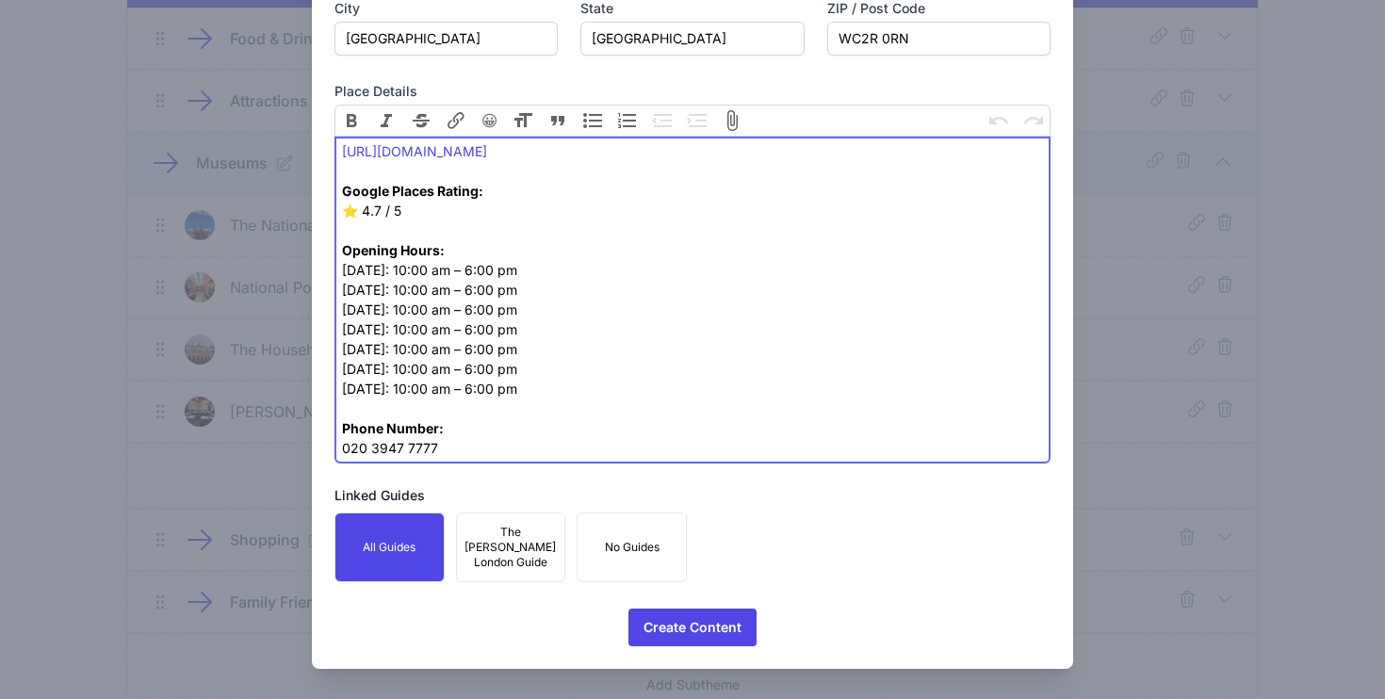
scroll to position [1041, 0]
click at [712, 634] on span "Create Content" at bounding box center [693, 628] width 98 height 38
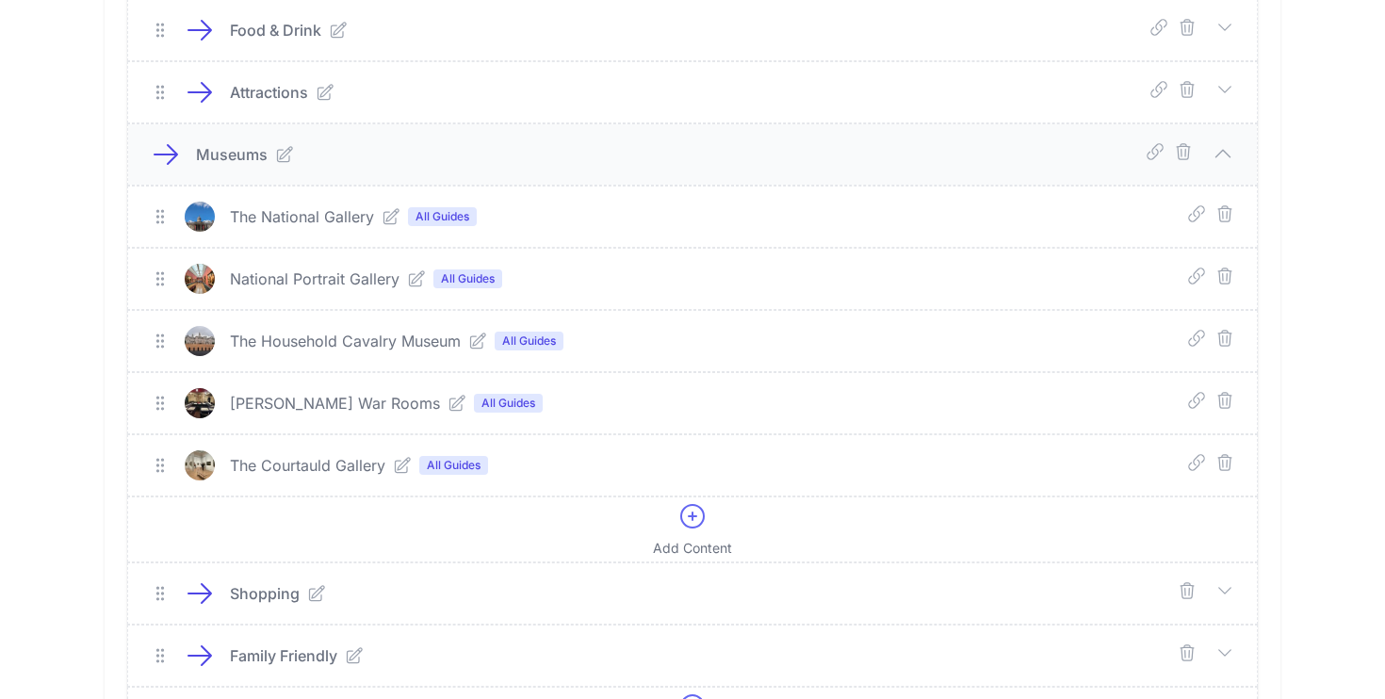
scroll to position [266, 0]
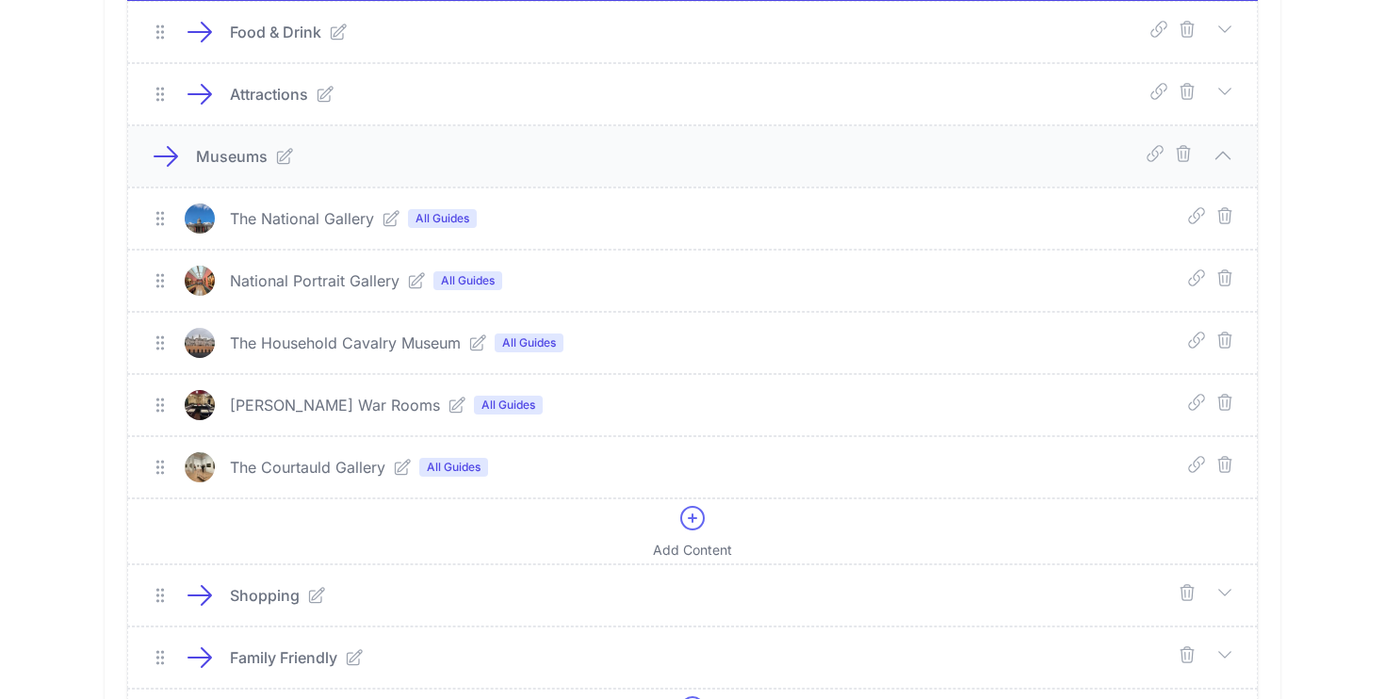
click at [1227, 155] on icon at bounding box center [1223, 155] width 23 height 23
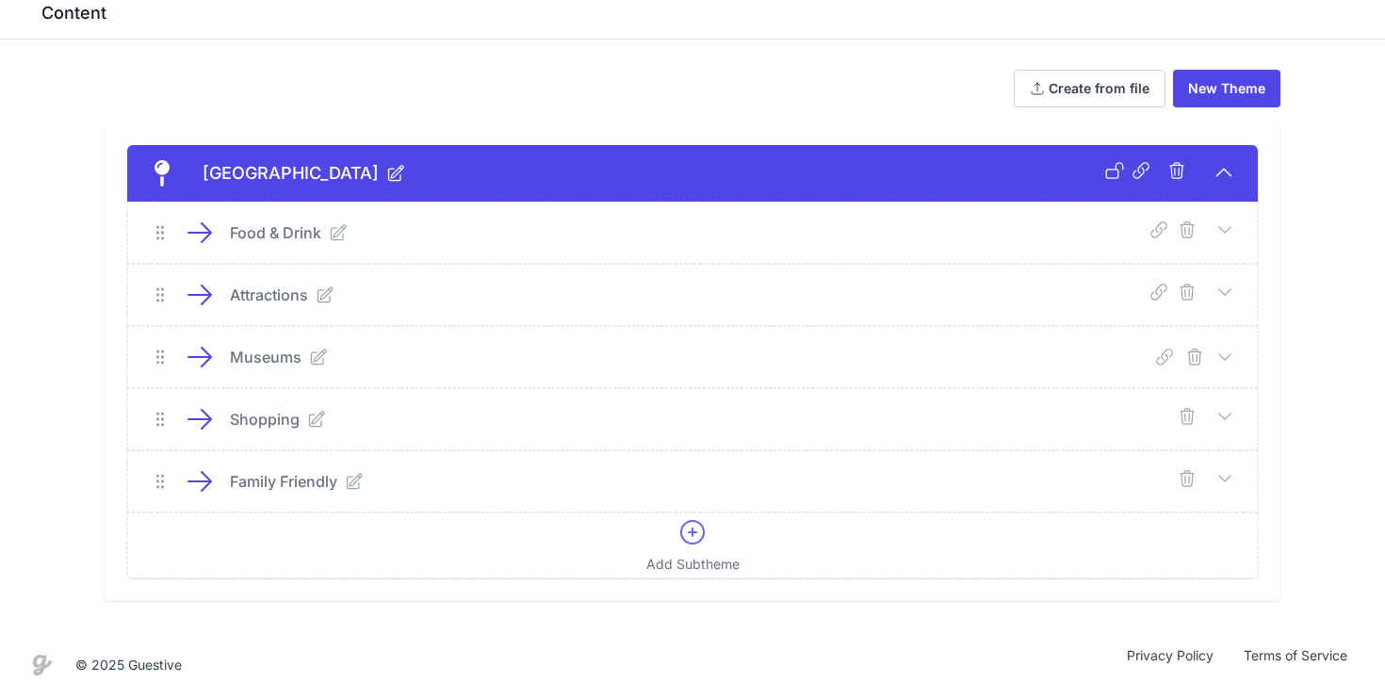
click at [1227, 414] on icon at bounding box center [1225, 416] width 19 height 19
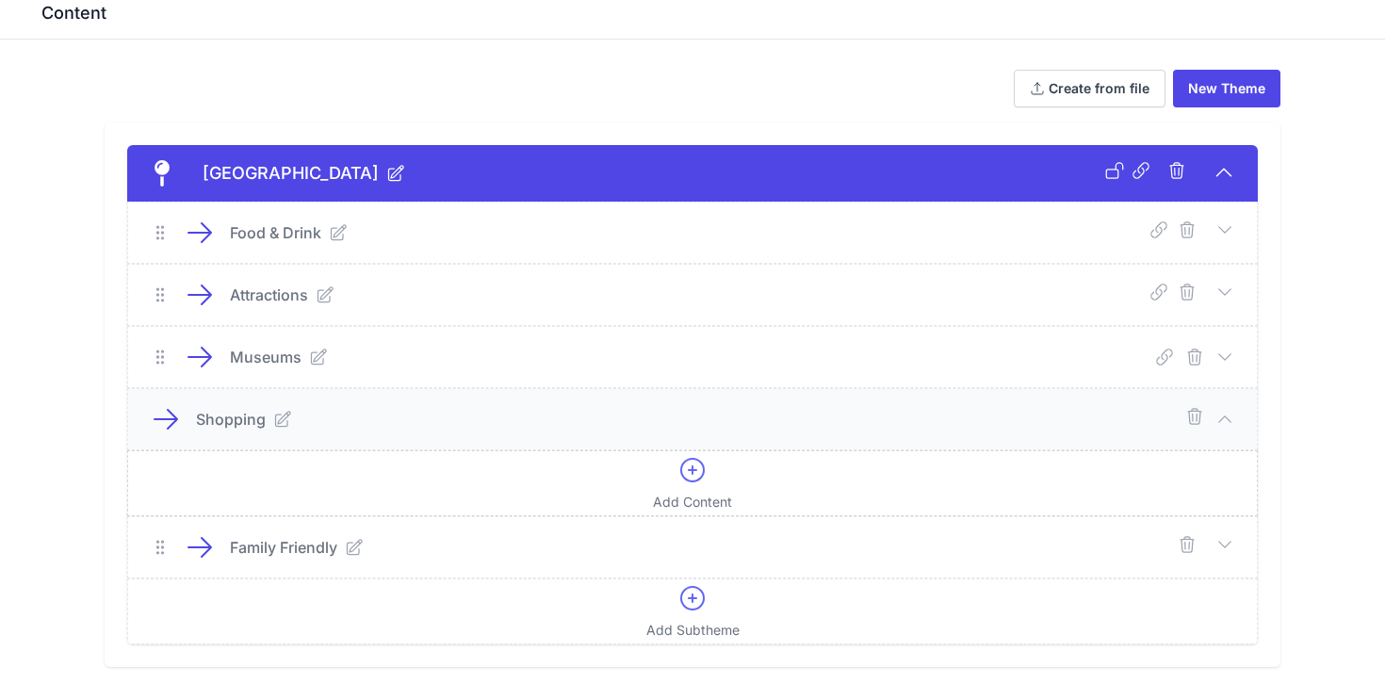
click at [681, 474] on icon at bounding box center [692, 470] width 23 height 23
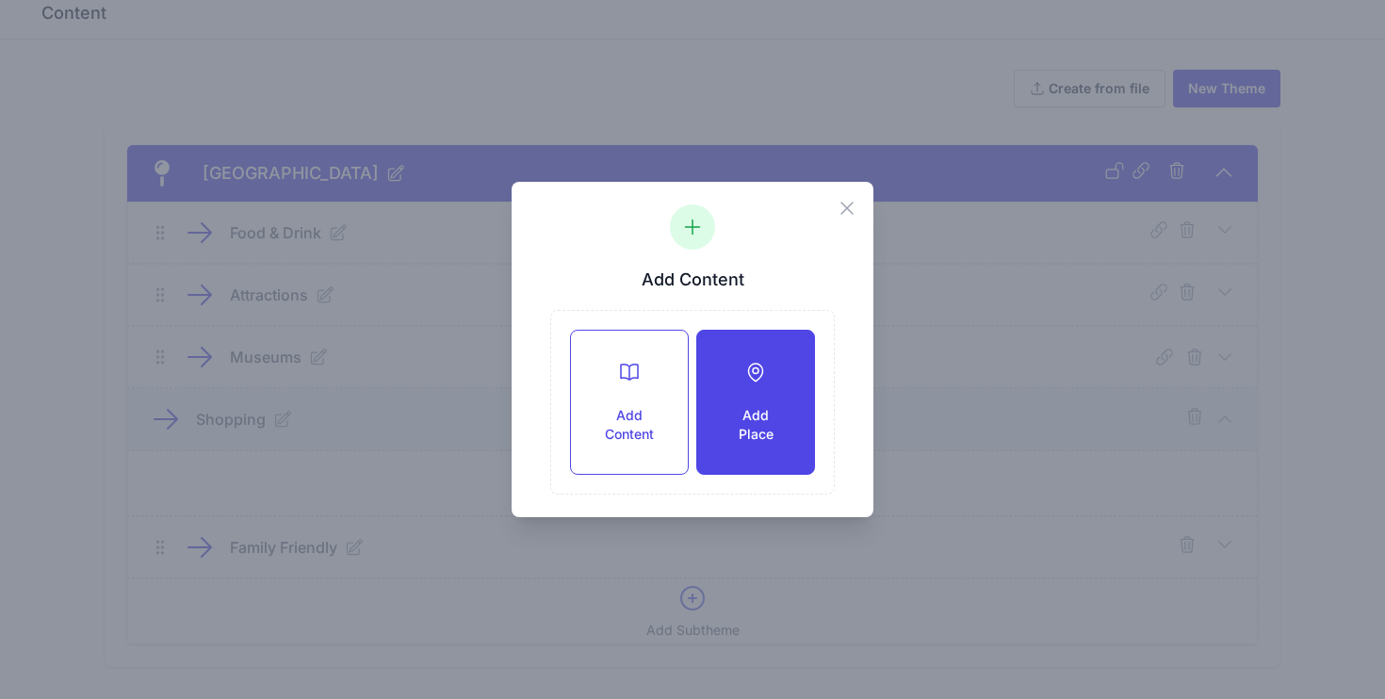
click at [736, 384] on div "Add Place" at bounding box center [755, 402] width 117 height 143
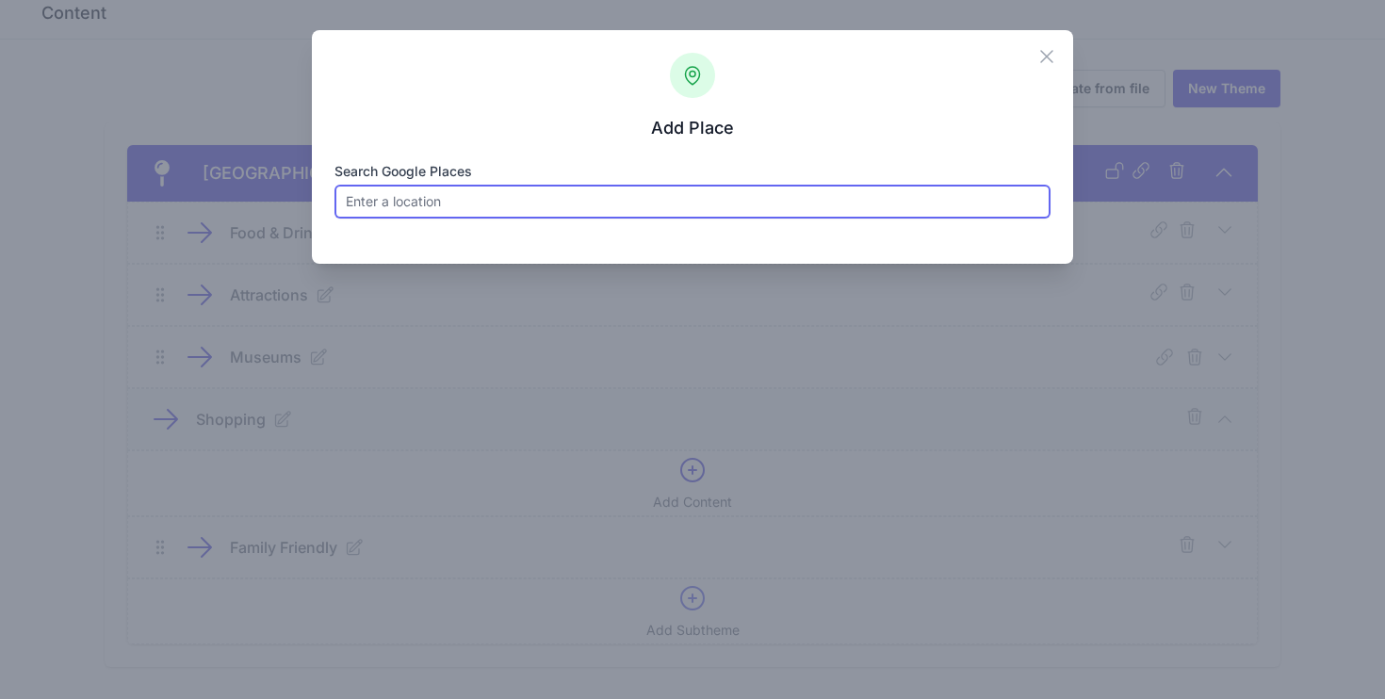
click at [602, 189] on input "Search Google Places" at bounding box center [693, 202] width 717 height 34
paste input "Covent Garden Market"
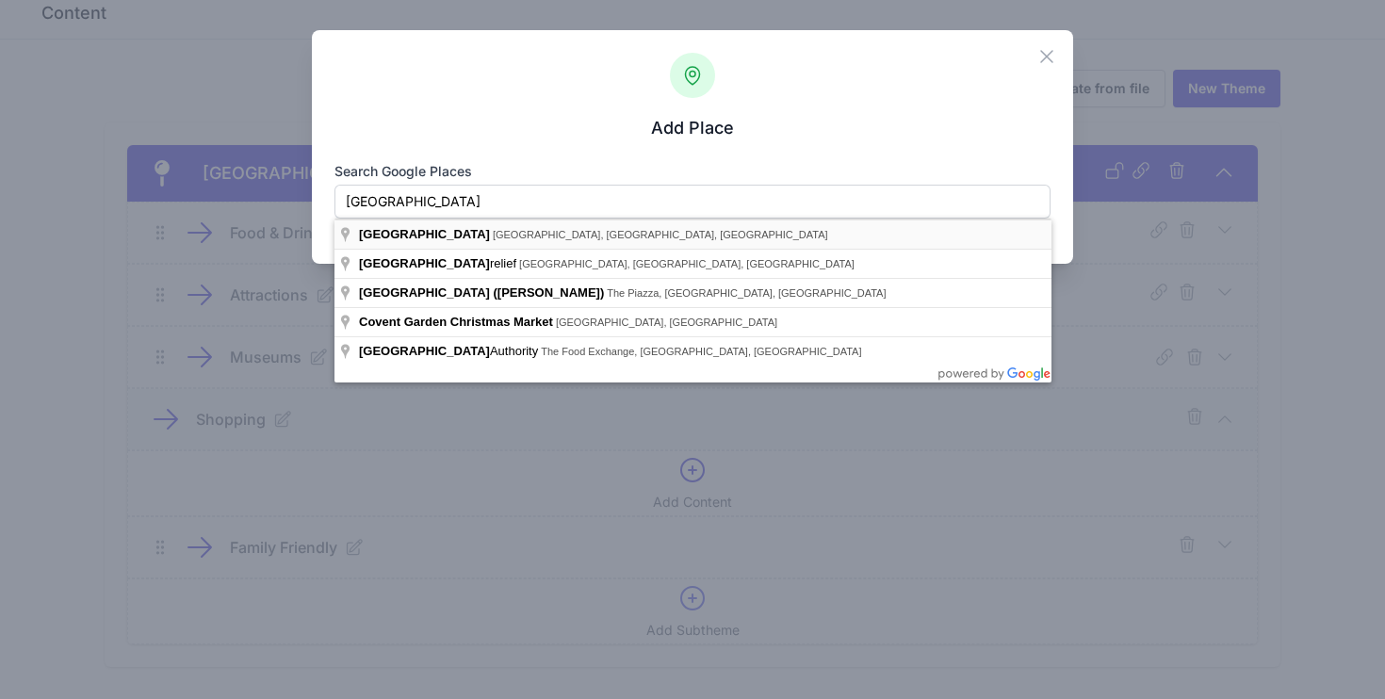
type input "Covent Garden Market, Covent Garden Market, London, UK"
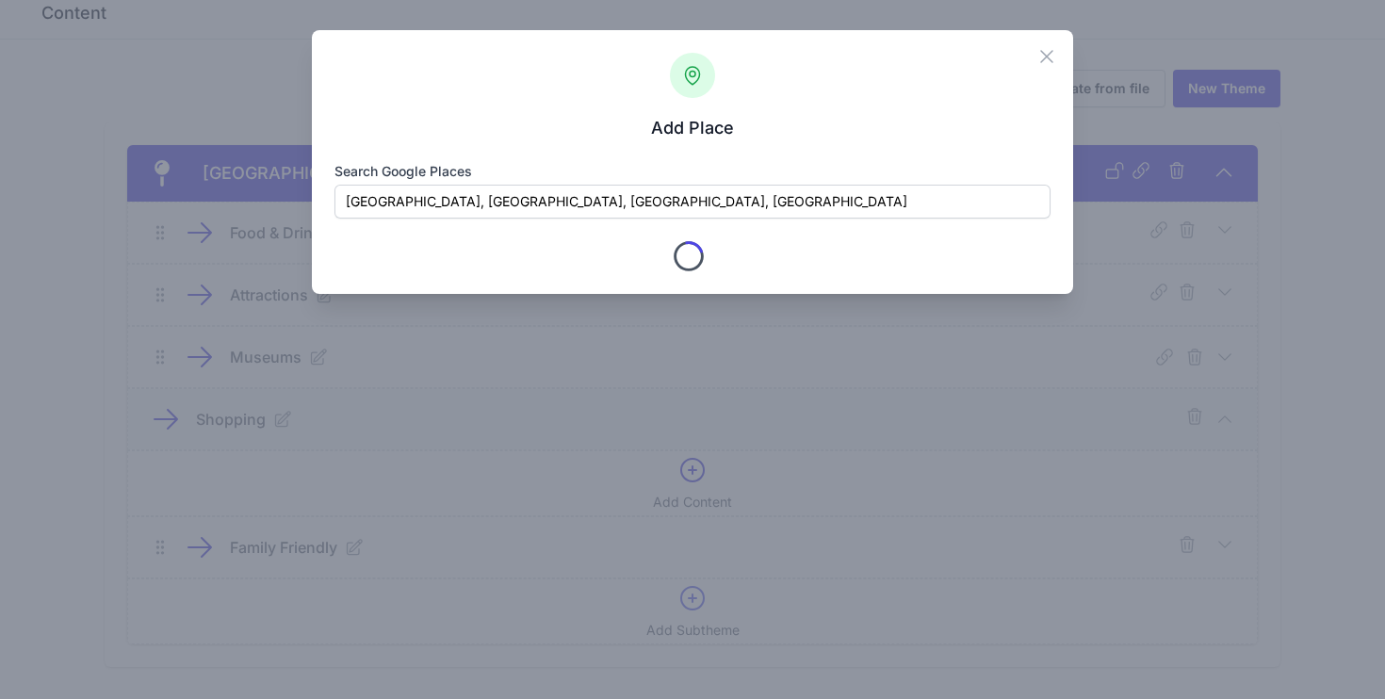
type input "Covent Garden Market"
checkbox input "true"
type input "Covent Garden Market"
type input "London"
type input "Greater London"
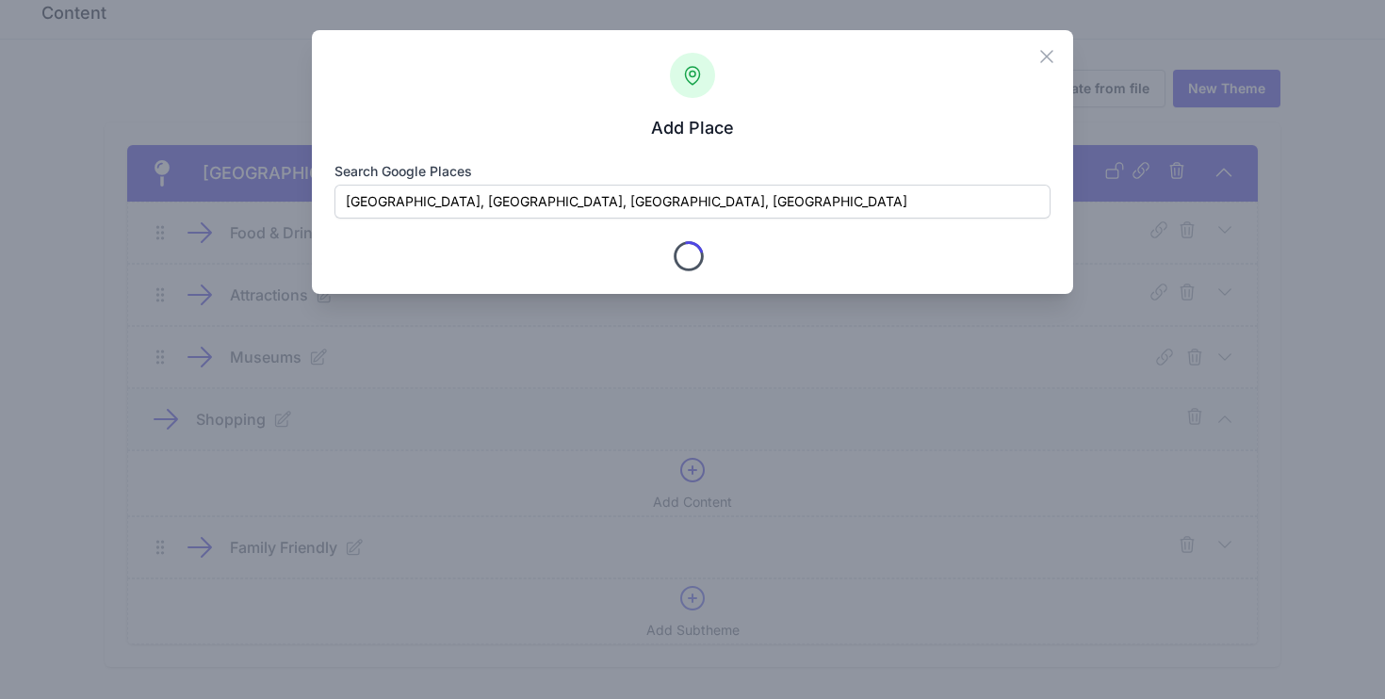
type input "WC2E 7QH"
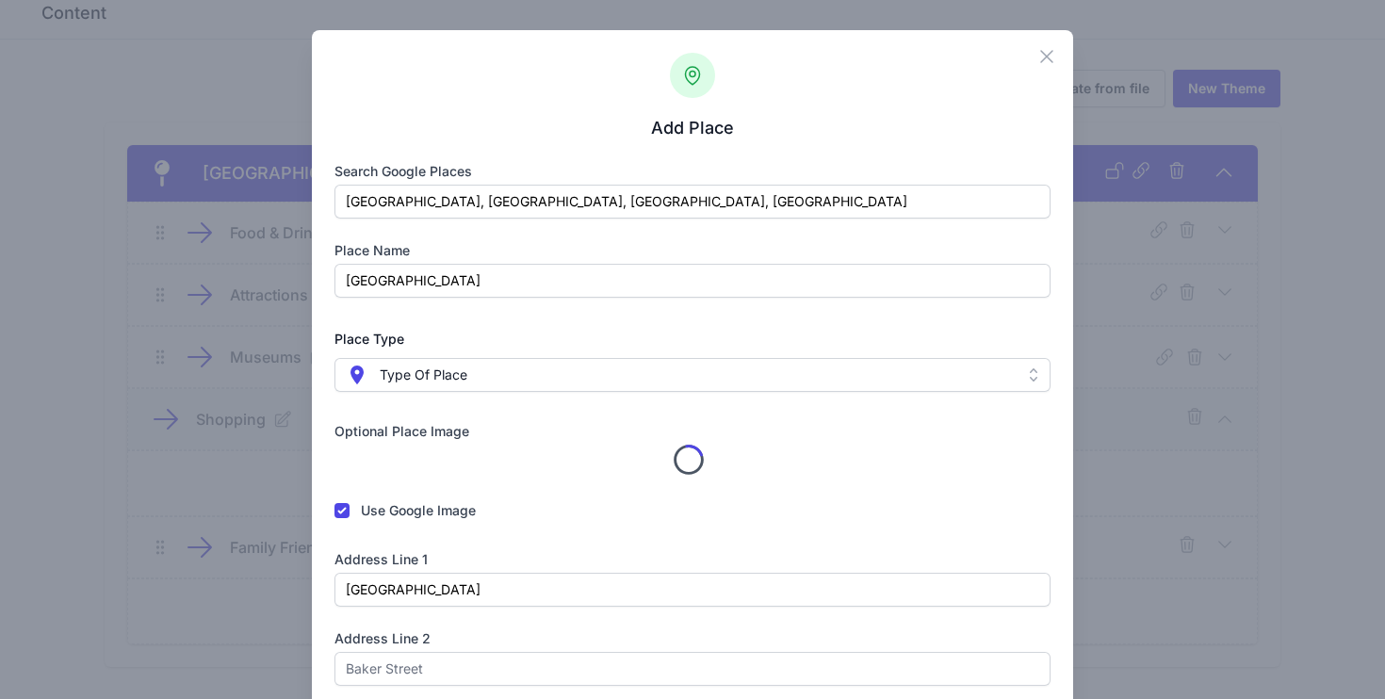
scroll to position [33, 0]
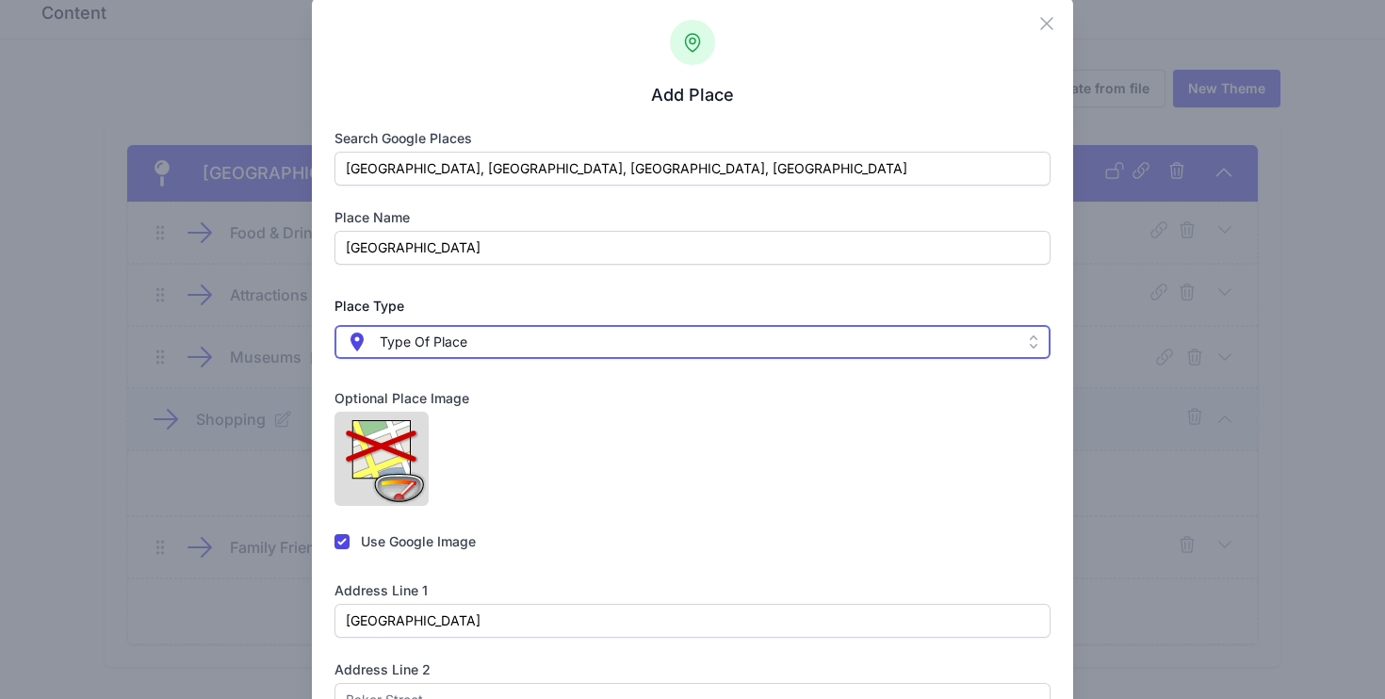
click at [649, 350] on span " Type Of Place" at bounding box center [680, 342] width 668 height 23
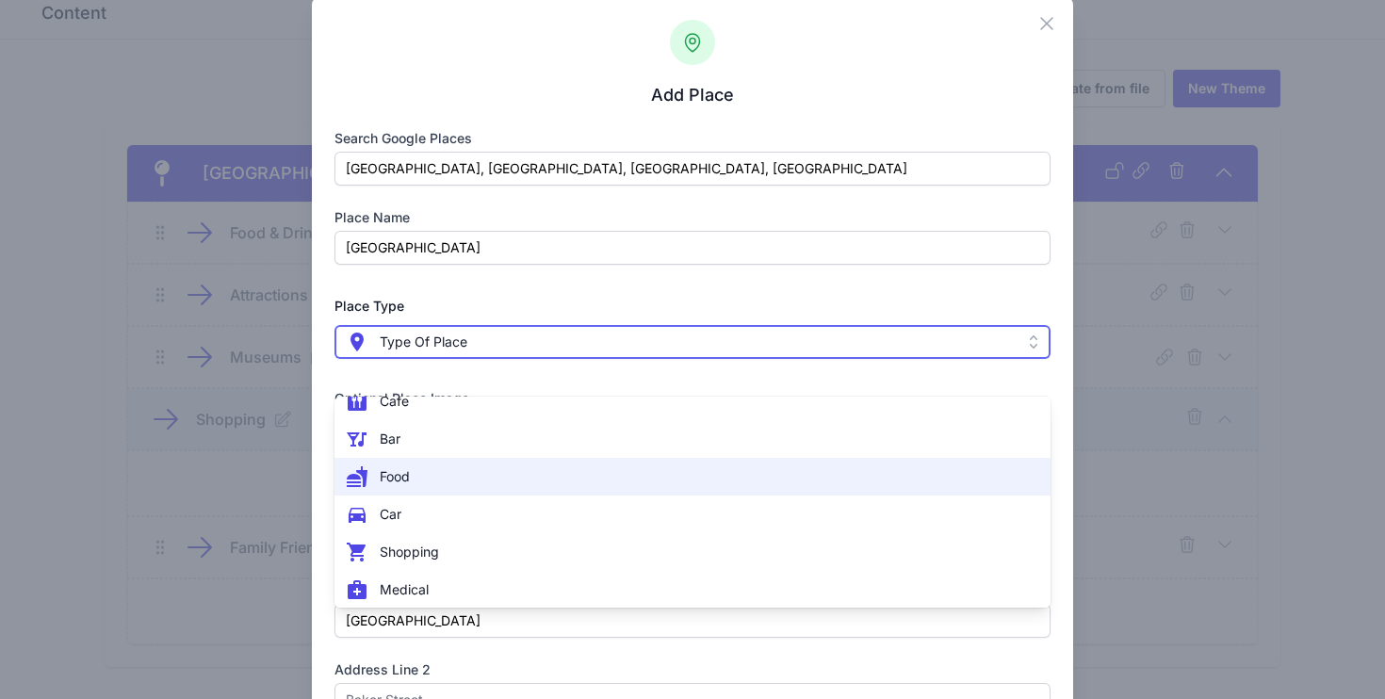
scroll to position [215, 0]
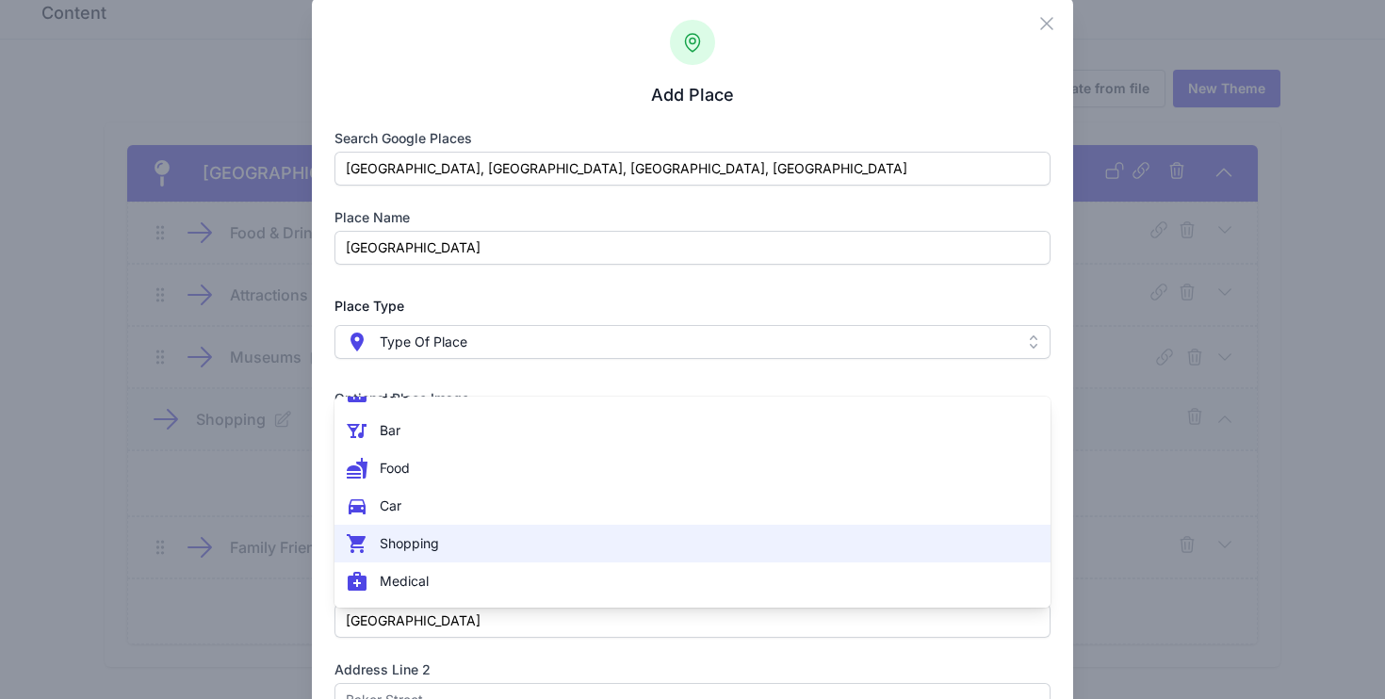
click at [591, 541] on span " Shopping" at bounding box center [682, 543] width 672 height 23
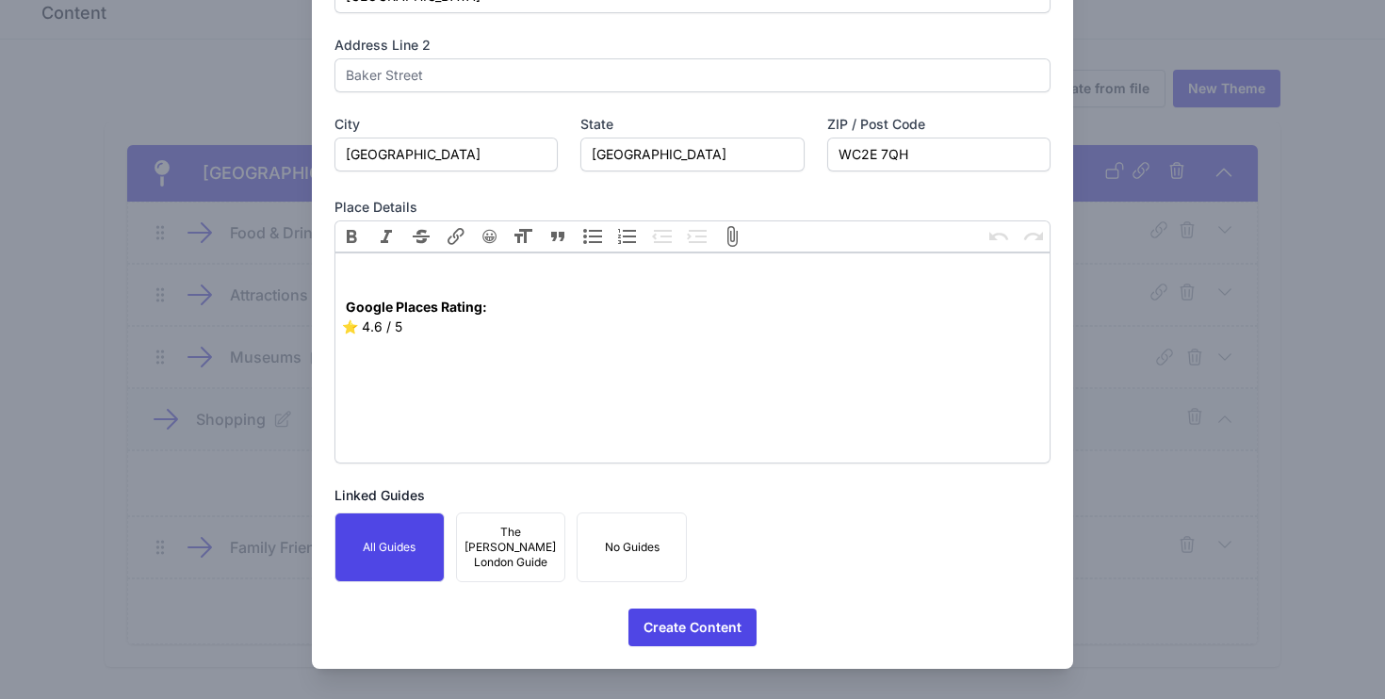
scroll to position [920, 0]
click at [689, 630] on span "Create Content" at bounding box center [693, 628] width 98 height 38
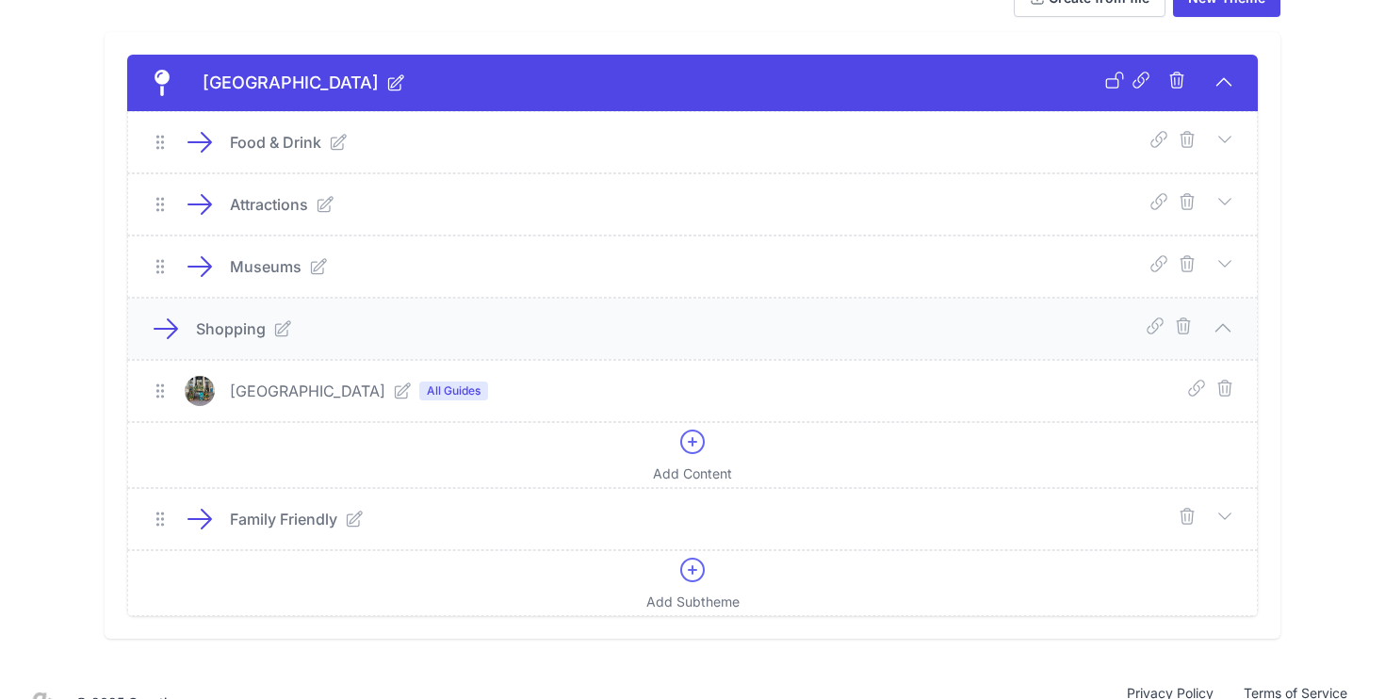
scroll to position [173, 0]
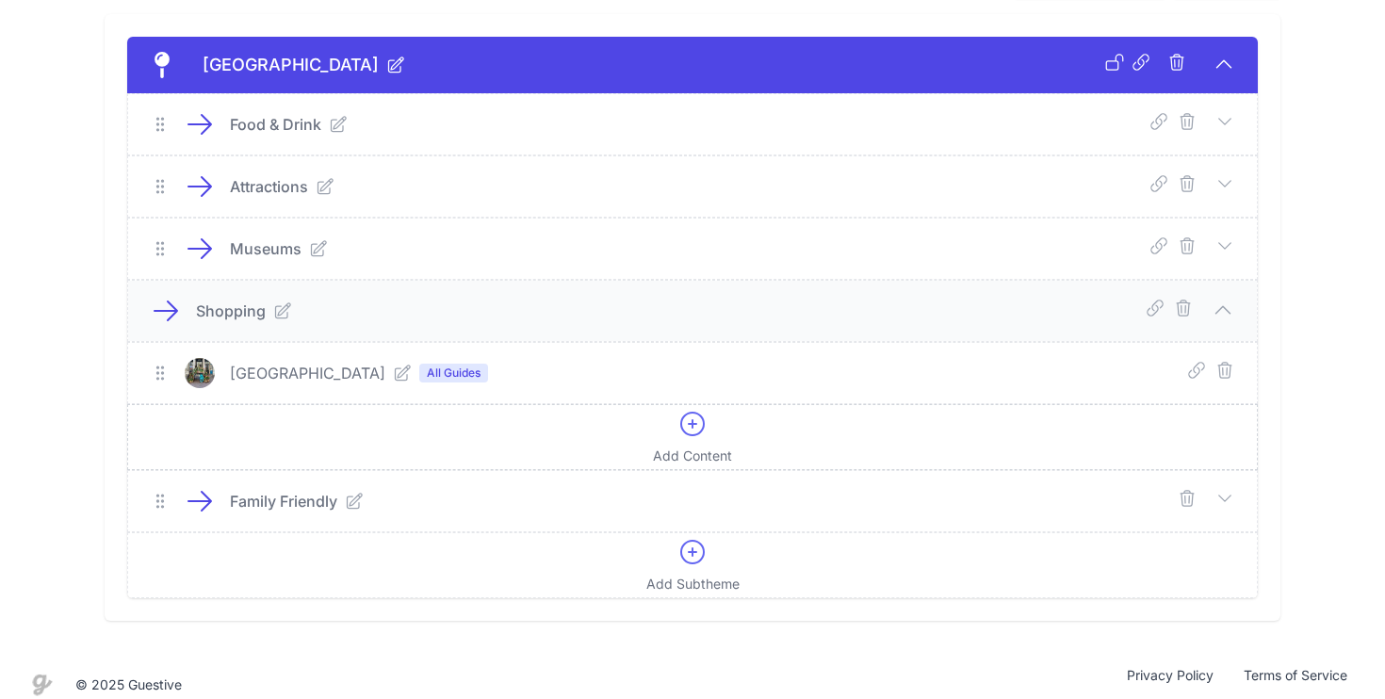
click at [723, 424] on div "Add Content" at bounding box center [692, 437] width 79 height 57
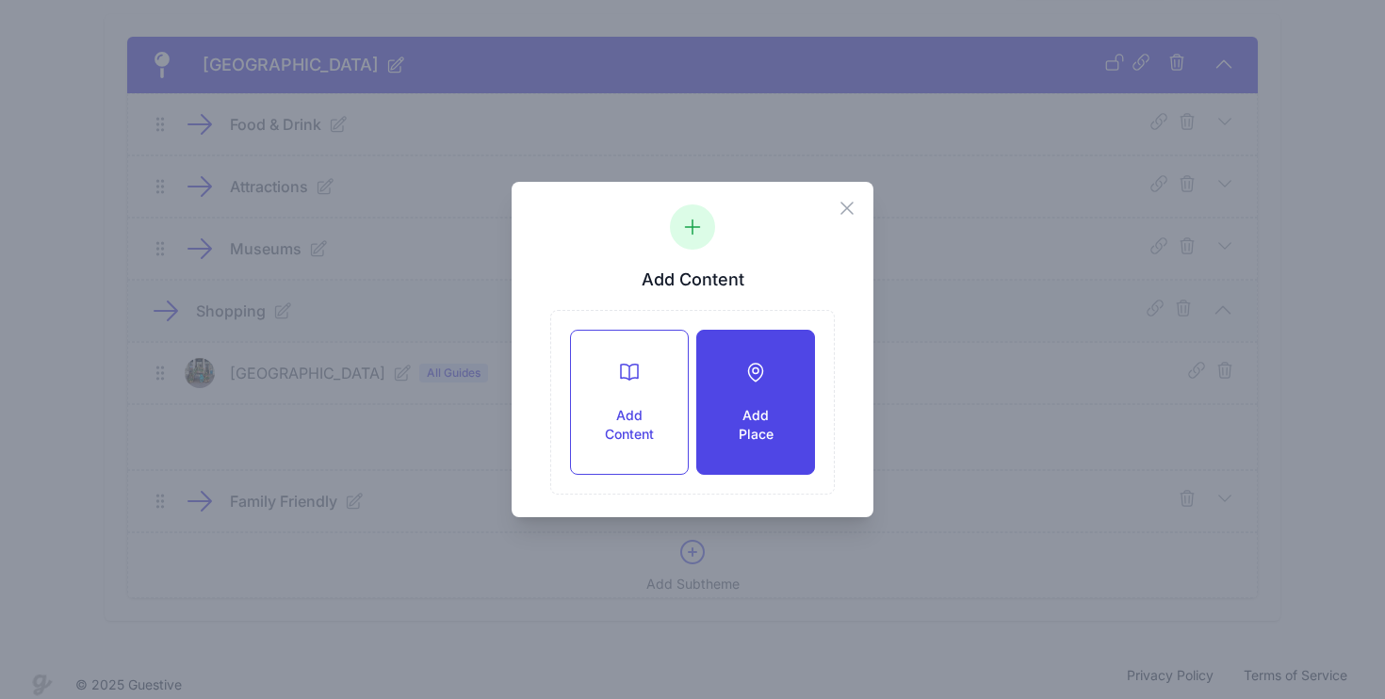
click at [752, 381] on icon at bounding box center [756, 372] width 23 height 23
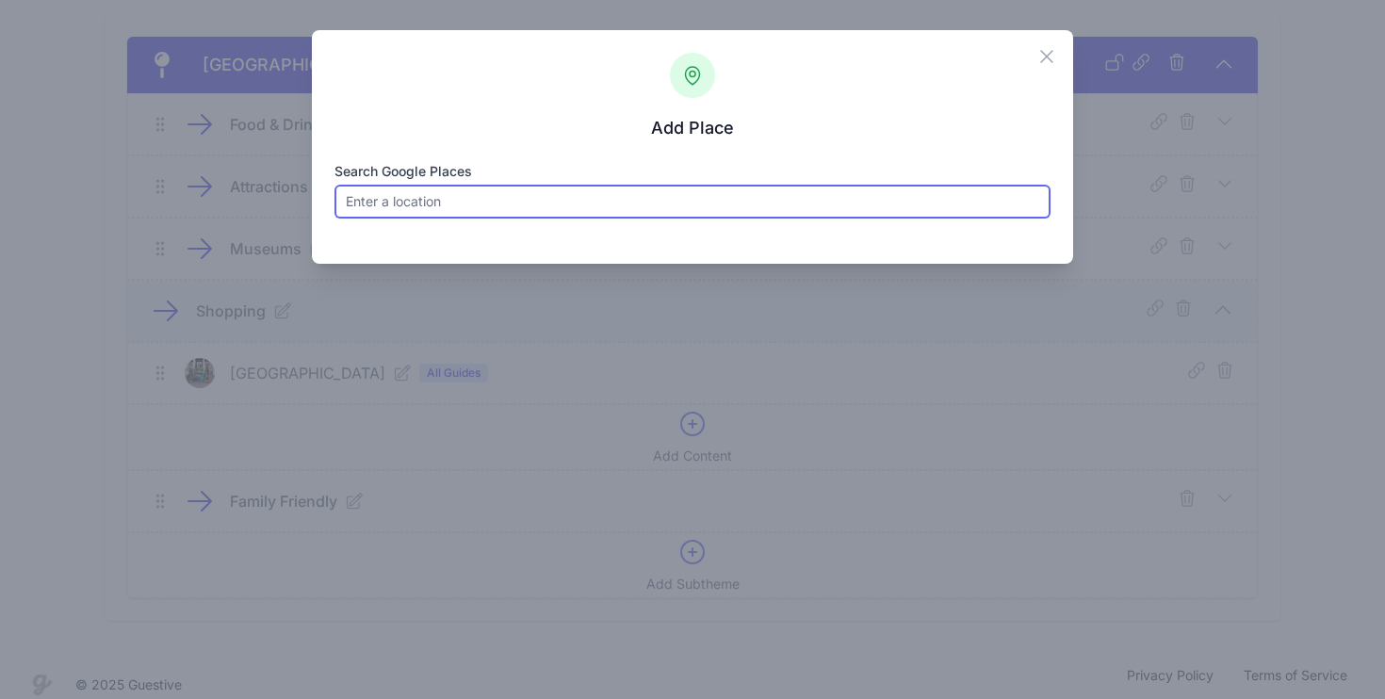
click at [554, 198] on input "Search Google Places" at bounding box center [693, 202] width 717 height 34
paste input "Regent Street"
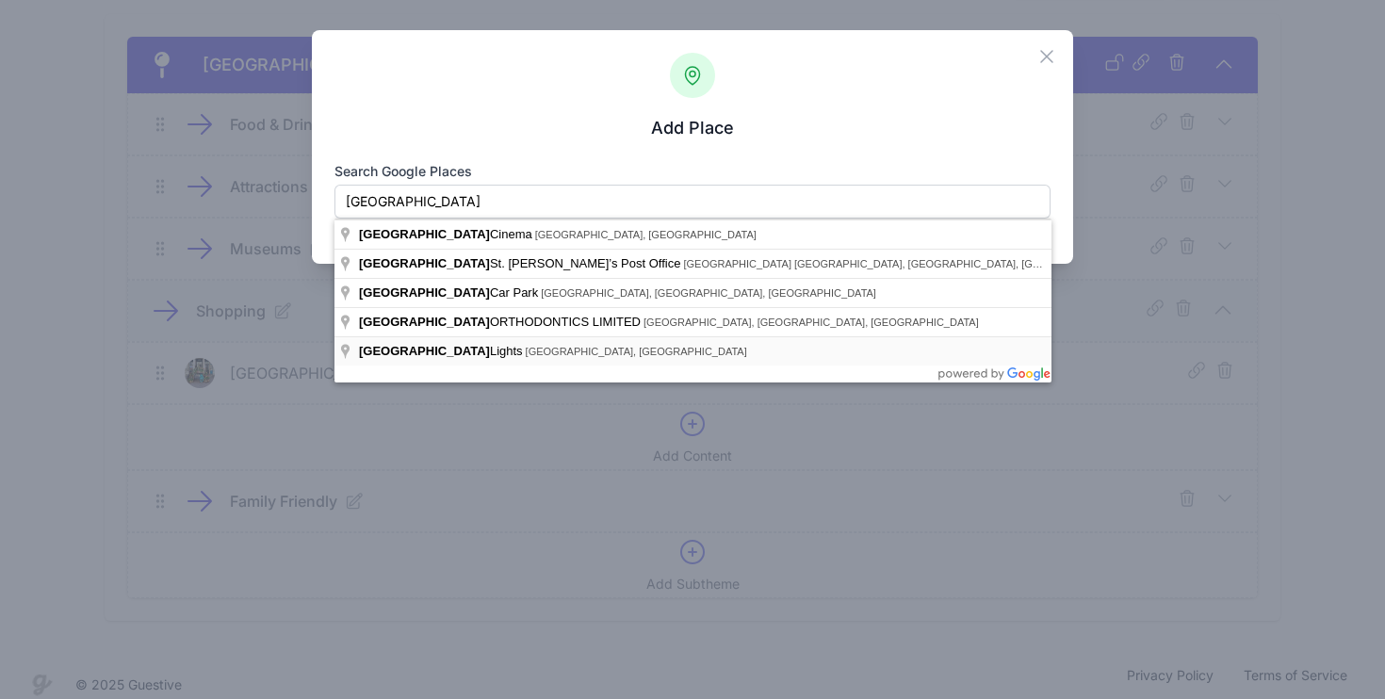
type input "Regent Street Lights, Regent Street, London, UK"
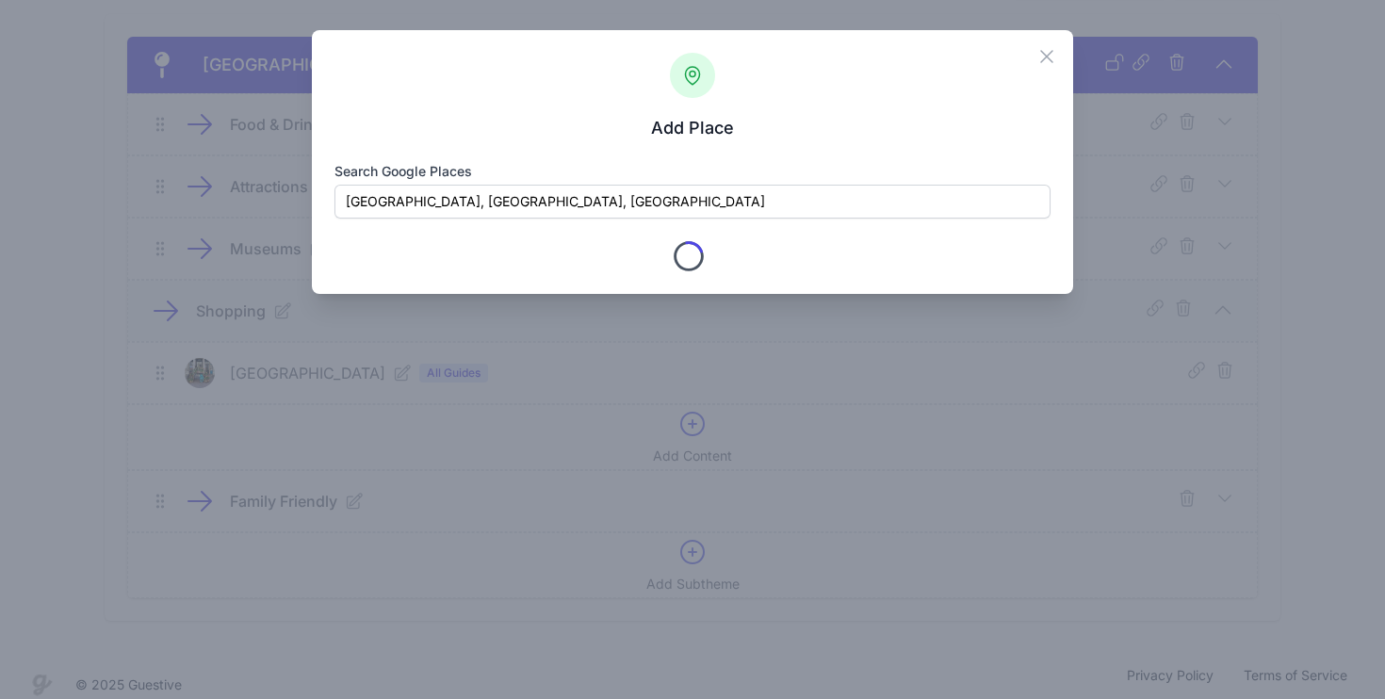
type input "Regent Street Lights"
checkbox input "true"
type input "122-124 Regent St."
type input "London"
type input "Greater London"
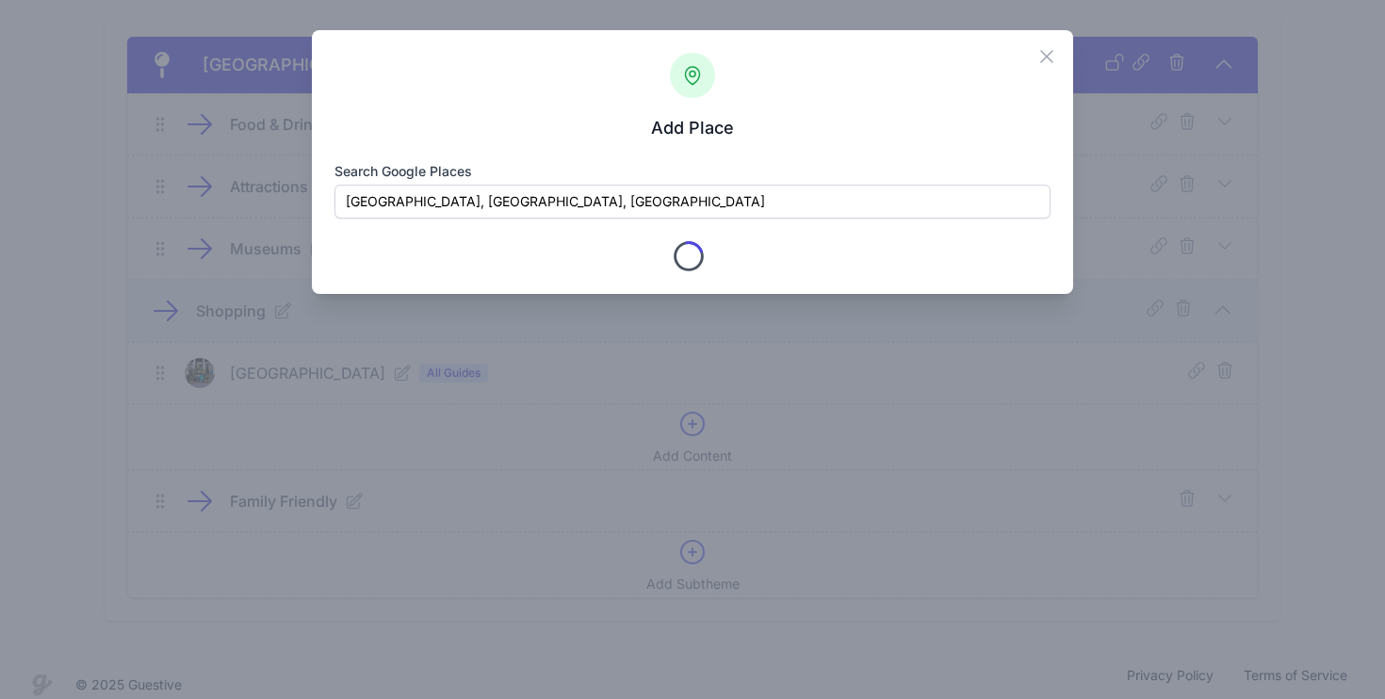
type input "W1B 5SA"
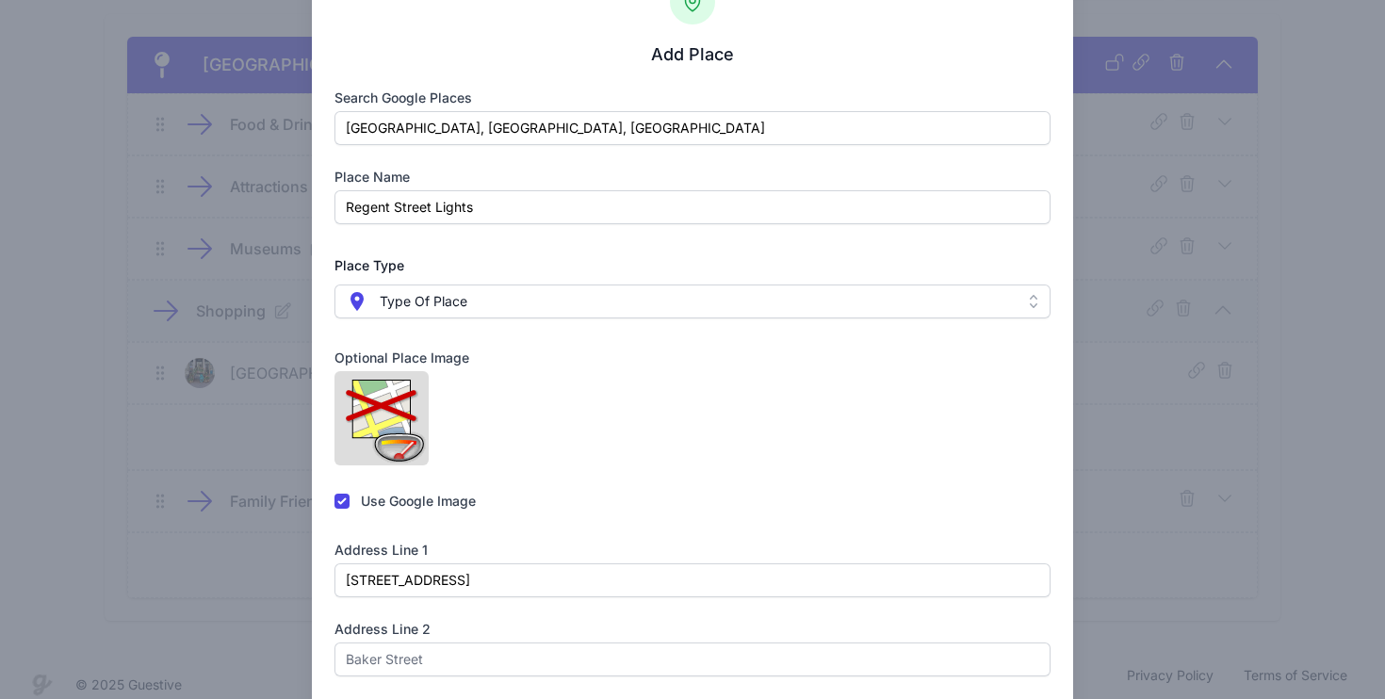
scroll to position [70, 0]
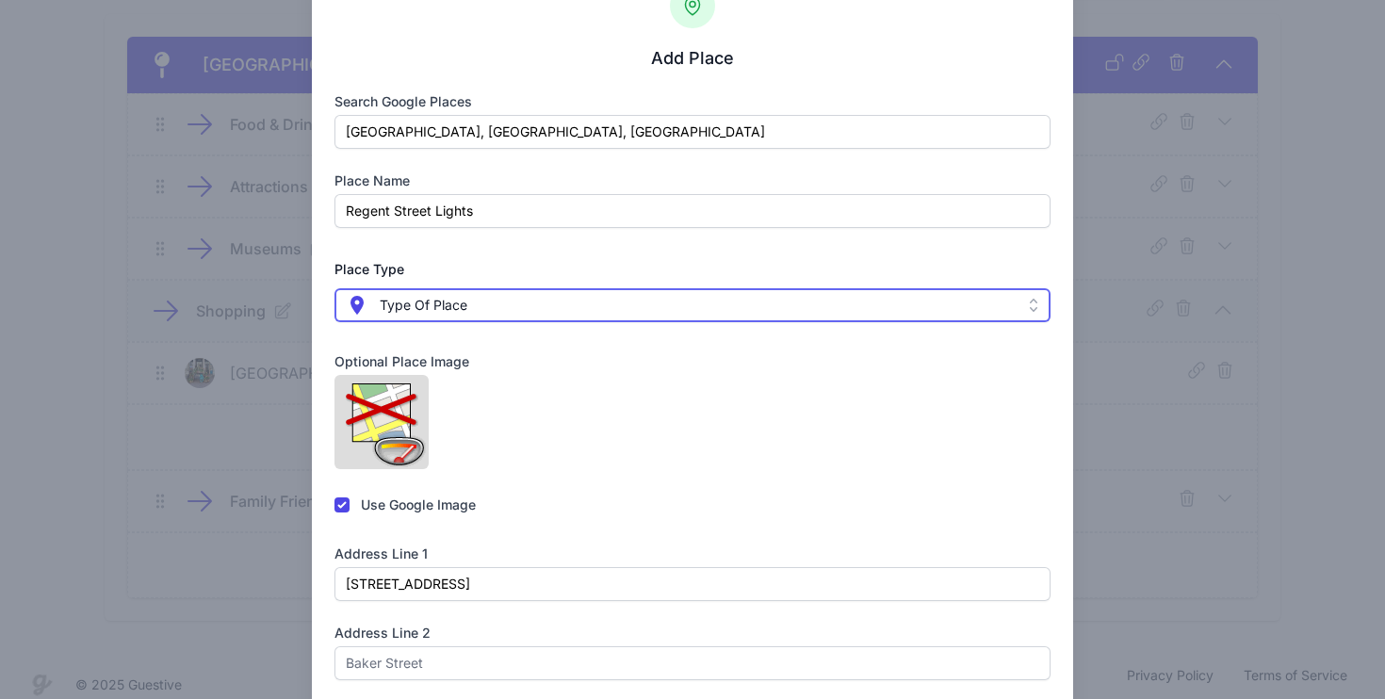
click at [516, 304] on span " Type Of Place" at bounding box center [680, 305] width 668 height 23
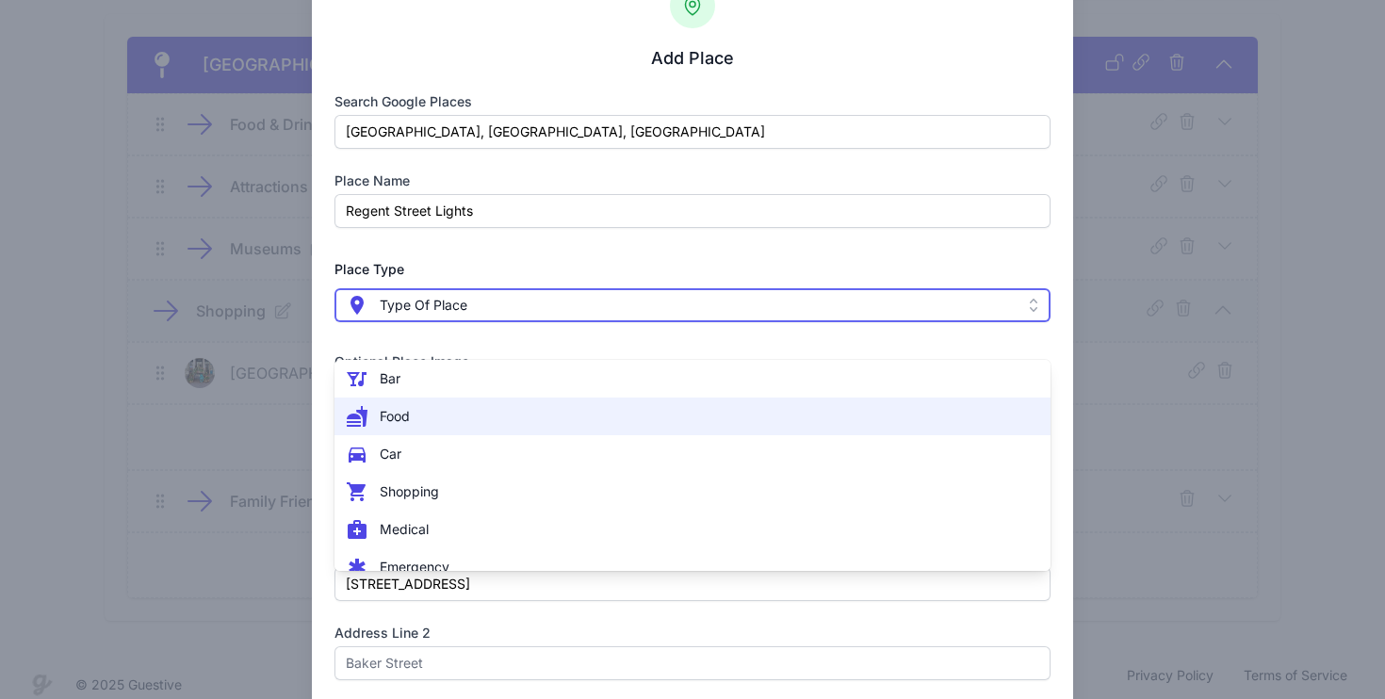
scroll to position [246, 0]
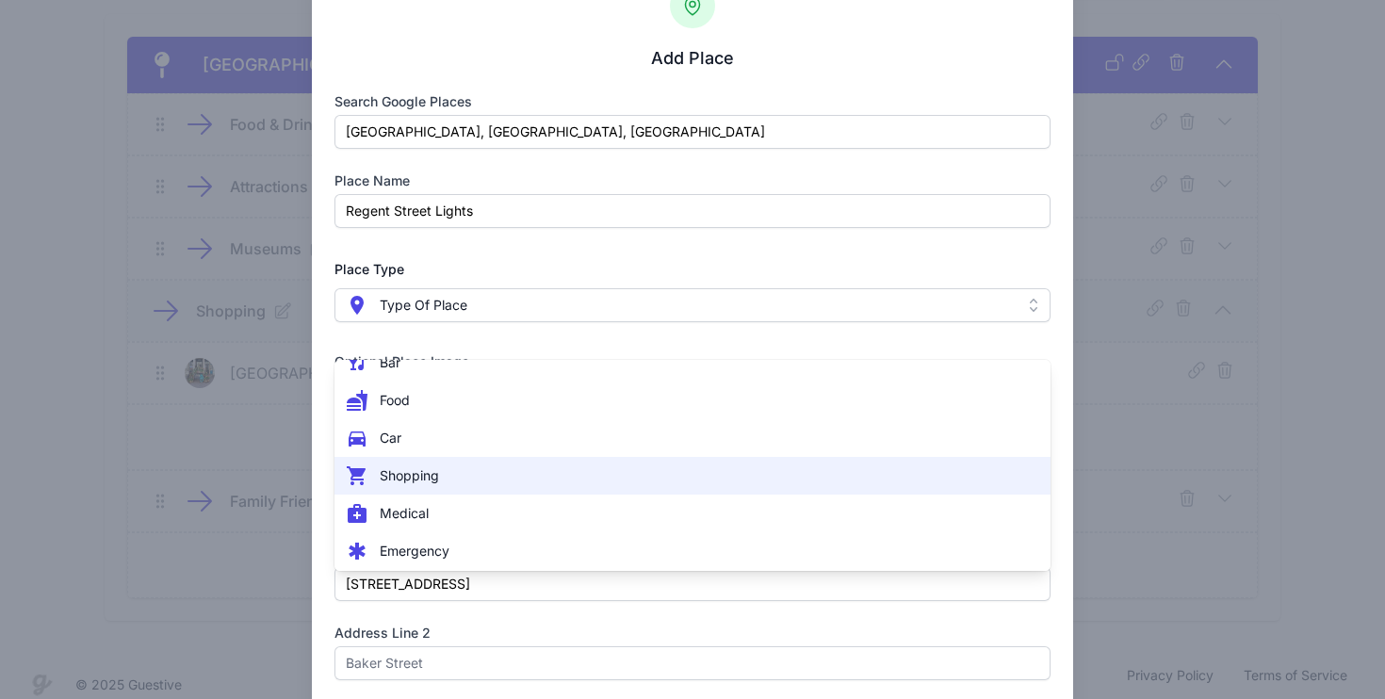
click at [468, 478] on span " Shopping" at bounding box center [682, 476] width 672 height 23
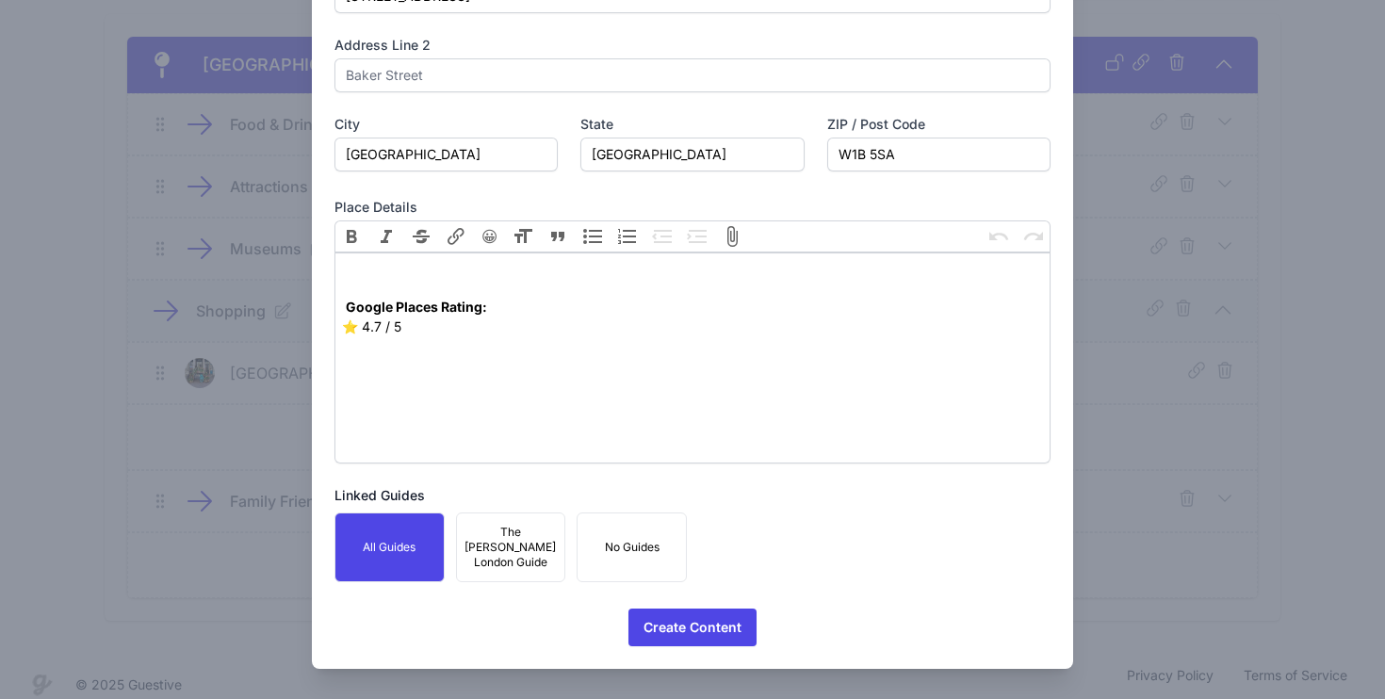
scroll to position [925, 0]
click at [707, 634] on span "Create Content" at bounding box center [693, 628] width 98 height 38
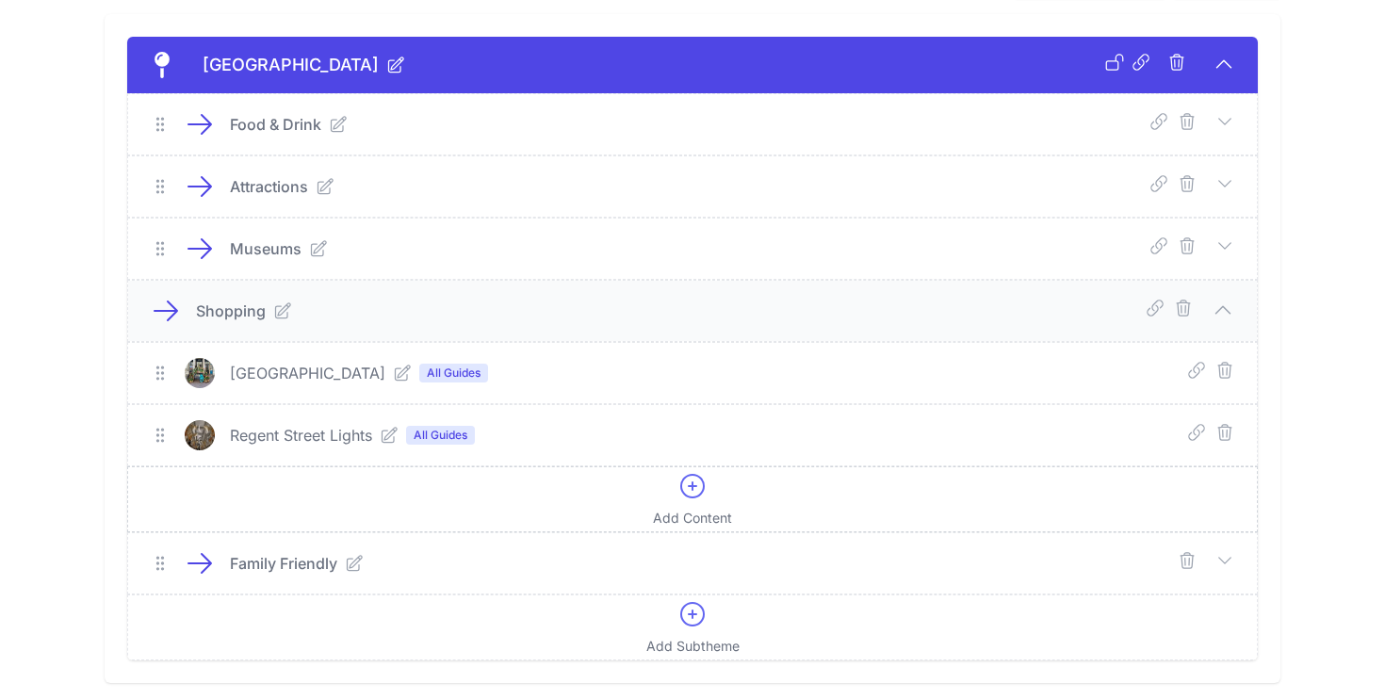
click at [689, 498] on icon at bounding box center [692, 486] width 23 height 23
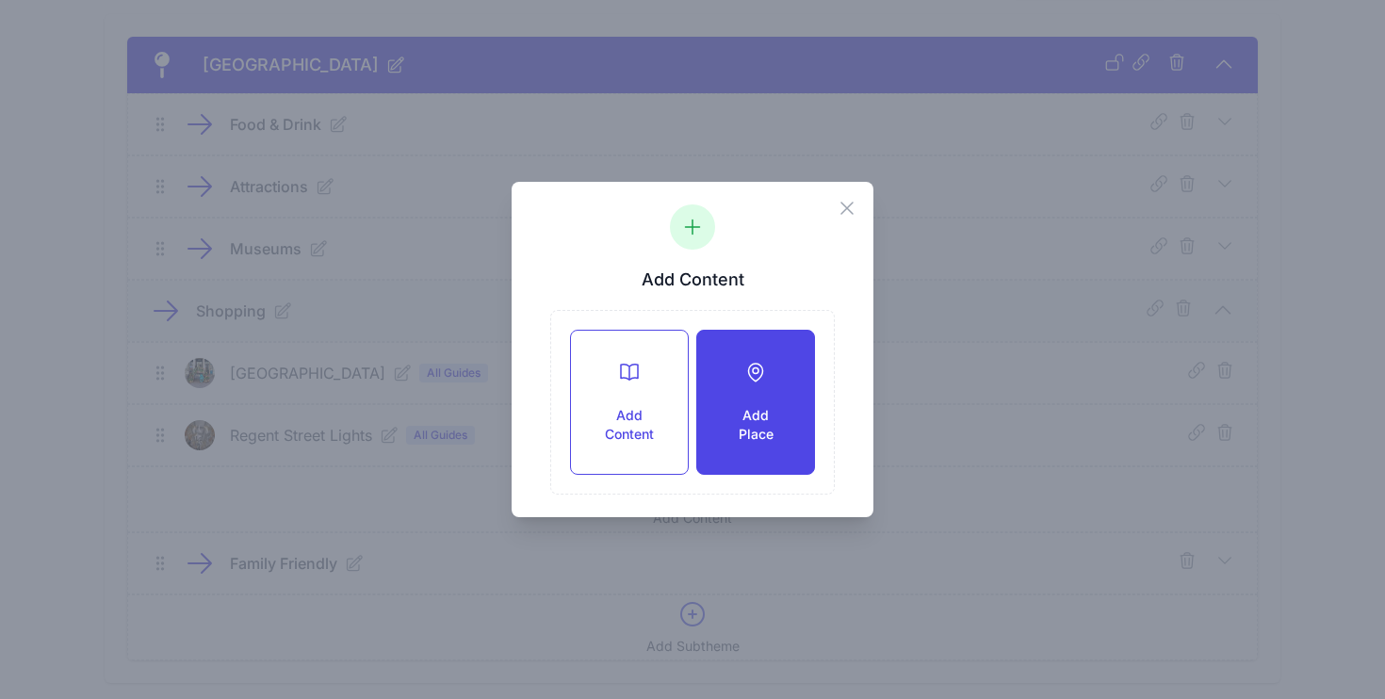
click at [729, 419] on h3 "Add Place" at bounding box center [756, 425] width 57 height 38
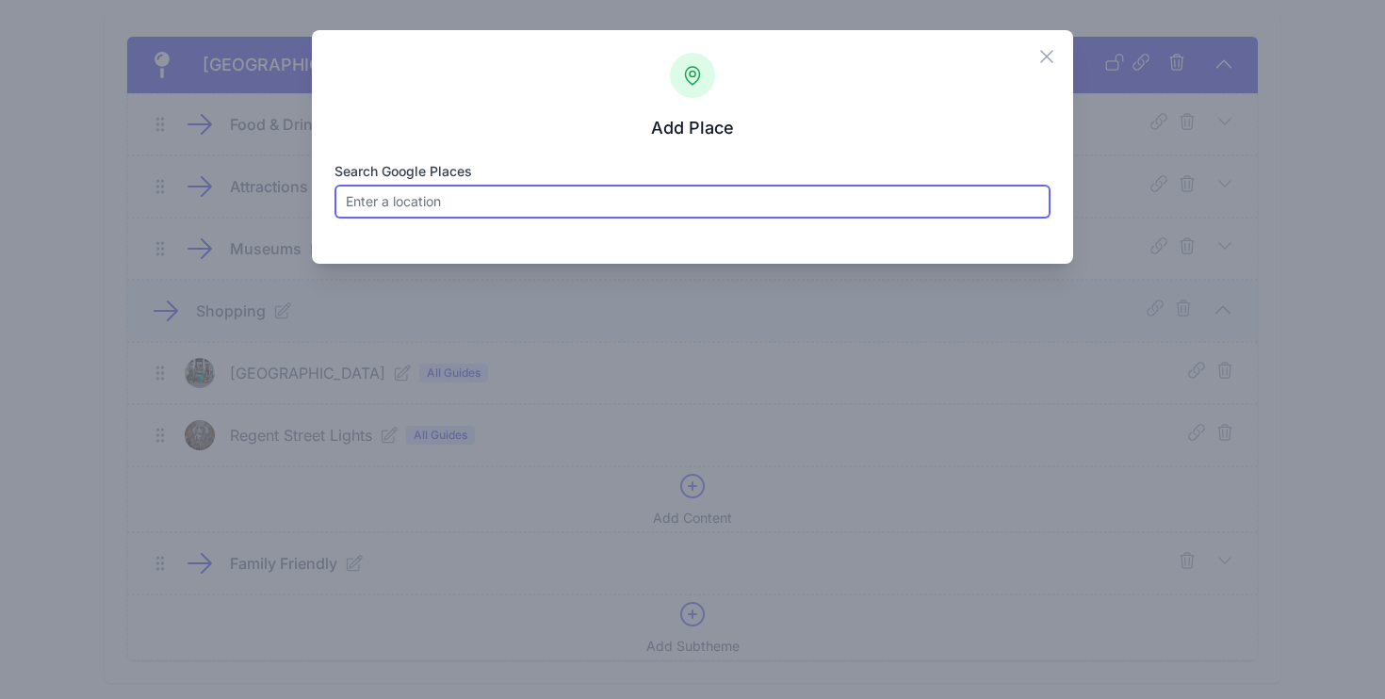
click at [494, 207] on input "Search Google Places" at bounding box center [693, 202] width 717 height 34
paste input "Piccadilly Arcade"
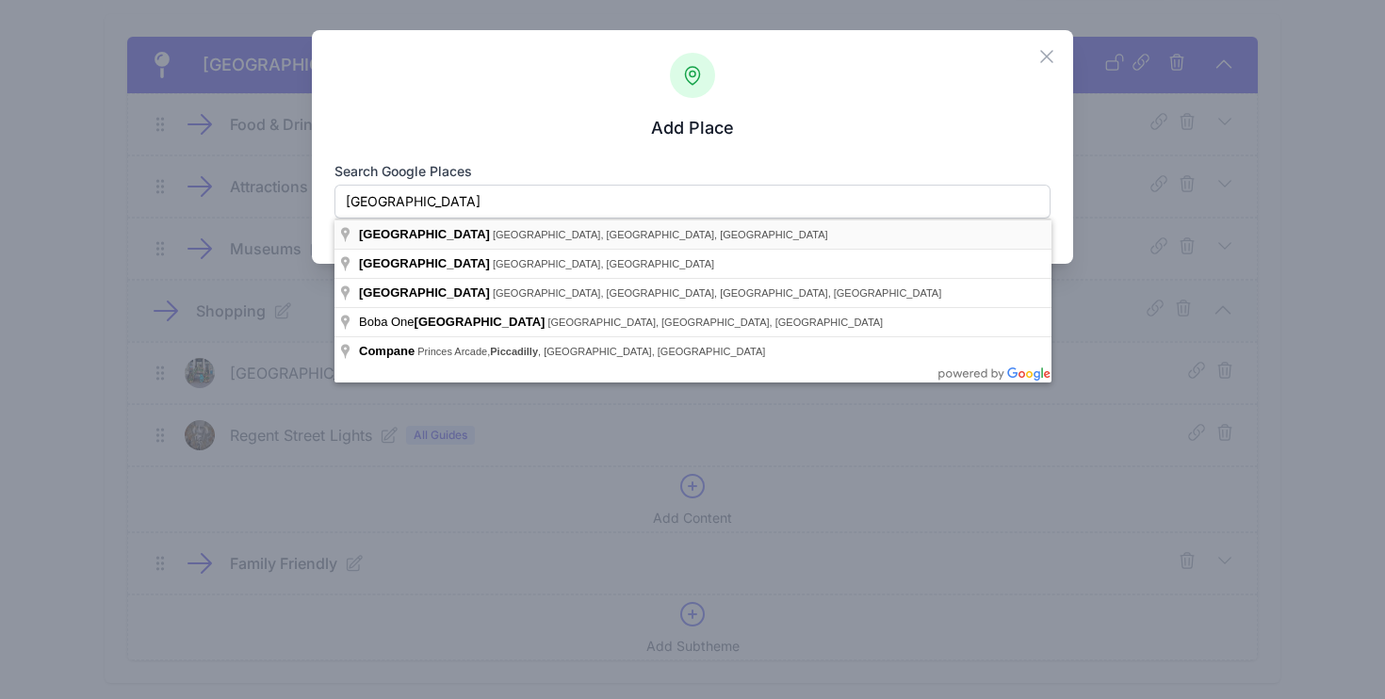
type input "Piccadilly Arcade, Piccadilly Arcade, London, UK"
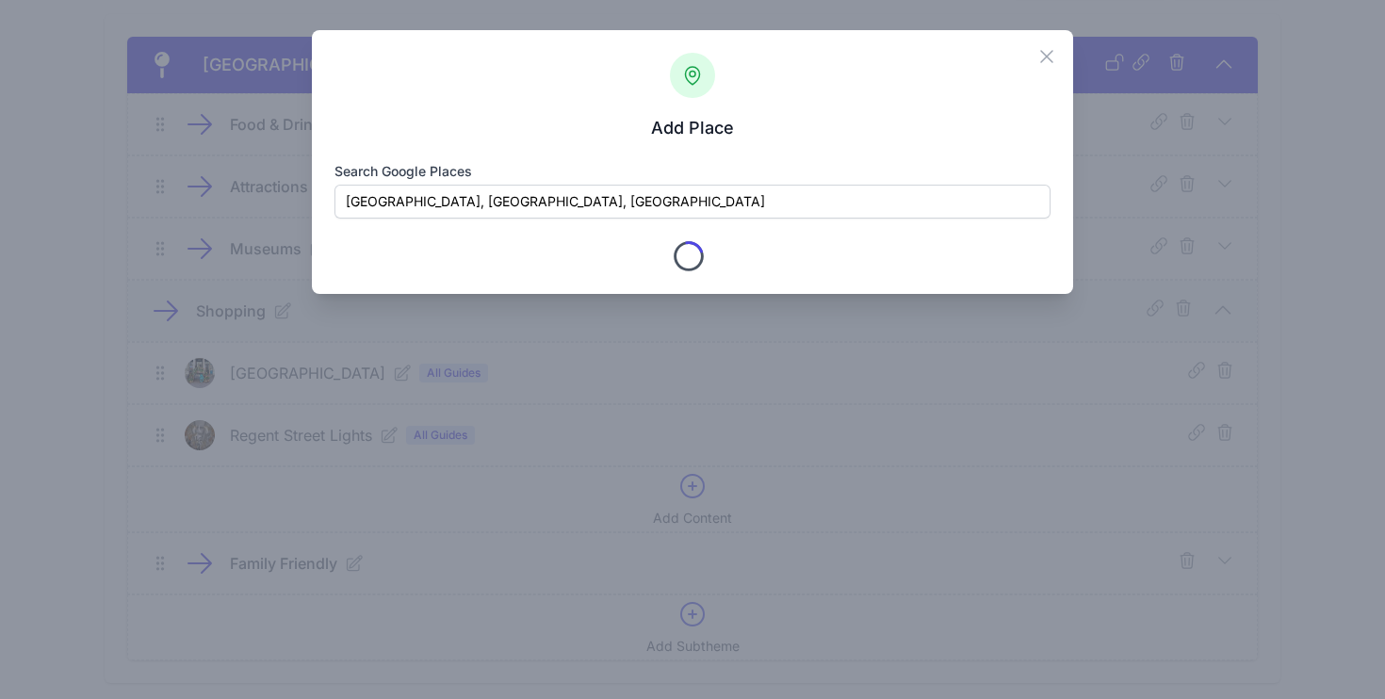
type input "Piccadilly Arcade"
checkbox input "true"
type input "Piccadilly Arcade"
type input "London"
type input "Greater London"
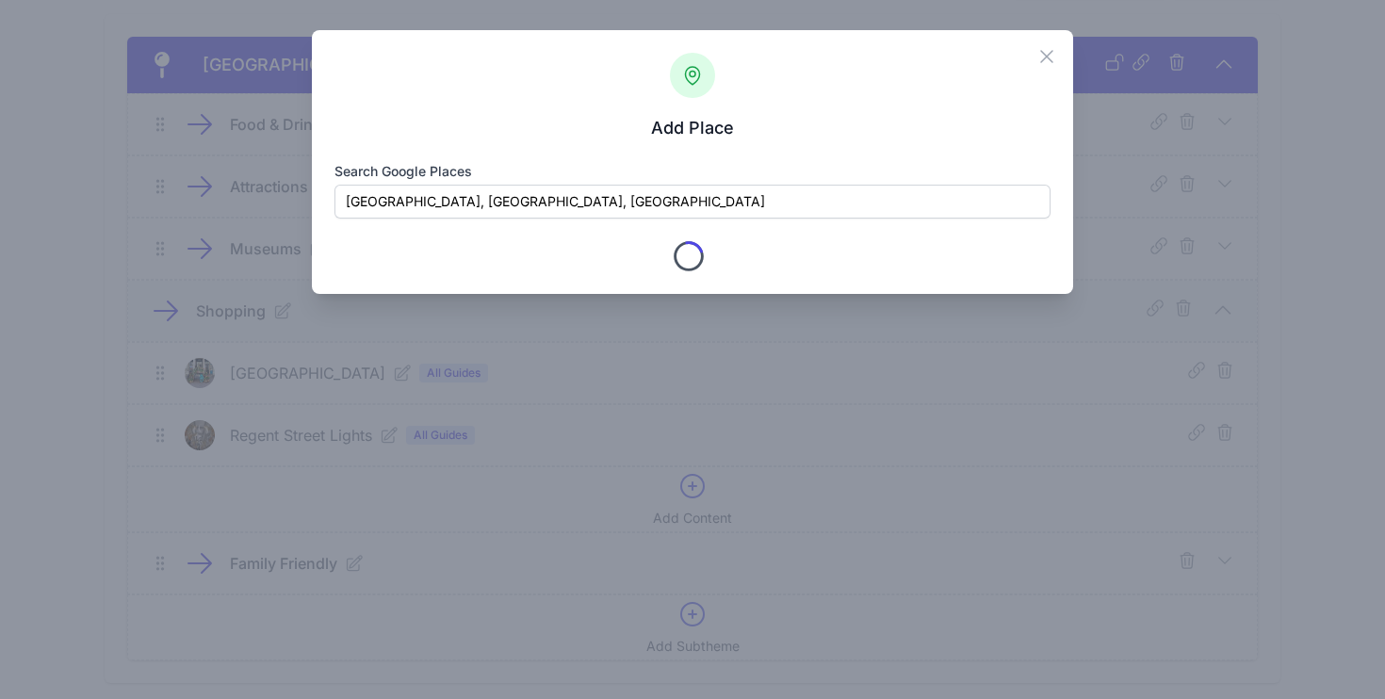
type input "SW1Y 6NH"
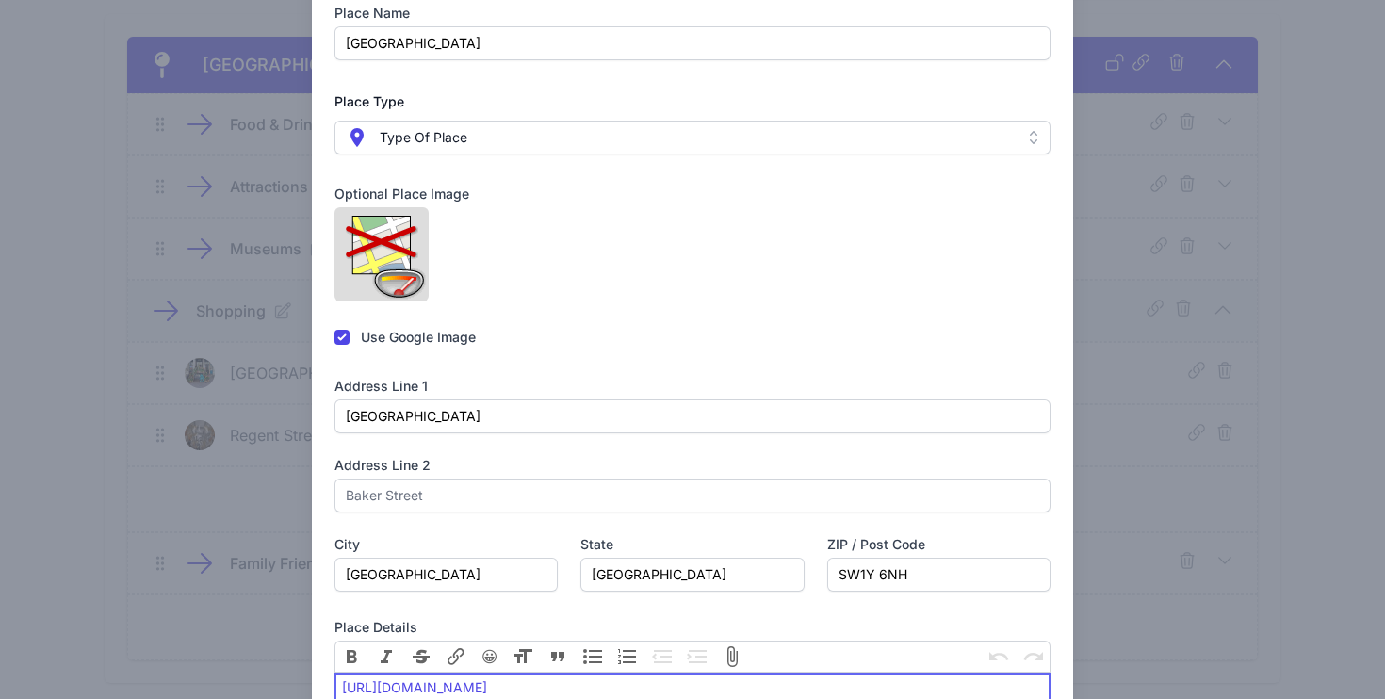
scroll to position [7, 0]
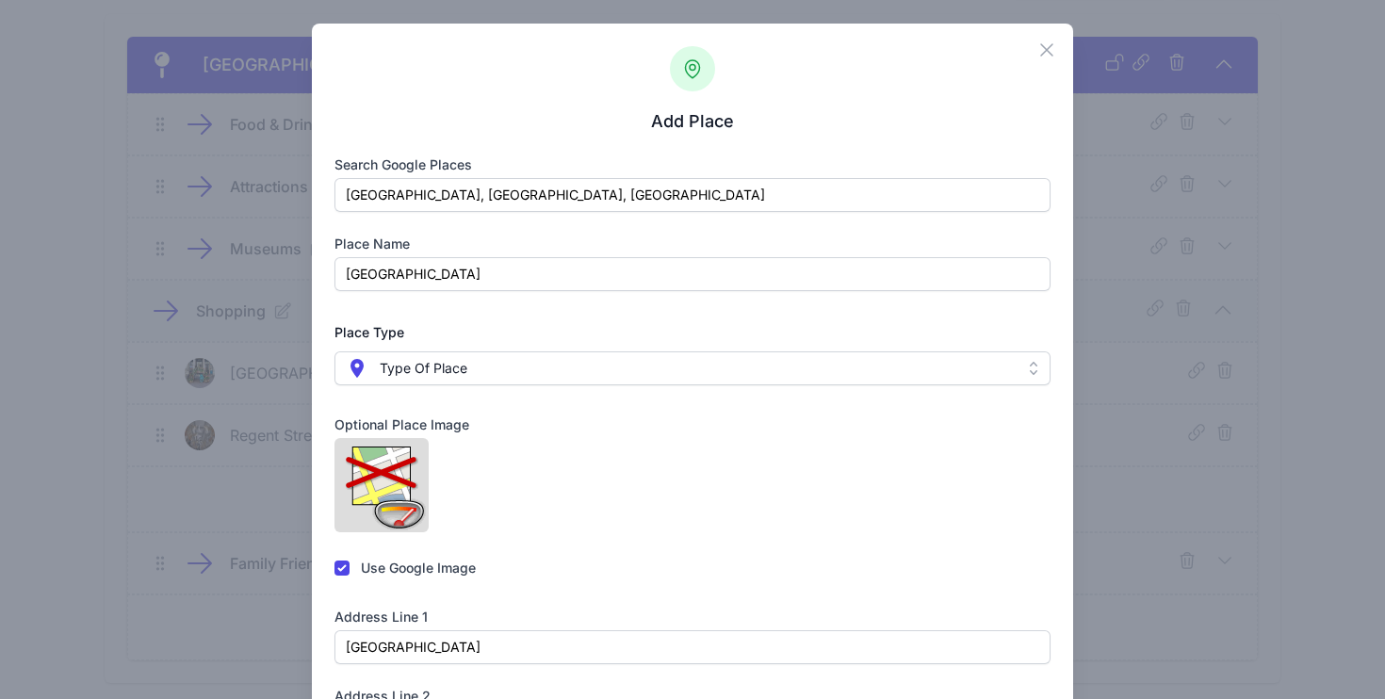
click at [571, 369] on span " Type Of Place" at bounding box center [680, 368] width 668 height 23
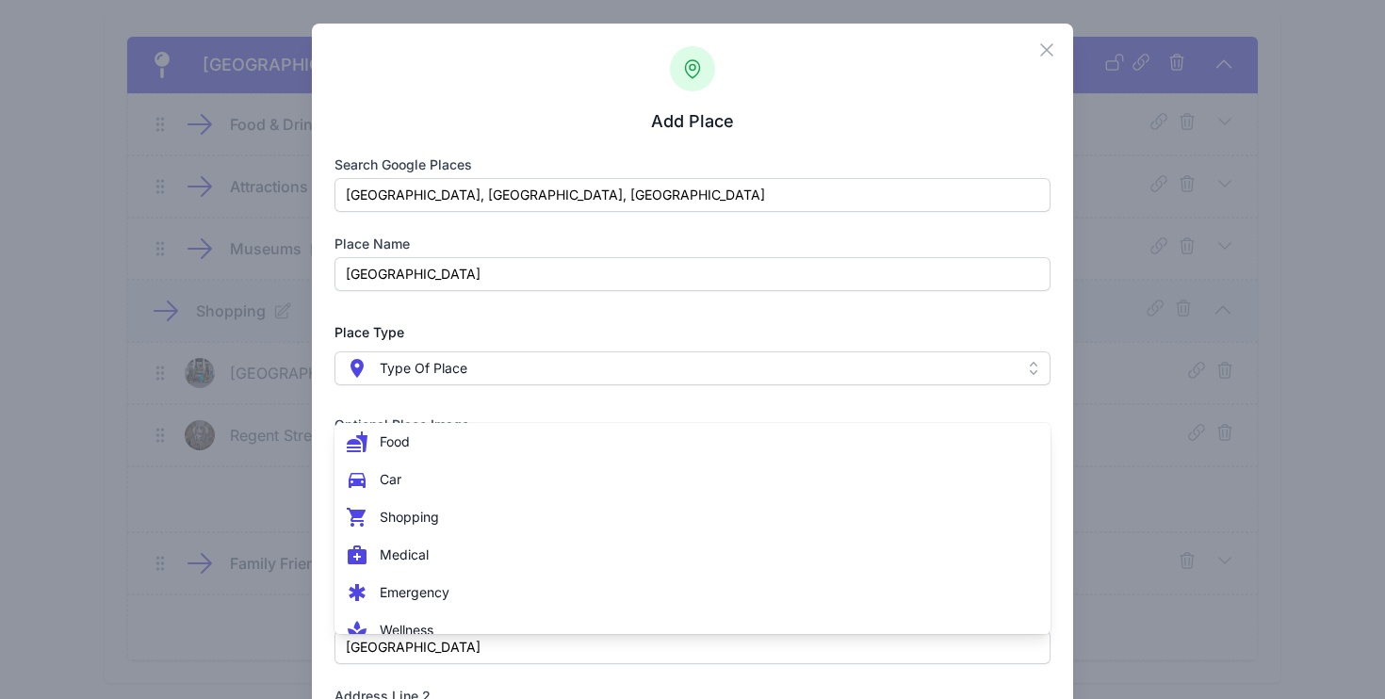
scroll to position [269, 0]
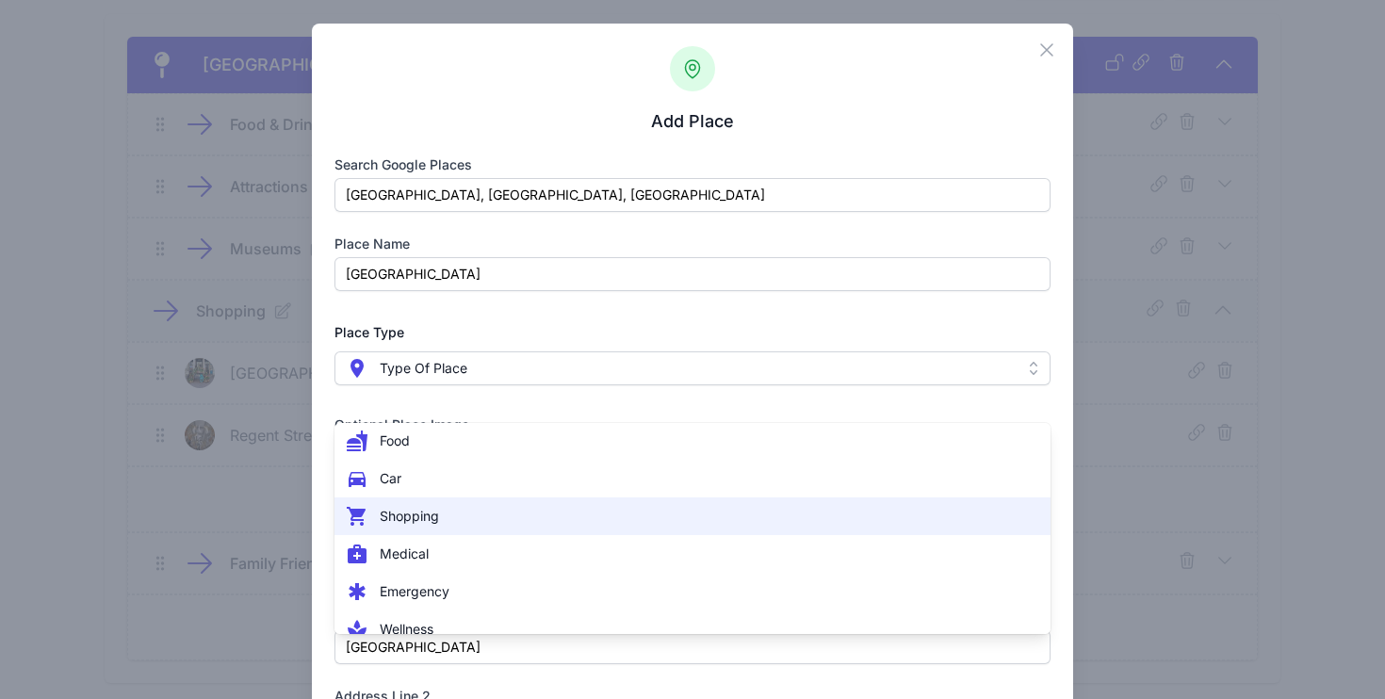
click at [515, 531] on li " Shopping" at bounding box center [693, 517] width 717 height 38
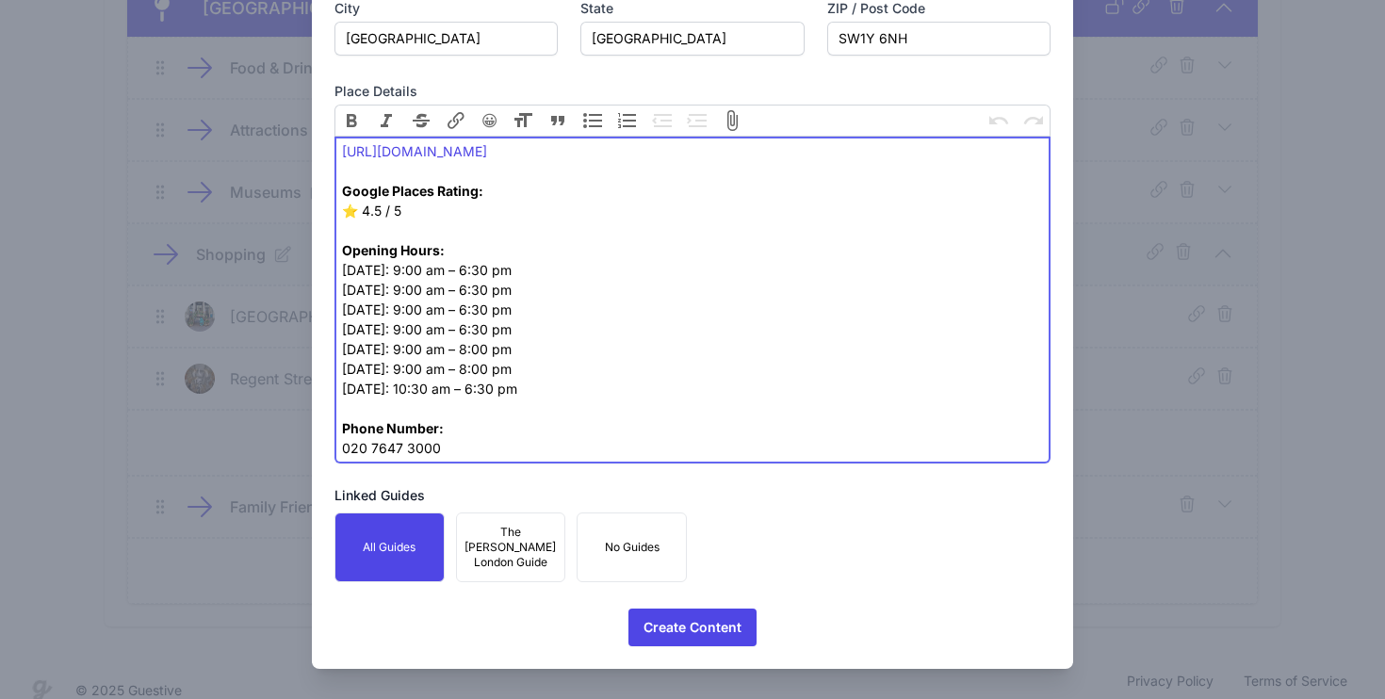
scroll to position [247, 0]
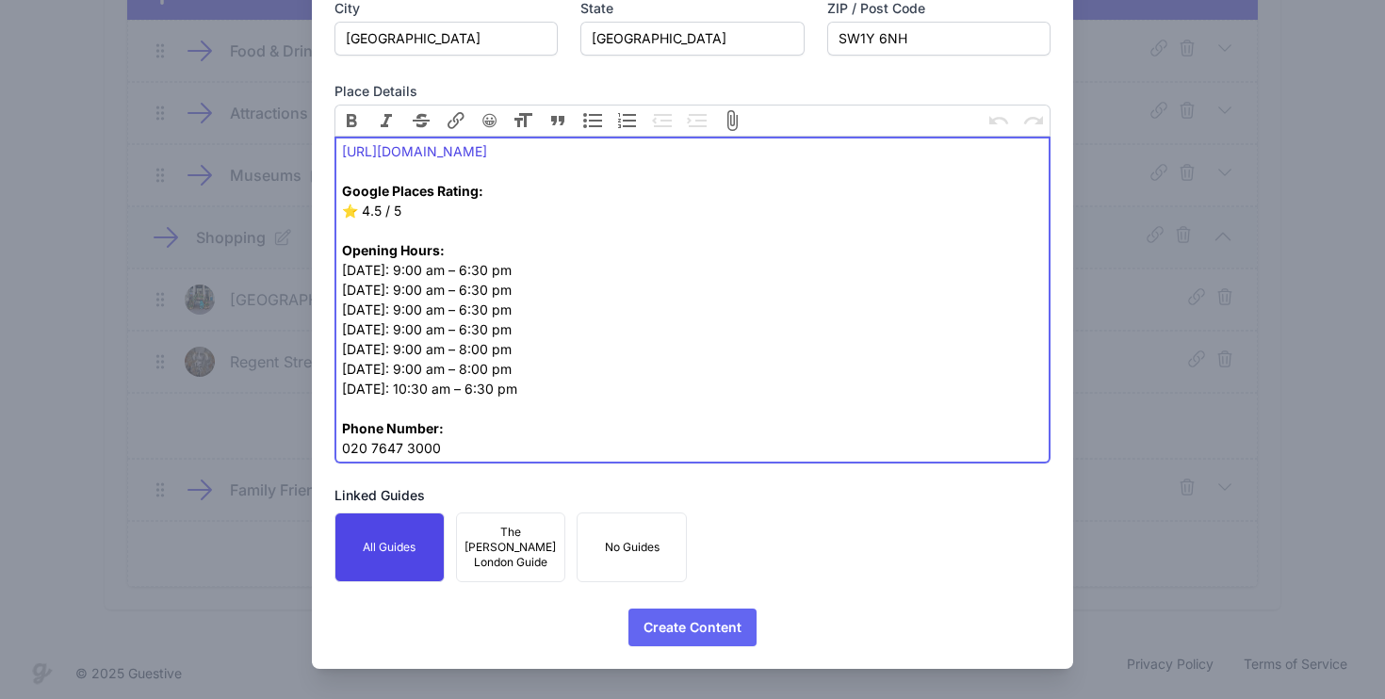
click at [702, 633] on span "Create Content" at bounding box center [693, 628] width 98 height 38
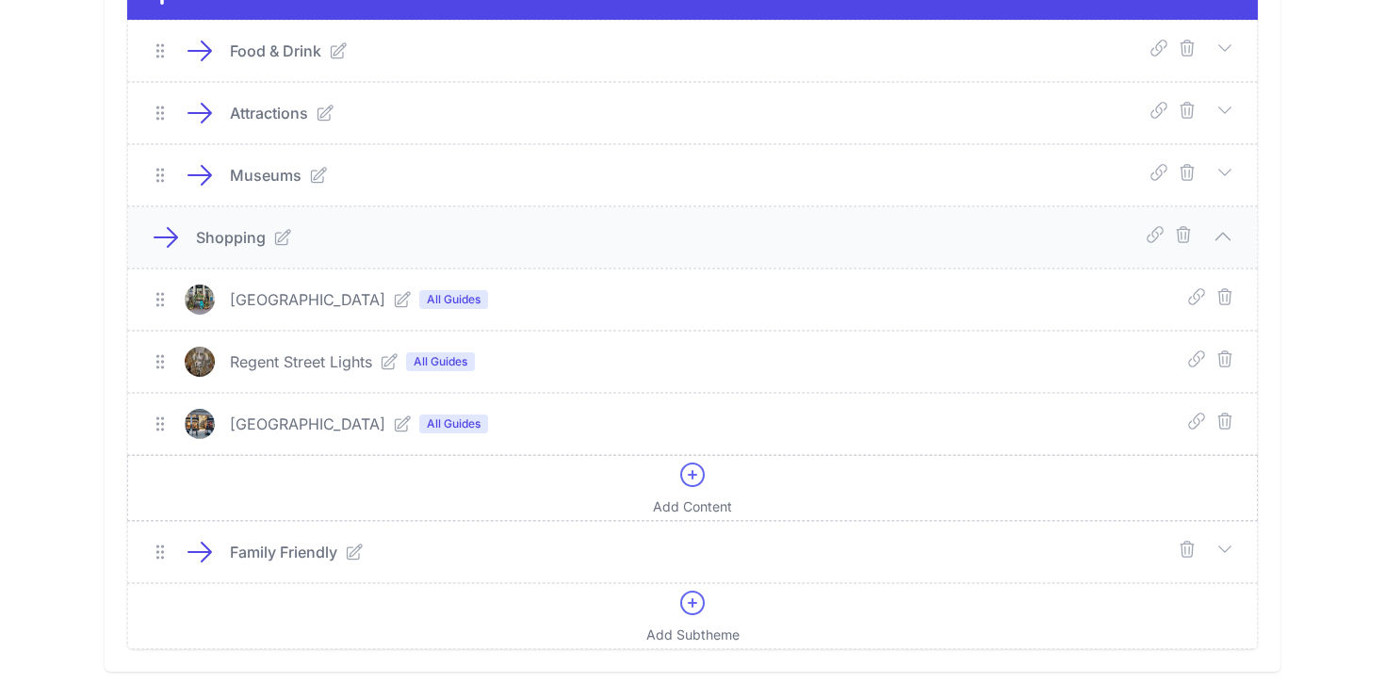
click at [688, 485] on icon at bounding box center [692, 475] width 23 height 23
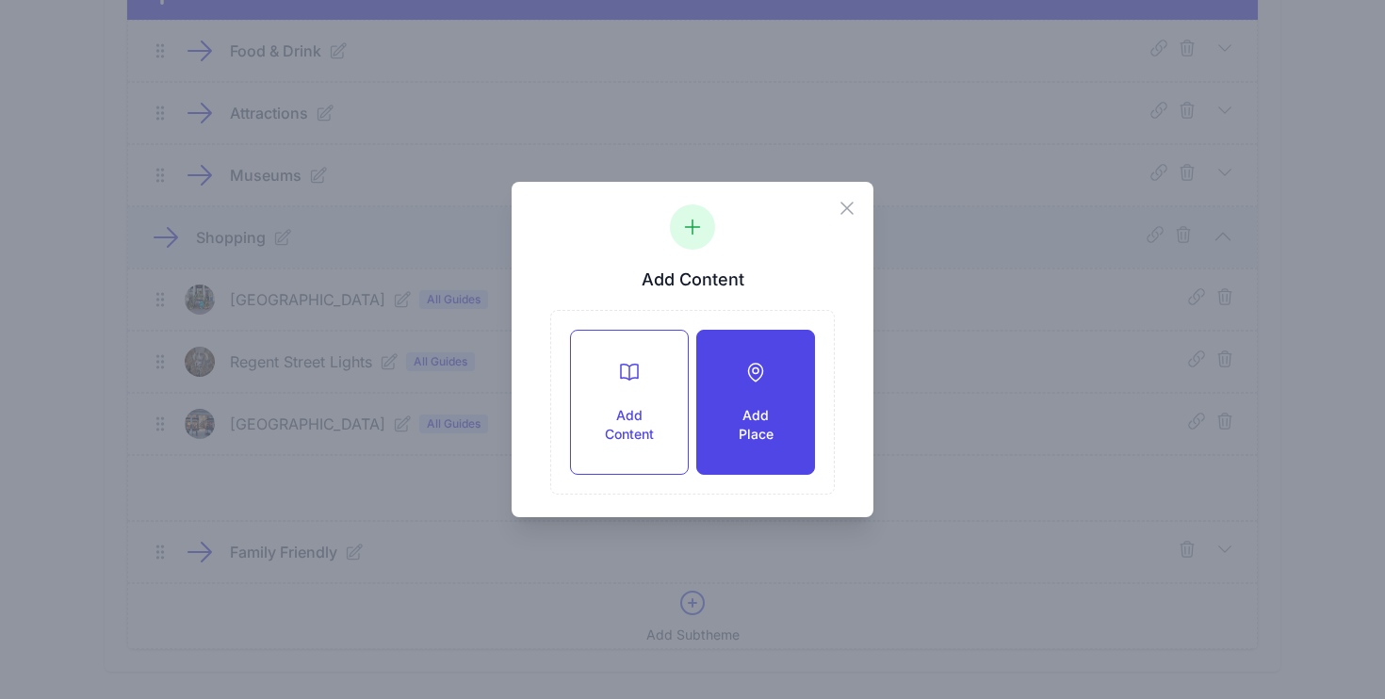
click at [740, 411] on h3 "Add Place" at bounding box center [756, 425] width 57 height 38
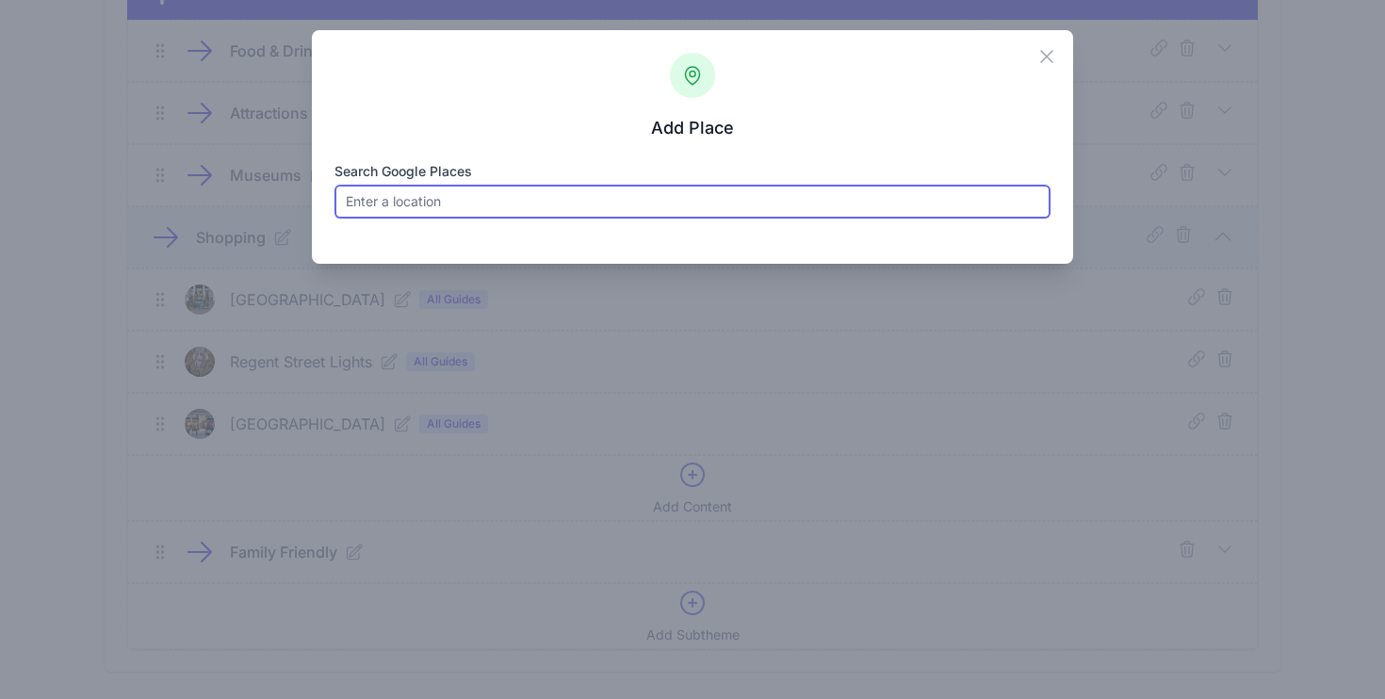
click at [505, 204] on input "Search Google Places" at bounding box center [693, 202] width 717 height 34
paste input "Liberty London"
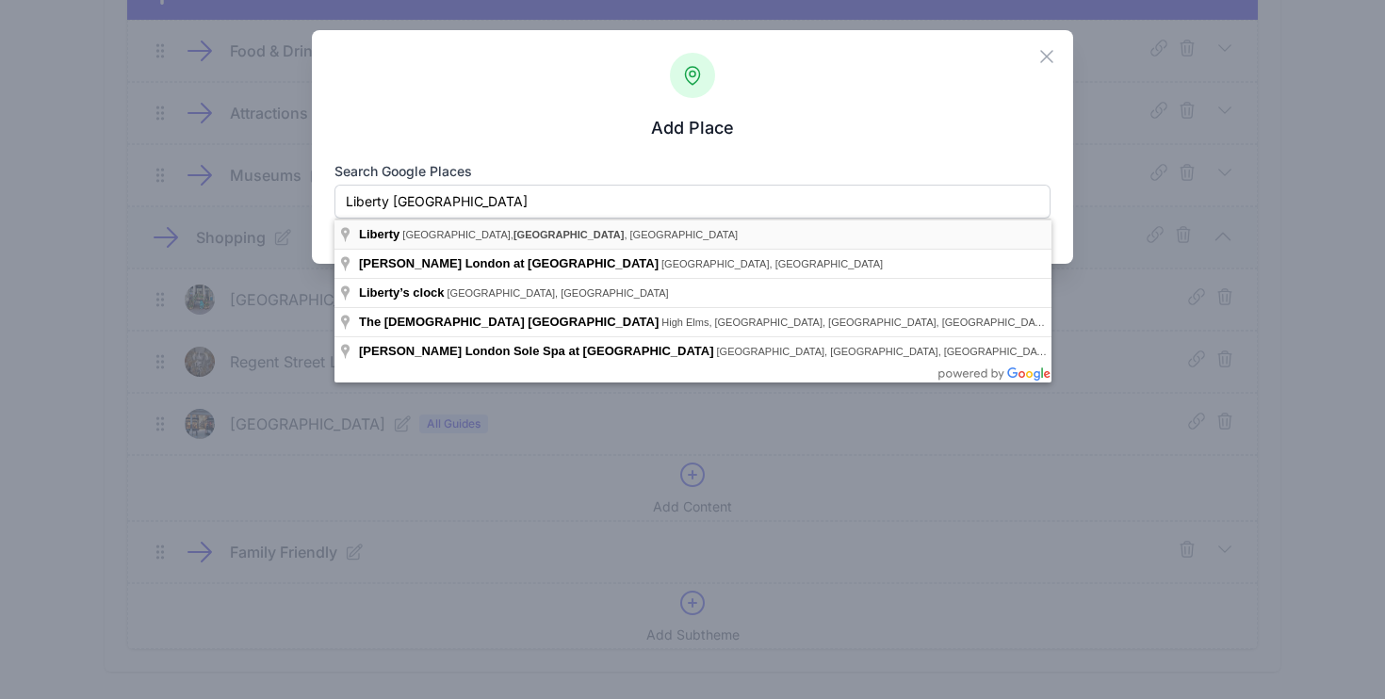
type input "Liberty, Regent Street, London, UK"
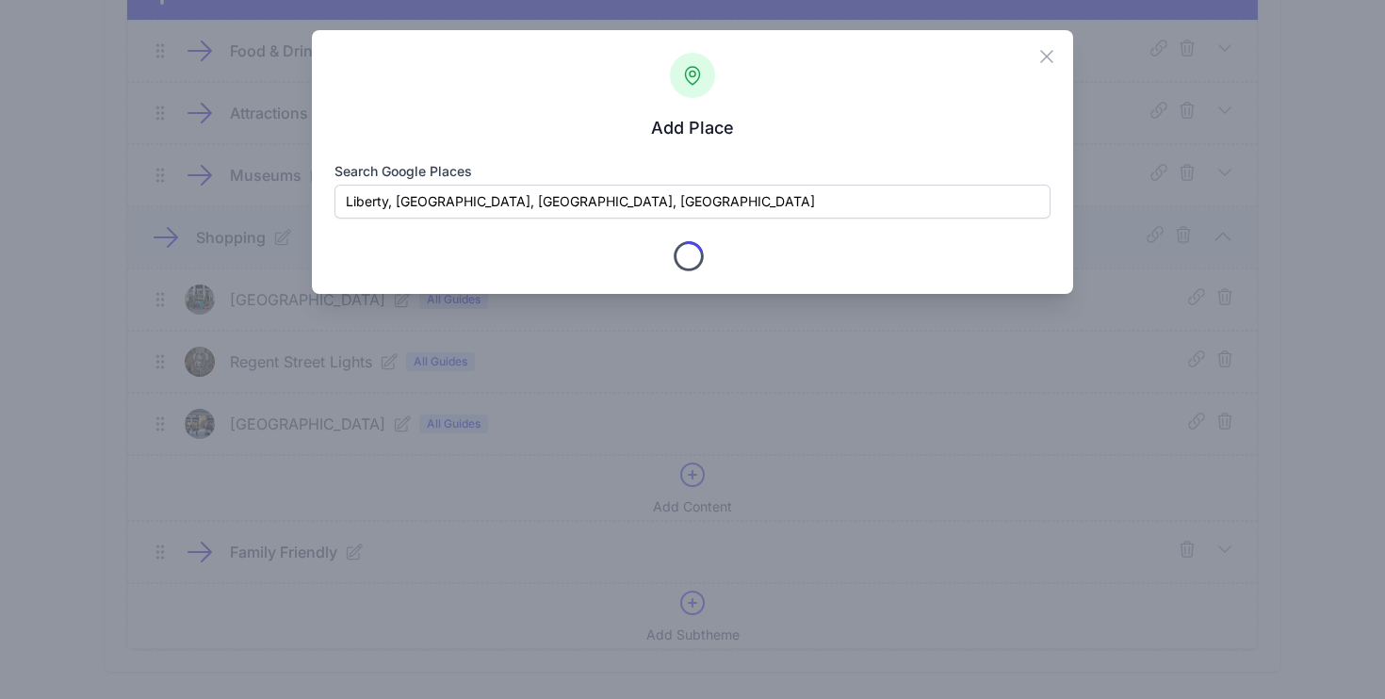
type input "Liberty London"
checkbox input "true"
type input "Regent St."
type input "London"
type input "Greater London"
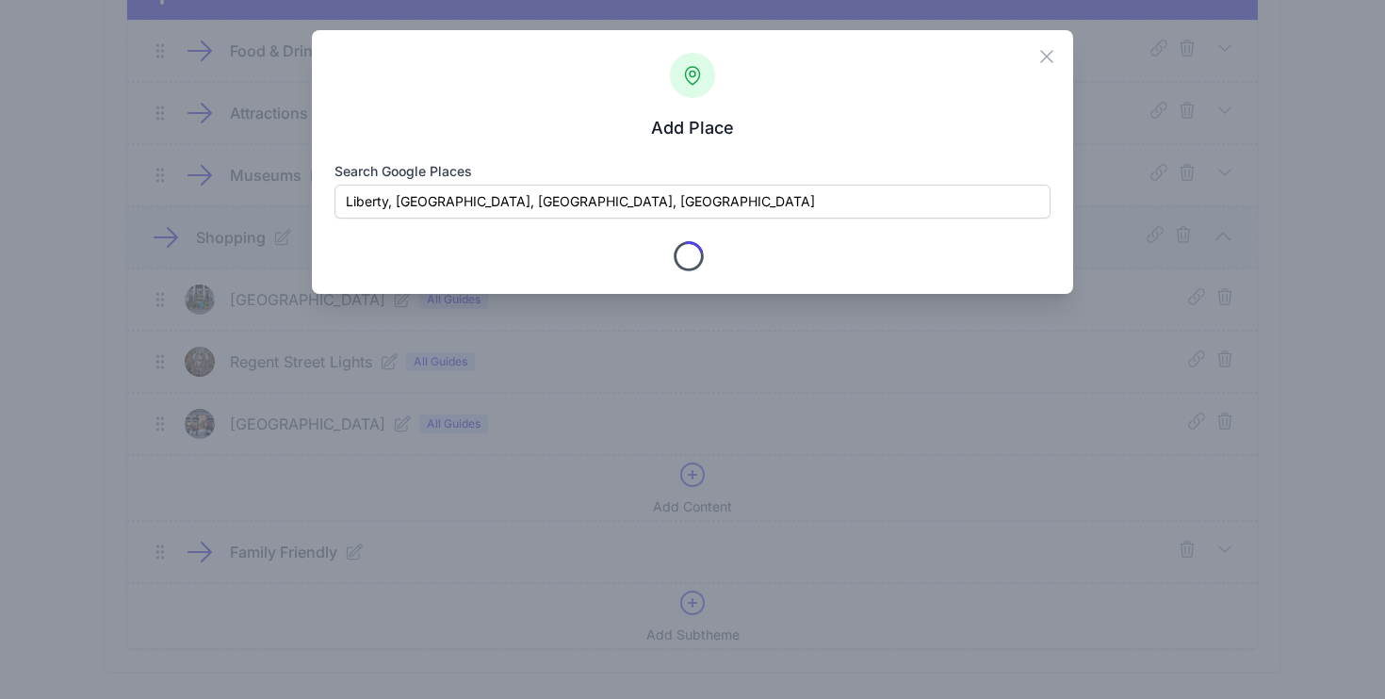
type input "W1B 5AH"
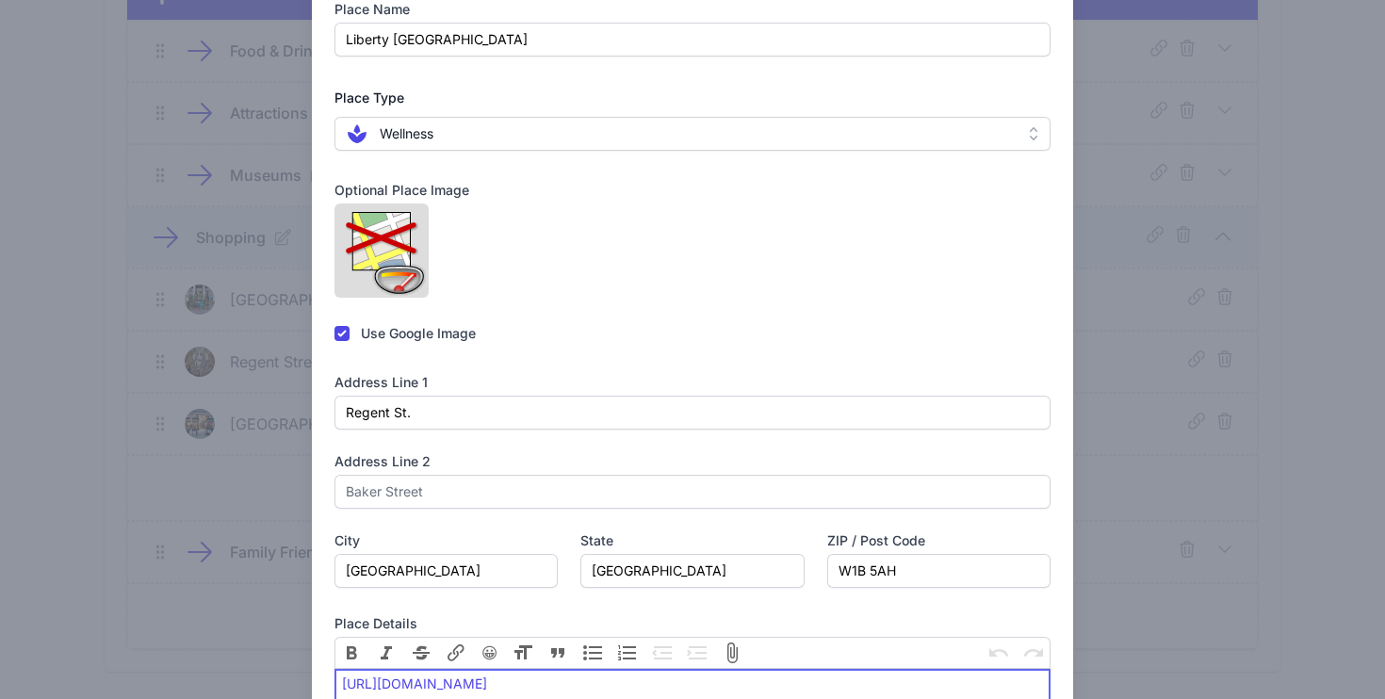
scroll to position [219, 0]
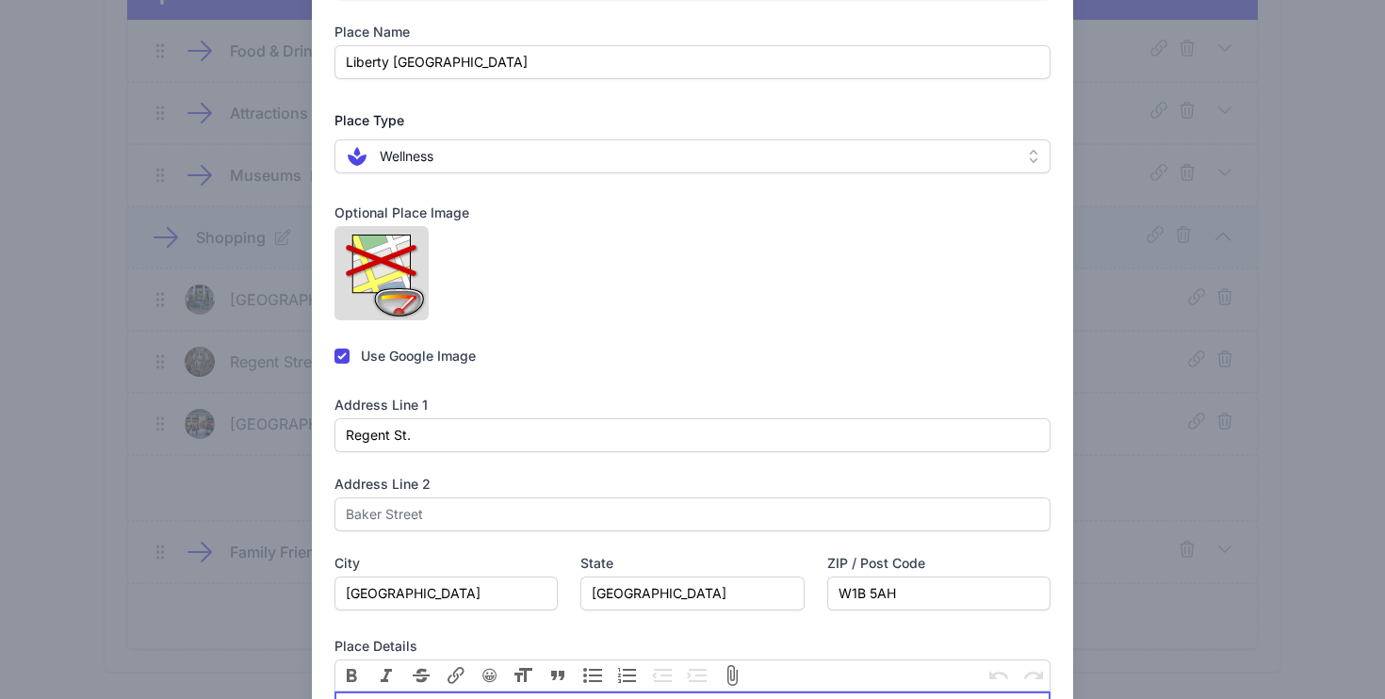
click at [564, 155] on span " Wellness" at bounding box center [680, 156] width 668 height 23
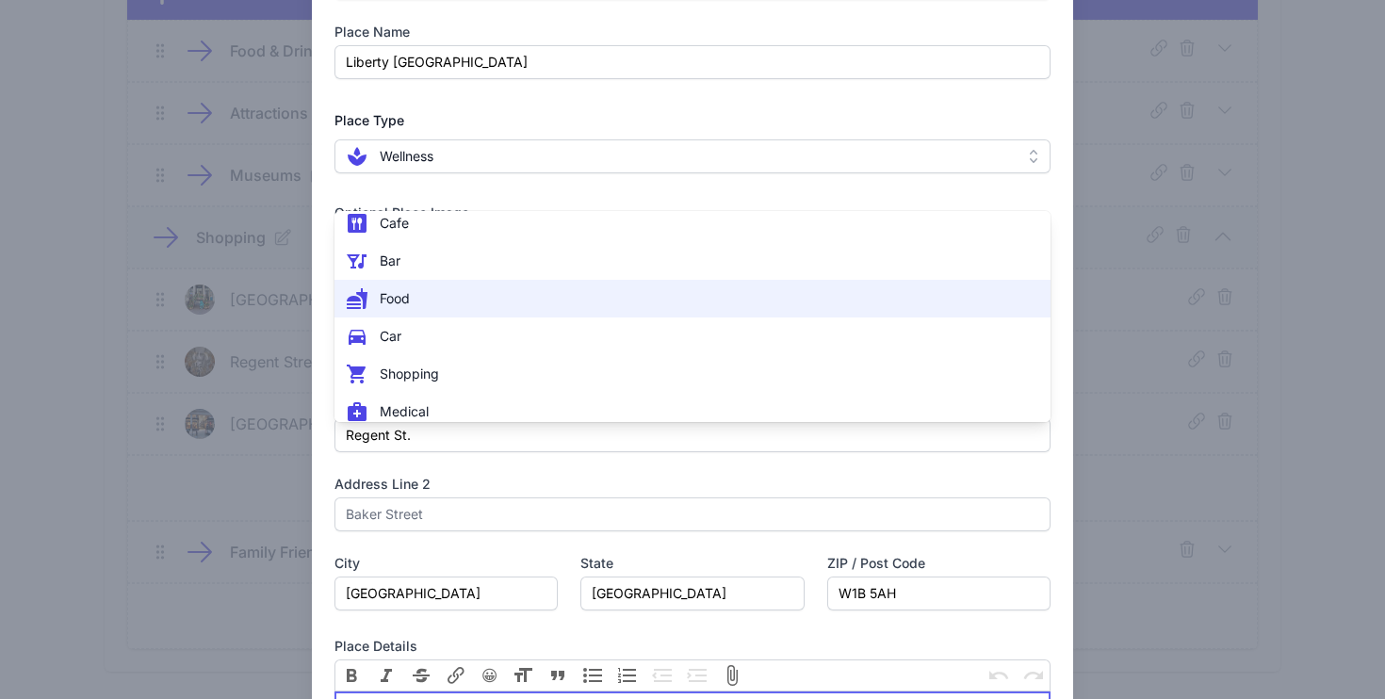
scroll to position [203, 0]
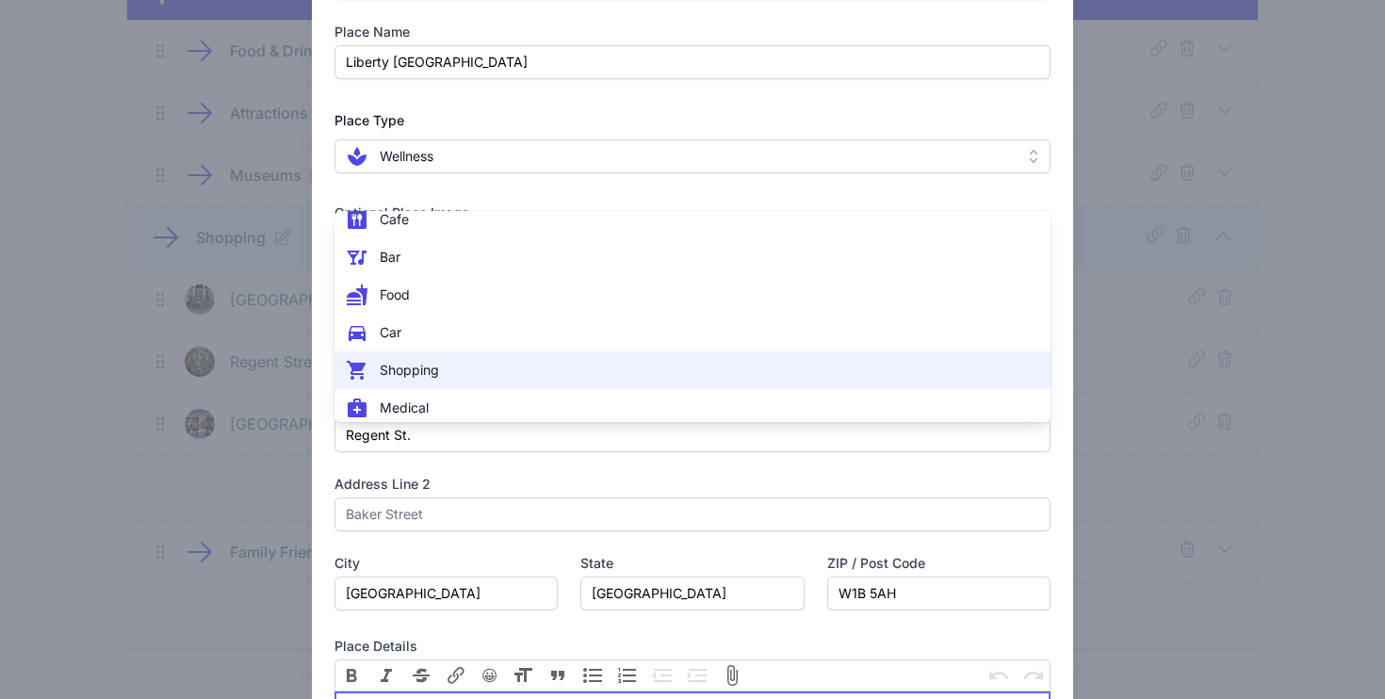
click at [512, 378] on span " Shopping" at bounding box center [682, 370] width 672 height 23
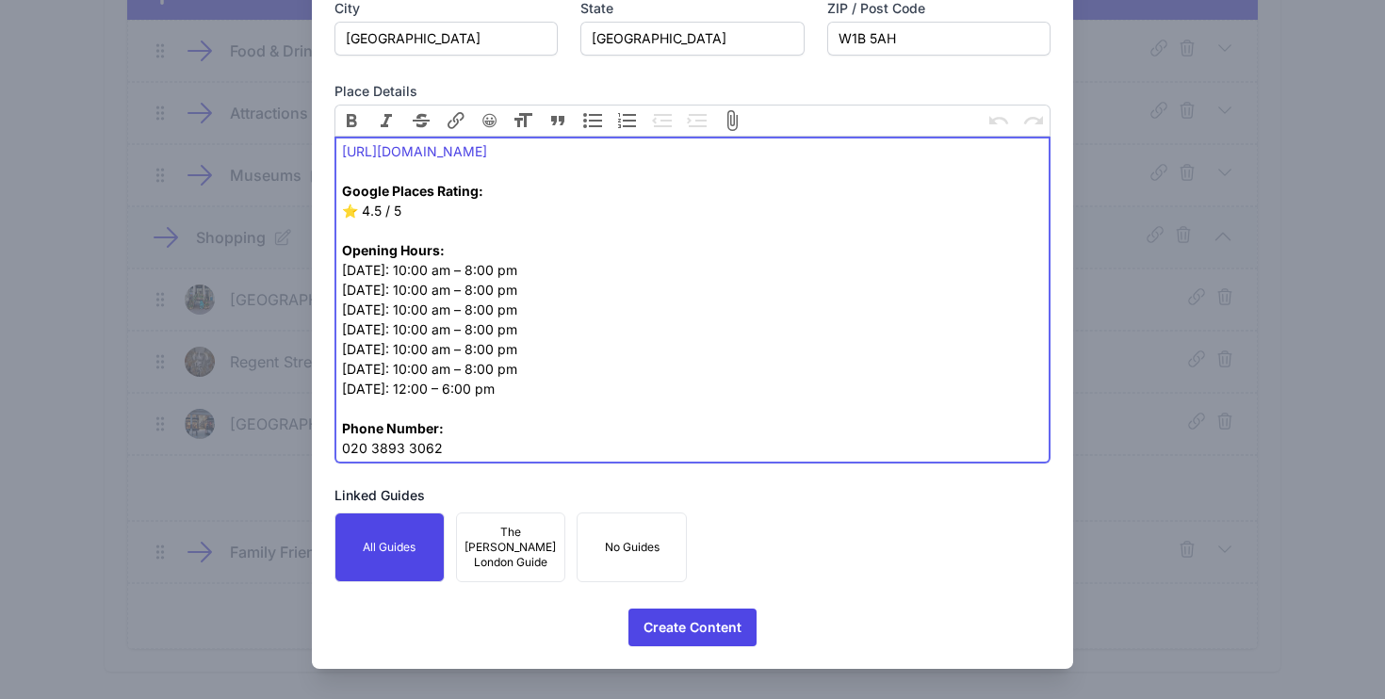
scroll to position [856, 0]
click at [727, 619] on span "Create Content" at bounding box center [693, 628] width 98 height 38
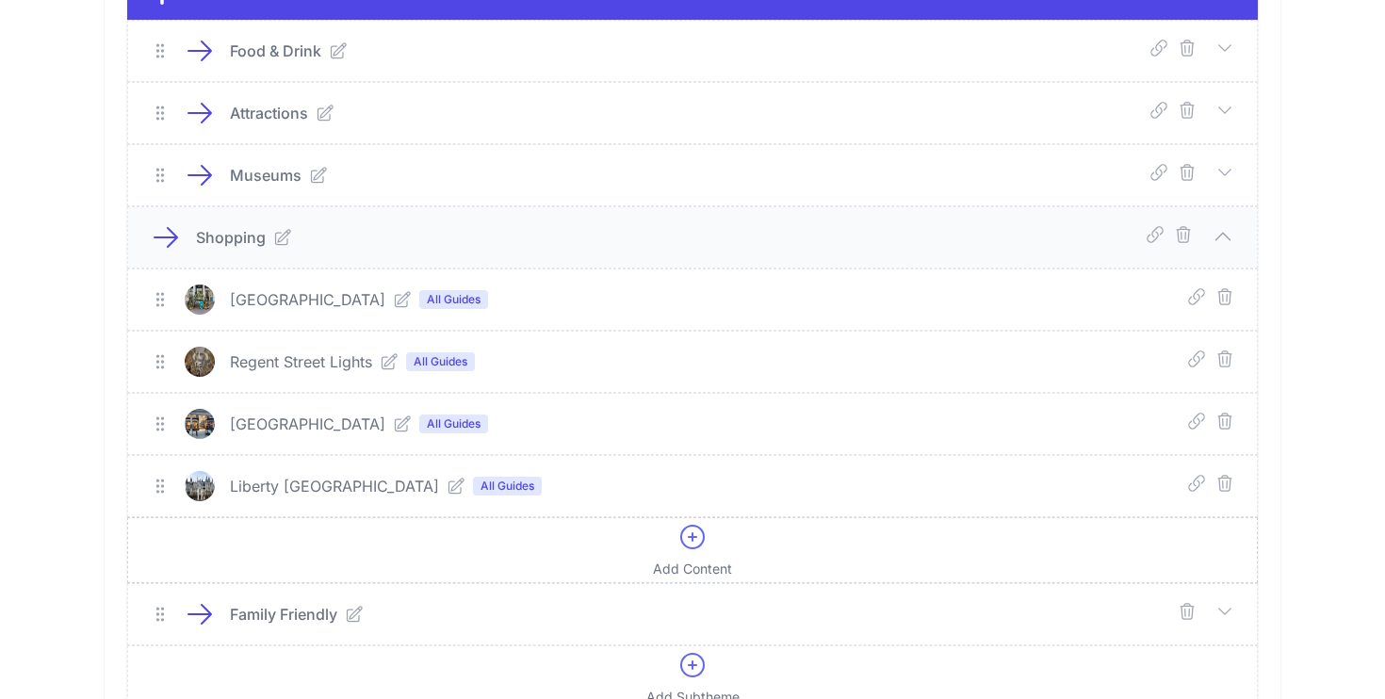
click at [698, 536] on icon at bounding box center [693, 537] width 30 height 30
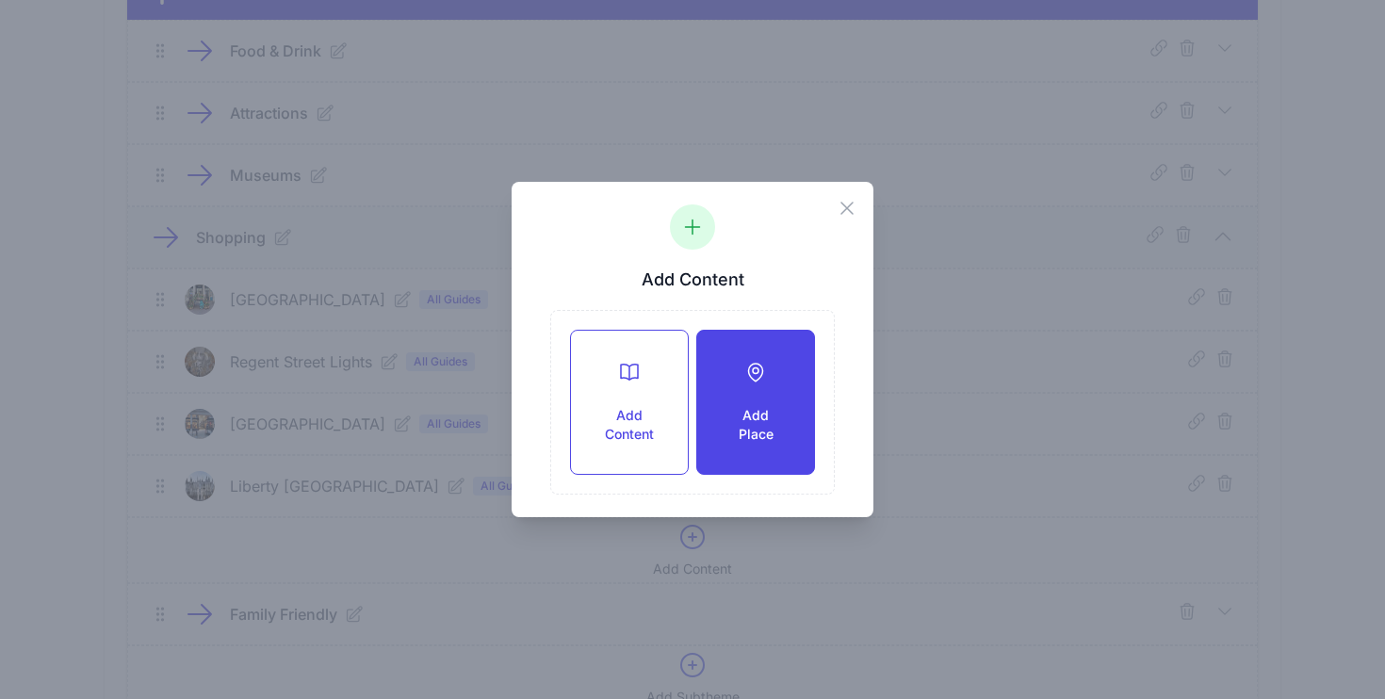
click at [749, 417] on h3 "Add Place" at bounding box center [756, 425] width 57 height 38
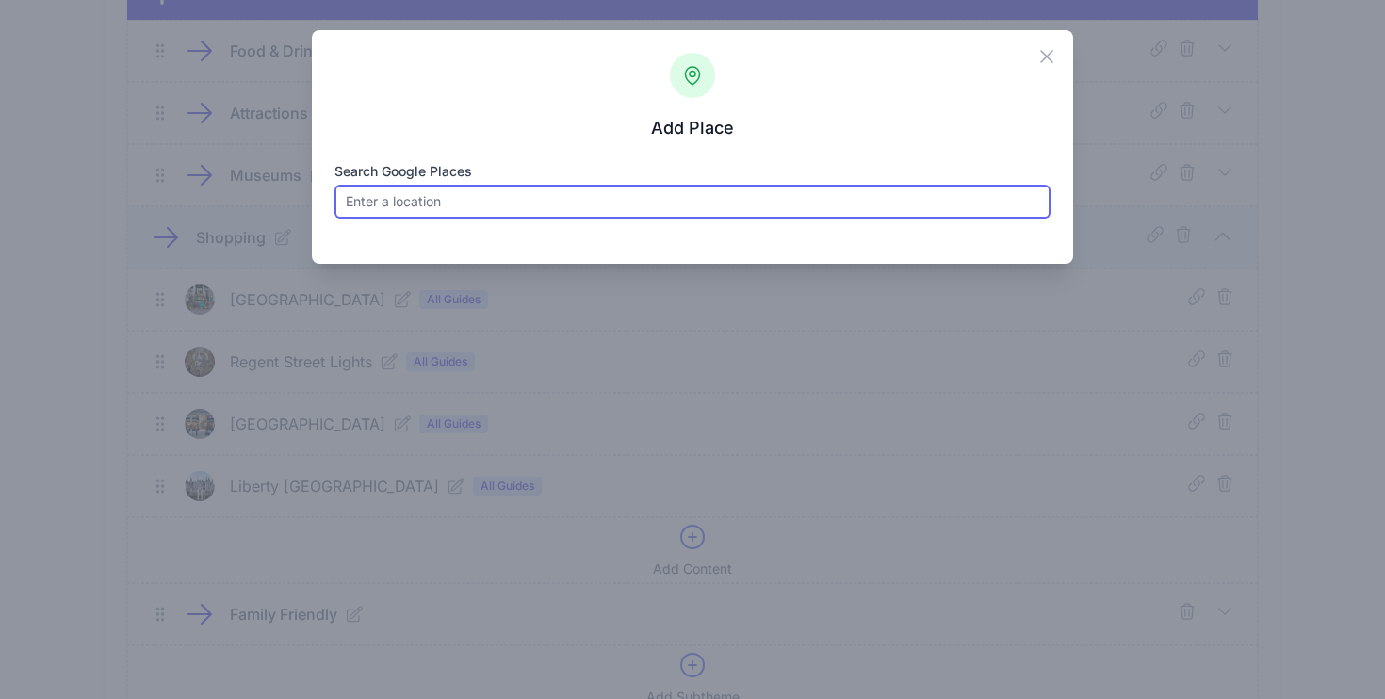
click at [421, 205] on input "Search Google Places" at bounding box center [693, 202] width 717 height 34
paste input "Hamleys Toy Store"
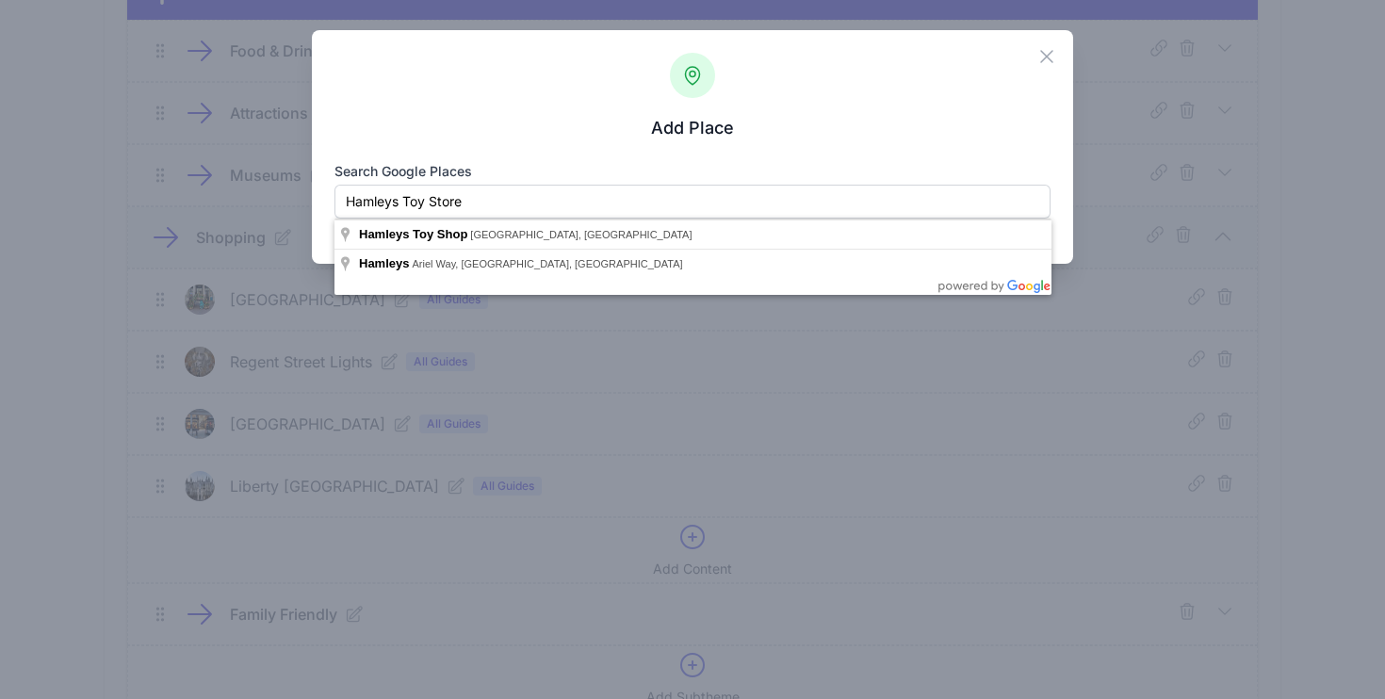
type input "Hamleys Toy Shop, Regent Street, London, UK"
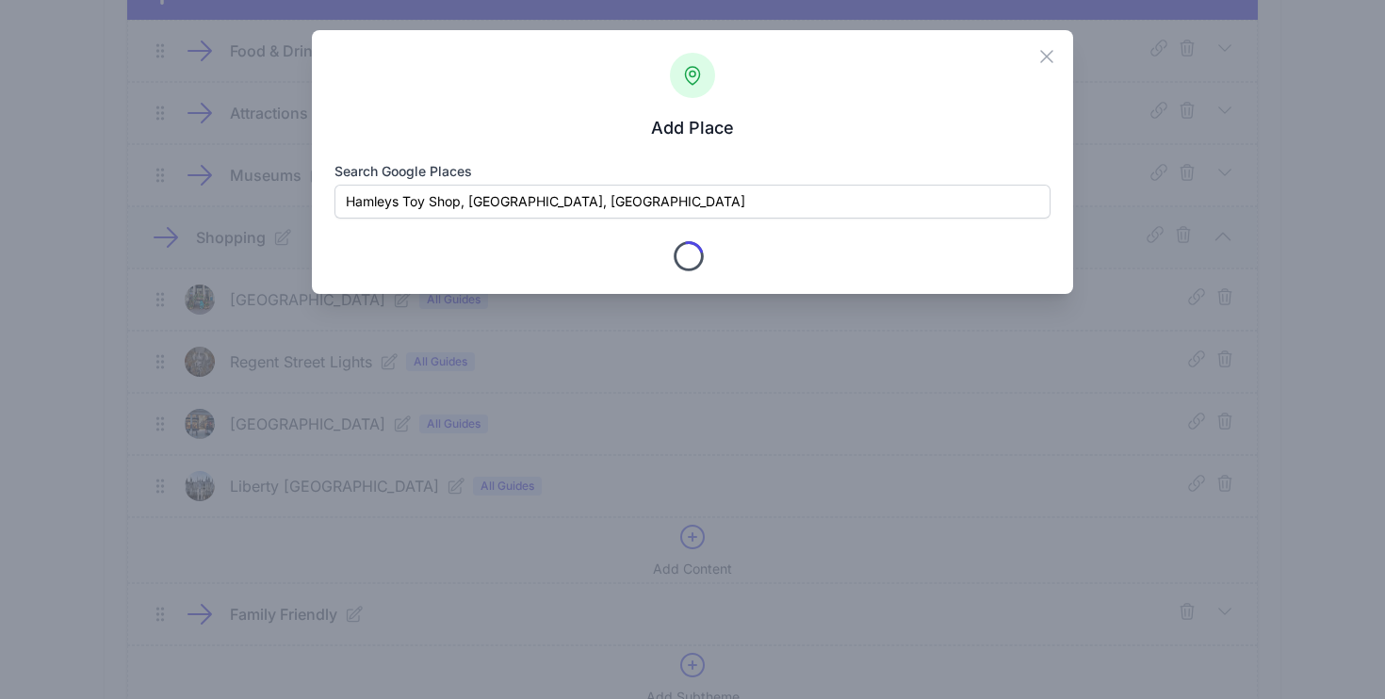
type input "Hamleys"
checkbox input "true"
type input "188-196 Regent St."
type input "London"
type input "Greater London"
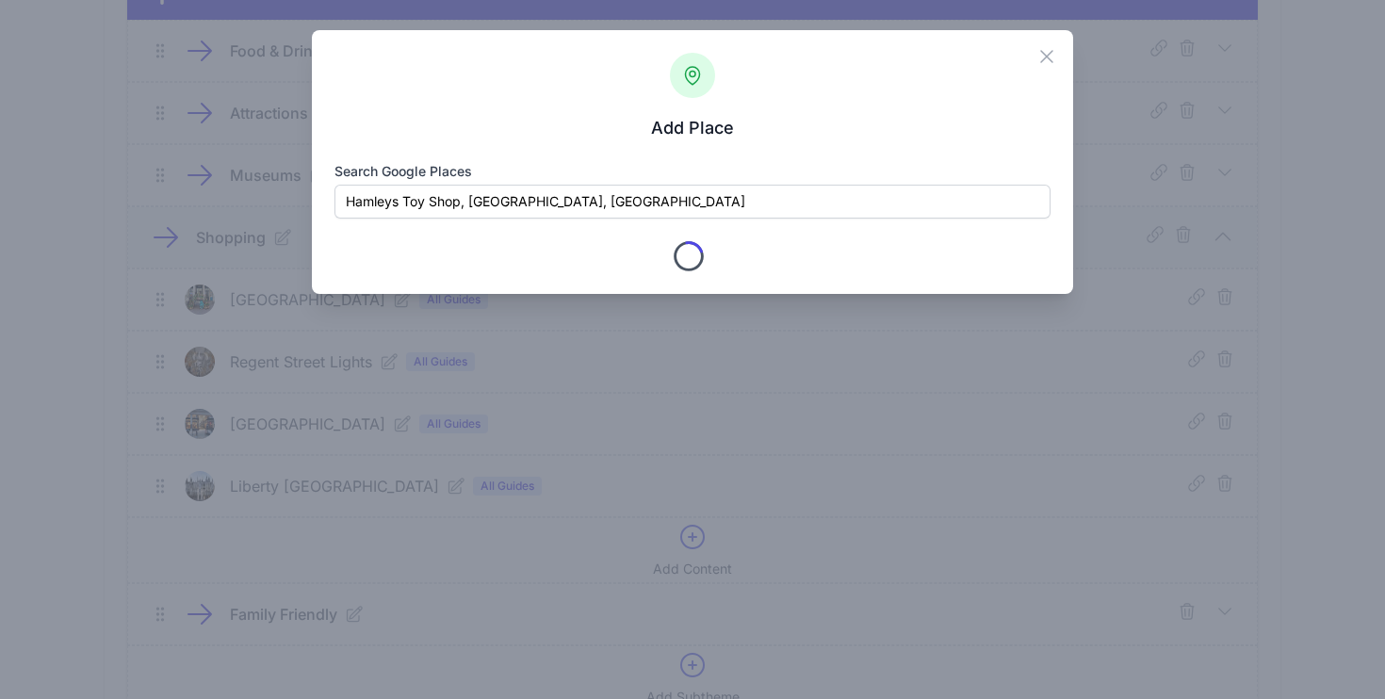
type input "W1B 5BT"
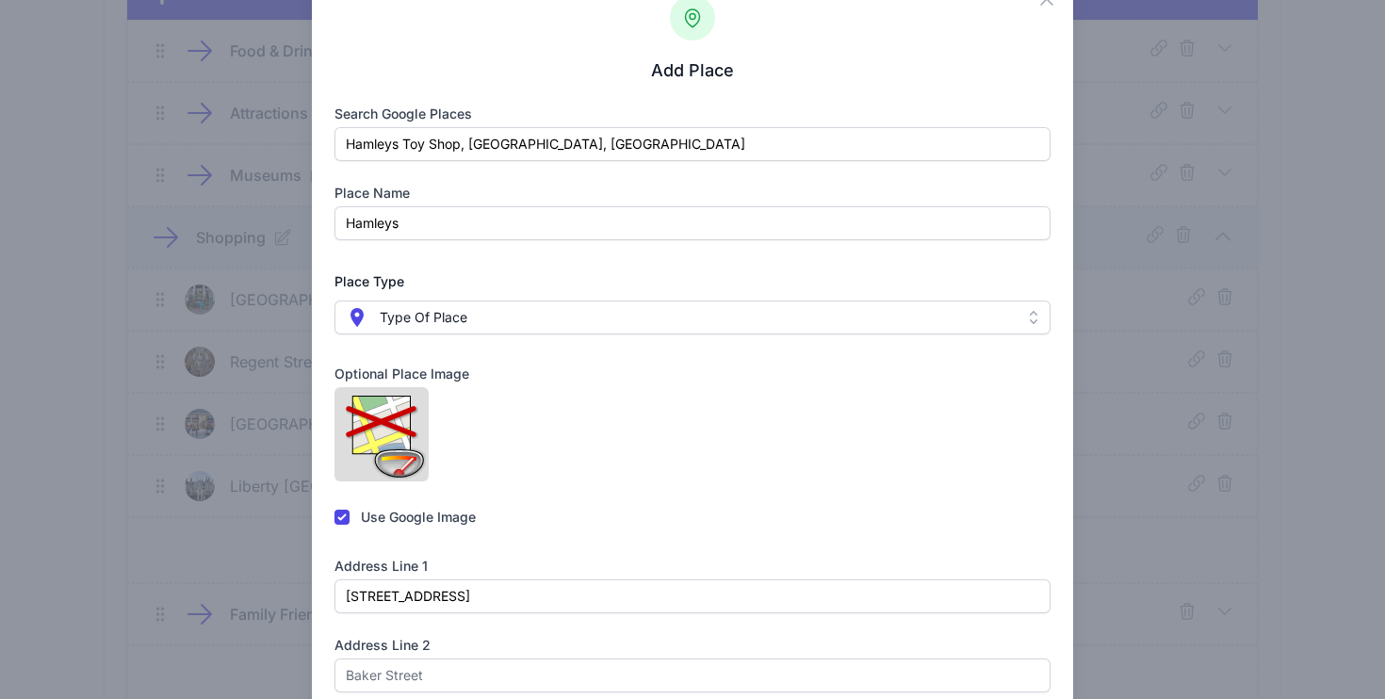
scroll to position [73, 0]
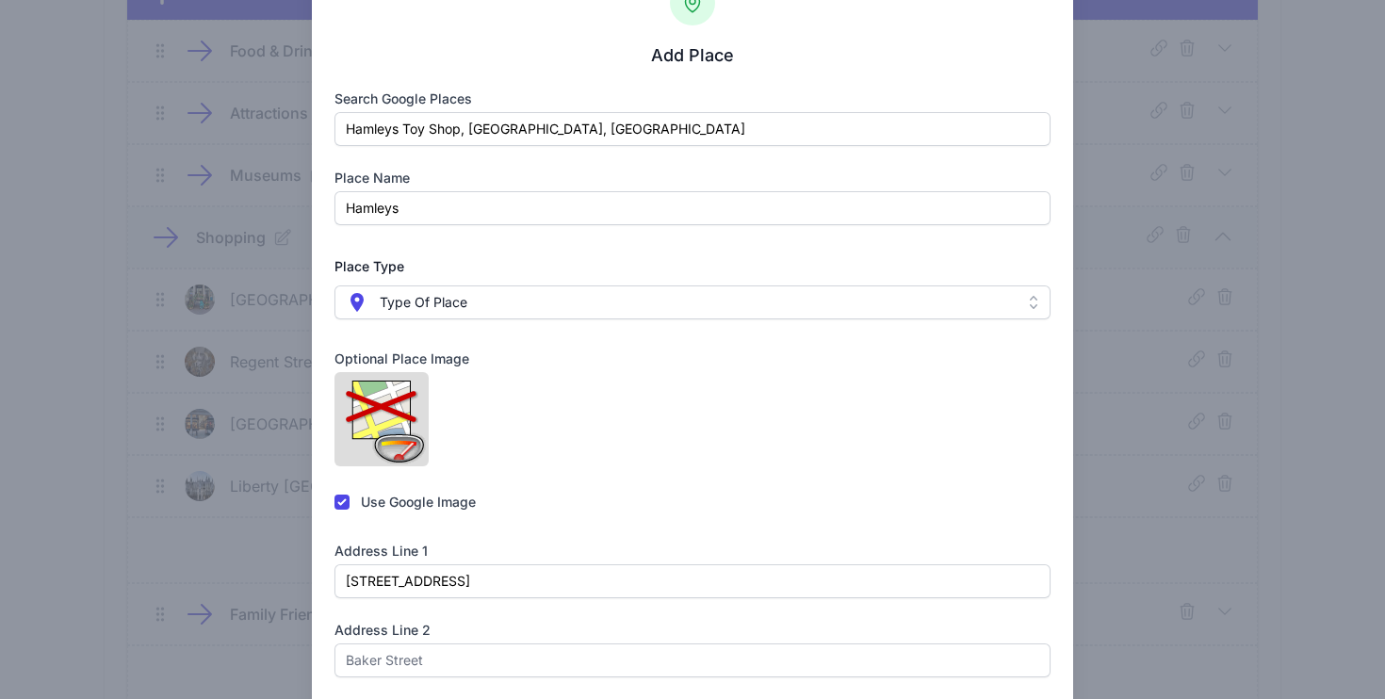
click at [514, 311] on span " Type Of Place" at bounding box center [680, 302] width 668 height 23
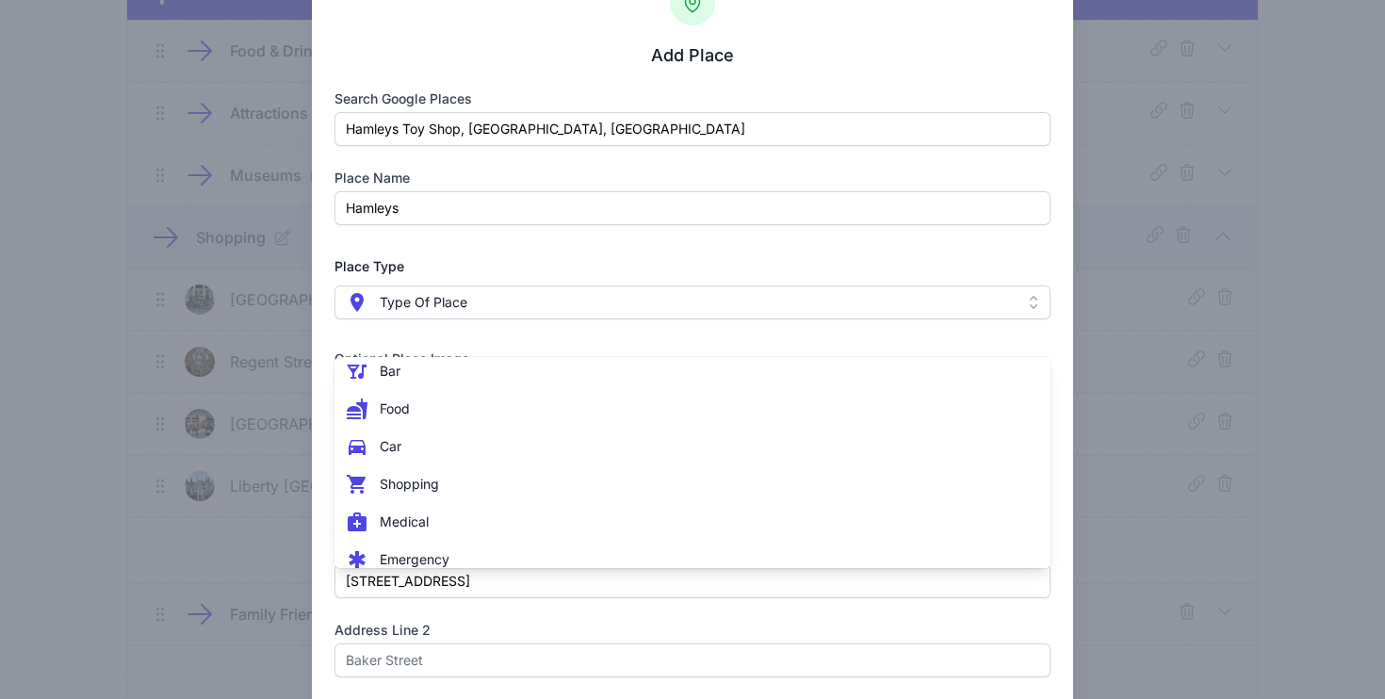
scroll to position [235, 0]
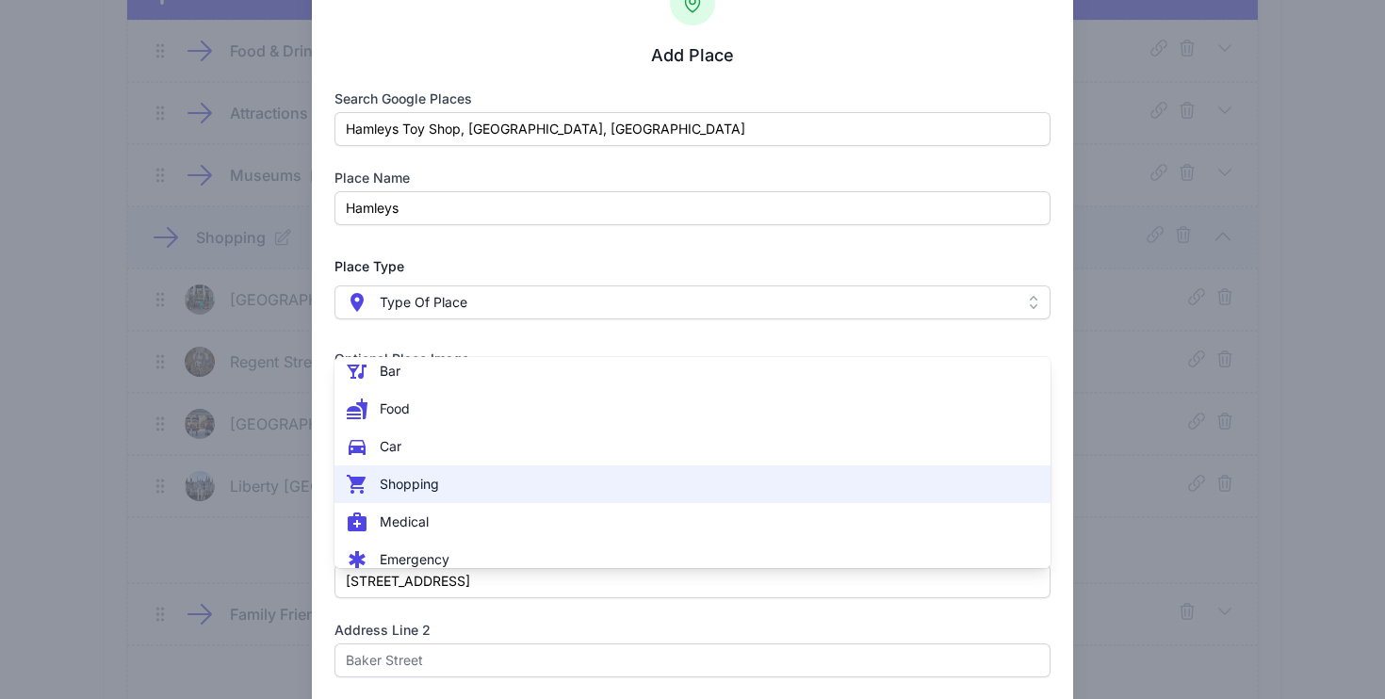
click at [472, 497] on li " Shopping" at bounding box center [693, 485] width 717 height 38
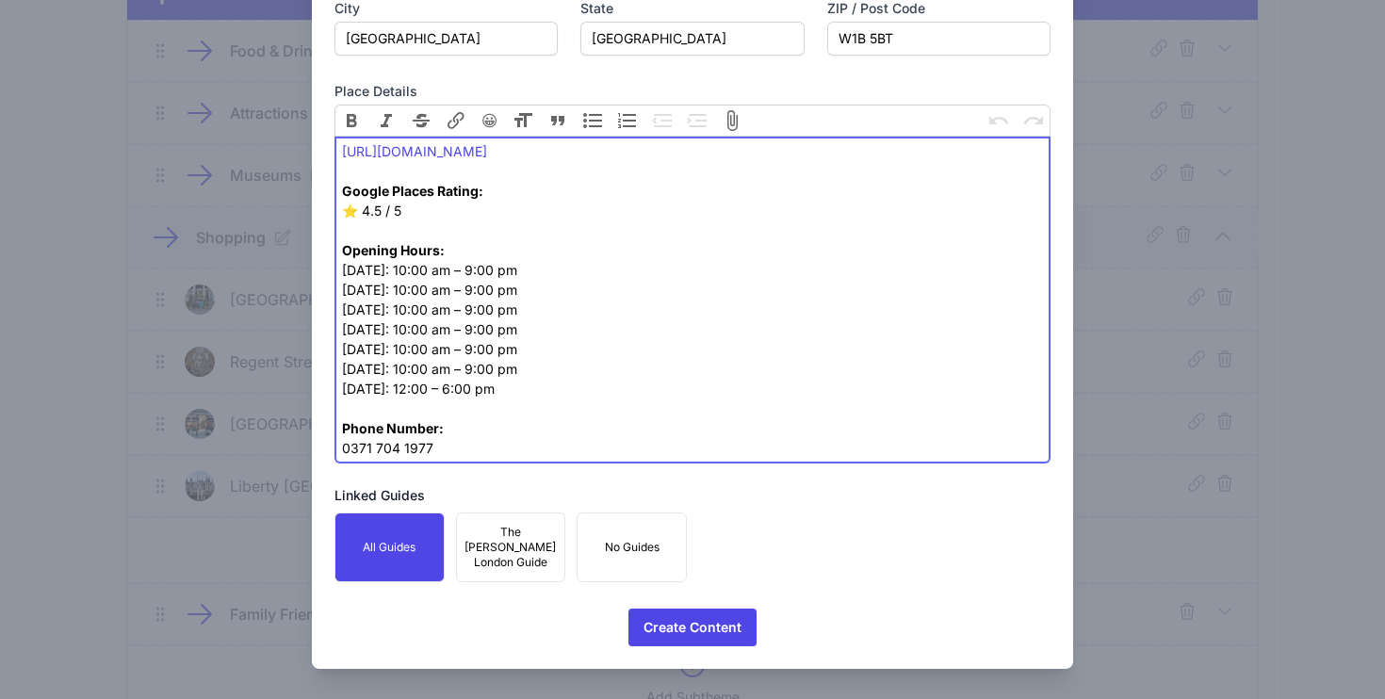
scroll to position [1041, 0]
click at [677, 619] on span "Create Content" at bounding box center [693, 628] width 98 height 38
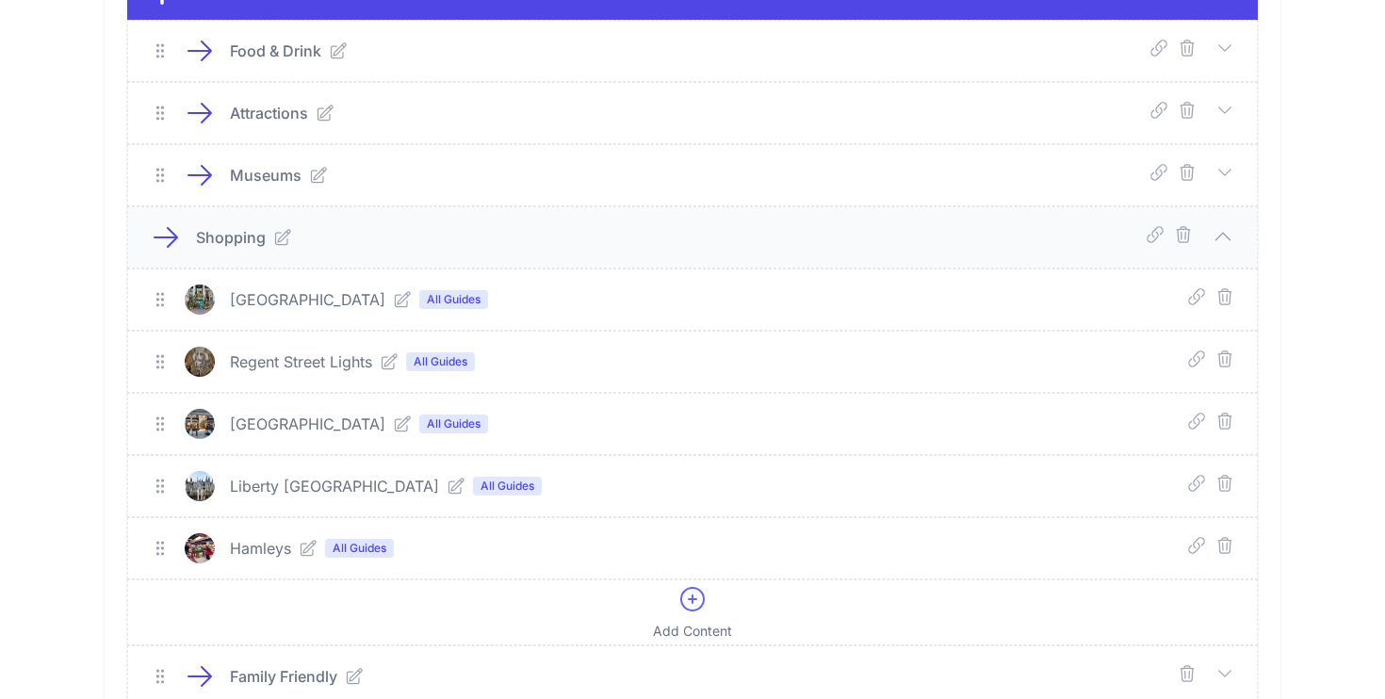
click at [1232, 241] on icon at bounding box center [1223, 236] width 23 height 23
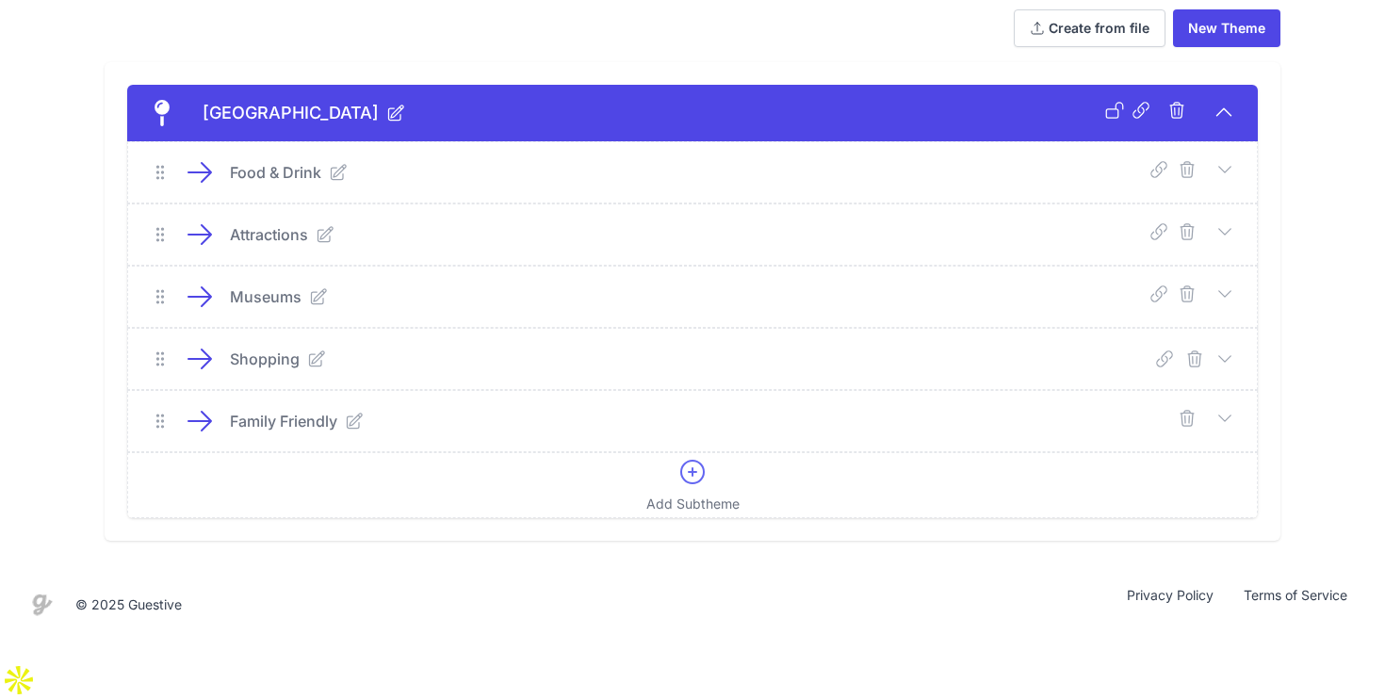
scroll to position [65, 0]
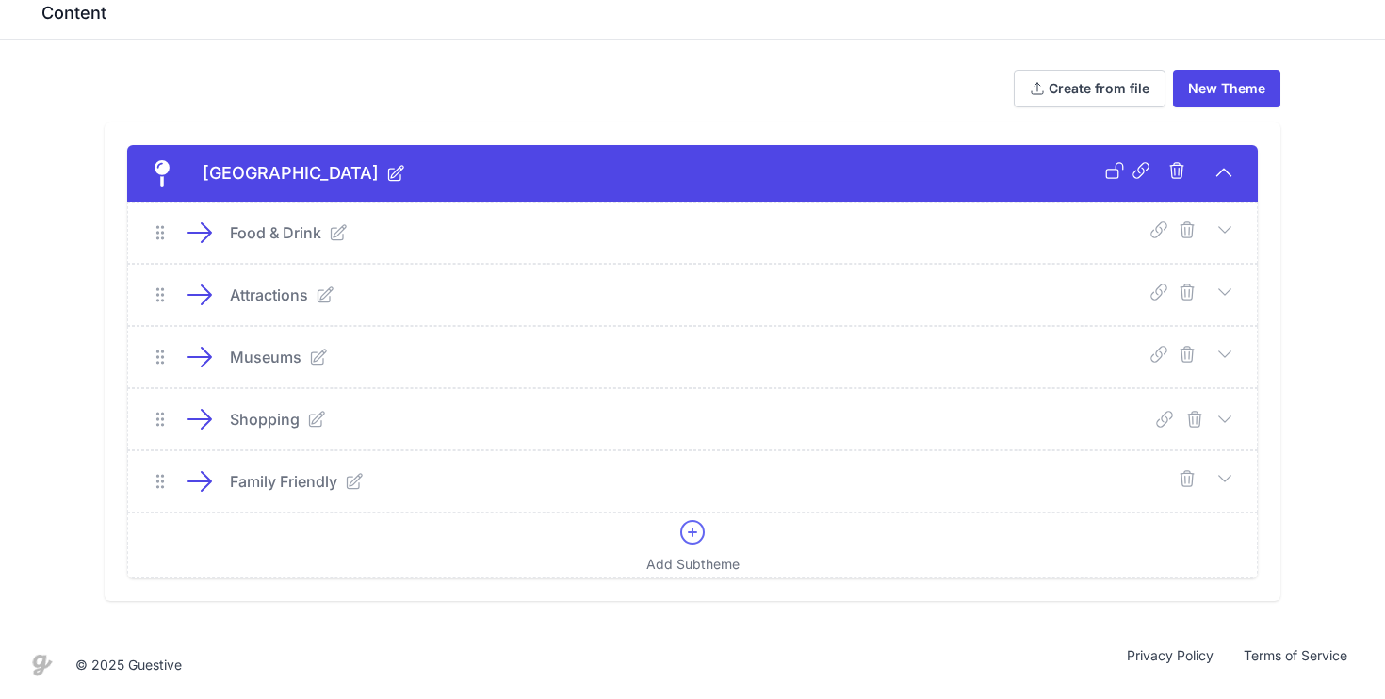
click at [1225, 469] on icon at bounding box center [1225, 478] width 19 height 19
click at [1193, 482] on icon "submit" at bounding box center [1194, 477] width 13 height 15
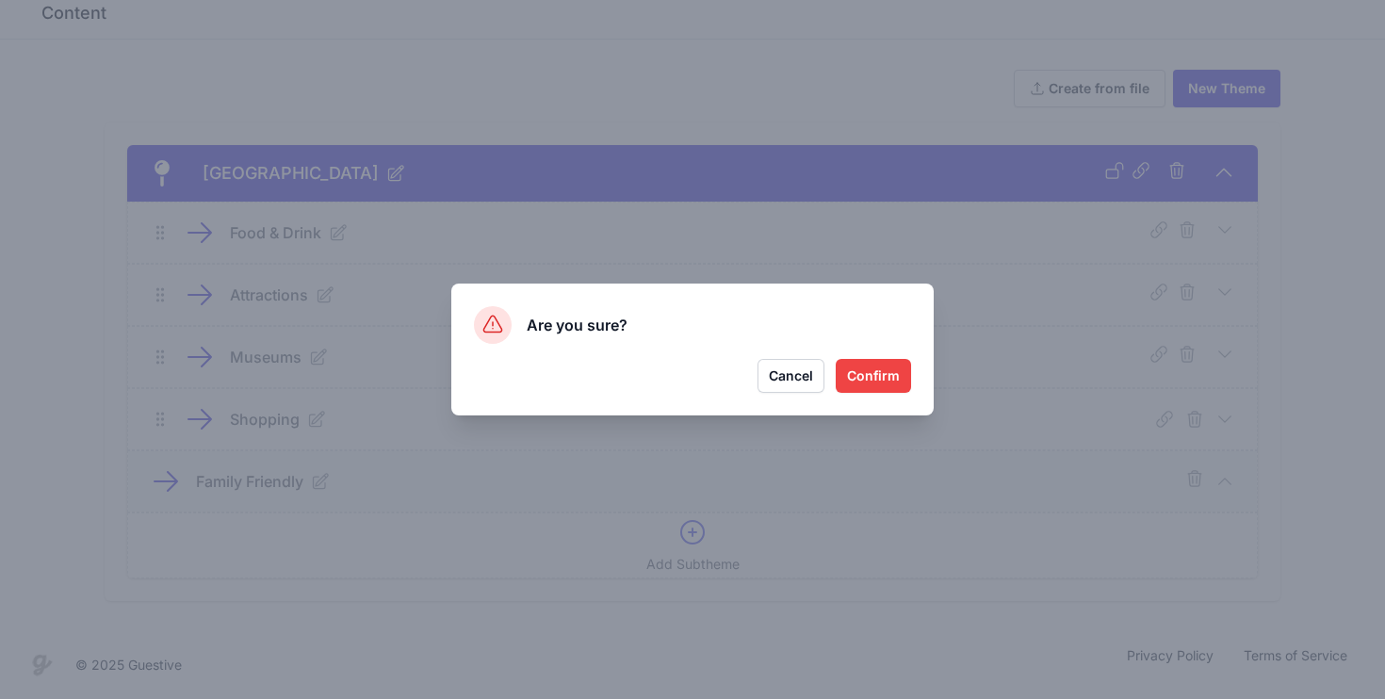
click at [871, 384] on button "Confirm" at bounding box center [873, 376] width 75 height 34
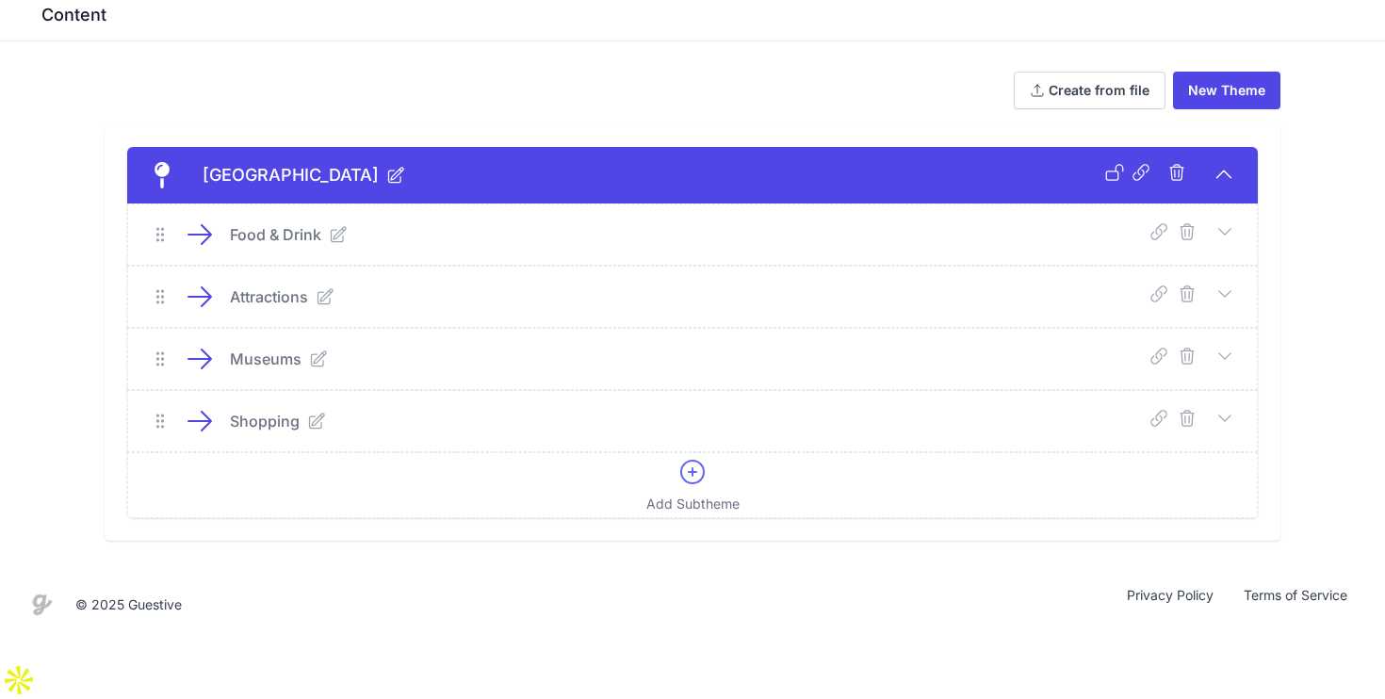
scroll to position [3, 0]
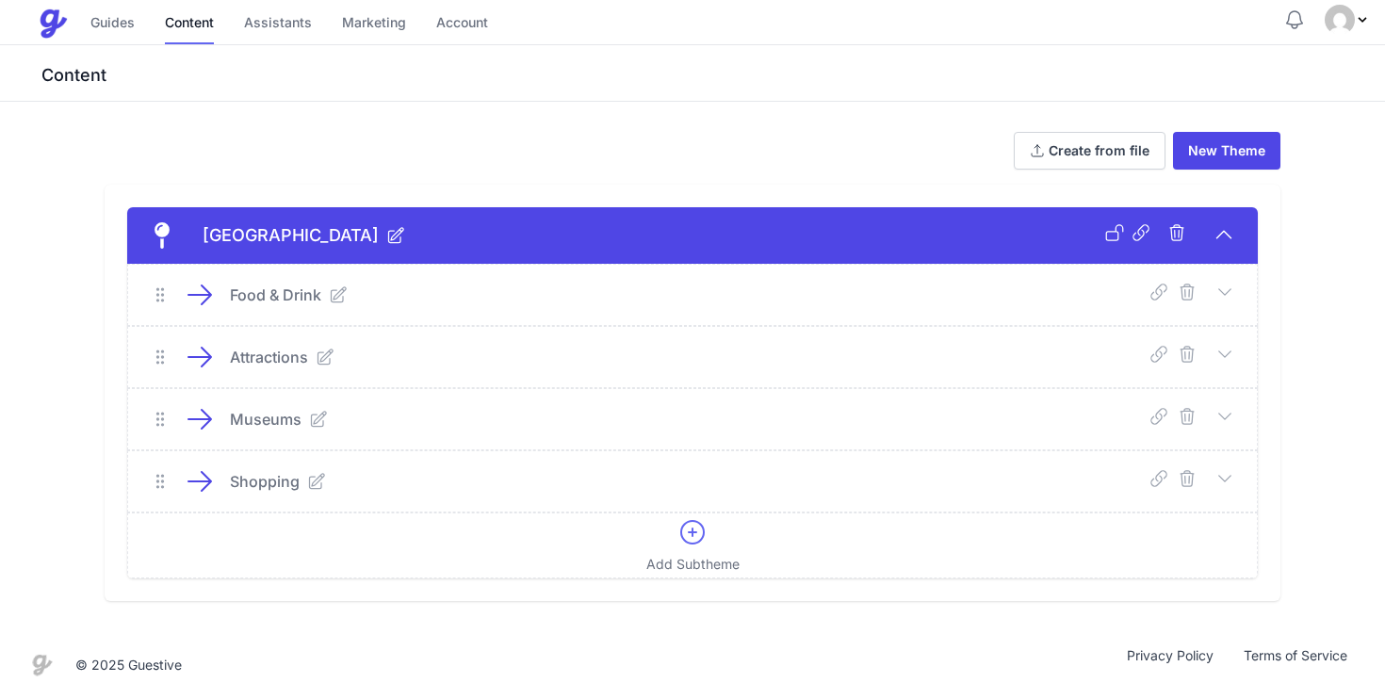
click at [1226, 235] on icon at bounding box center [1224, 234] width 23 height 23
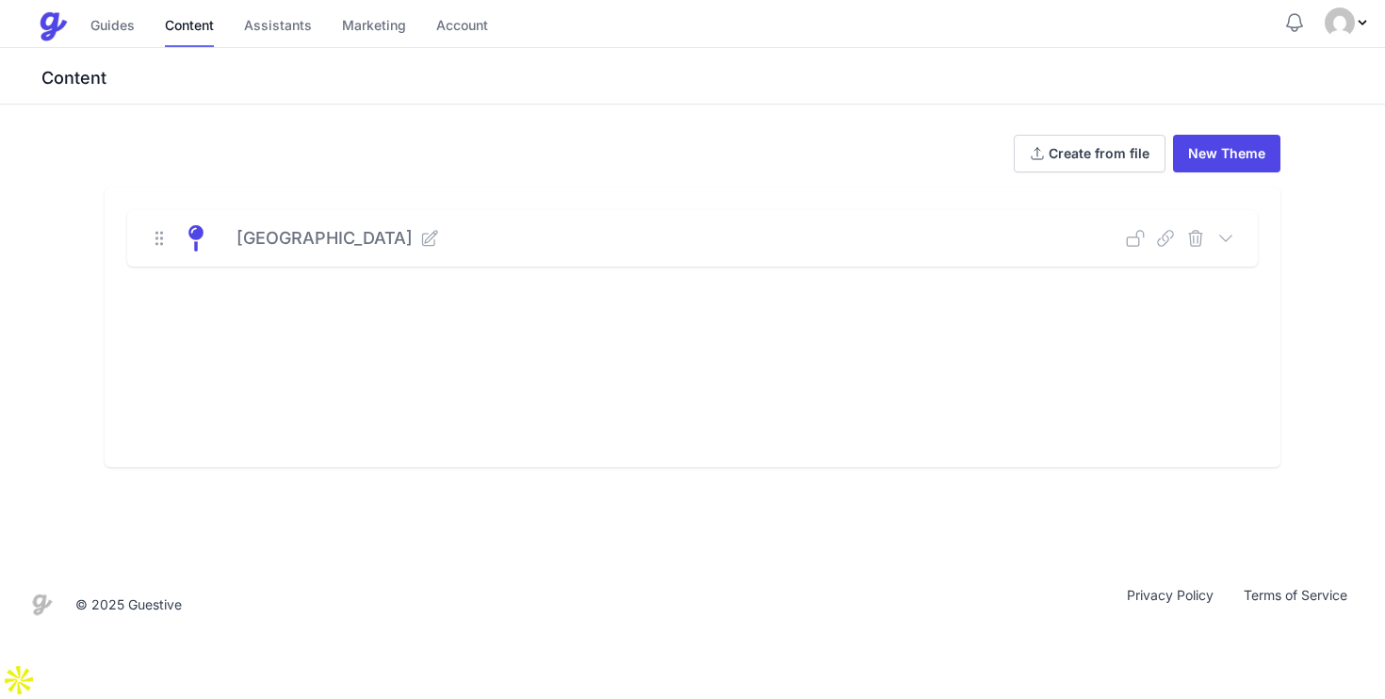
scroll to position [0, 0]
click at [1228, 146] on link "New Theme" at bounding box center [1226, 154] width 107 height 38
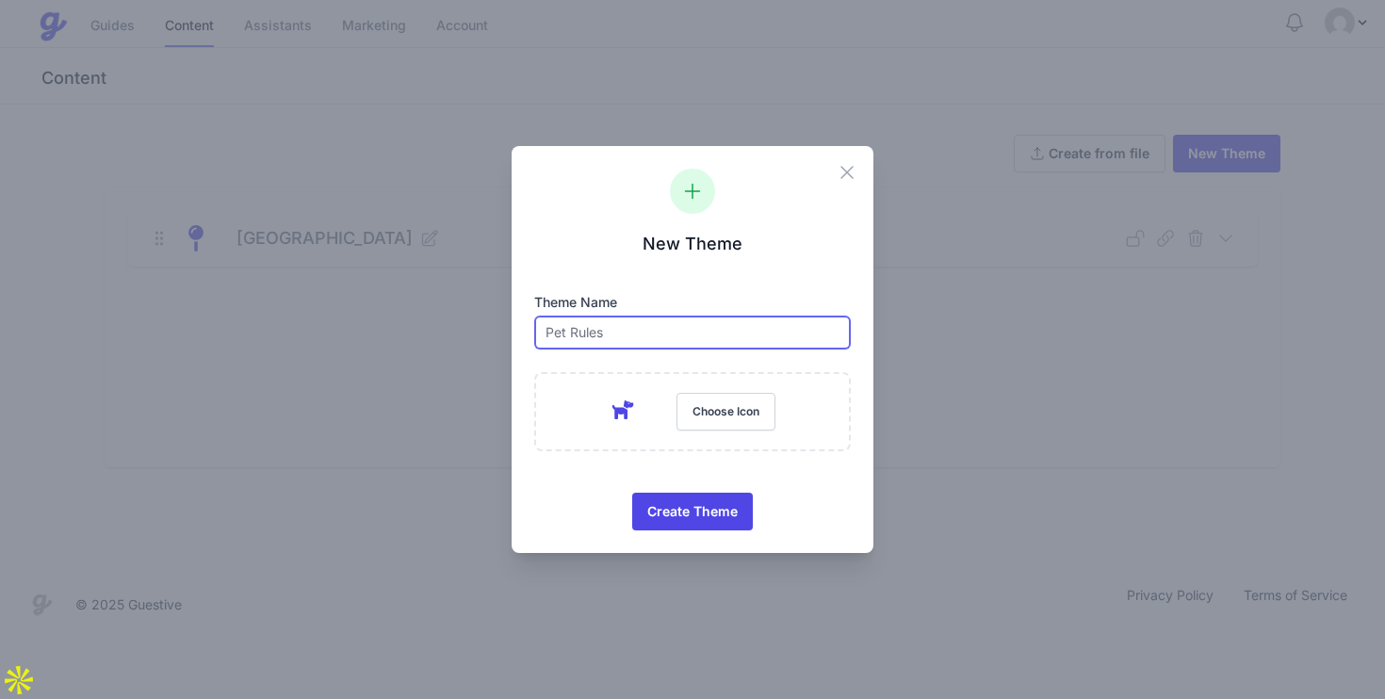
click at [598, 333] on input "text" at bounding box center [692, 333] width 317 height 34
type input "t"
type input "The City of [GEOGRAPHIC_DATA]"
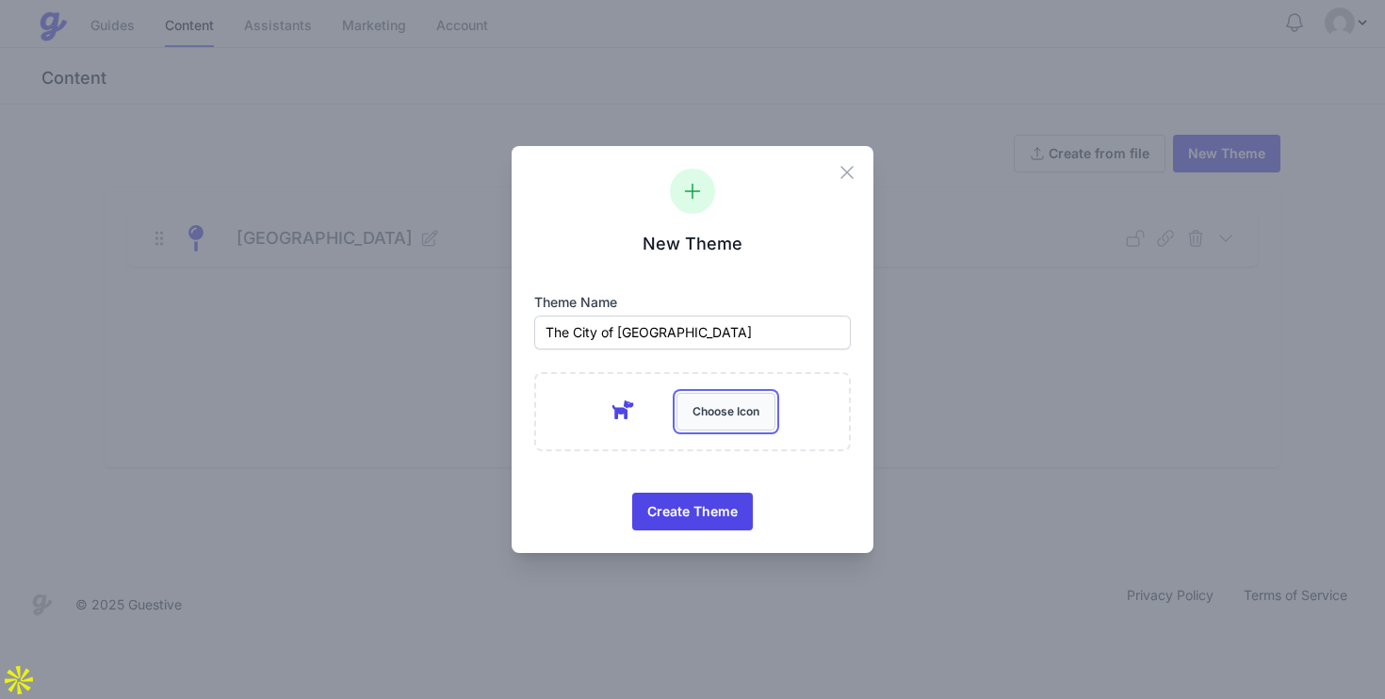
click at [708, 424] on button "Choose Icon" at bounding box center [726, 412] width 99 height 38
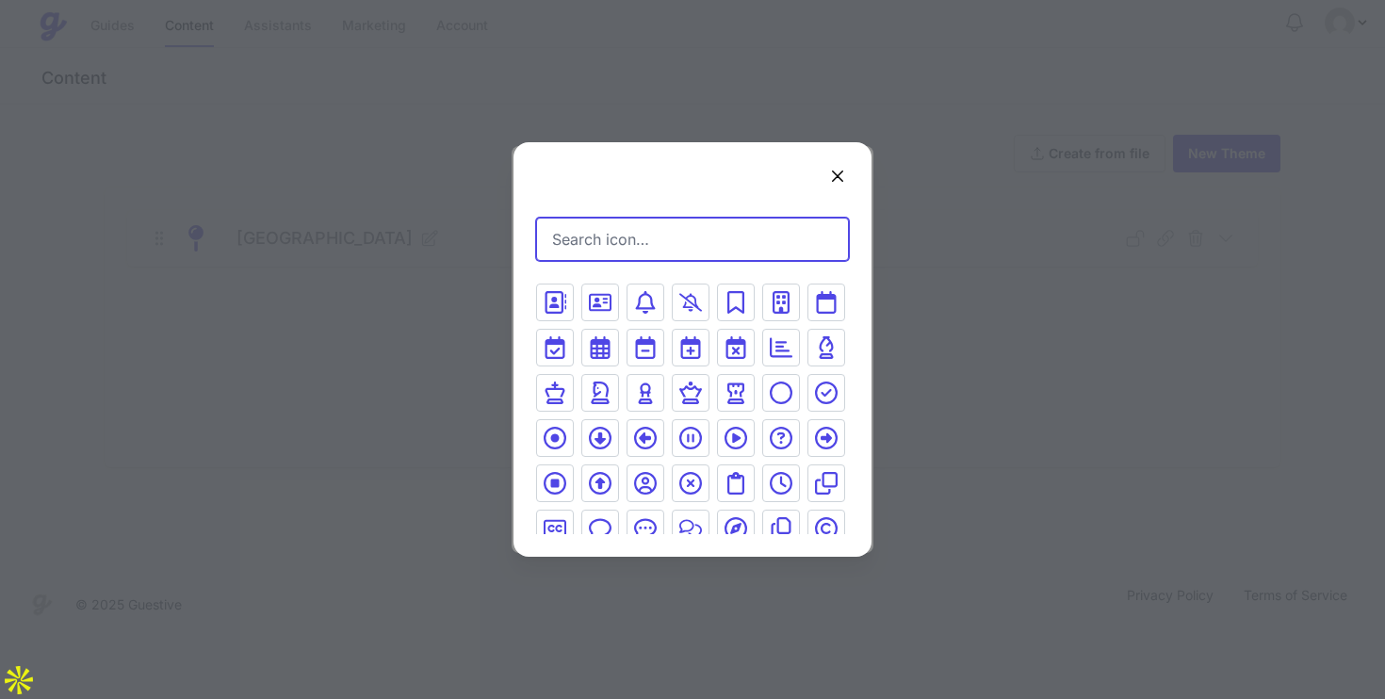
click at [599, 238] on input "Search icon…" at bounding box center [692, 239] width 313 height 43
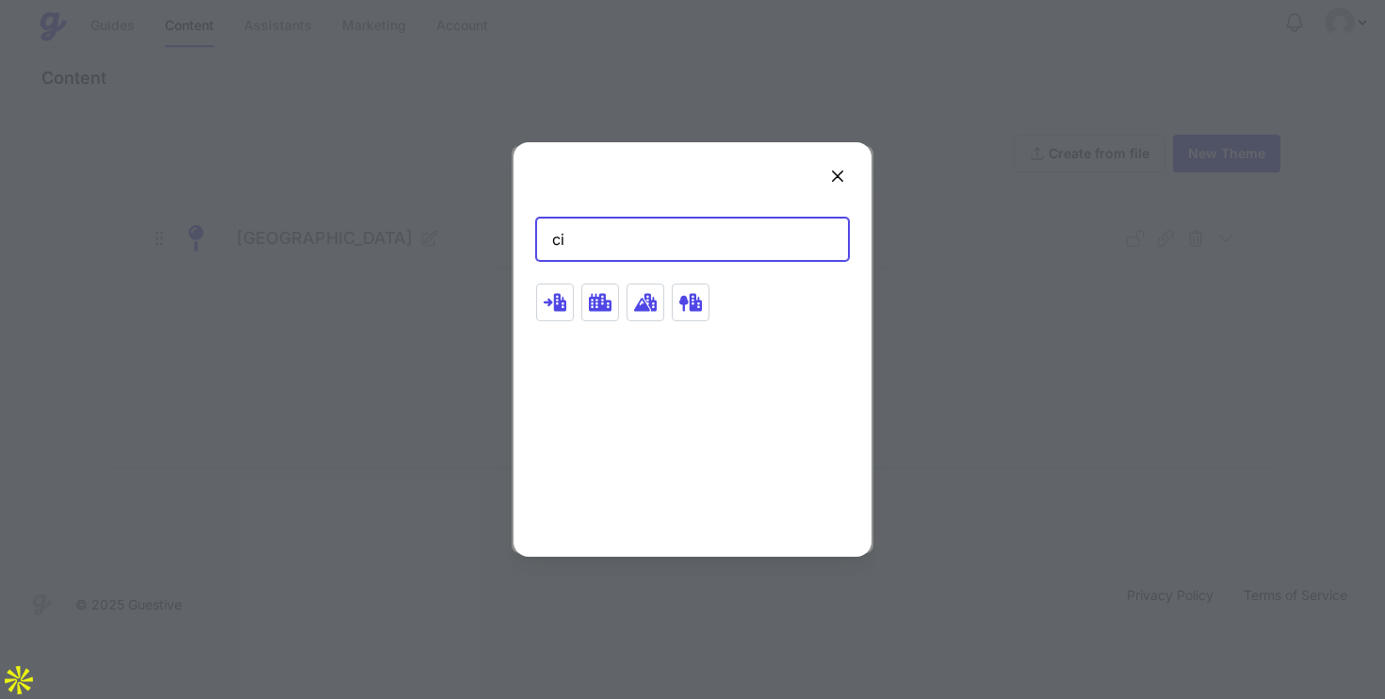
type input "c"
type input "pin"
click at [563, 343] on icon at bounding box center [555, 347] width 23 height 23
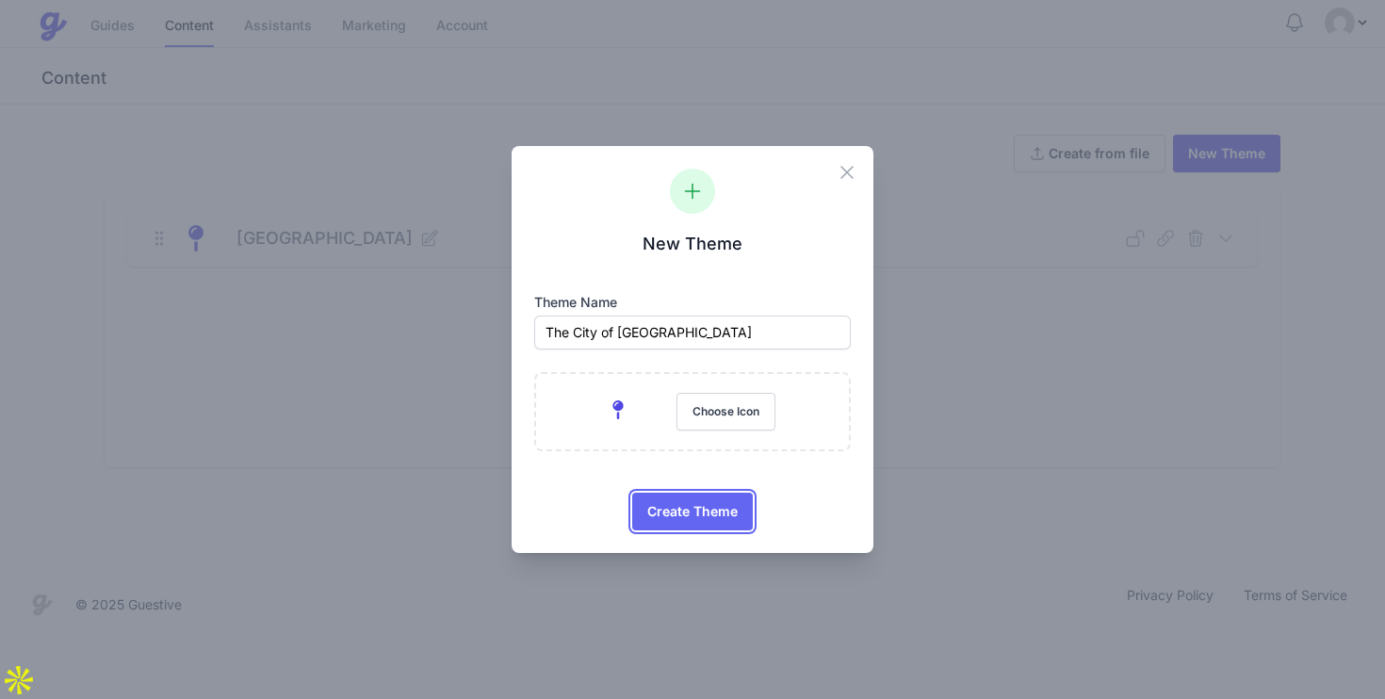
click at [695, 509] on span "Create Theme" at bounding box center [692, 512] width 90 height 38
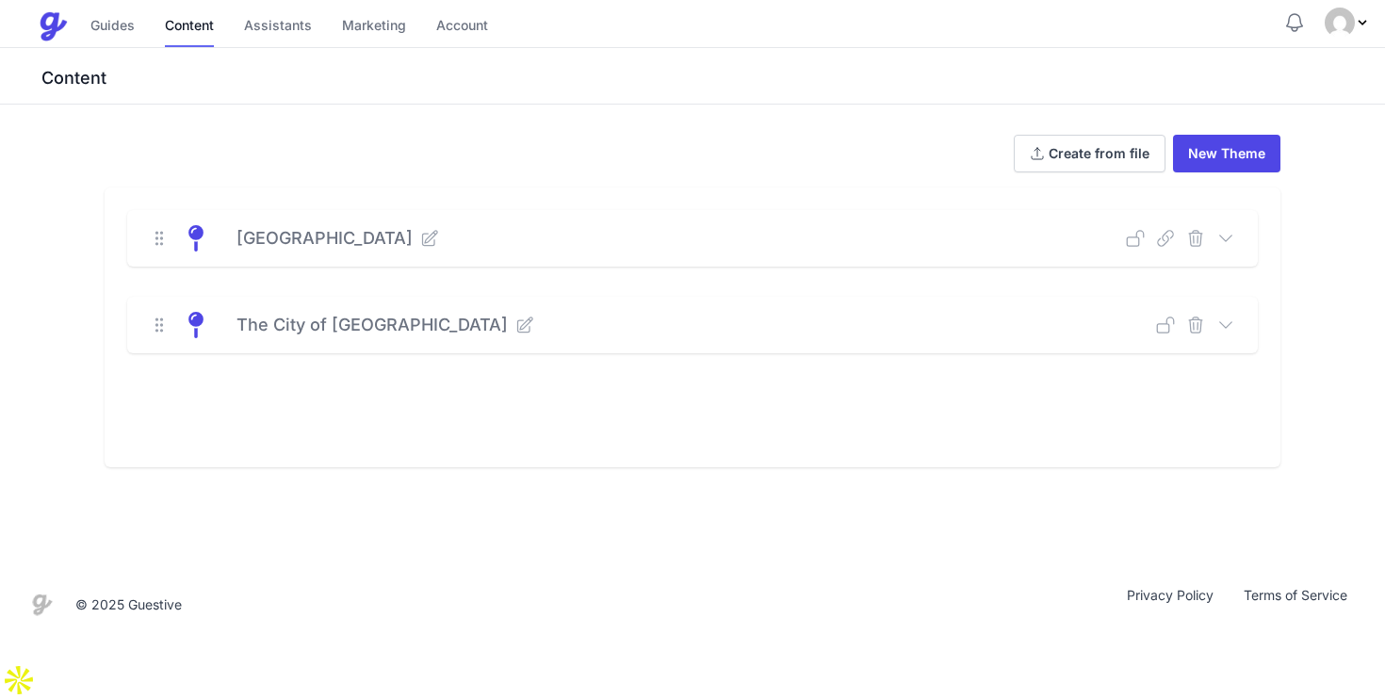
click at [1236, 327] on div "The City of [GEOGRAPHIC_DATA]" at bounding box center [692, 325] width 1131 height 57
click at [1232, 326] on icon at bounding box center [1226, 325] width 19 height 19
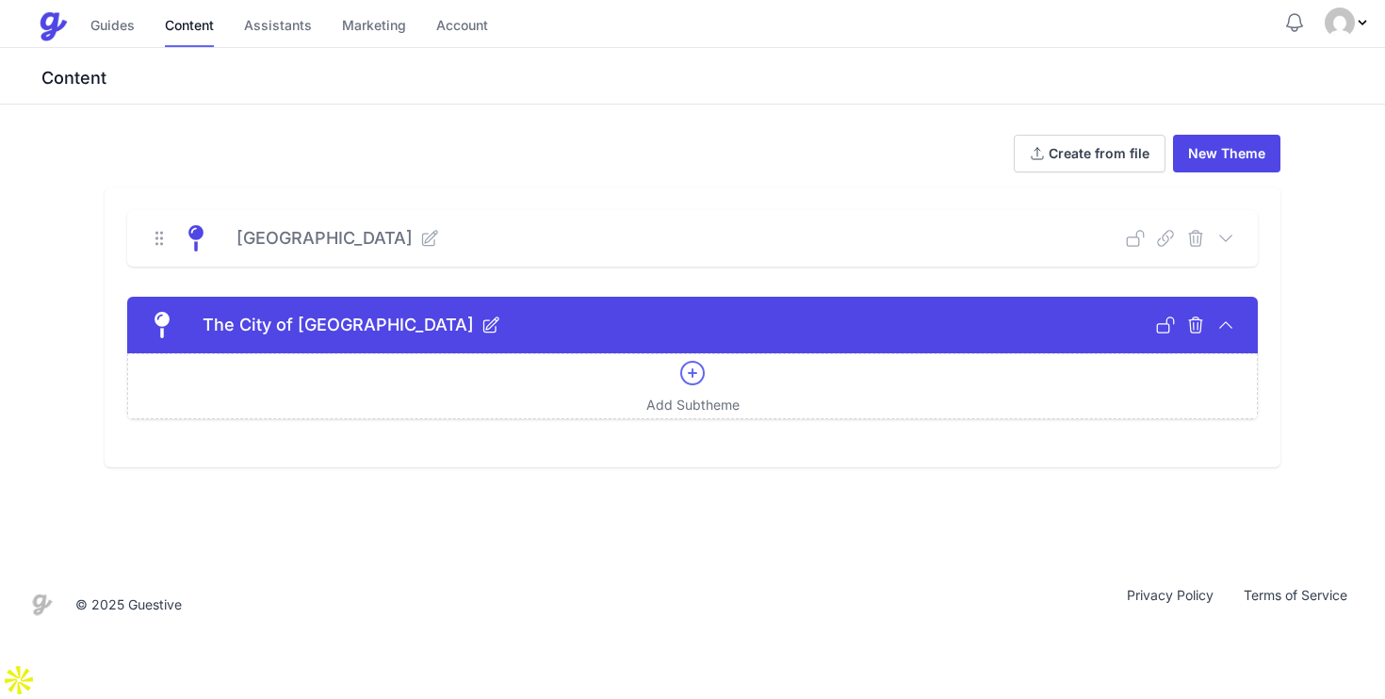
click at [676, 378] on div "Add Subtheme" at bounding box center [693, 386] width 93 height 57
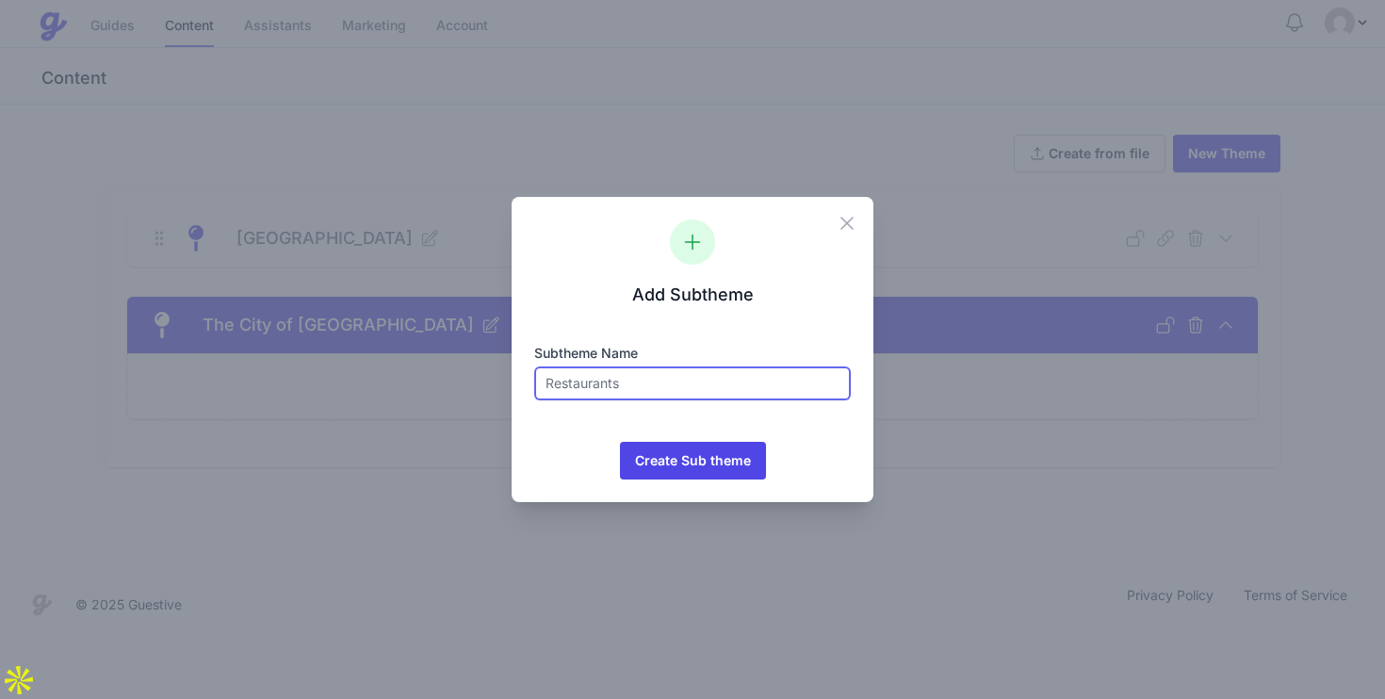
click at [647, 382] on input "text" at bounding box center [692, 384] width 317 height 34
type input "Food & Drink"
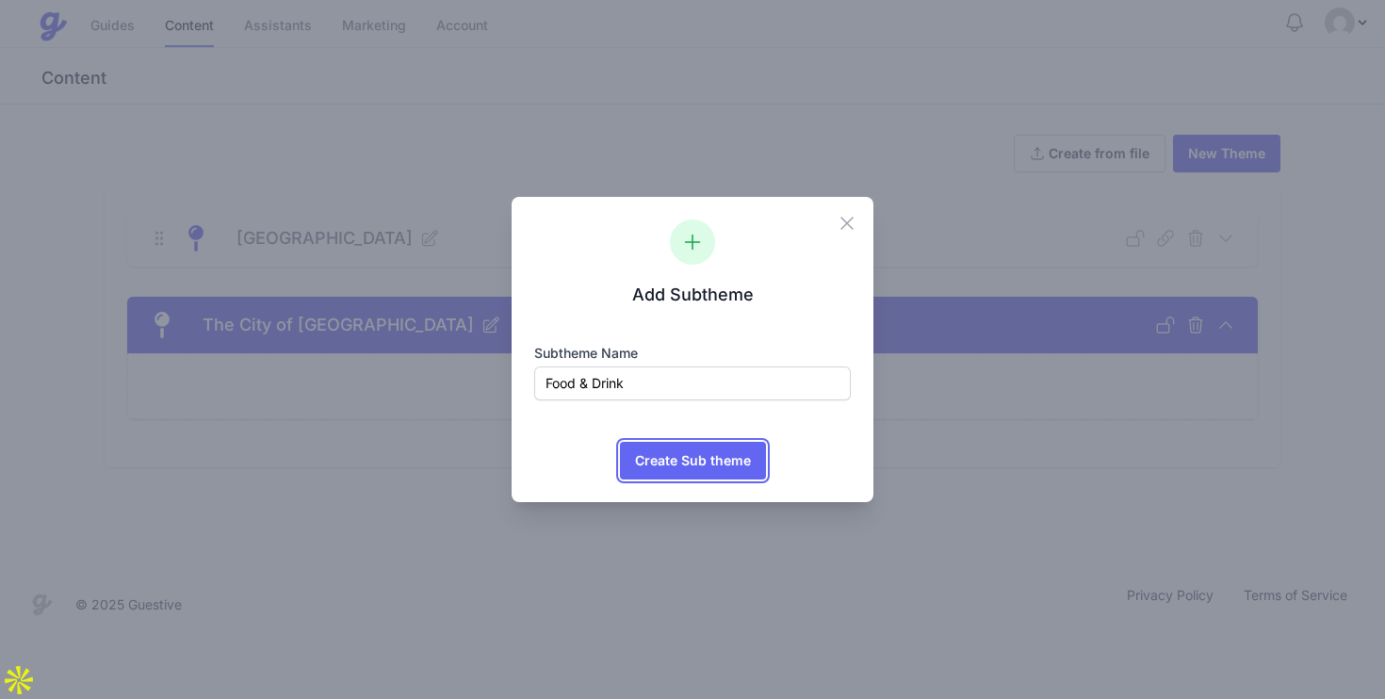
click at [666, 466] on span "Create Sub theme" at bounding box center [693, 461] width 116 height 38
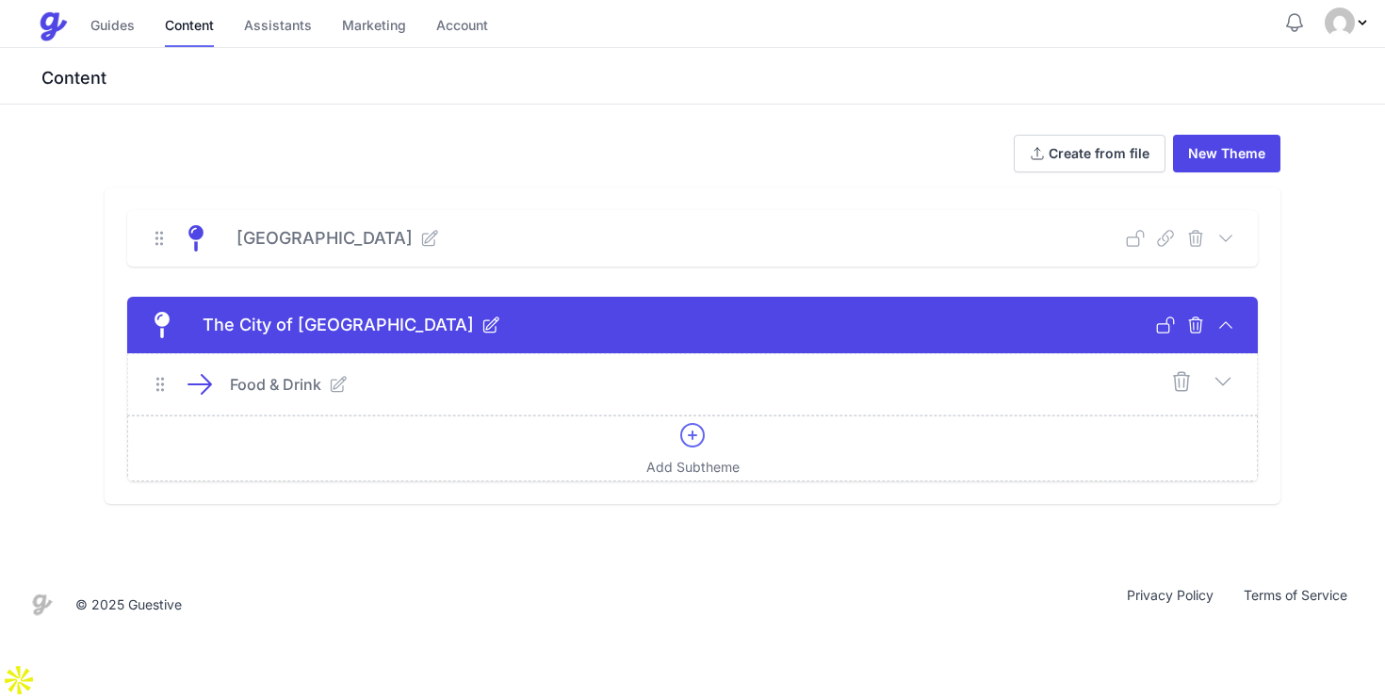
click at [680, 445] on icon at bounding box center [693, 435] width 30 height 30
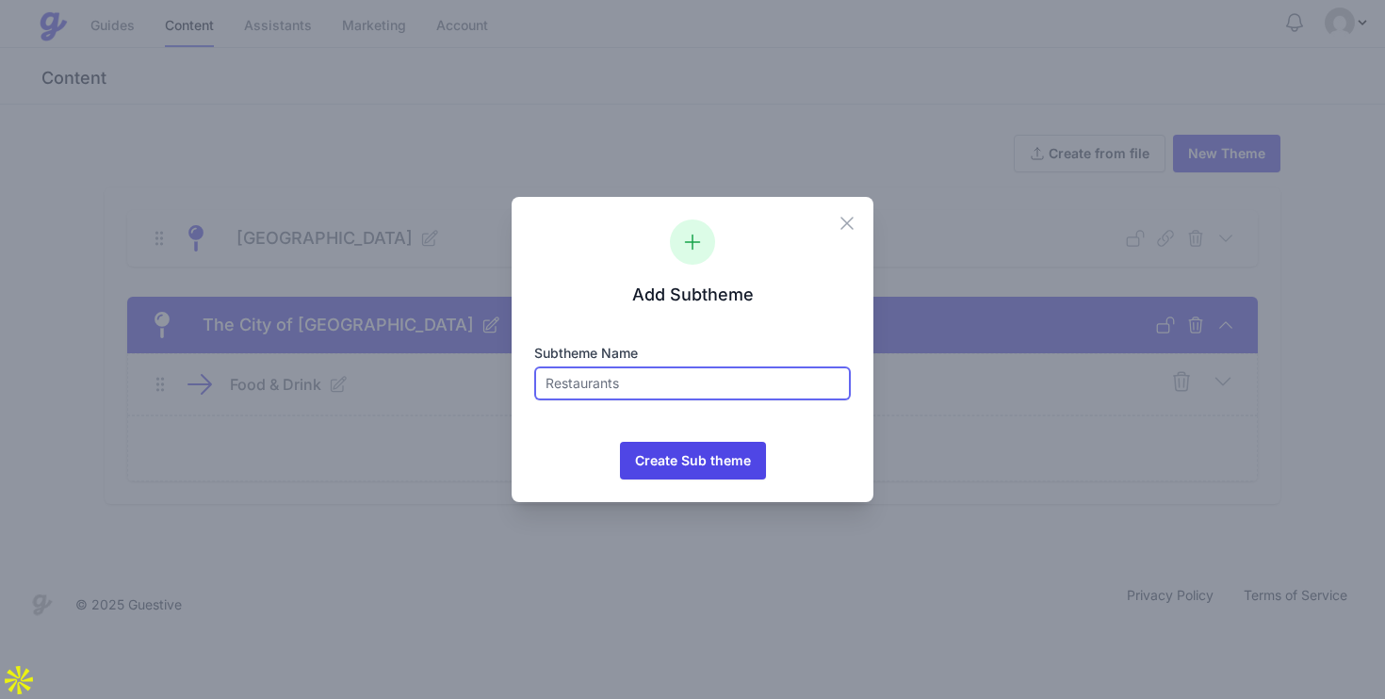
click at [672, 385] on input "text" at bounding box center [692, 384] width 317 height 34
type input "Attractions"
click at [620, 442] on button "Create Sub theme Icons/spinner Processing..." at bounding box center [693, 461] width 146 height 38
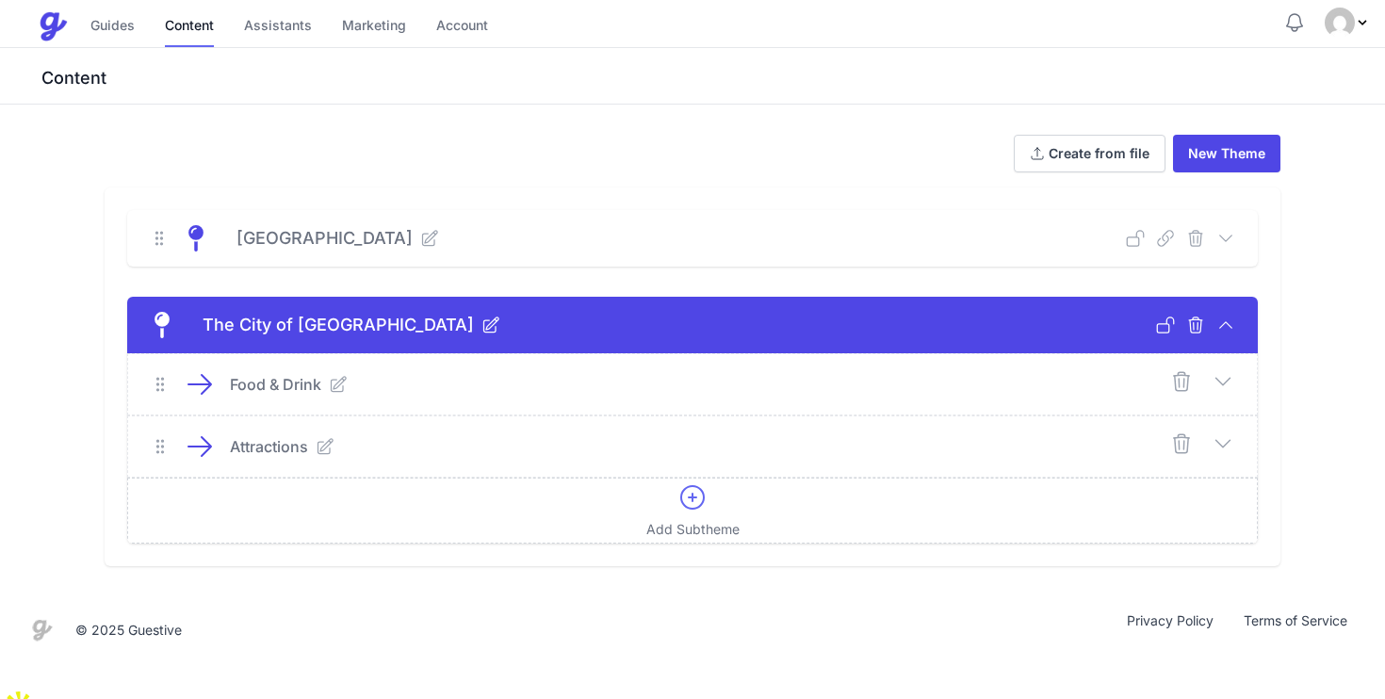
click at [672, 516] on div "Add Subtheme" at bounding box center [693, 511] width 93 height 57
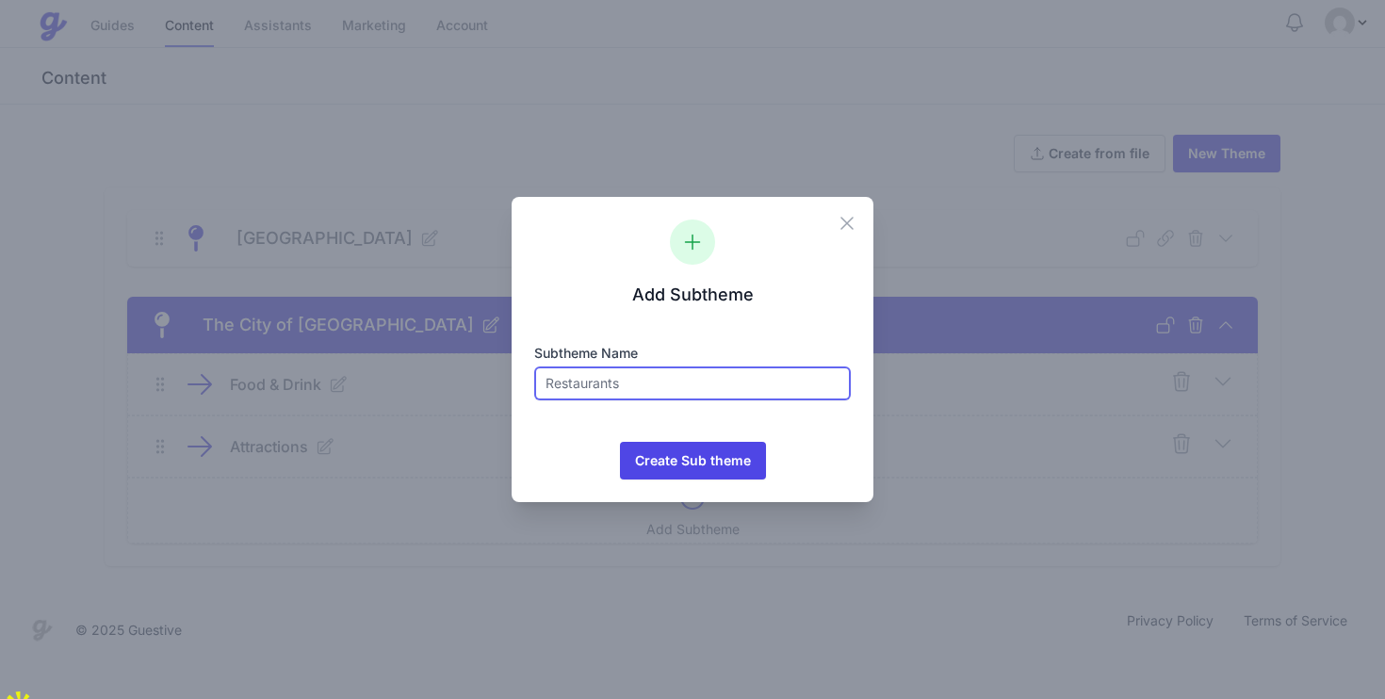
click at [678, 387] on input "text" at bounding box center [692, 384] width 317 height 34
type input "Museums"
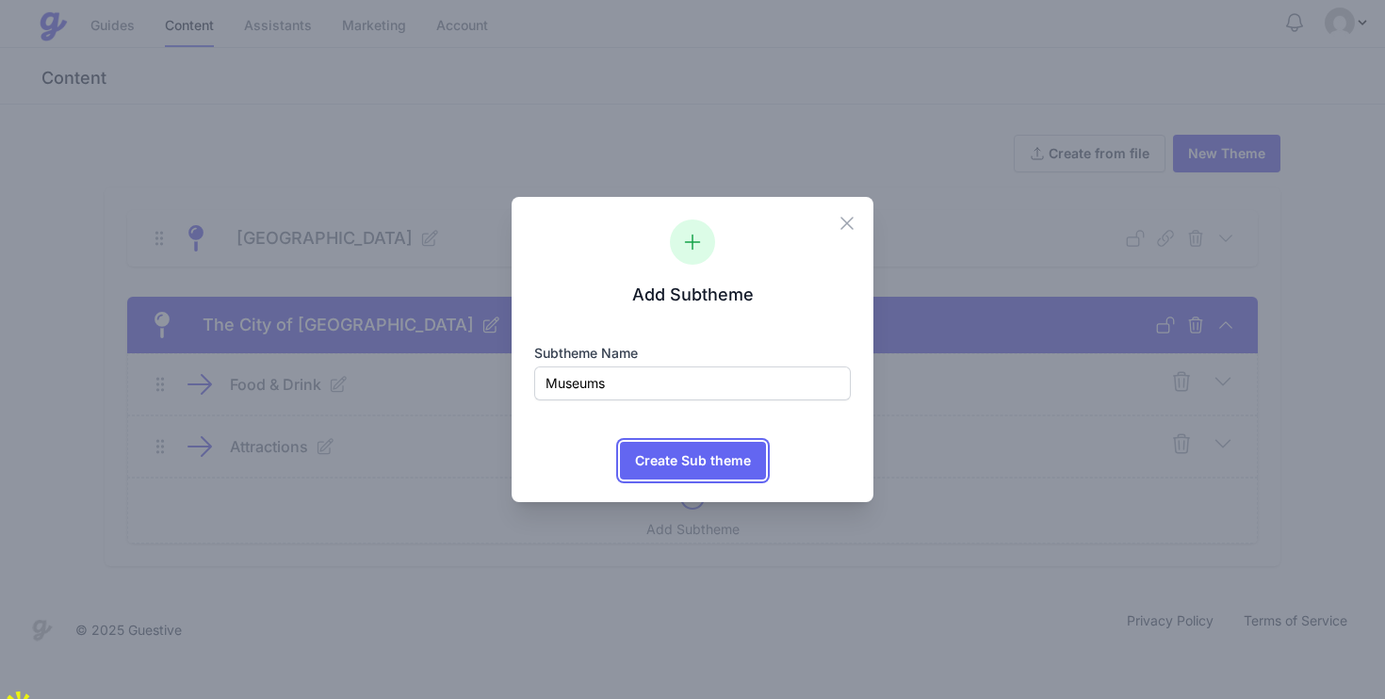
click at [737, 450] on span "Create Sub theme" at bounding box center [693, 461] width 116 height 38
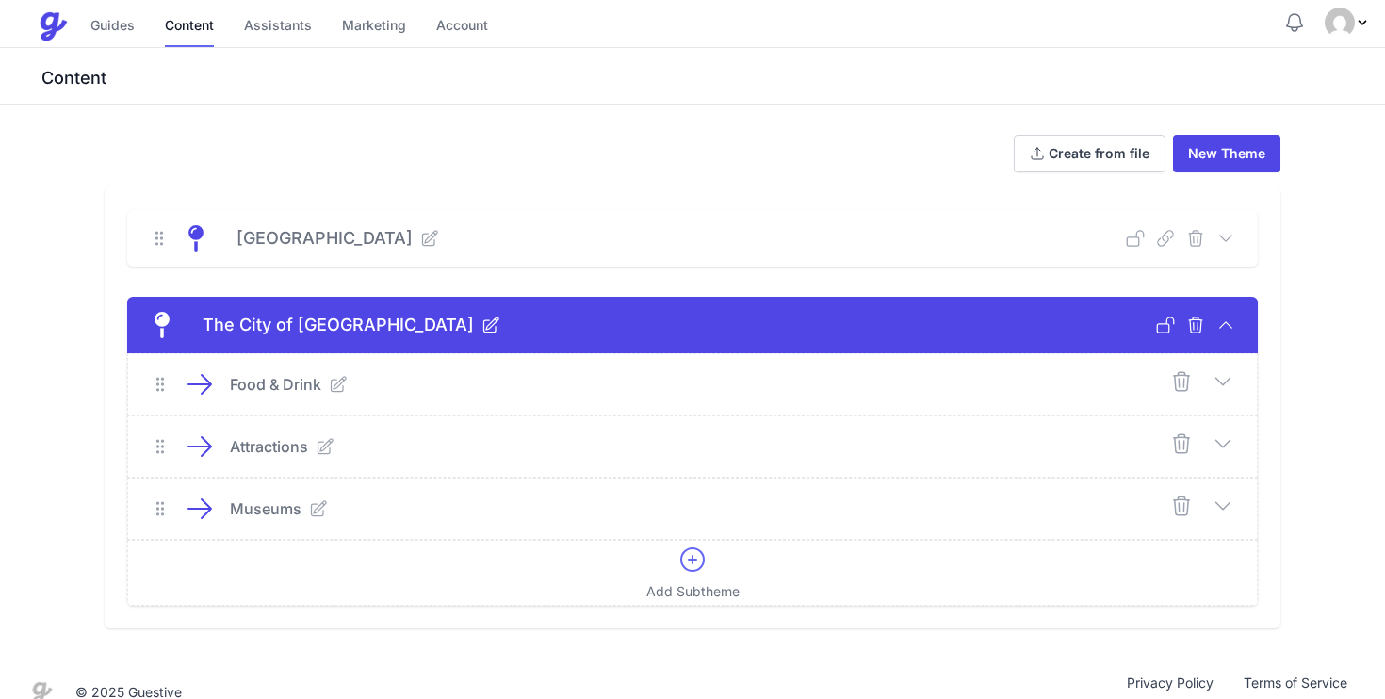
scroll to position [27, 0]
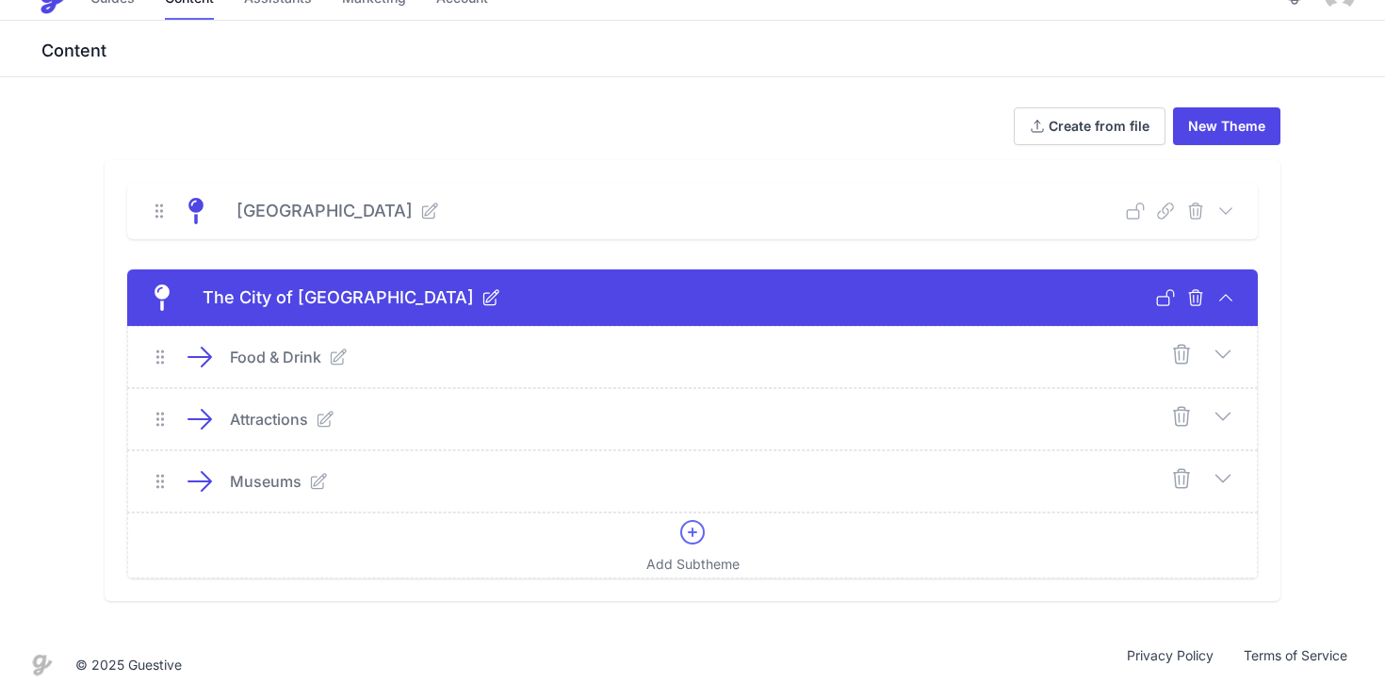
click at [1232, 357] on icon at bounding box center [1223, 354] width 23 height 23
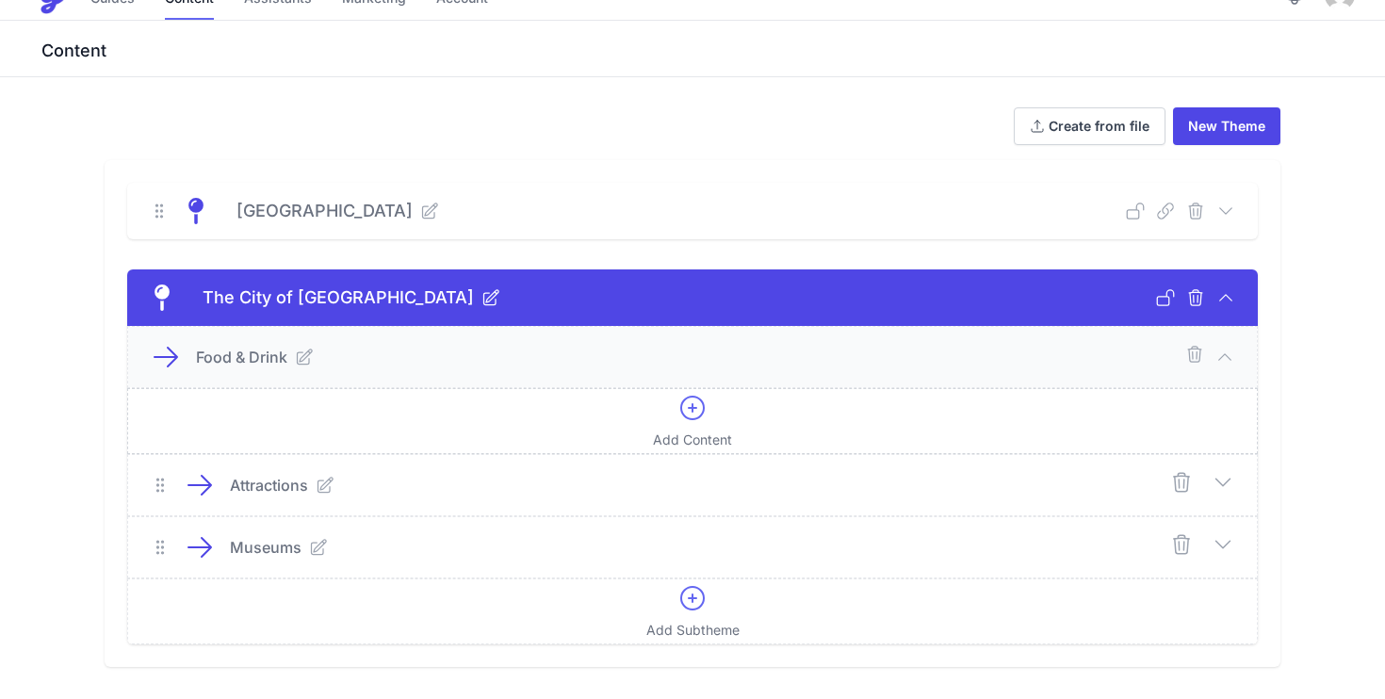
click at [694, 417] on icon at bounding box center [693, 408] width 30 height 30
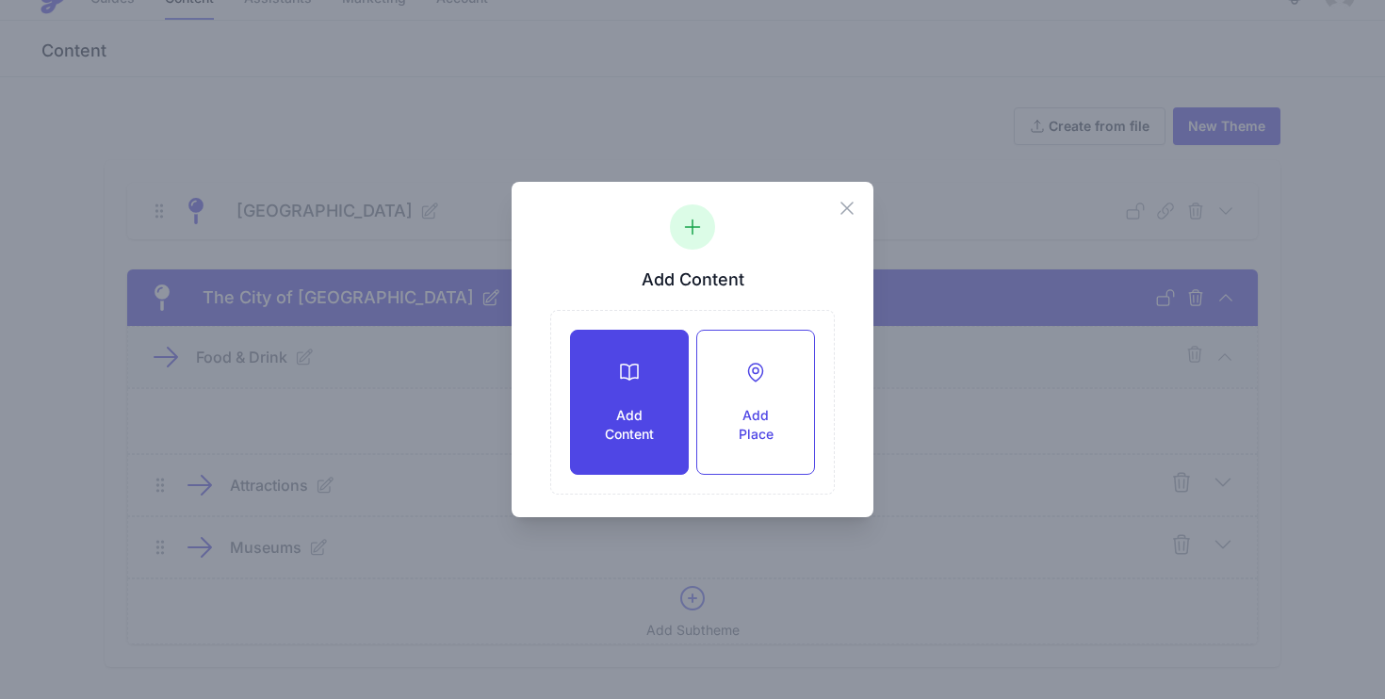
click at [656, 395] on div "Add Content" at bounding box center [629, 402] width 117 height 143
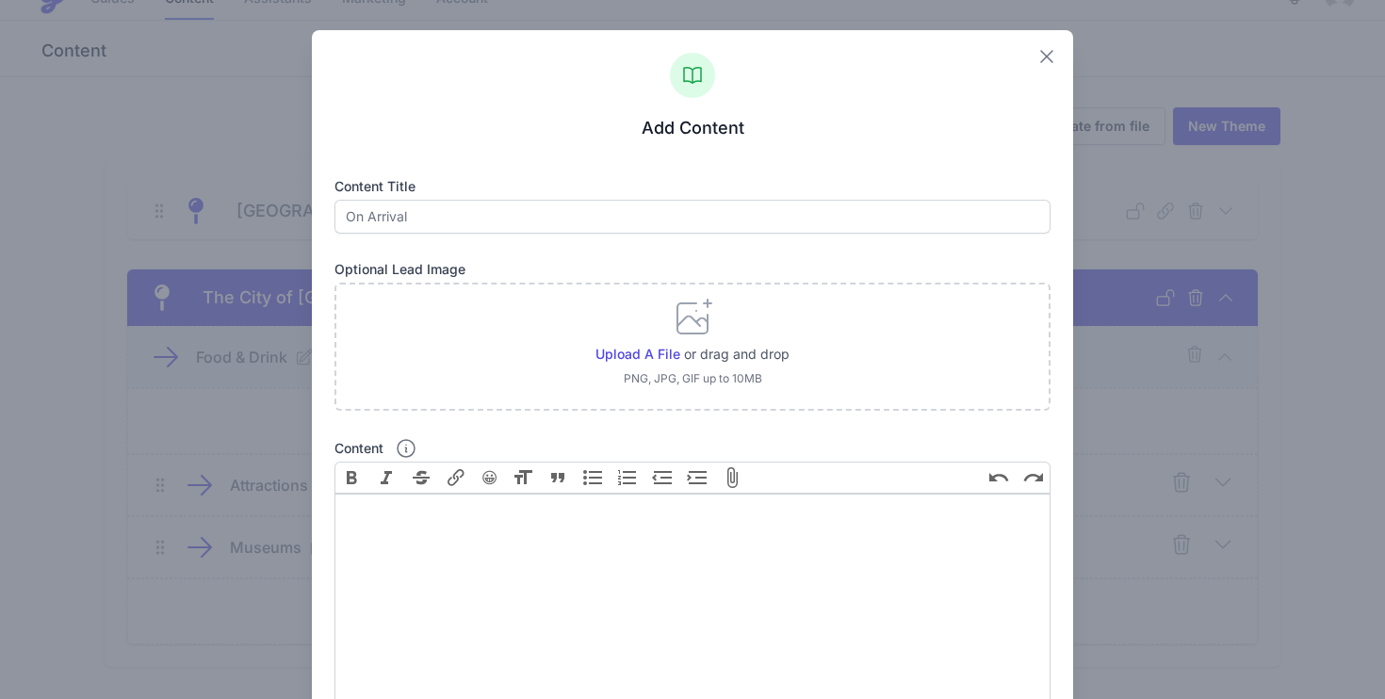
click at [1046, 56] on icon "button" at bounding box center [1046, 56] width 11 height 11
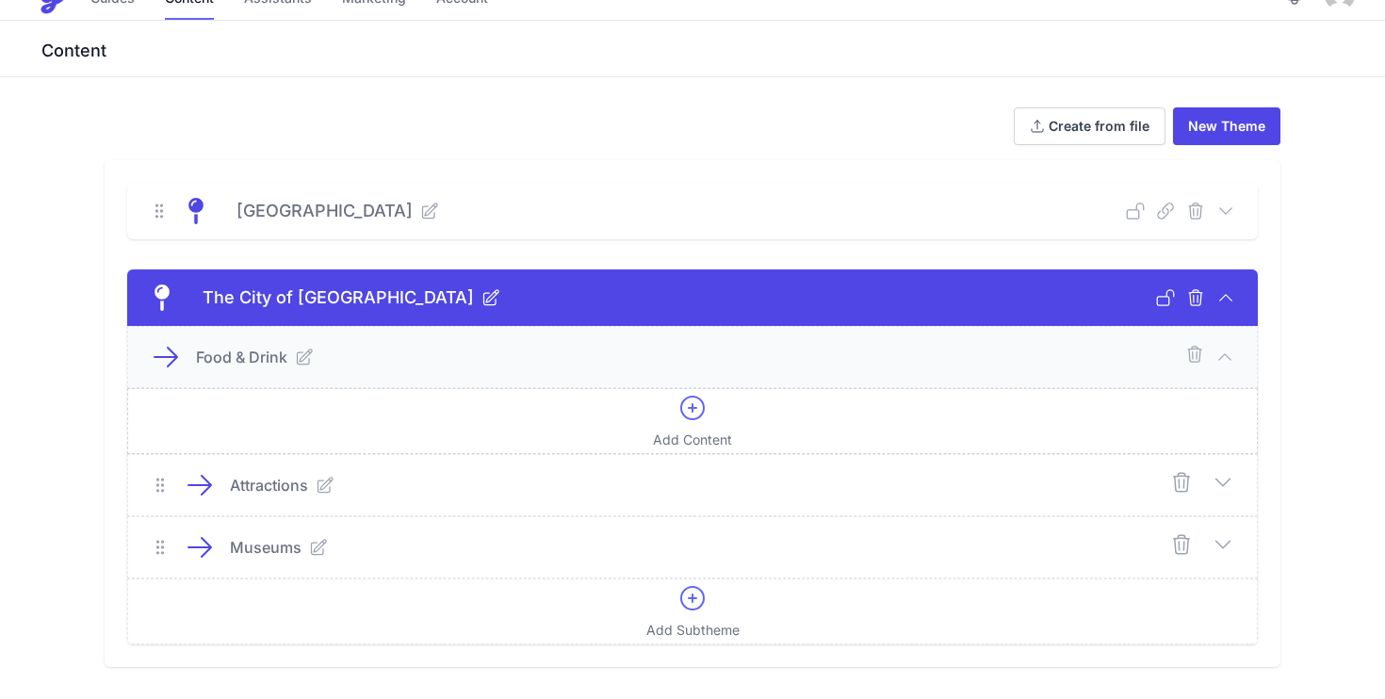
click at [708, 417] on div "Add Content" at bounding box center [692, 421] width 79 height 57
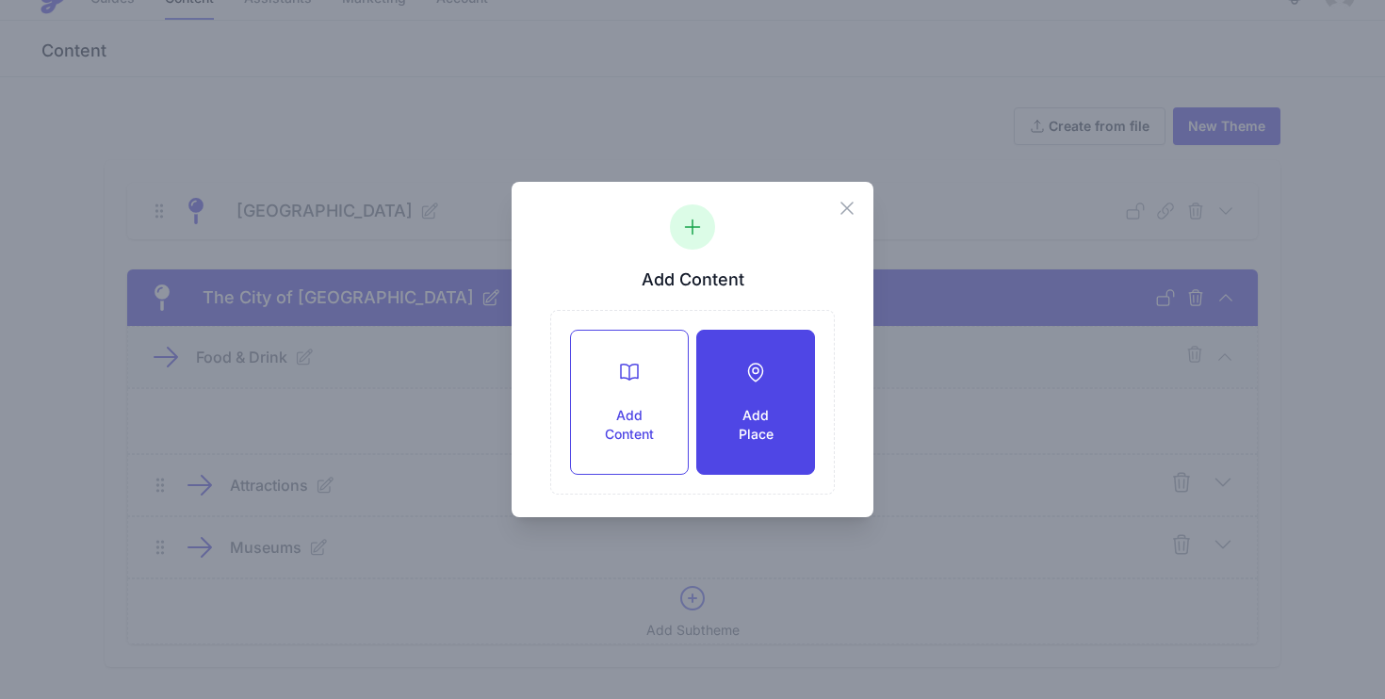
click at [755, 407] on h3 "Add Place" at bounding box center [756, 425] width 57 height 38
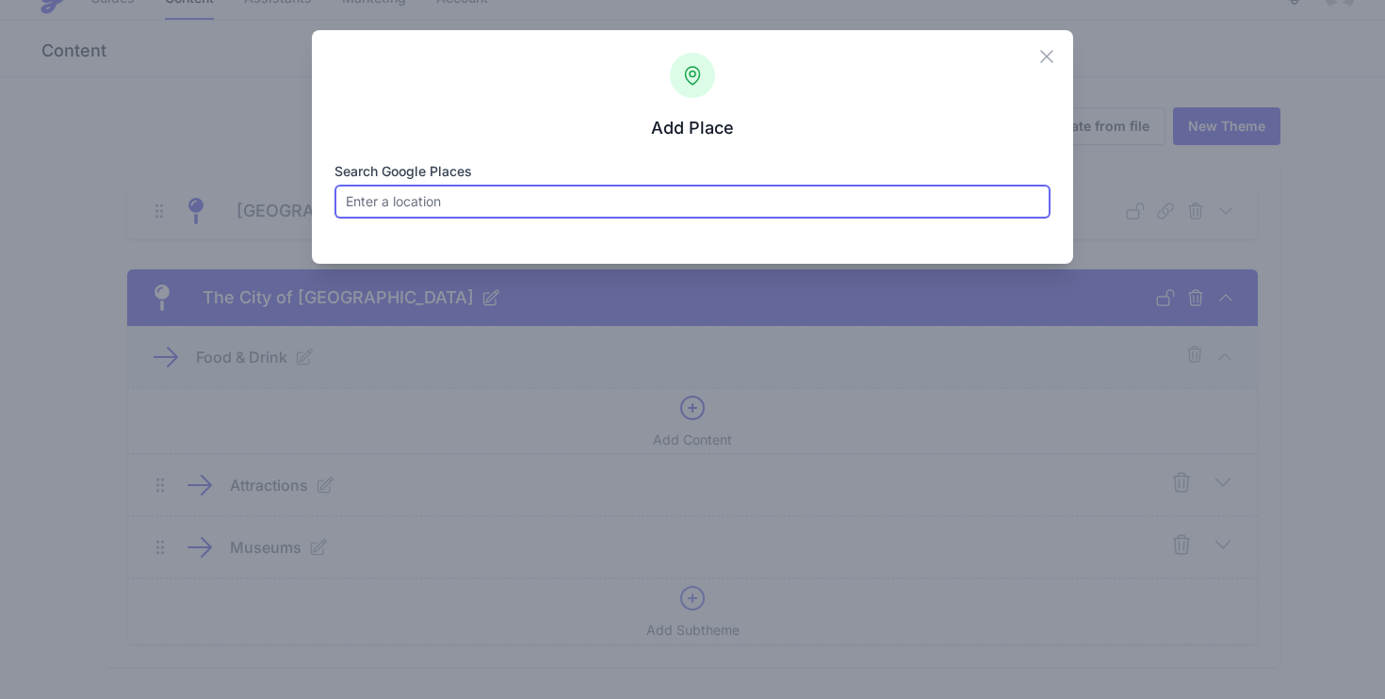
click at [476, 204] on input "Search Google Places" at bounding box center [693, 202] width 717 height 34
paste input "Hawksmoor Guildhall"
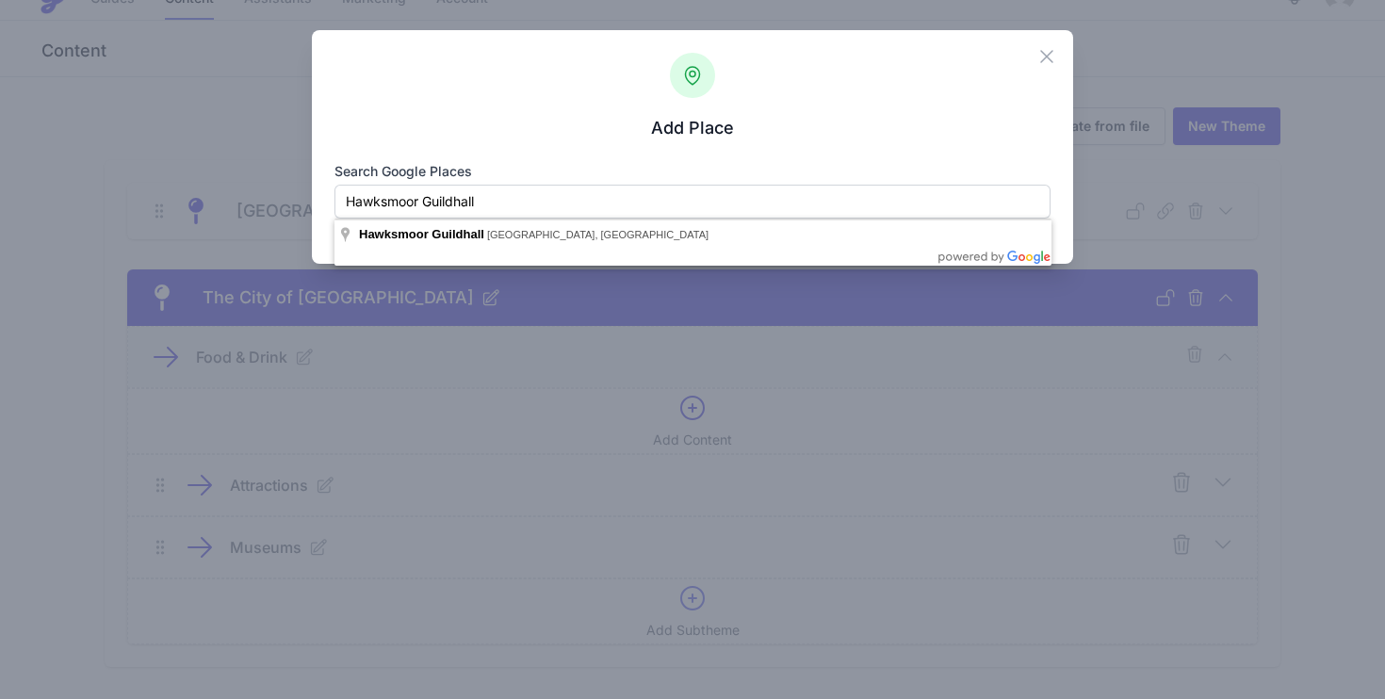
type input "Hawksmoor Guildhall, Basinghall Street, London, UK"
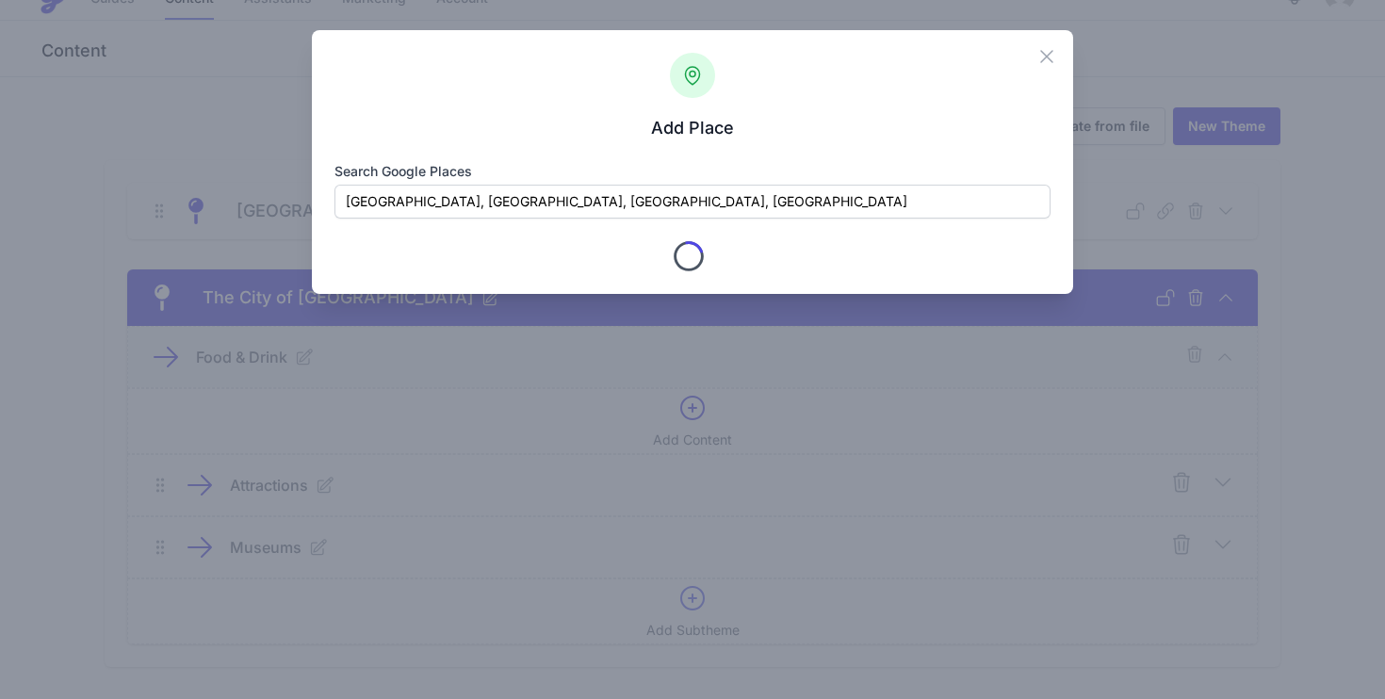
type input "Hawksmoor Guildhall"
checkbox input "true"
type input "10 Basinghall St"
type input "London"
type input "Greater London"
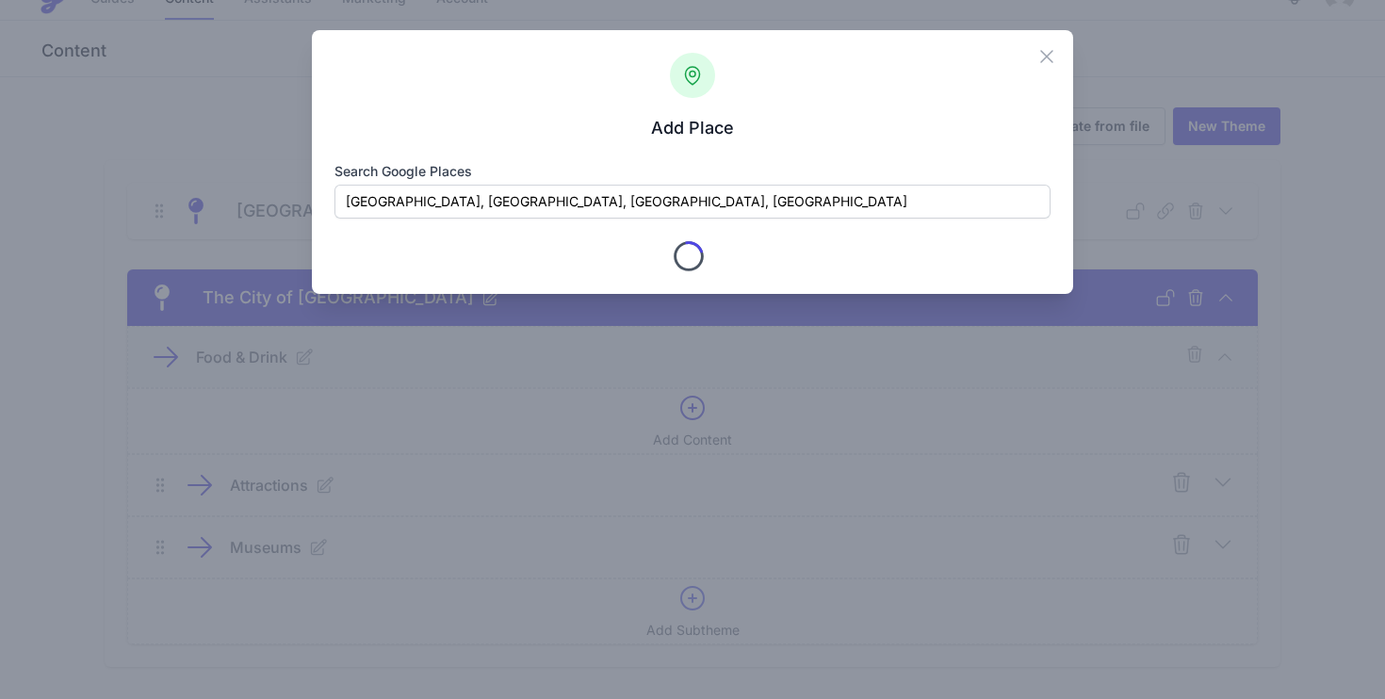
type input "EC2V 5BQ"
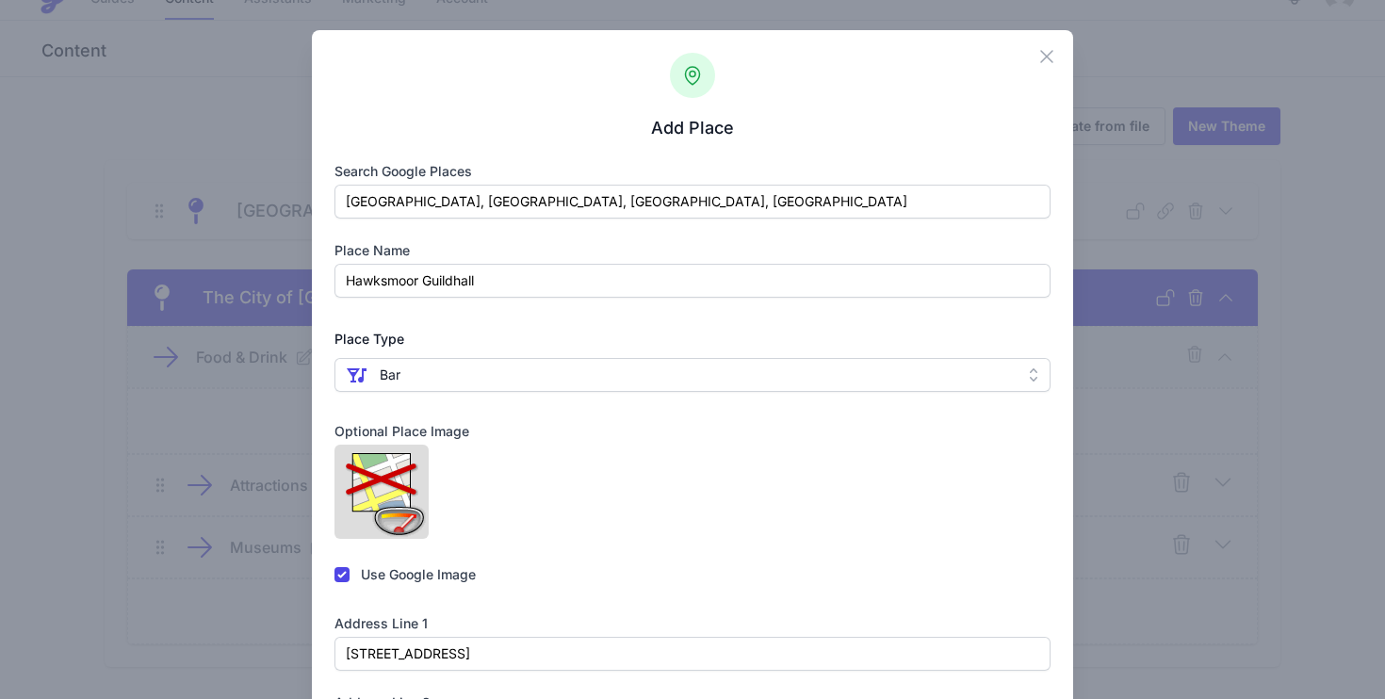
scroll to position [51, 0]
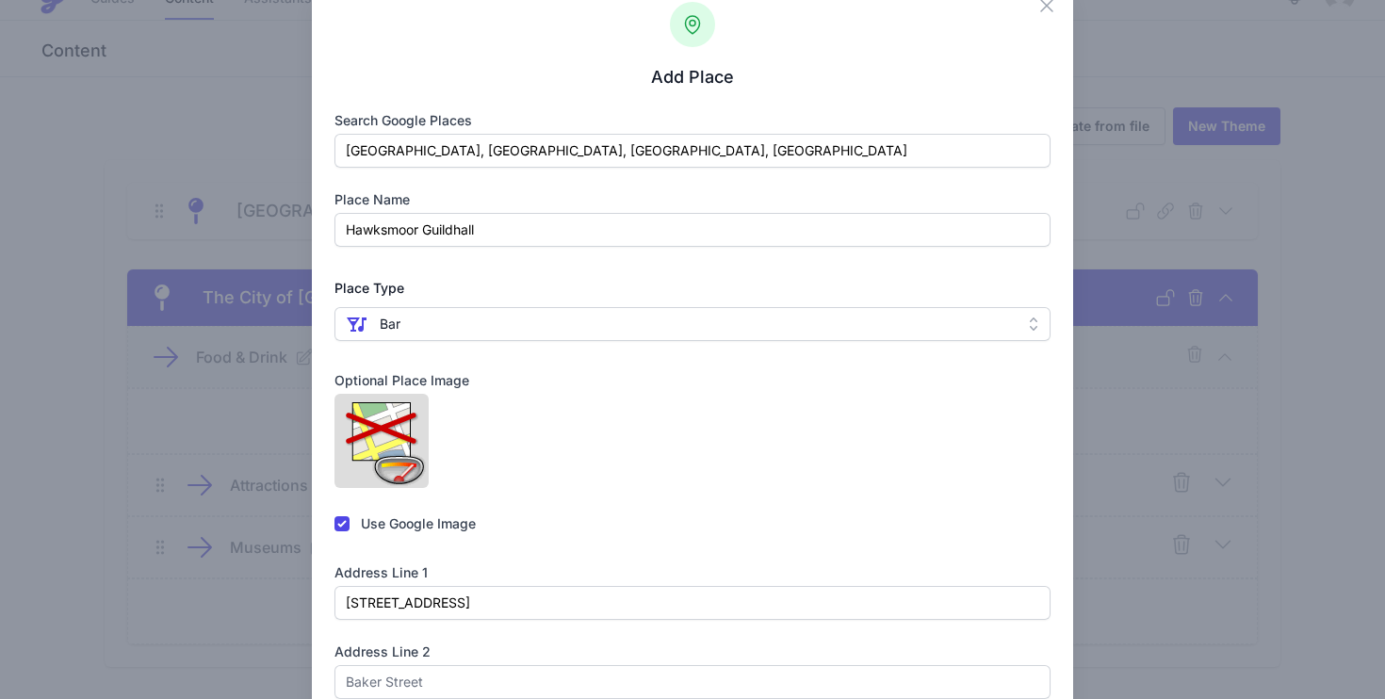
click at [540, 328] on span " Bar" at bounding box center [680, 324] width 668 height 23
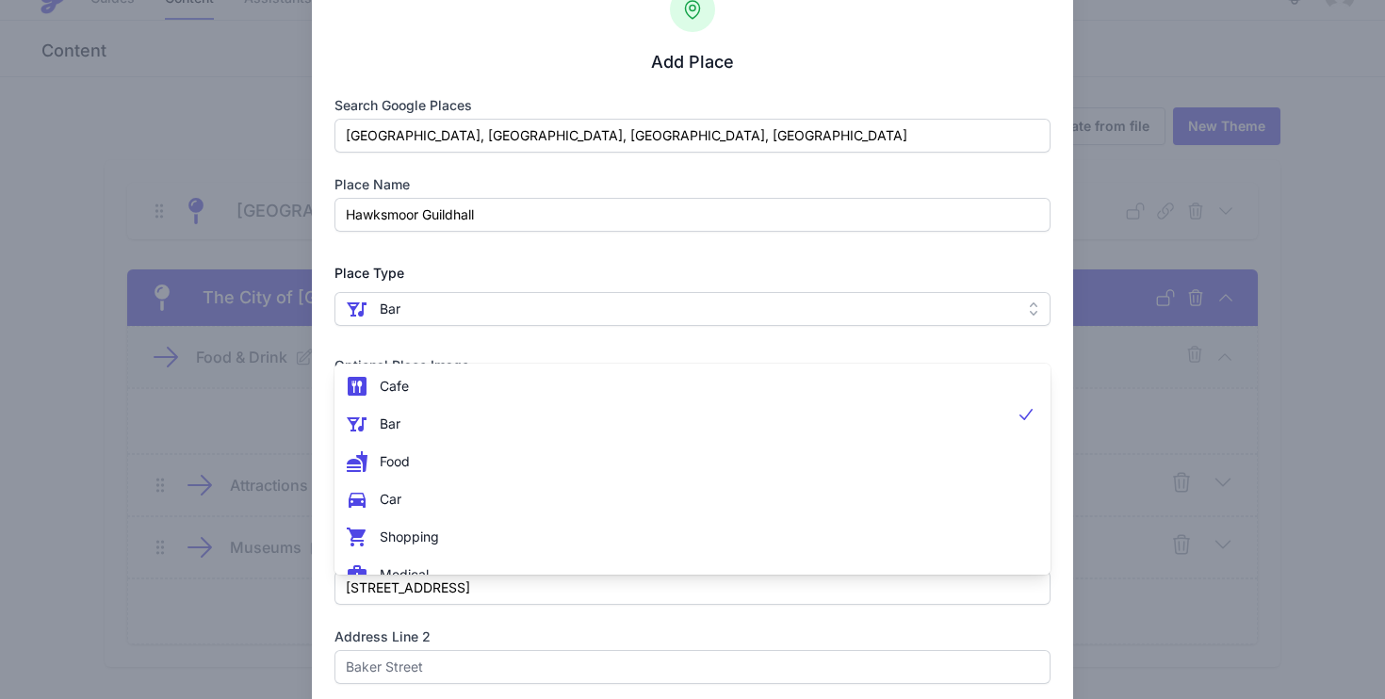
scroll to position [187, 0]
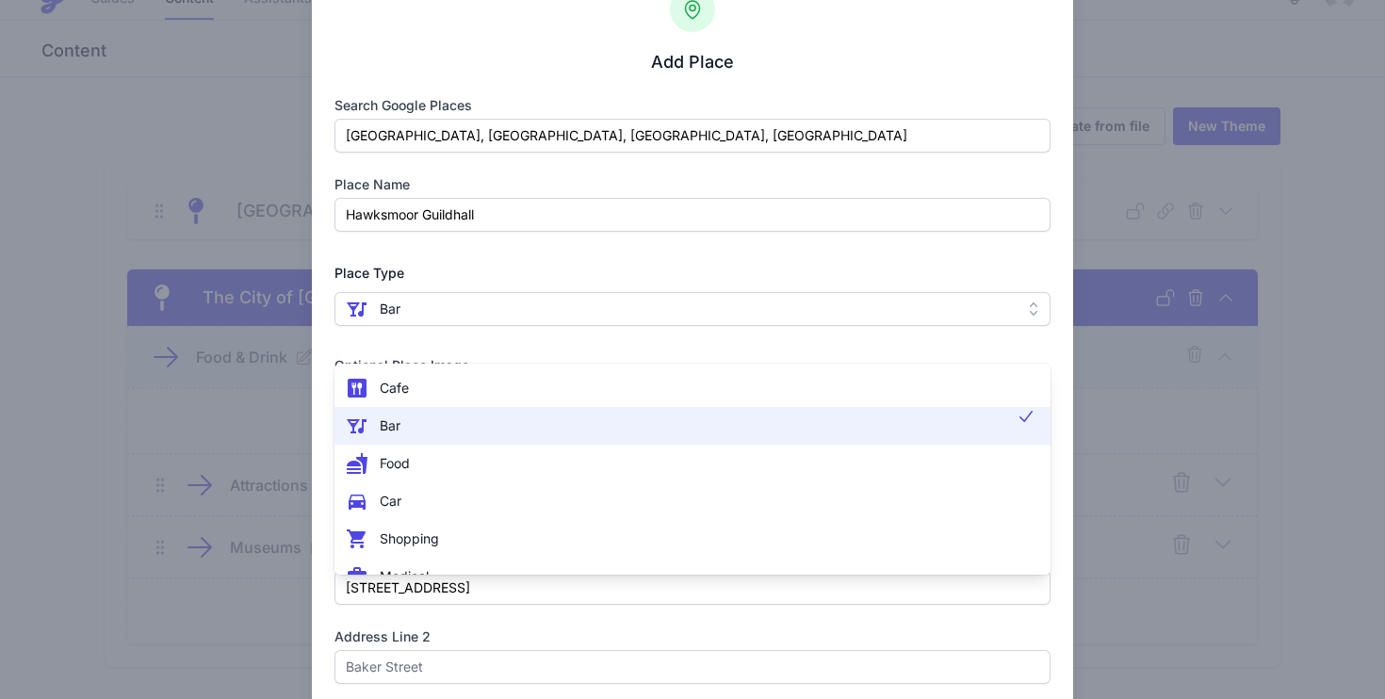
click at [538, 439] on li " Bar" at bounding box center [693, 426] width 717 height 38
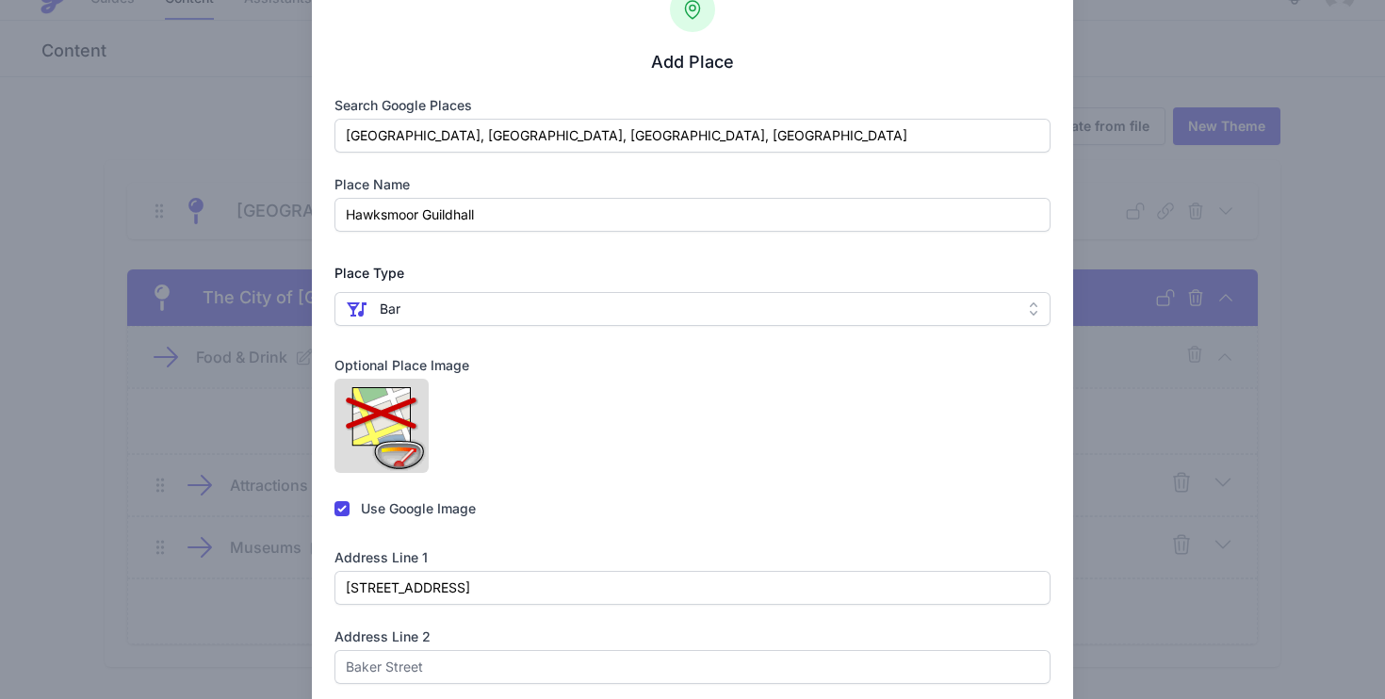
click at [486, 303] on span " Bar" at bounding box center [680, 309] width 668 height 23
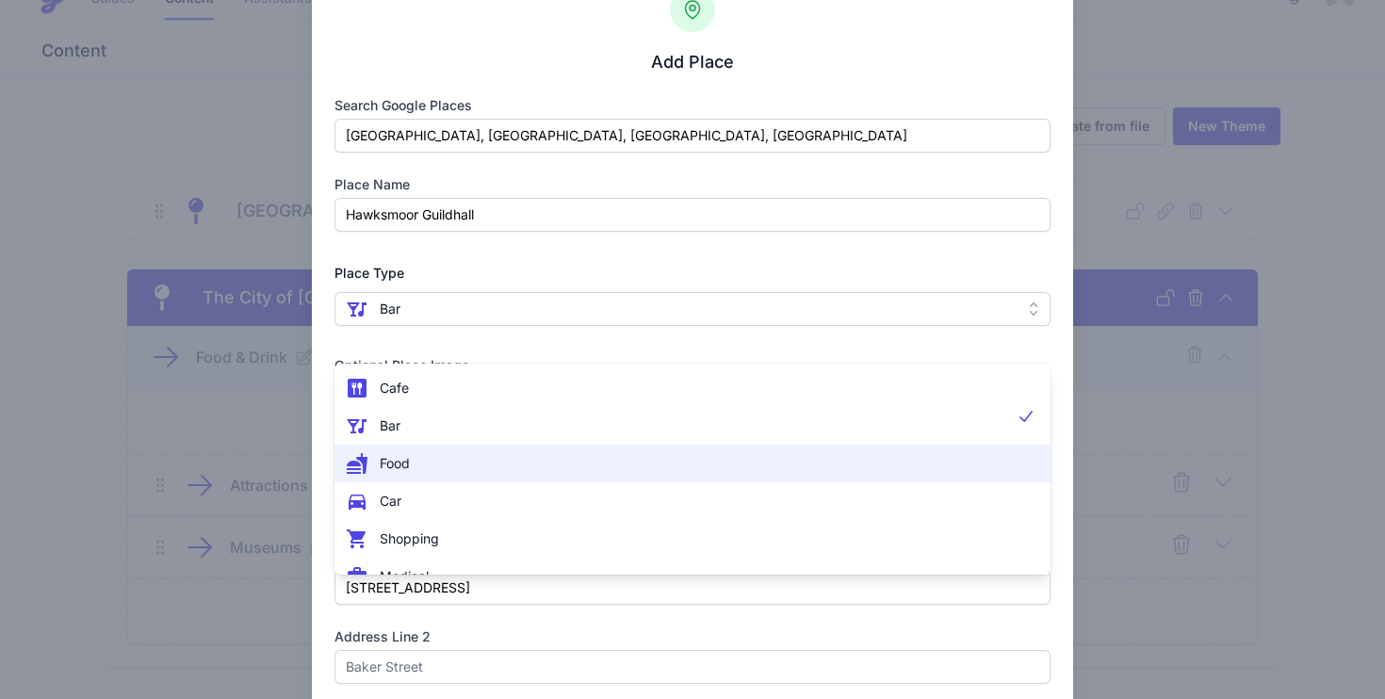
click at [451, 455] on span " Food" at bounding box center [682, 463] width 672 height 23
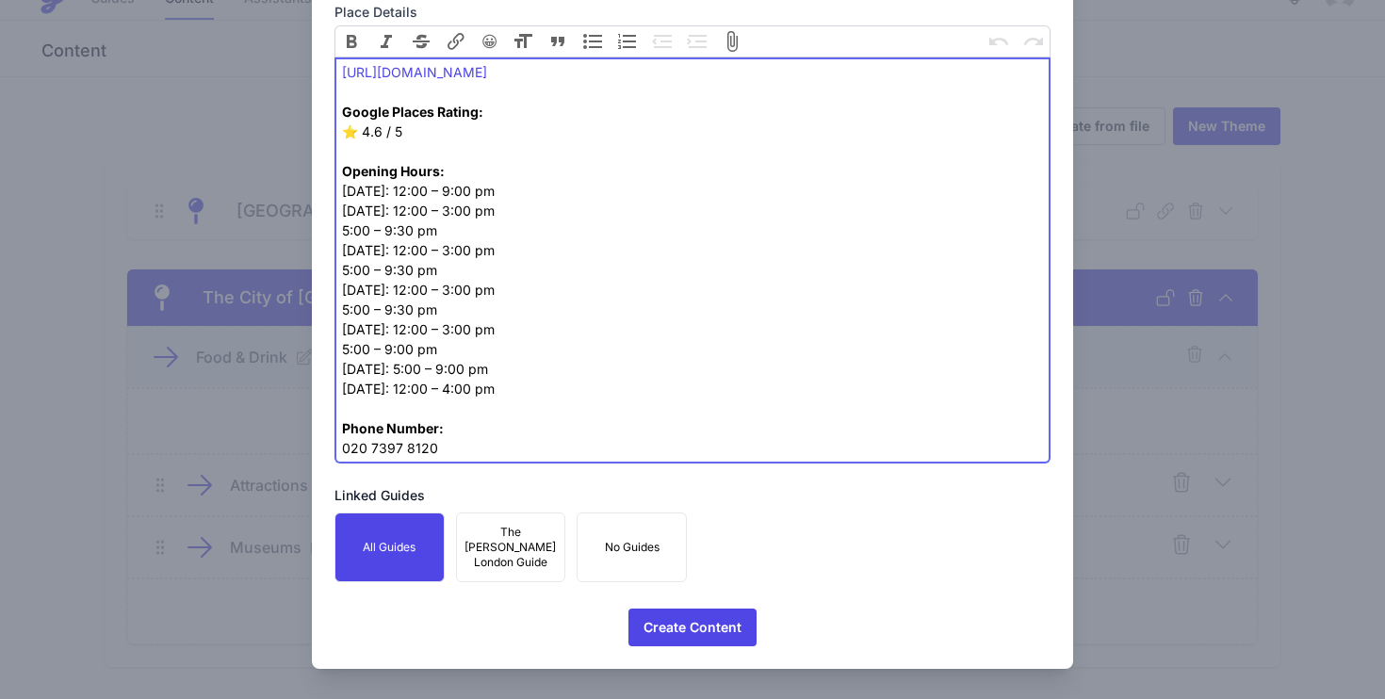
scroll to position [1121, 0]
click at [692, 633] on span "Create Content" at bounding box center [693, 628] width 98 height 38
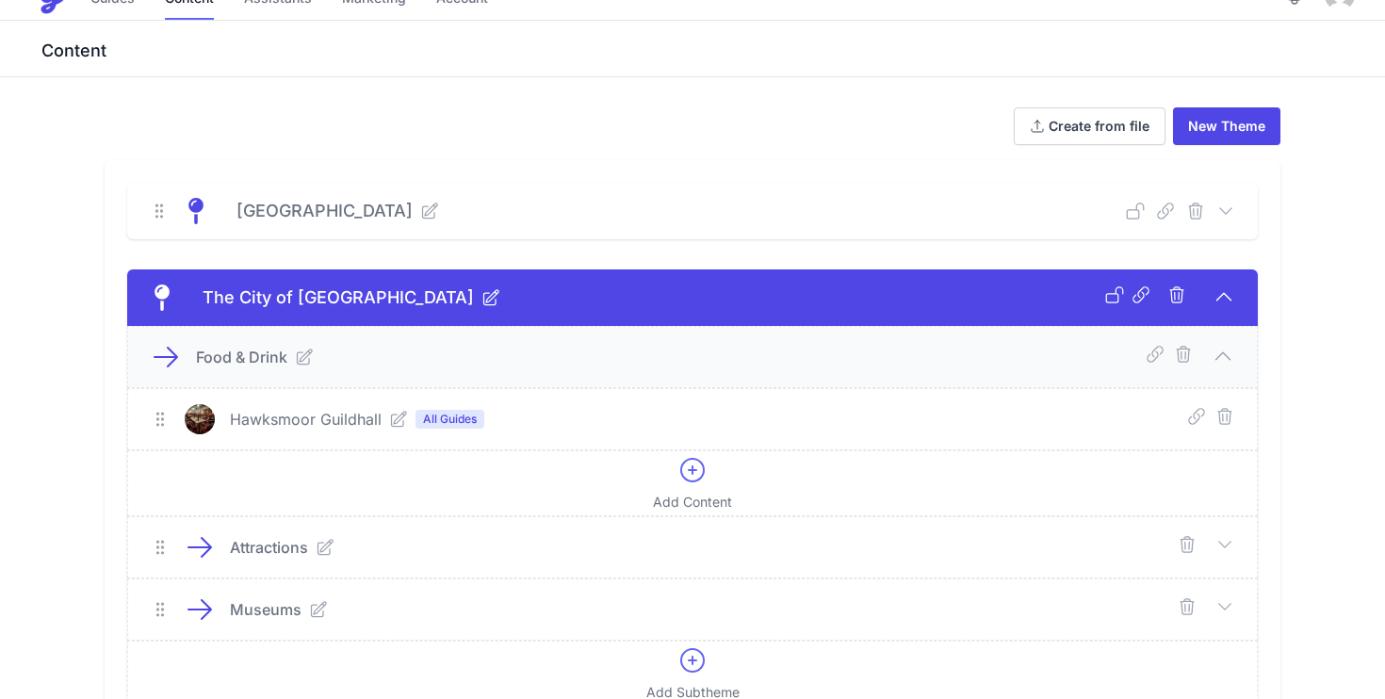
scroll to position [0, 0]
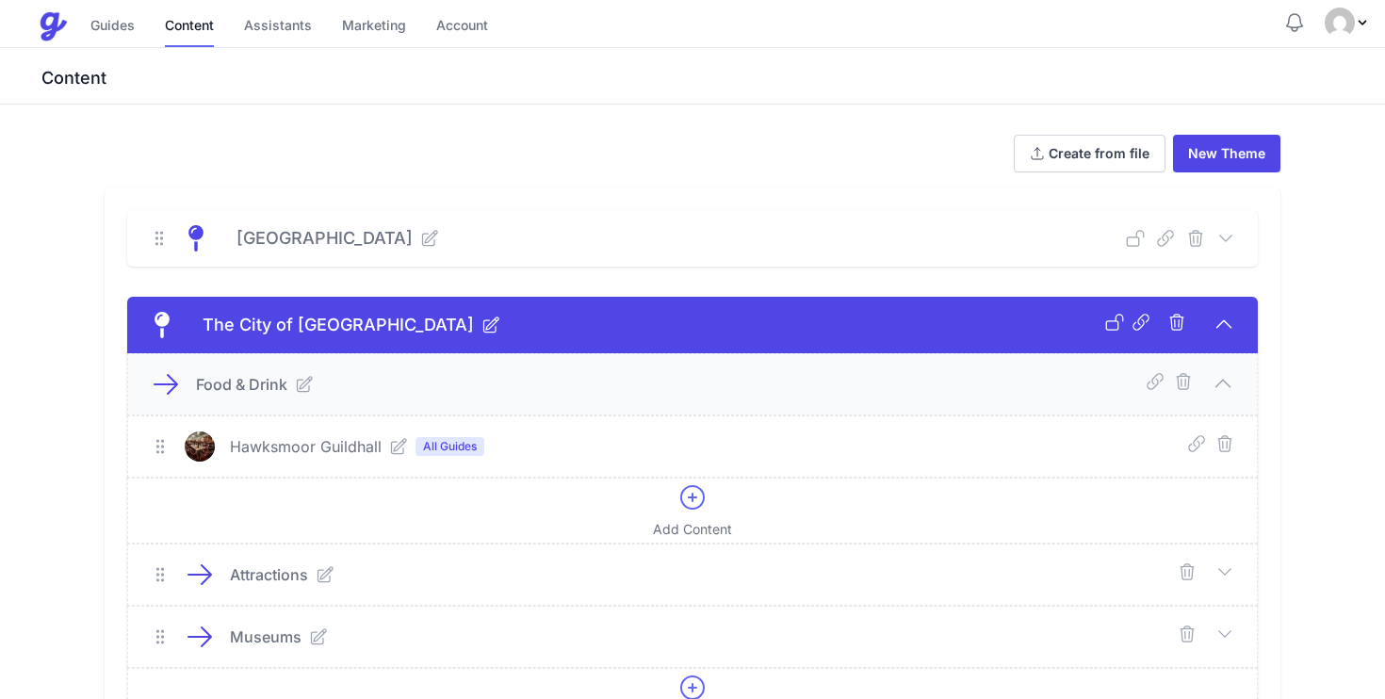
click at [420, 238] on icon at bounding box center [429, 238] width 19 height 19
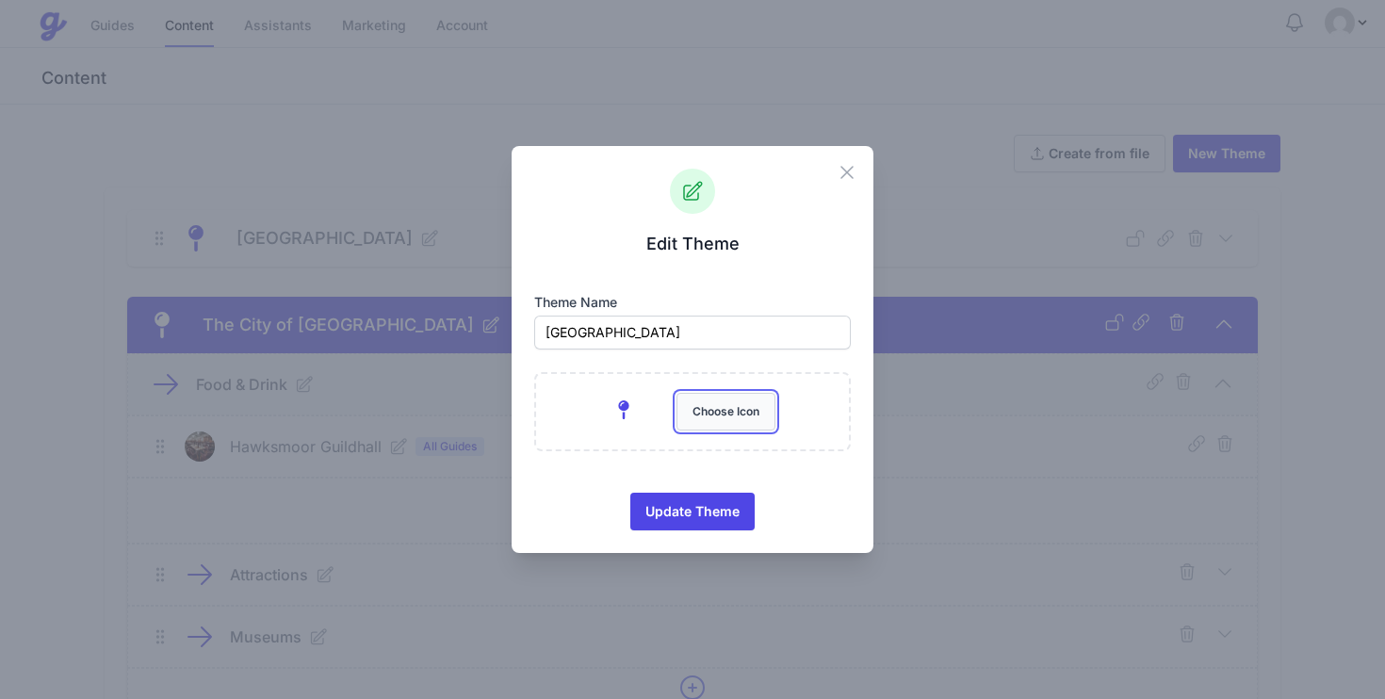
click at [752, 424] on button "Choose Icon" at bounding box center [726, 412] width 99 height 38
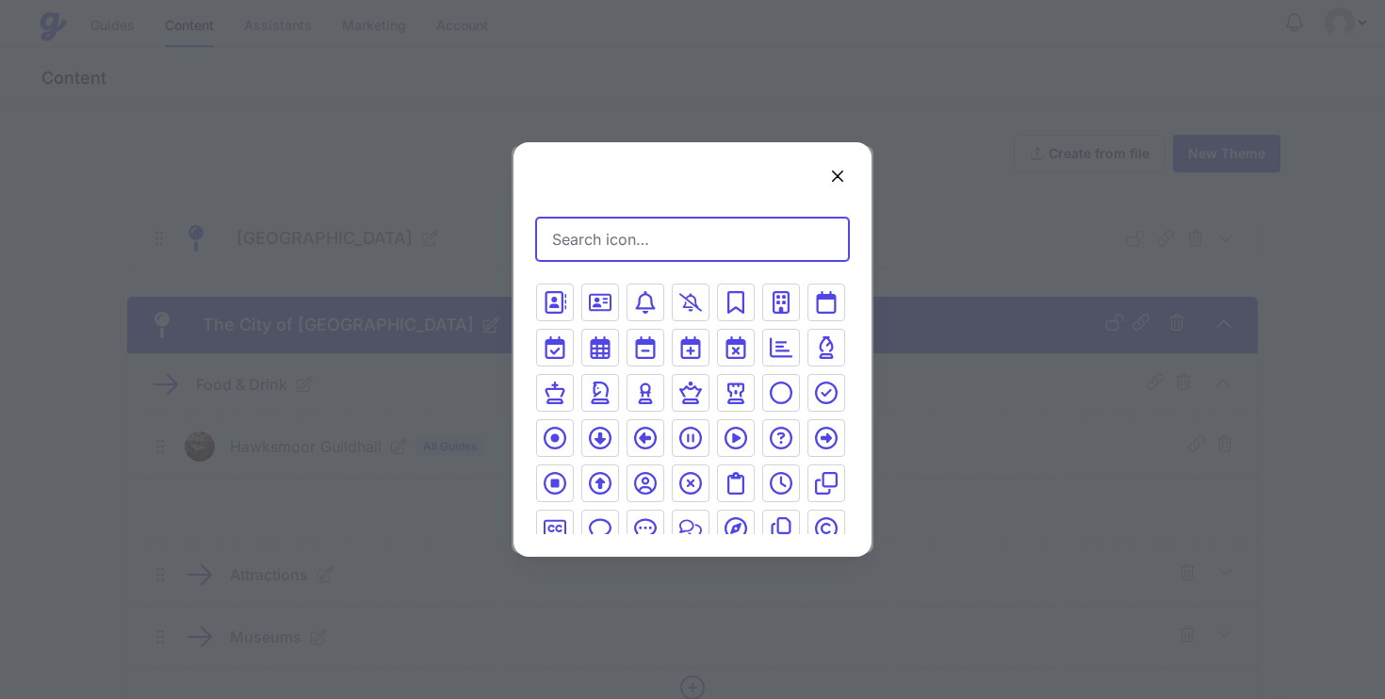
click at [615, 238] on input "Search icon…" at bounding box center [692, 239] width 313 height 43
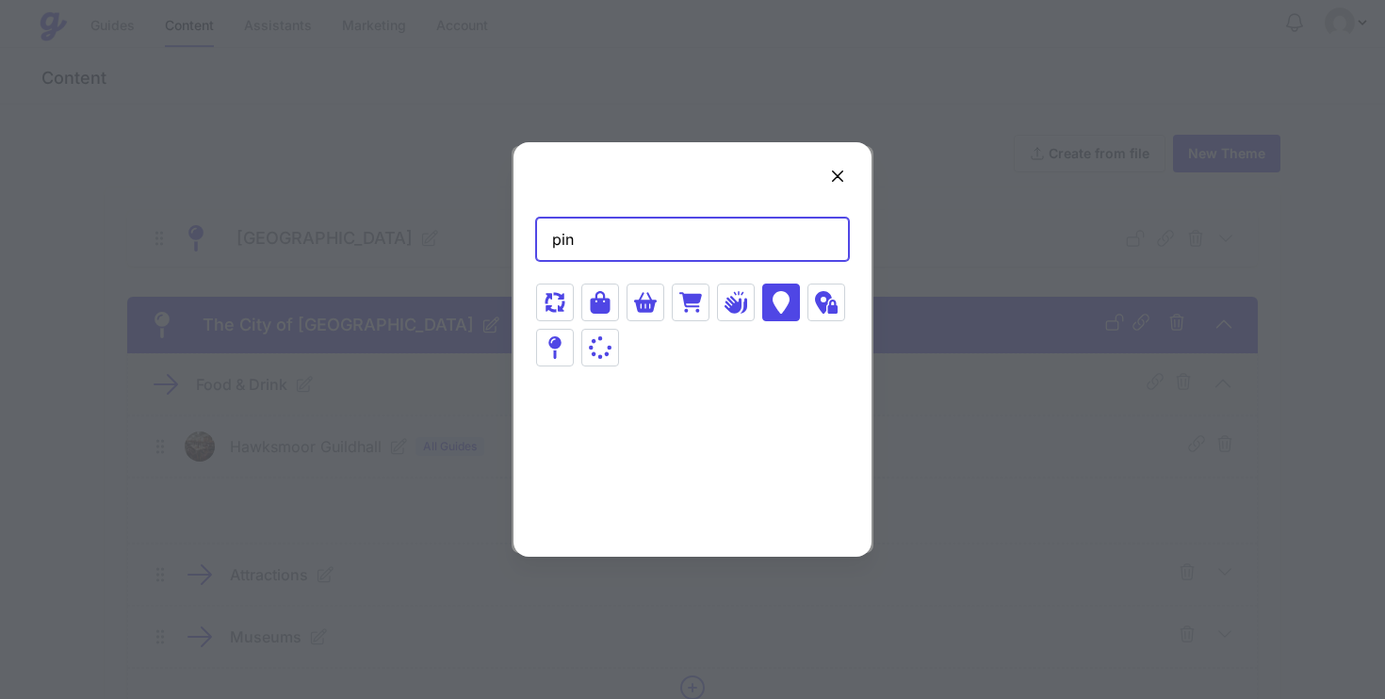
type input "pin"
click at [779, 311] on icon at bounding box center [781, 302] width 17 height 23
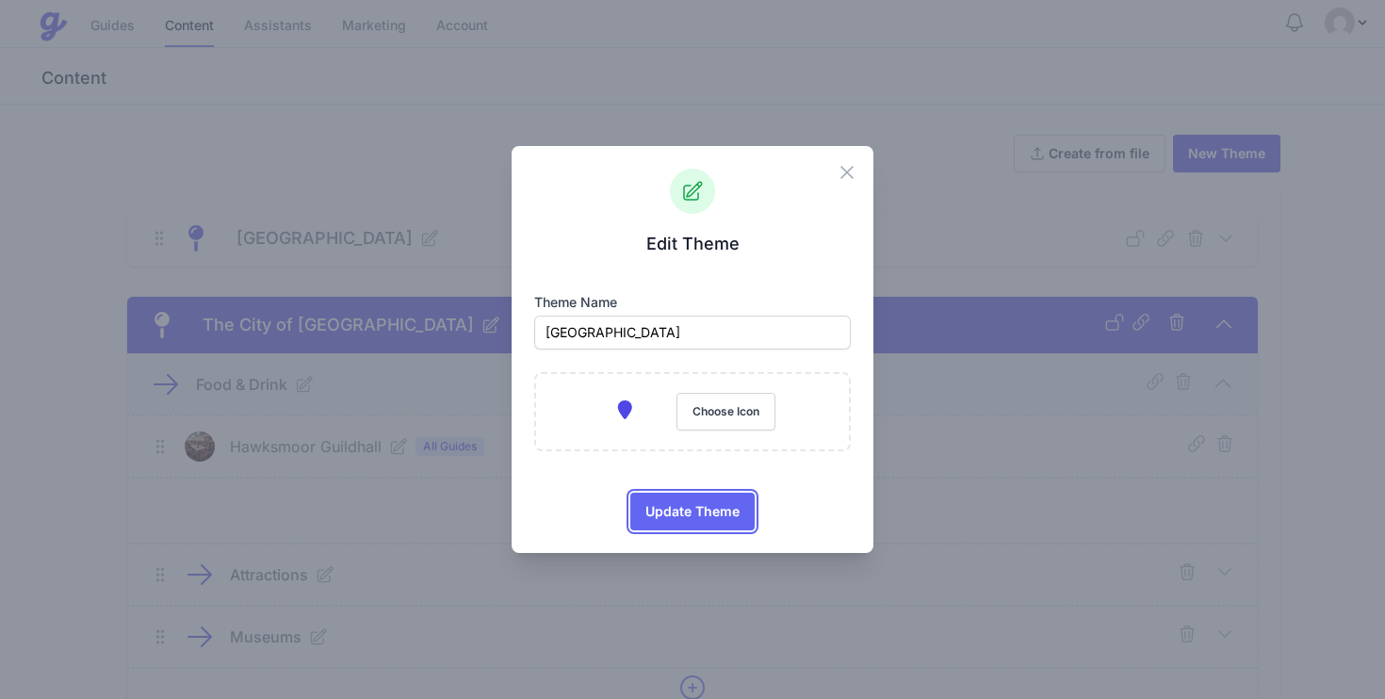
click at [697, 508] on span "Update Theme" at bounding box center [693, 512] width 94 height 38
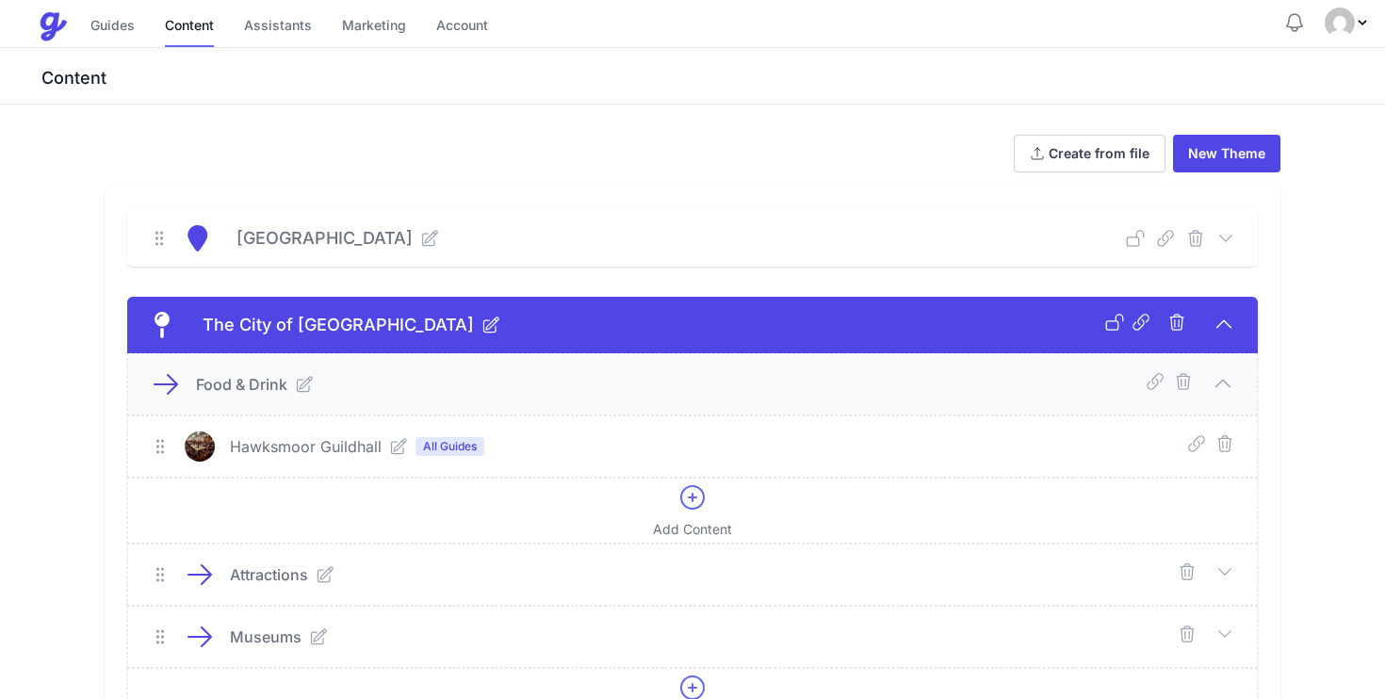
click at [482, 326] on icon at bounding box center [491, 325] width 19 height 19
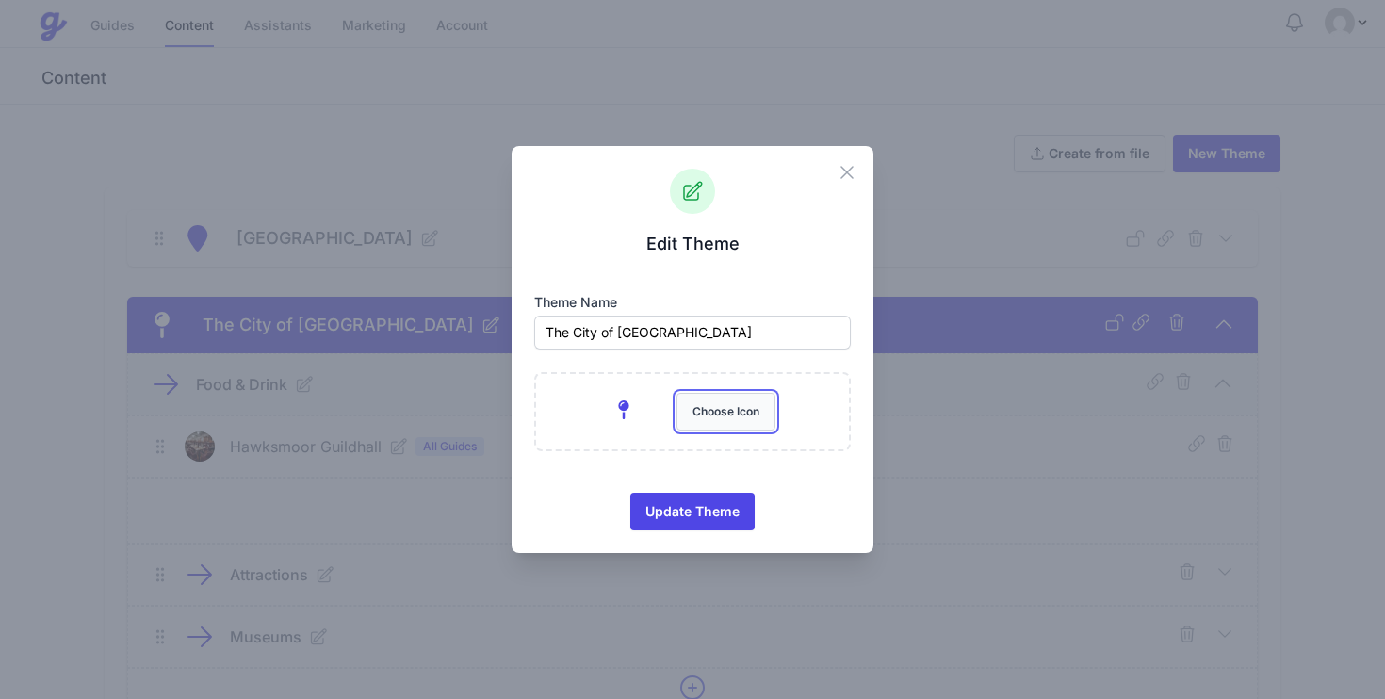
click at [704, 414] on button "Choose Icon" at bounding box center [726, 412] width 99 height 38
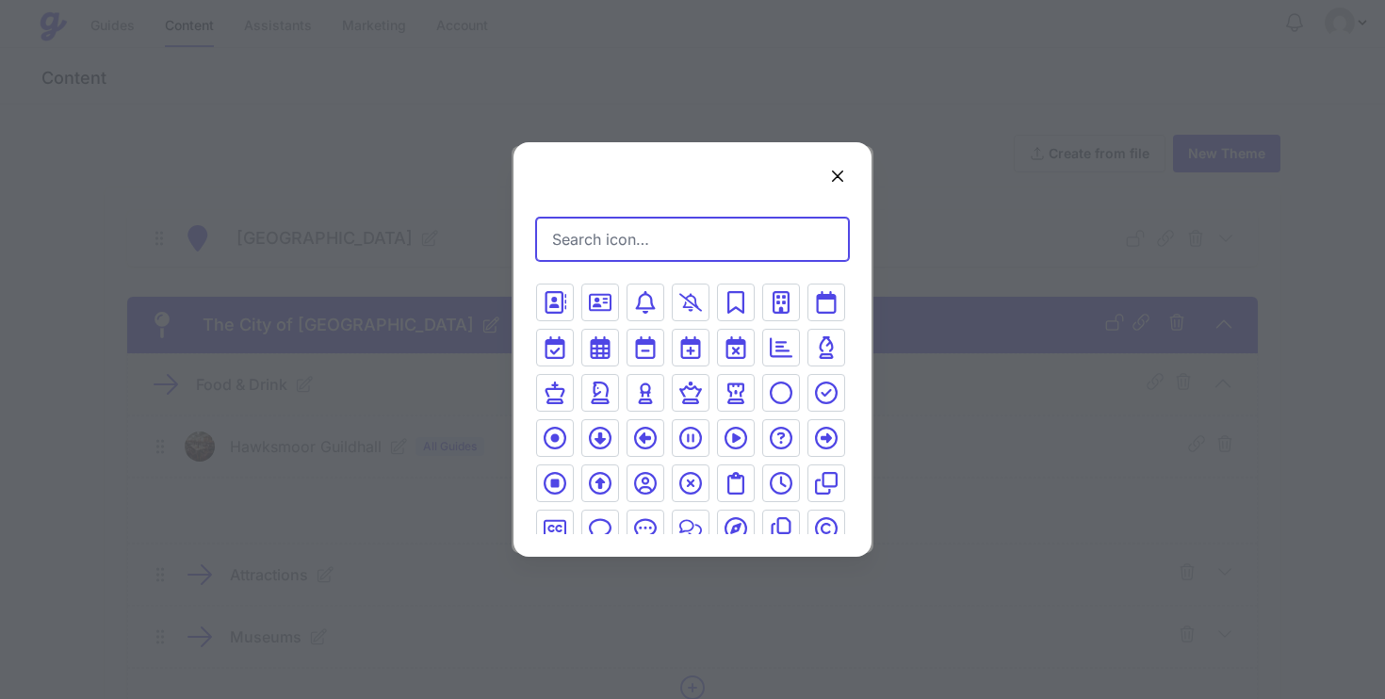
click at [632, 253] on input "Search icon…" at bounding box center [692, 239] width 313 height 43
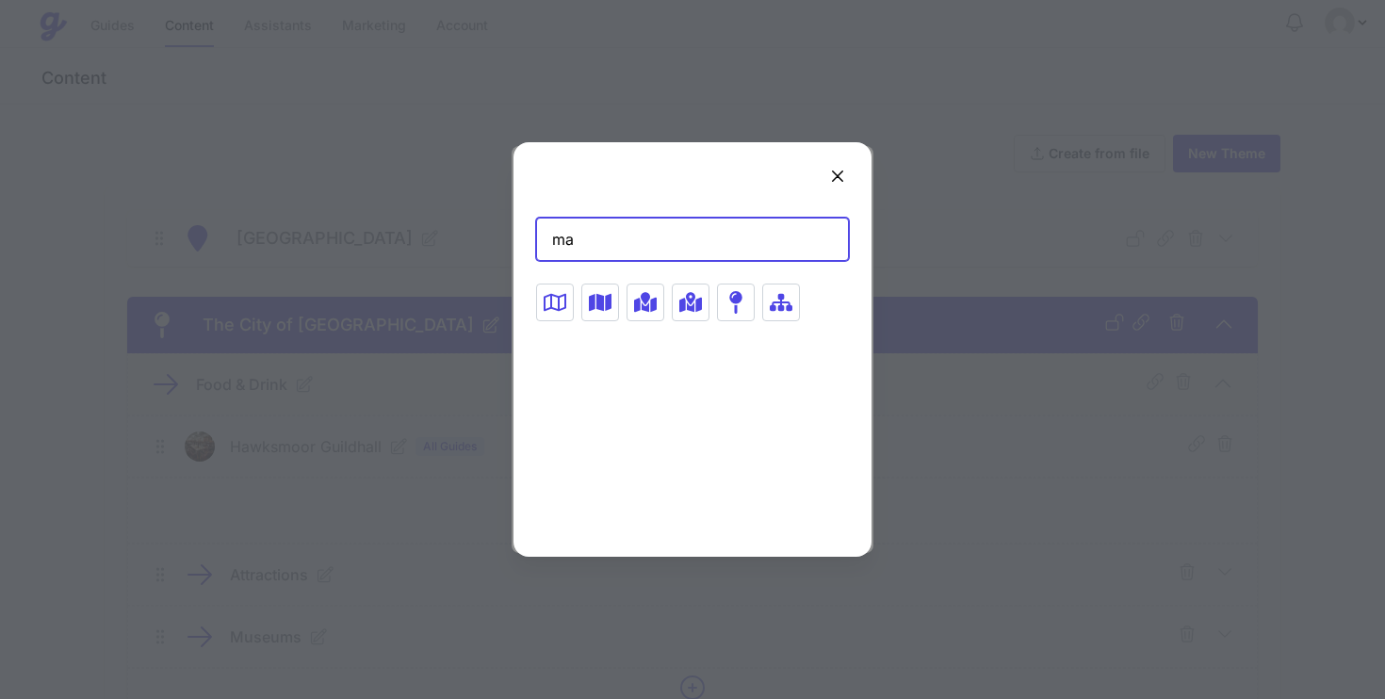
type input "m"
type input "pin"
click at [778, 303] on icon at bounding box center [781, 302] width 17 height 23
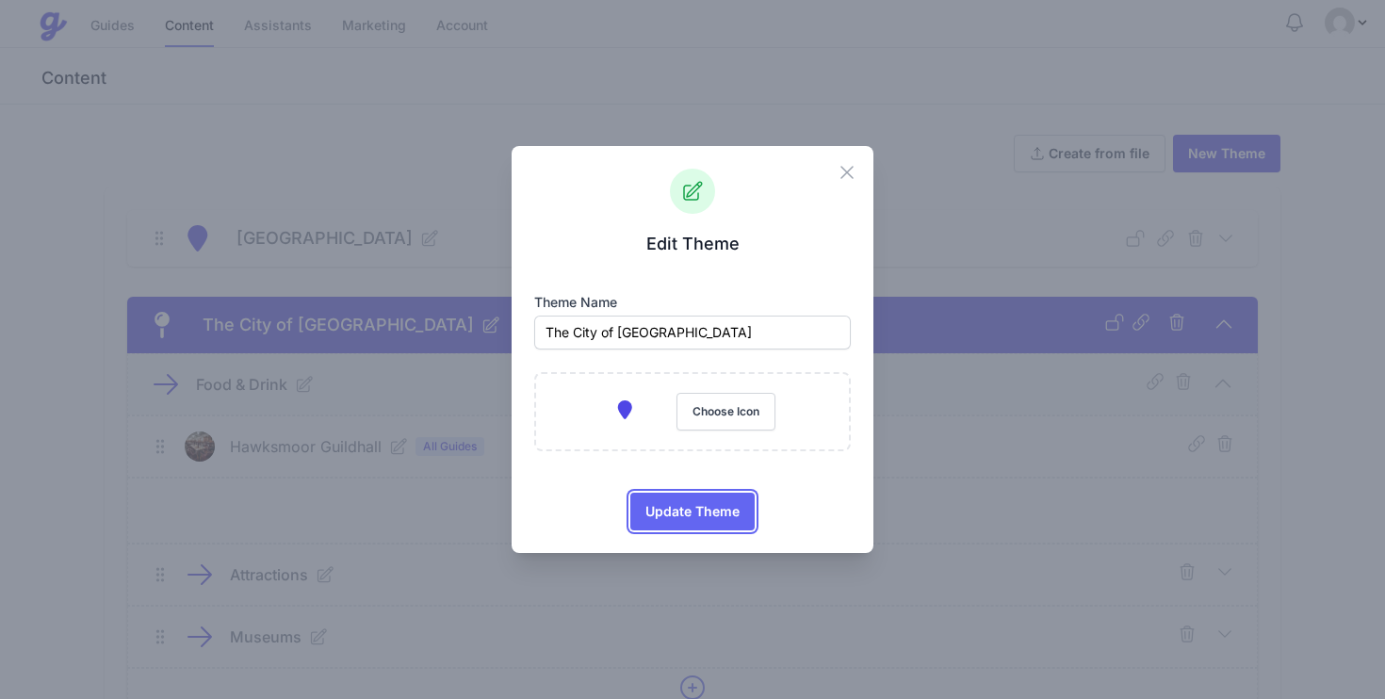
click at [685, 513] on span "Update Theme" at bounding box center [693, 512] width 94 height 38
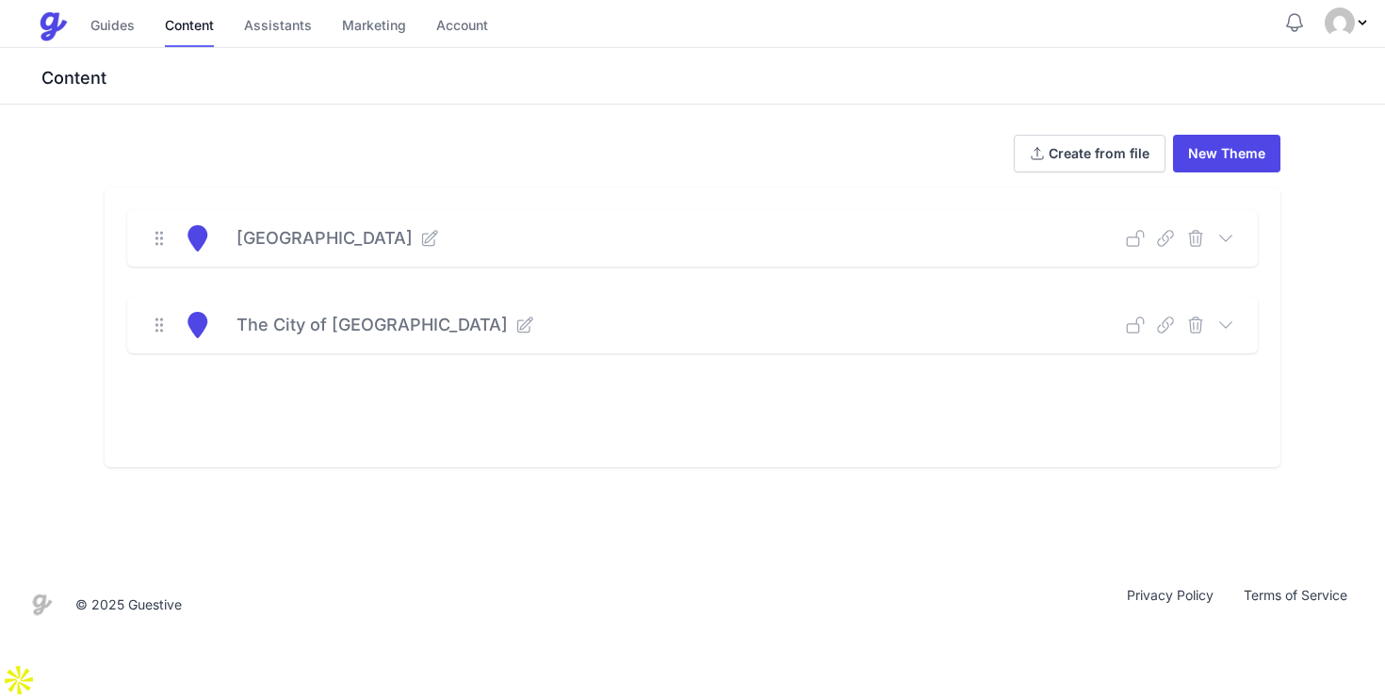
click at [420, 232] on icon at bounding box center [429, 238] width 19 height 19
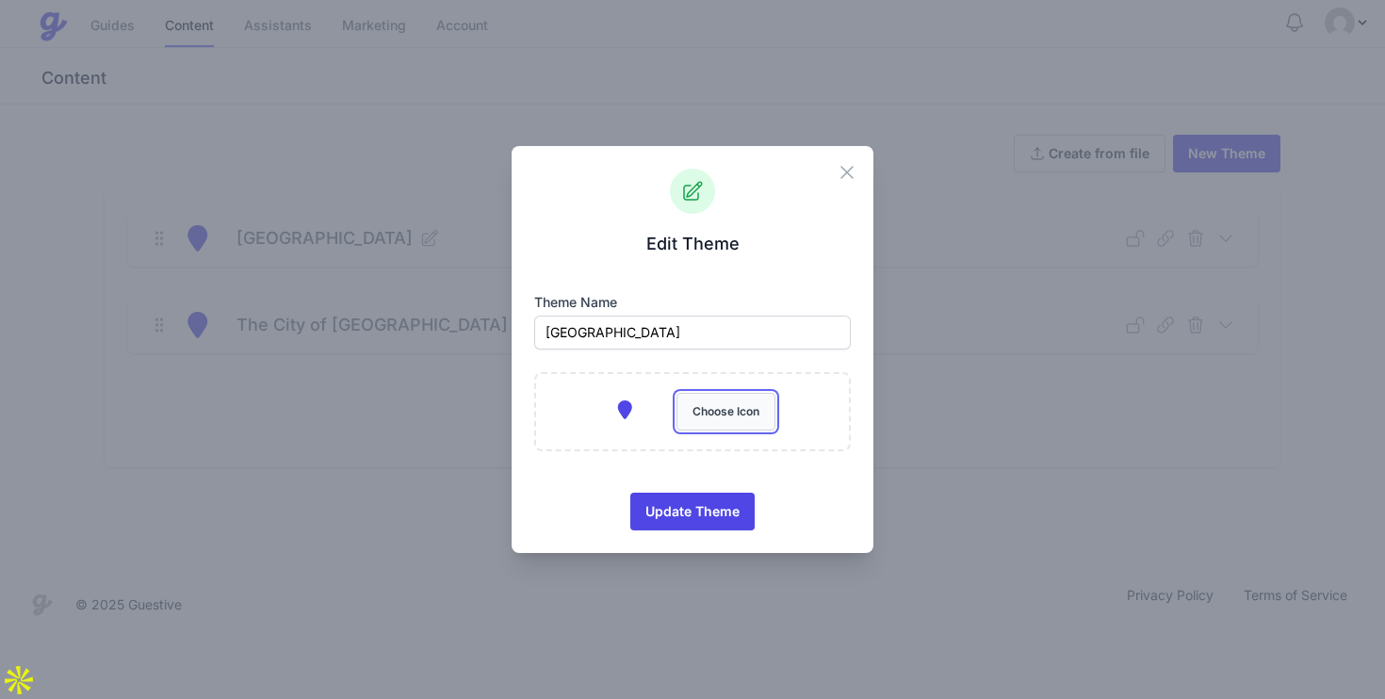
click at [727, 418] on button "Choose Icon" at bounding box center [726, 412] width 99 height 38
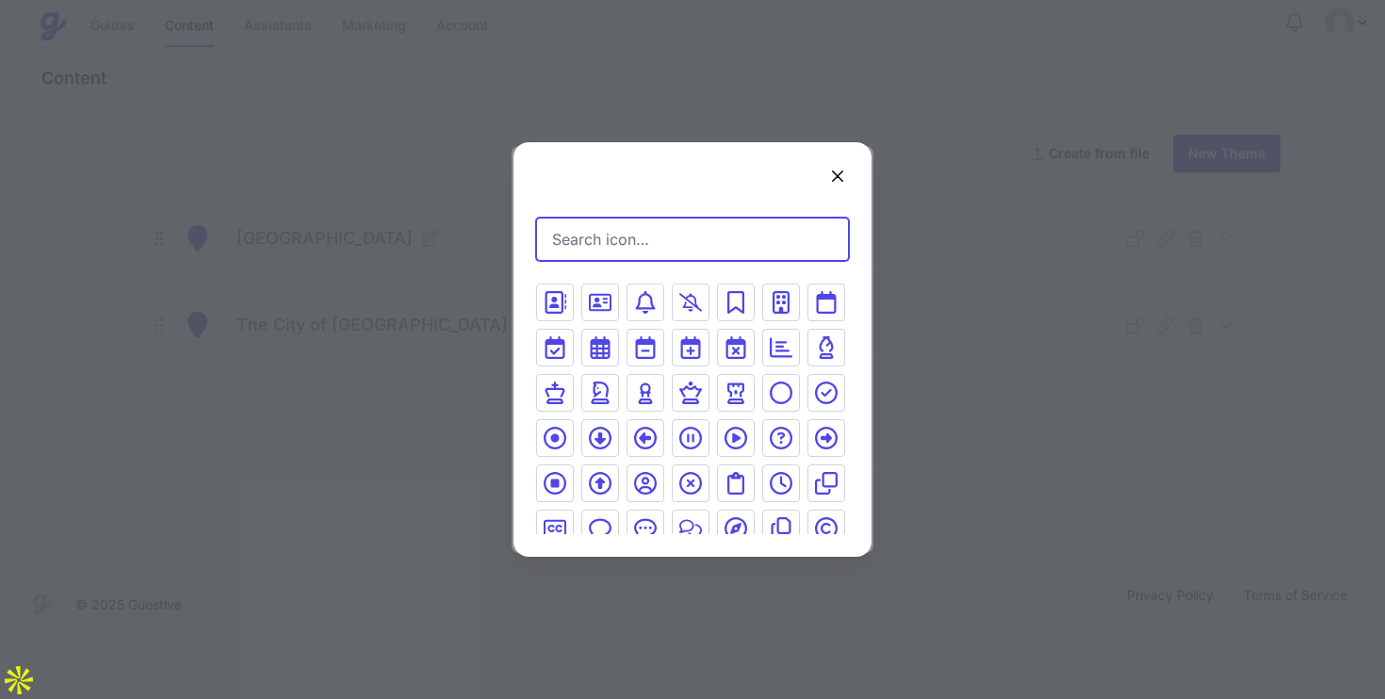
click at [623, 238] on input "Search icon…" at bounding box center [692, 239] width 313 height 43
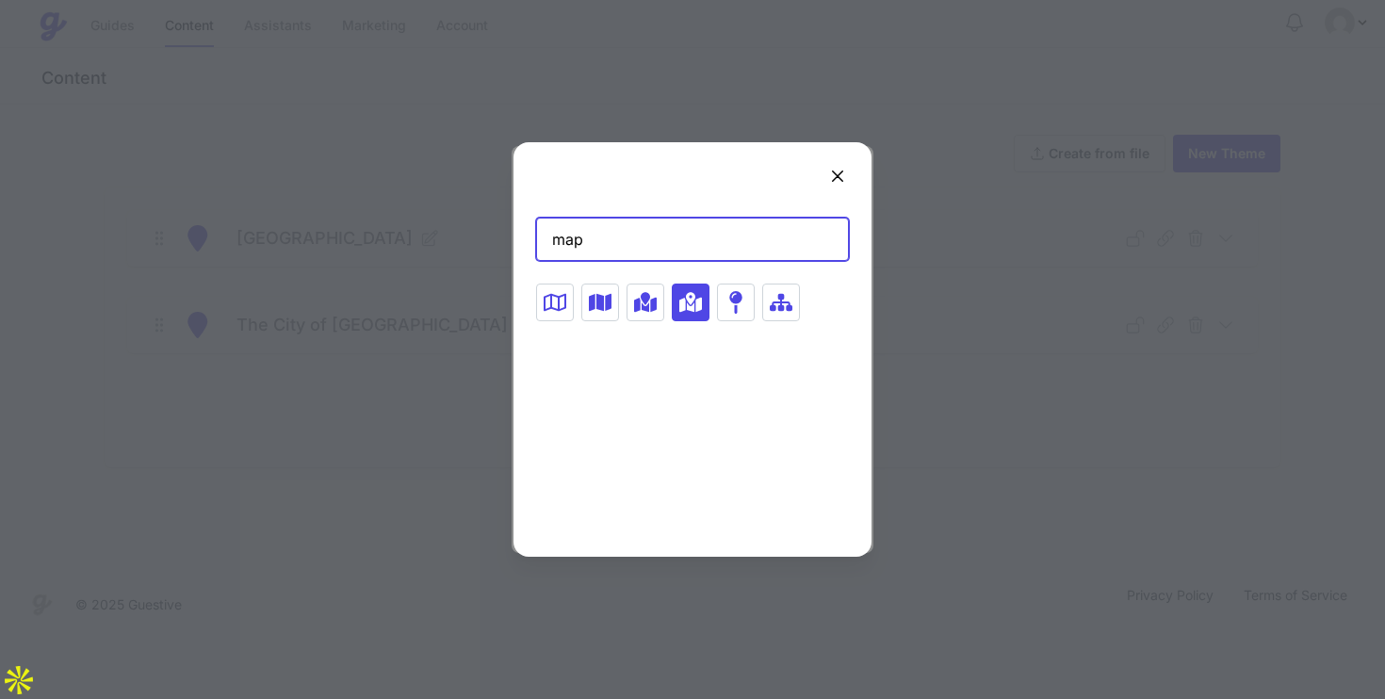
type input "map"
click at [688, 309] on icon at bounding box center [691, 302] width 23 height 20
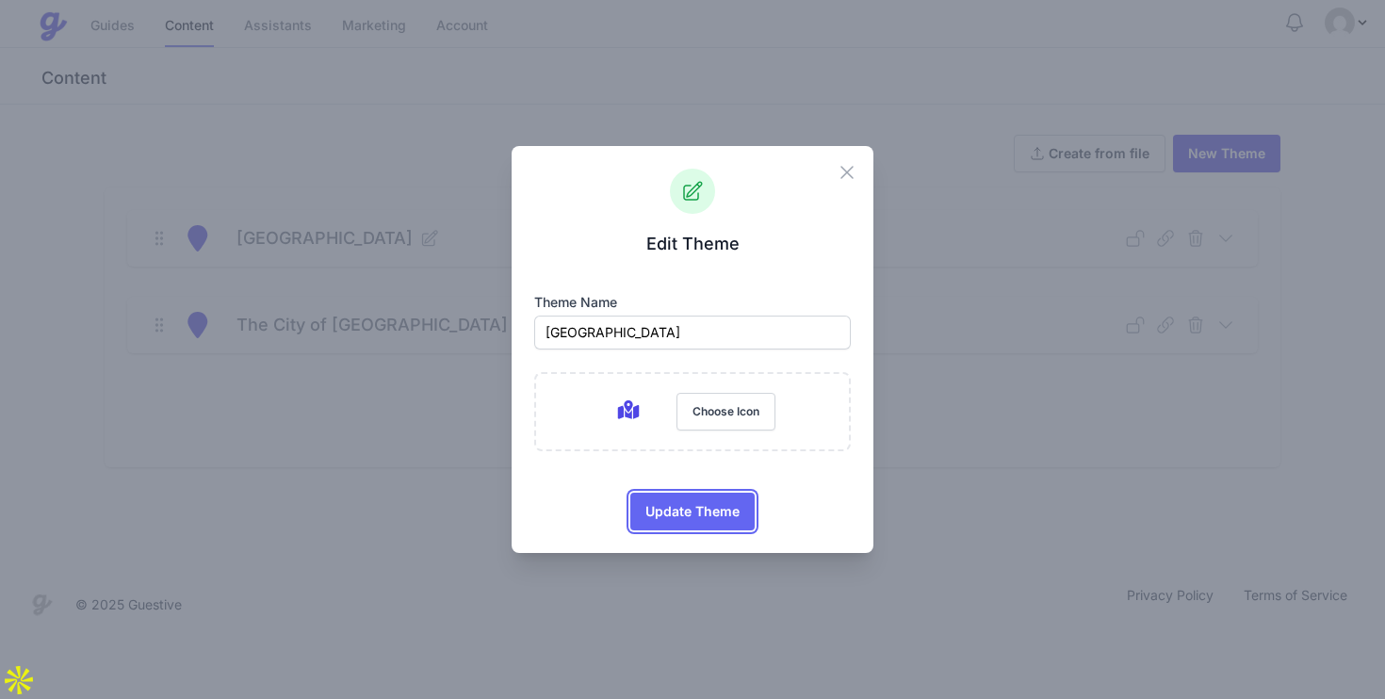
click at [693, 523] on span "Update Theme" at bounding box center [693, 512] width 94 height 38
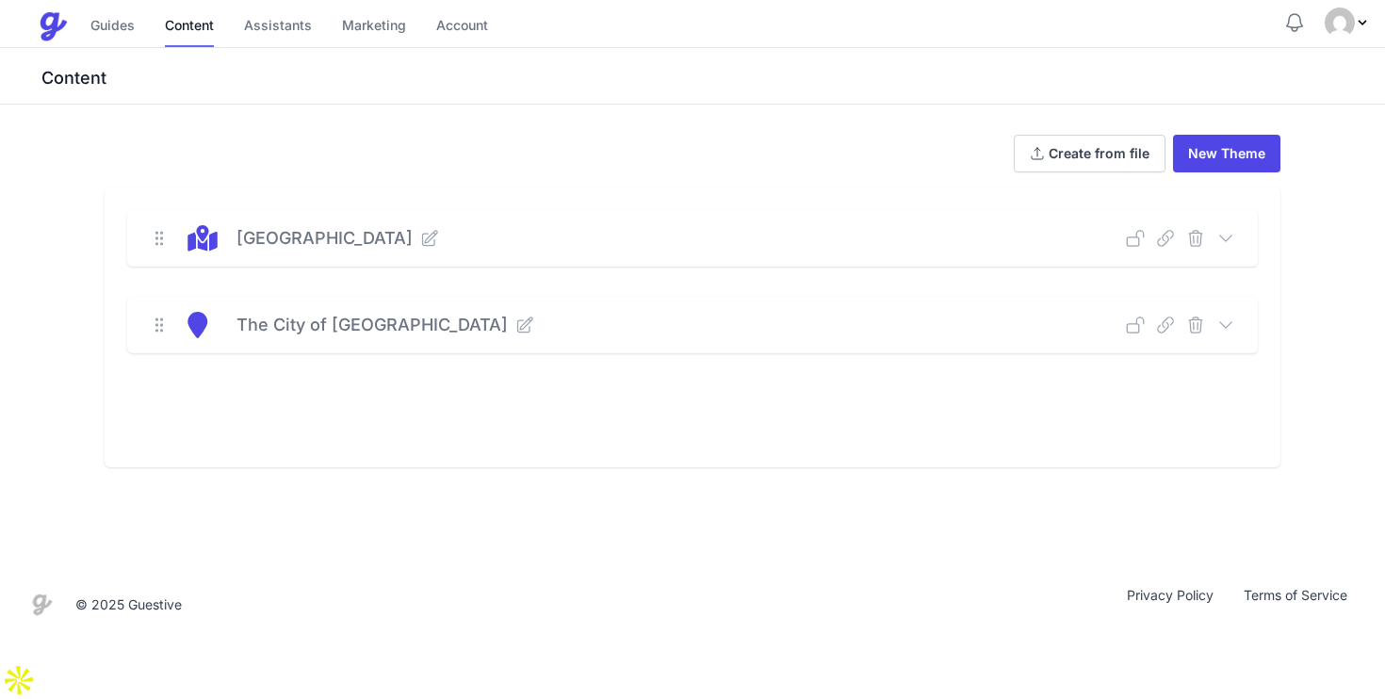
click at [516, 325] on icon at bounding box center [525, 325] width 19 height 19
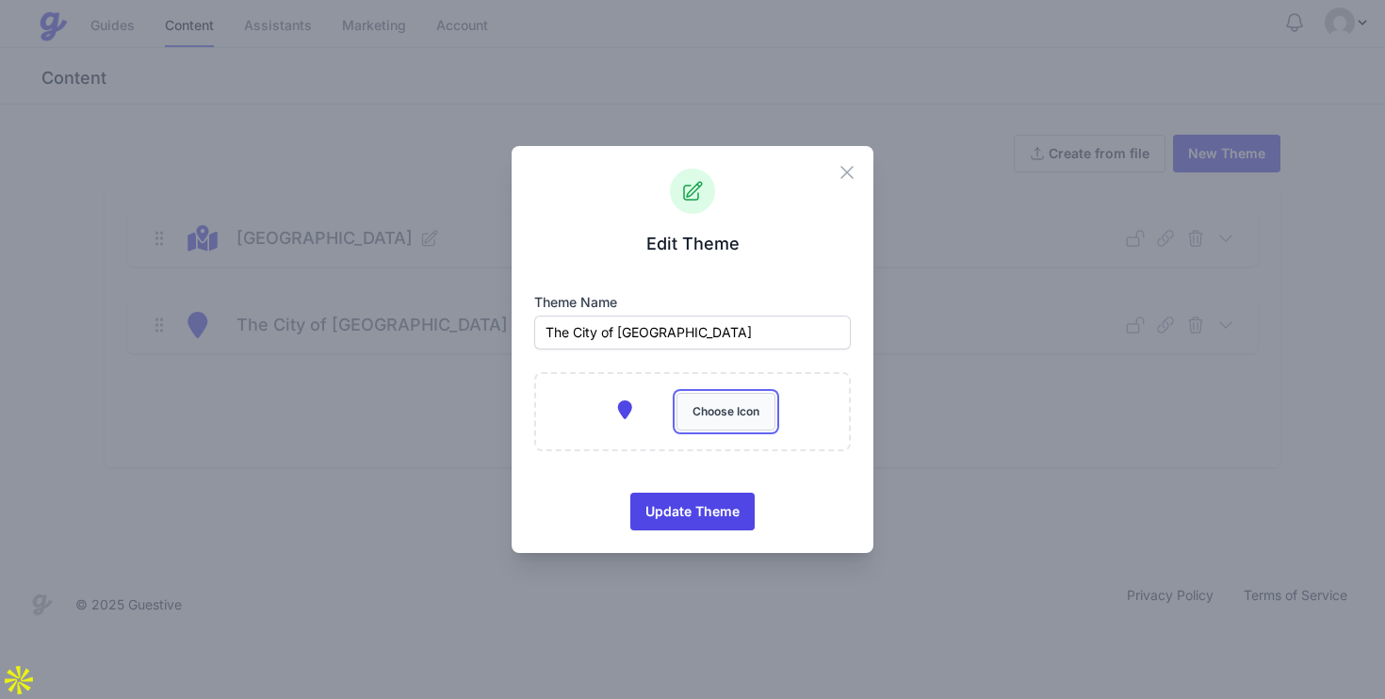
click at [706, 415] on button "Choose Icon" at bounding box center [726, 412] width 99 height 38
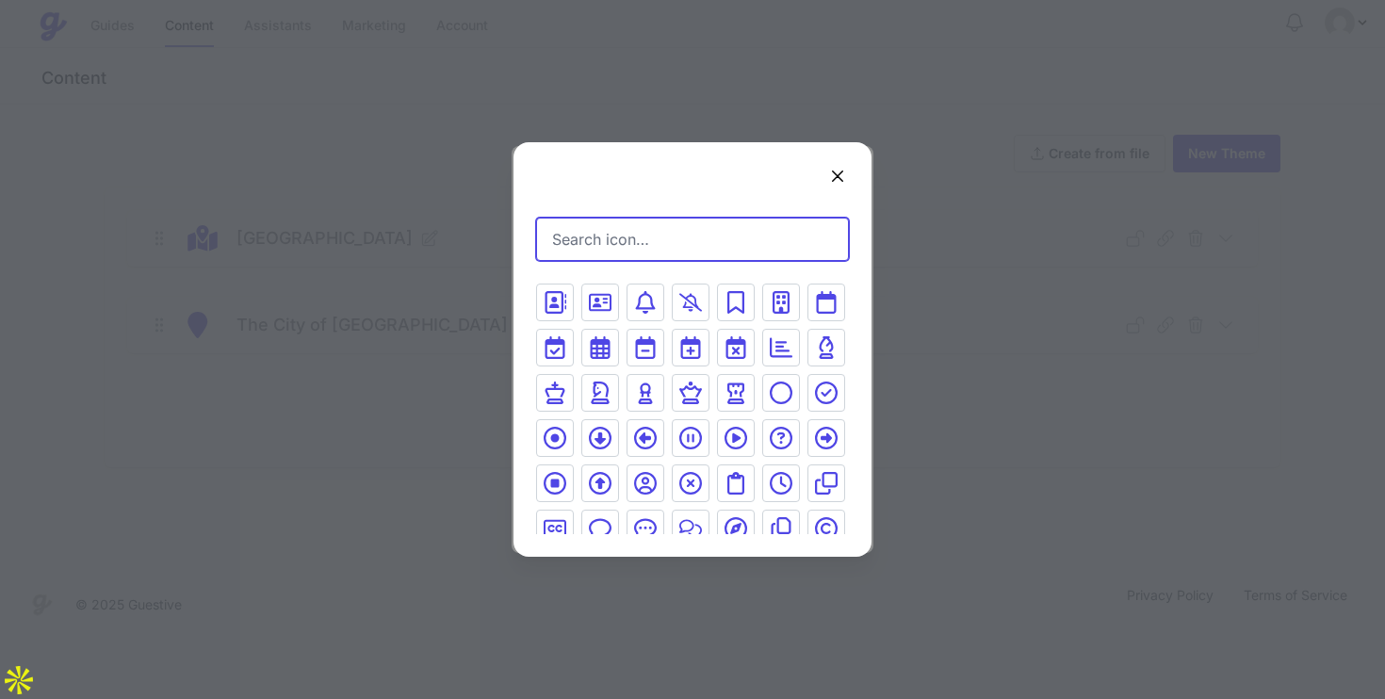
click at [630, 248] on input "Search icon…" at bounding box center [692, 239] width 313 height 43
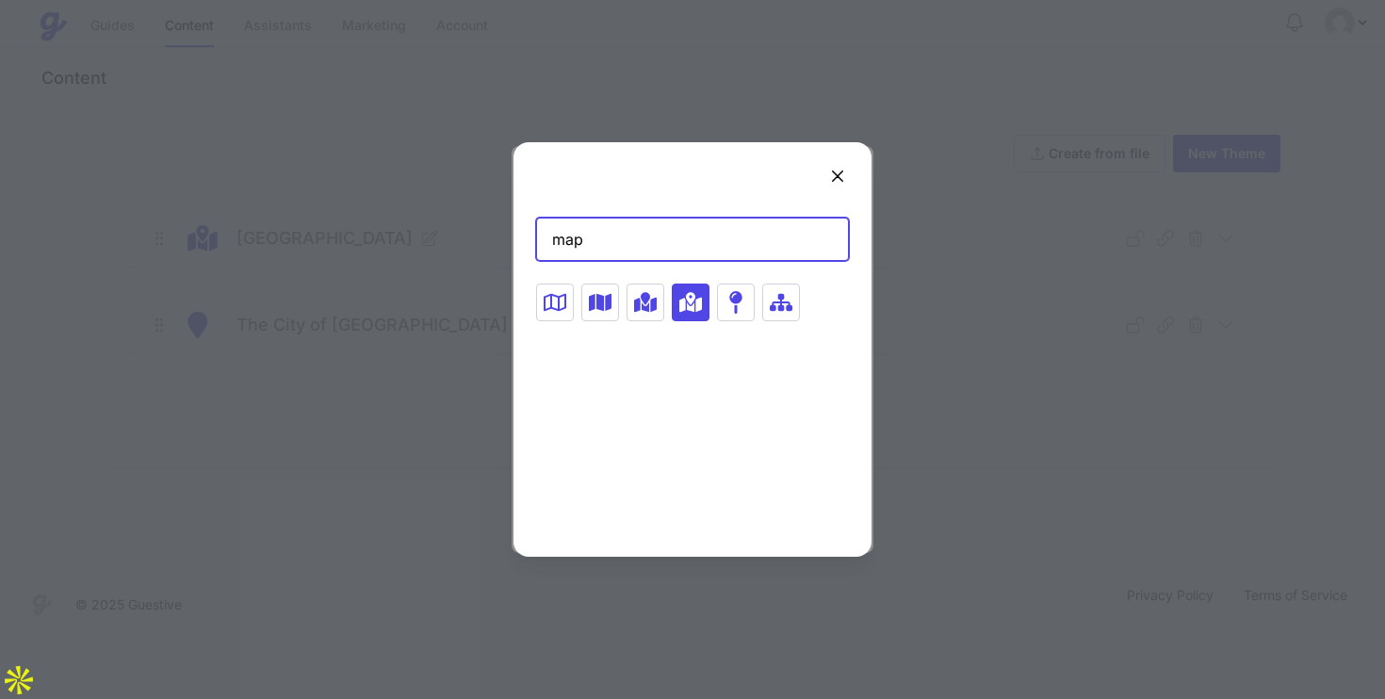
type input "map"
click at [696, 298] on icon at bounding box center [691, 302] width 23 height 23
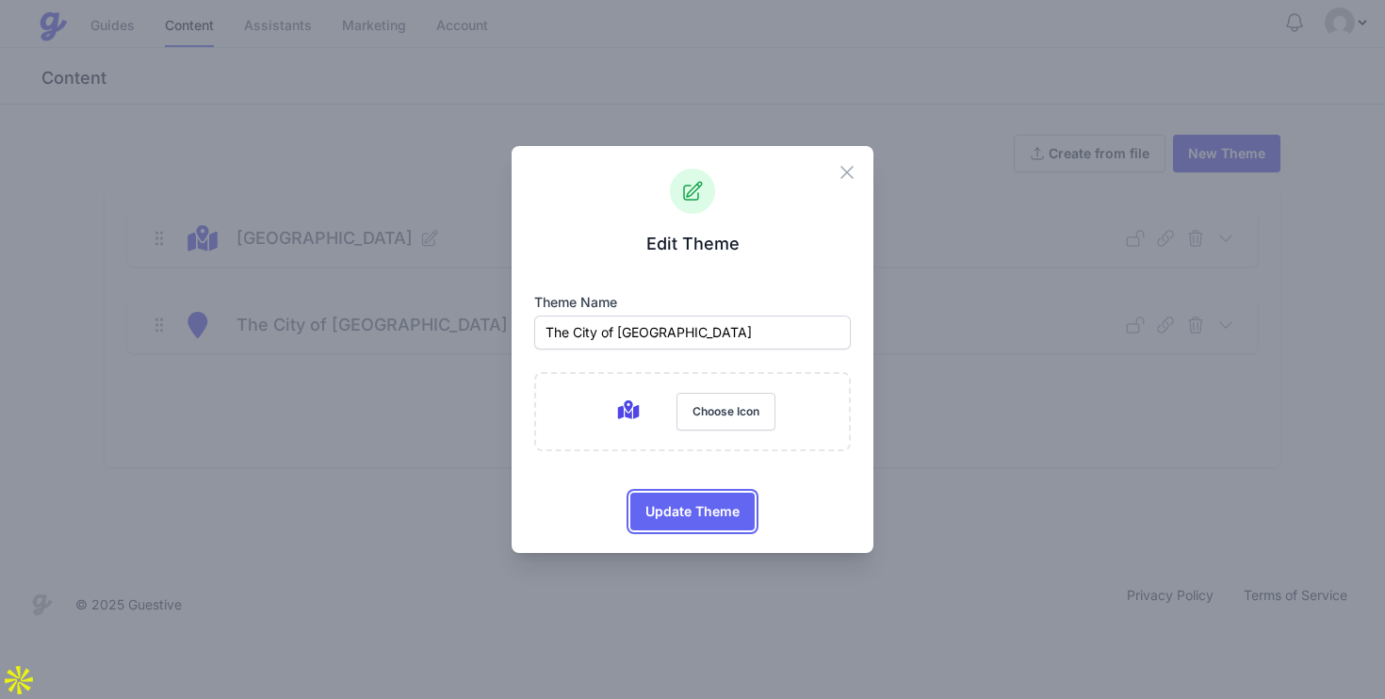
click at [679, 515] on span "Update Theme" at bounding box center [693, 512] width 94 height 38
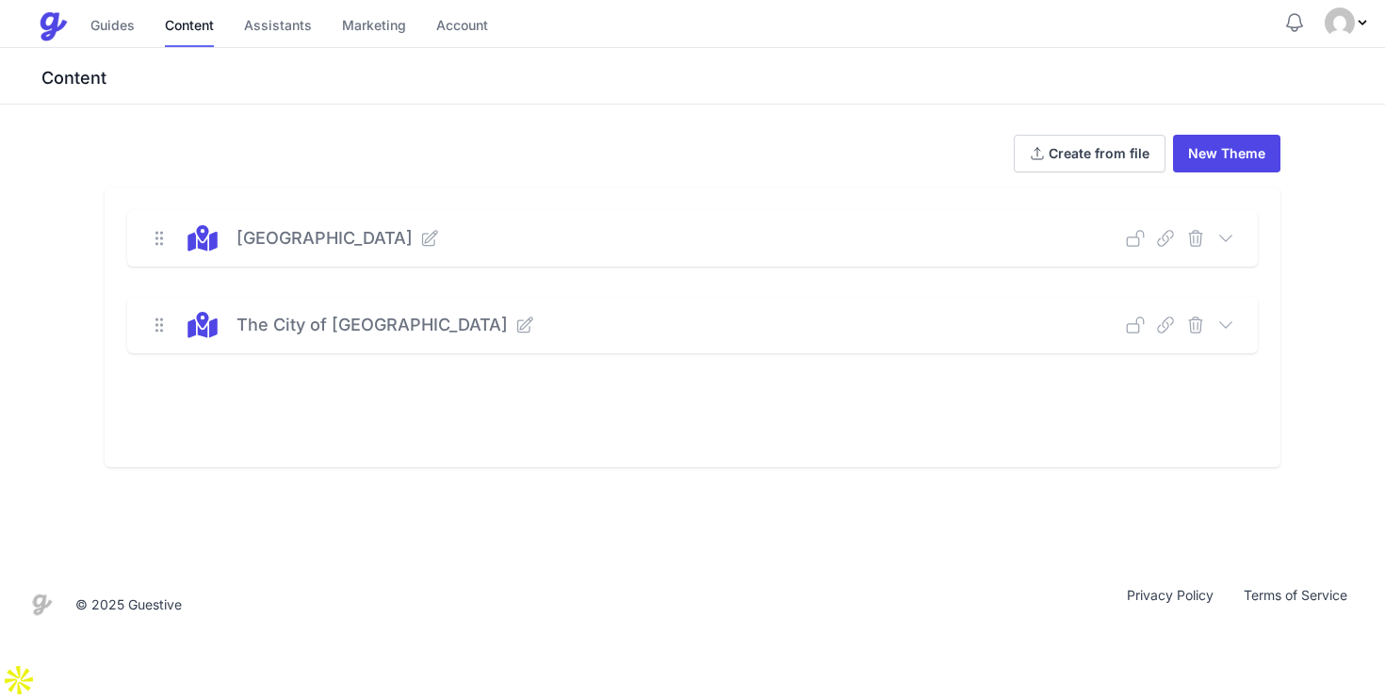
click at [518, 327] on icon at bounding box center [525, 325] width 15 height 15
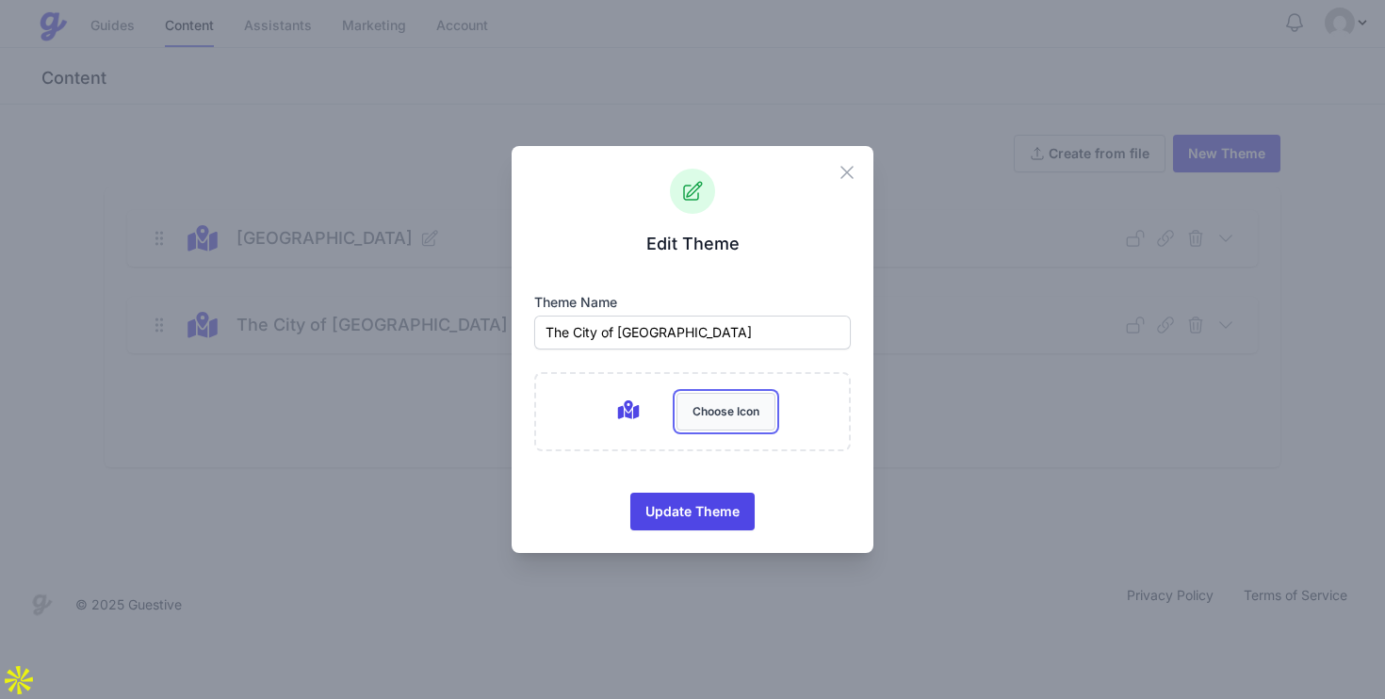
click at [706, 417] on button "Choose Icon" at bounding box center [726, 412] width 99 height 38
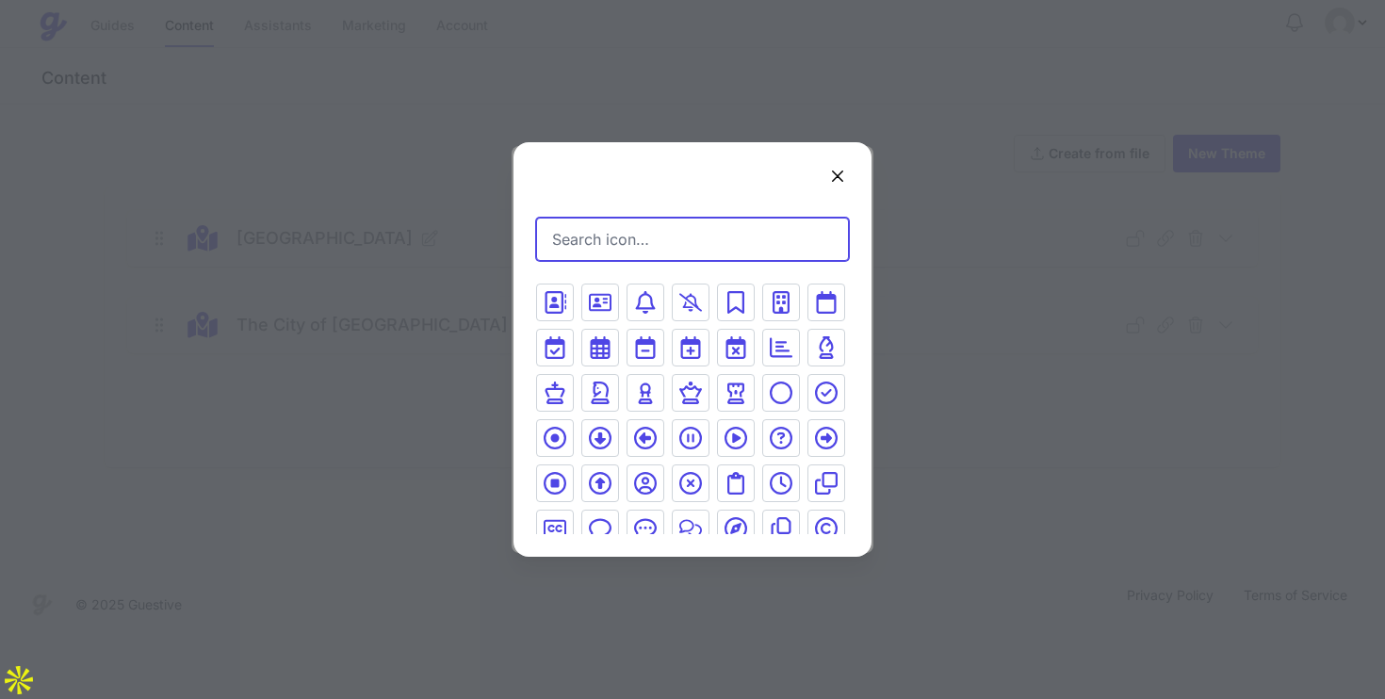
click at [642, 242] on input "Search icon…" at bounding box center [692, 239] width 313 height 43
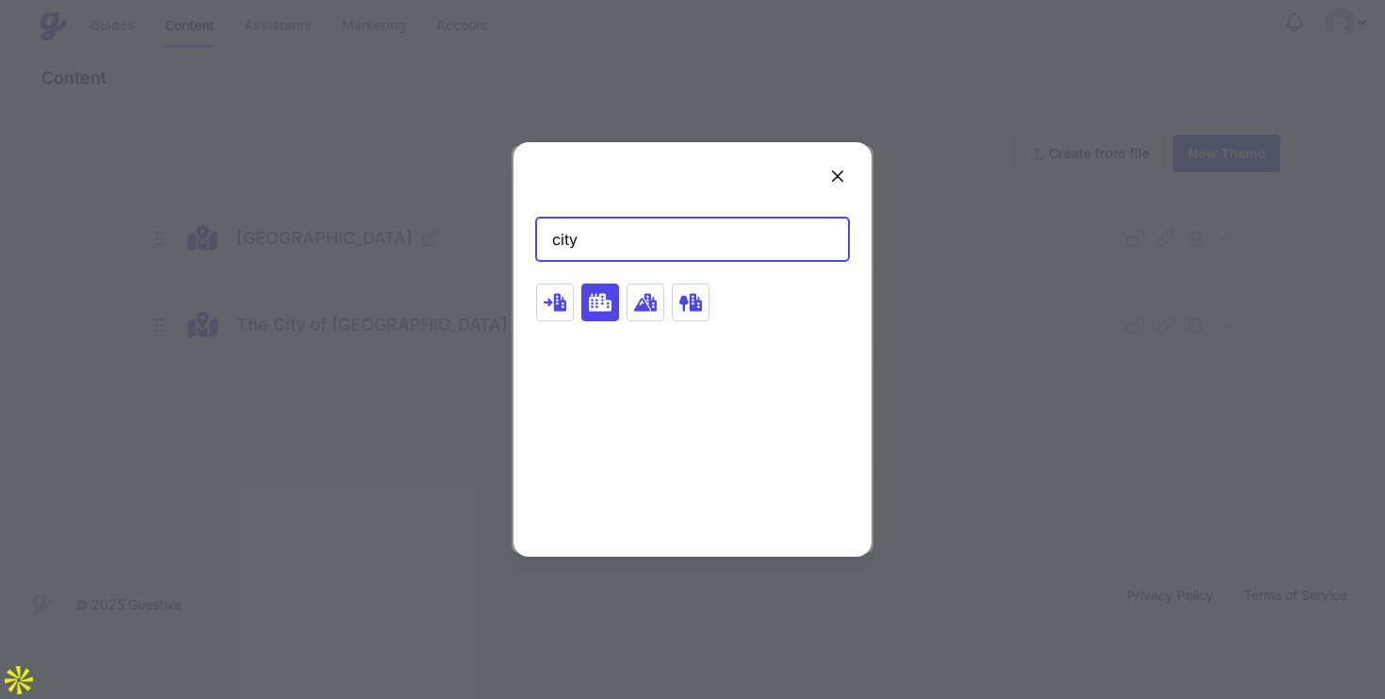
type input "city"
click at [601, 297] on icon at bounding box center [600, 302] width 23 height 23
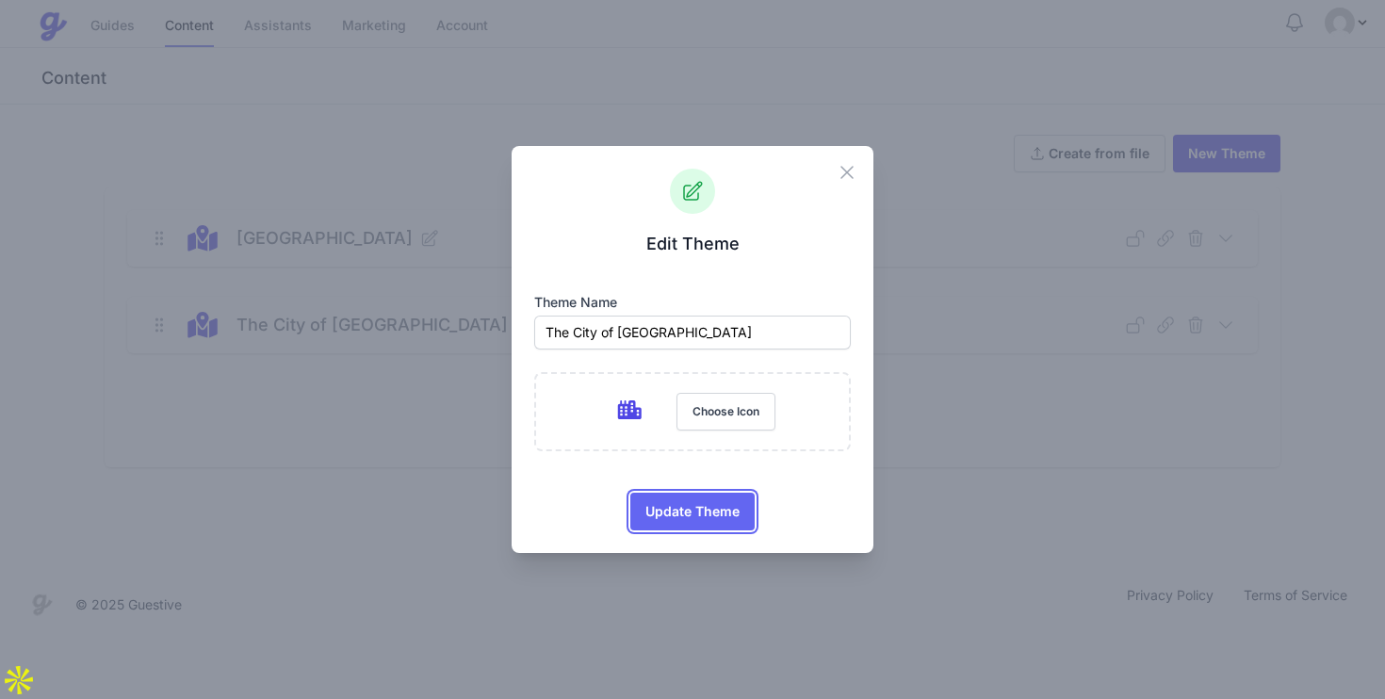
click at [699, 506] on span "Update Theme" at bounding box center [693, 512] width 94 height 38
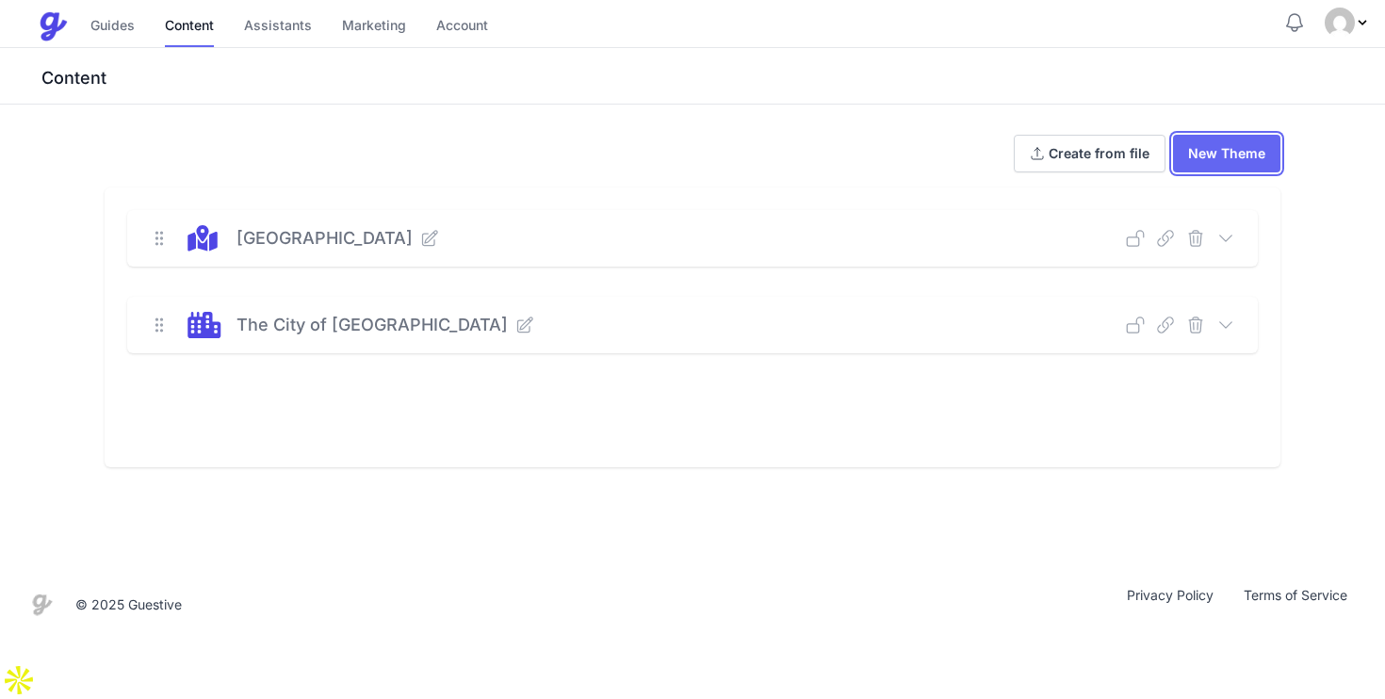
click at [1237, 154] on link "New Theme" at bounding box center [1226, 154] width 107 height 38
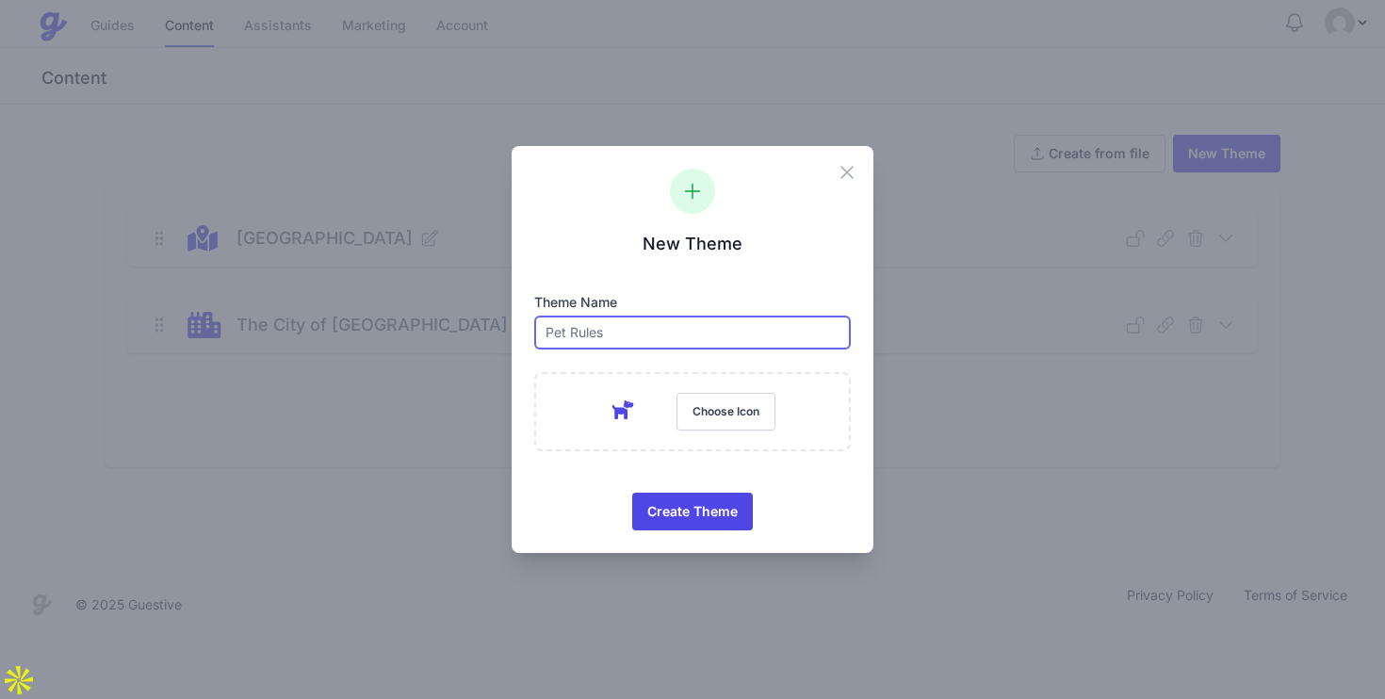
click at [616, 336] on input "text" at bounding box center [692, 333] width 317 height 34
type input "South Bank"
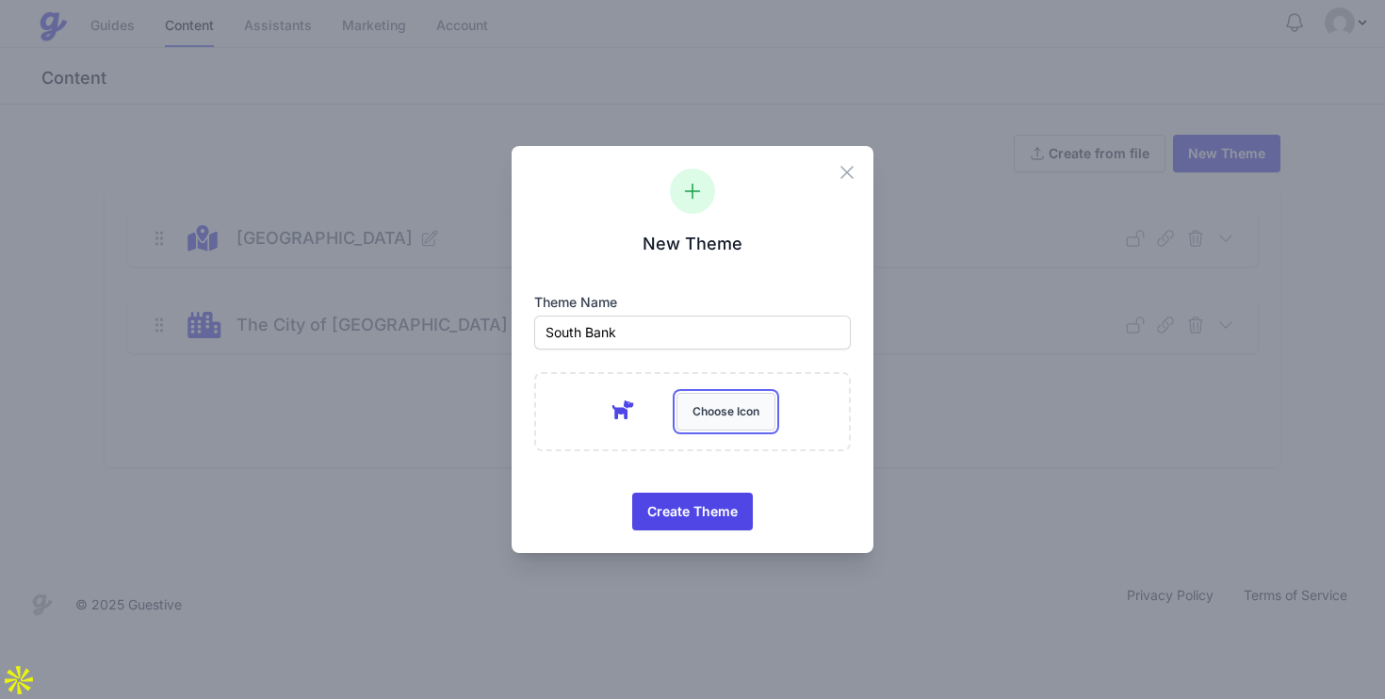
click at [745, 410] on button "Choose Icon" at bounding box center [726, 412] width 99 height 38
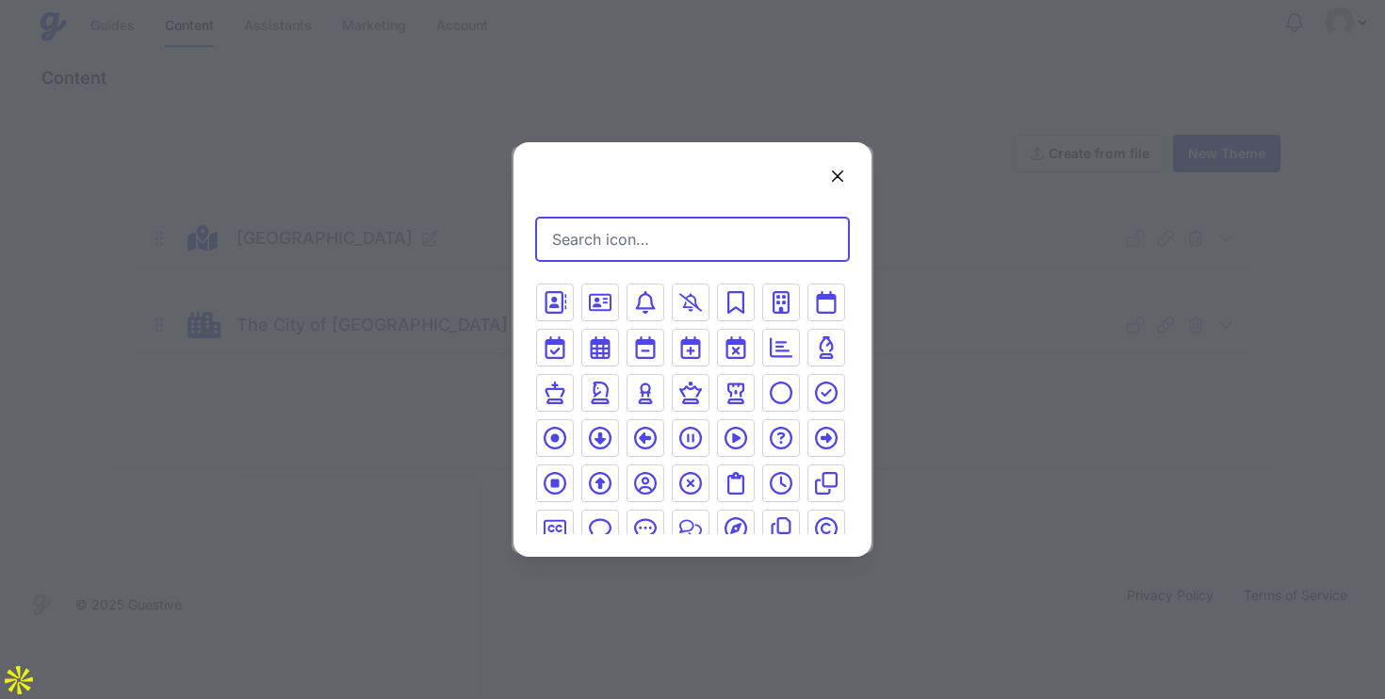
click at [621, 220] on input "Search icon…" at bounding box center [692, 239] width 313 height 43
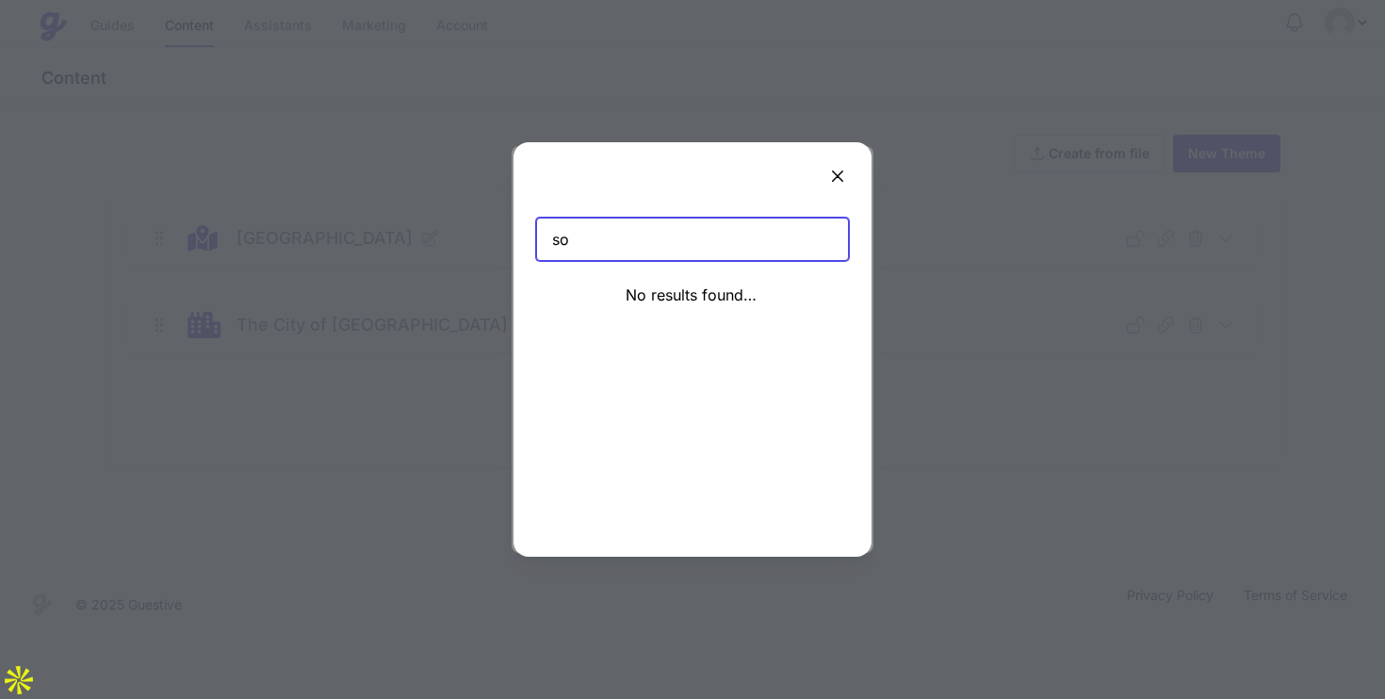
type input "s"
type input "b"
type input "r"
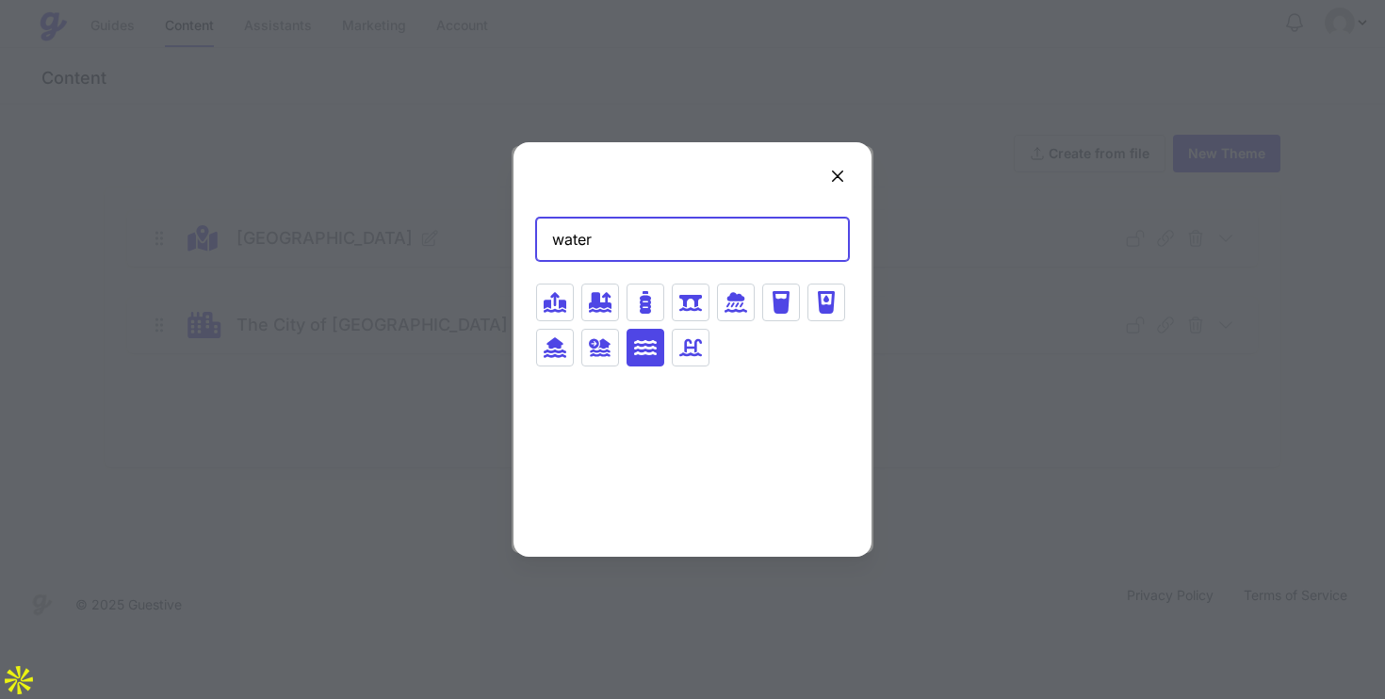
type input "water"
click at [654, 348] on icon at bounding box center [645, 347] width 23 height 15
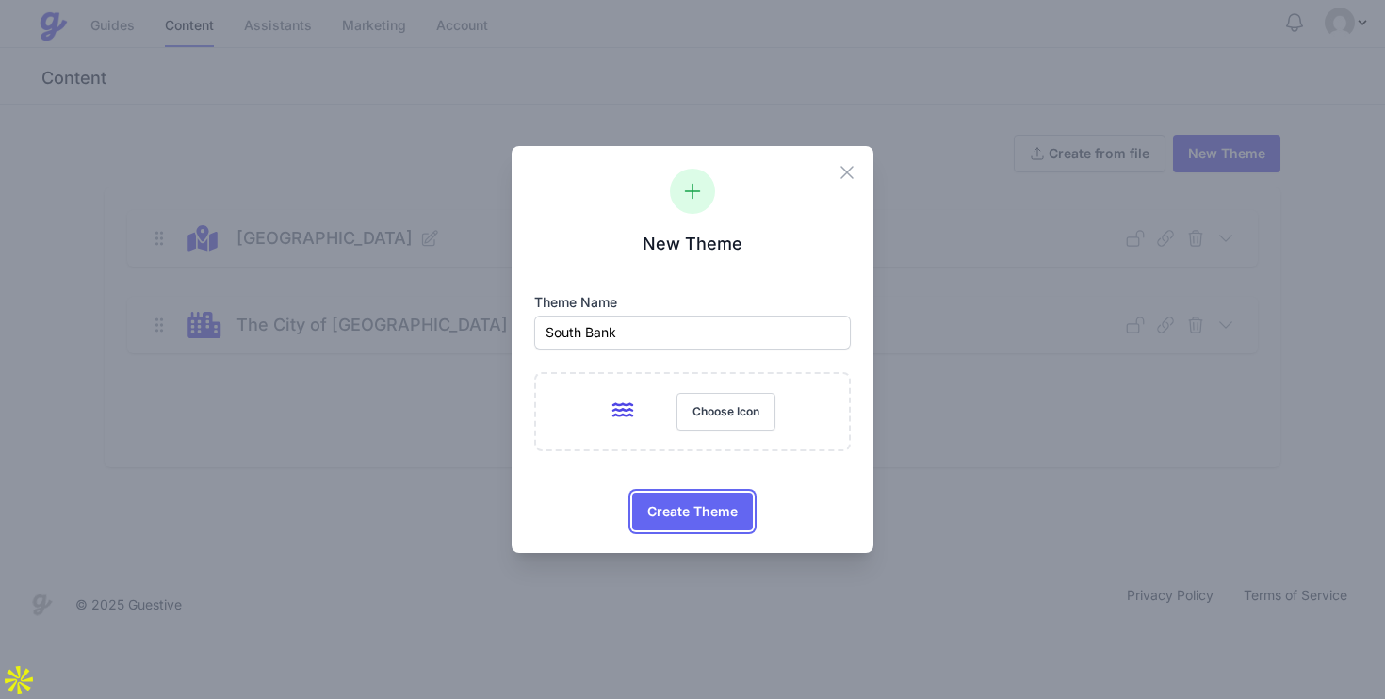
click at [708, 512] on span "Create Theme" at bounding box center [692, 512] width 90 height 38
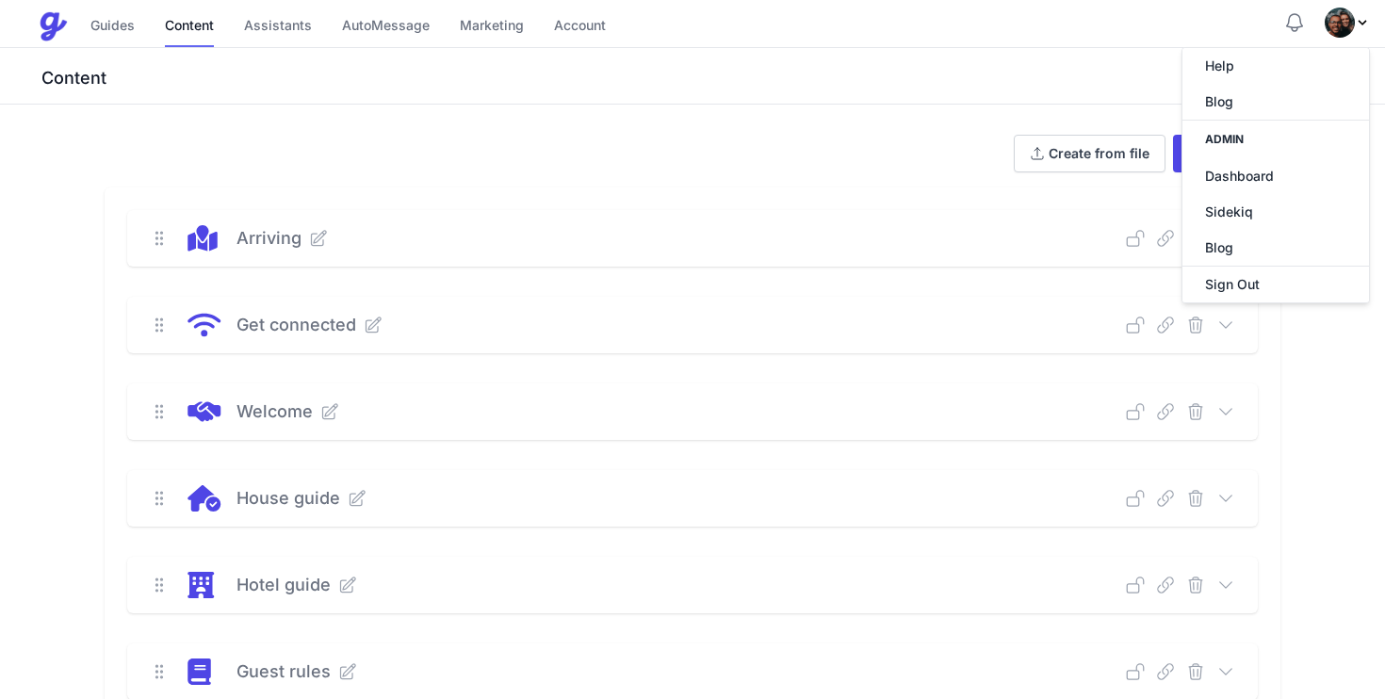
click at [1028, 59] on div "Content" at bounding box center [692, 76] width 1385 height 57
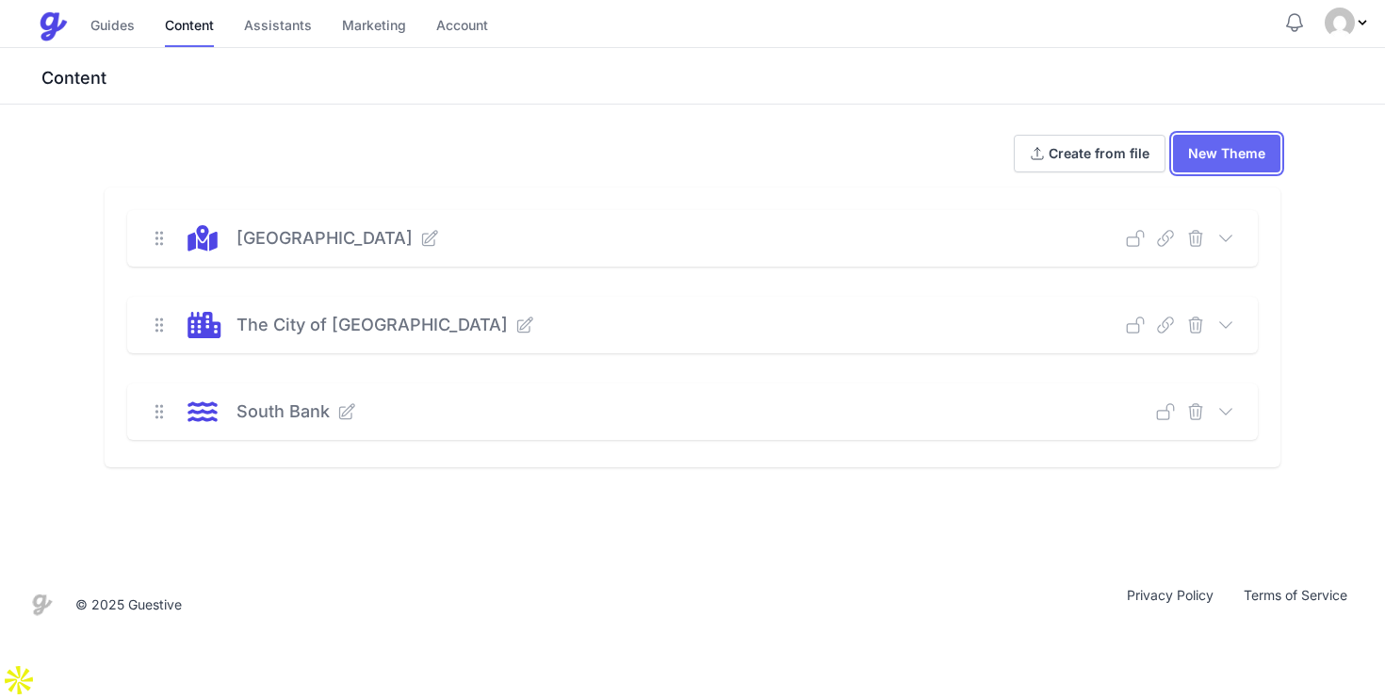
click at [1204, 162] on link "New Theme" at bounding box center [1226, 154] width 107 height 38
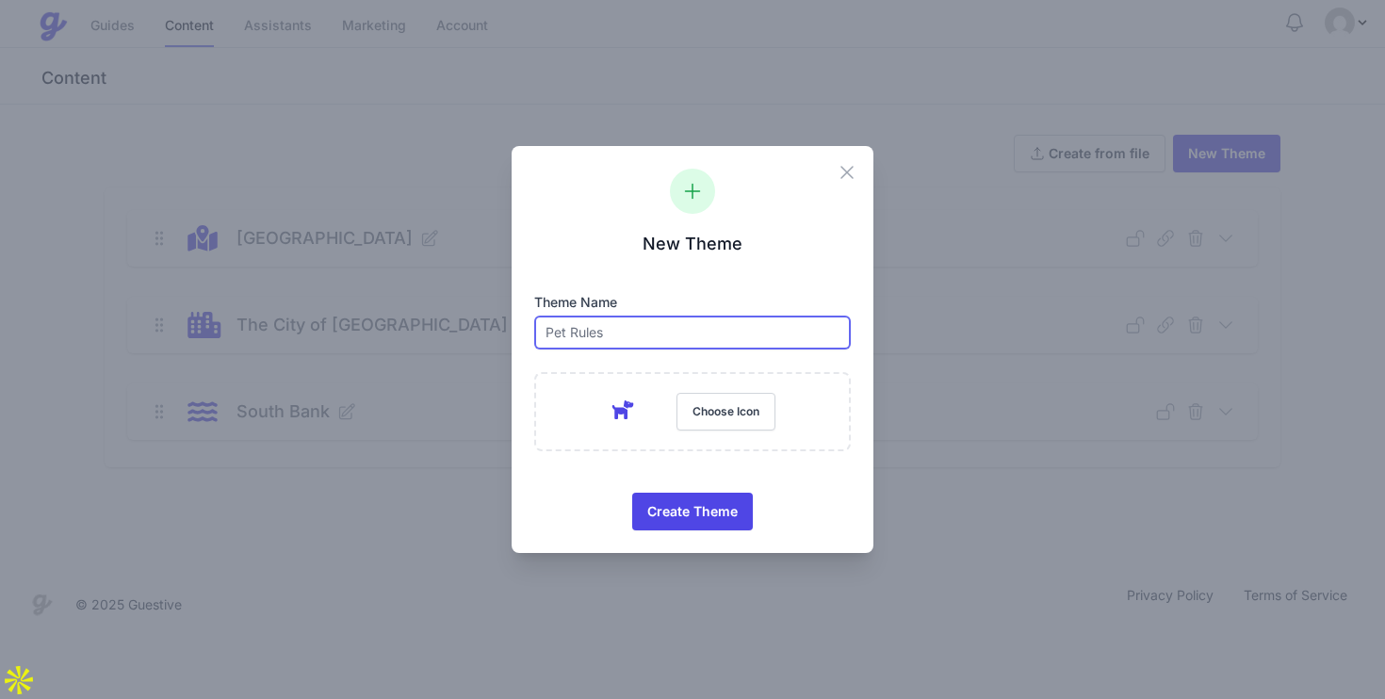
click at [734, 334] on input "text" at bounding box center [692, 333] width 317 height 34
type input "[GEOGRAPHIC_DATA]"
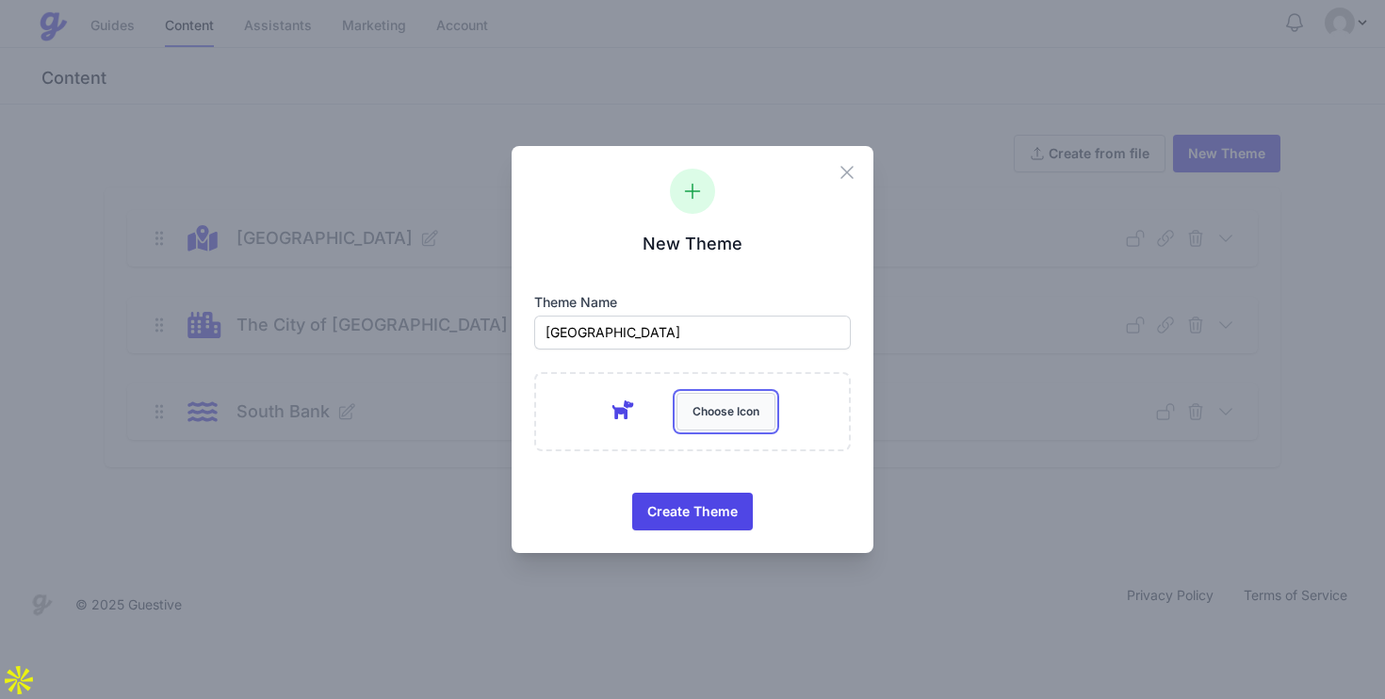
click at [740, 421] on button "Choose Icon" at bounding box center [726, 412] width 99 height 38
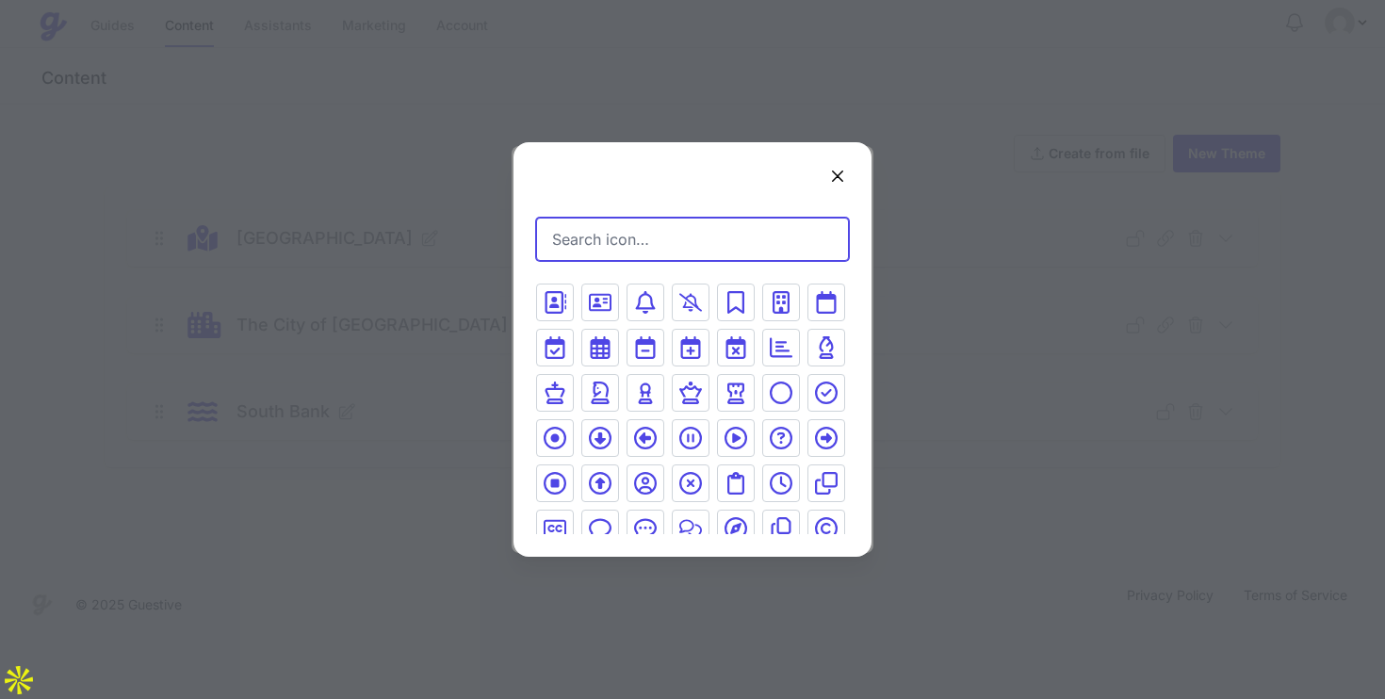
click at [655, 247] on input "Search icon…" at bounding box center [692, 239] width 313 height 43
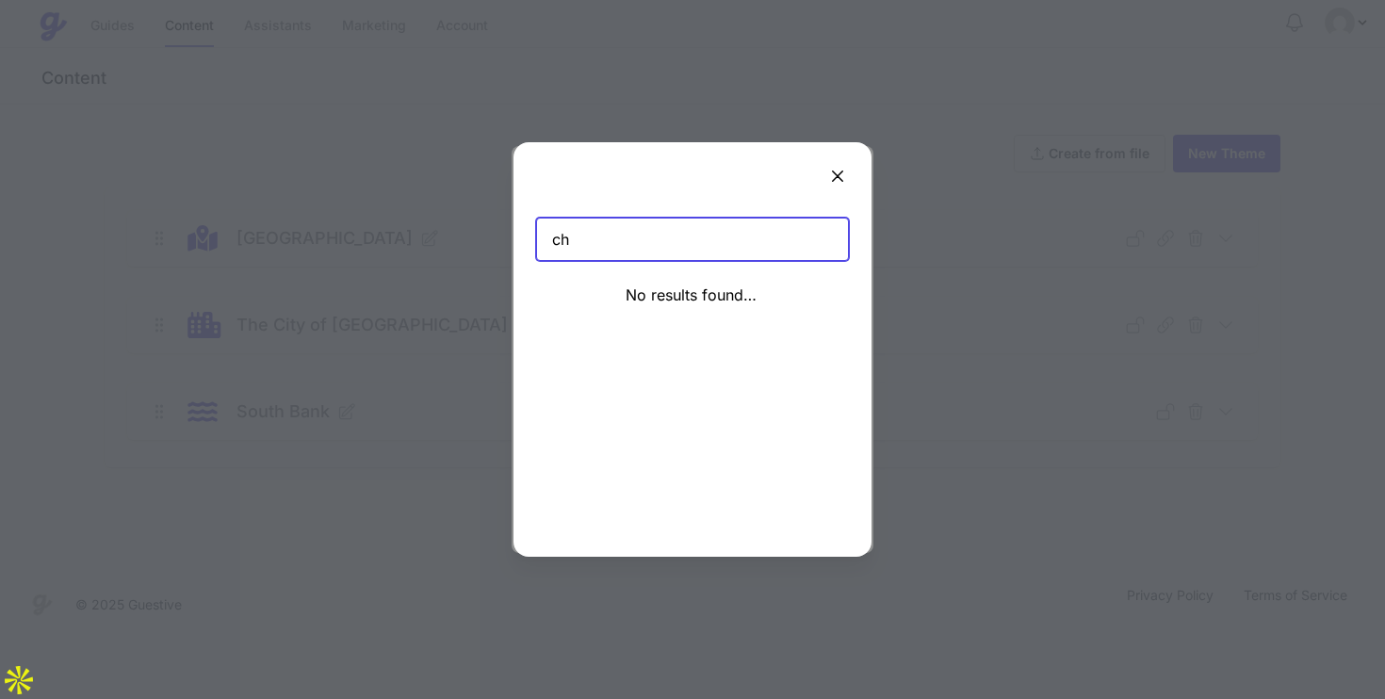
type input "c"
type input "p"
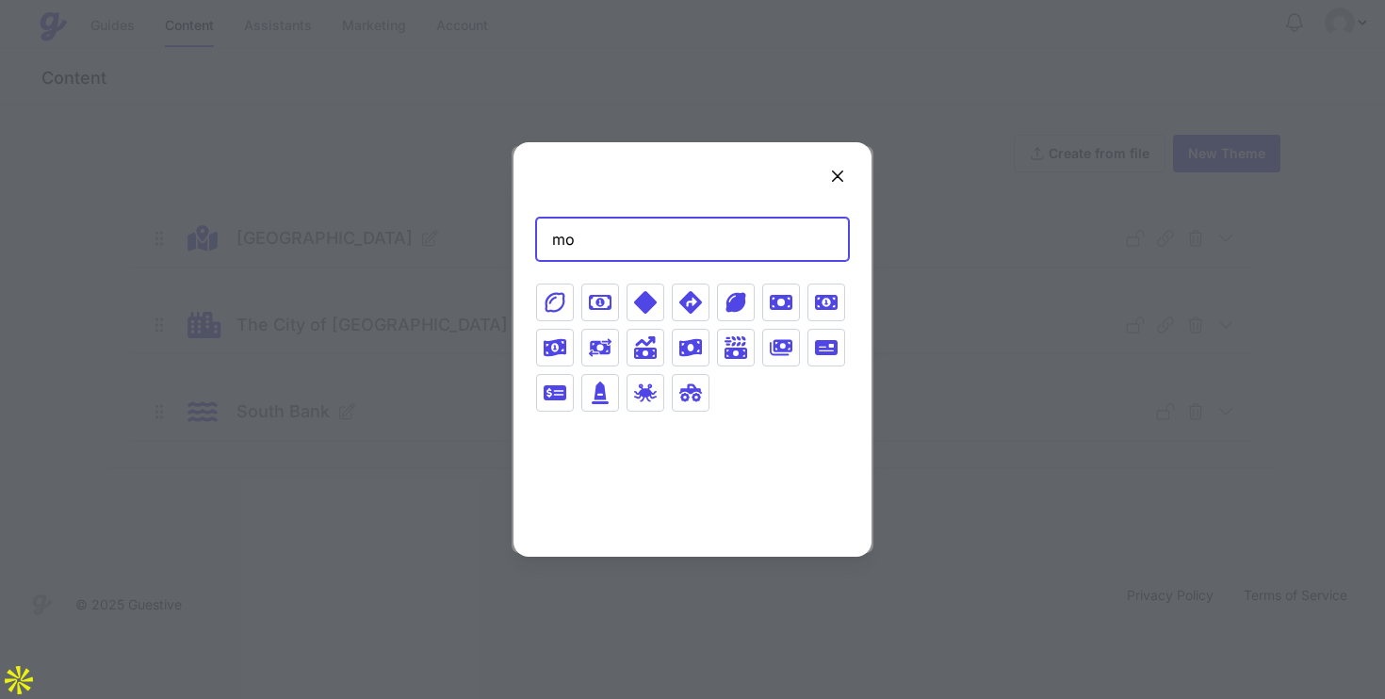
type input "m"
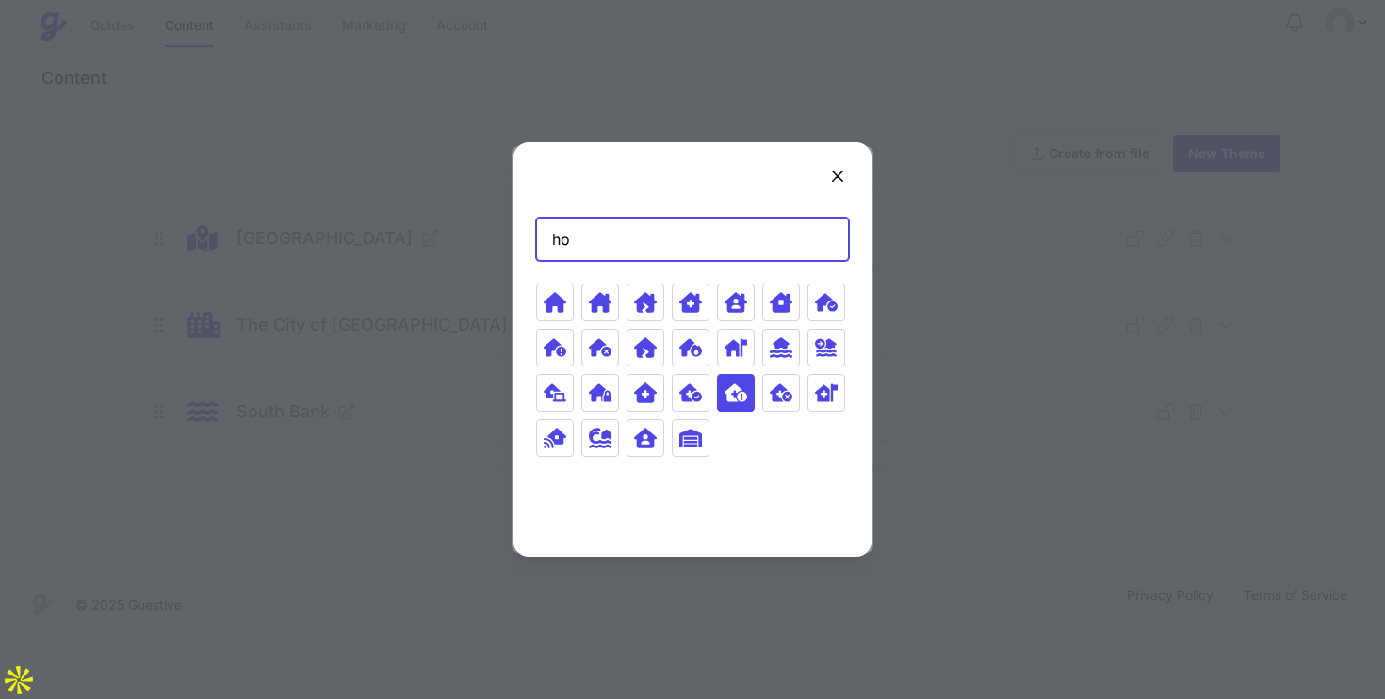
type input "h"
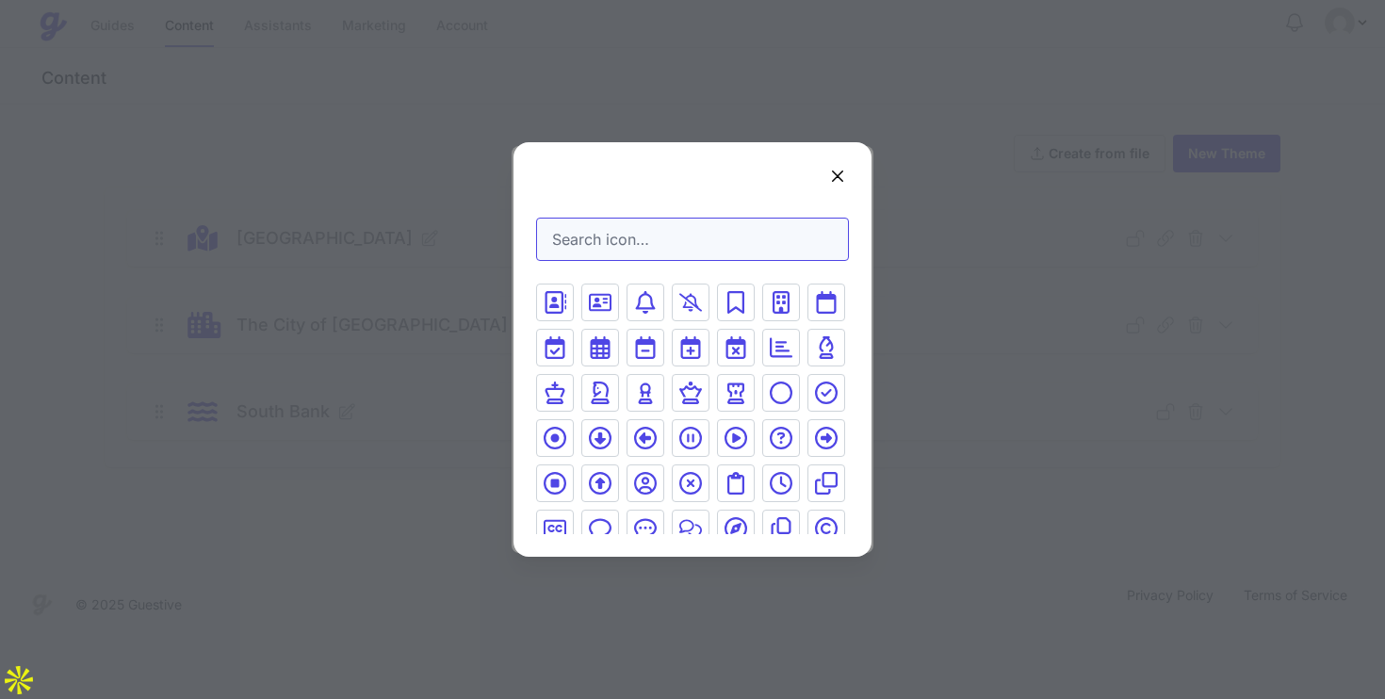
click at [835, 175] on icon "Close" at bounding box center [838, 176] width 23 height 23
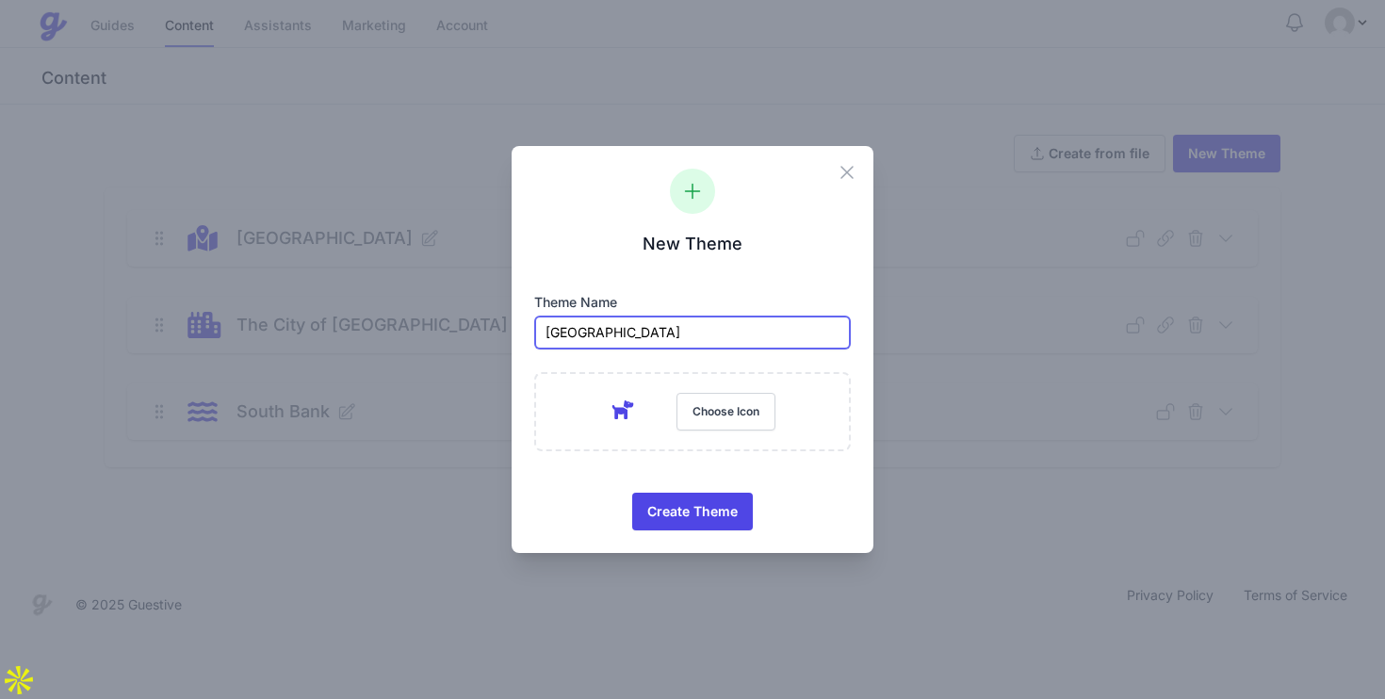
click at [687, 339] on input "[GEOGRAPHIC_DATA]" at bounding box center [692, 333] width 317 height 34
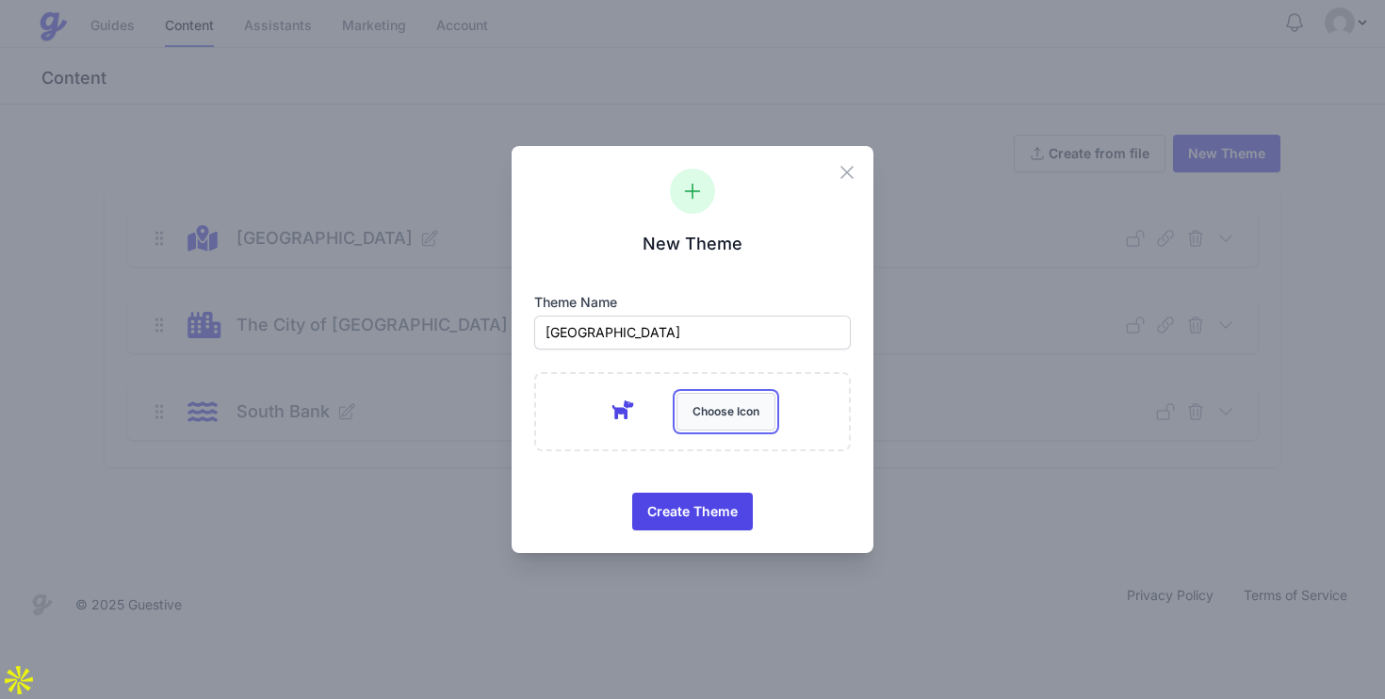
click at [689, 396] on button "Choose Icon" at bounding box center [726, 412] width 99 height 38
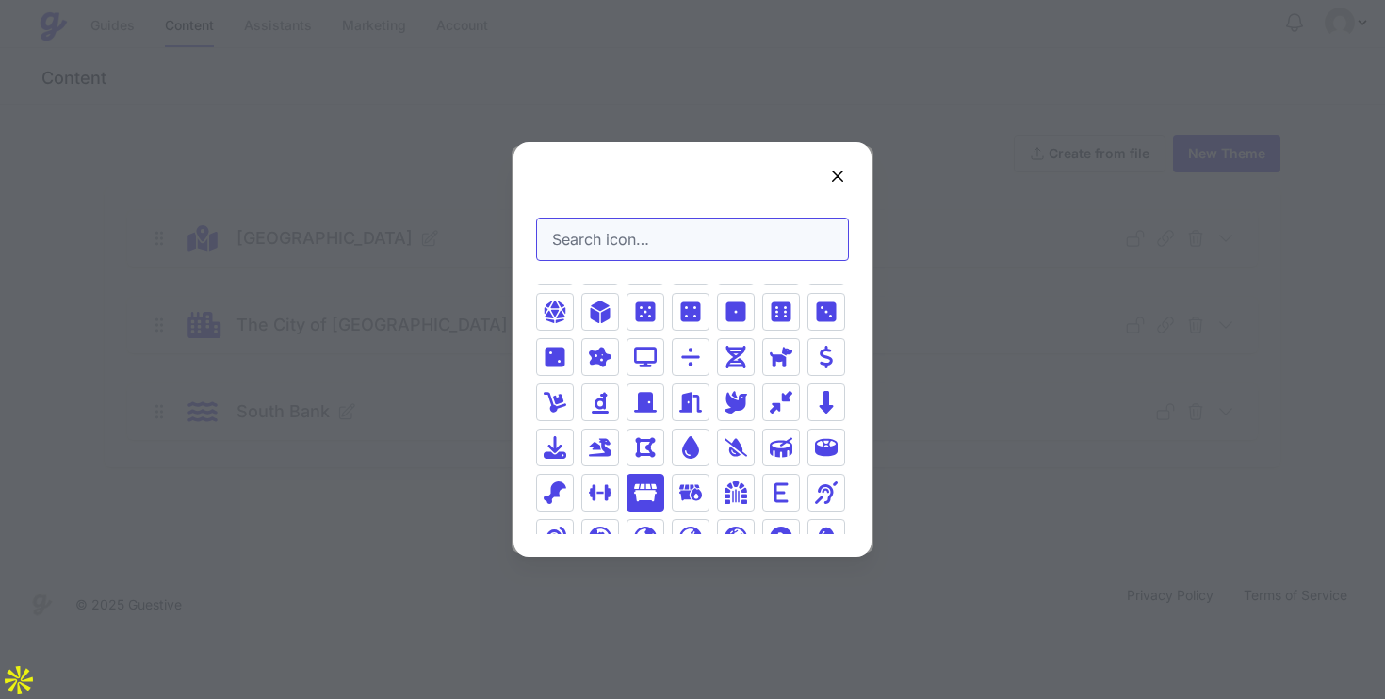
scroll to position [3609, 0]
click at [839, 175] on icon "Close" at bounding box center [837, 176] width 9 height 9
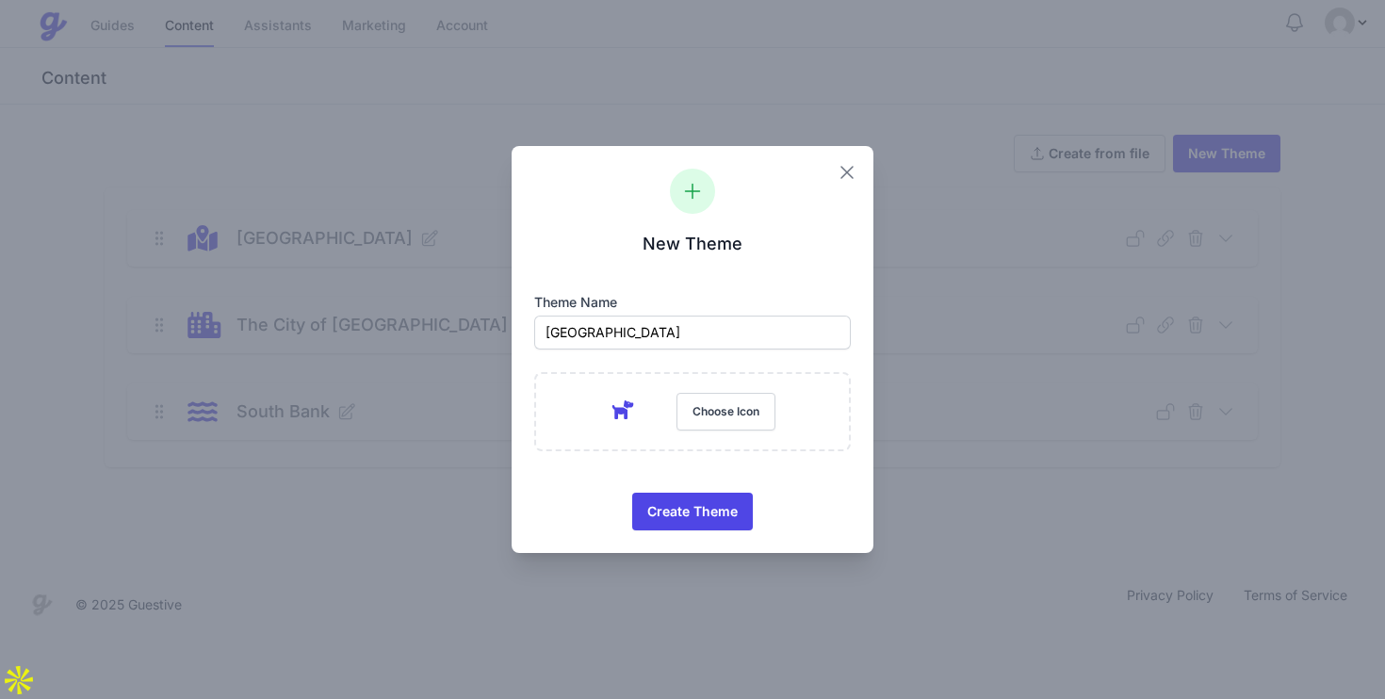
click at [839, 168] on icon "button" at bounding box center [847, 172] width 23 height 23
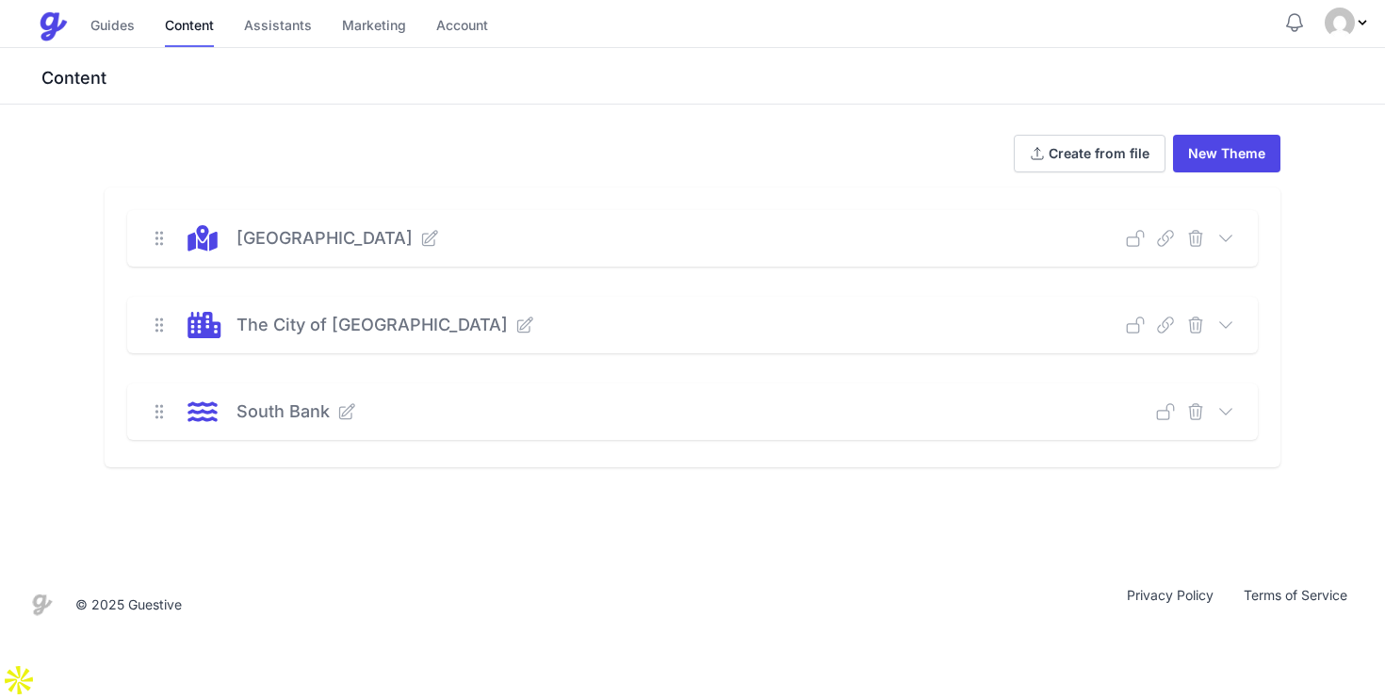
click at [708, 221] on div "[GEOGRAPHIC_DATA] Deep Link Select a guide and copy the deep link to send to gu…" at bounding box center [692, 238] width 1131 height 57
